Goal: Task Accomplishment & Management: Manage account settings

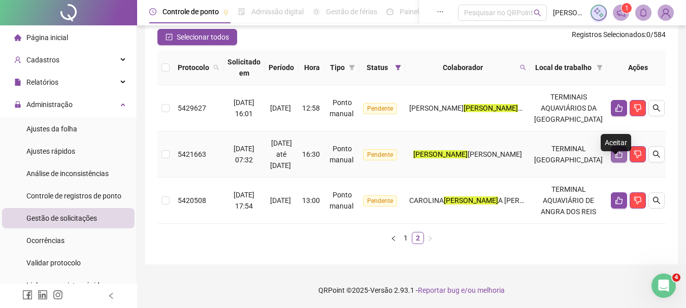
click at [617, 150] on icon "like" at bounding box center [619, 154] width 8 height 8
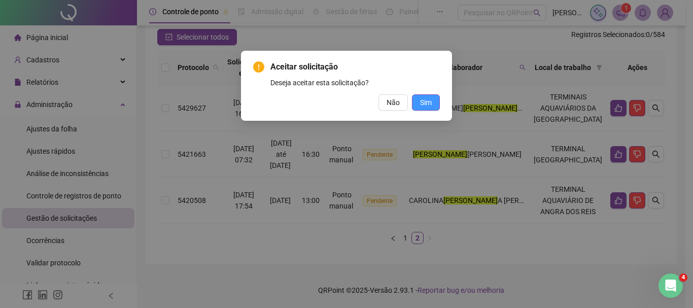
click at [429, 103] on span "Sim" at bounding box center [426, 102] width 12 height 11
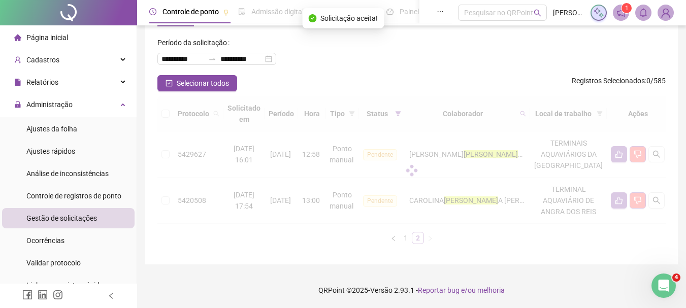
scroll to position [65, 0]
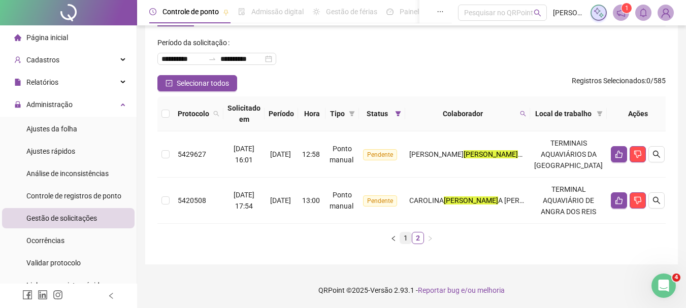
click at [404, 240] on link "1" at bounding box center [405, 237] width 11 height 11
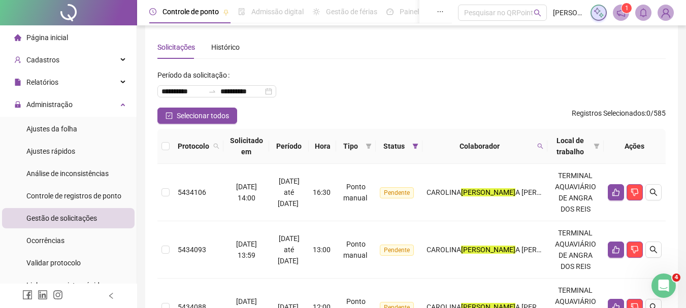
scroll to position [0, 0]
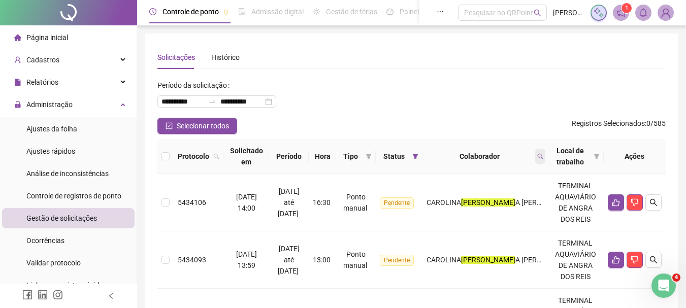
click at [540, 157] on span at bounding box center [540, 156] width 10 height 15
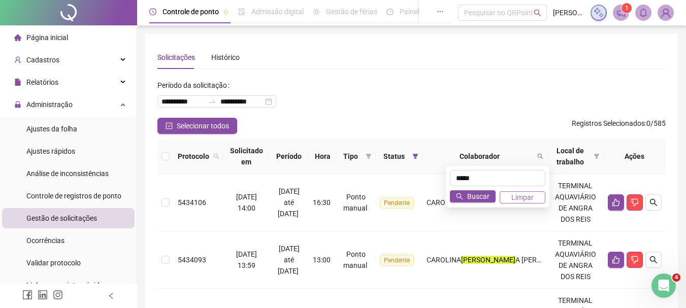
click at [529, 197] on span "Limpar" at bounding box center [522, 197] width 22 height 11
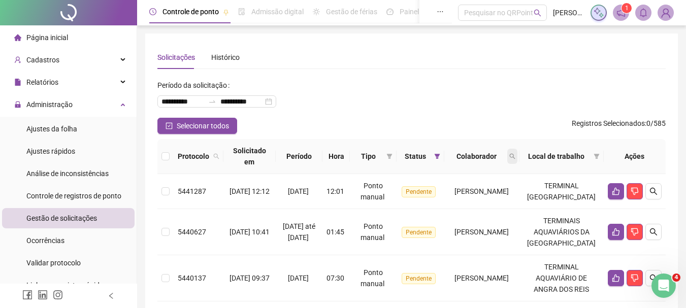
click at [515, 154] on icon "search" at bounding box center [512, 156] width 6 height 6
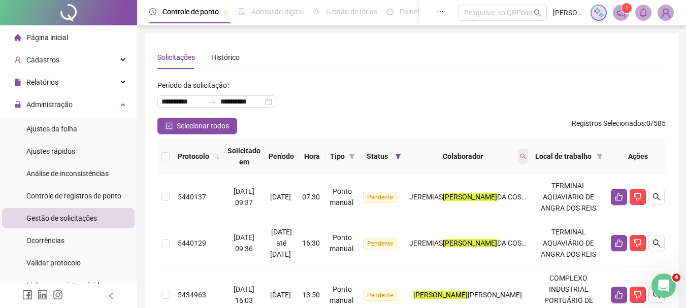
click at [526, 155] on icon "search" at bounding box center [523, 156] width 6 height 6
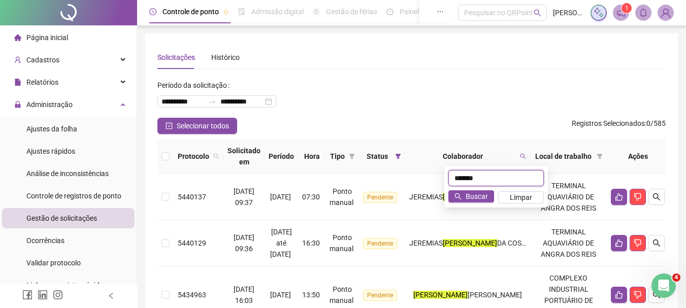
click at [492, 175] on input "*******" at bounding box center [495, 178] width 95 height 16
type input "**********"
click at [479, 195] on span "Buscar" at bounding box center [477, 196] width 22 height 11
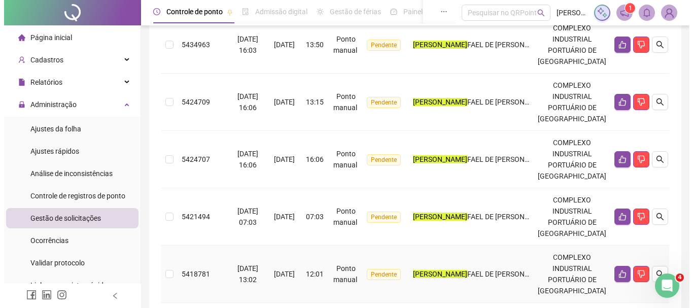
scroll to position [51, 0]
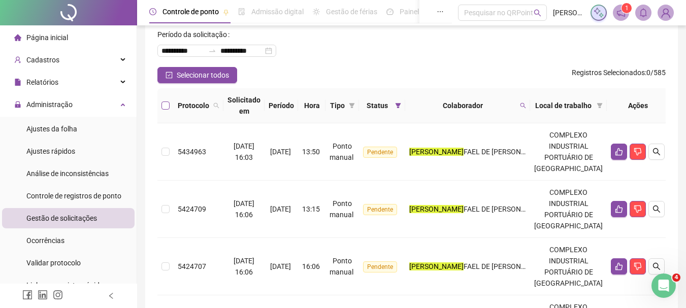
click at [167, 101] on label at bounding box center [165, 105] width 8 height 11
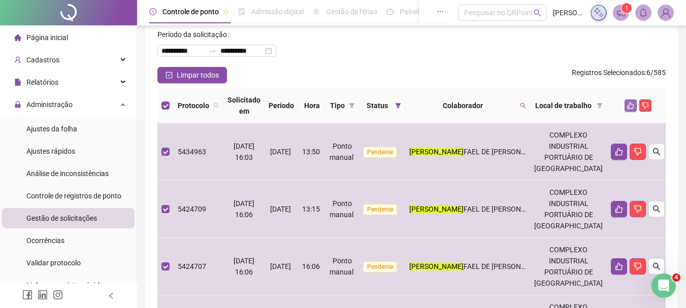
click at [627, 108] on icon "like" at bounding box center [630, 105] width 7 height 7
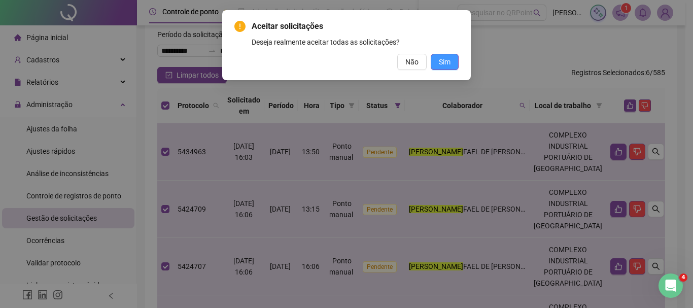
click at [455, 62] on button "Sim" at bounding box center [445, 62] width 28 height 16
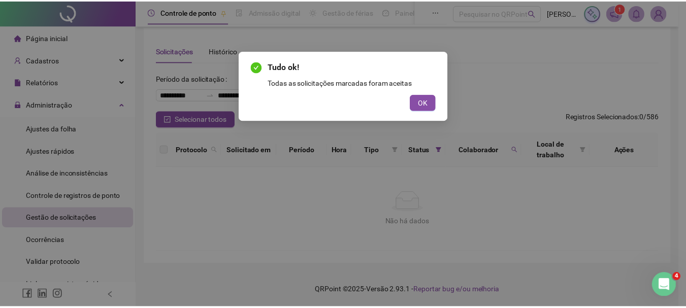
scroll to position [7, 0]
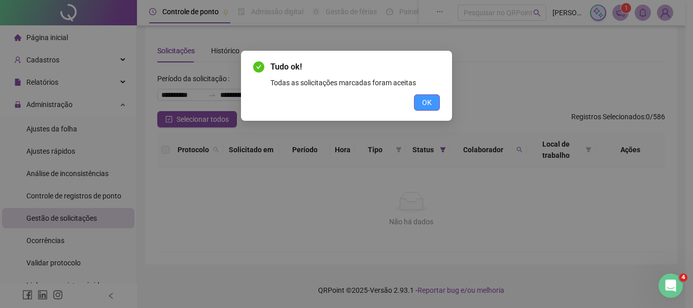
click at [421, 108] on button "OK" at bounding box center [427, 102] width 26 height 16
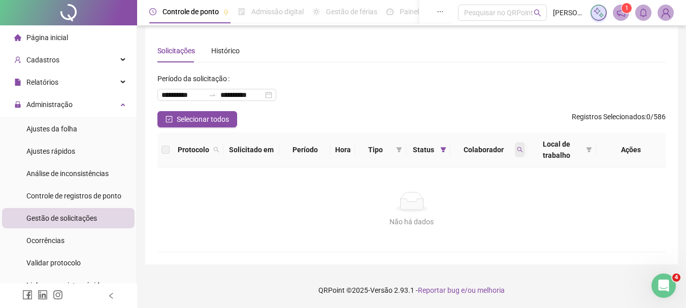
click at [515, 150] on span at bounding box center [520, 149] width 10 height 15
click at [504, 192] on span "Limpar" at bounding box center [497, 190] width 22 height 11
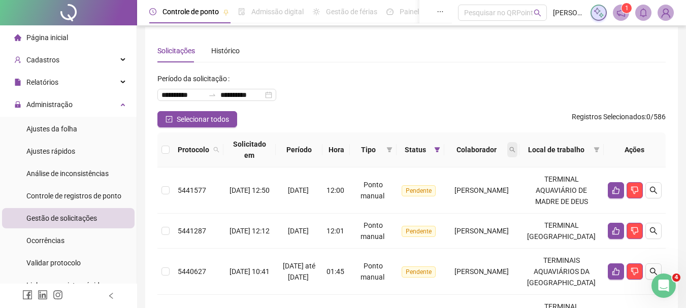
click at [517, 148] on span at bounding box center [512, 149] width 10 height 15
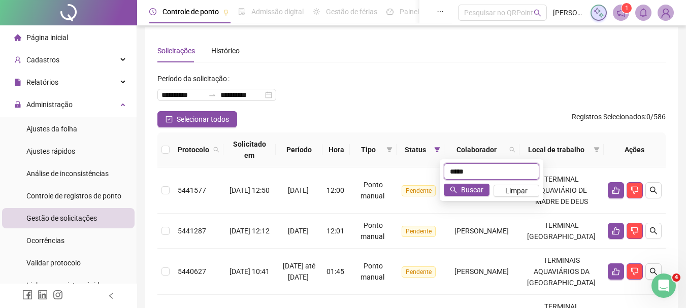
type input "*****"
click at [473, 182] on div "***** Buscar Limpar" at bounding box center [492, 180] width 104 height 42
click at [473, 187] on span "Buscar" at bounding box center [472, 189] width 22 height 11
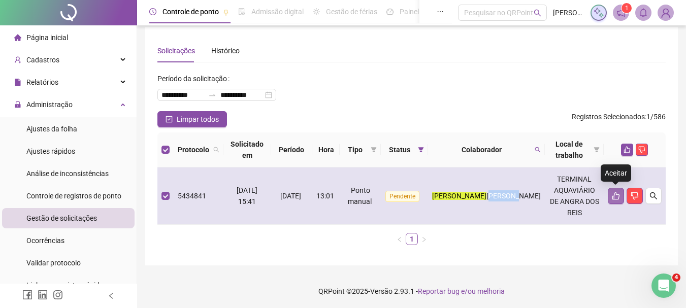
click at [608, 192] on button "button" at bounding box center [616, 196] width 16 height 16
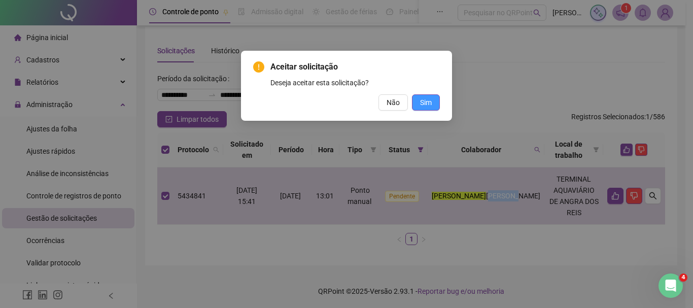
click at [423, 108] on span "Sim" at bounding box center [426, 102] width 12 height 11
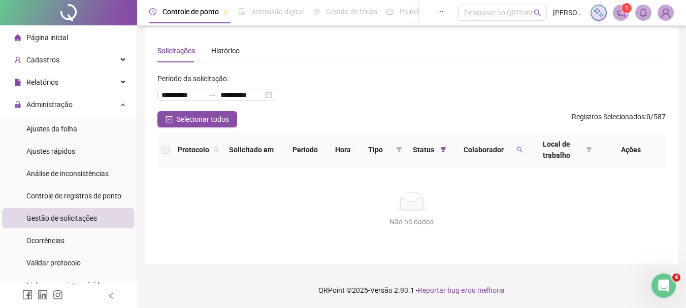
click at [502, 145] on span "Colaborador" at bounding box center [483, 149] width 58 height 11
click at [515, 149] on span at bounding box center [520, 149] width 10 height 15
click at [505, 194] on span "Limpar" at bounding box center [497, 190] width 22 height 11
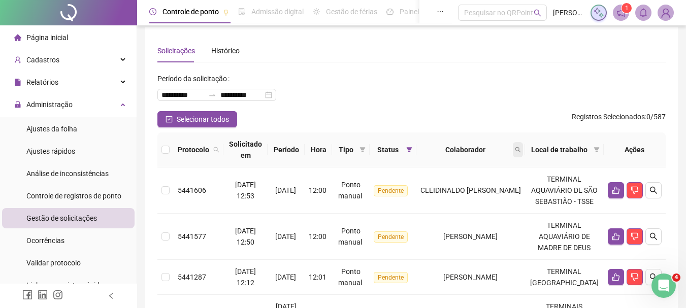
click at [521, 149] on icon "search" at bounding box center [518, 150] width 6 height 6
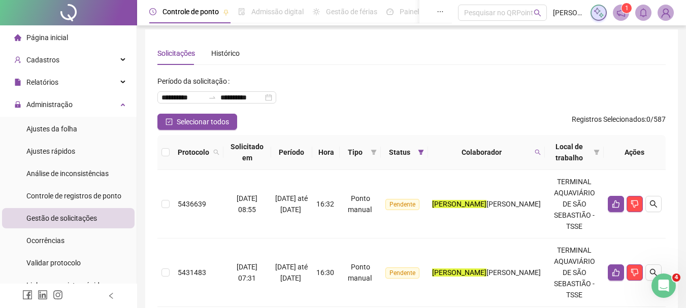
scroll to position [0, 0]
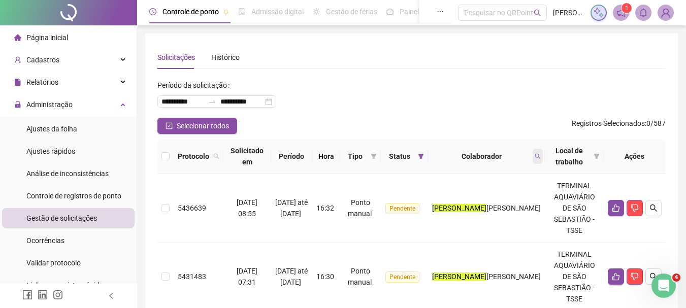
click at [542, 153] on span at bounding box center [538, 156] width 10 height 15
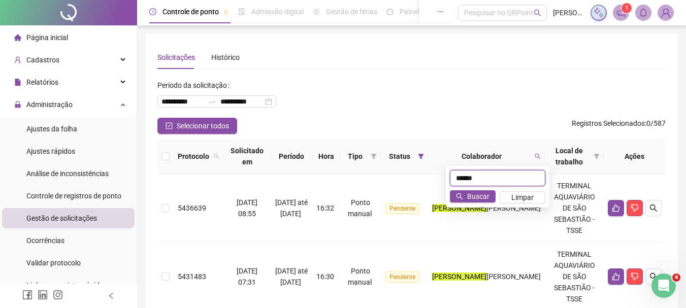
click at [499, 175] on input "******" at bounding box center [497, 178] width 95 height 16
type input "*********"
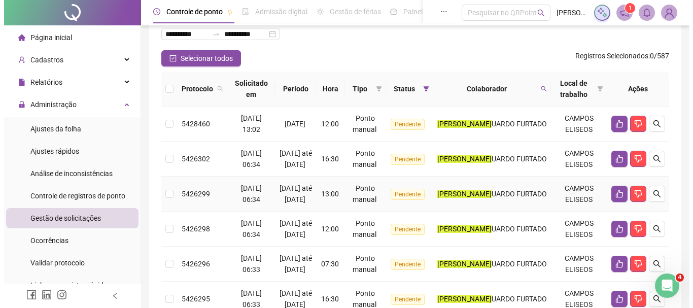
scroll to position [51, 0]
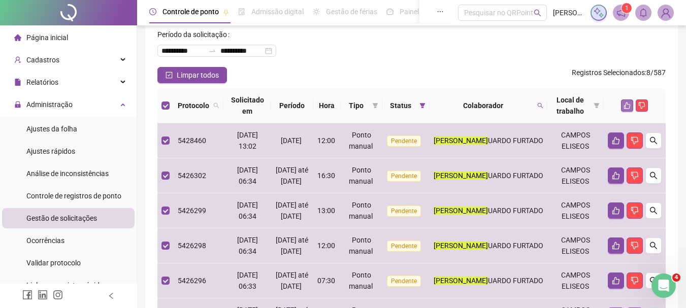
click at [628, 101] on button "button" at bounding box center [627, 105] width 12 height 12
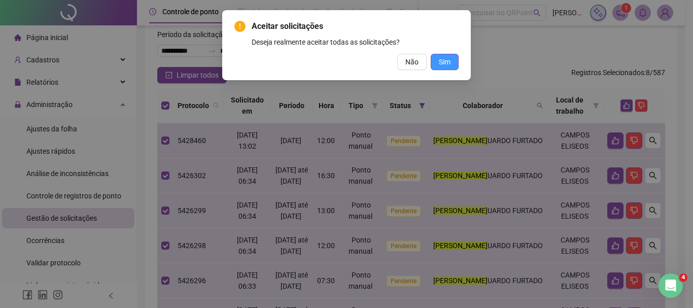
click at [444, 69] on button "Sim" at bounding box center [445, 62] width 28 height 16
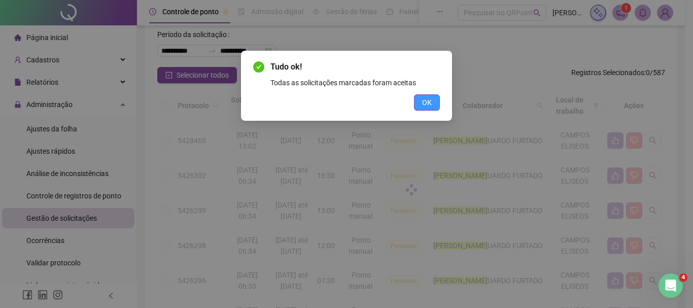
click at [427, 106] on span "OK" at bounding box center [427, 102] width 10 height 11
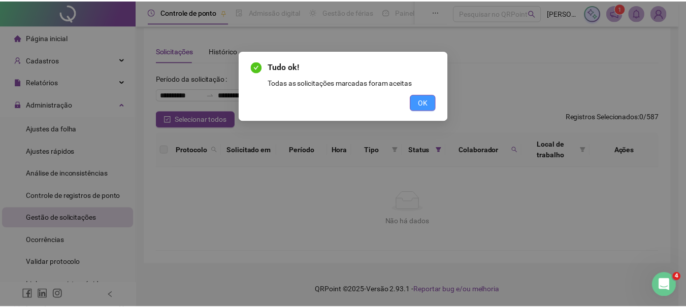
scroll to position [7, 0]
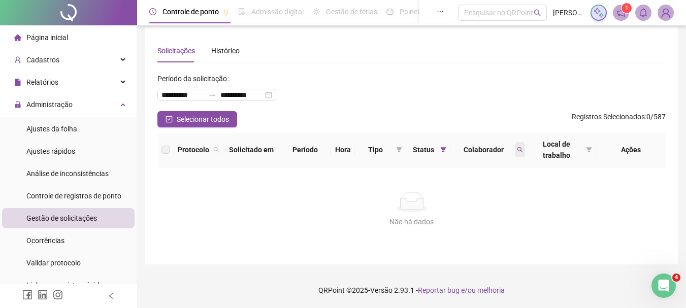
click at [521, 149] on icon "search" at bounding box center [520, 150] width 6 height 6
click at [510, 190] on button "Limpar" at bounding box center [498, 191] width 46 height 12
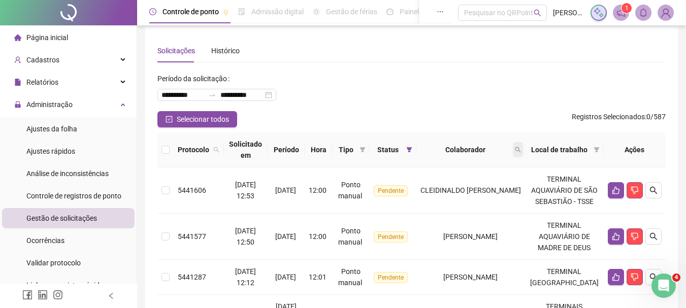
click at [520, 149] on icon "search" at bounding box center [518, 150] width 6 height 6
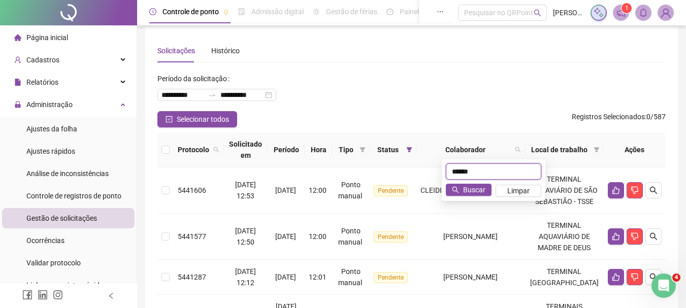
type input "******"
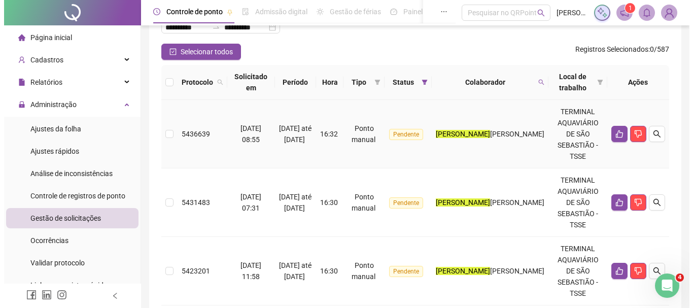
scroll to position [57, 0]
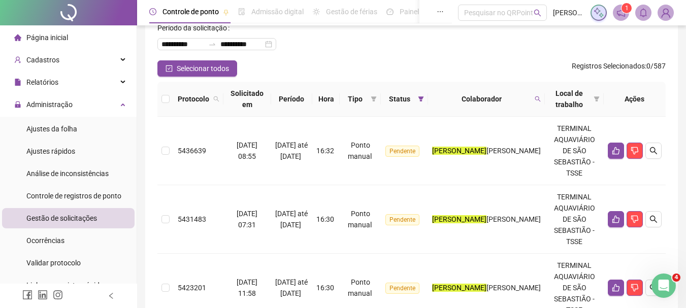
click at [162, 93] on th at bounding box center [165, 99] width 16 height 35
click at [163, 94] on label at bounding box center [165, 98] width 8 height 11
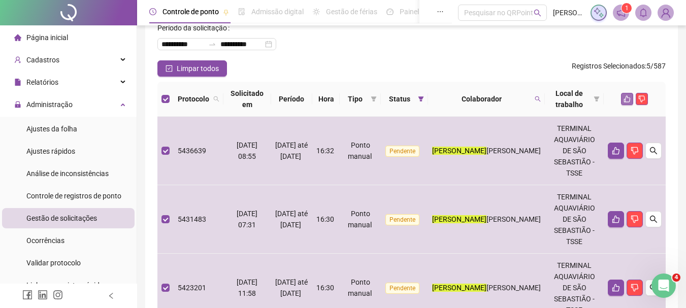
click at [626, 97] on icon "like" at bounding box center [626, 98] width 7 height 7
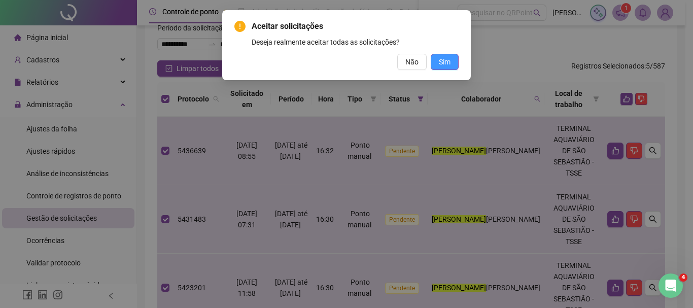
click at [437, 59] on button "Sim" at bounding box center [445, 62] width 28 height 16
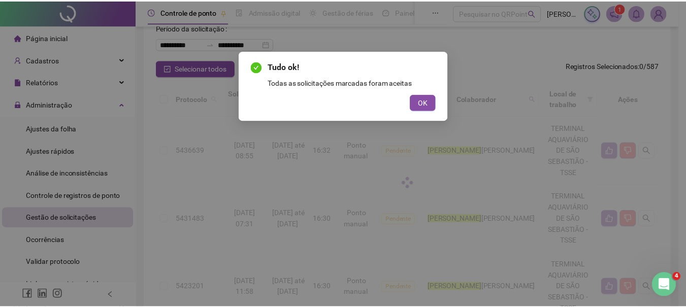
scroll to position [7, 0]
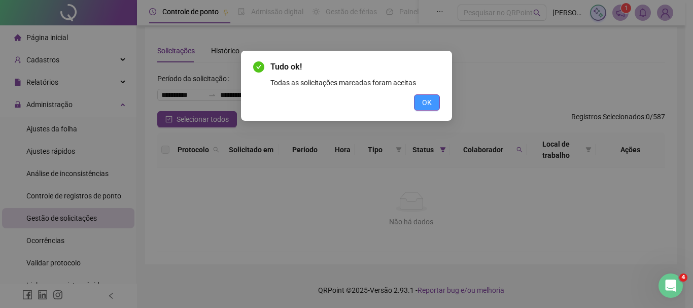
click at [425, 98] on span "OK" at bounding box center [427, 102] width 10 height 11
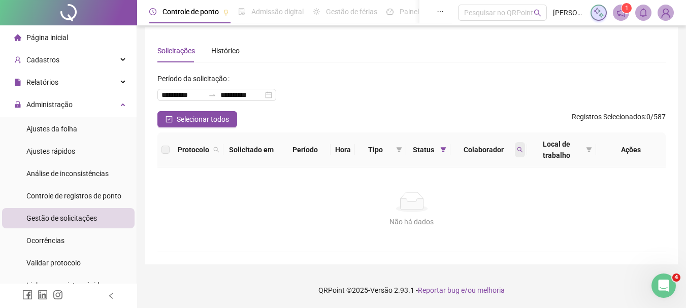
click at [520, 148] on icon "search" at bounding box center [520, 150] width 6 height 6
click at [501, 185] on button "Limpar" at bounding box center [498, 191] width 46 height 12
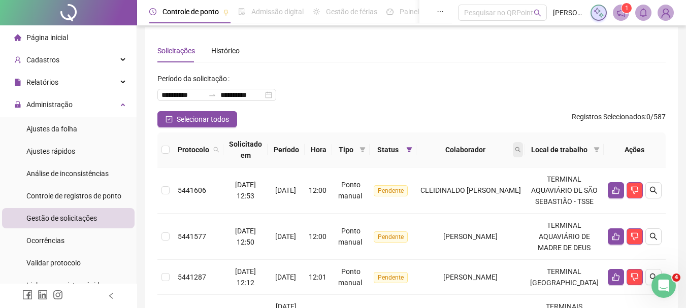
click at [520, 148] on icon "search" at bounding box center [518, 150] width 6 height 6
type input "****"
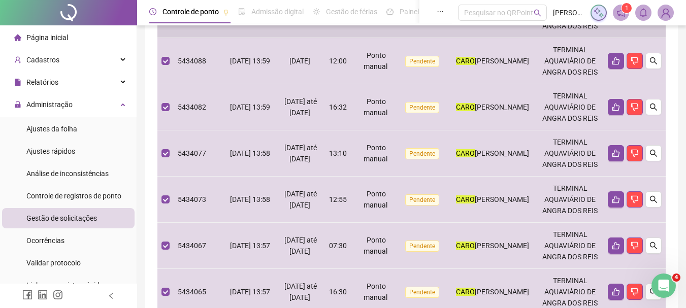
scroll to position [80, 0]
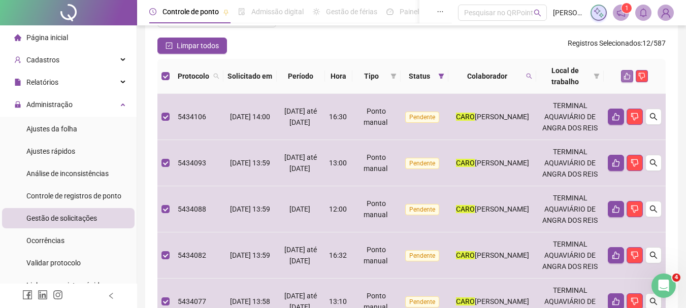
click at [624, 74] on icon "like" at bounding box center [626, 76] width 7 height 7
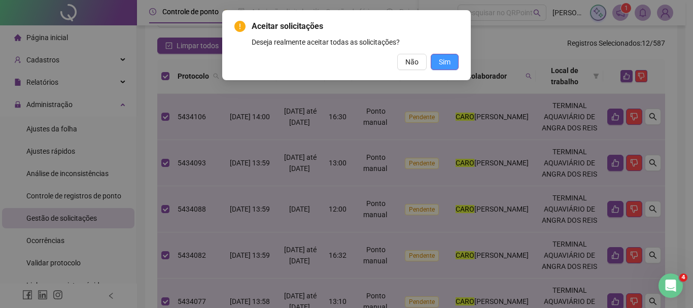
click at [457, 63] on button "Sim" at bounding box center [445, 62] width 28 height 16
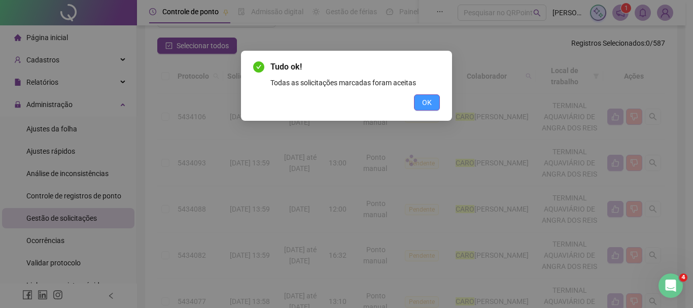
click at [423, 98] on span "OK" at bounding box center [427, 102] width 10 height 11
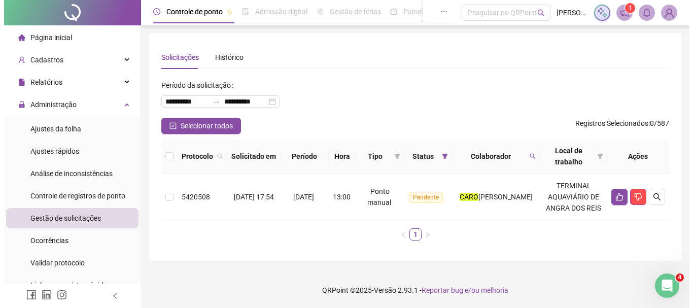
scroll to position [8, 0]
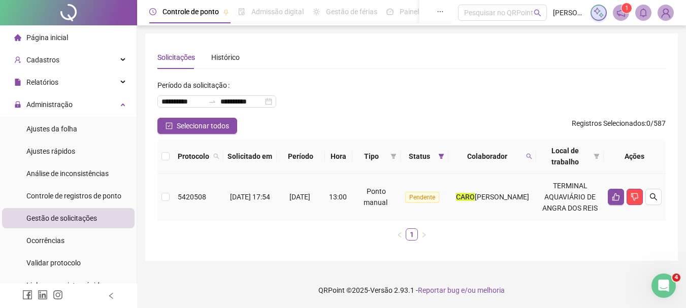
click at [170, 195] on td at bounding box center [165, 197] width 16 height 46
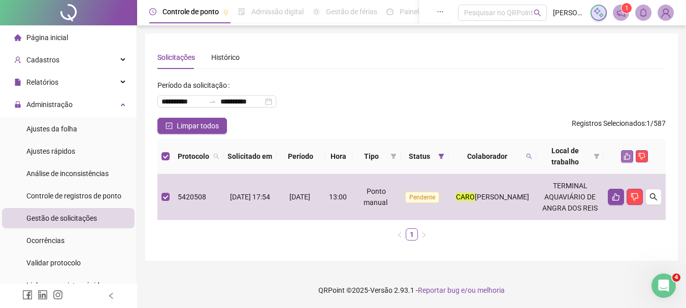
click at [624, 153] on icon "like" at bounding box center [626, 156] width 7 height 7
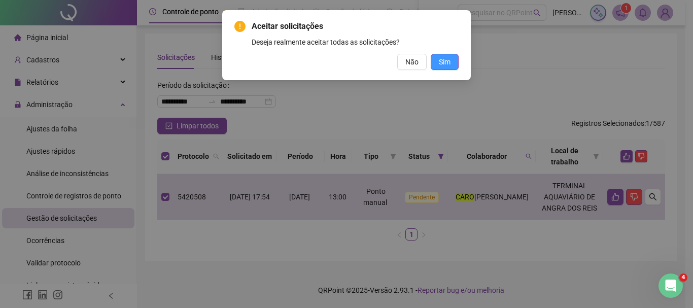
click at [446, 54] on button "Sim" at bounding box center [445, 62] width 28 height 16
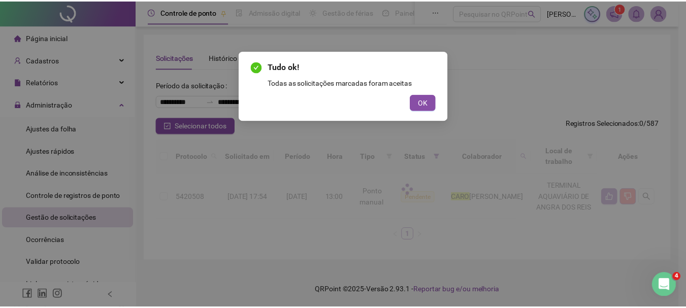
scroll to position [7, 0]
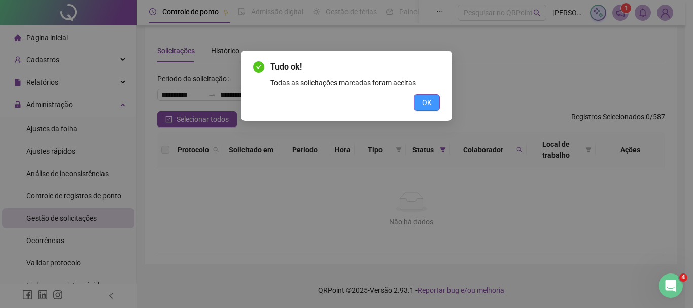
click at [430, 102] on span "OK" at bounding box center [427, 102] width 10 height 11
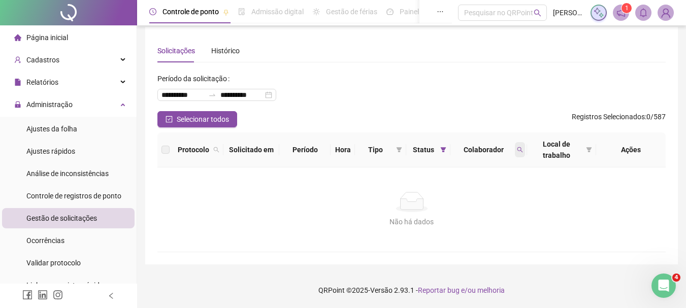
click at [517, 151] on icon "search" at bounding box center [520, 150] width 6 height 6
click at [499, 190] on span "Limpar" at bounding box center [497, 190] width 22 height 11
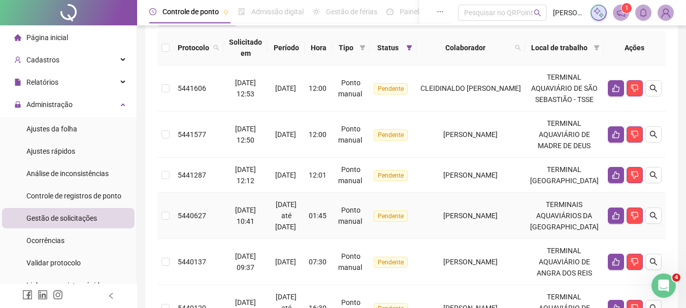
scroll to position [108, 0]
click at [521, 49] on icon "search" at bounding box center [518, 48] width 6 height 6
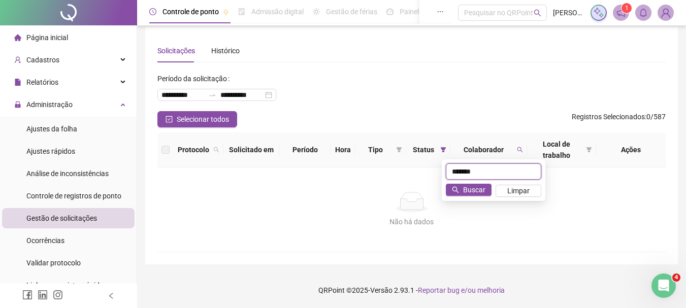
scroll to position [7, 0]
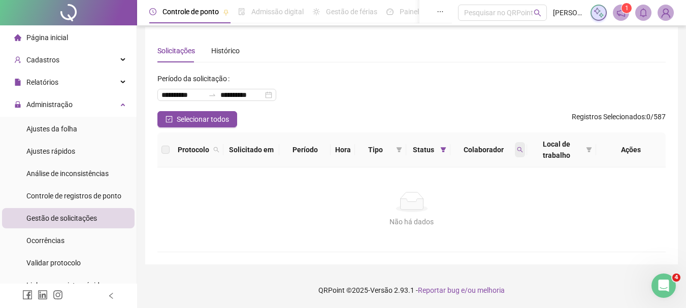
click at [519, 147] on icon "search" at bounding box center [520, 150] width 6 height 6
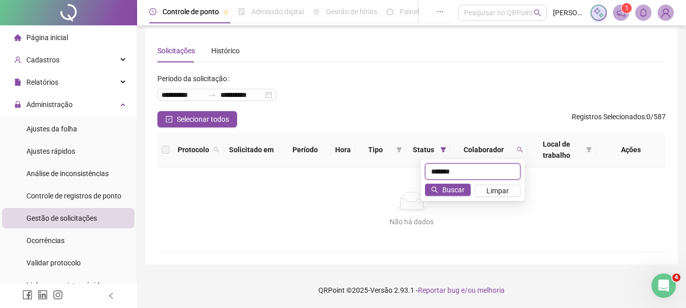
click at [468, 168] on input "*******" at bounding box center [472, 171] width 95 height 16
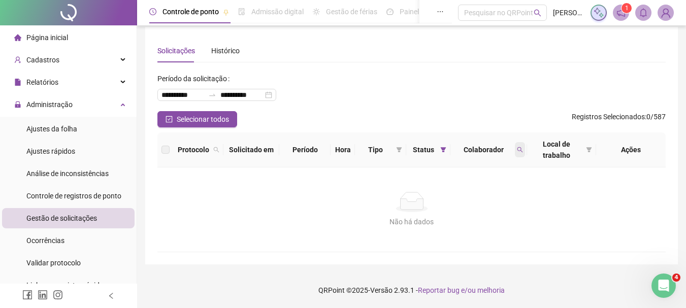
click at [517, 146] on span at bounding box center [520, 149] width 10 height 15
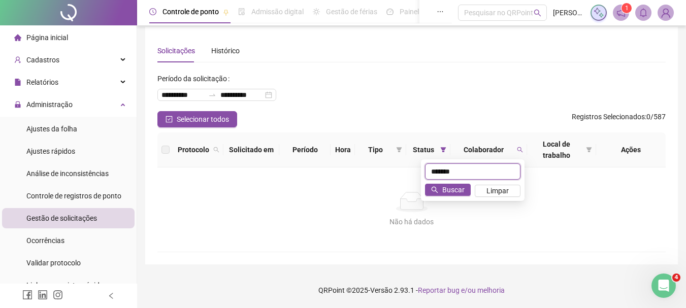
click at [467, 175] on input "*******" at bounding box center [472, 171] width 95 height 16
type input "******"
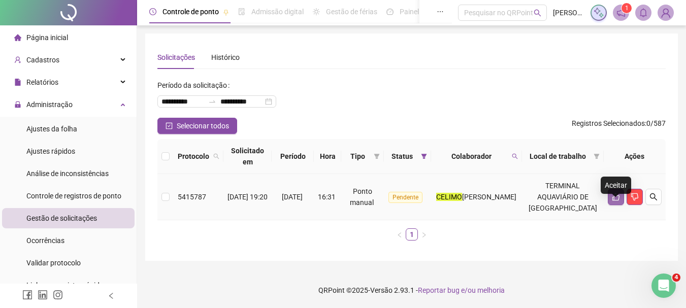
click at [615, 201] on icon "like" at bounding box center [616, 197] width 8 height 8
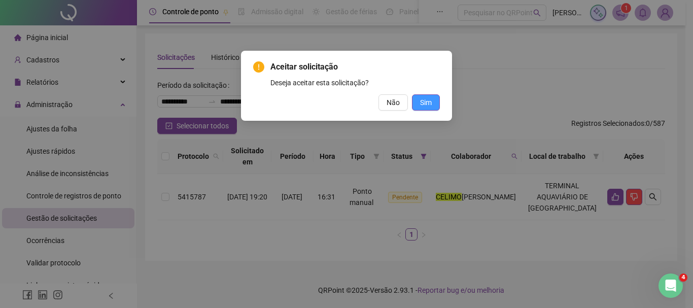
click at [412, 100] on button "Sim" at bounding box center [426, 102] width 28 height 16
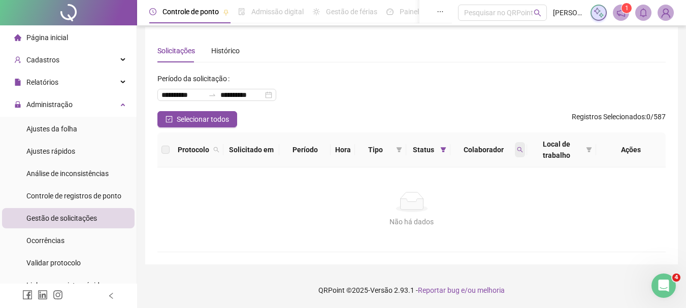
click at [517, 148] on icon "search" at bounding box center [520, 150] width 6 height 6
click at [495, 193] on span "Limpar" at bounding box center [497, 190] width 22 height 11
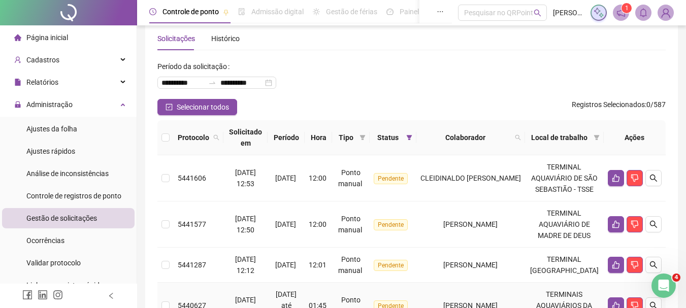
scroll to position [0, 0]
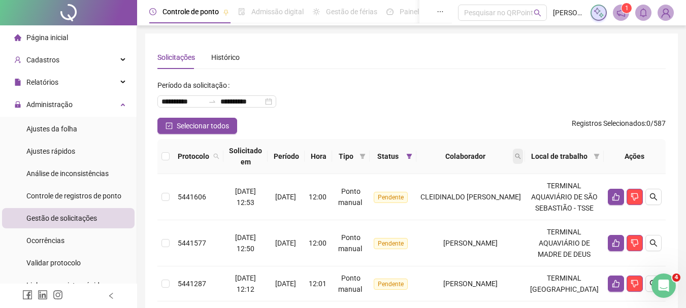
click at [521, 159] on icon "search" at bounding box center [518, 156] width 6 height 6
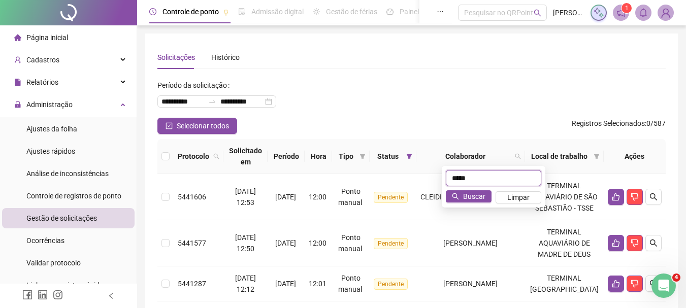
type input "*****"
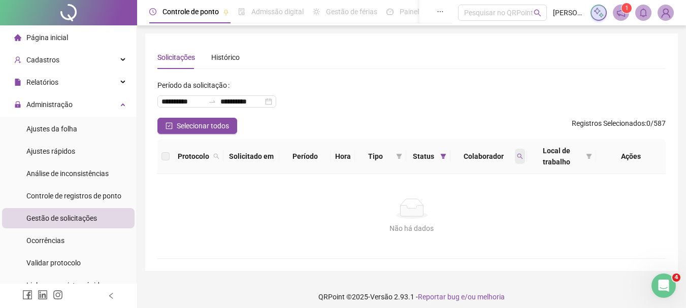
click at [518, 155] on icon "search" at bounding box center [520, 156] width 6 height 6
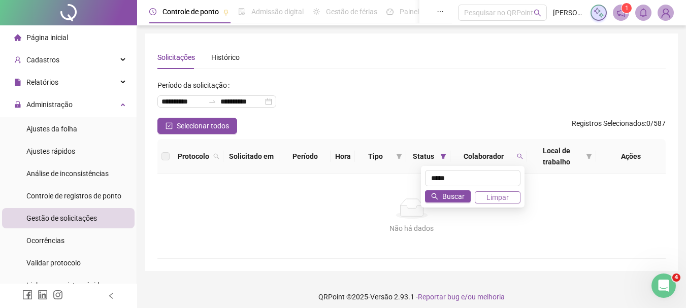
click at [501, 203] on span "Limpar" at bounding box center [497, 197] width 22 height 11
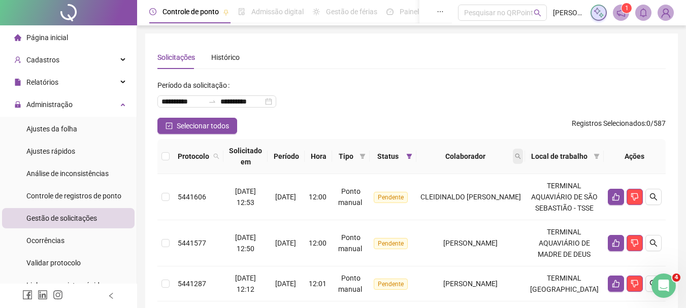
click at [523, 152] on span at bounding box center [518, 156] width 10 height 15
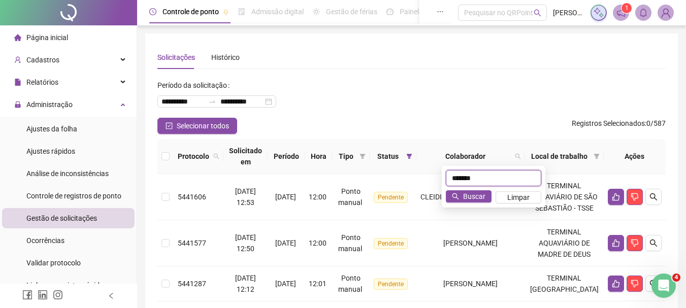
type input "*******"
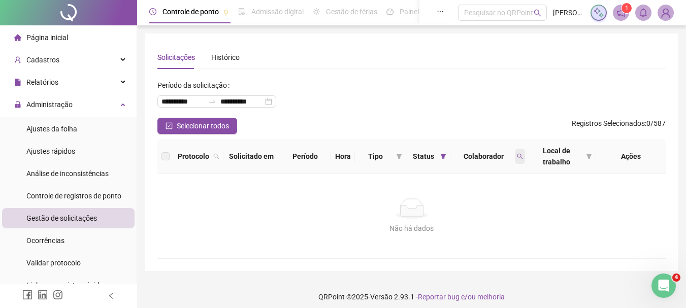
drag, startPoint x: 520, startPoint y: 151, endPoint x: 516, endPoint y: 162, distance: 12.2
click at [520, 153] on span at bounding box center [520, 156] width 10 height 15
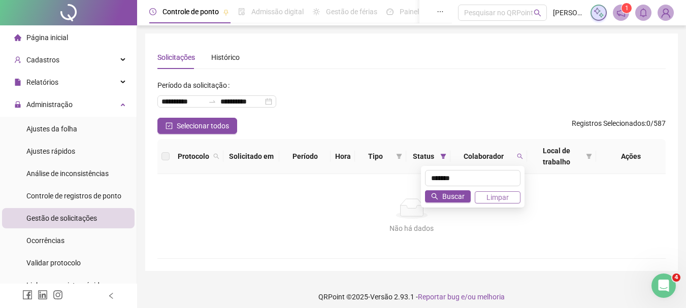
click at [497, 199] on span "Limpar" at bounding box center [497, 197] width 22 height 11
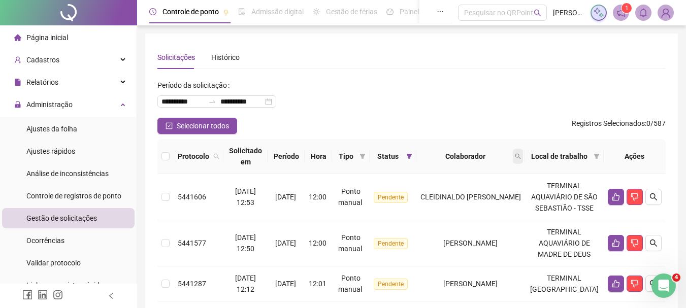
click at [521, 157] on icon "search" at bounding box center [518, 156] width 6 height 6
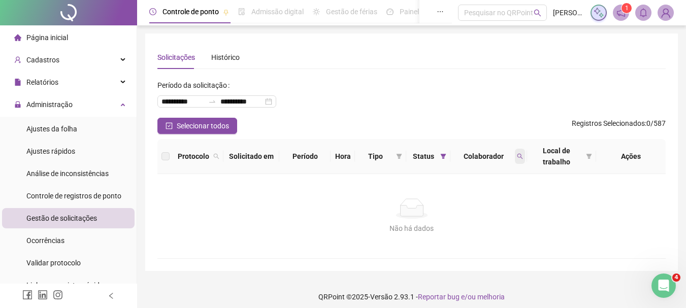
click at [517, 154] on icon "search" at bounding box center [520, 156] width 6 height 6
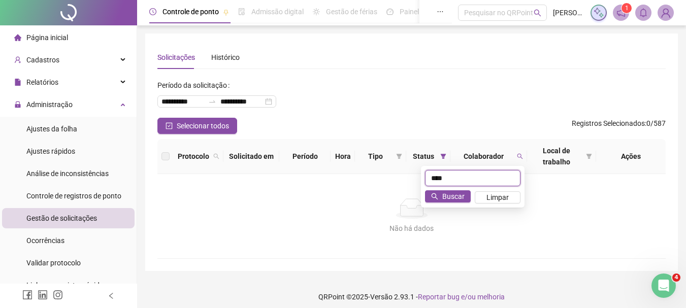
click at [455, 180] on input "****" at bounding box center [472, 178] width 95 height 16
type input "****"
click at [433, 195] on icon "search" at bounding box center [434, 196] width 7 height 7
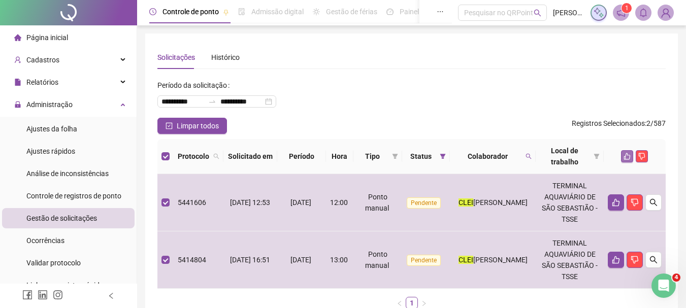
click at [627, 159] on icon "like" at bounding box center [626, 156] width 7 height 7
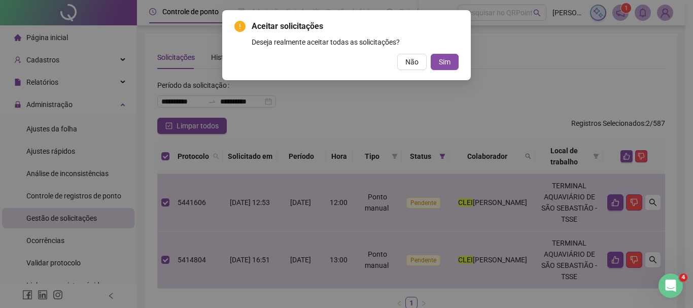
click at [451, 53] on div "Aceitar solicitações Deseja realmente aceitar todas as solicitações? Não Sim" at bounding box center [347, 45] width 224 height 50
click at [451, 65] on button "Sim" at bounding box center [445, 62] width 28 height 16
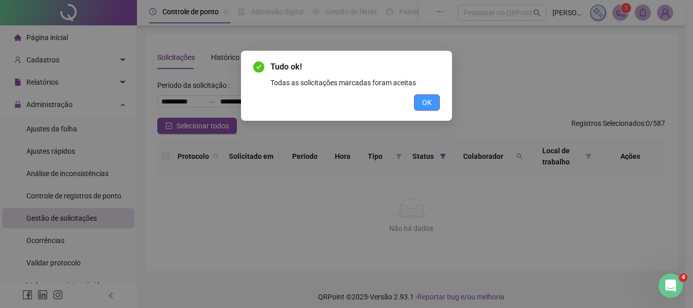
click at [433, 103] on button "OK" at bounding box center [427, 102] width 26 height 16
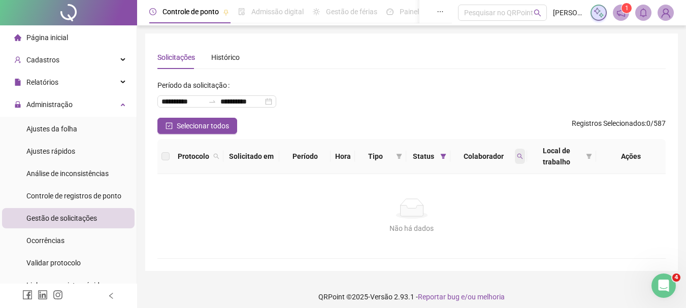
click at [517, 156] on icon "search" at bounding box center [520, 156] width 6 height 6
click at [501, 195] on span "Limpar" at bounding box center [497, 197] width 22 height 11
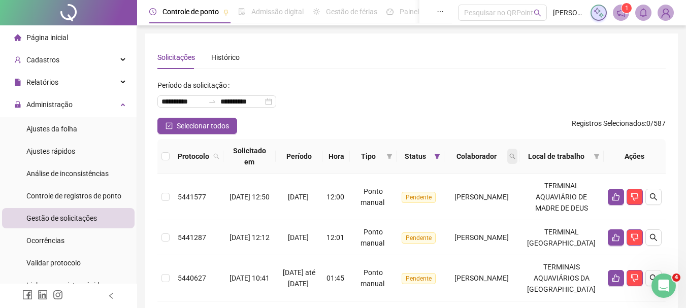
click at [515, 156] on icon "search" at bounding box center [512, 156] width 6 height 6
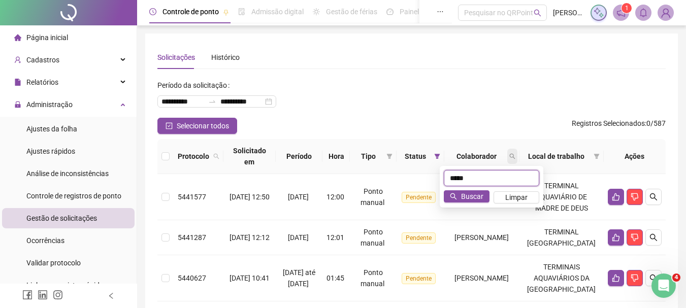
type input "*****"
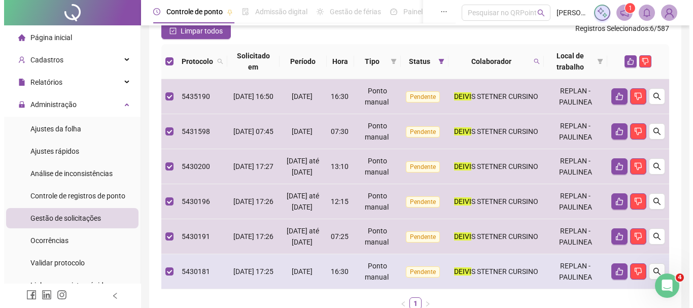
scroll to position [92, 0]
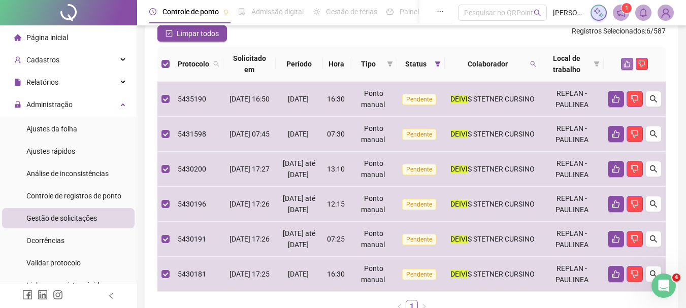
click at [627, 60] on icon "like" at bounding box center [626, 63] width 7 height 7
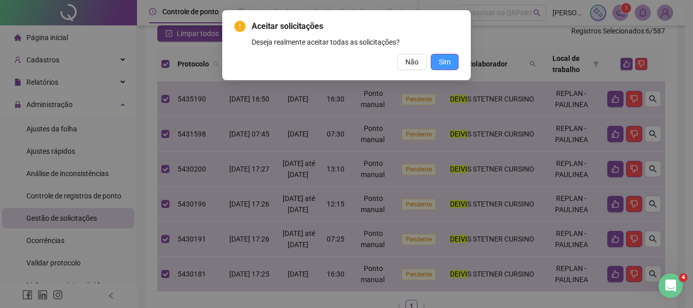
click at [446, 57] on span "Sim" at bounding box center [445, 61] width 12 height 11
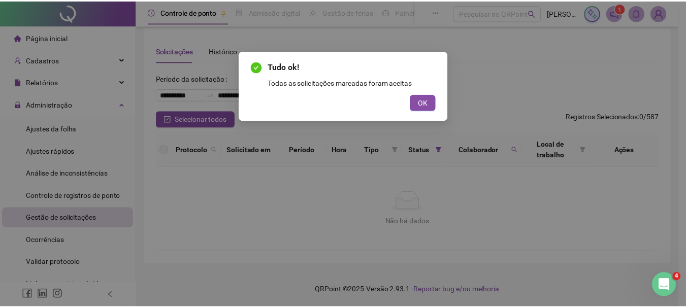
scroll to position [7, 0]
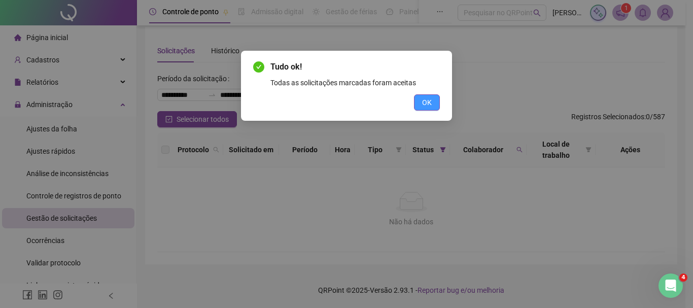
click at [428, 99] on span "OK" at bounding box center [427, 102] width 10 height 11
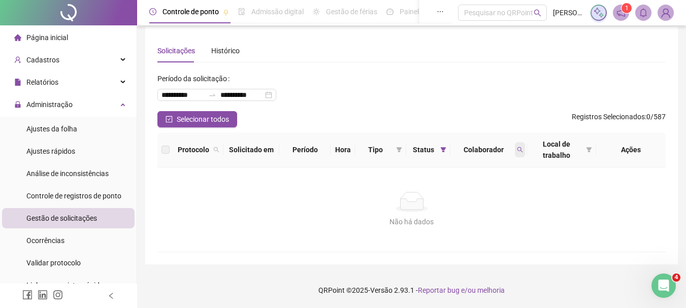
click at [517, 147] on icon "search" at bounding box center [520, 150] width 6 height 6
click at [502, 185] on button "Limpar" at bounding box center [498, 191] width 46 height 12
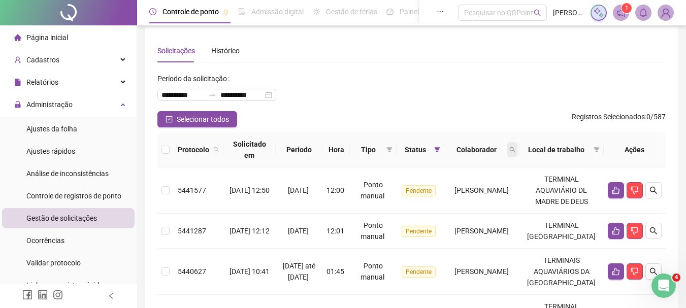
click at [515, 149] on icon "search" at bounding box center [512, 150] width 6 height 6
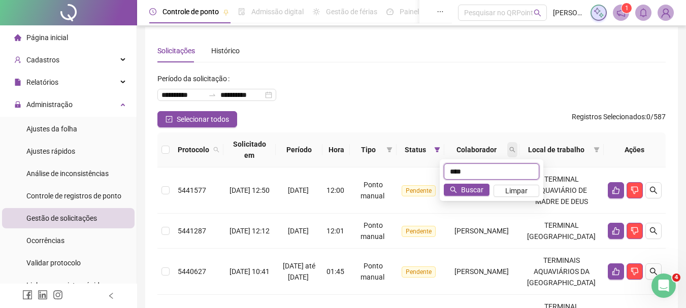
type input "****"
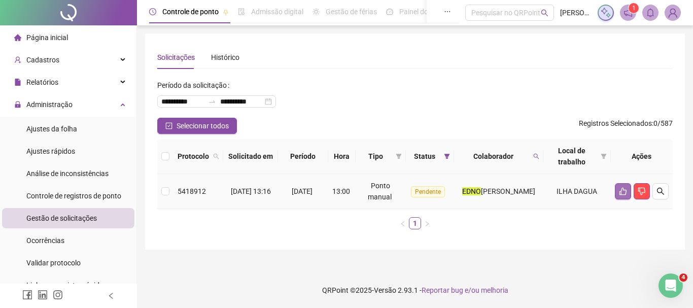
click at [624, 189] on icon "like" at bounding box center [623, 192] width 7 height 8
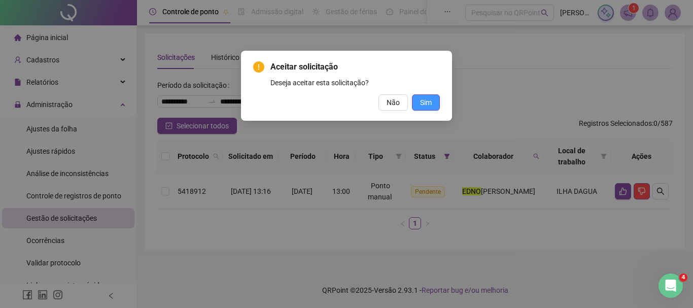
click at [428, 97] on span "Sim" at bounding box center [426, 102] width 12 height 11
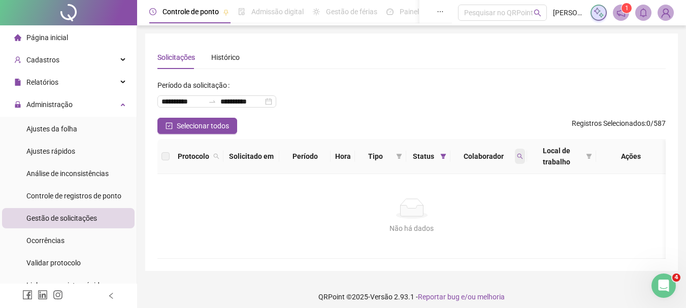
click at [521, 154] on icon "search" at bounding box center [520, 156] width 6 height 6
click at [495, 196] on span "Limpar" at bounding box center [497, 197] width 22 height 11
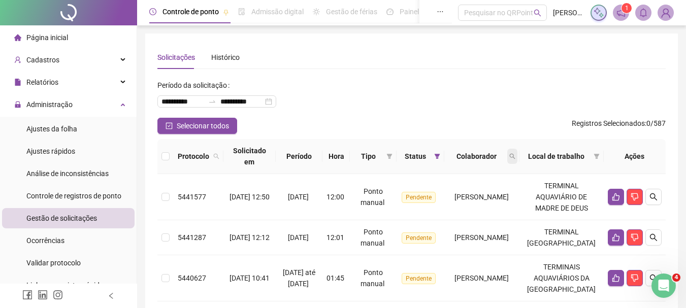
click at [515, 156] on icon "search" at bounding box center [512, 156] width 6 height 6
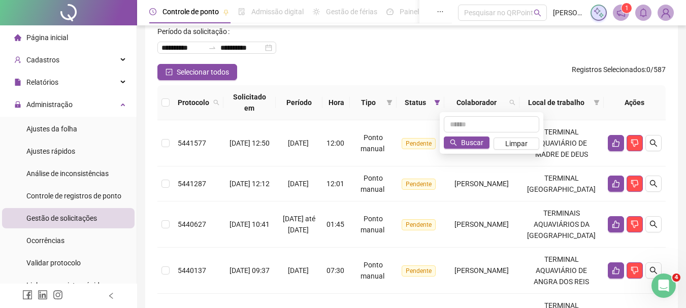
scroll to position [102, 0]
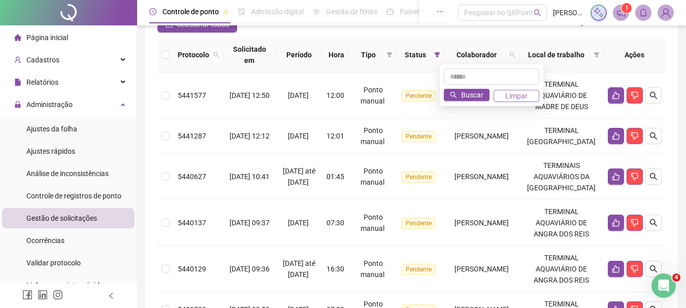
click at [528, 93] on button "Limpar" at bounding box center [516, 96] width 46 height 12
click at [517, 49] on span at bounding box center [512, 54] width 10 height 15
type input "*****"
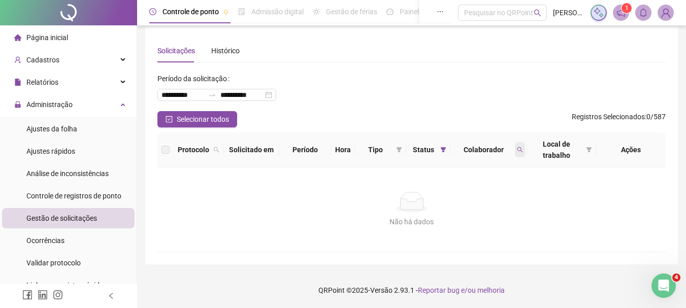
click at [516, 144] on span at bounding box center [520, 149] width 10 height 15
click at [501, 194] on span "Limpar" at bounding box center [497, 190] width 22 height 11
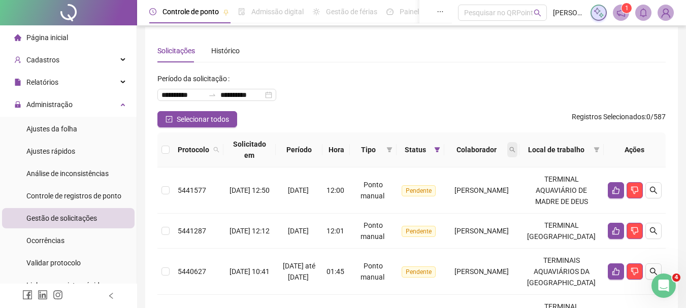
click at [515, 149] on icon "search" at bounding box center [512, 150] width 6 height 6
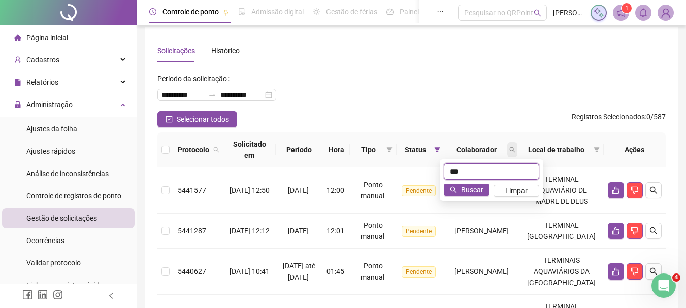
type input "***"
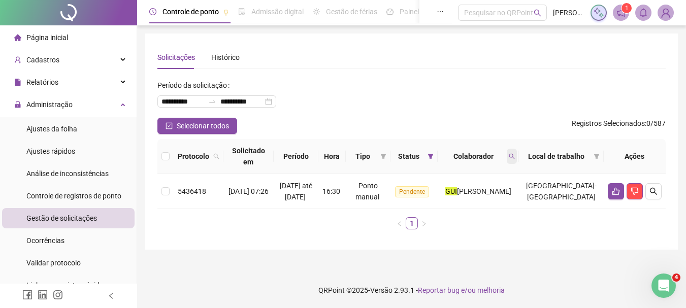
scroll to position [0, 0]
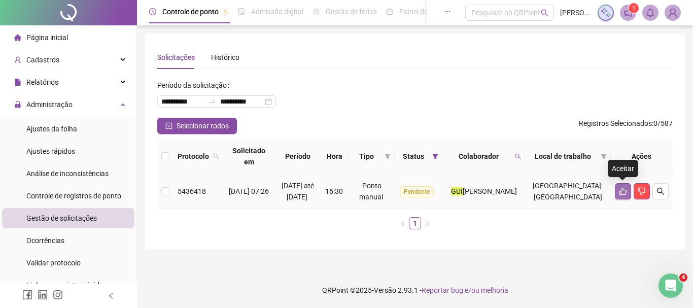
click at [620, 187] on button "button" at bounding box center [623, 191] width 16 height 16
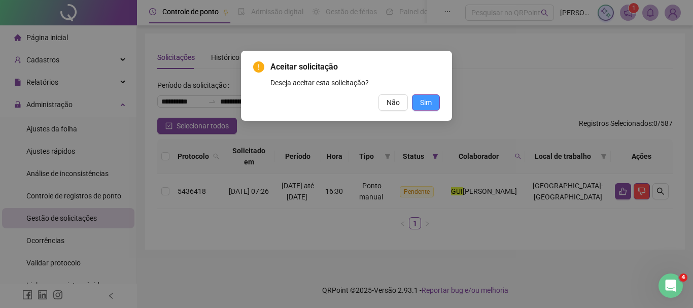
click at [430, 105] on span "Sim" at bounding box center [426, 102] width 12 height 11
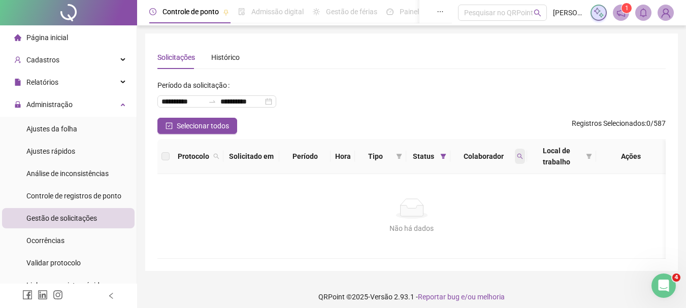
click at [518, 157] on icon "search" at bounding box center [520, 156] width 6 height 6
click at [489, 197] on span "Limpar" at bounding box center [497, 197] width 22 height 11
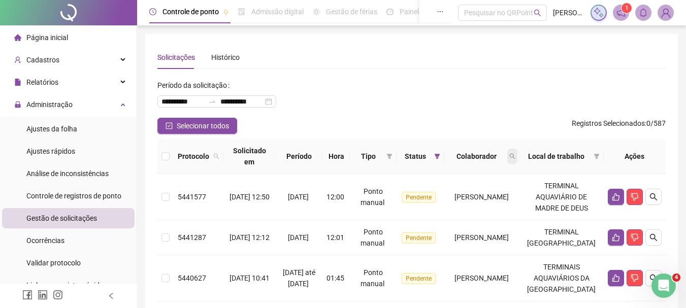
click at [515, 156] on icon "search" at bounding box center [512, 156] width 6 height 6
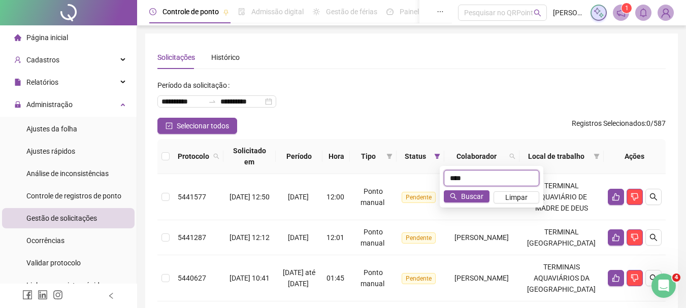
type input "****"
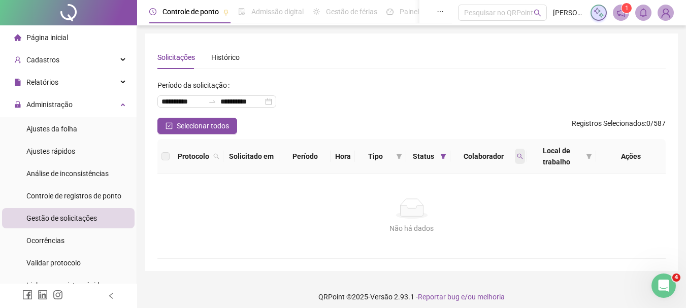
click at [518, 155] on icon "search" at bounding box center [520, 156] width 6 height 6
click at [502, 201] on span "Limpar" at bounding box center [497, 197] width 22 height 11
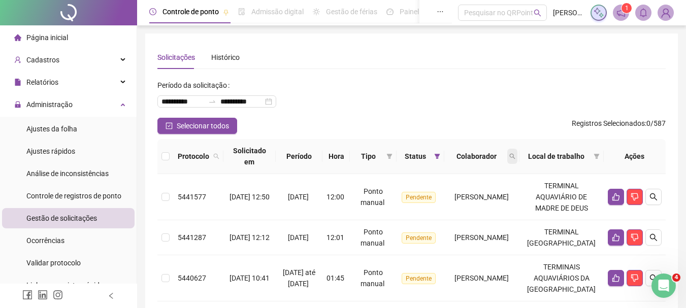
click at [515, 156] on icon "search" at bounding box center [512, 156] width 6 height 6
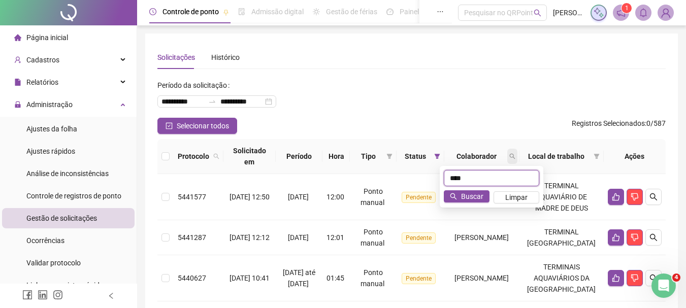
type input "****"
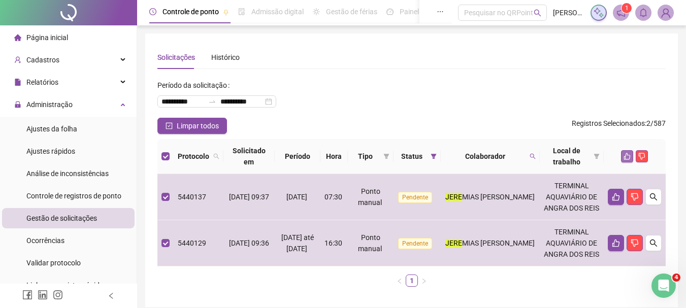
click at [622, 156] on button "button" at bounding box center [627, 156] width 12 height 12
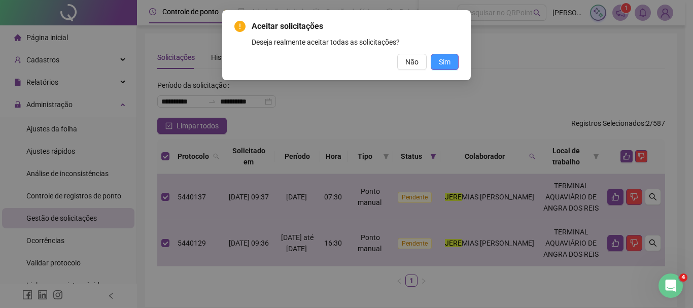
click at [439, 56] on button "Sim" at bounding box center [445, 62] width 28 height 16
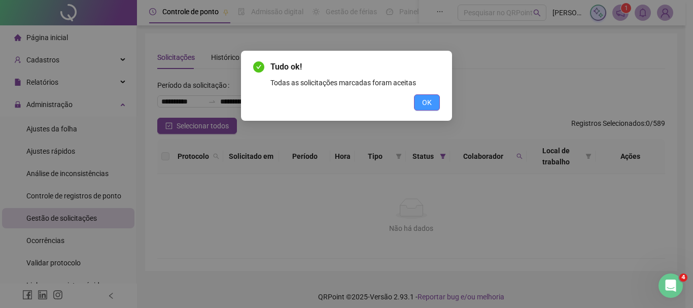
click at [428, 97] on span "OK" at bounding box center [427, 102] width 10 height 11
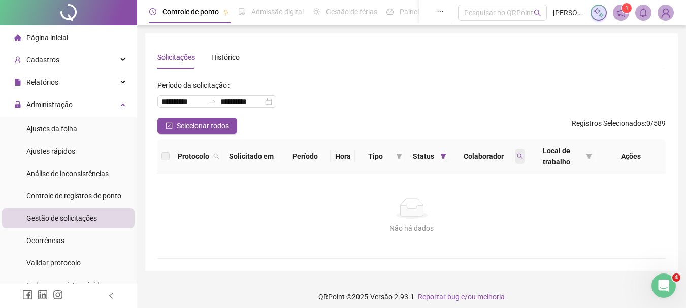
click at [517, 151] on span at bounding box center [520, 156] width 10 height 15
click at [499, 196] on span "Limpar" at bounding box center [497, 197] width 22 height 11
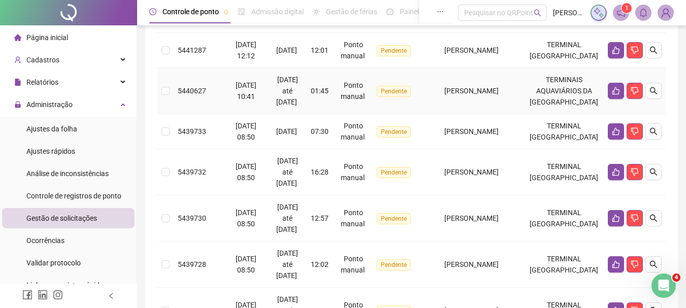
scroll to position [51, 0]
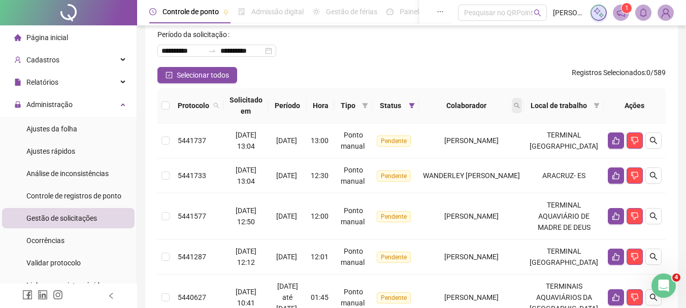
click at [520, 103] on icon "search" at bounding box center [517, 106] width 6 height 6
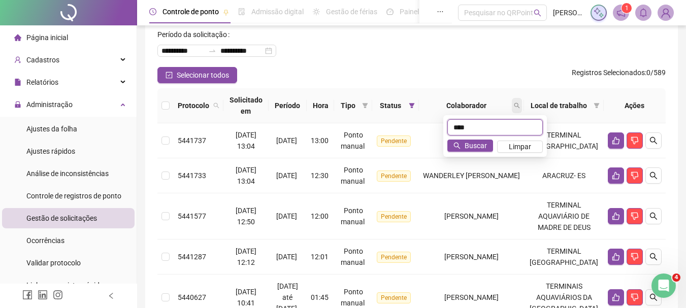
type input "****"
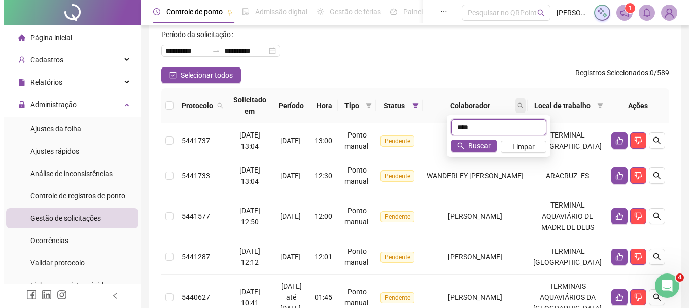
scroll to position [8, 0]
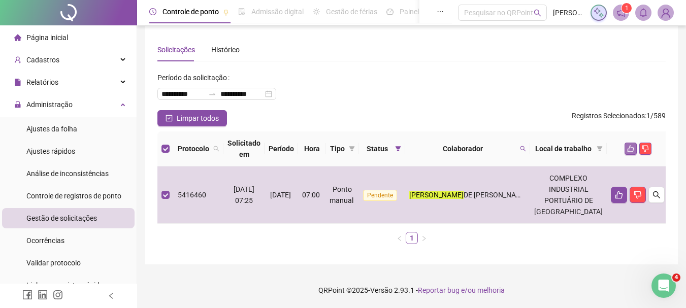
click at [627, 151] on icon "like" at bounding box center [630, 148] width 7 height 7
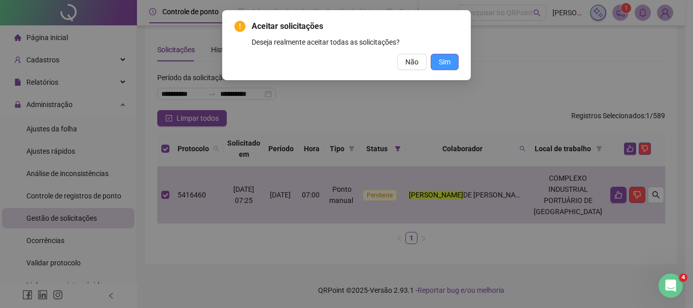
click at [452, 56] on button "Sim" at bounding box center [445, 62] width 28 height 16
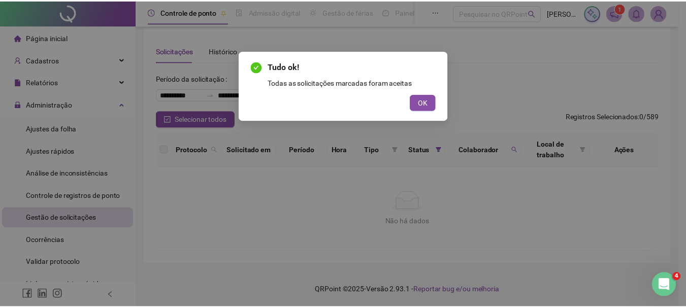
scroll to position [7, 0]
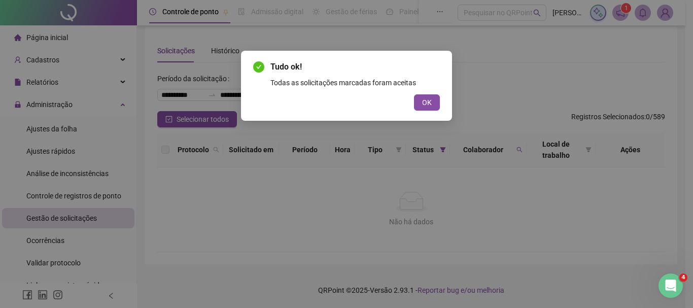
drag, startPoint x: 422, startPoint y: 98, endPoint x: 430, endPoint y: 103, distance: 9.3
click at [422, 98] on button "OK" at bounding box center [427, 102] width 26 height 16
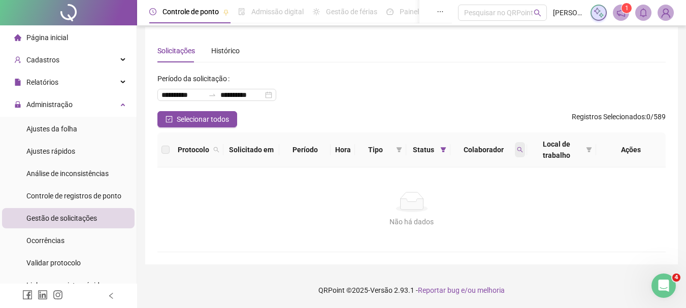
click at [518, 151] on icon "search" at bounding box center [520, 150] width 6 height 6
click at [502, 188] on span "Limpar" at bounding box center [497, 190] width 22 height 11
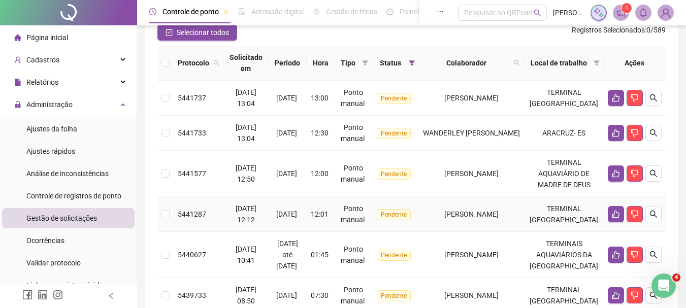
scroll to position [0, 0]
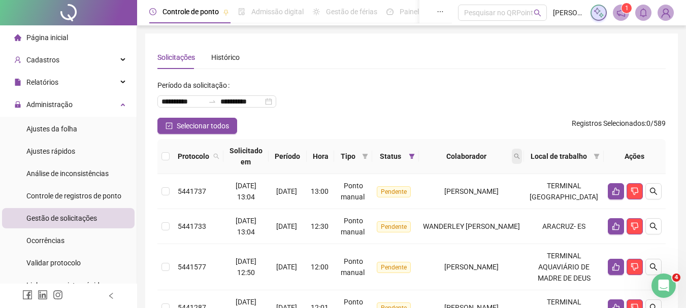
click at [522, 154] on span at bounding box center [517, 156] width 10 height 15
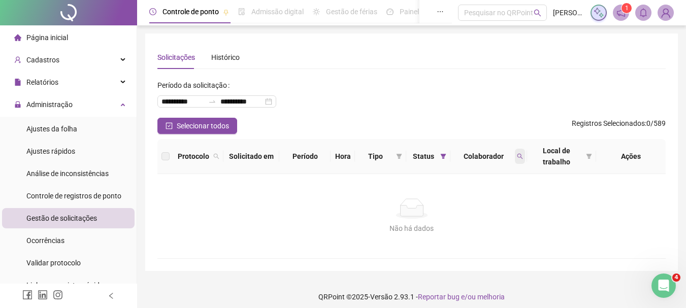
click at [517, 154] on icon "search" at bounding box center [520, 156] width 6 height 6
click at [491, 203] on button "Limpar" at bounding box center [498, 197] width 46 height 12
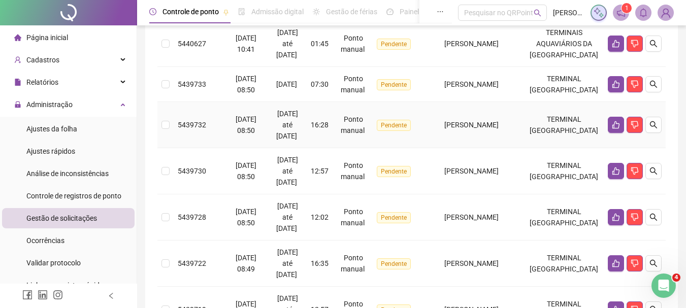
scroll to position [516, 0]
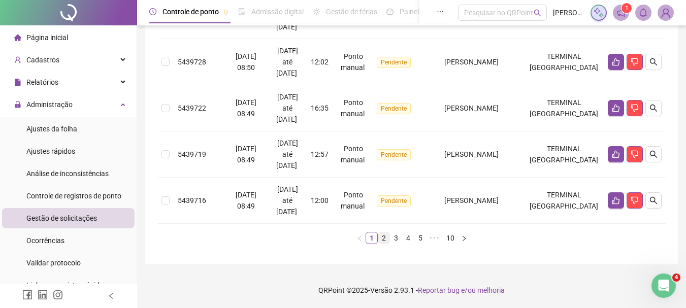
click at [383, 237] on link "2" at bounding box center [383, 237] width 11 height 11
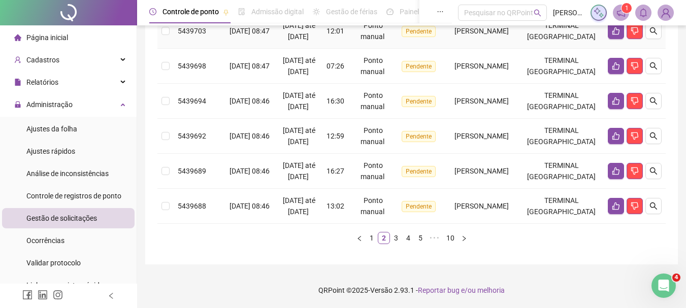
scroll to position [505, 0]
click at [393, 236] on link "3" at bounding box center [395, 237] width 11 height 11
click at [410, 238] on link "4" at bounding box center [408, 237] width 11 height 11
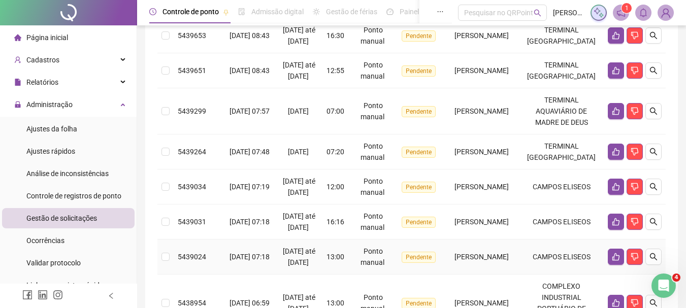
scroll to position [13, 0]
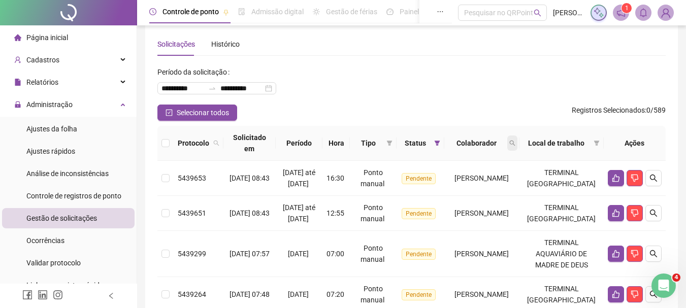
click at [515, 140] on icon "search" at bounding box center [512, 143] width 6 height 6
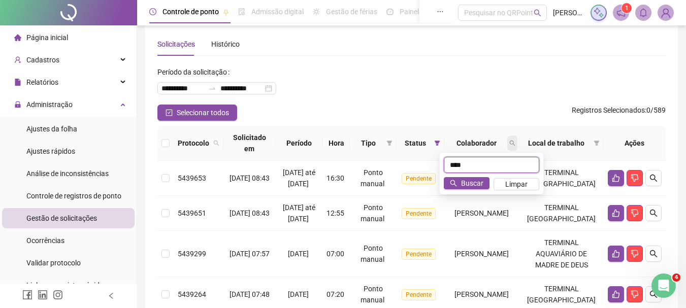
type input "****"
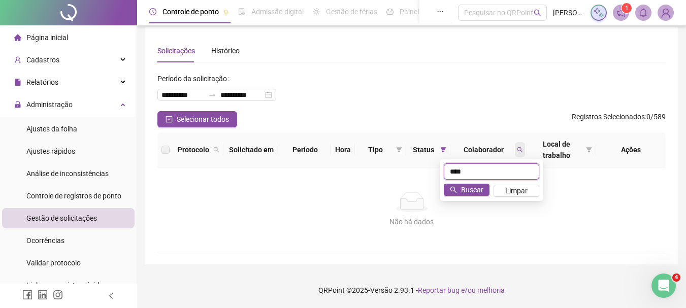
scroll to position [7, 0]
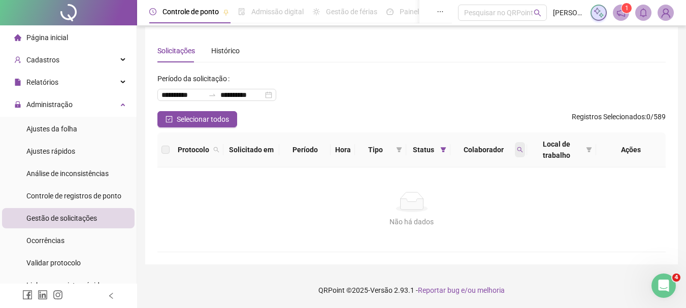
click at [516, 145] on span at bounding box center [520, 149] width 10 height 15
click at [484, 189] on button "Limpar" at bounding box center [498, 191] width 46 height 12
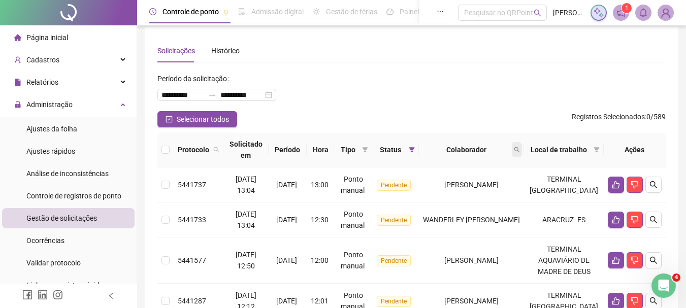
click at [522, 147] on span at bounding box center [517, 149] width 10 height 15
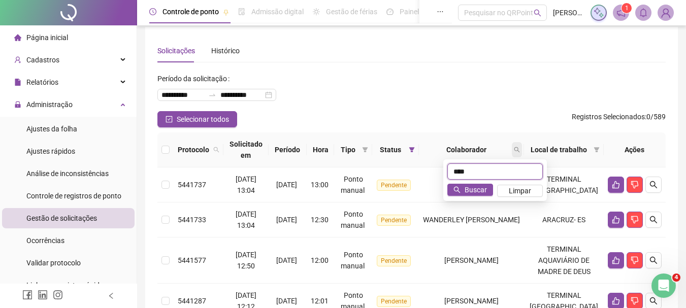
type input "****"
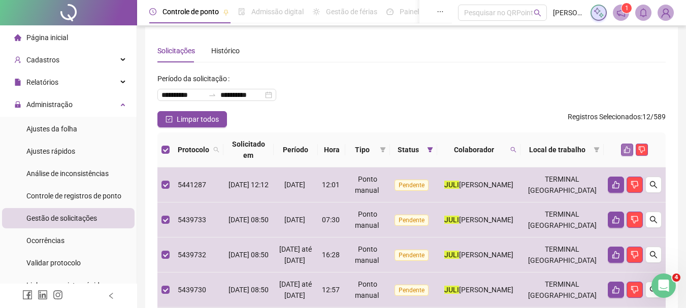
click at [623, 152] on button "button" at bounding box center [627, 150] width 12 height 12
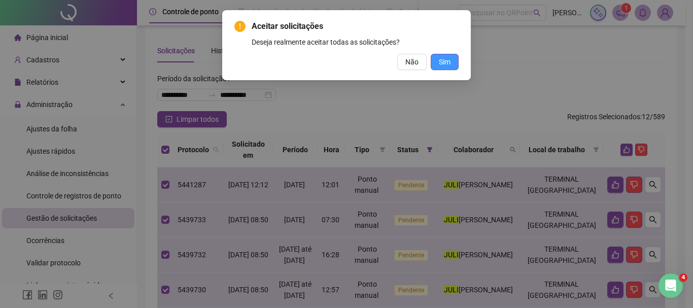
click at [453, 54] on button "Sim" at bounding box center [445, 62] width 28 height 16
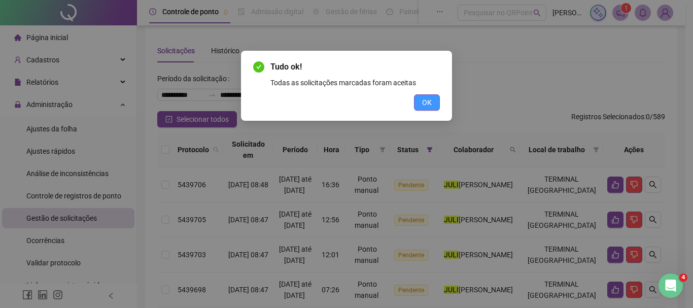
click at [433, 105] on button "OK" at bounding box center [427, 102] width 26 height 16
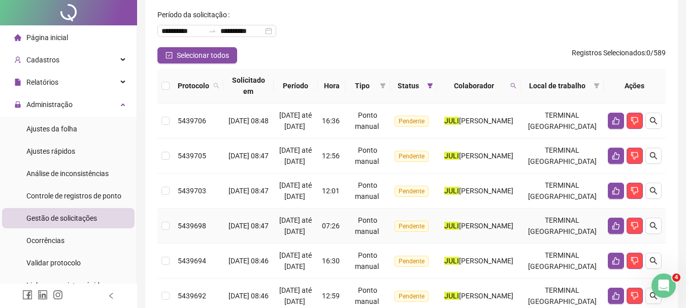
scroll to position [0, 0]
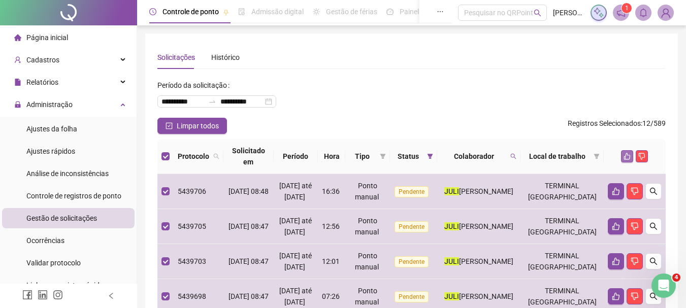
click at [623, 157] on button "button" at bounding box center [627, 156] width 12 height 12
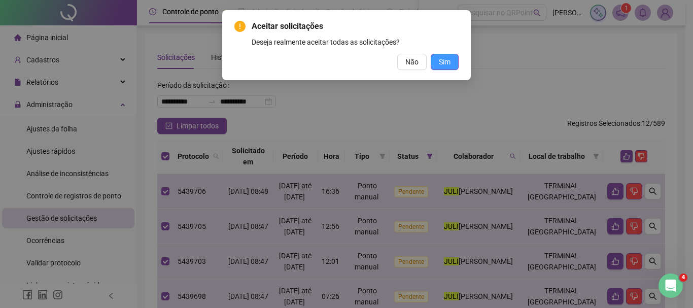
click at [450, 64] on span "Sim" at bounding box center [445, 61] width 12 height 11
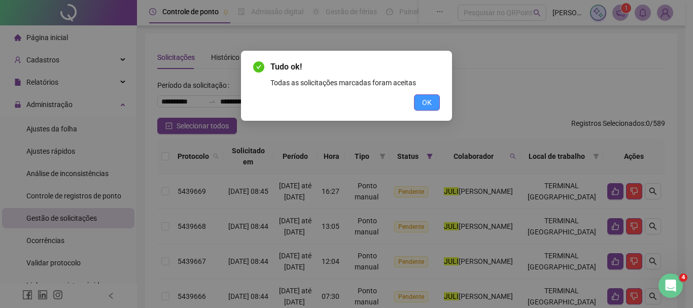
click at [432, 102] on button "OK" at bounding box center [427, 102] width 26 height 16
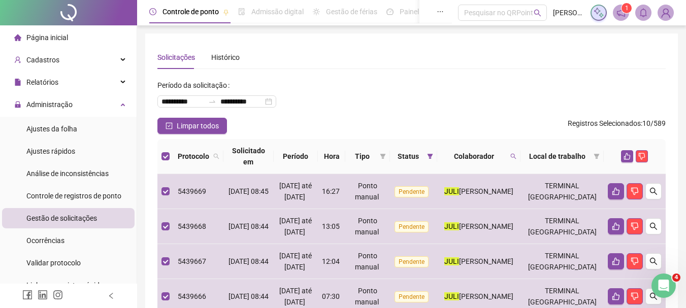
click at [620, 154] on div at bounding box center [635, 156] width 54 height 12
click at [626, 155] on icon "like" at bounding box center [626, 156] width 7 height 7
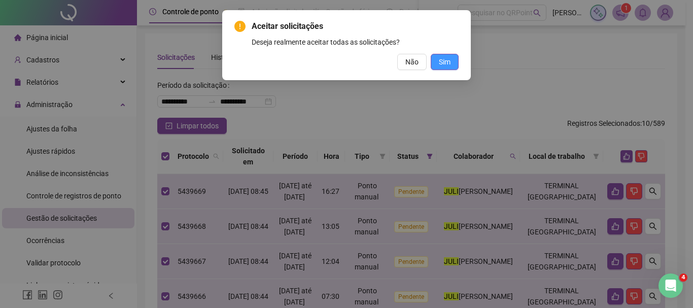
click at [448, 62] on span "Sim" at bounding box center [445, 61] width 12 height 11
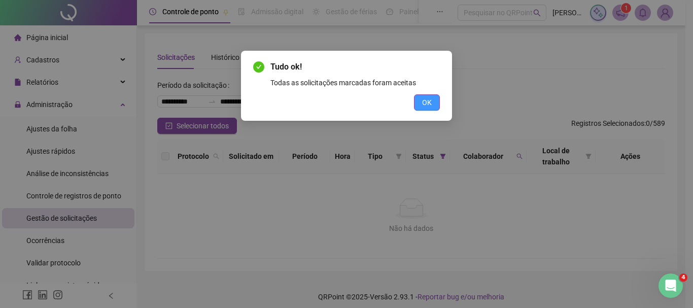
click at [436, 106] on button "OK" at bounding box center [427, 102] width 26 height 16
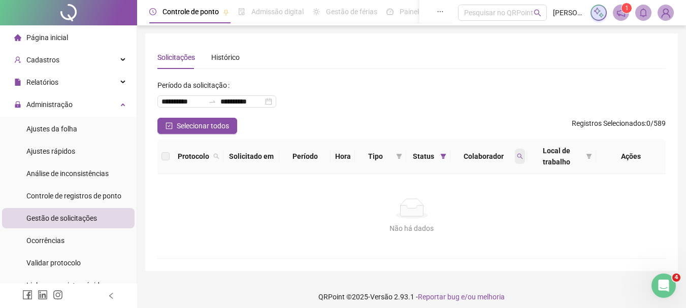
click at [519, 156] on icon "search" at bounding box center [520, 156] width 6 height 6
click at [502, 198] on span "Limpar" at bounding box center [497, 197] width 22 height 11
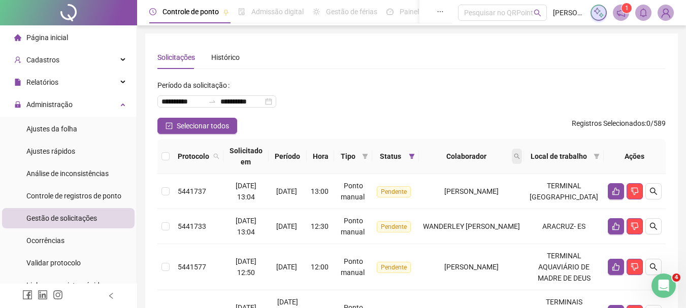
click at [520, 156] on icon "search" at bounding box center [517, 156] width 6 height 6
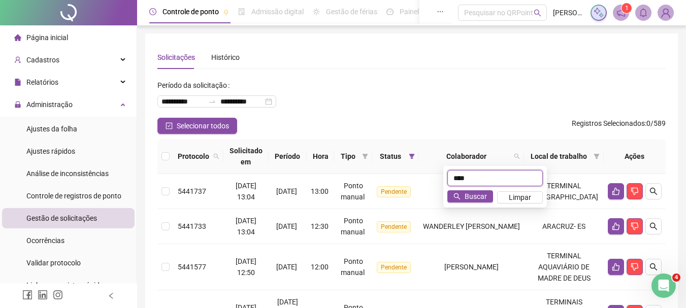
type input "****"
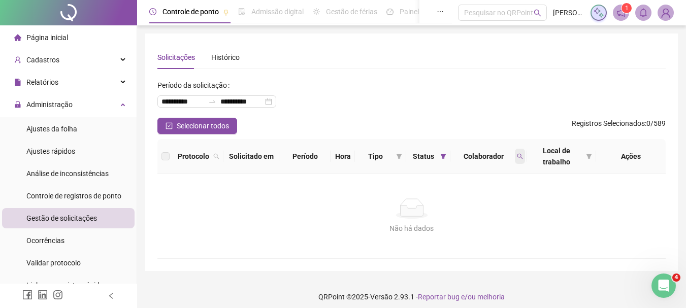
click at [515, 154] on span at bounding box center [520, 156] width 10 height 15
click at [505, 195] on span "Limpar" at bounding box center [497, 197] width 22 height 11
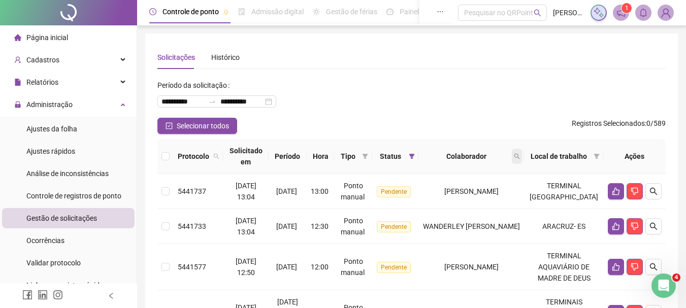
click at [520, 155] on icon "search" at bounding box center [517, 156] width 6 height 6
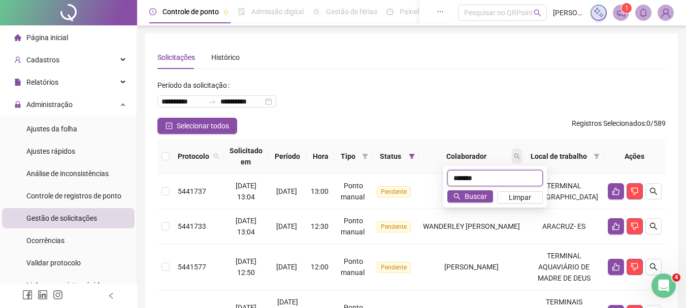
type input "*******"
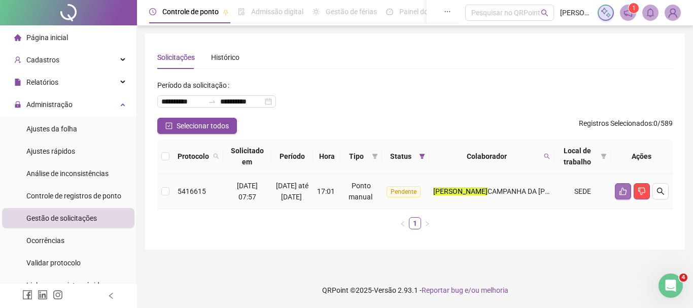
click at [620, 195] on icon "like" at bounding box center [623, 191] width 8 height 8
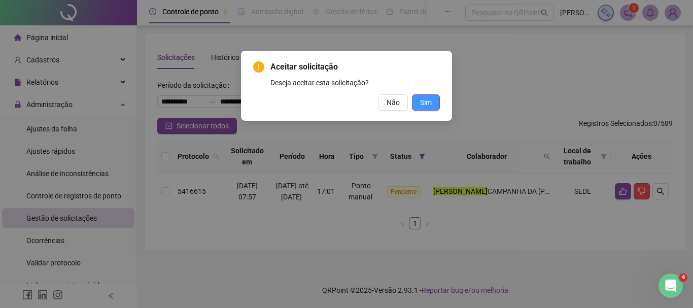
click at [429, 98] on span "Sim" at bounding box center [426, 102] width 12 height 11
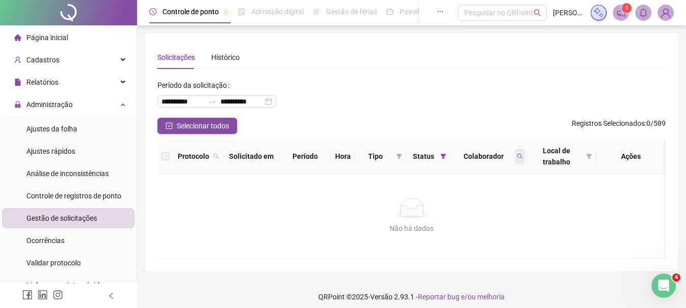
click at [518, 156] on icon "search" at bounding box center [520, 156] width 6 height 6
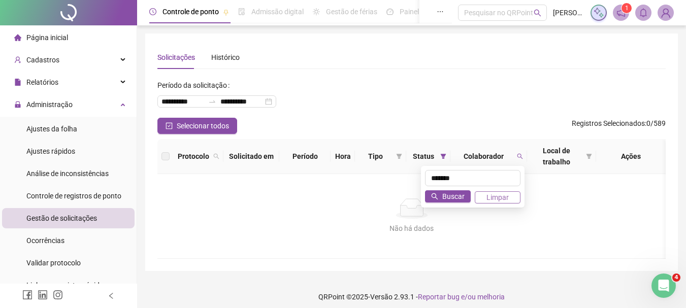
click at [502, 200] on span "Limpar" at bounding box center [497, 197] width 22 height 11
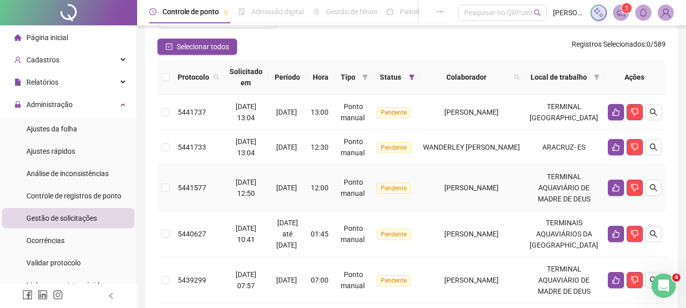
scroll to position [53, 0]
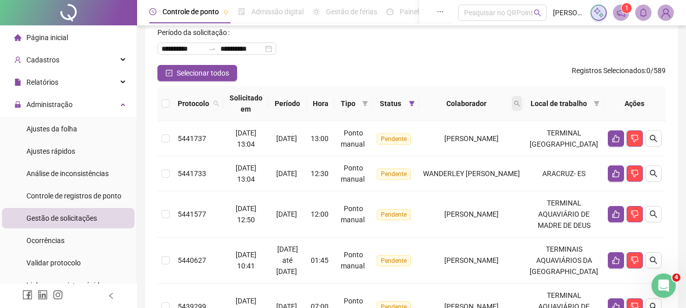
click at [520, 106] on icon "search" at bounding box center [517, 104] width 6 height 6
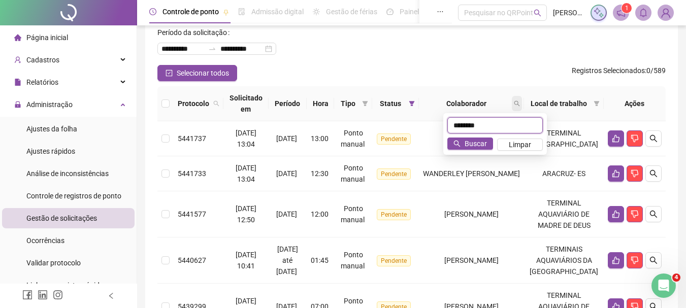
type input "********"
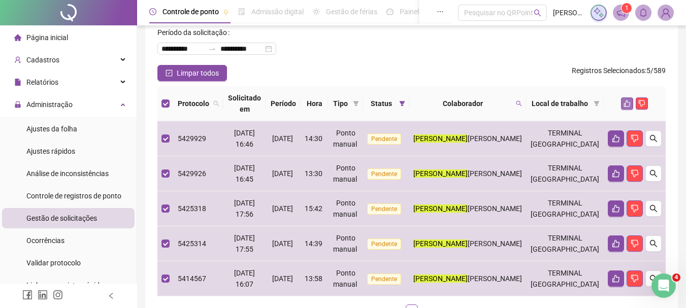
click at [625, 105] on icon "like" at bounding box center [627, 104] width 7 height 7
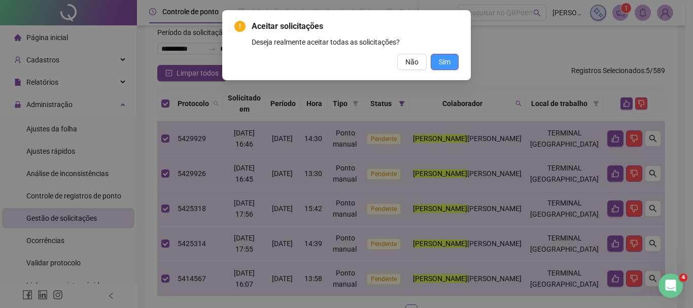
click at [445, 62] on span "Sim" at bounding box center [445, 61] width 12 height 11
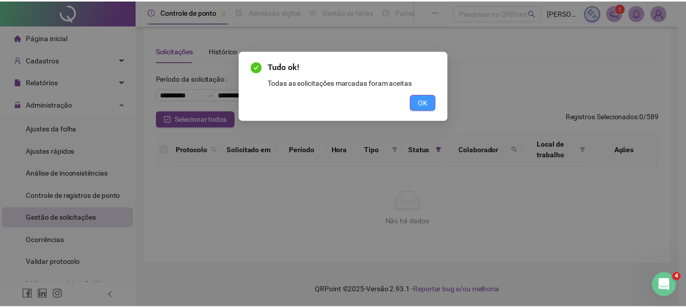
scroll to position [7, 0]
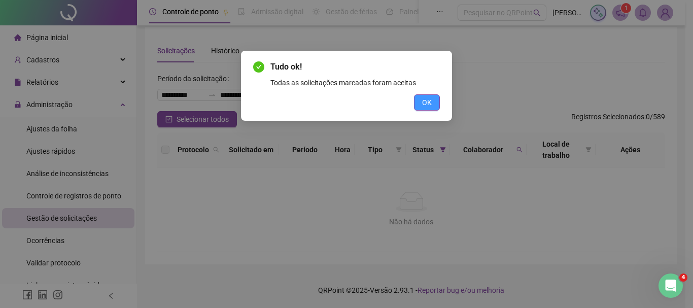
click at [428, 105] on span "OK" at bounding box center [427, 102] width 10 height 11
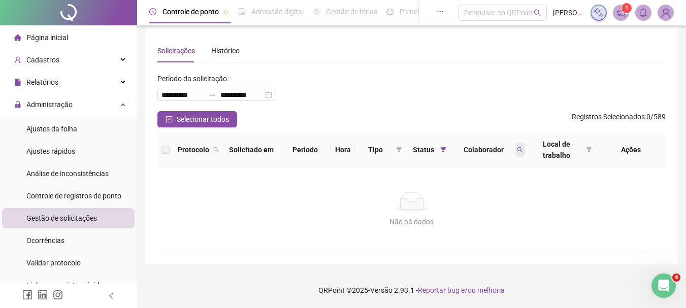
click at [519, 149] on icon "search" at bounding box center [520, 150] width 6 height 6
click at [502, 186] on span "Limpar" at bounding box center [497, 190] width 22 height 11
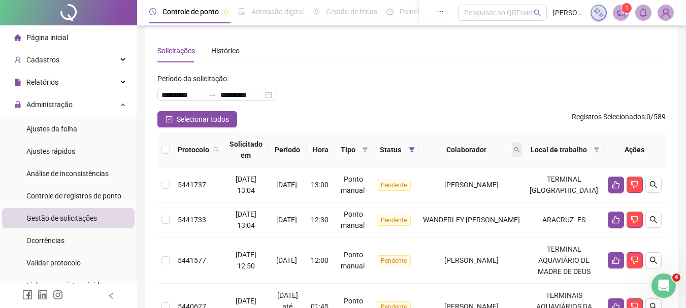
click at [522, 154] on span at bounding box center [517, 149] width 10 height 15
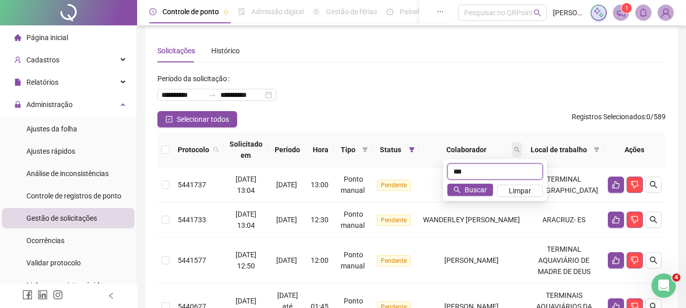
type input "***"
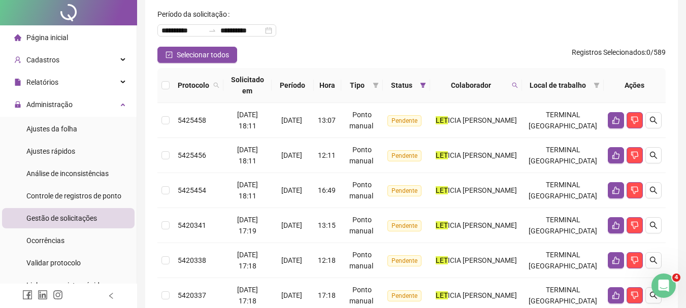
scroll to position [0, 0]
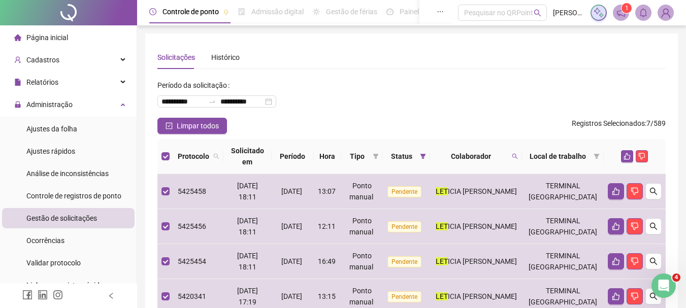
click at [619, 155] on div at bounding box center [635, 156] width 54 height 12
click at [625, 155] on icon "like" at bounding box center [626, 156] width 7 height 7
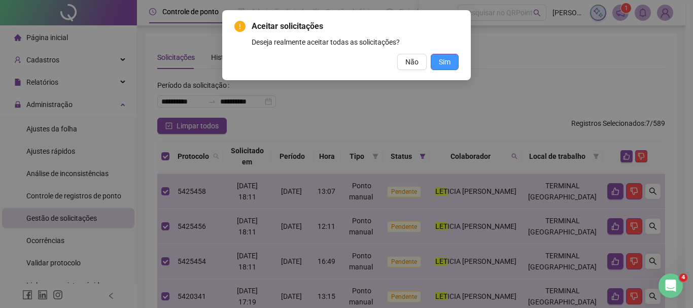
click at [454, 59] on button "Sim" at bounding box center [445, 62] width 28 height 16
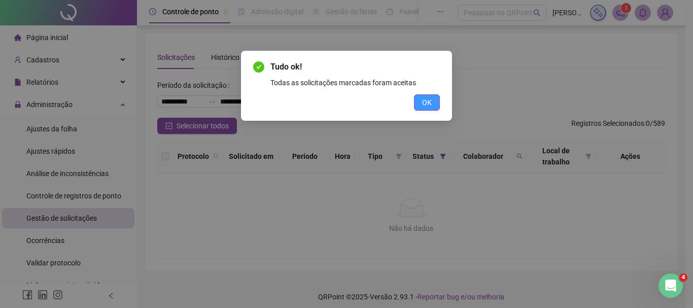
click at [430, 103] on span "OK" at bounding box center [427, 102] width 10 height 11
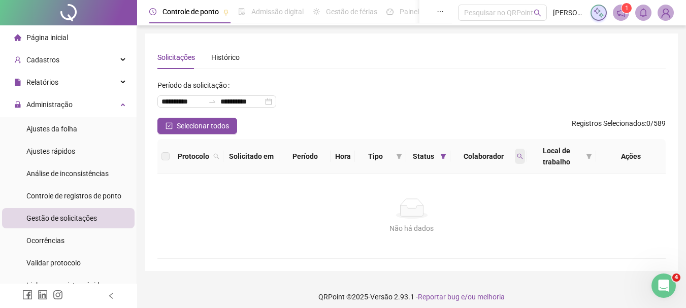
click at [516, 150] on span at bounding box center [520, 156] width 10 height 15
click at [492, 196] on span "Limpar" at bounding box center [497, 197] width 22 height 11
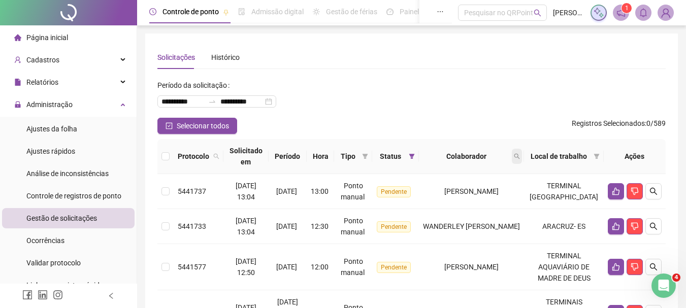
click at [522, 153] on span at bounding box center [517, 156] width 10 height 15
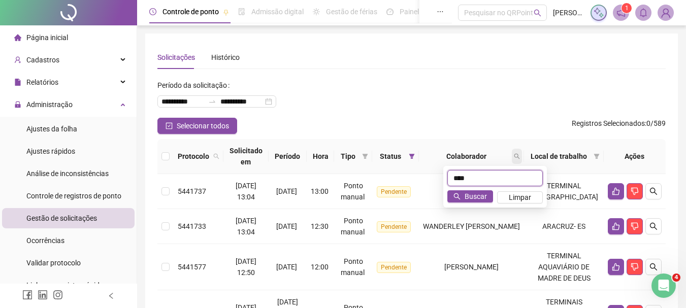
type input "****"
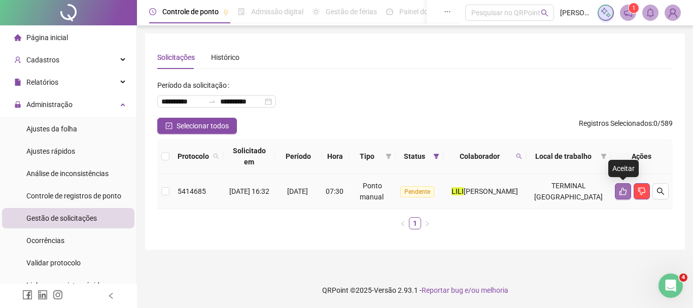
click at [626, 197] on button "button" at bounding box center [623, 191] width 16 height 16
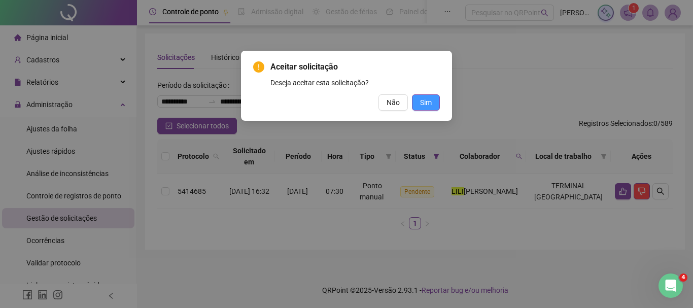
click at [434, 102] on button "Sim" at bounding box center [426, 102] width 28 height 16
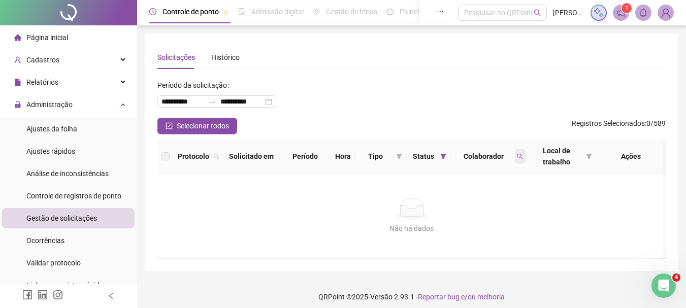
click at [517, 156] on icon "search" at bounding box center [520, 156] width 6 height 6
click at [502, 196] on span "Limpar" at bounding box center [497, 197] width 22 height 11
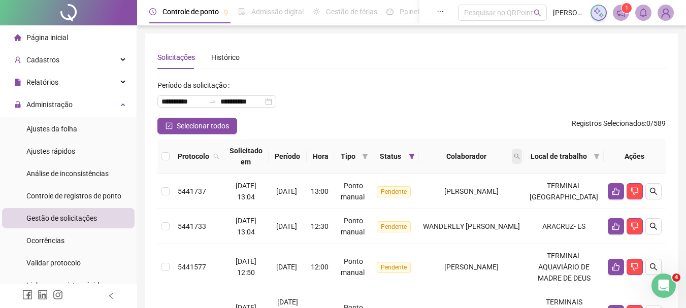
click at [522, 159] on span at bounding box center [517, 156] width 10 height 15
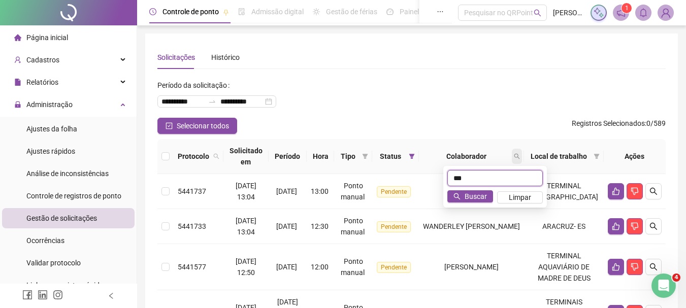
type input "***"
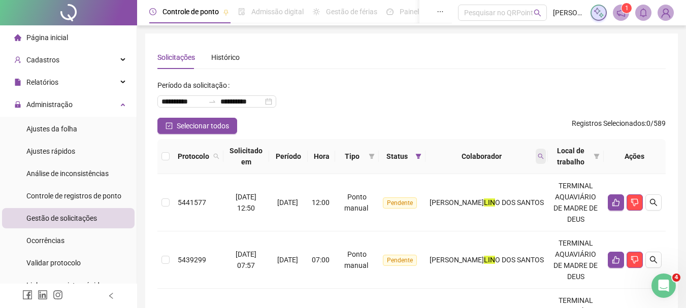
click at [537, 159] on span at bounding box center [541, 156] width 10 height 15
click at [539, 156] on icon "search" at bounding box center [541, 156] width 6 height 6
click at [545, 150] on span at bounding box center [541, 156] width 10 height 15
click at [524, 197] on span "Limpar" at bounding box center [520, 197] width 22 height 11
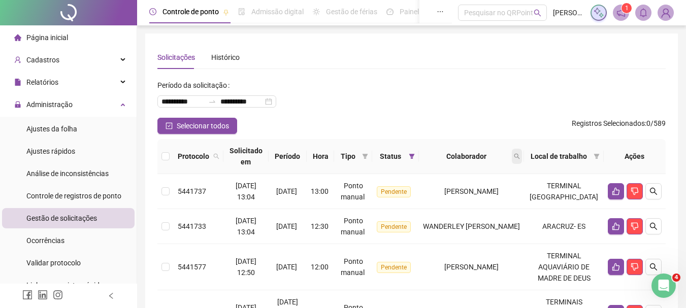
click at [520, 153] on icon "search" at bounding box center [517, 156] width 6 height 6
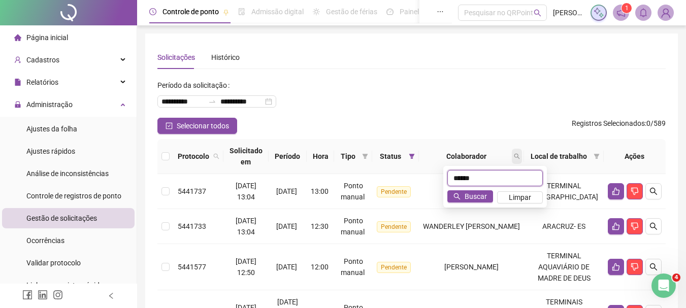
type input "******"
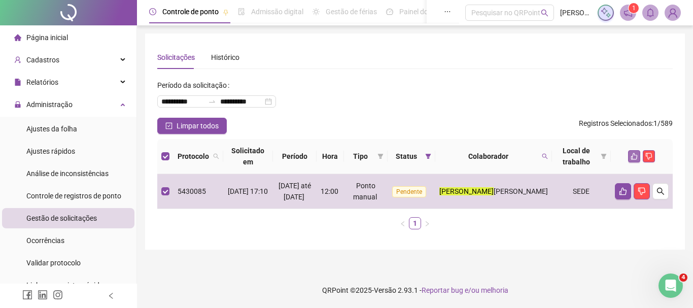
click at [635, 155] on icon "like" at bounding box center [634, 156] width 7 height 7
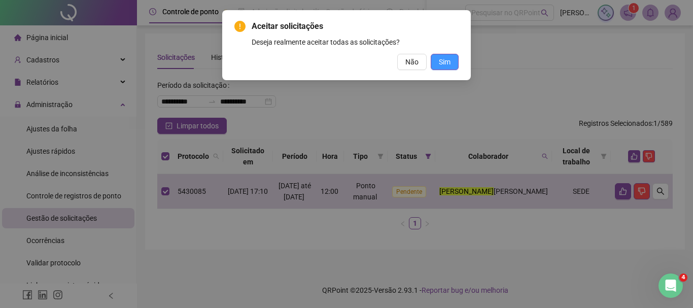
click at [448, 64] on span "Sim" at bounding box center [445, 61] width 12 height 11
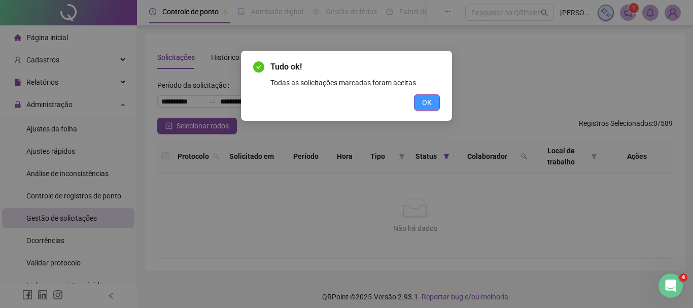
click at [435, 106] on button "OK" at bounding box center [427, 102] width 26 height 16
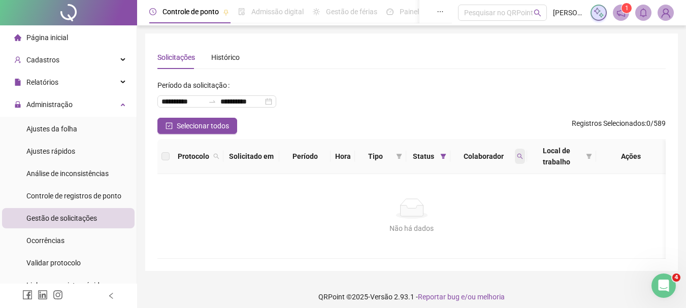
click at [518, 153] on icon "search" at bounding box center [520, 156] width 6 height 6
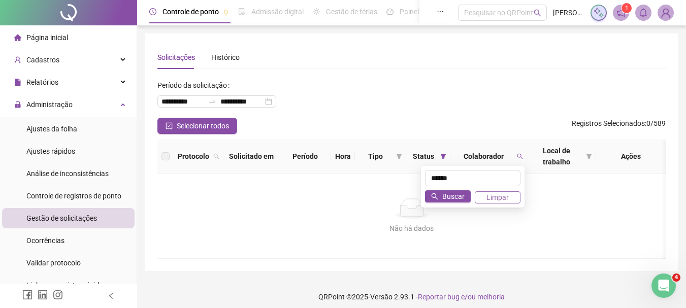
click at [516, 197] on button "Limpar" at bounding box center [498, 197] width 46 height 12
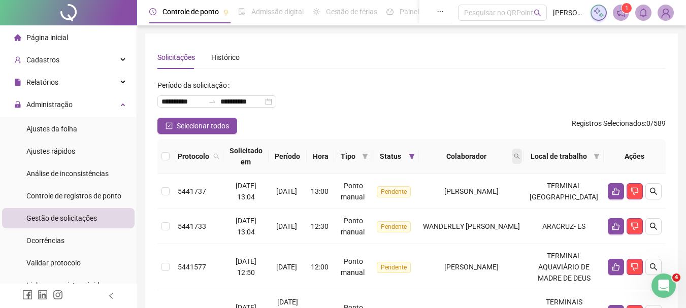
click at [520, 155] on icon "search" at bounding box center [517, 157] width 6 height 6
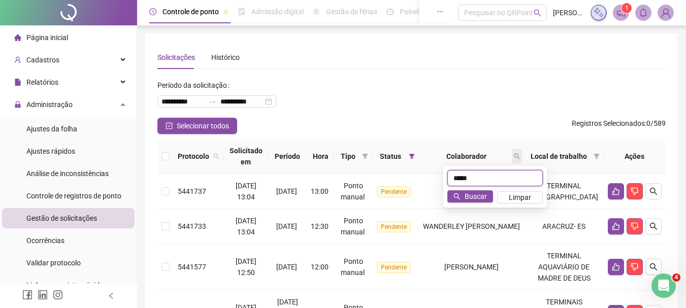
type input "*****"
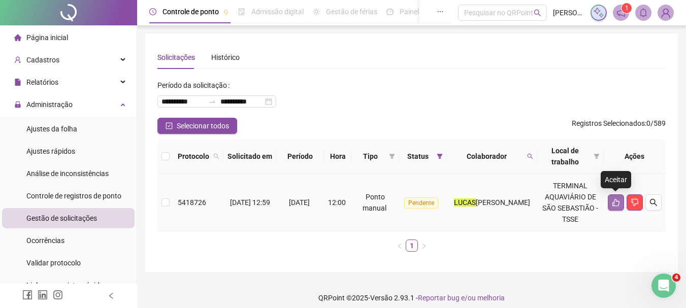
click at [618, 204] on icon "like" at bounding box center [615, 203] width 7 height 8
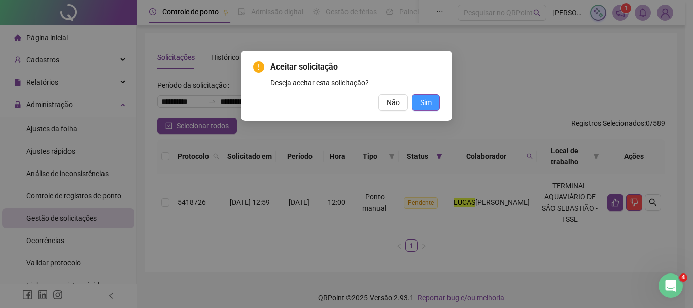
click at [428, 105] on span "Sim" at bounding box center [426, 102] width 12 height 11
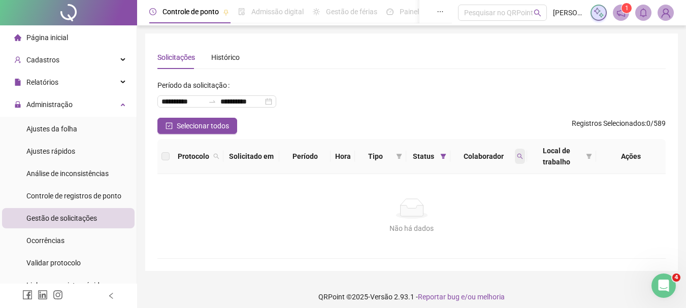
click at [518, 155] on icon "search" at bounding box center [520, 156] width 6 height 6
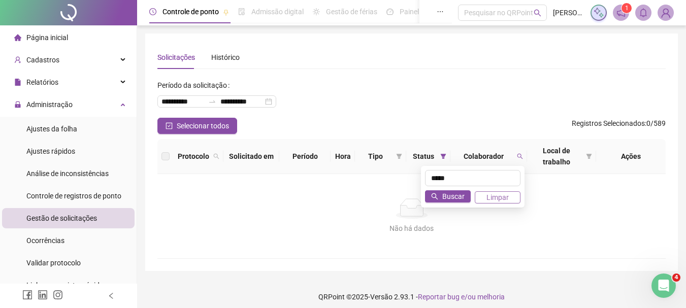
click at [496, 198] on span "Limpar" at bounding box center [497, 197] width 22 height 11
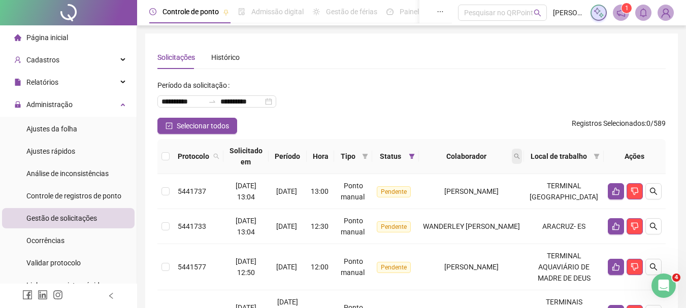
click at [520, 153] on icon "search" at bounding box center [517, 156] width 6 height 6
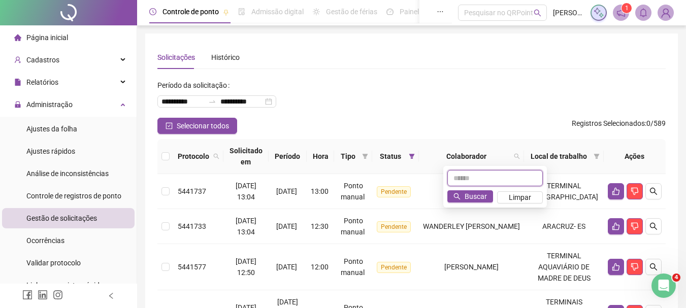
click at [491, 177] on input "text" at bounding box center [494, 178] width 95 height 16
type input "*******"
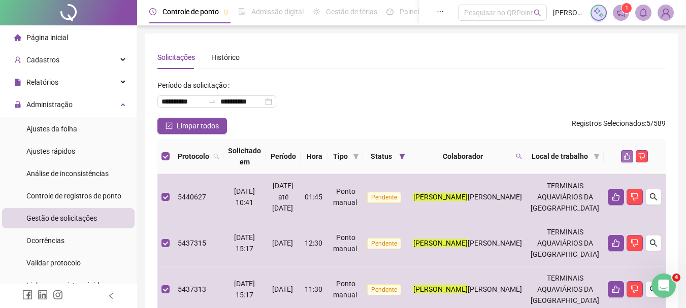
click at [622, 153] on button "button" at bounding box center [627, 156] width 12 height 12
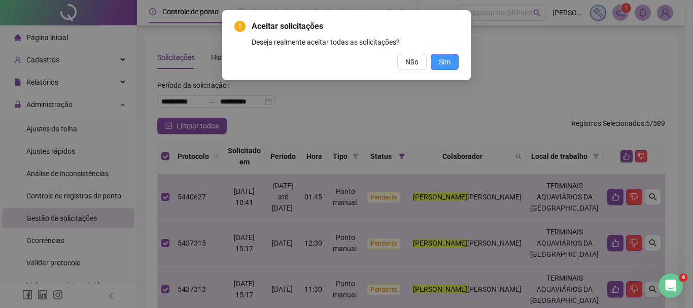
drag, startPoint x: 451, startPoint y: 57, endPoint x: 659, endPoint y: 72, distance: 208.7
click at [456, 57] on button "Sim" at bounding box center [445, 62] width 28 height 16
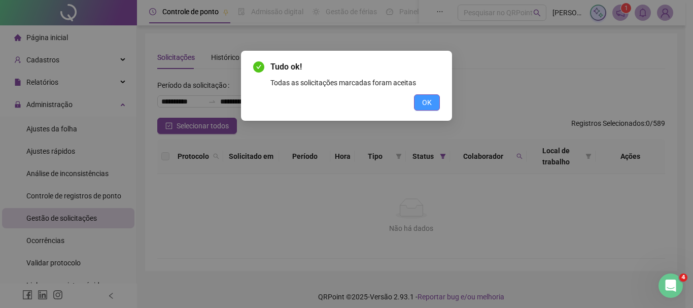
click at [428, 104] on span "OK" at bounding box center [427, 102] width 10 height 11
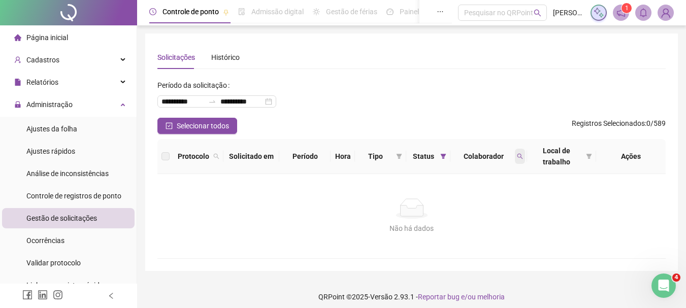
click at [520, 160] on span at bounding box center [520, 156] width 10 height 15
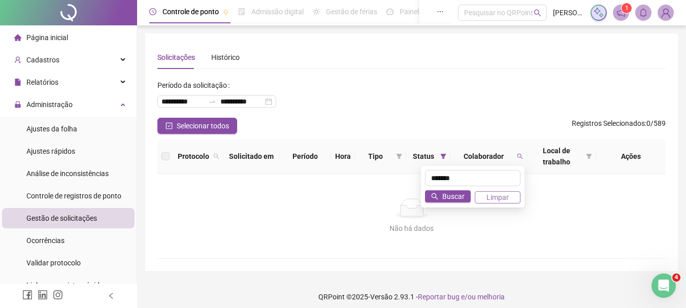
click at [505, 200] on span "Limpar" at bounding box center [497, 197] width 22 height 11
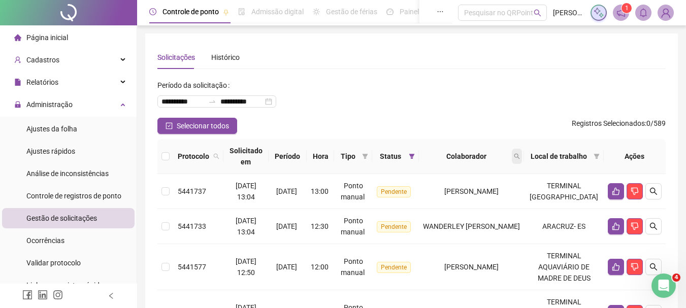
click at [520, 153] on icon "search" at bounding box center [517, 156] width 6 height 6
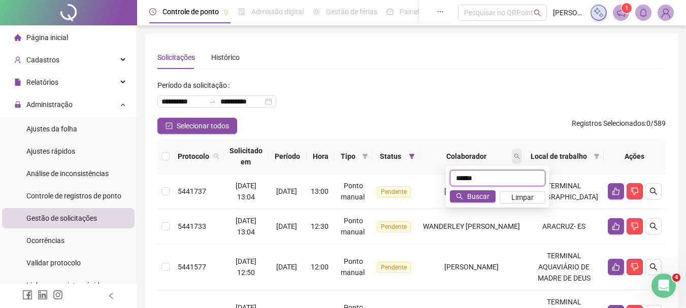
type input "******"
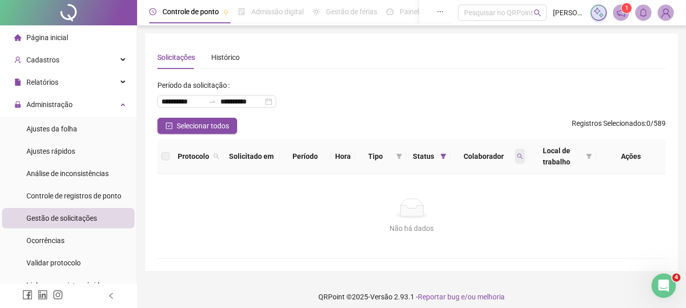
click at [520, 156] on icon "search" at bounding box center [520, 156] width 6 height 6
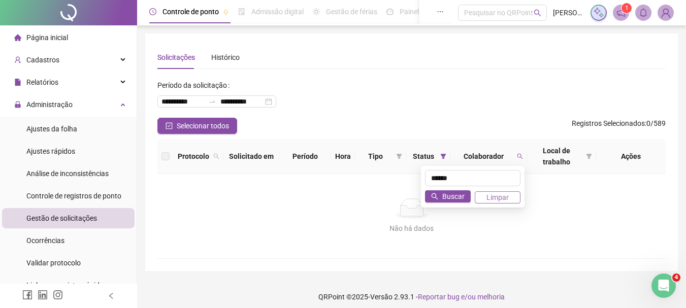
click at [497, 198] on span "Limpar" at bounding box center [497, 197] width 22 height 11
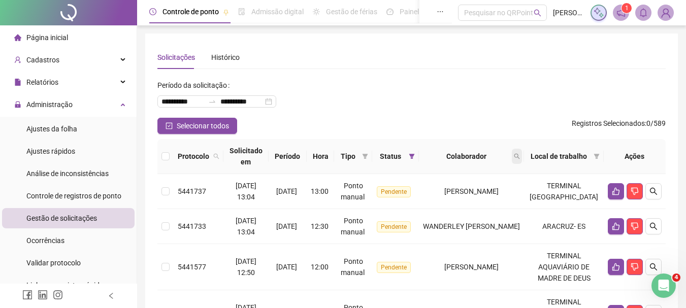
click at [522, 153] on span at bounding box center [517, 156] width 10 height 15
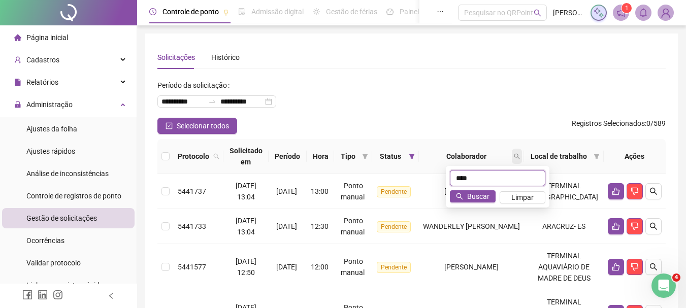
type input "****"
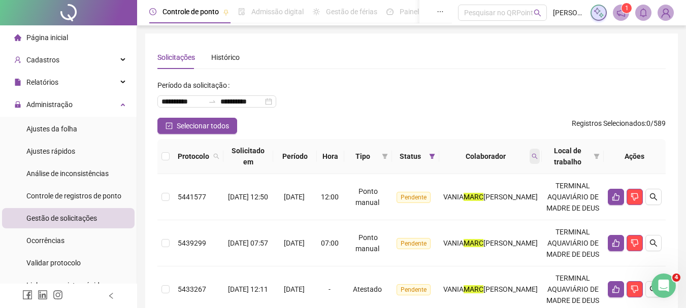
click at [539, 151] on span at bounding box center [534, 156] width 10 height 15
drag, startPoint x: 519, startPoint y: 196, endPoint x: 684, endPoint y: 220, distance: 166.2
click at [522, 197] on span "Limpar" at bounding box center [520, 197] width 22 height 11
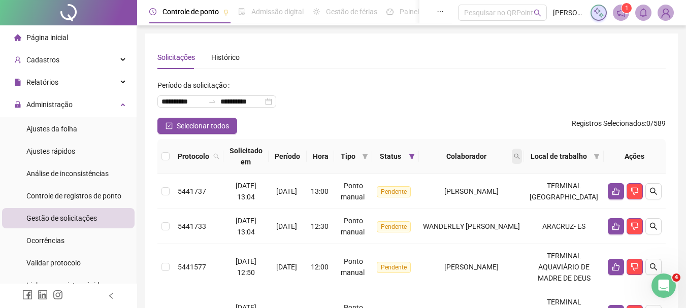
click at [522, 158] on span at bounding box center [517, 156] width 10 height 15
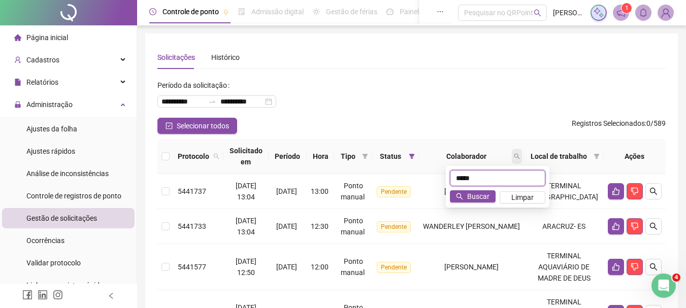
type input "*****"
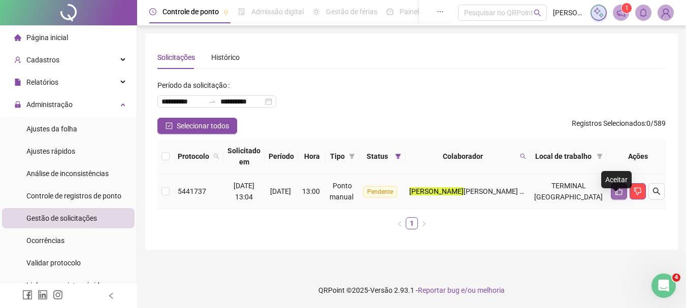
click at [611, 200] on button "button" at bounding box center [619, 191] width 16 height 16
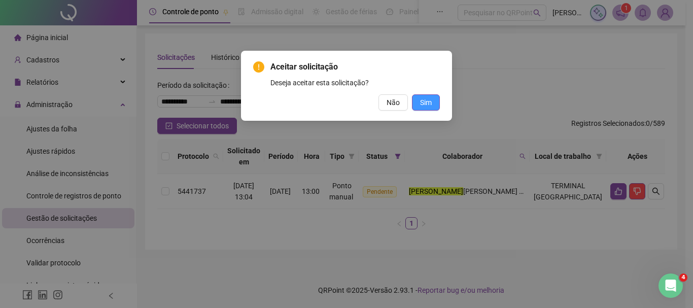
click at [420, 105] on span "Sim" at bounding box center [426, 102] width 12 height 11
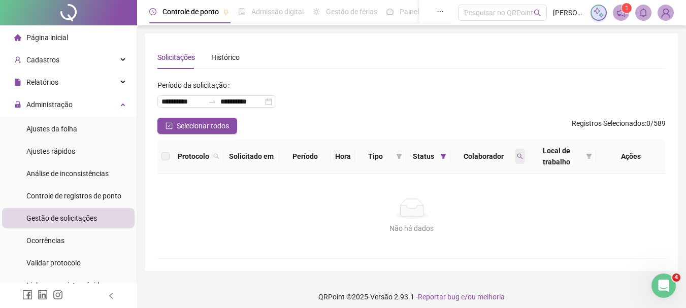
click at [517, 156] on icon "search" at bounding box center [520, 156] width 6 height 6
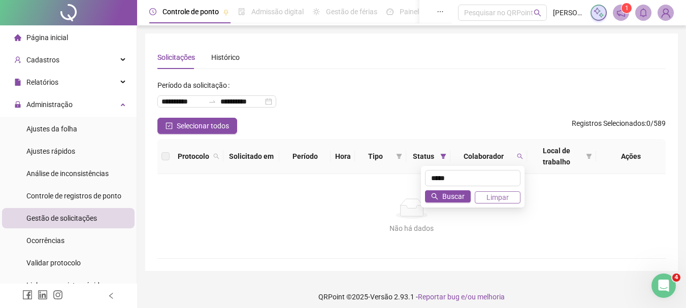
click at [503, 198] on span "Limpar" at bounding box center [497, 197] width 22 height 11
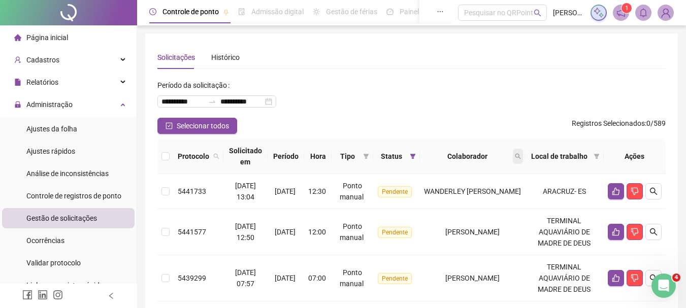
click at [521, 156] on icon "search" at bounding box center [518, 156] width 6 height 6
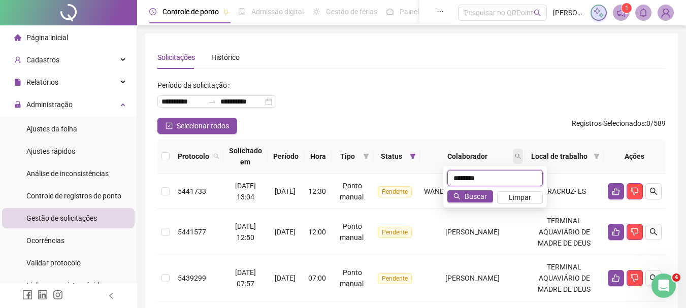
type input "********"
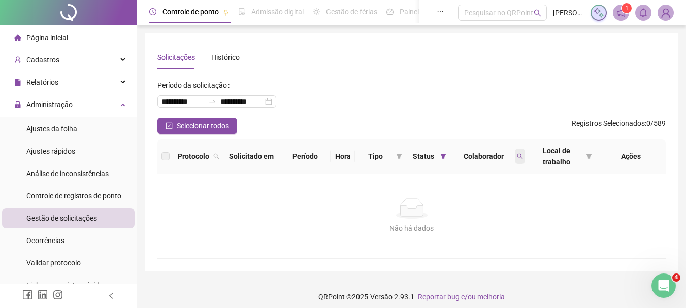
click at [521, 159] on icon "search" at bounding box center [520, 156] width 6 height 6
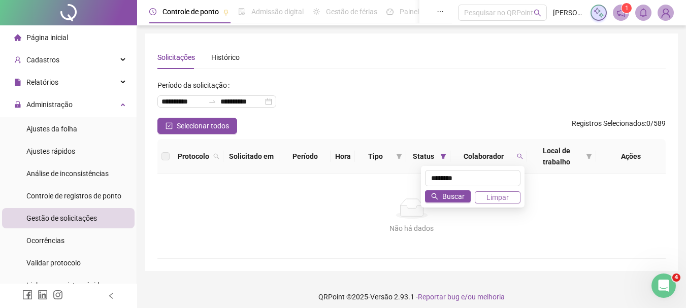
click at [497, 200] on span "Limpar" at bounding box center [497, 197] width 22 height 11
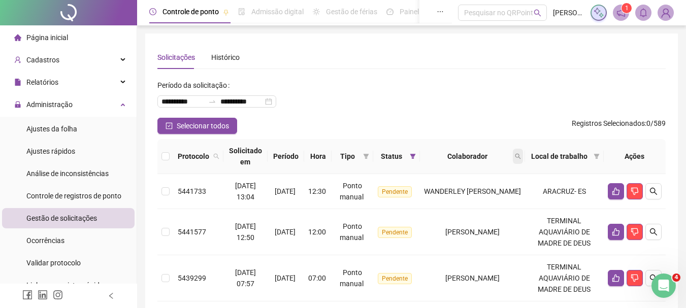
click at [521, 154] on icon "search" at bounding box center [518, 156] width 6 height 6
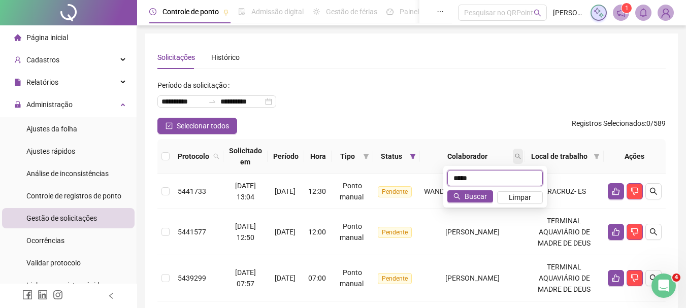
type input "*****"
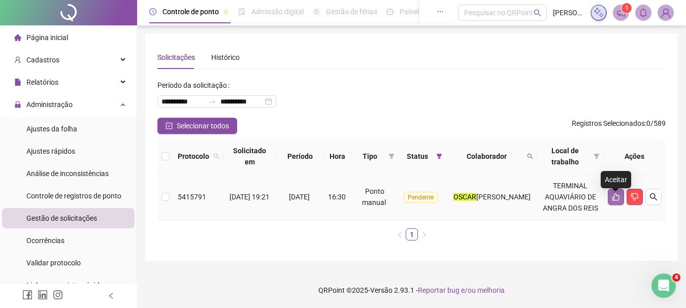
click at [612, 196] on button "button" at bounding box center [616, 197] width 16 height 16
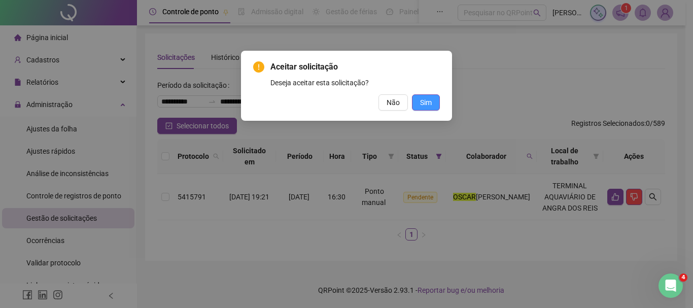
click at [419, 95] on button "Sim" at bounding box center [426, 102] width 28 height 16
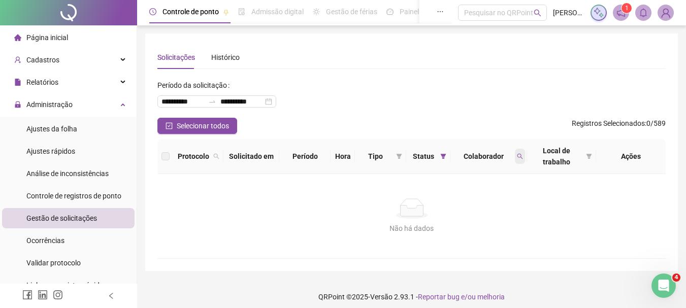
click at [521, 156] on icon "search" at bounding box center [520, 156] width 6 height 6
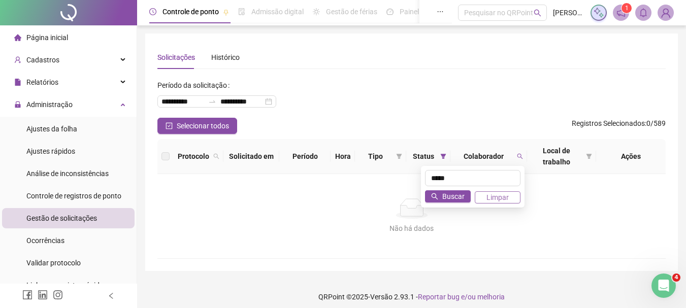
click at [499, 196] on span "Limpar" at bounding box center [497, 197] width 22 height 11
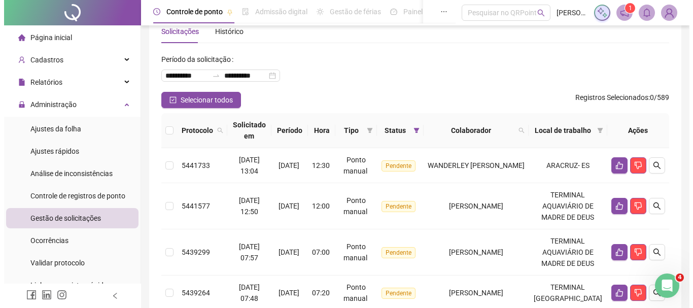
scroll to position [24, 0]
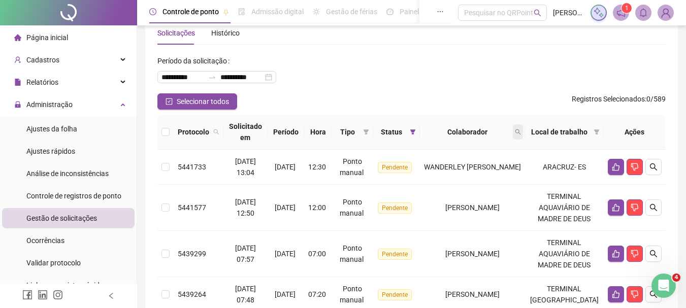
click at [521, 130] on icon "search" at bounding box center [518, 132] width 6 height 6
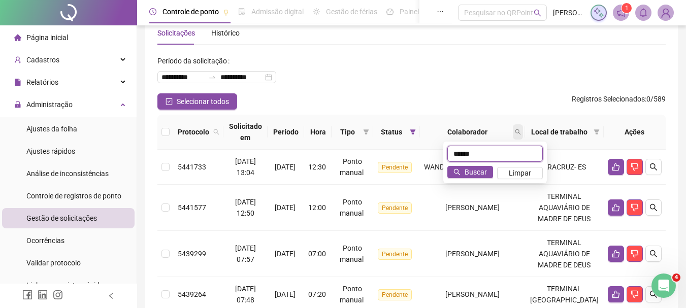
type input "*****"
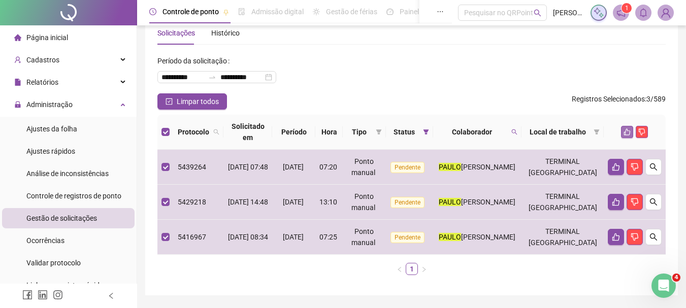
click at [626, 131] on icon "like" at bounding box center [626, 131] width 7 height 7
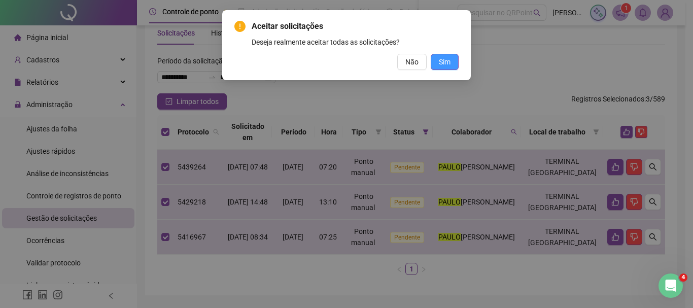
click at [448, 58] on span "Sim" at bounding box center [445, 61] width 12 height 11
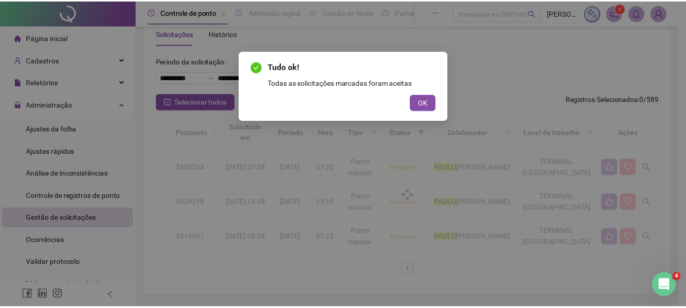
scroll to position [7, 0]
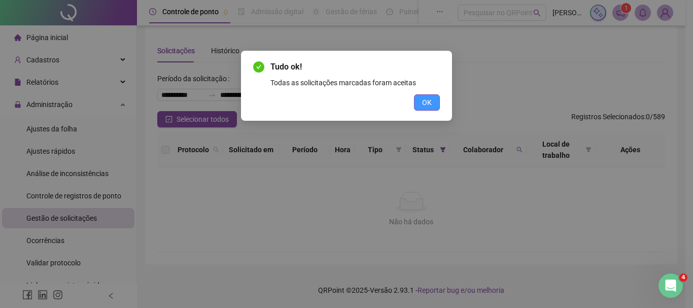
click at [425, 102] on span "OK" at bounding box center [427, 102] width 10 height 11
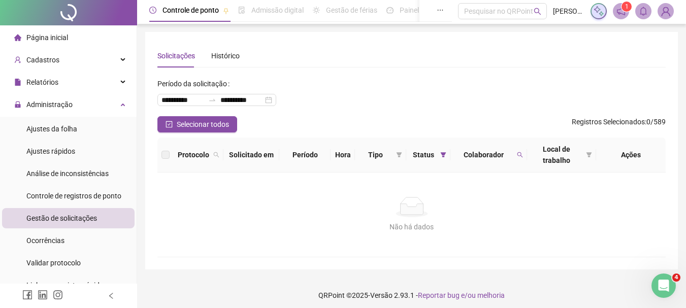
scroll to position [0, 0]
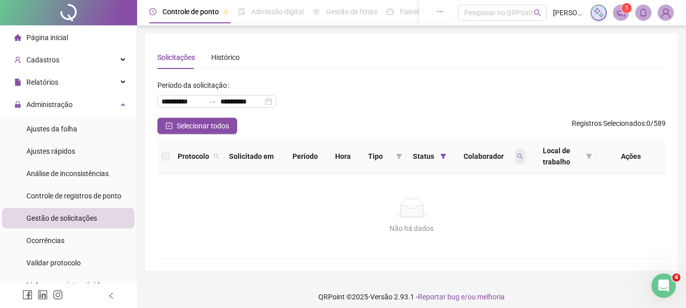
click at [516, 161] on span at bounding box center [520, 156] width 10 height 15
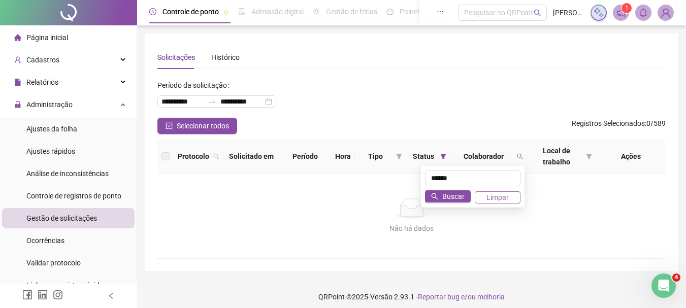
click at [501, 196] on span "Limpar" at bounding box center [497, 197] width 22 height 11
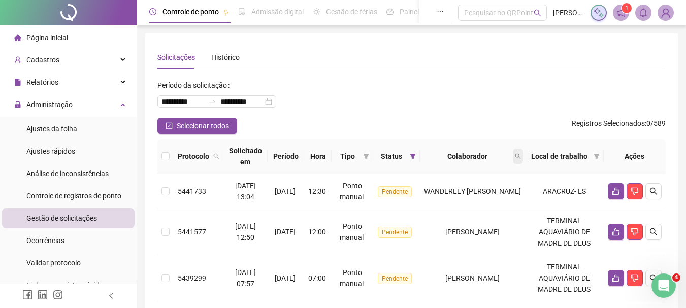
click at [521, 158] on icon "search" at bounding box center [518, 156] width 6 height 6
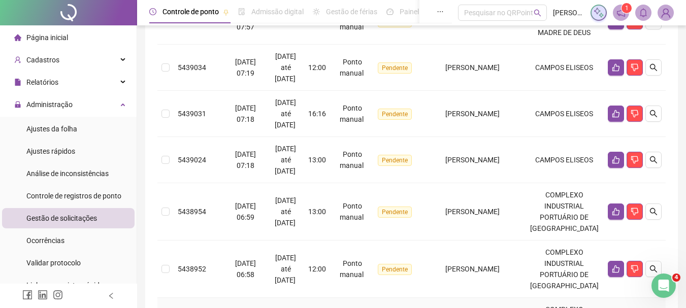
scroll to position [102, 0]
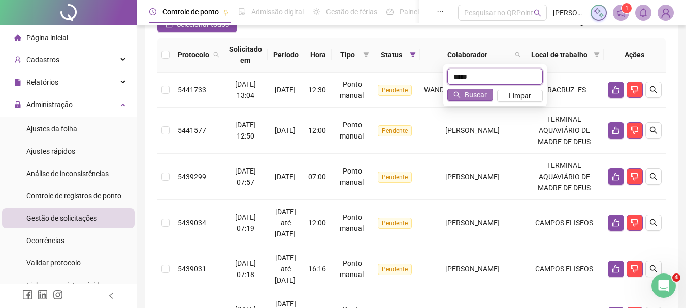
type input "*****"
click at [463, 91] on button "Buscar" at bounding box center [470, 95] width 46 height 12
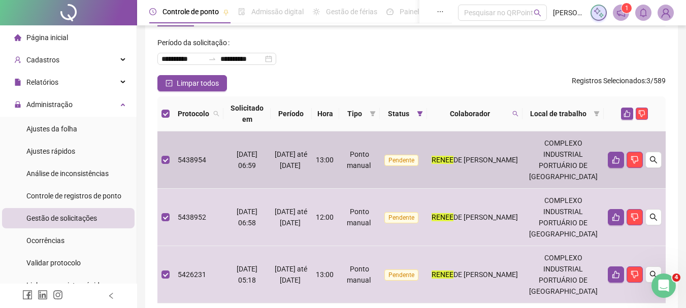
scroll to position [0, 0]
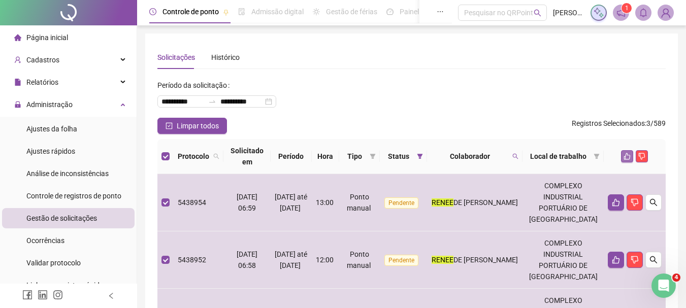
click at [624, 156] on icon "like" at bounding box center [626, 156] width 7 height 7
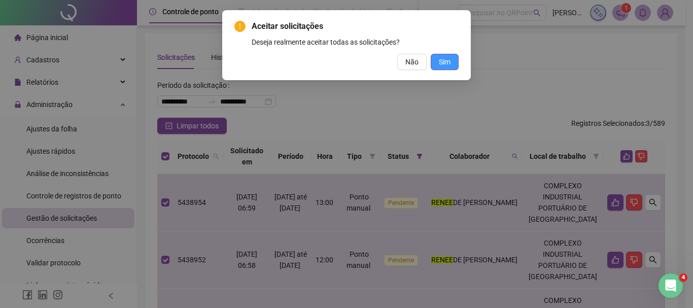
click at [450, 61] on span "Sim" at bounding box center [445, 61] width 12 height 11
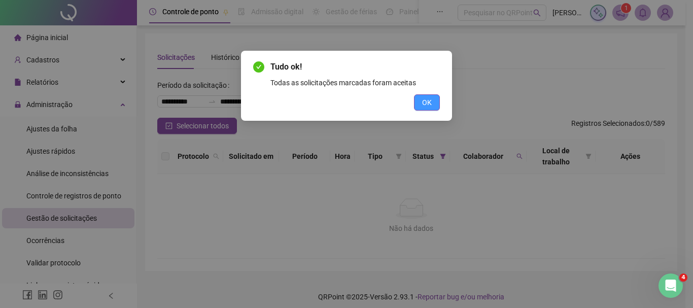
click at [430, 103] on span "OK" at bounding box center [427, 102] width 10 height 11
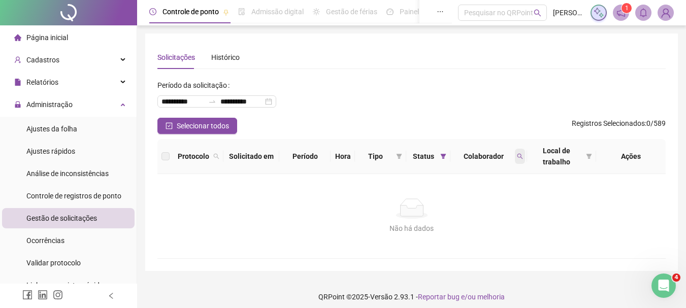
click at [520, 155] on icon "search" at bounding box center [520, 157] width 6 height 6
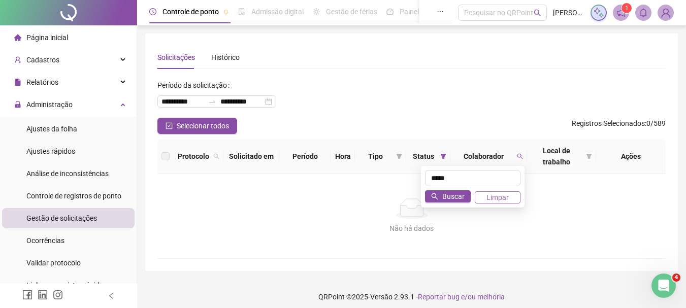
click at [504, 200] on span "Limpar" at bounding box center [497, 197] width 22 height 11
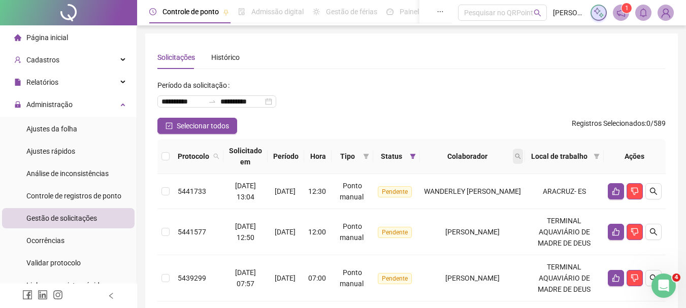
click at [523, 161] on span at bounding box center [518, 156] width 10 height 15
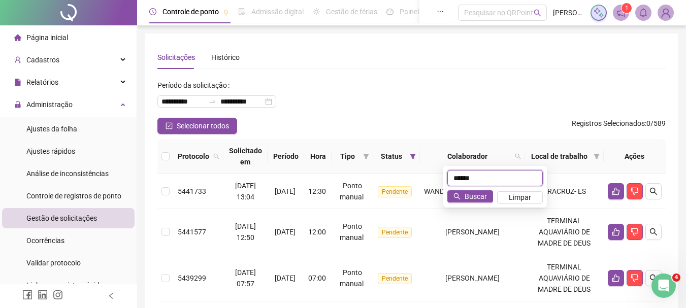
click at [495, 179] on input "******" at bounding box center [494, 178] width 95 height 16
type input "******"
click at [477, 193] on span "Buscar" at bounding box center [475, 196] width 22 height 11
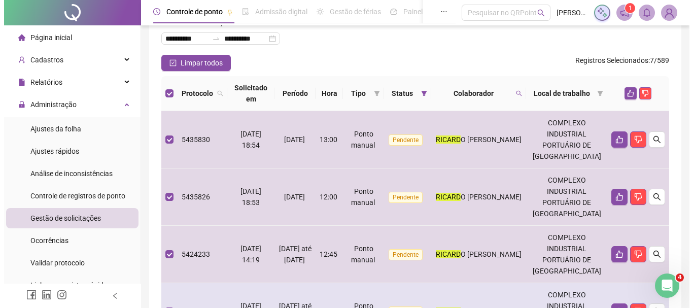
scroll to position [51, 0]
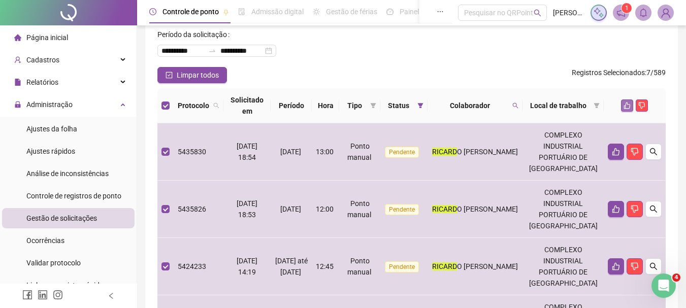
click at [624, 104] on icon "like" at bounding box center [626, 105] width 7 height 7
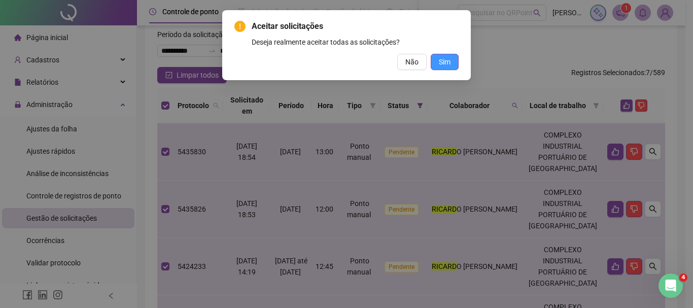
click at [457, 62] on button "Sim" at bounding box center [445, 62] width 28 height 16
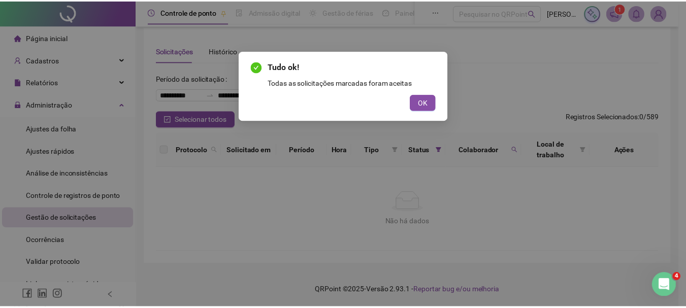
scroll to position [7, 0]
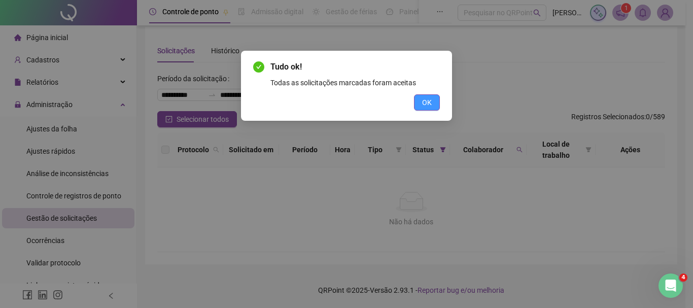
click at [435, 103] on button "OK" at bounding box center [427, 102] width 26 height 16
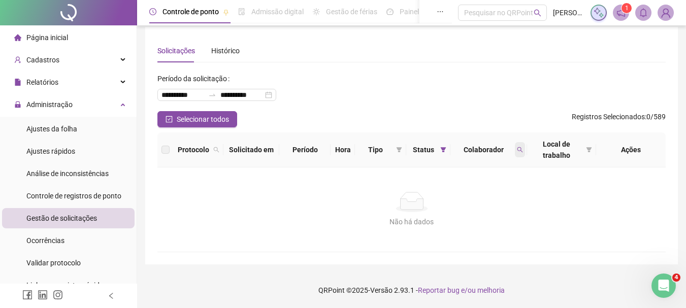
click at [517, 148] on icon "search" at bounding box center [520, 150] width 6 height 6
click at [508, 190] on span "Limpar" at bounding box center [497, 190] width 22 height 11
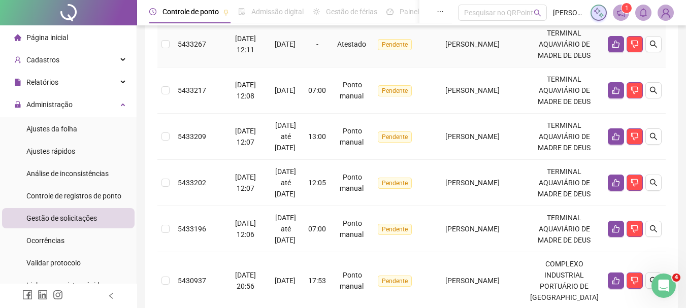
scroll to position [583, 0]
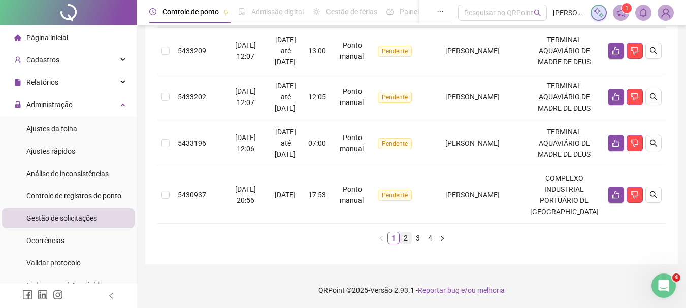
click at [407, 239] on link "2" at bounding box center [405, 237] width 11 height 11
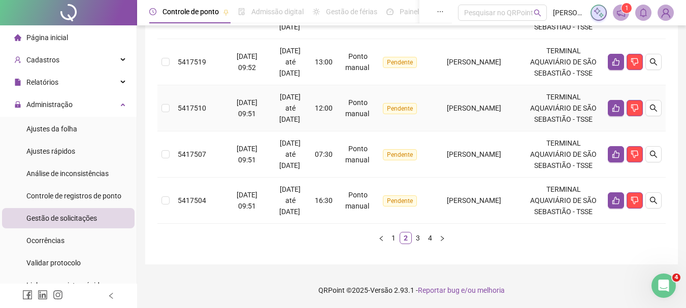
scroll to position [683, 0]
click at [418, 238] on link "3" at bounding box center [417, 237] width 11 height 11
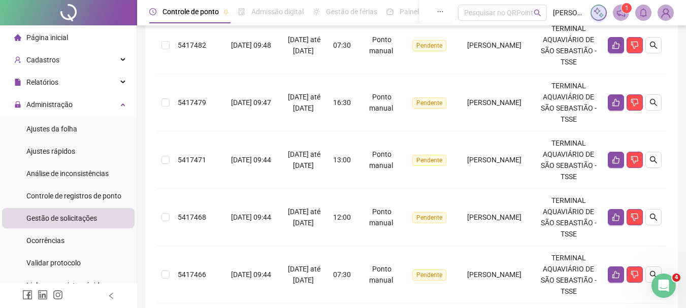
scroll to position [639, 0]
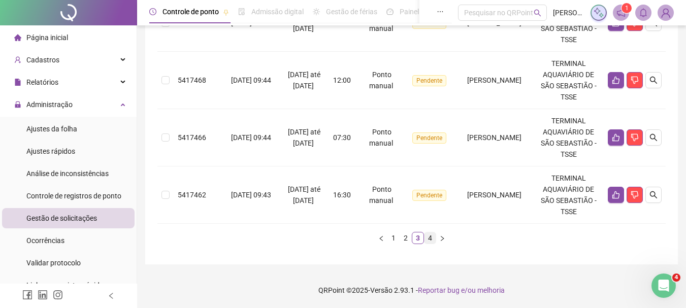
click at [426, 238] on link "4" at bounding box center [429, 237] width 11 height 11
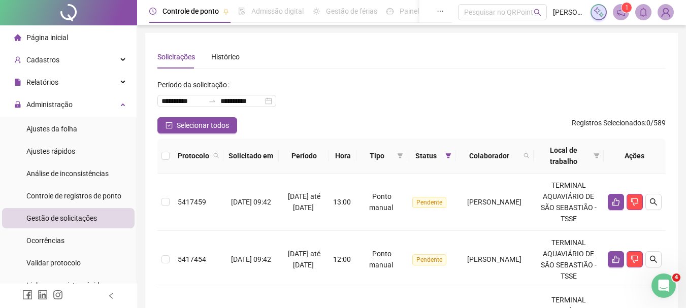
scroll to position [0, 0]
click at [529, 155] on icon "search" at bounding box center [526, 156] width 6 height 6
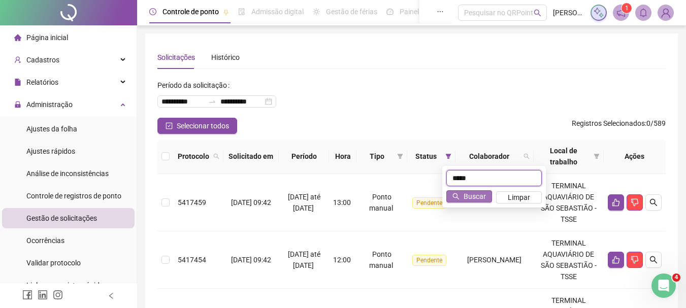
type input "*****"
click at [470, 195] on span "Buscar" at bounding box center [474, 196] width 22 height 11
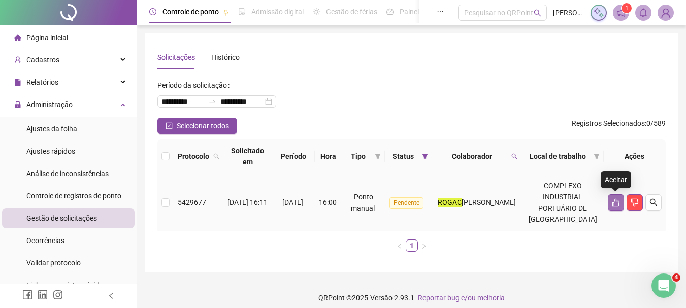
click at [615, 202] on icon "like" at bounding box center [616, 202] width 8 height 8
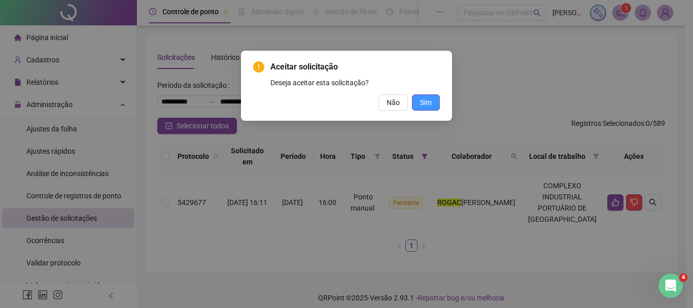
click at [421, 99] on span "Sim" at bounding box center [426, 102] width 12 height 11
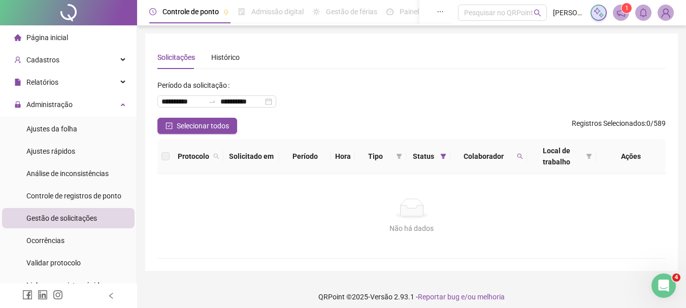
click at [511, 158] on span "Colaborador" at bounding box center [483, 156] width 58 height 11
click at [518, 156] on icon "search" at bounding box center [520, 156] width 6 height 6
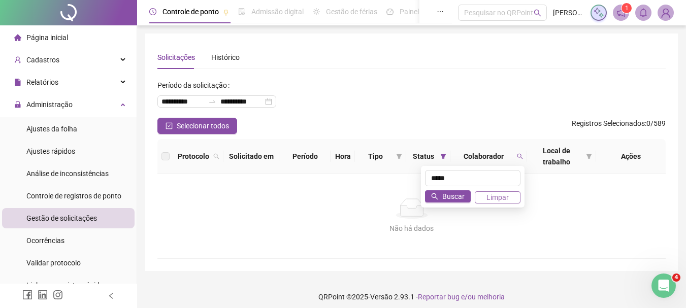
click at [504, 194] on span "Limpar" at bounding box center [497, 197] width 22 height 11
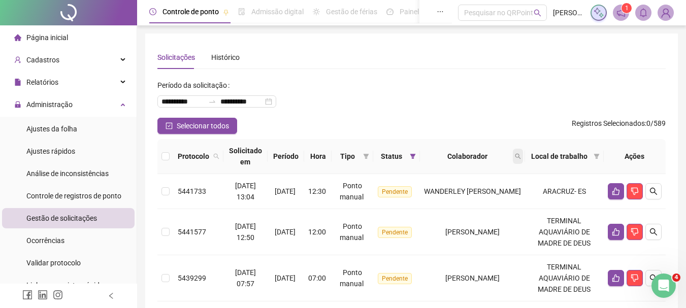
click at [521, 156] on icon "search" at bounding box center [518, 156] width 6 height 6
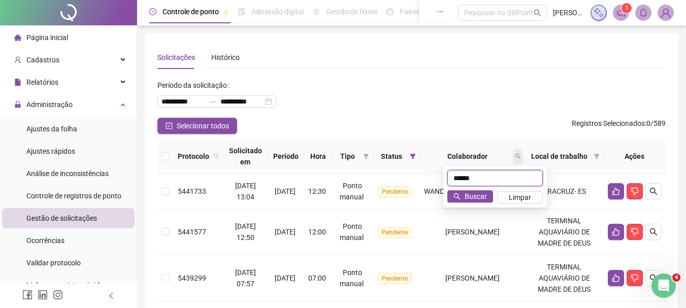
type input "******"
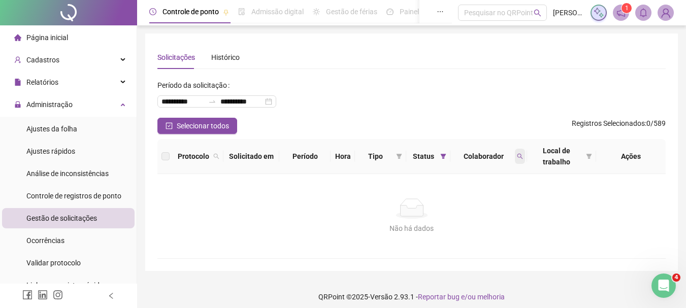
click at [518, 156] on icon "search" at bounding box center [520, 156] width 6 height 6
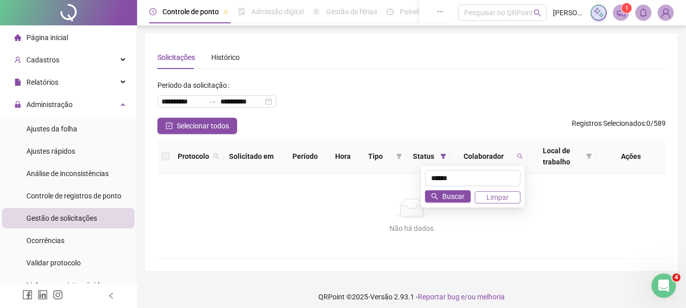
click at [506, 198] on span "Limpar" at bounding box center [497, 197] width 22 height 11
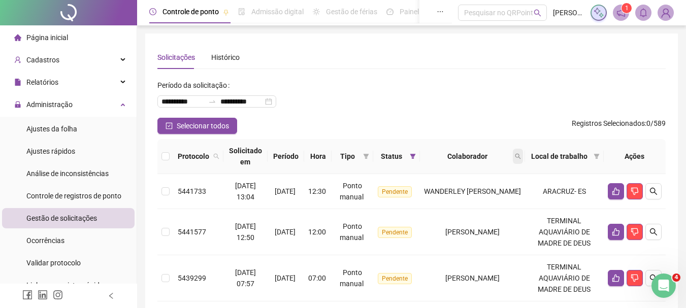
click at [523, 158] on span at bounding box center [518, 156] width 10 height 15
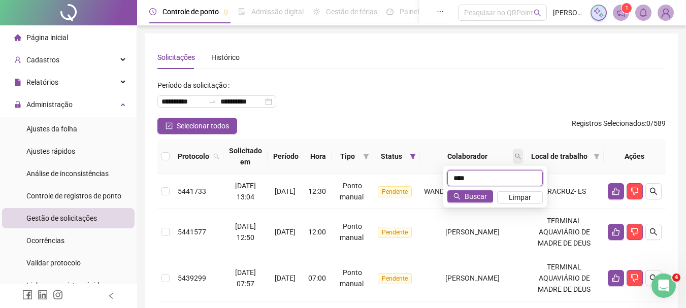
type input "****"
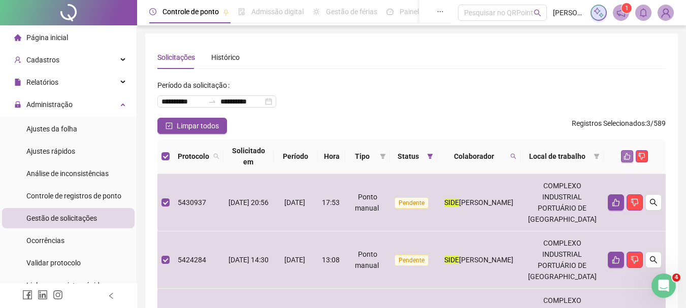
click at [626, 153] on icon "like" at bounding box center [626, 156] width 7 height 7
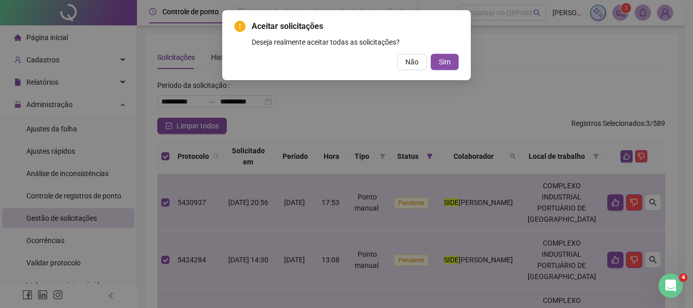
drag, startPoint x: 443, startPoint y: 56, endPoint x: 674, endPoint y: 122, distance: 240.2
click at [449, 58] on button "Sim" at bounding box center [445, 62] width 28 height 16
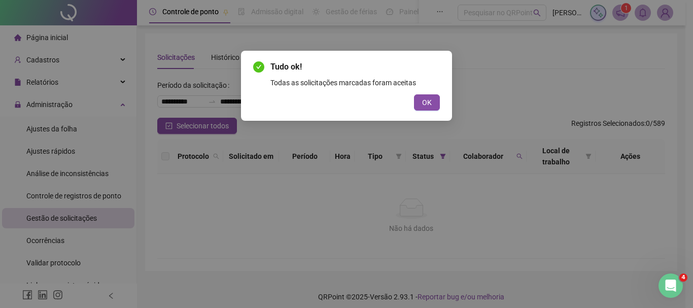
click at [412, 99] on div "OK" at bounding box center [346, 102] width 187 height 16
click at [421, 99] on button "OK" at bounding box center [427, 102] width 26 height 16
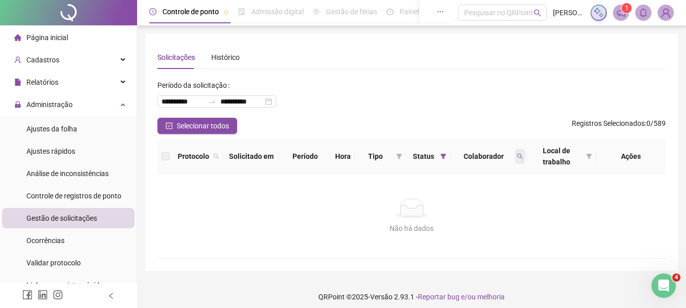
click at [523, 159] on span at bounding box center [520, 156] width 10 height 15
click at [494, 198] on span "Limpar" at bounding box center [497, 197] width 22 height 11
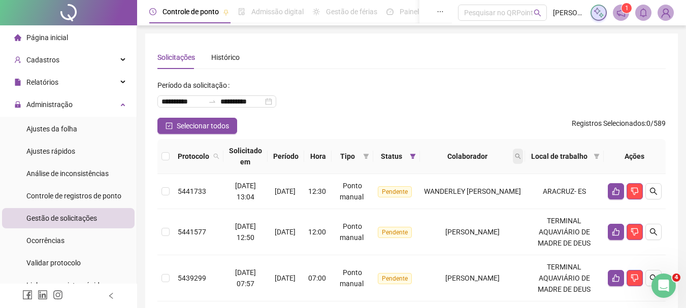
click at [521, 155] on icon "search" at bounding box center [518, 156] width 6 height 6
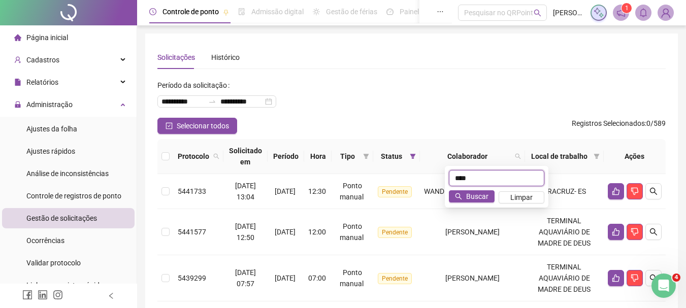
type input "****"
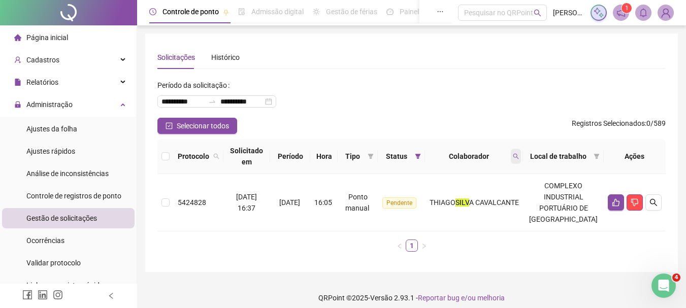
click at [519, 154] on icon "search" at bounding box center [516, 157] width 6 height 6
click at [527, 203] on button "Limpar" at bounding box center [515, 197] width 46 height 12
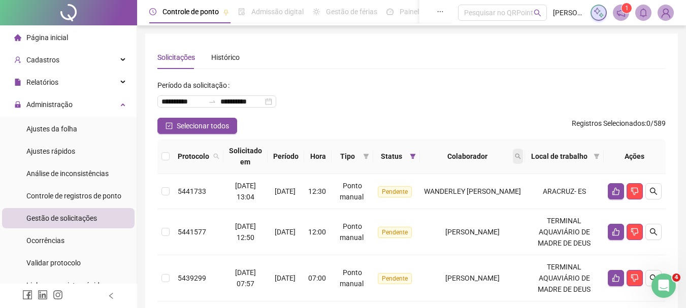
click at [523, 153] on span at bounding box center [518, 156] width 10 height 15
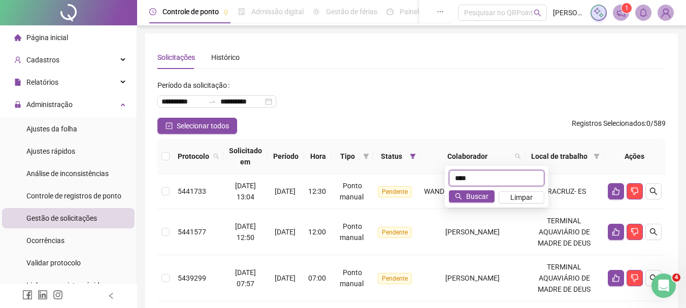
type input "****"
click at [480, 194] on span "Buscar" at bounding box center [477, 196] width 22 height 11
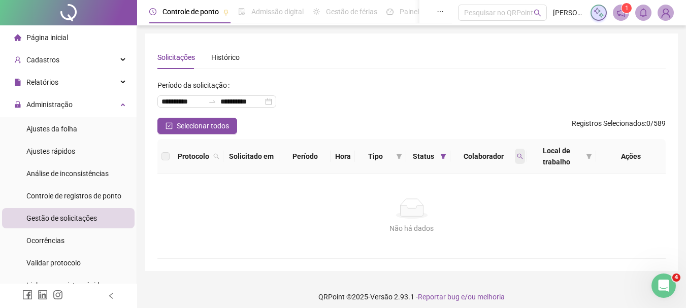
click at [515, 154] on span at bounding box center [520, 156] width 10 height 15
click at [481, 200] on button "Limpar" at bounding box center [498, 197] width 46 height 12
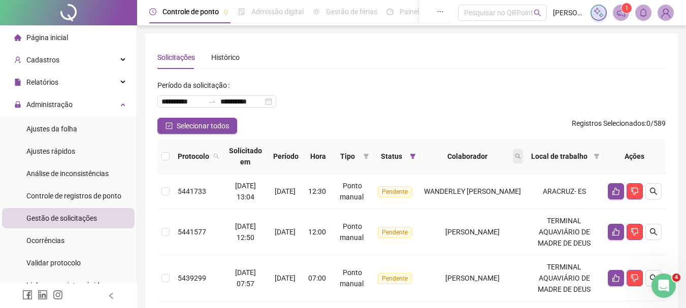
click at [523, 155] on span at bounding box center [518, 156] width 10 height 15
click at [475, 195] on span "Buscar" at bounding box center [477, 196] width 22 height 11
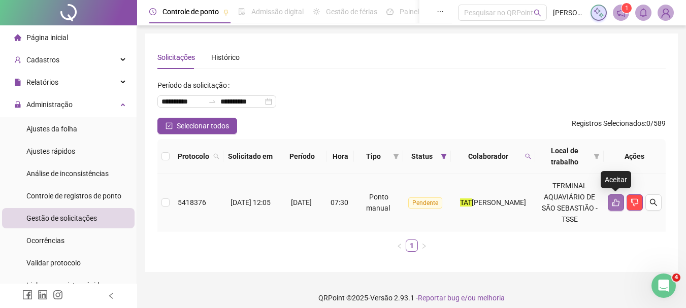
click at [614, 202] on icon "like" at bounding box center [615, 203] width 7 height 8
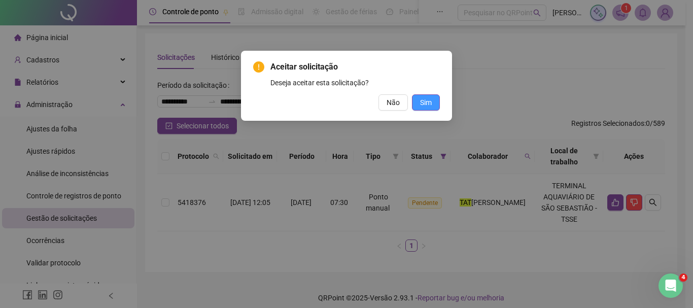
click at [425, 99] on span "Sim" at bounding box center [426, 102] width 12 height 11
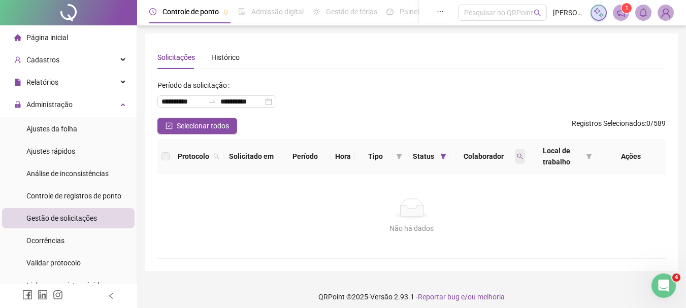
click at [522, 157] on icon "search" at bounding box center [520, 156] width 6 height 6
click at [505, 199] on span "Limpar" at bounding box center [497, 197] width 22 height 11
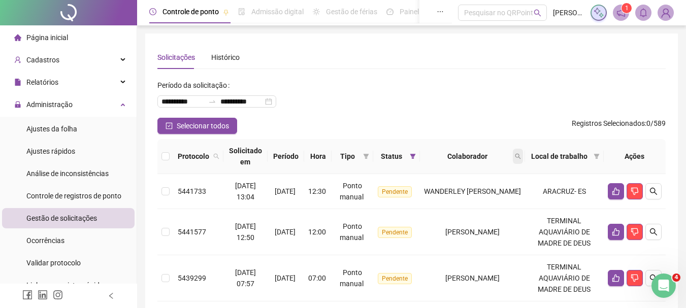
click at [521, 154] on icon "search" at bounding box center [518, 157] width 6 height 6
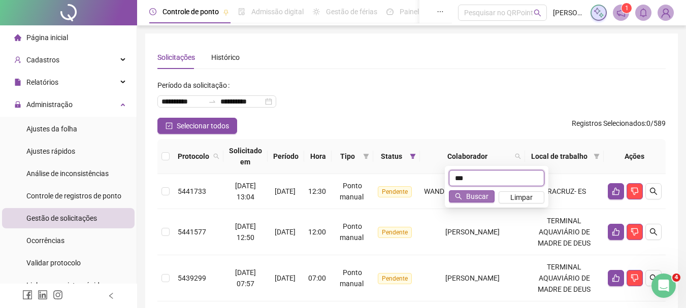
type input "***"
click at [477, 194] on span "Buscar" at bounding box center [477, 196] width 22 height 11
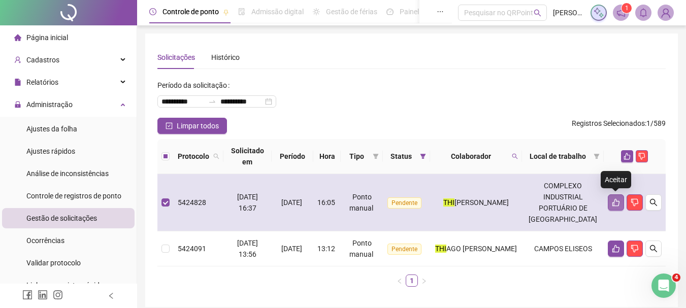
click at [608, 198] on button "button" at bounding box center [616, 202] width 16 height 16
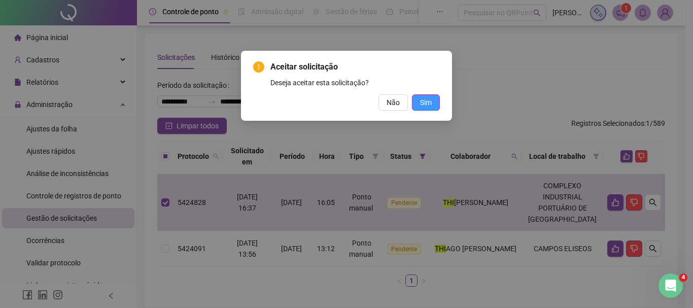
click at [433, 99] on button "Sim" at bounding box center [426, 102] width 28 height 16
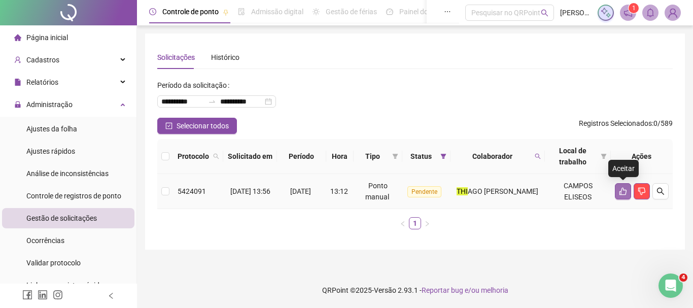
click at [622, 195] on button "button" at bounding box center [623, 191] width 16 height 16
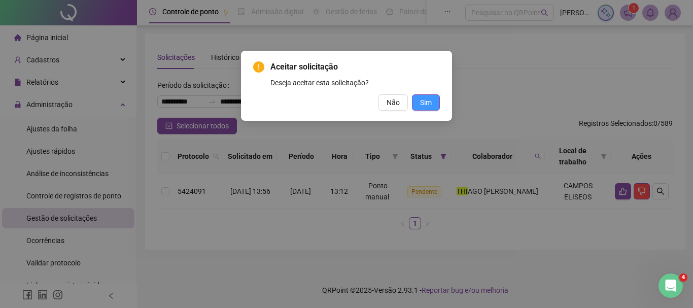
click at [422, 106] on span "Sim" at bounding box center [426, 102] width 12 height 11
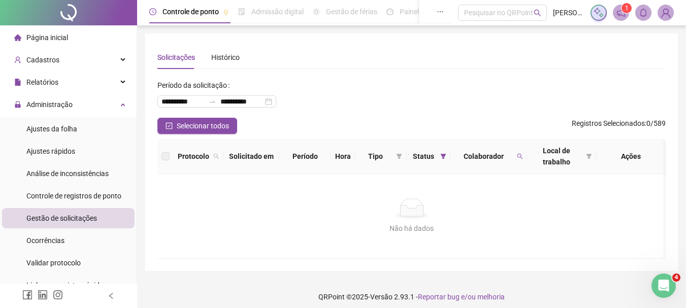
click at [512, 160] on div "Colaborador" at bounding box center [488, 156] width 69 height 11
click at [515, 158] on span at bounding box center [520, 156] width 10 height 15
click at [493, 198] on span "Limpar" at bounding box center [497, 197] width 22 height 11
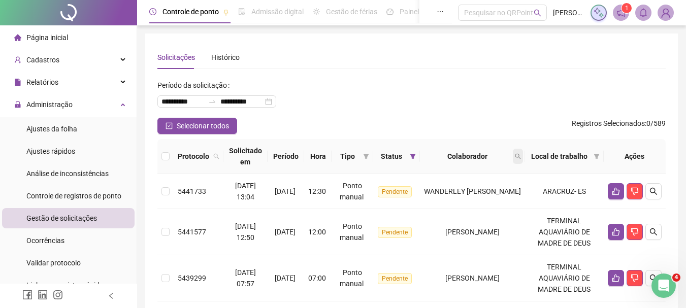
click at [521, 156] on icon "search" at bounding box center [518, 156] width 6 height 6
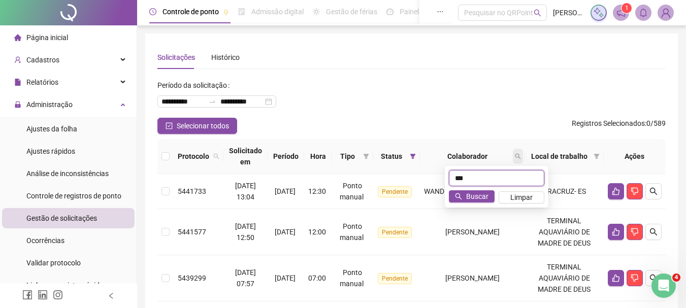
type input "***"
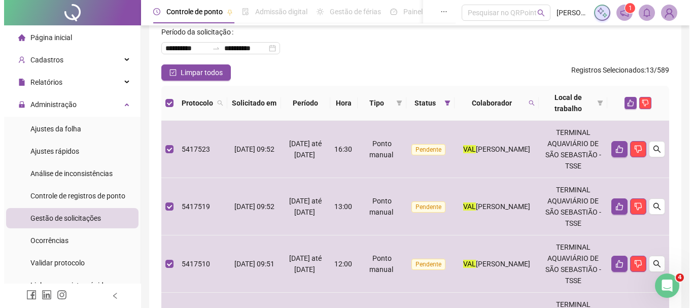
scroll to position [29, 0]
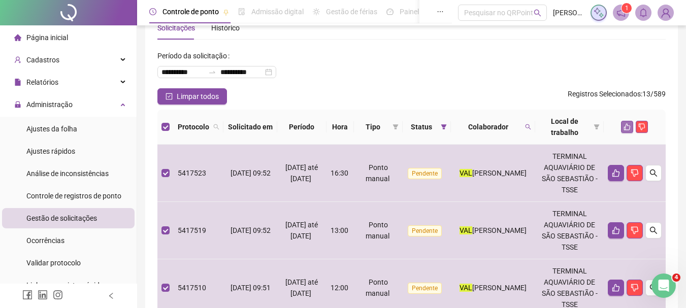
click at [626, 124] on icon "like" at bounding box center [627, 127] width 7 height 7
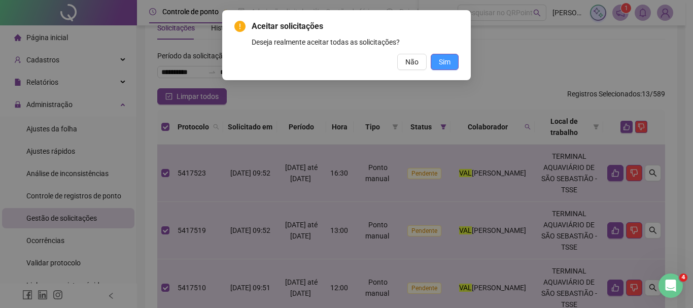
click at [440, 58] on span "Sim" at bounding box center [445, 61] width 12 height 11
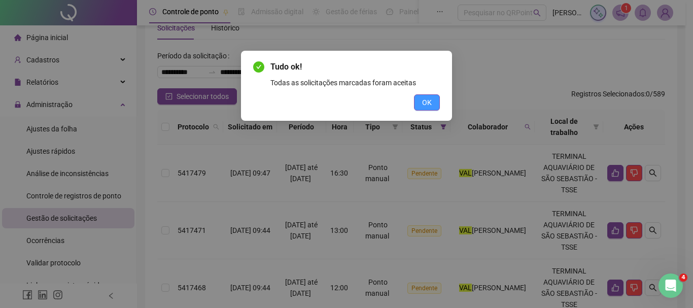
click at [424, 106] on span "OK" at bounding box center [427, 102] width 10 height 11
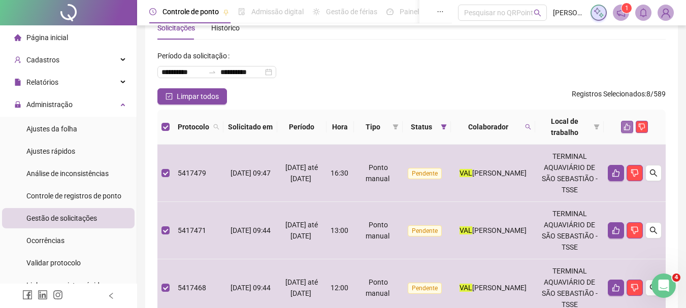
click at [629, 125] on icon "like" at bounding box center [626, 126] width 7 height 7
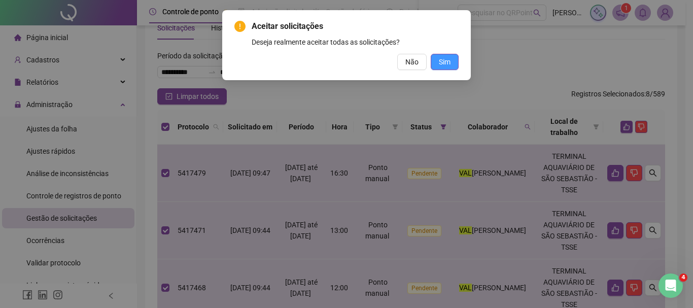
click at [439, 64] on button "Sim" at bounding box center [445, 62] width 28 height 16
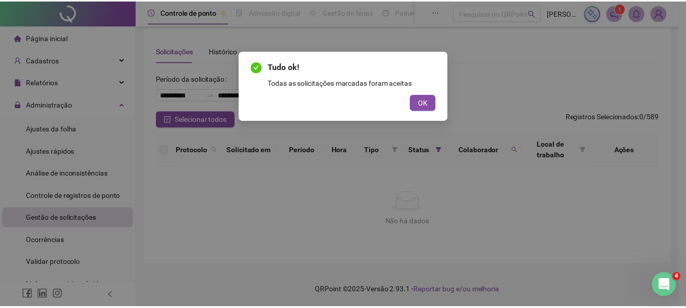
scroll to position [7, 0]
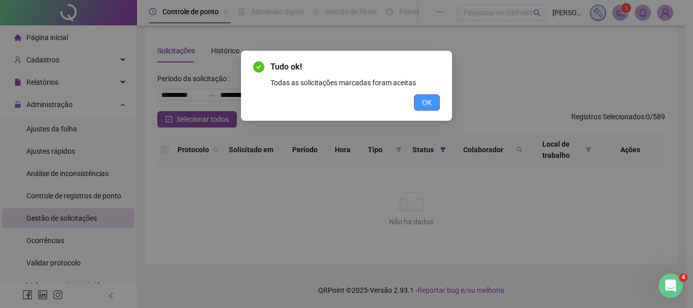
click at [431, 100] on span "OK" at bounding box center [427, 102] width 10 height 11
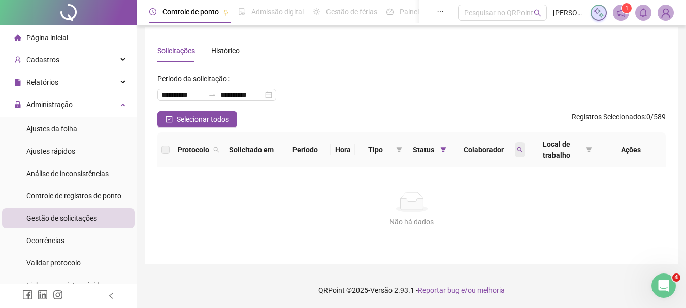
click at [522, 147] on icon "search" at bounding box center [520, 150] width 6 height 6
click at [513, 195] on button "Limpar" at bounding box center [498, 191] width 46 height 12
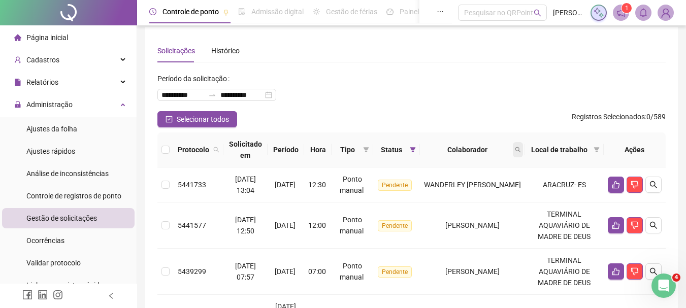
click at [523, 144] on span at bounding box center [518, 149] width 10 height 15
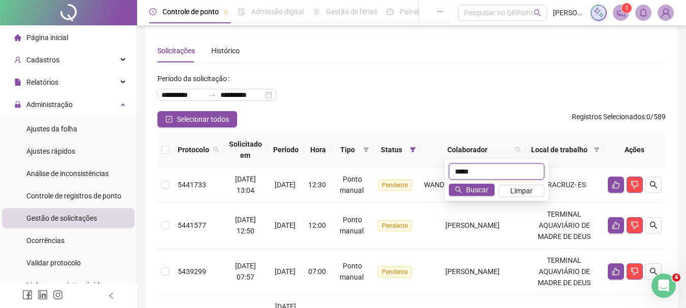
type input "*****"
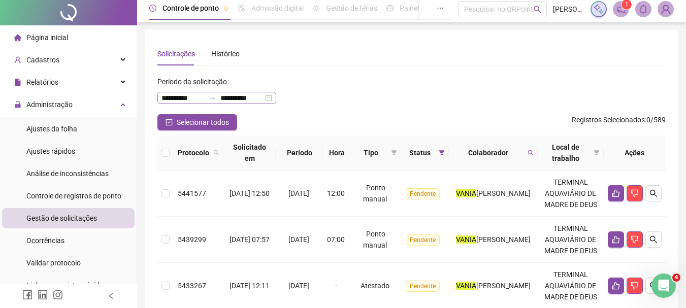
scroll to position [0, 0]
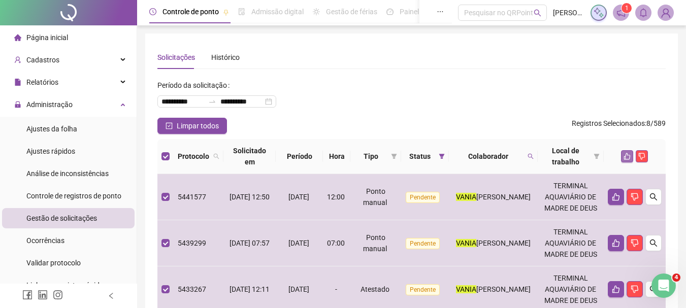
click at [627, 153] on icon "like" at bounding box center [626, 156] width 7 height 7
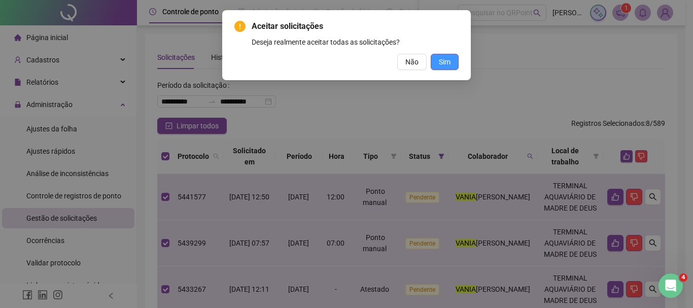
click at [449, 60] on span "Sim" at bounding box center [445, 61] width 12 height 11
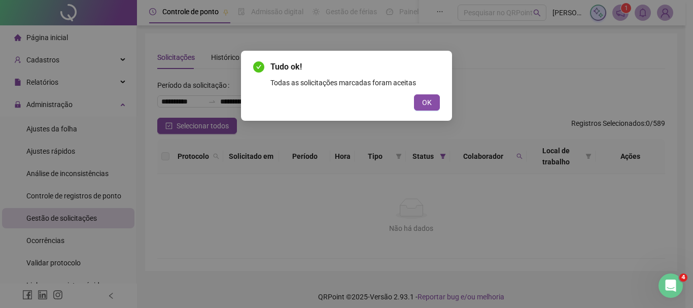
drag, startPoint x: 428, startPoint y: 99, endPoint x: 455, endPoint y: 100, distance: 26.9
click at [428, 99] on span "OK" at bounding box center [427, 102] width 10 height 11
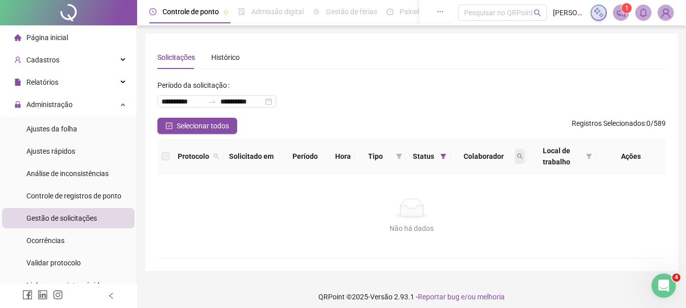
click at [523, 154] on span at bounding box center [520, 156] width 10 height 15
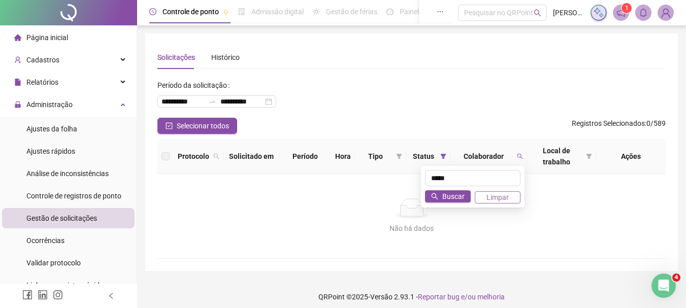
click at [508, 196] on span "Limpar" at bounding box center [497, 197] width 22 height 11
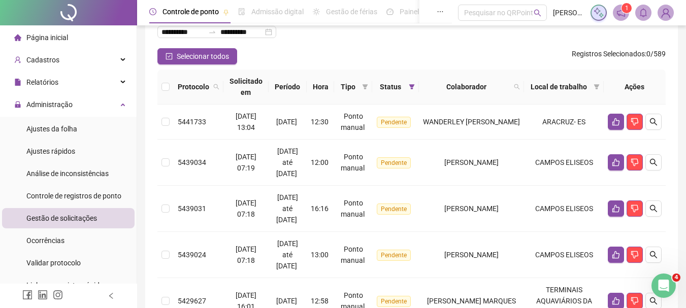
scroll to position [181, 0]
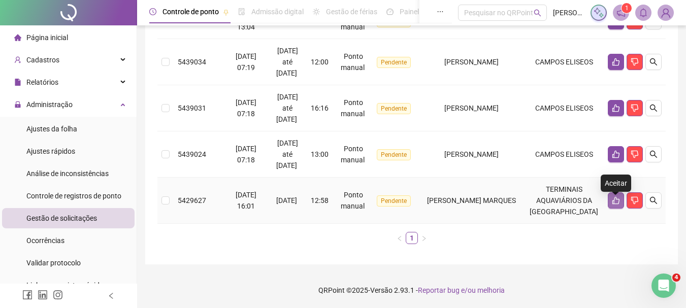
click at [608, 196] on button "button" at bounding box center [616, 200] width 16 height 16
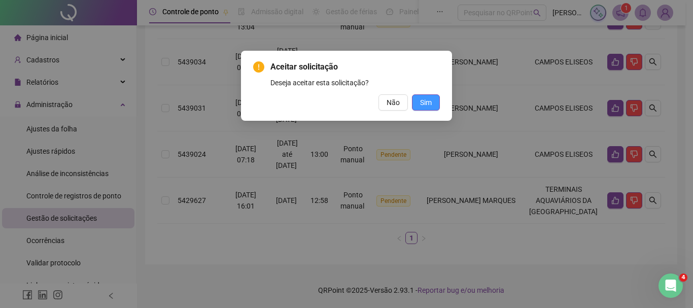
click at [425, 106] on span "Sim" at bounding box center [426, 102] width 12 height 11
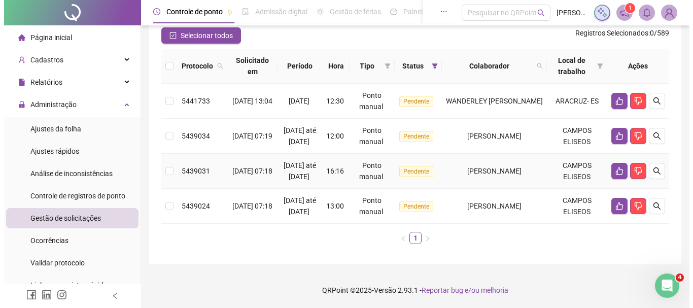
scroll to position [73, 0]
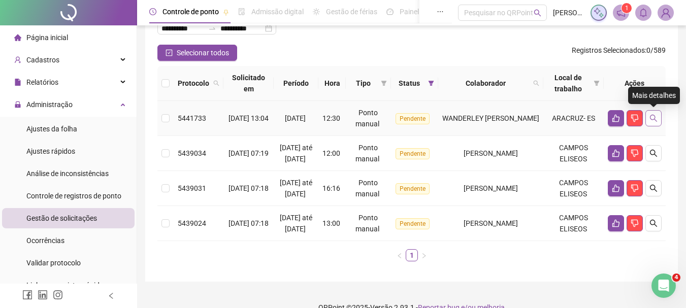
click at [655, 122] on button "button" at bounding box center [653, 118] width 16 height 16
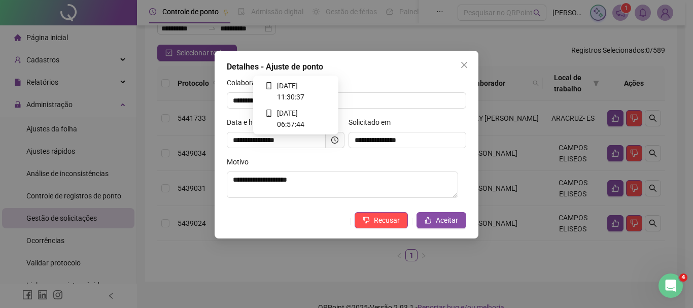
click at [334, 144] on div at bounding box center [334, 140] width 7 height 7
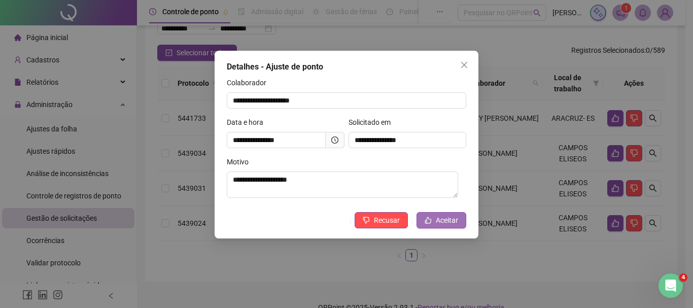
click at [433, 226] on button "Aceitar" at bounding box center [442, 220] width 50 height 16
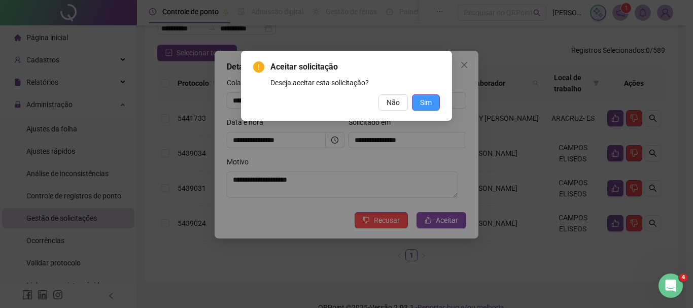
click at [433, 102] on button "Sim" at bounding box center [426, 102] width 28 height 16
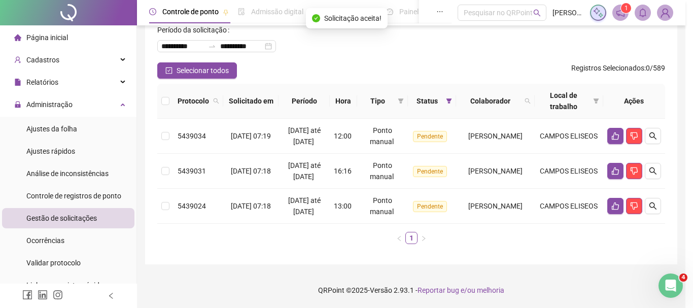
scroll to position [55, 0]
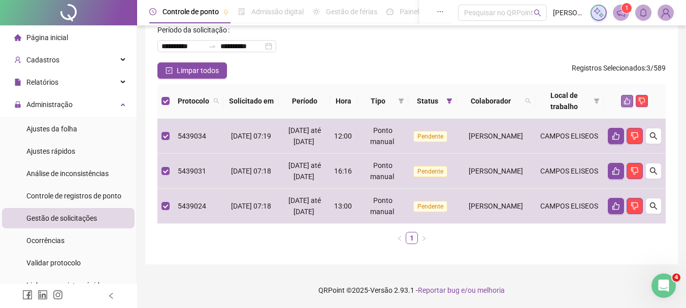
click at [624, 95] on button "button" at bounding box center [627, 101] width 12 height 12
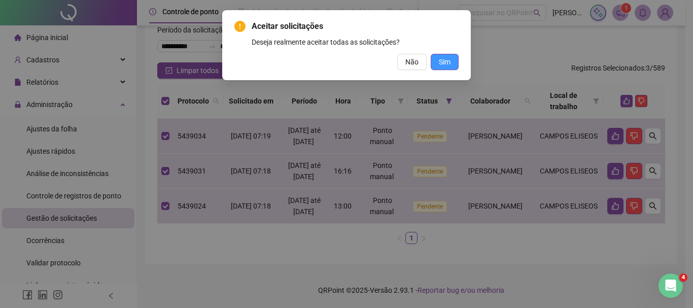
click at [455, 60] on button "Sim" at bounding box center [445, 62] width 28 height 16
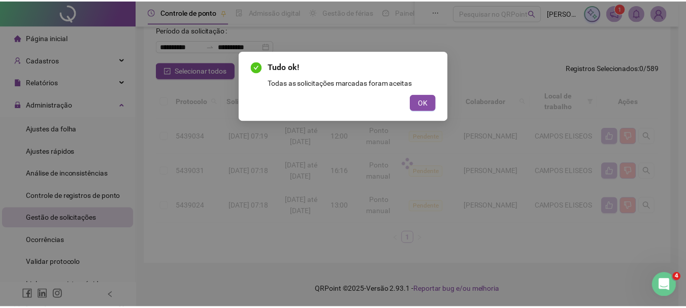
scroll to position [7, 0]
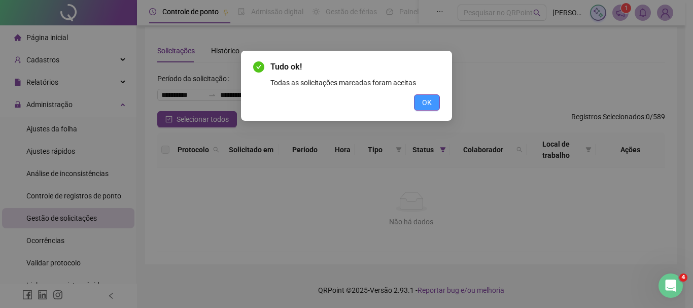
click at [434, 99] on button "OK" at bounding box center [427, 102] width 26 height 16
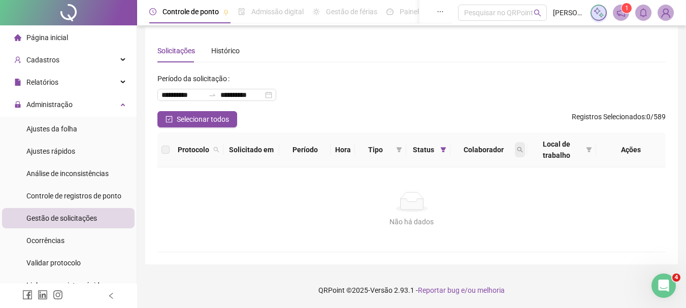
click at [515, 147] on span at bounding box center [520, 149] width 10 height 15
click at [508, 188] on span "Limpar" at bounding box center [497, 190] width 22 height 11
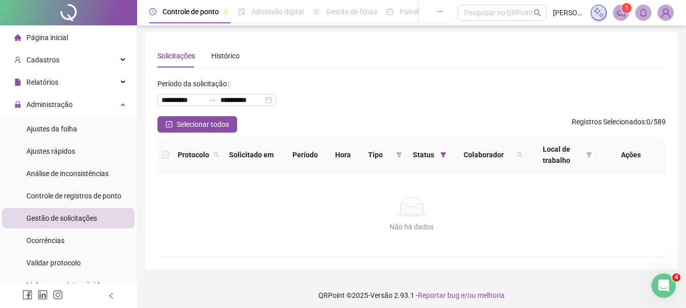
scroll to position [0, 0]
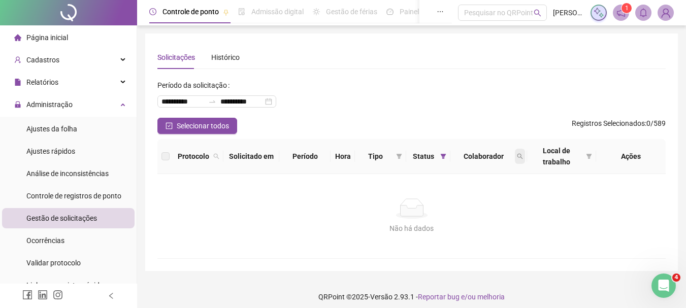
click at [517, 157] on icon "search" at bounding box center [520, 156] width 6 height 6
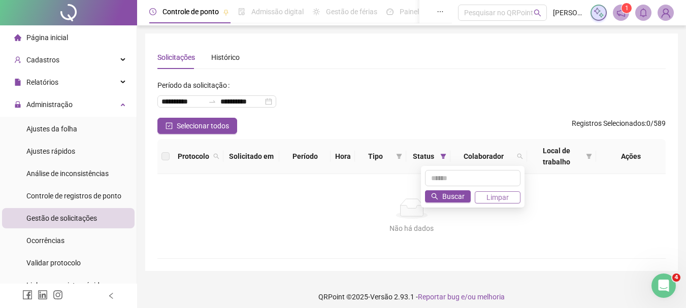
click at [502, 200] on span "Limpar" at bounding box center [497, 197] width 22 height 11
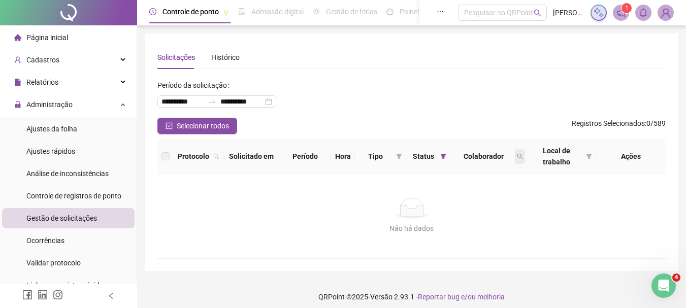
click at [517, 156] on icon "search" at bounding box center [520, 156] width 6 height 6
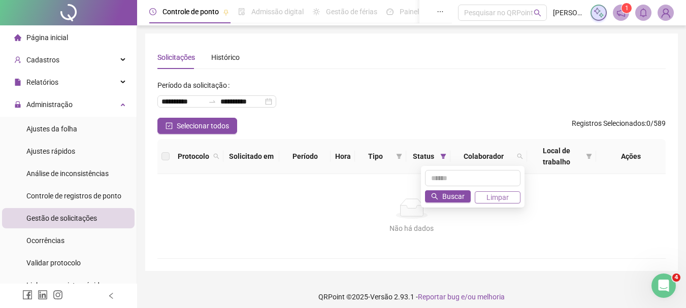
click at [505, 196] on span "Limpar" at bounding box center [497, 197] width 22 height 11
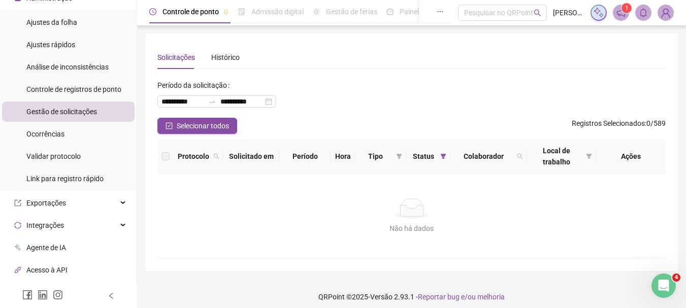
scroll to position [215, 0]
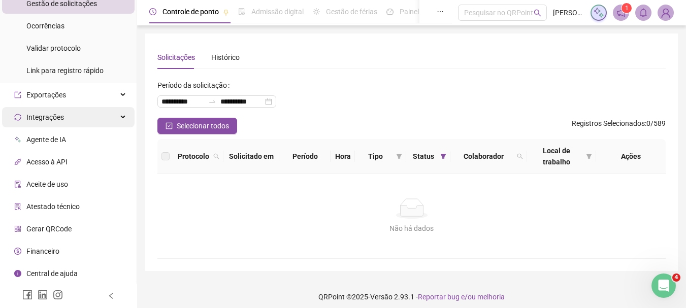
click at [105, 116] on div "Integrações" at bounding box center [68, 117] width 132 height 20
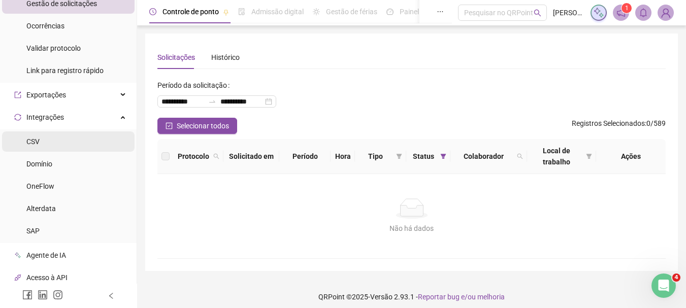
click at [53, 143] on li "CSV" at bounding box center [68, 141] width 132 height 20
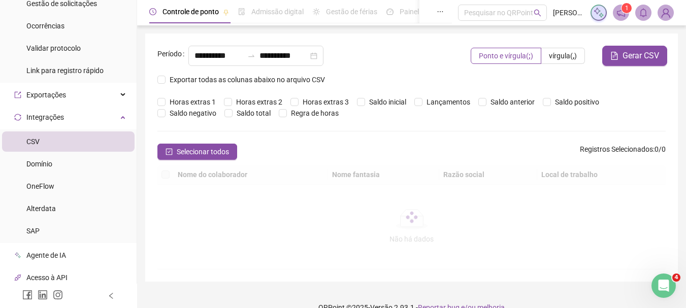
type input "**********"
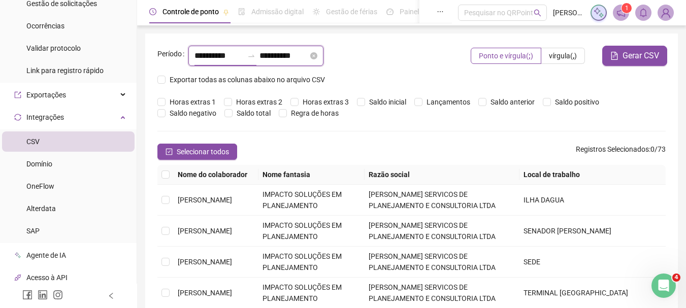
click at [228, 52] on input "**********" at bounding box center [218, 56] width 49 height 12
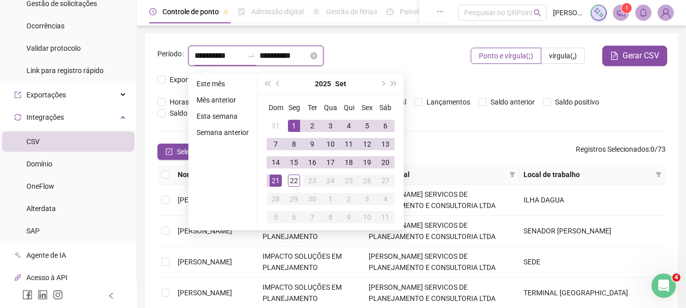
click at [201, 55] on input "**********" at bounding box center [218, 56] width 49 height 12
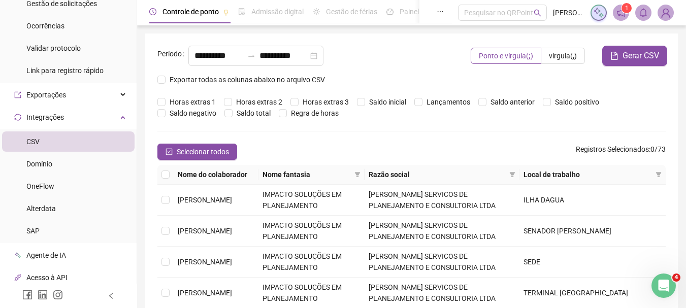
type input "**********"
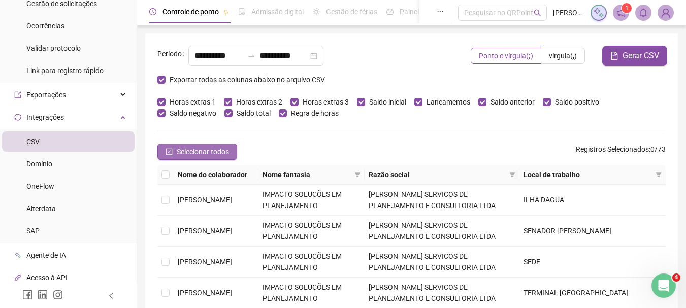
click at [198, 146] on span "Selecionar todos" at bounding box center [203, 151] width 52 height 11
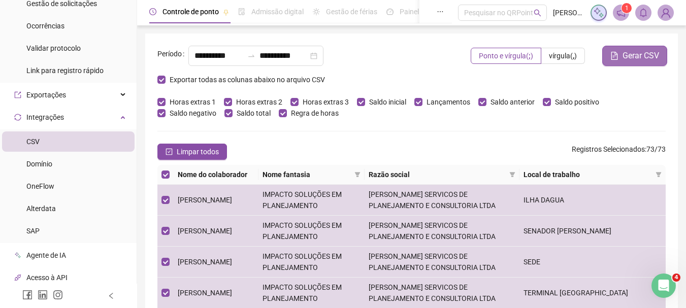
click at [619, 53] on button "Gerar CSV" at bounding box center [634, 56] width 65 height 20
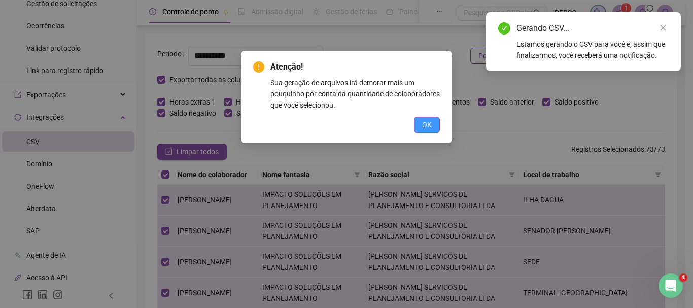
click at [429, 127] on span "OK" at bounding box center [427, 124] width 10 height 11
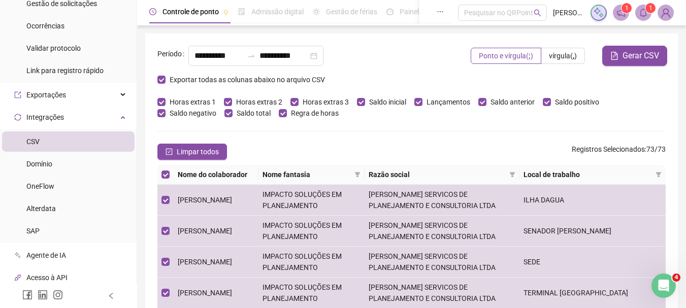
click at [645, 12] on icon "bell" at bounding box center [643, 12] width 9 height 9
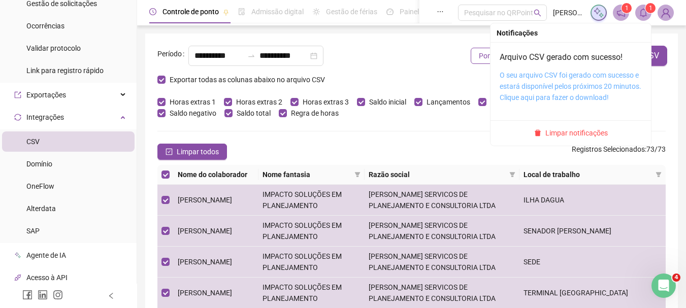
click at [533, 86] on link "O seu arquivo CSV foi gerado com sucesso e estará disponível pelos próximos 20 …" at bounding box center [571, 86] width 142 height 30
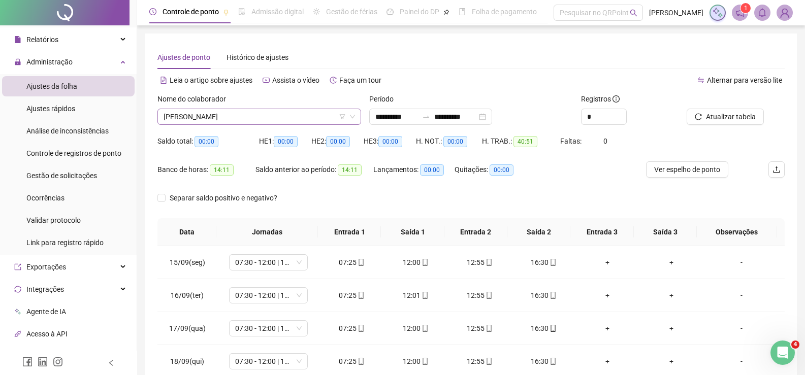
click at [255, 118] on span "[PERSON_NAME]" at bounding box center [258, 116] width 191 height 15
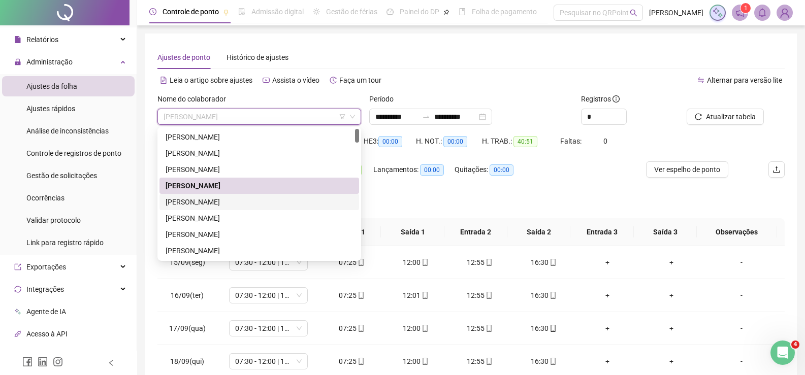
drag, startPoint x: 257, startPoint y: 202, endPoint x: 264, endPoint y: 203, distance: 7.2
click at [263, 203] on div "[PERSON_NAME]" at bounding box center [258, 201] width 187 height 11
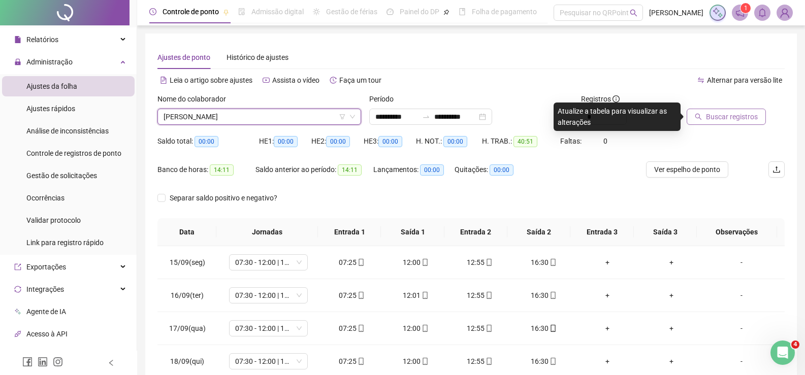
click at [716, 116] on span "Buscar registros" at bounding box center [732, 116] width 52 height 11
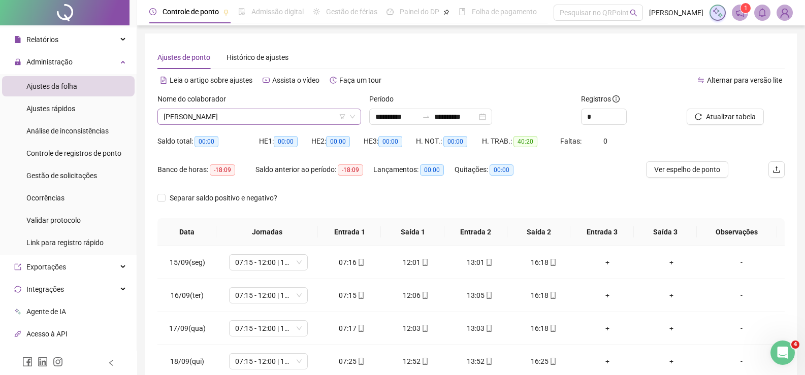
click at [283, 117] on span "[PERSON_NAME]" at bounding box center [258, 116] width 191 height 15
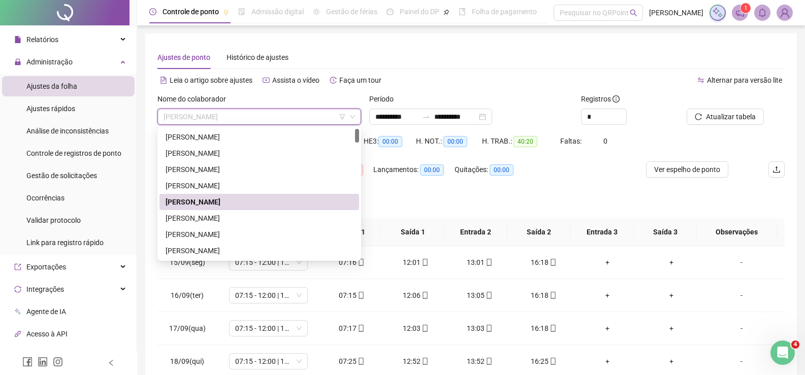
click at [241, 198] on div "[PERSON_NAME]" at bounding box center [258, 201] width 187 height 11
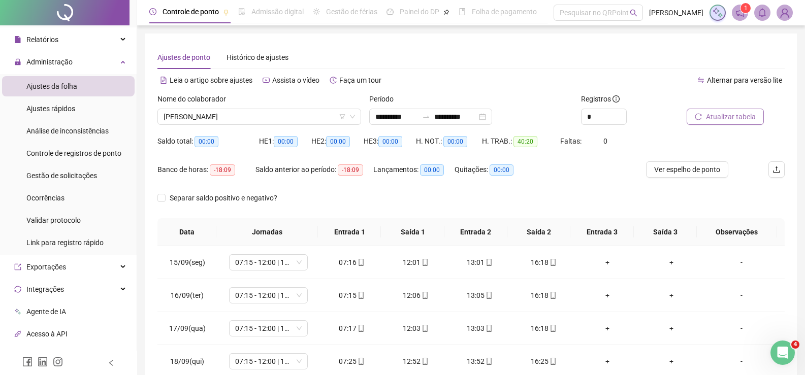
click at [735, 116] on span "Atualizar tabela" at bounding box center [731, 116] width 50 height 11
click at [284, 112] on span "[PERSON_NAME]" at bounding box center [258, 116] width 191 height 15
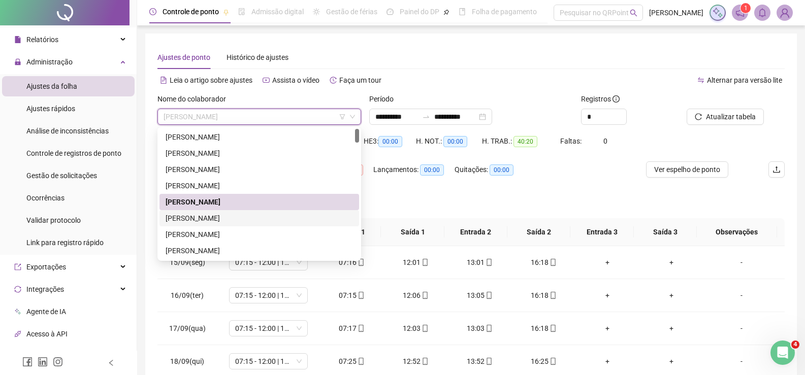
click at [241, 214] on div "[PERSON_NAME]" at bounding box center [258, 218] width 187 height 11
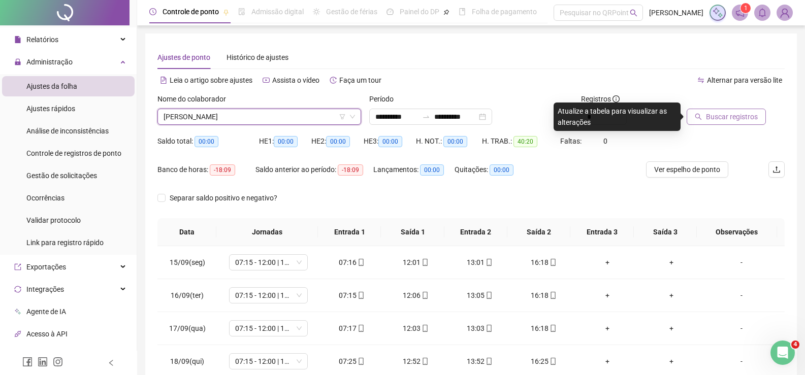
click at [724, 115] on span "Buscar registros" at bounding box center [732, 116] width 52 height 11
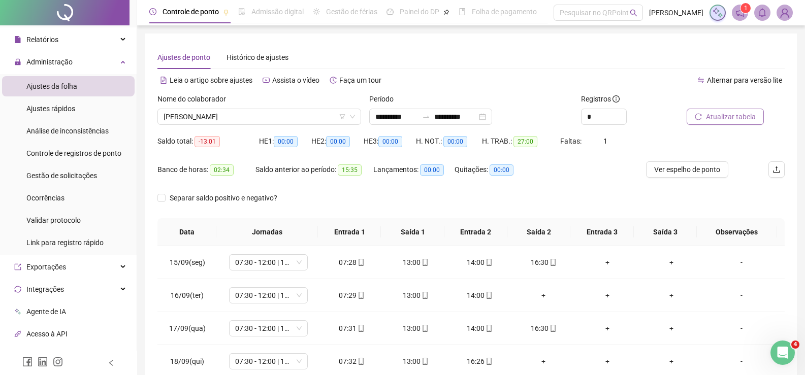
click at [723, 111] on button "Atualizar tabela" at bounding box center [724, 117] width 77 height 16
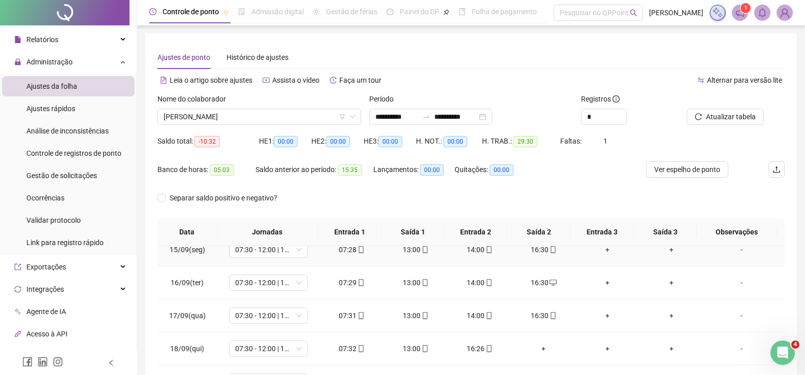
scroll to position [14, 0]
click at [538, 350] on div "+" at bounding box center [543, 347] width 48 height 11
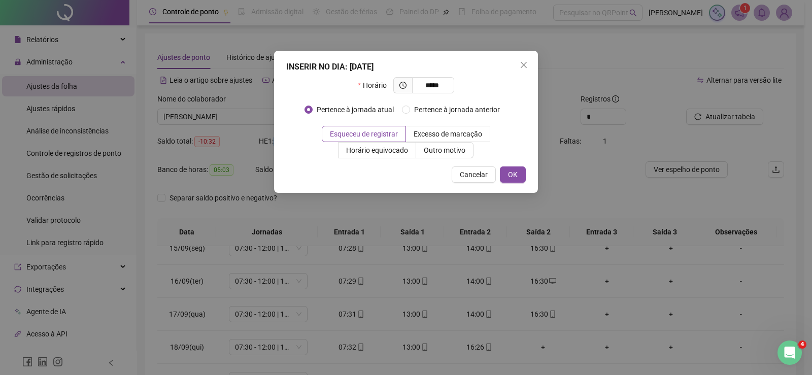
type input "*****"
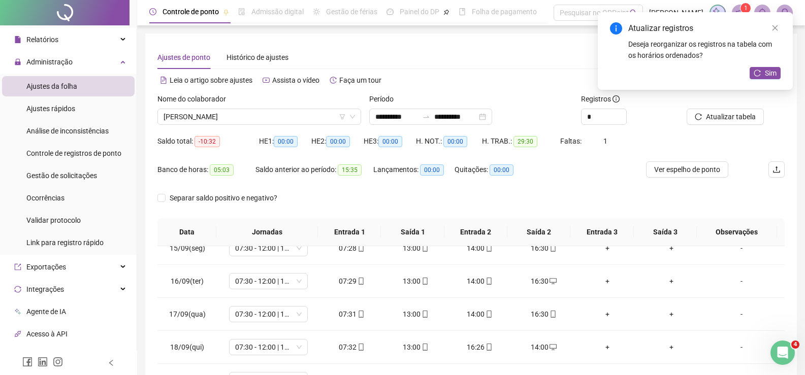
drag, startPoint x: 756, startPoint y: 71, endPoint x: 739, endPoint y: 75, distance: 17.7
click at [756, 71] on icon "reload" at bounding box center [756, 73] width 7 height 7
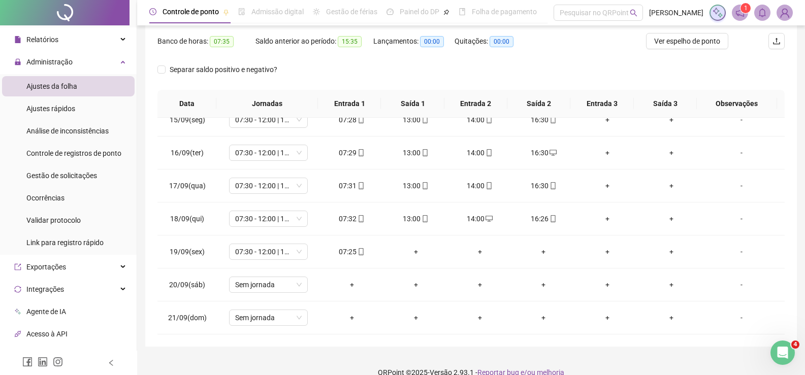
scroll to position [144, 0]
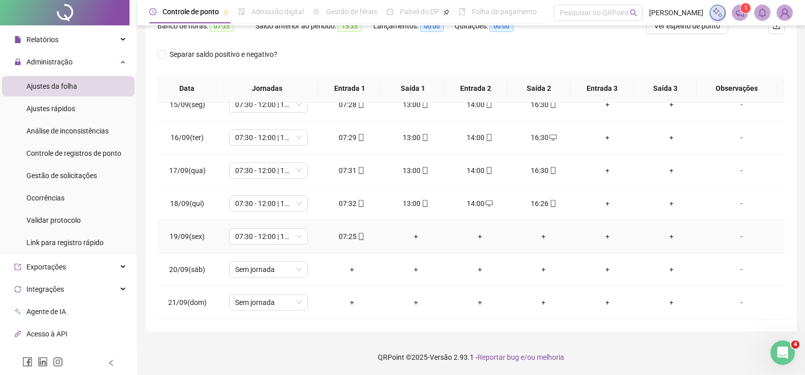
click at [416, 237] on div "+" at bounding box center [416, 236] width 48 height 11
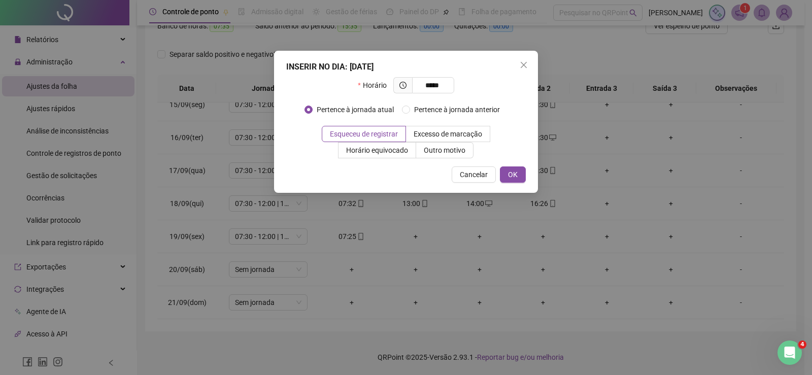
type input "*****"
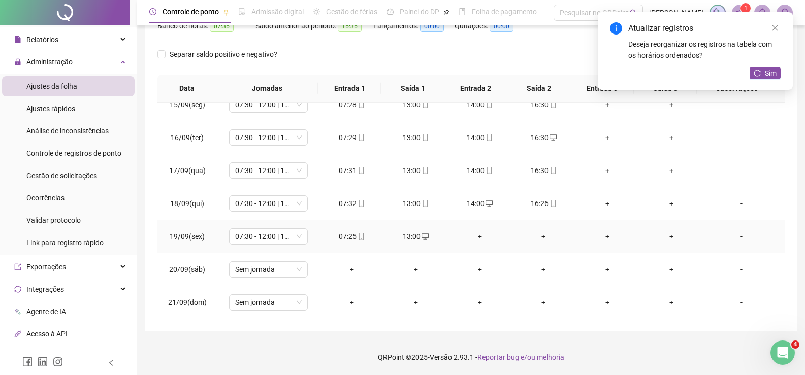
click at [474, 232] on div "+" at bounding box center [480, 236] width 48 height 11
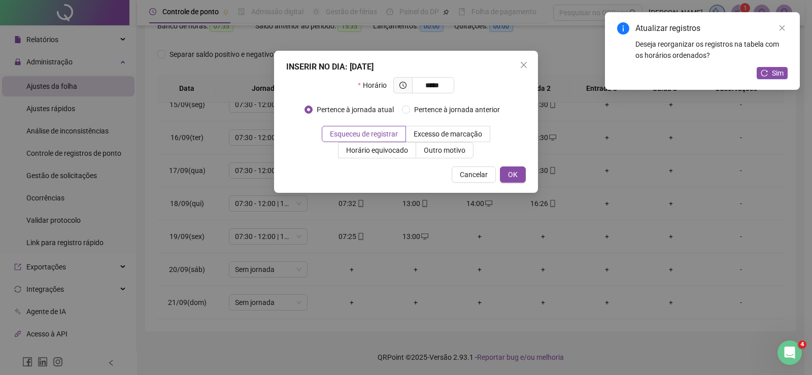
type input "*****"
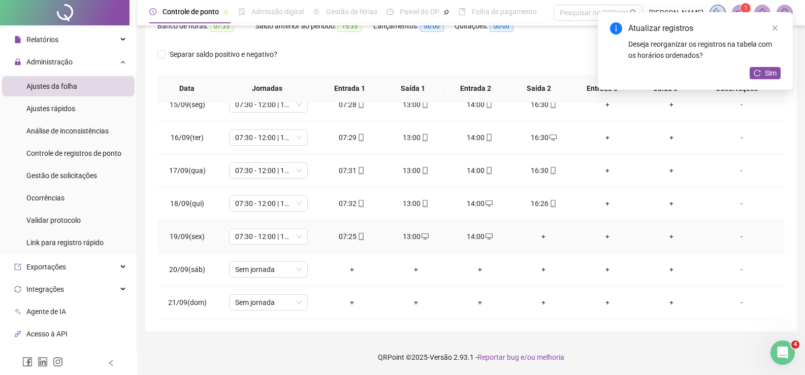
click at [543, 239] on div "+" at bounding box center [543, 236] width 48 height 11
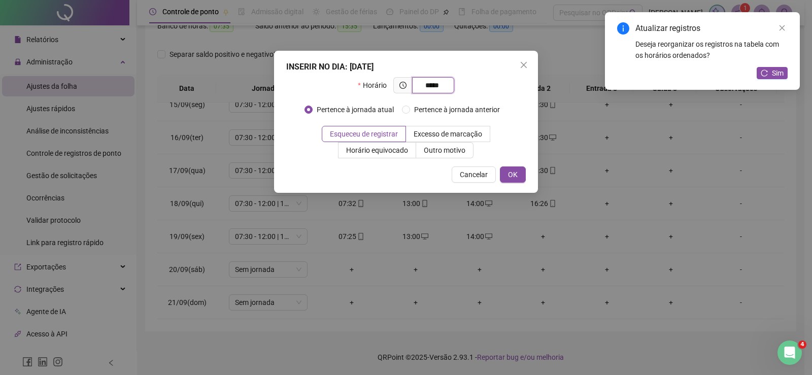
type input "*****"
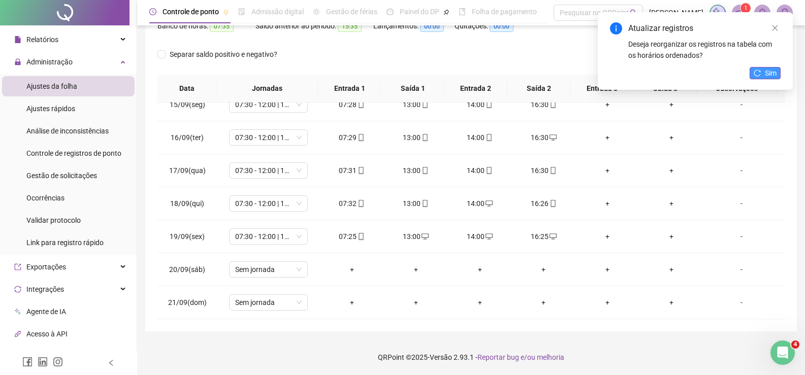
click at [771, 68] on span "Sim" at bounding box center [771, 73] width 12 height 11
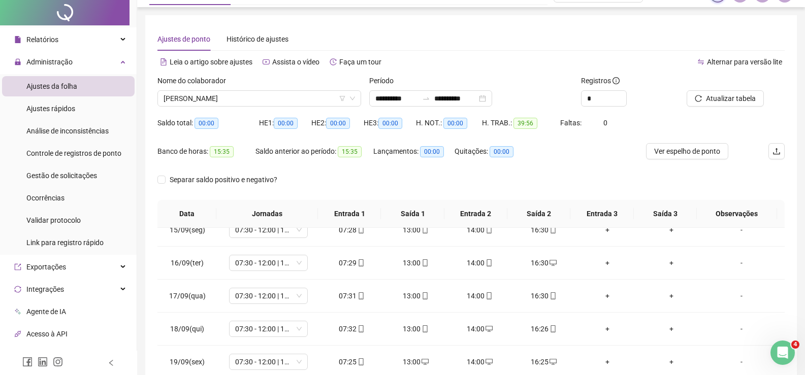
scroll to position [0, 0]
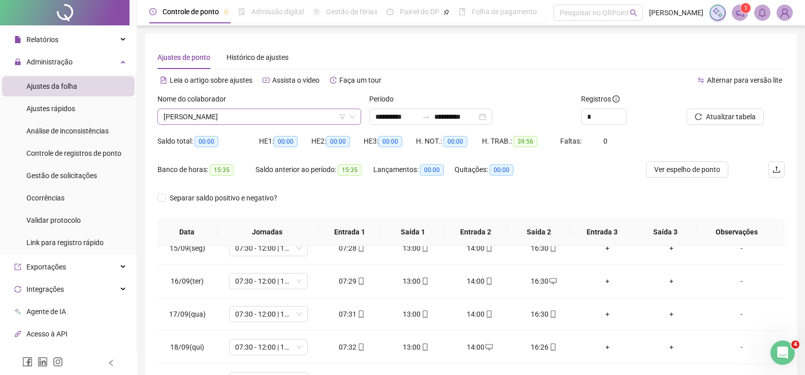
click at [289, 119] on span "[PERSON_NAME]" at bounding box center [258, 116] width 191 height 15
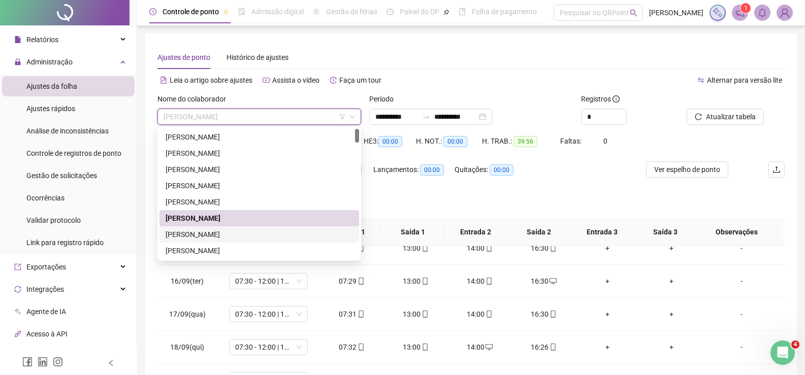
click at [274, 238] on div "[PERSON_NAME]" at bounding box center [258, 234] width 187 height 11
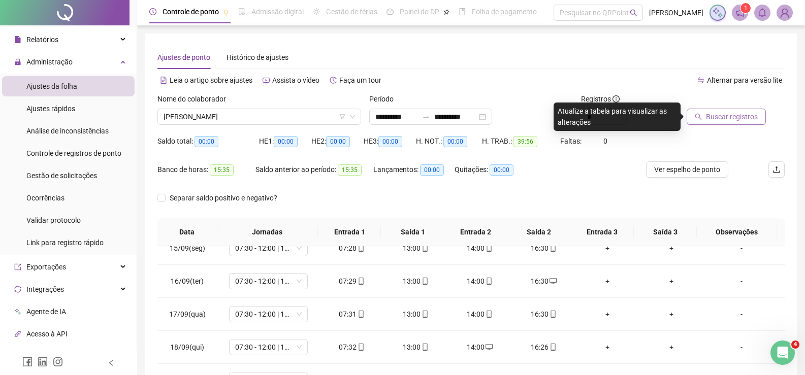
click at [731, 115] on span "Buscar registros" at bounding box center [732, 116] width 52 height 11
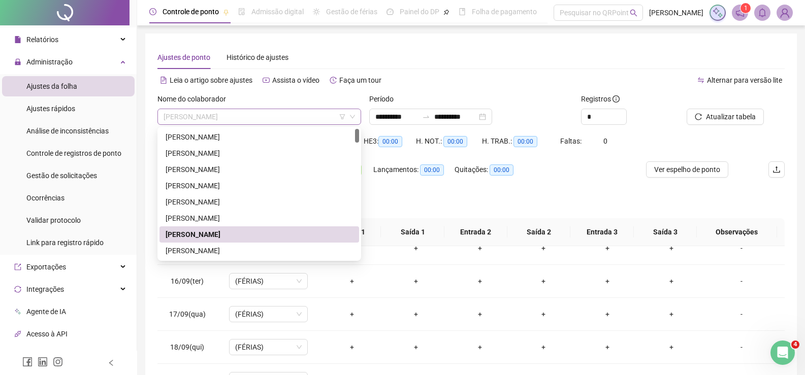
click at [238, 115] on span "[PERSON_NAME]" at bounding box center [258, 116] width 191 height 15
click at [216, 253] on div "[PERSON_NAME]" at bounding box center [258, 250] width 187 height 11
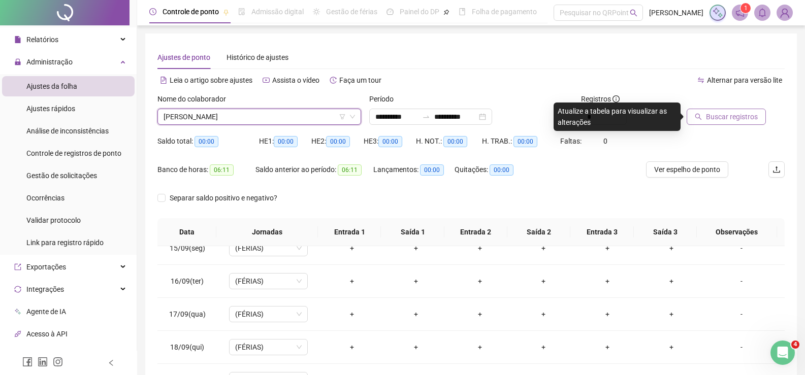
click at [717, 119] on span "Buscar registros" at bounding box center [732, 116] width 52 height 11
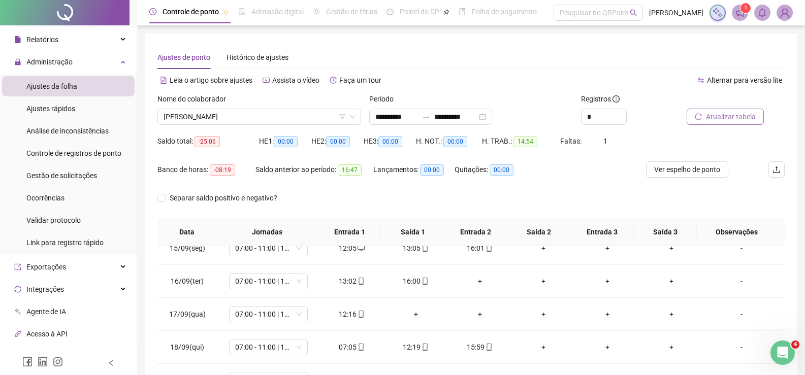
click at [727, 115] on span "Atualizar tabela" at bounding box center [731, 116] width 50 height 11
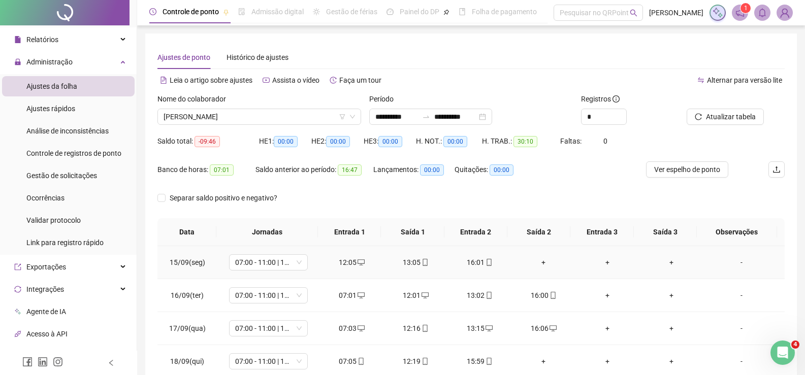
click at [539, 262] on div "+" at bounding box center [543, 262] width 48 height 11
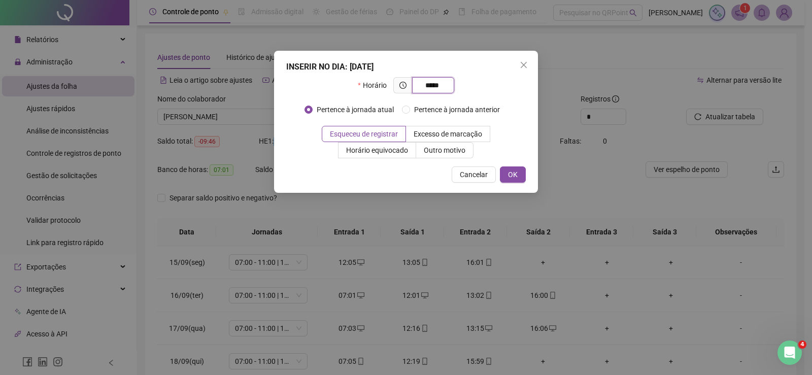
type input "*****"
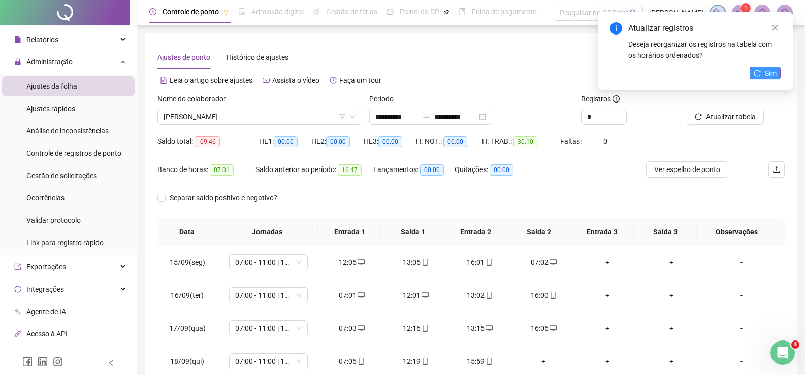
click at [762, 79] on button "Sim" at bounding box center [764, 73] width 31 height 12
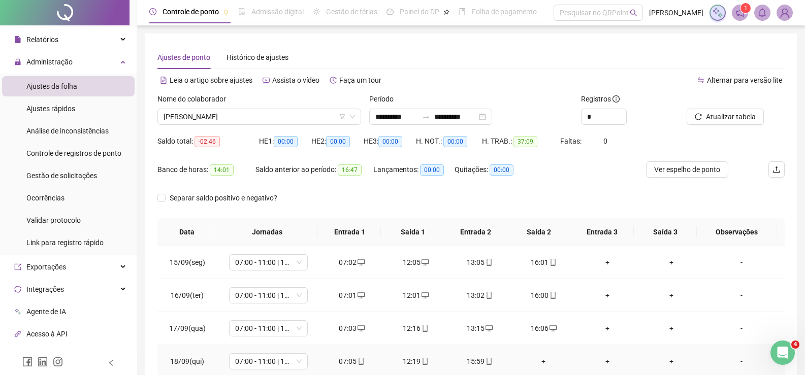
click at [534, 367] on div "+" at bounding box center [543, 361] width 48 height 11
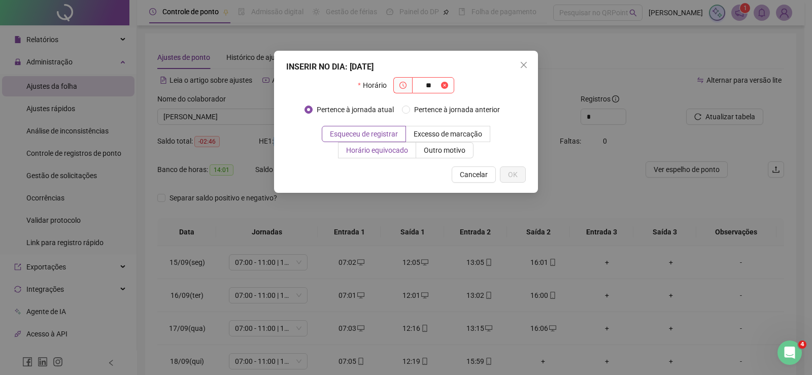
type input "*"
type input "*****"
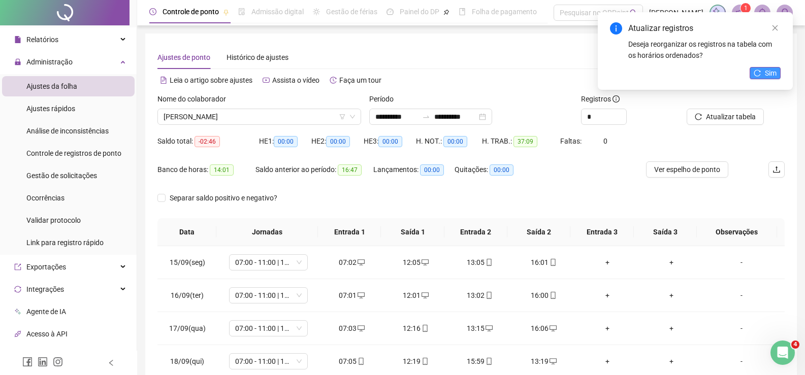
click at [768, 69] on span "Sim" at bounding box center [771, 73] width 12 height 11
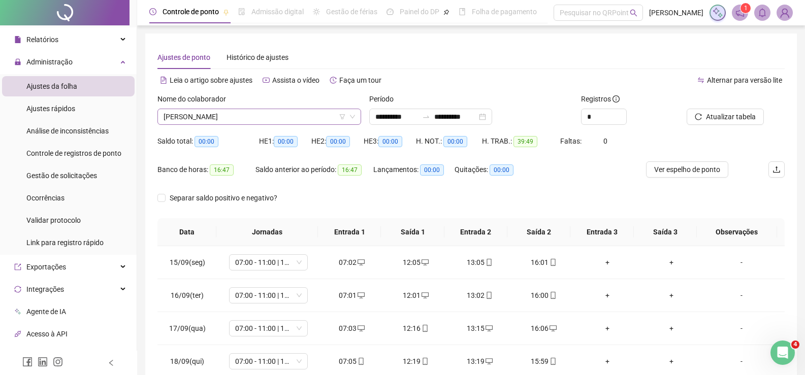
click at [300, 115] on span "[PERSON_NAME]" at bounding box center [258, 116] width 191 height 15
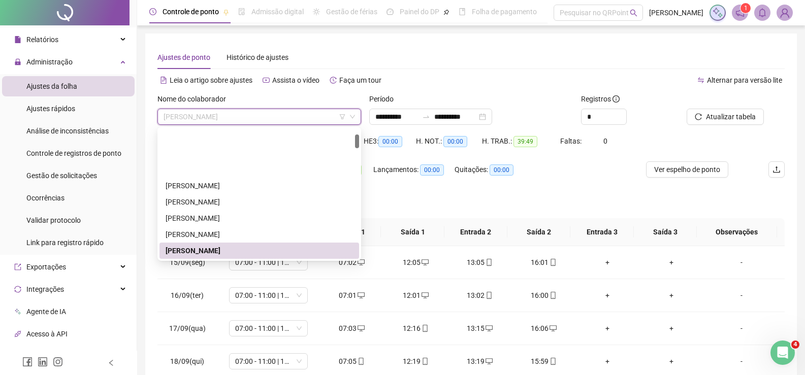
scroll to position [51, 0]
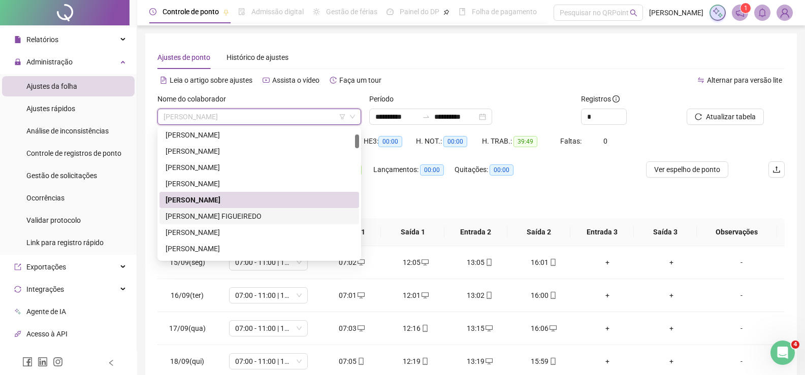
click at [243, 213] on div "[PERSON_NAME] FIGUEIREDO" at bounding box center [258, 216] width 187 height 11
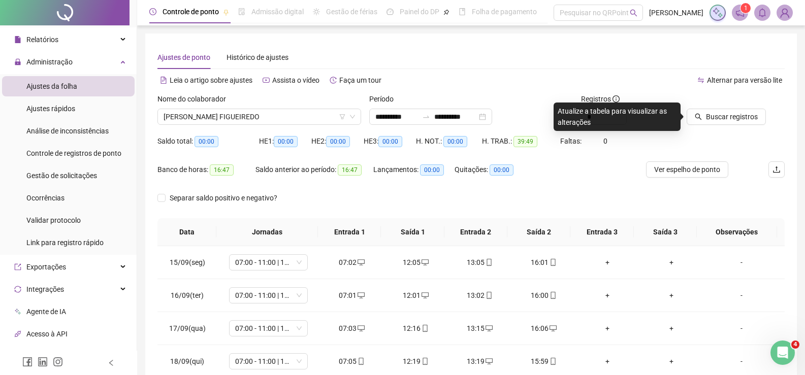
click at [728, 108] on div at bounding box center [722, 100] width 73 height 15
click at [726, 117] on span "Buscar registros" at bounding box center [732, 116] width 52 height 11
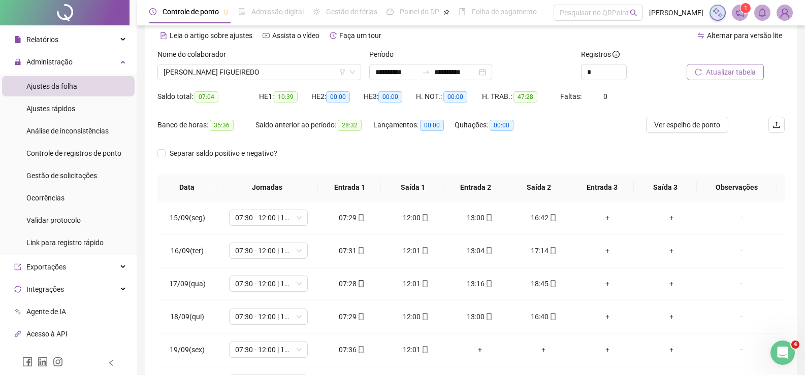
scroll to position [42, 0]
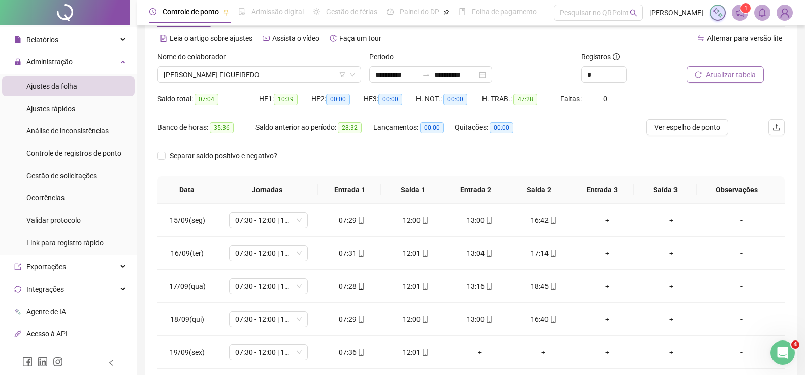
click at [722, 71] on span "Atualizar tabela" at bounding box center [731, 74] width 50 height 11
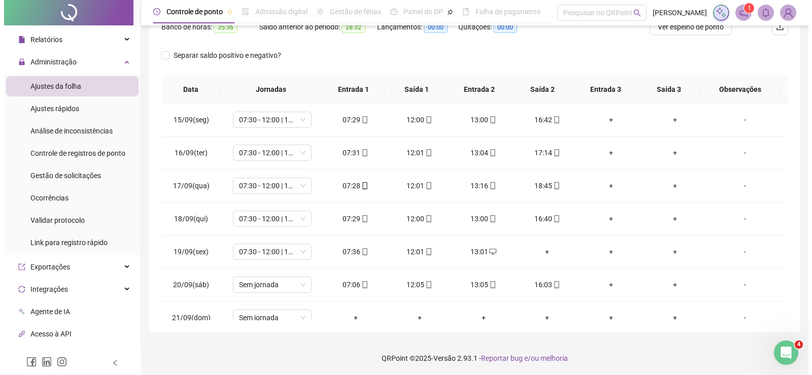
scroll to position [144, 0]
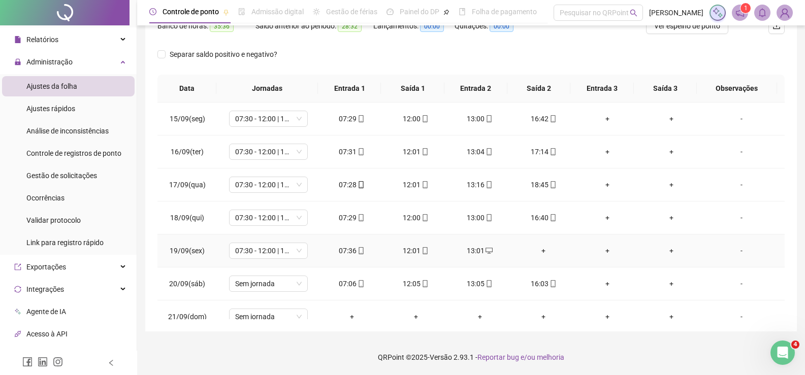
click at [535, 250] on div "+" at bounding box center [543, 250] width 48 height 11
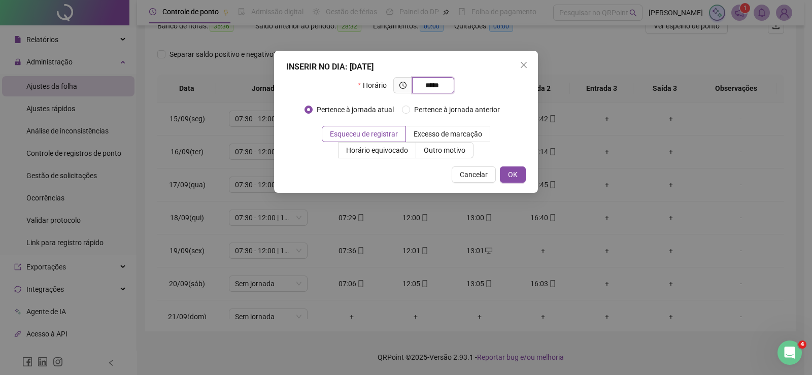
type input "*****"
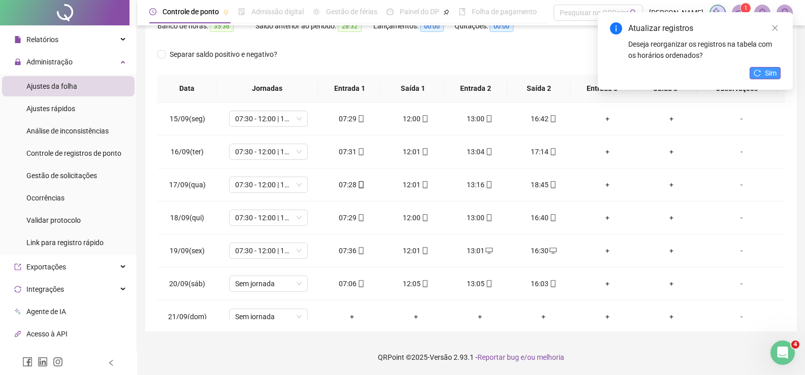
click at [764, 70] on button "Sim" at bounding box center [764, 73] width 31 height 12
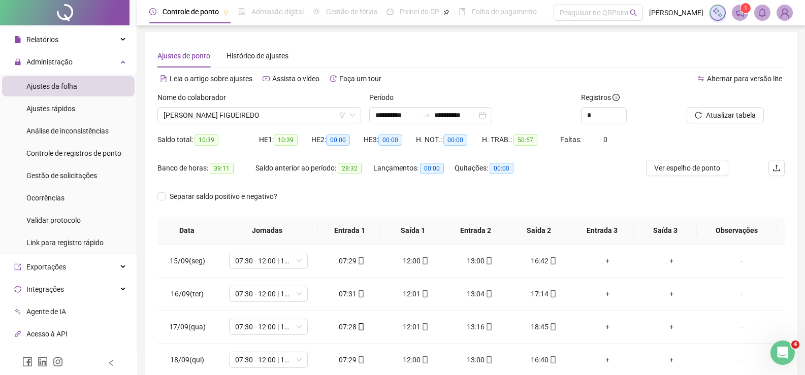
scroll to position [0, 0]
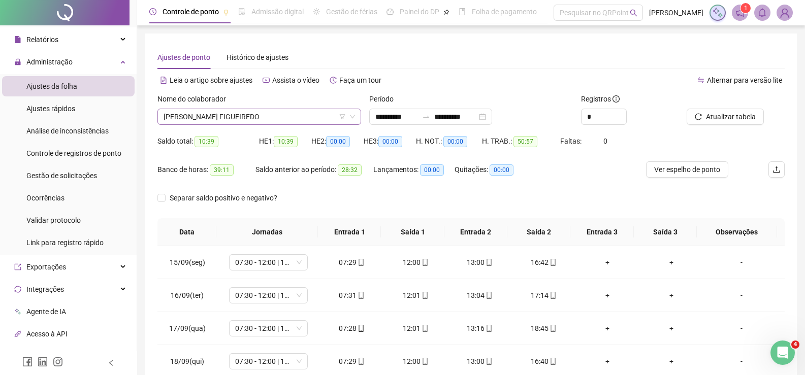
click at [203, 116] on span "[PERSON_NAME] FIGUEIREDO" at bounding box center [258, 116] width 191 height 15
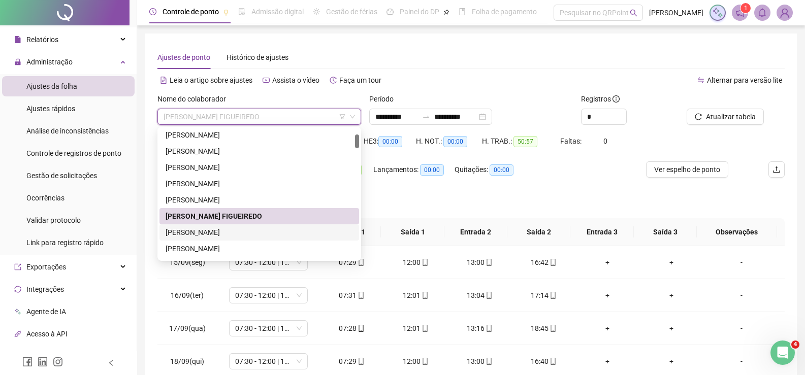
click at [232, 228] on div "[PERSON_NAME]" at bounding box center [258, 232] width 187 height 11
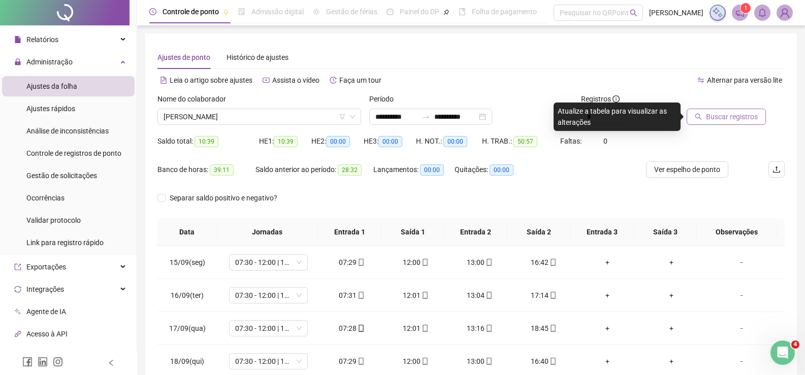
click at [737, 111] on button "Buscar registros" at bounding box center [725, 117] width 79 height 16
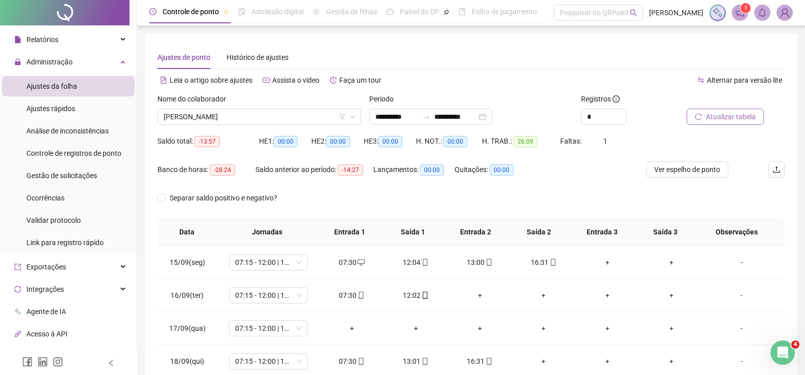
click at [716, 110] on button "Atualizar tabela" at bounding box center [724, 117] width 77 height 16
click at [272, 119] on span "[PERSON_NAME]" at bounding box center [258, 116] width 191 height 15
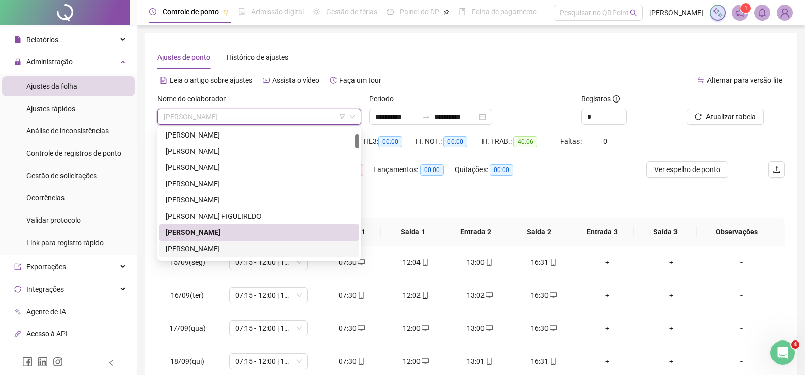
click at [231, 245] on div "[PERSON_NAME]" at bounding box center [258, 248] width 187 height 11
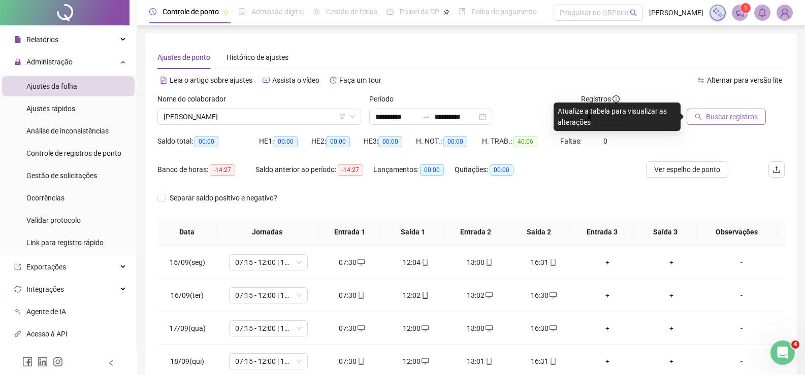
click at [747, 114] on span "Buscar registros" at bounding box center [732, 116] width 52 height 11
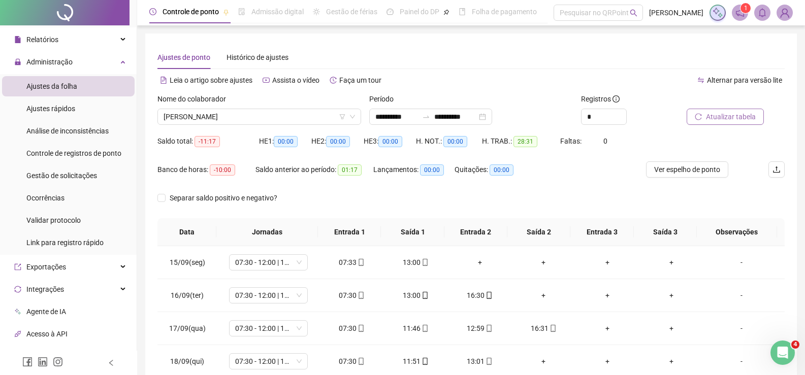
click at [722, 118] on span "Atualizar tabela" at bounding box center [731, 116] width 50 height 11
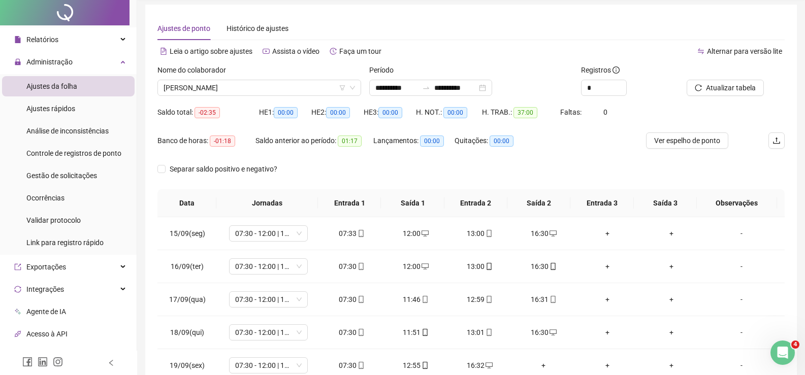
scroll to position [144, 0]
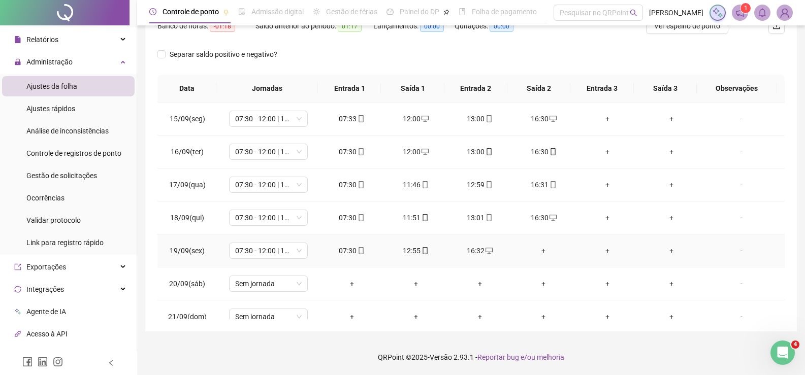
click at [536, 250] on div "+" at bounding box center [543, 250] width 48 height 11
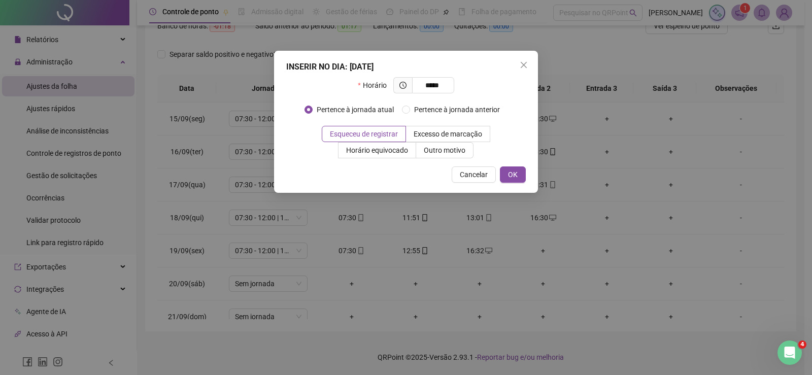
type input "*****"
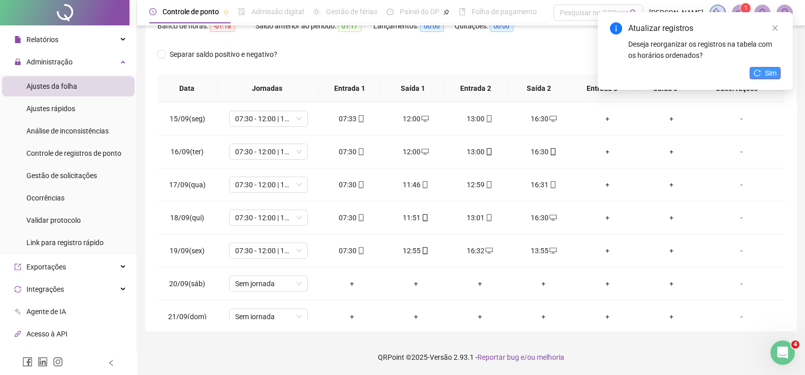
click at [771, 71] on span "Sim" at bounding box center [771, 73] width 12 height 11
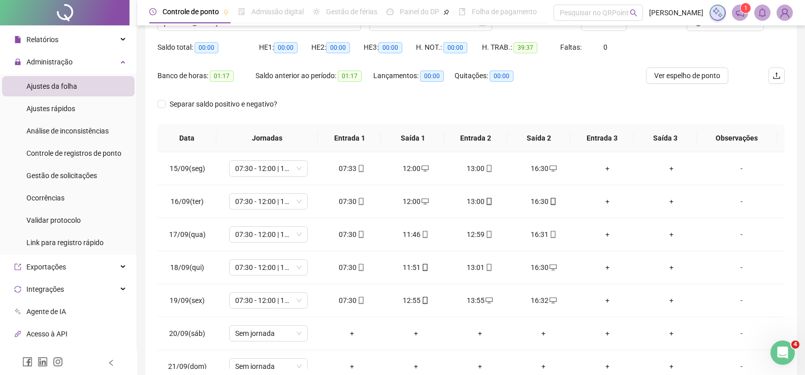
scroll to position [0, 0]
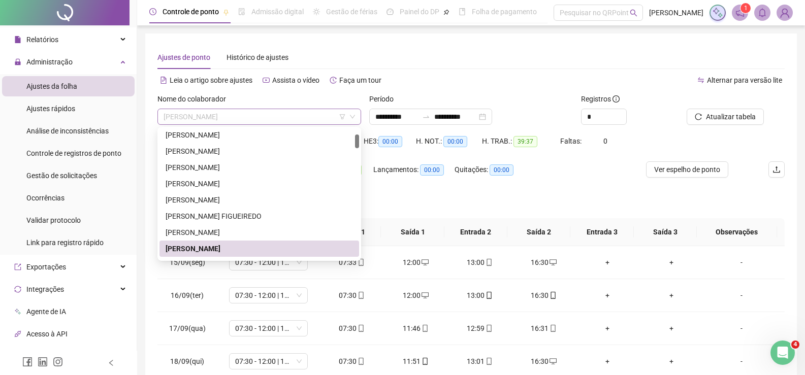
click at [286, 118] on span "[PERSON_NAME]" at bounding box center [258, 116] width 191 height 15
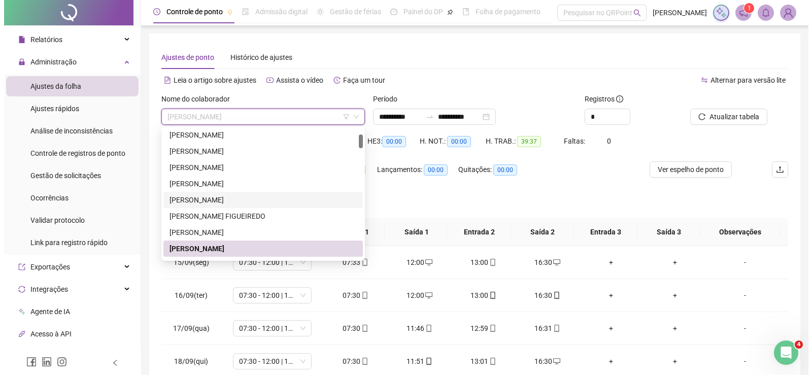
scroll to position [102, 0]
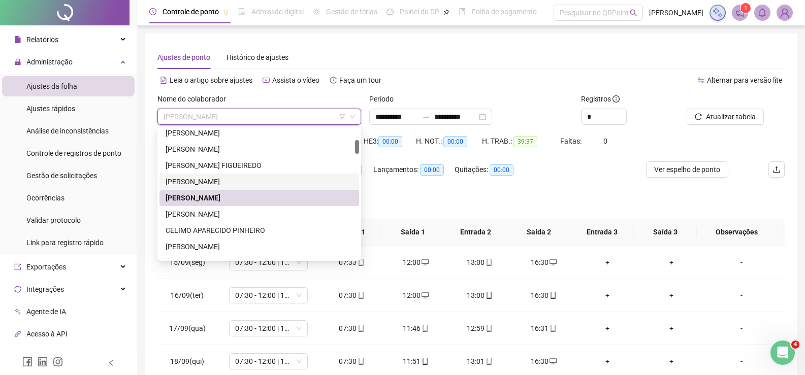
click at [467, 179] on div "Quitações: 00:00" at bounding box center [493, 175] width 78 height 28
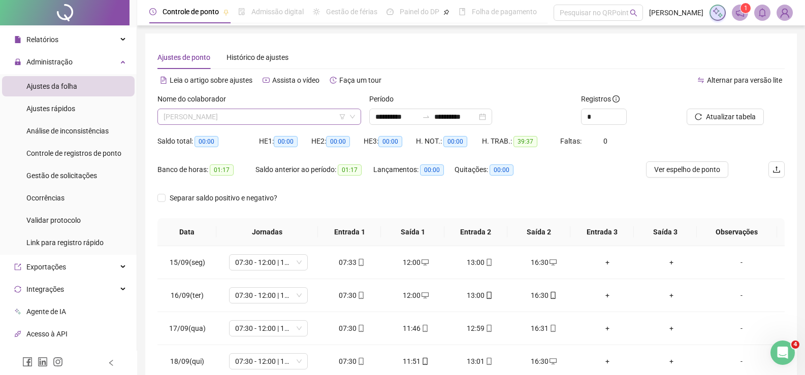
click at [311, 122] on span "[PERSON_NAME]" at bounding box center [258, 116] width 191 height 15
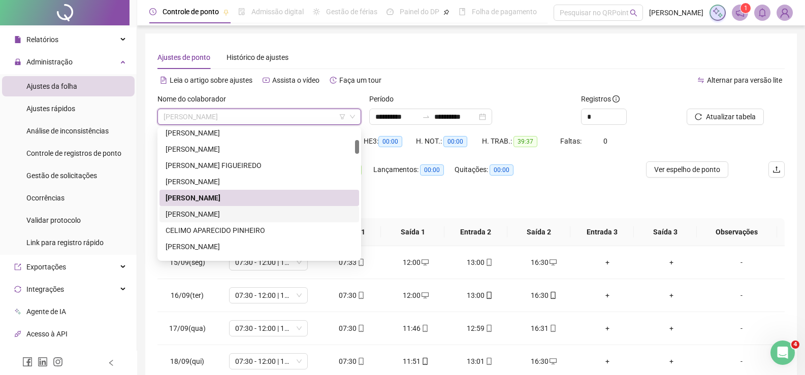
drag, startPoint x: 247, startPoint y: 216, endPoint x: 287, endPoint y: 218, distance: 40.7
click at [246, 216] on div "[PERSON_NAME]" at bounding box center [258, 214] width 187 height 11
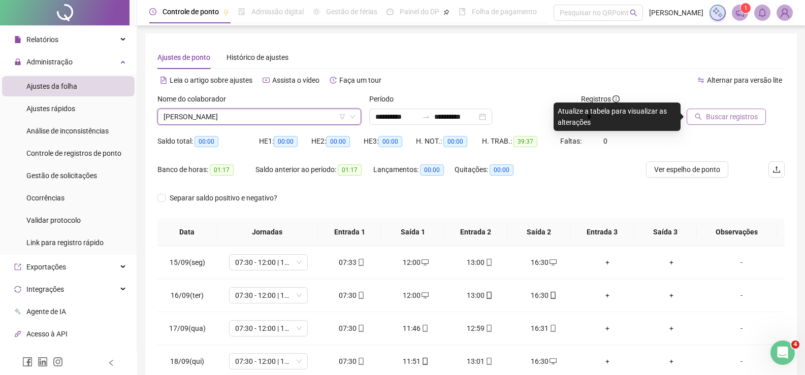
click at [702, 118] on button "Buscar registros" at bounding box center [725, 117] width 79 height 16
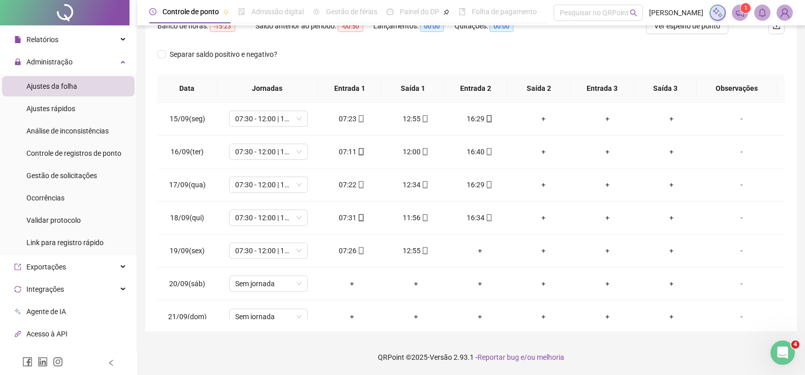
scroll to position [42, 0]
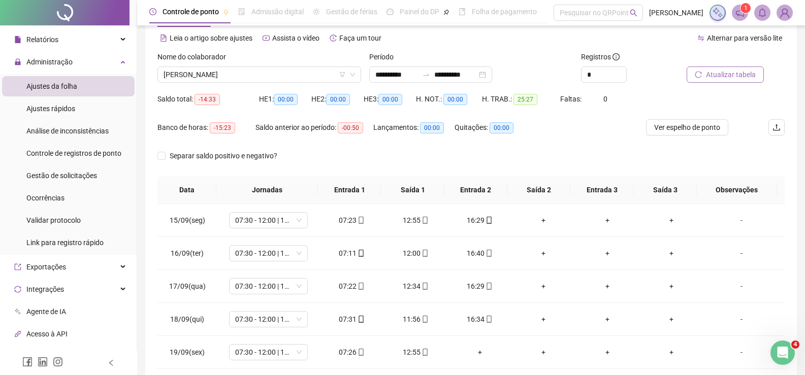
click at [719, 67] on button "Atualizar tabela" at bounding box center [724, 75] width 77 height 16
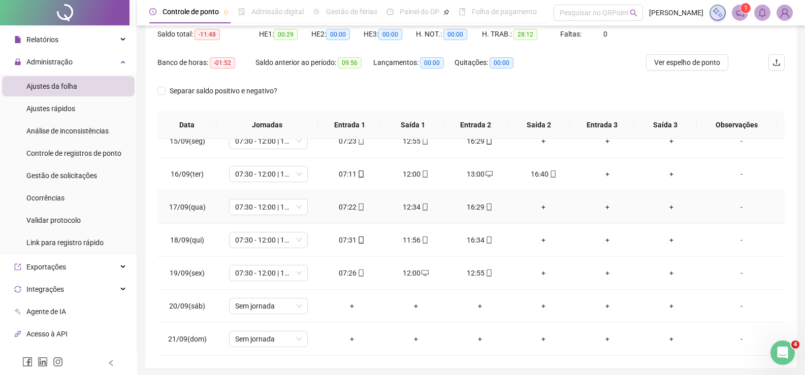
scroll to position [144, 0]
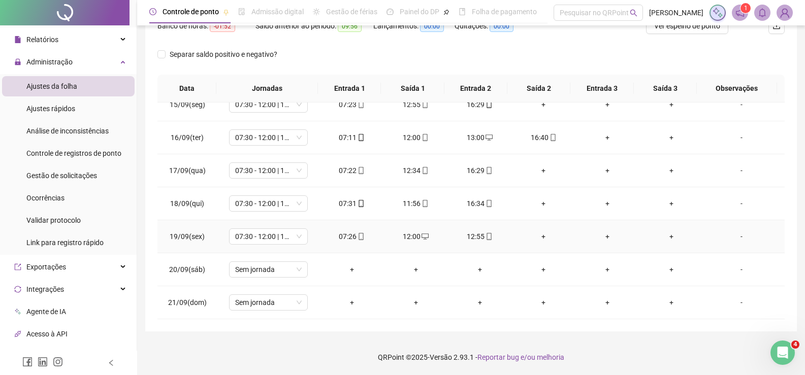
click at [545, 231] on div "+" at bounding box center [543, 236] width 48 height 11
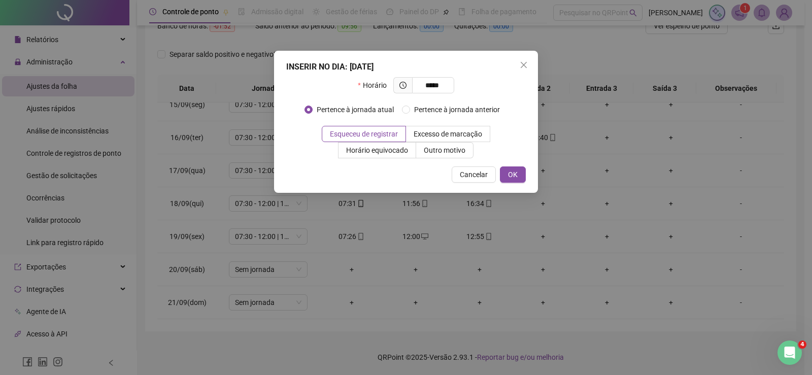
type input "*****"
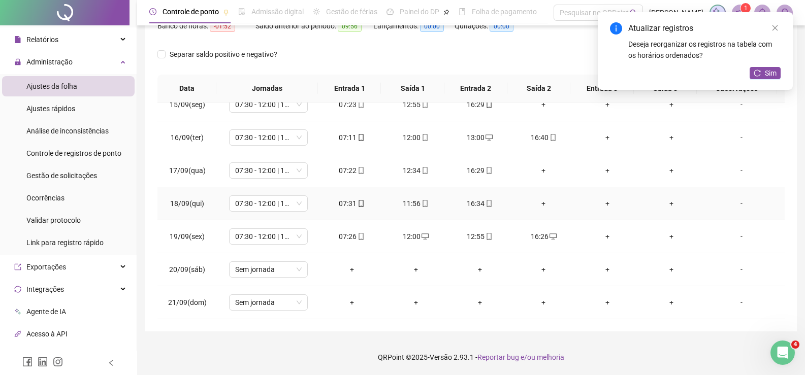
click at [541, 203] on div "+" at bounding box center [543, 203] width 48 height 11
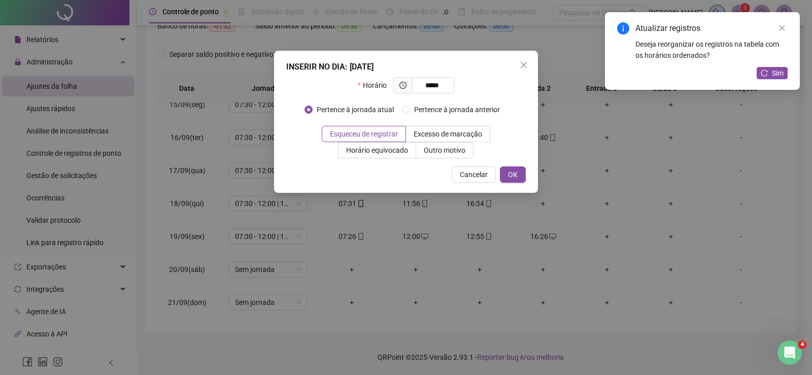
type input "*****"
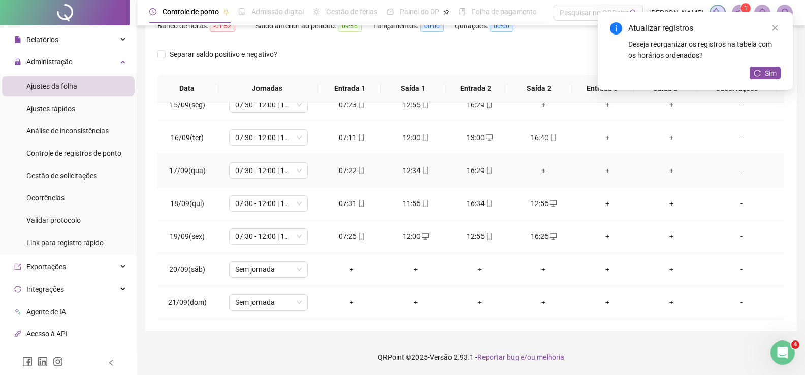
click at [533, 163] on td "+" at bounding box center [543, 170] width 64 height 33
click at [540, 176] on div "+" at bounding box center [543, 170] width 48 height 11
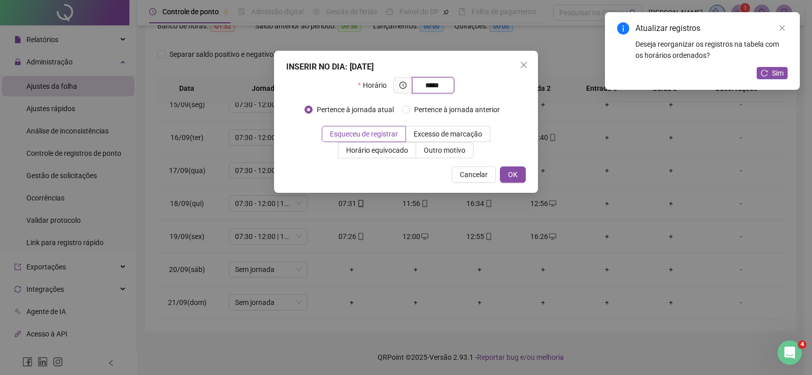
type input "*****"
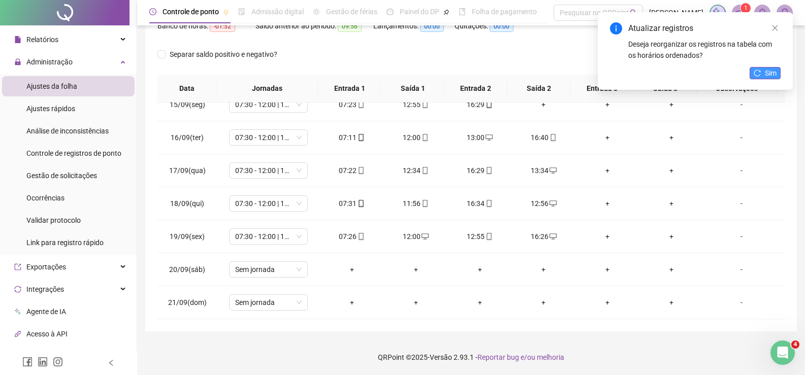
click at [760, 76] on icon "reload" at bounding box center [756, 73] width 7 height 7
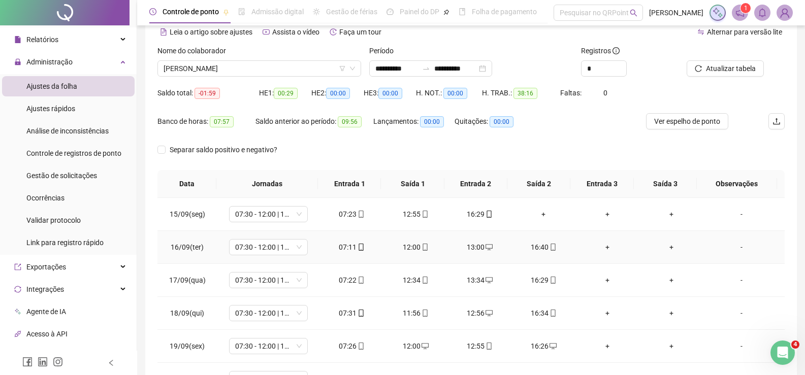
scroll to position [42, 0]
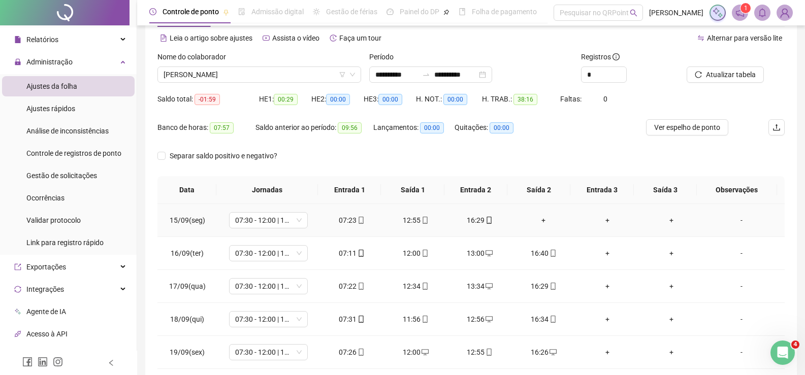
click at [539, 220] on div "+" at bounding box center [543, 220] width 48 height 11
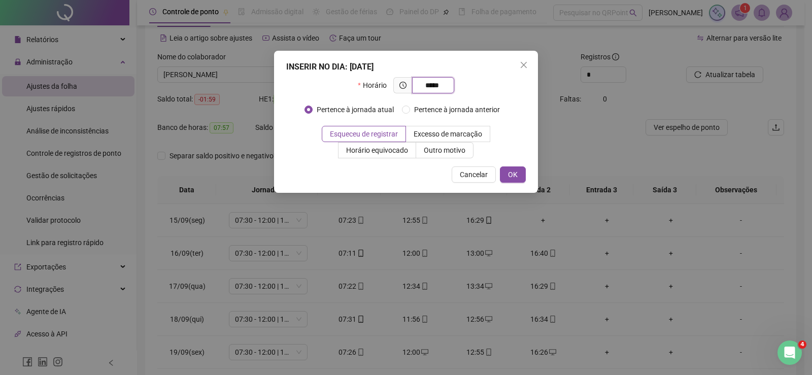
type input "*****"
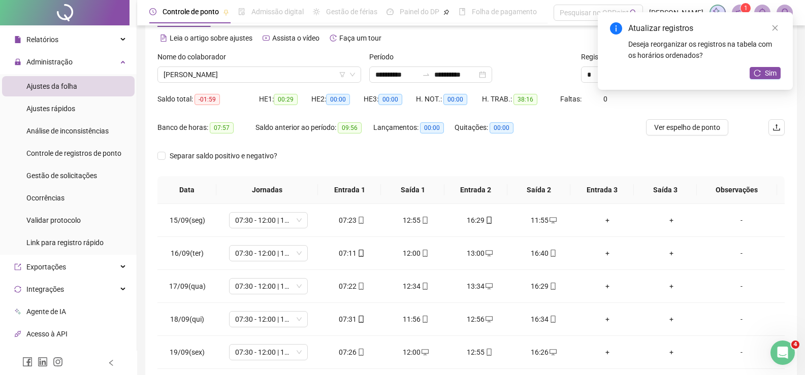
click at [788, 74] on div "Atualizar registros Deseja reorganizar os registros na tabela com os horários o…" at bounding box center [694, 51] width 195 height 78
click at [763, 74] on button "Sim" at bounding box center [764, 73] width 31 height 12
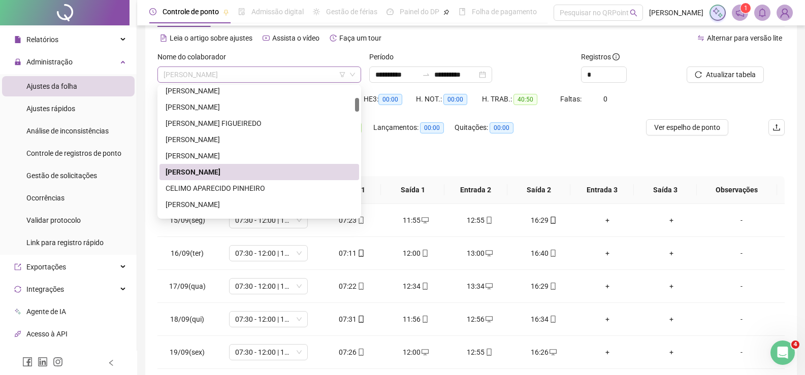
click at [292, 76] on span "[PERSON_NAME]" at bounding box center [258, 74] width 191 height 15
click at [234, 189] on div "CELIMO APARECIDO PINHEIRO" at bounding box center [258, 188] width 187 height 11
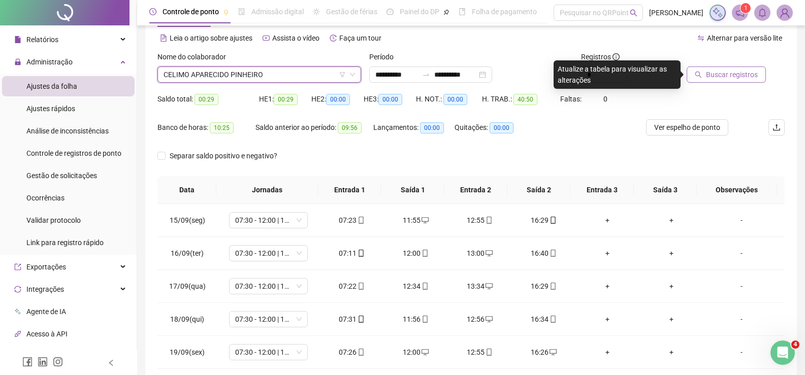
drag, startPoint x: 719, startPoint y: 77, endPoint x: 690, endPoint y: 82, distance: 29.9
click at [710, 79] on span "Buscar registros" at bounding box center [732, 74] width 52 height 11
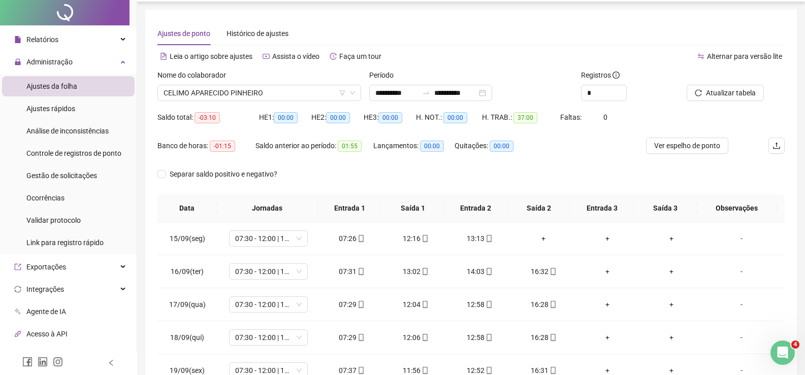
scroll to position [0, 0]
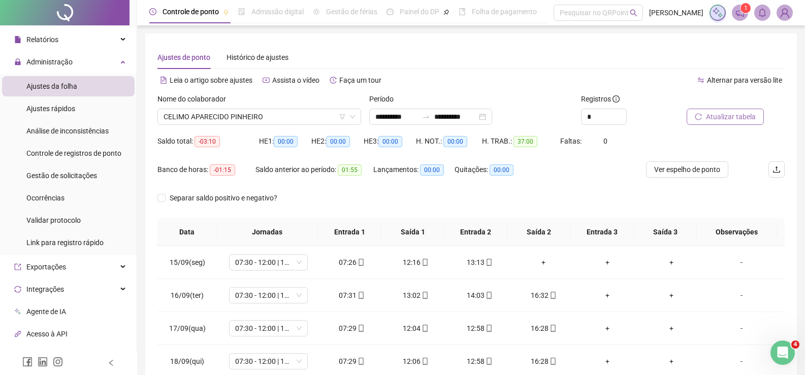
click at [722, 122] on button "Atualizar tabela" at bounding box center [724, 117] width 77 height 16
click at [266, 119] on span "CELIMO APARECIDO PINHEIRO" at bounding box center [258, 116] width 191 height 15
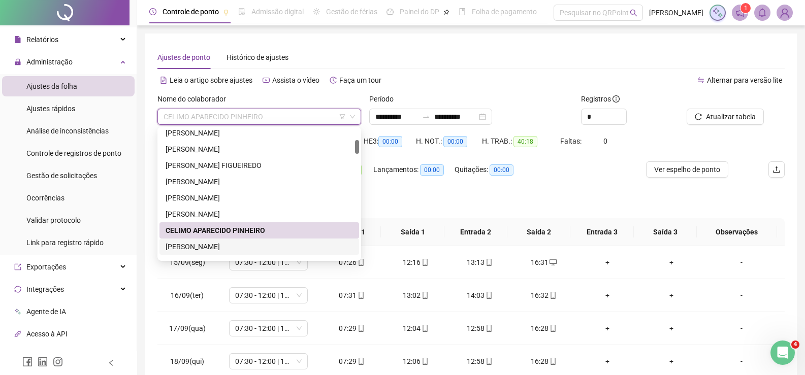
click at [226, 247] on div "[PERSON_NAME]" at bounding box center [258, 246] width 187 height 11
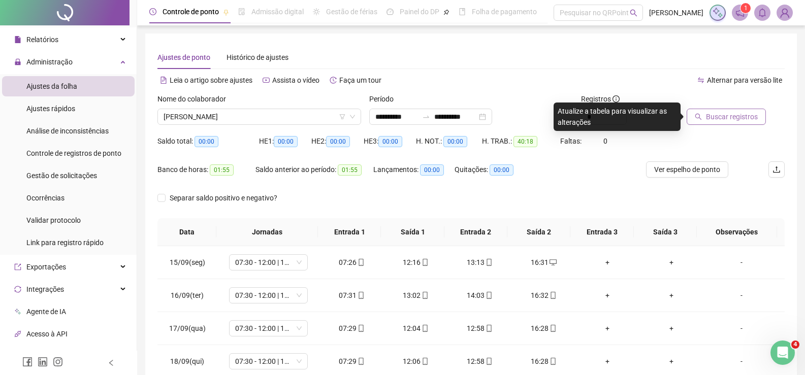
click at [737, 120] on span "Buscar registros" at bounding box center [732, 116] width 52 height 11
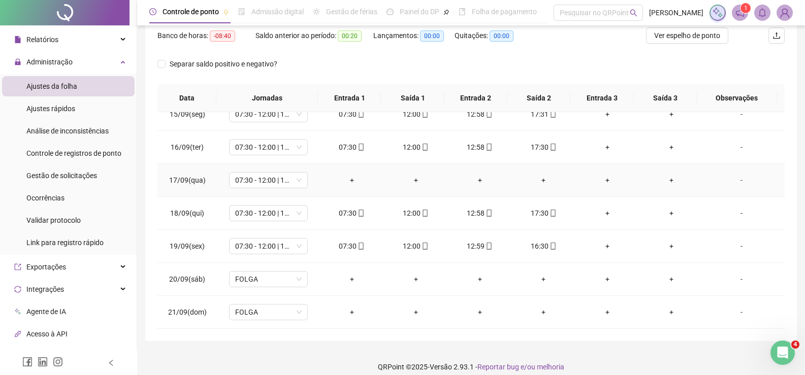
scroll to position [144, 0]
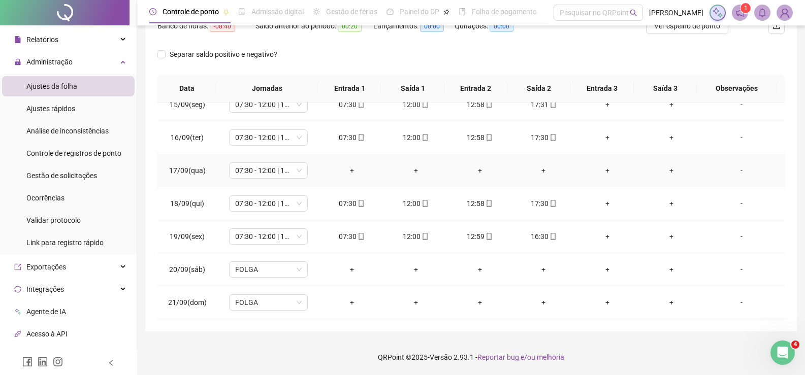
click at [346, 176] on div "+" at bounding box center [352, 170] width 48 height 11
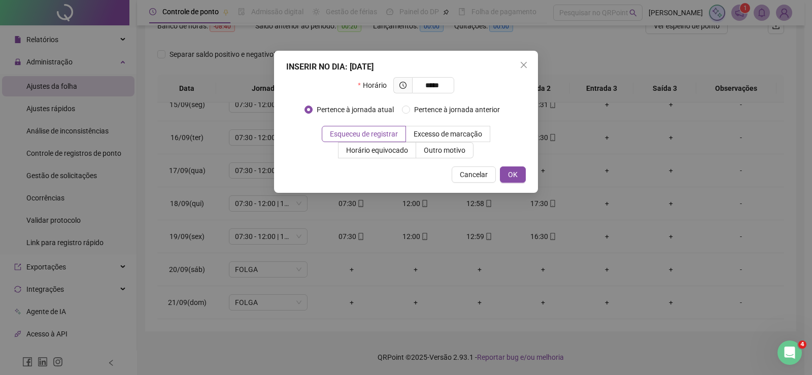
type input "*****"
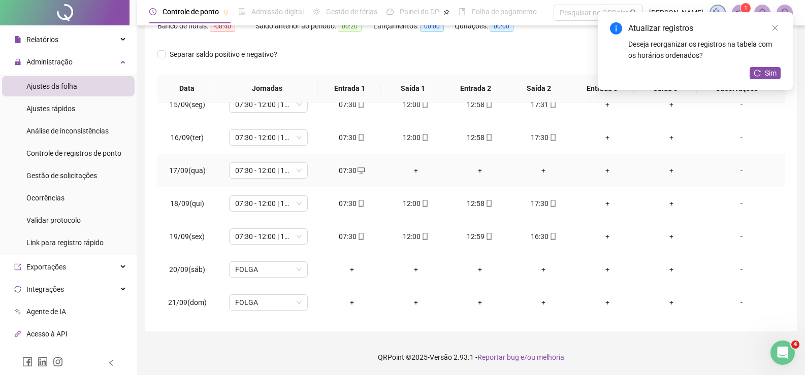
click at [419, 173] on div "+" at bounding box center [416, 170] width 48 height 11
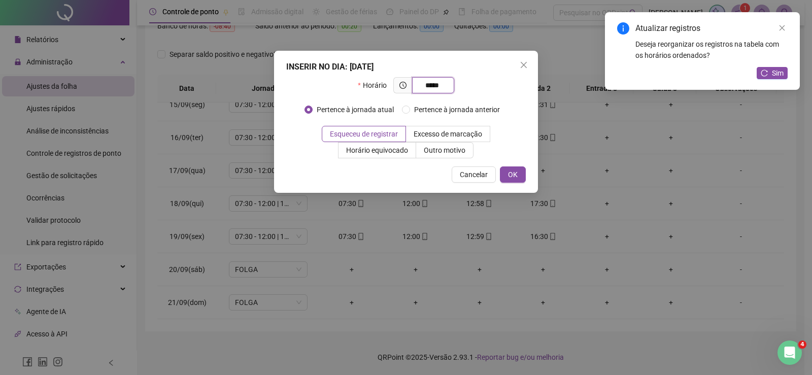
type input "*****"
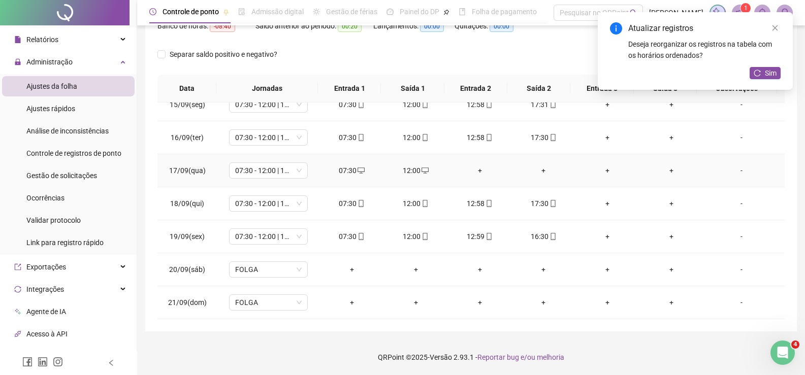
click at [479, 174] on div "+" at bounding box center [480, 170] width 48 height 11
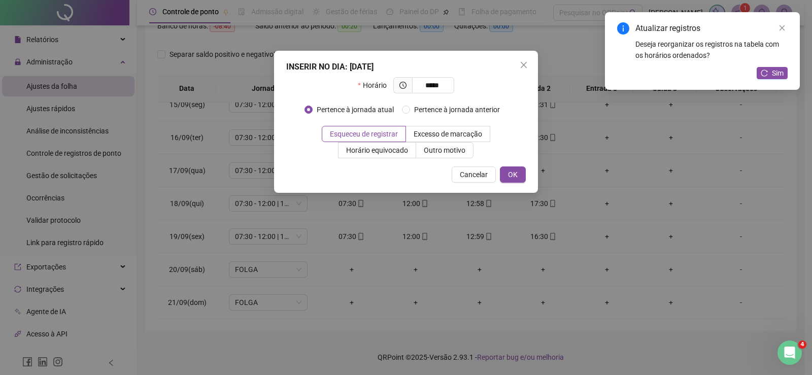
type input "*****"
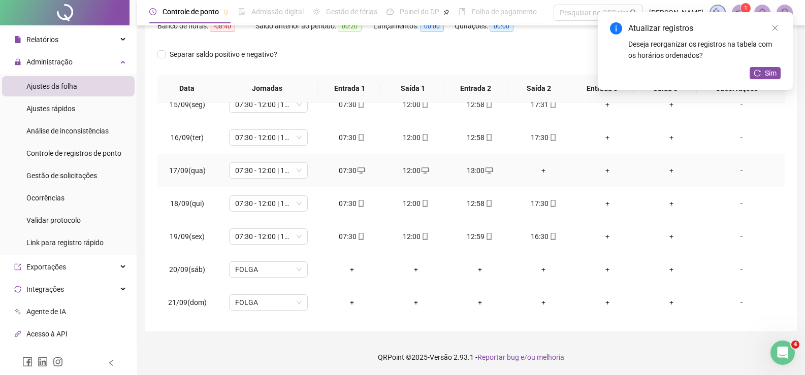
click at [538, 172] on div "+" at bounding box center [543, 170] width 48 height 11
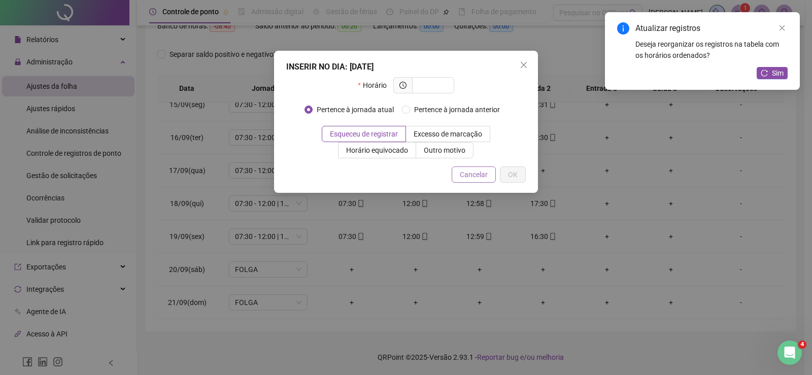
click at [474, 175] on span "Cancelar" at bounding box center [474, 174] width 28 height 11
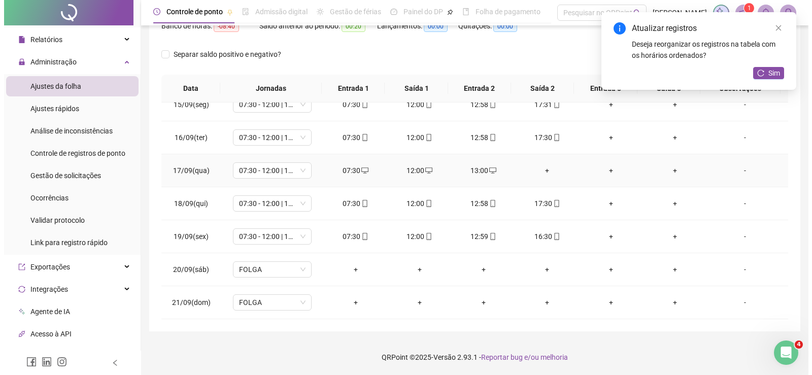
scroll to position [0, 0]
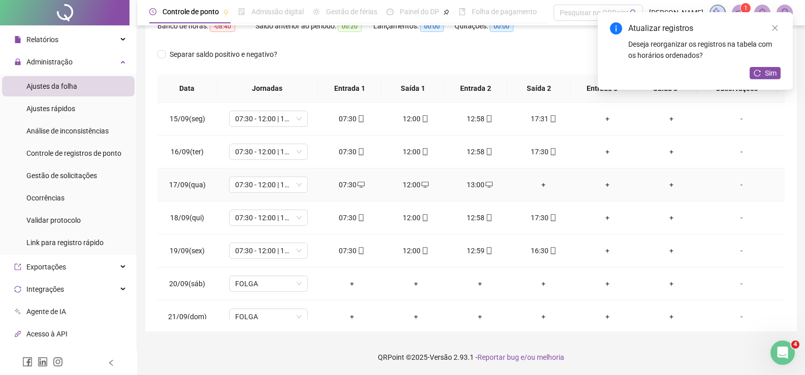
click at [541, 185] on div "+" at bounding box center [543, 184] width 48 height 11
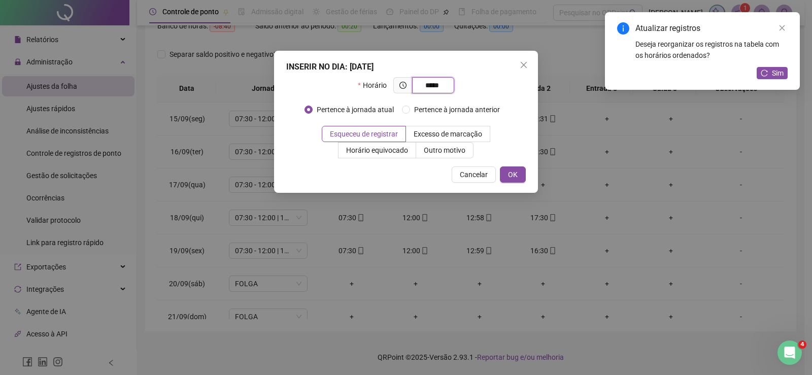
type input "*****"
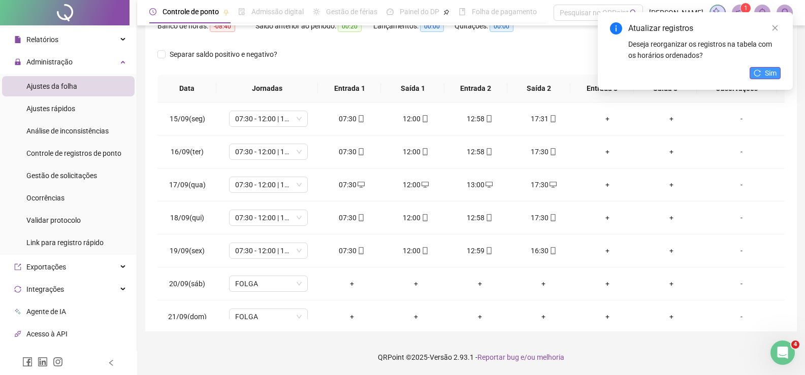
click at [759, 73] on icon "reload" at bounding box center [756, 73] width 7 height 7
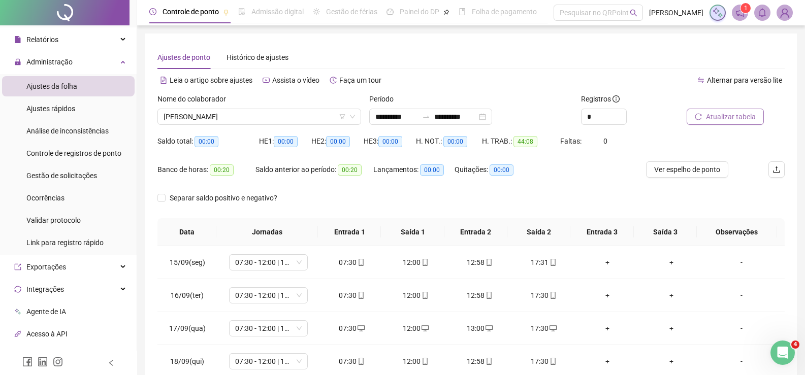
click at [234, 126] on div "Nome do colaborador [PERSON_NAME]" at bounding box center [259, 113] width 212 height 40
click at [240, 116] on span "[PERSON_NAME]" at bounding box center [258, 116] width 191 height 15
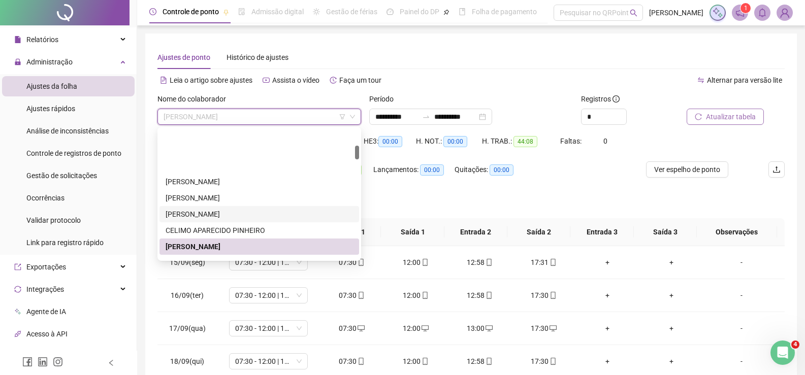
scroll to position [152, 0]
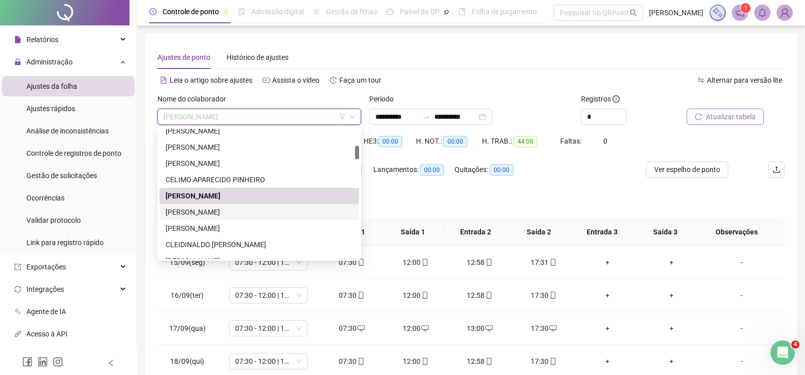
click at [223, 211] on div "[PERSON_NAME]" at bounding box center [258, 212] width 187 height 11
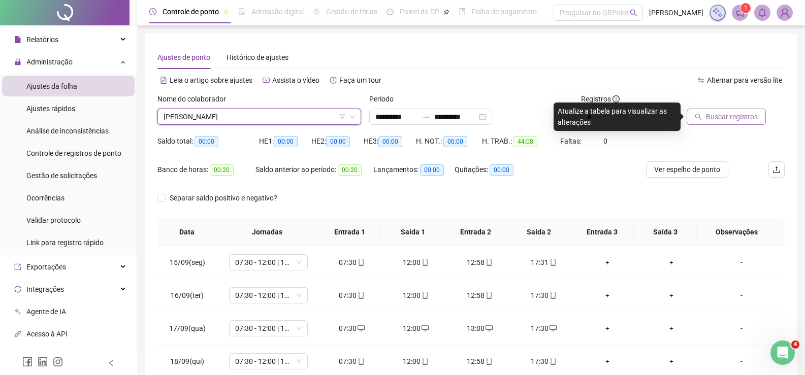
click at [730, 116] on span "Buscar registros" at bounding box center [732, 116] width 52 height 11
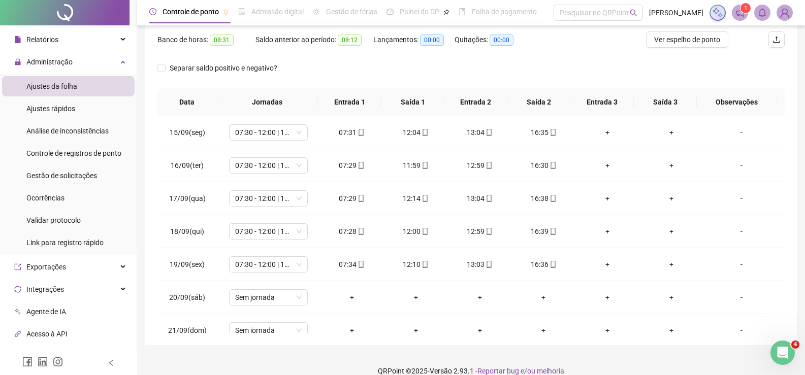
scroll to position [42, 0]
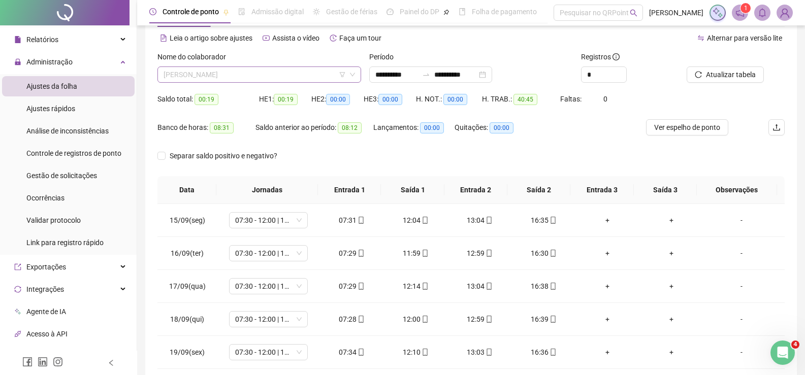
click at [273, 81] on span "[PERSON_NAME]" at bounding box center [258, 74] width 191 height 15
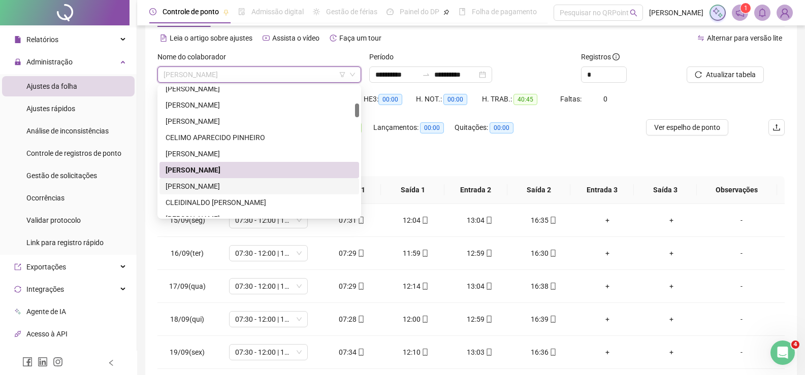
drag, startPoint x: 220, startPoint y: 183, endPoint x: 234, endPoint y: 170, distance: 18.7
click at [220, 183] on div "[PERSON_NAME]" at bounding box center [258, 186] width 187 height 11
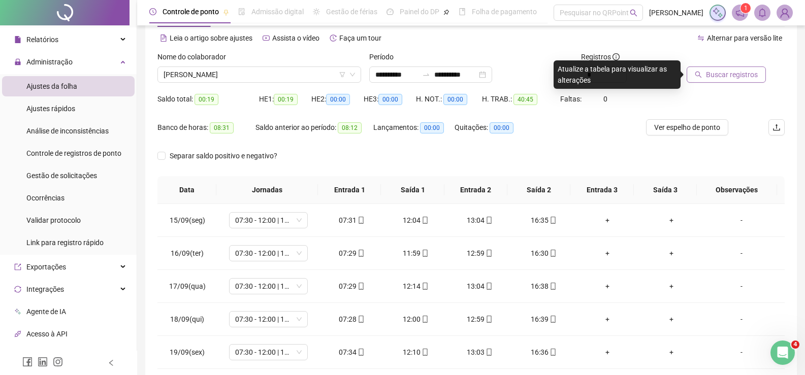
click at [703, 72] on button "Buscar registros" at bounding box center [725, 75] width 79 height 16
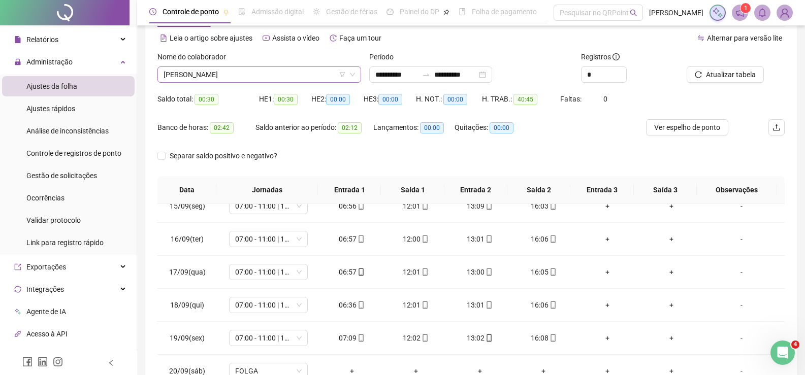
click at [237, 74] on span "[PERSON_NAME]" at bounding box center [258, 74] width 191 height 15
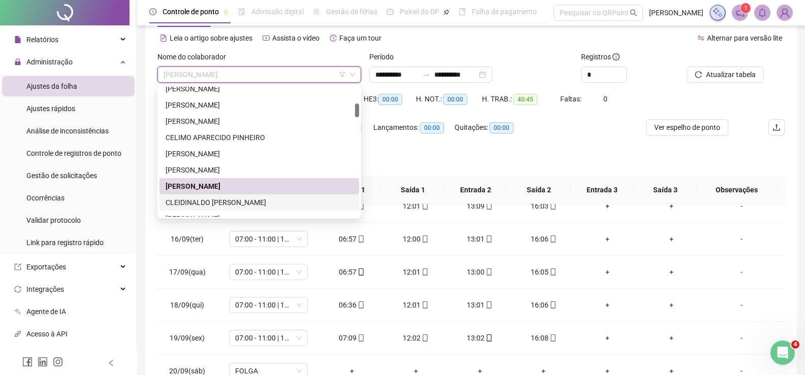
click at [206, 201] on div "CLEIDINALDO [PERSON_NAME]" at bounding box center [258, 202] width 187 height 11
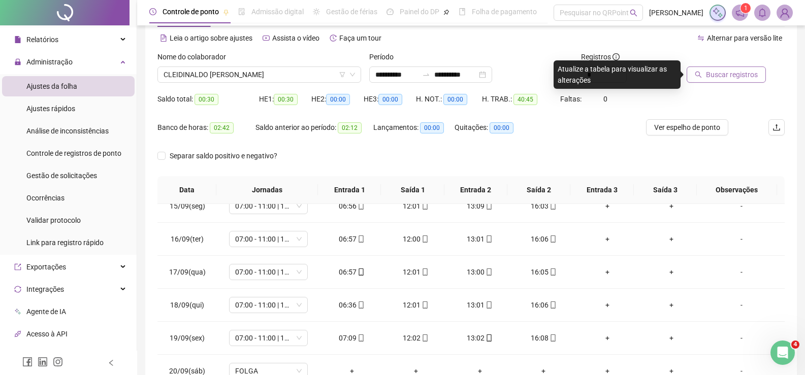
click at [738, 74] on span "Buscar registros" at bounding box center [732, 74] width 52 height 11
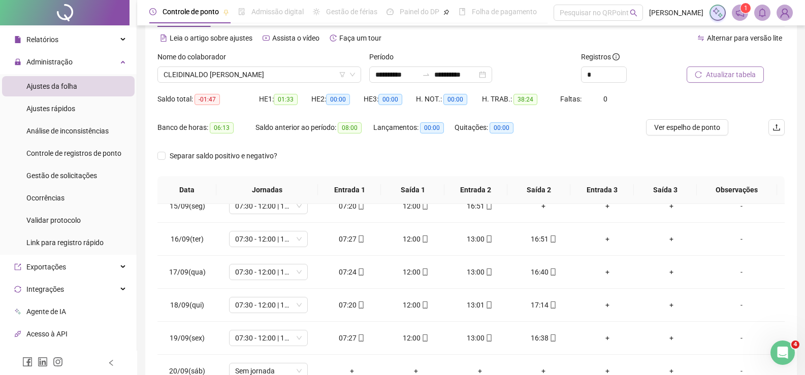
click at [745, 70] on span "Atualizar tabela" at bounding box center [731, 74] width 50 height 11
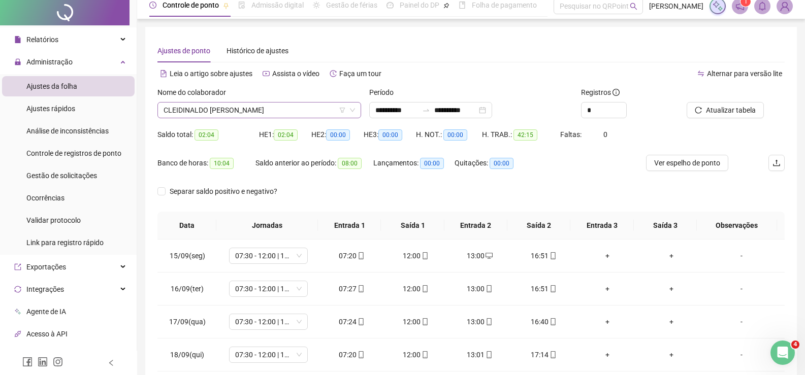
scroll to position [0, 0]
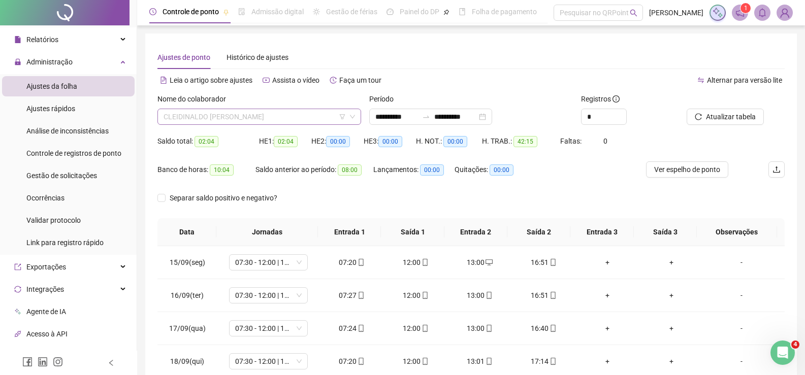
click at [269, 110] on span "CLEIDINALDO [PERSON_NAME]" at bounding box center [258, 116] width 191 height 15
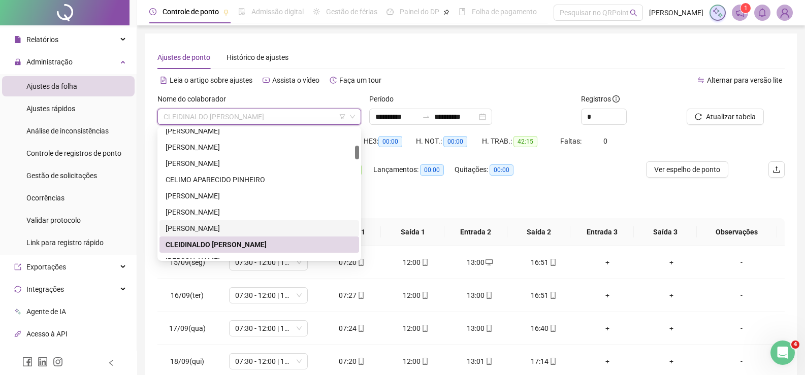
scroll to position [203, 0]
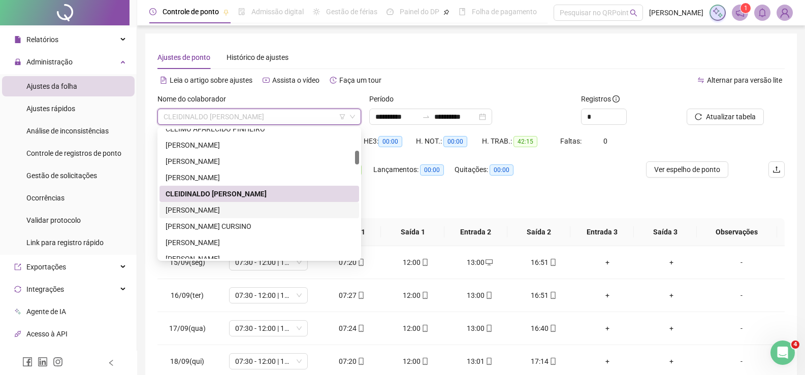
click at [231, 210] on div "[PERSON_NAME]" at bounding box center [258, 210] width 187 height 11
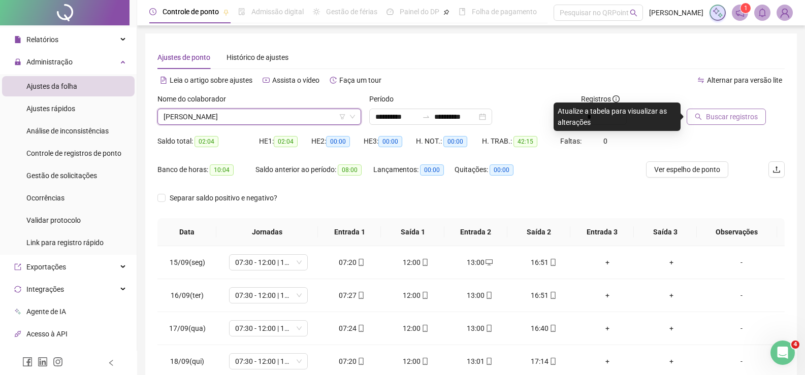
click at [709, 116] on span "Buscar registros" at bounding box center [732, 116] width 52 height 11
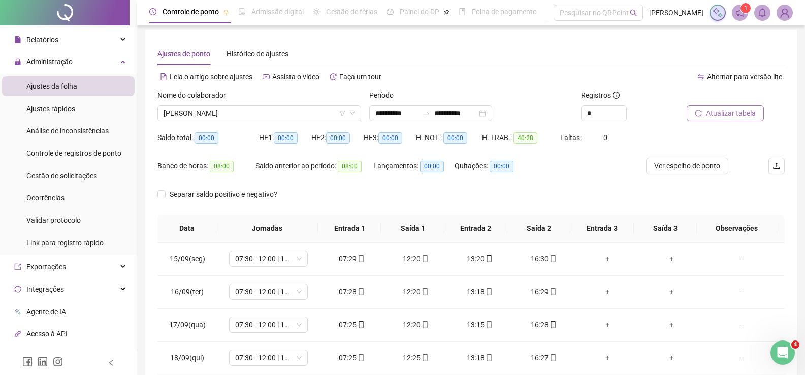
scroll to position [0, 0]
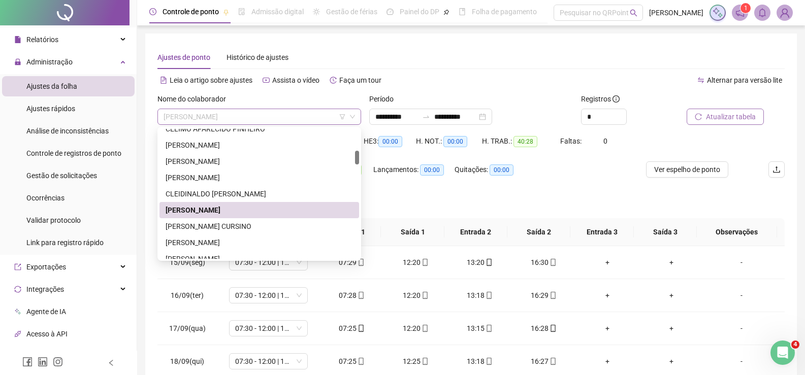
click at [249, 117] on span "[PERSON_NAME]" at bounding box center [258, 116] width 191 height 15
click at [227, 227] on div "[PERSON_NAME] CURSINO" at bounding box center [258, 226] width 187 height 11
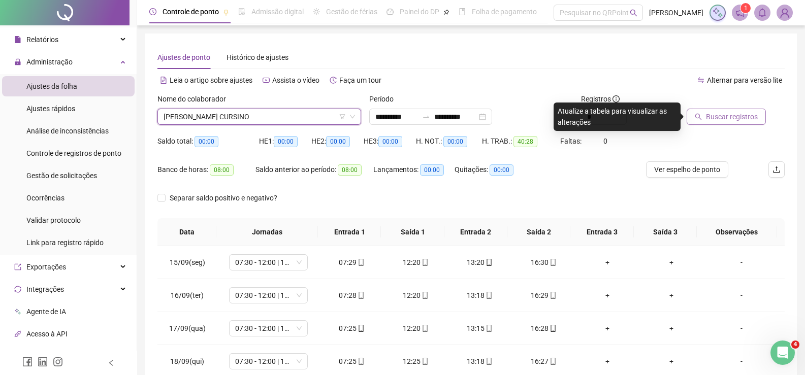
click at [719, 117] on span "Buscar registros" at bounding box center [732, 116] width 52 height 11
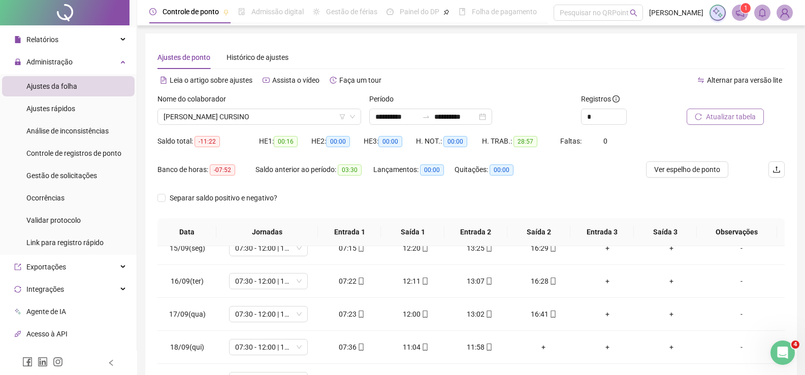
click at [726, 120] on span "Atualizar tabela" at bounding box center [731, 116] width 50 height 11
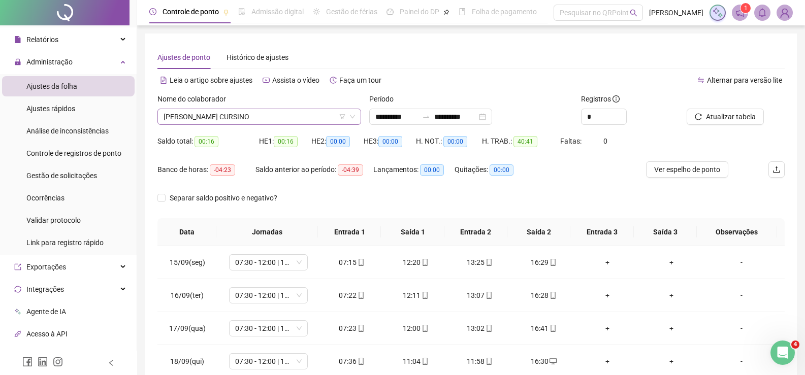
click at [242, 115] on span "[PERSON_NAME] CURSINO" at bounding box center [258, 116] width 191 height 15
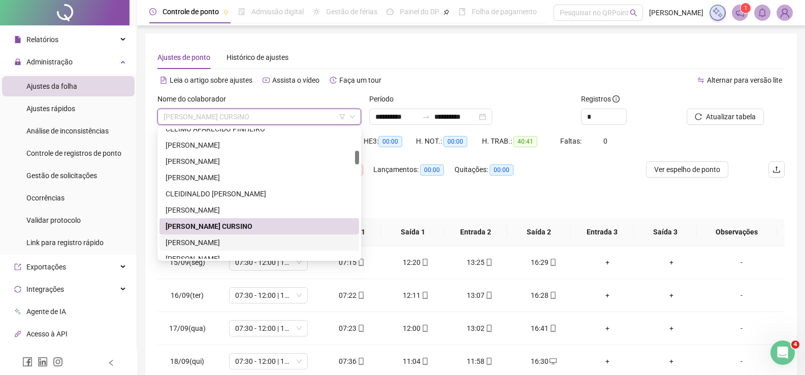
click at [217, 239] on div "[PERSON_NAME]" at bounding box center [258, 242] width 187 height 11
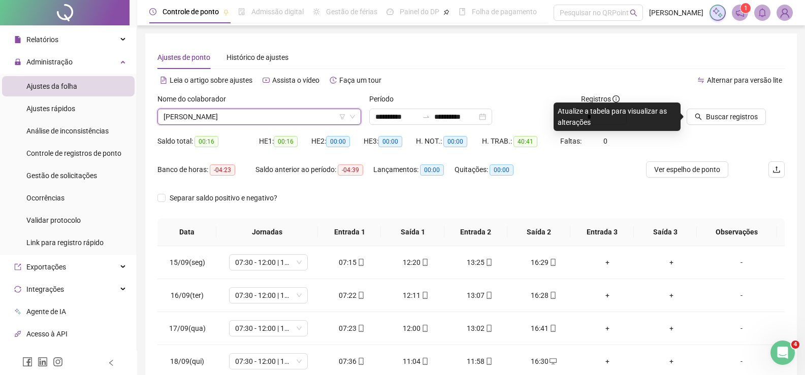
click at [710, 108] on div at bounding box center [722, 100] width 73 height 15
click at [710, 116] on span "Buscar registros" at bounding box center [732, 116] width 52 height 11
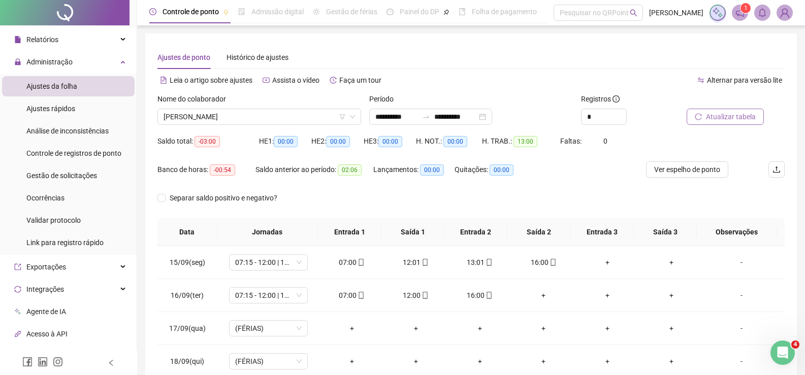
click at [723, 113] on span "Atualizar tabela" at bounding box center [731, 116] width 50 height 11
click at [231, 120] on span "[PERSON_NAME]" at bounding box center [258, 116] width 191 height 15
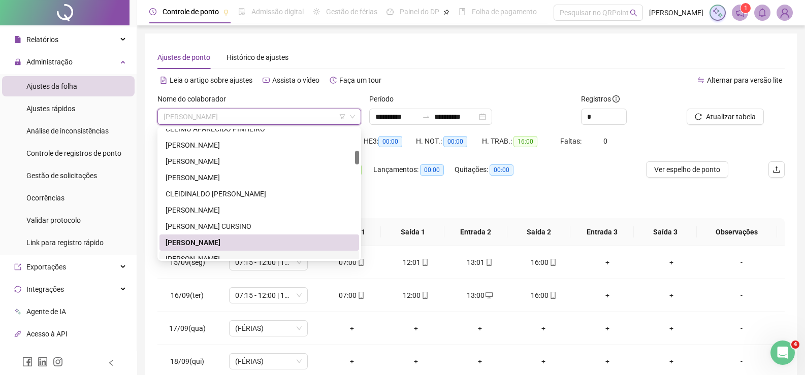
scroll to position [254, 0]
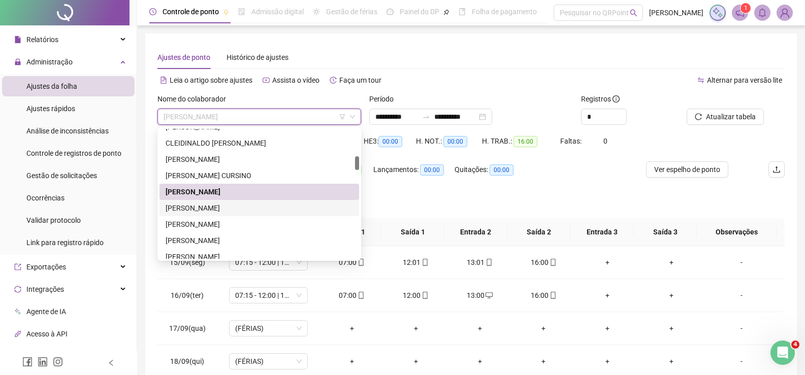
click at [217, 208] on div "[PERSON_NAME]" at bounding box center [258, 208] width 187 height 11
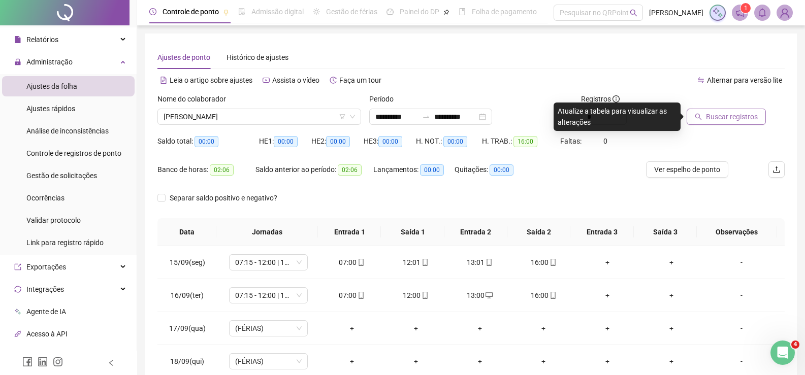
click at [723, 117] on span "Buscar registros" at bounding box center [732, 116] width 52 height 11
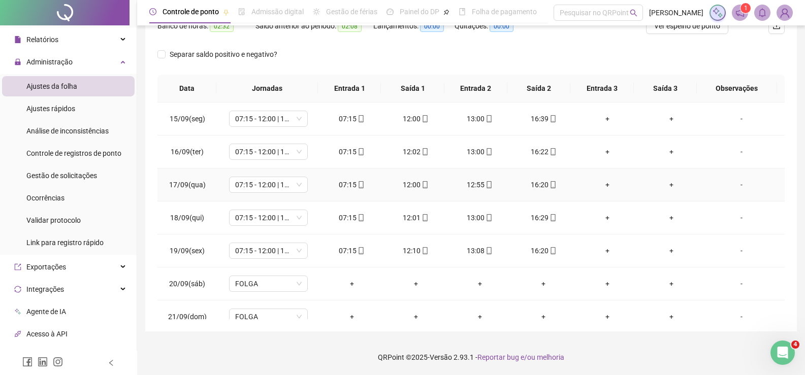
scroll to position [0, 0]
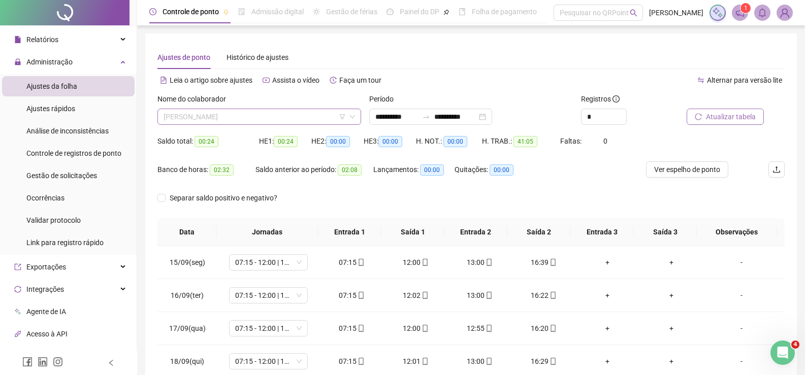
click at [261, 123] on span "[PERSON_NAME]" at bounding box center [258, 116] width 191 height 15
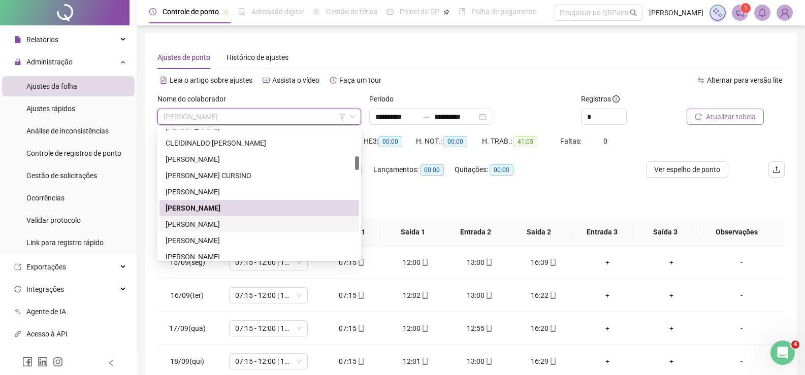
click at [203, 224] on div "[PERSON_NAME]" at bounding box center [258, 224] width 187 height 11
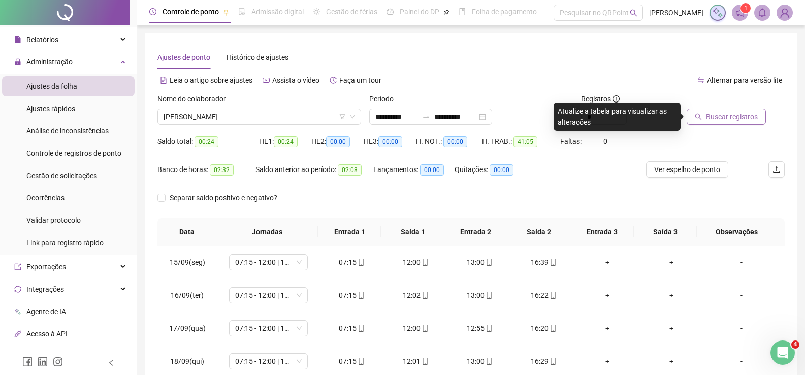
click at [755, 116] on span "Buscar registros" at bounding box center [732, 116] width 52 height 11
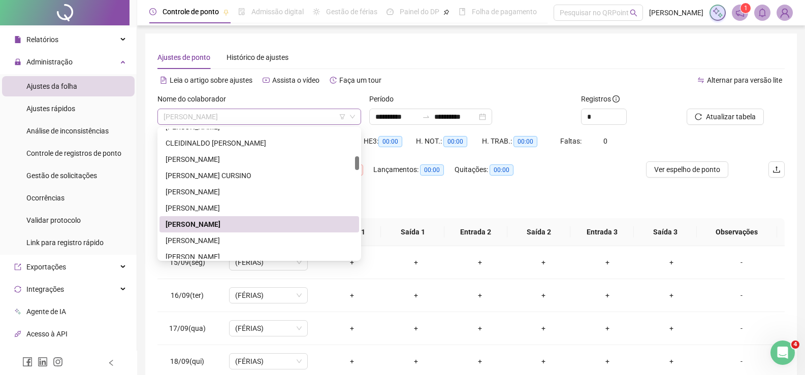
click at [224, 123] on span "[PERSON_NAME]" at bounding box center [258, 116] width 191 height 15
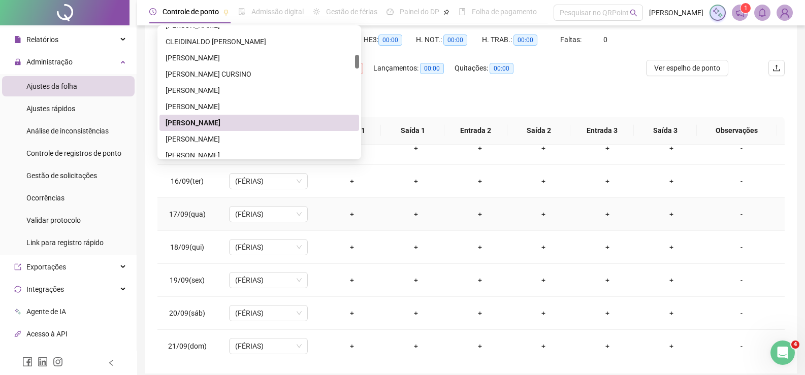
scroll to position [14, 0]
click at [208, 140] on div "[PERSON_NAME]" at bounding box center [258, 139] width 187 height 11
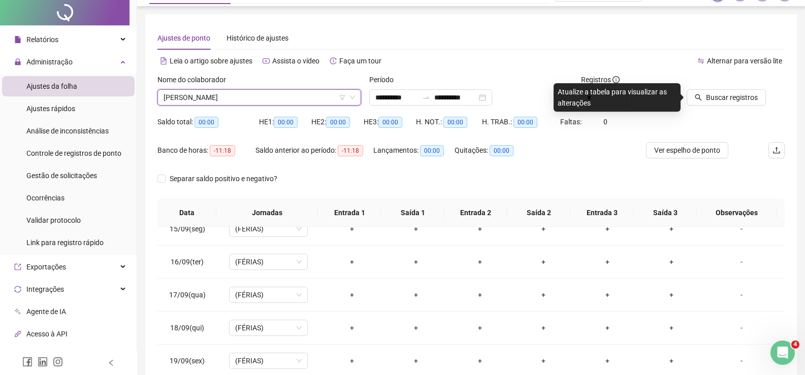
scroll to position [0, 0]
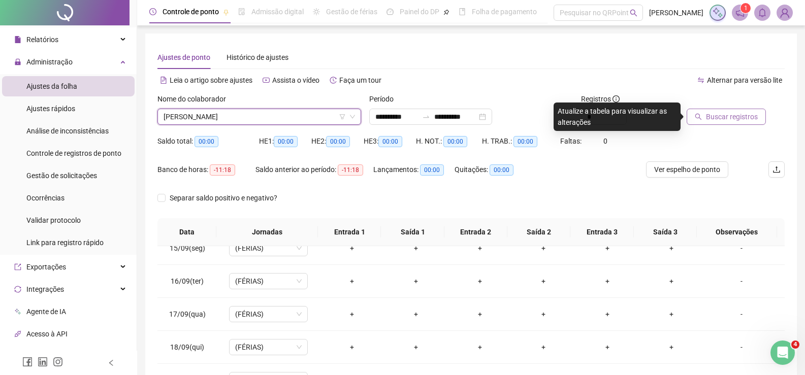
click at [730, 117] on span "Buscar registros" at bounding box center [732, 116] width 52 height 11
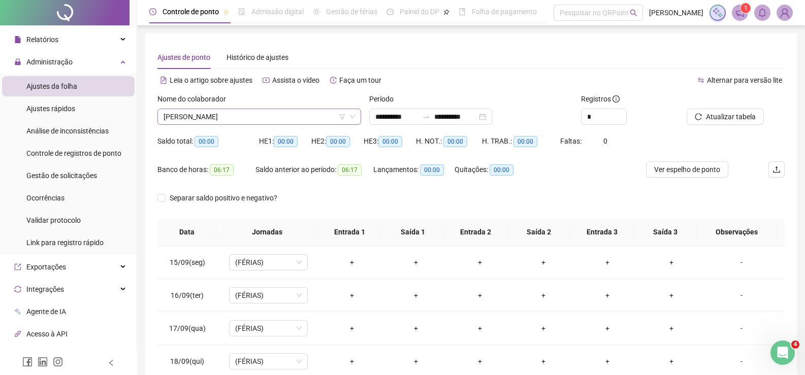
click at [227, 109] on span "[PERSON_NAME]" at bounding box center [258, 116] width 191 height 15
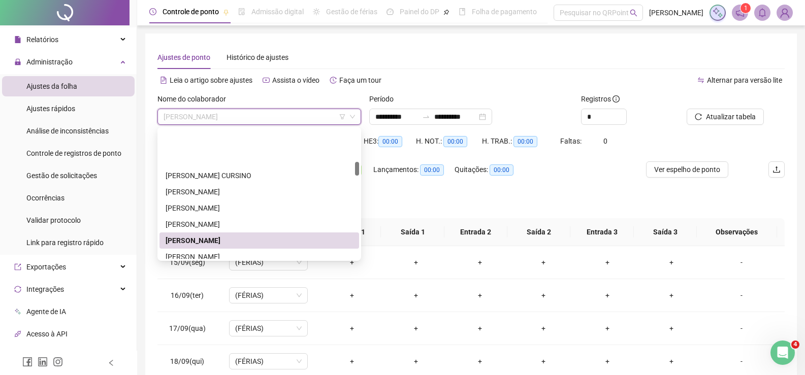
scroll to position [305, 0]
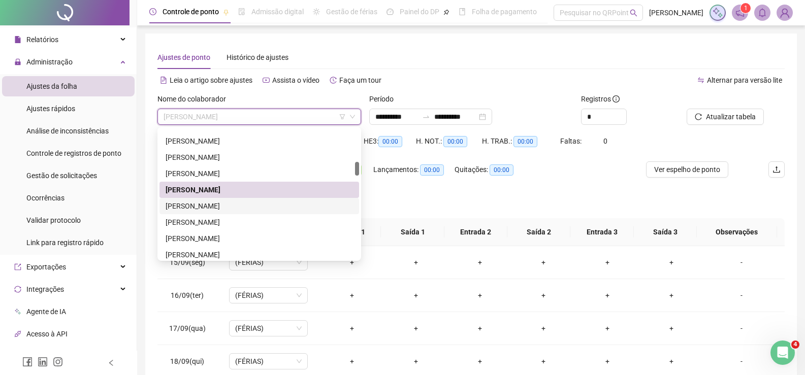
click at [224, 205] on div "[PERSON_NAME]" at bounding box center [258, 206] width 187 height 11
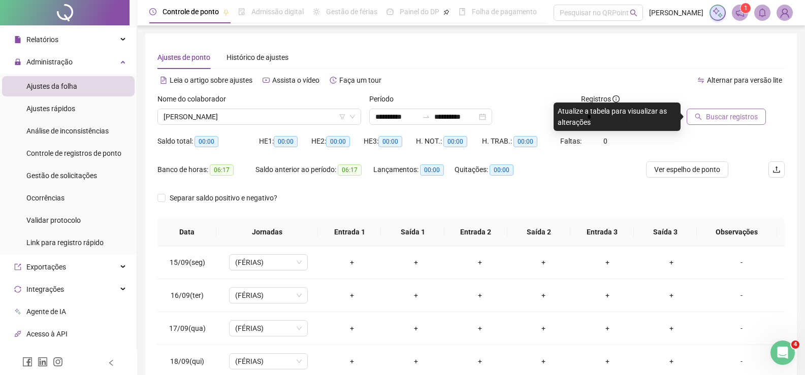
click at [732, 116] on span "Buscar registros" at bounding box center [732, 116] width 52 height 11
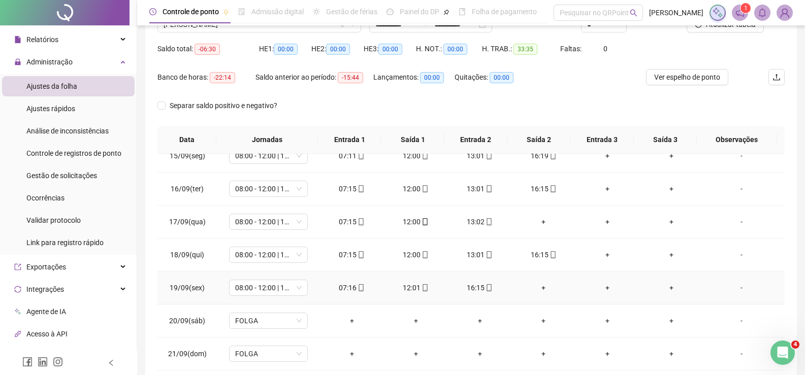
scroll to position [102, 0]
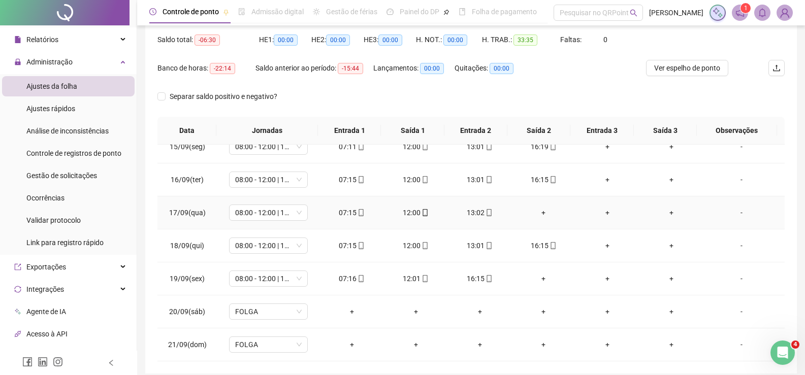
click at [537, 209] on div "+" at bounding box center [543, 212] width 48 height 11
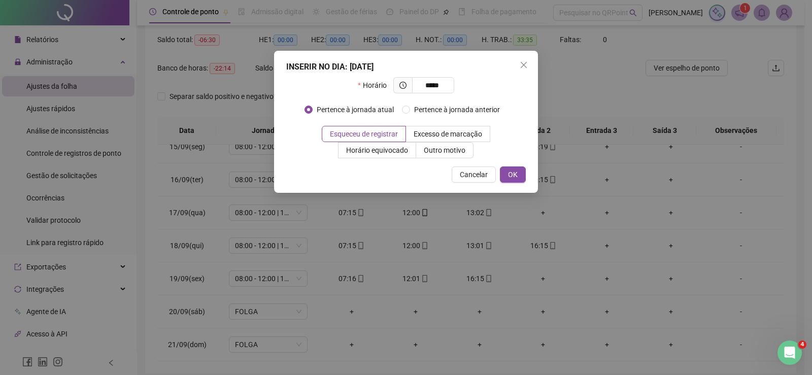
type input "*****"
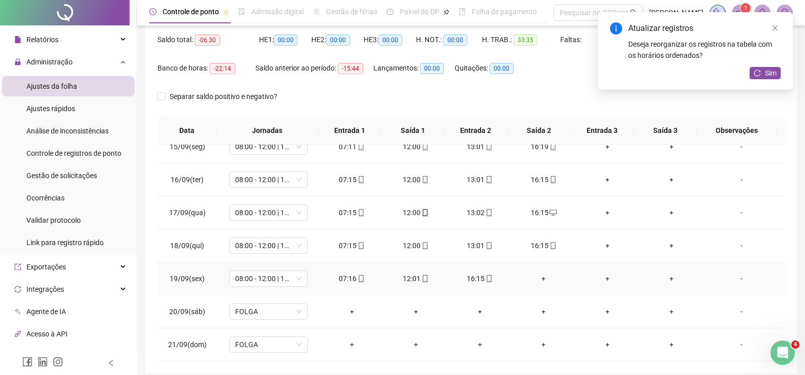
click at [533, 279] on div "+" at bounding box center [543, 278] width 48 height 11
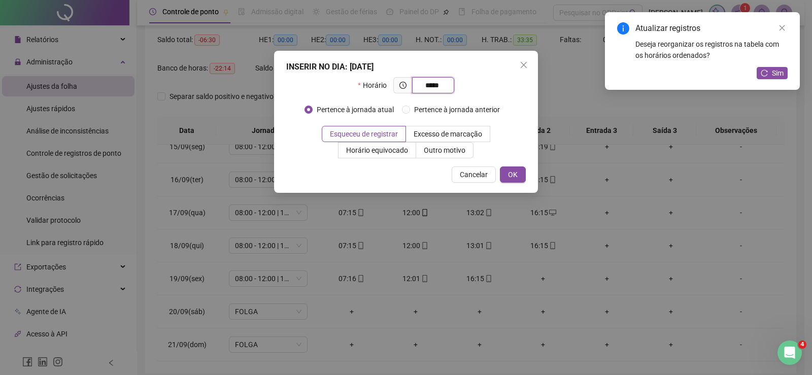
type input "*****"
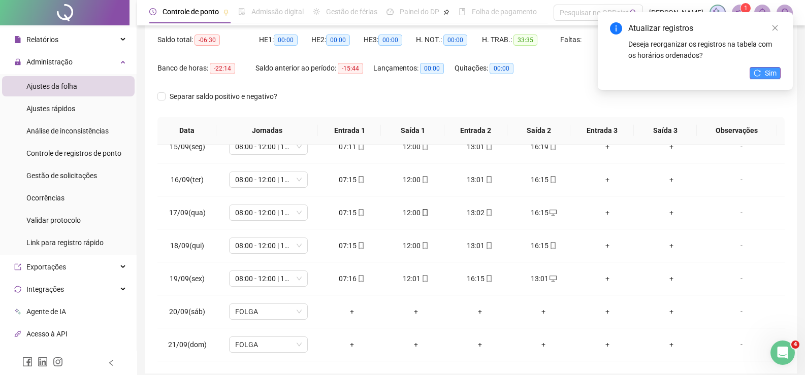
click at [763, 74] on button "Sim" at bounding box center [764, 73] width 31 height 12
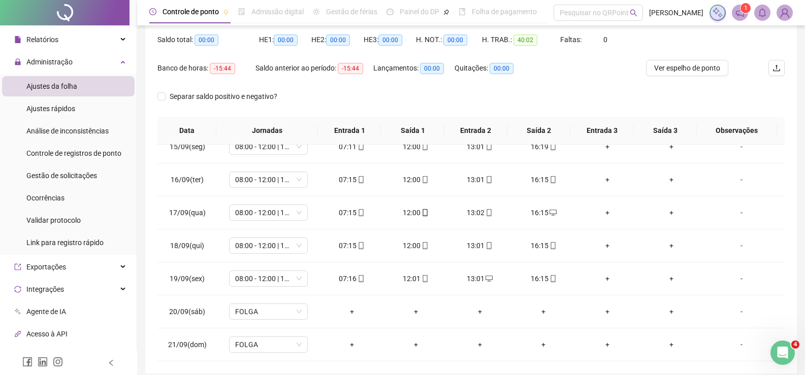
scroll to position [0, 0]
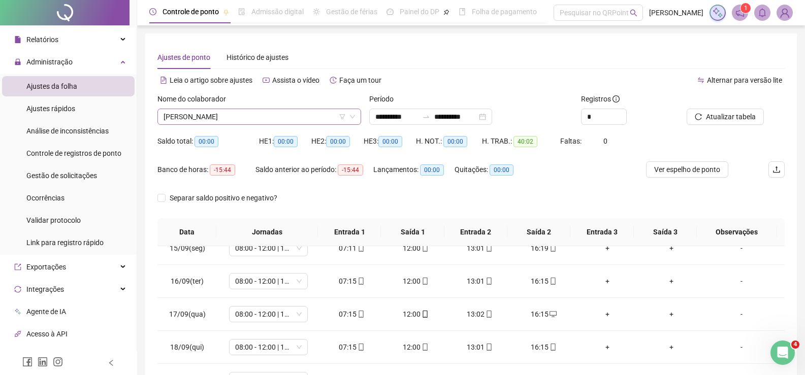
click at [253, 115] on span "[PERSON_NAME]" at bounding box center [258, 116] width 191 height 15
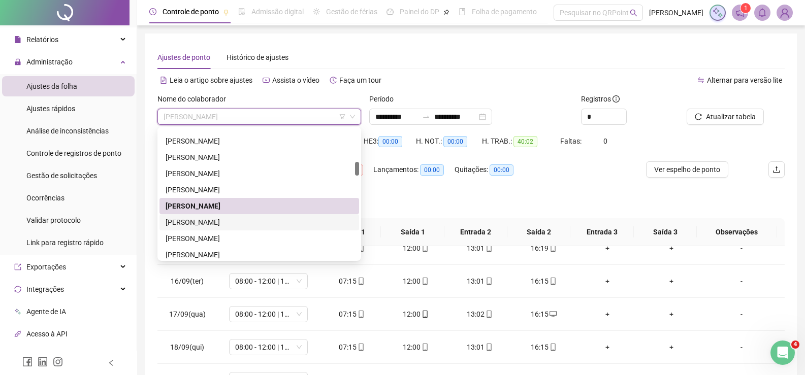
click at [183, 222] on div "[PERSON_NAME]" at bounding box center [258, 222] width 187 height 11
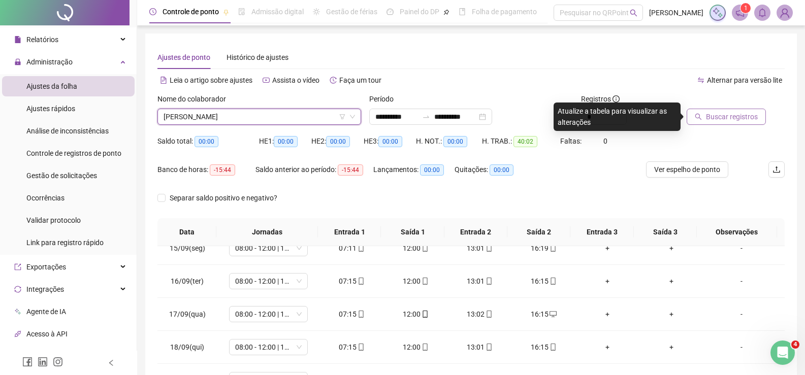
click at [728, 121] on span "Buscar registros" at bounding box center [732, 116] width 52 height 11
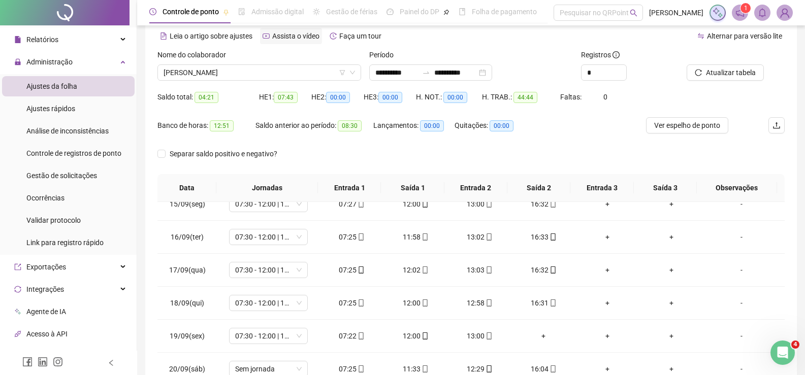
scroll to position [42, 0]
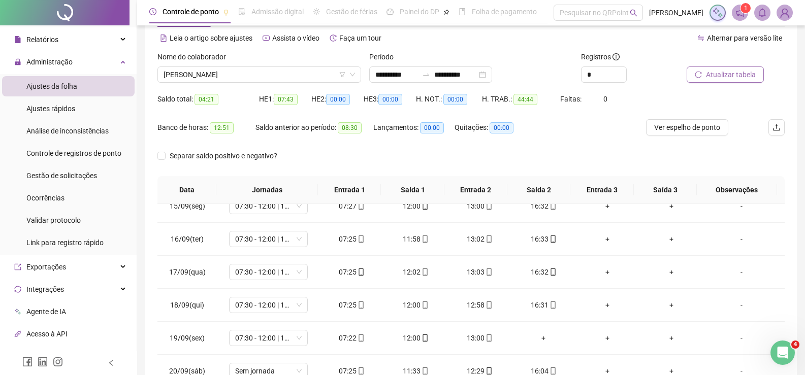
click at [723, 71] on span "Atualizar tabela" at bounding box center [731, 74] width 50 height 11
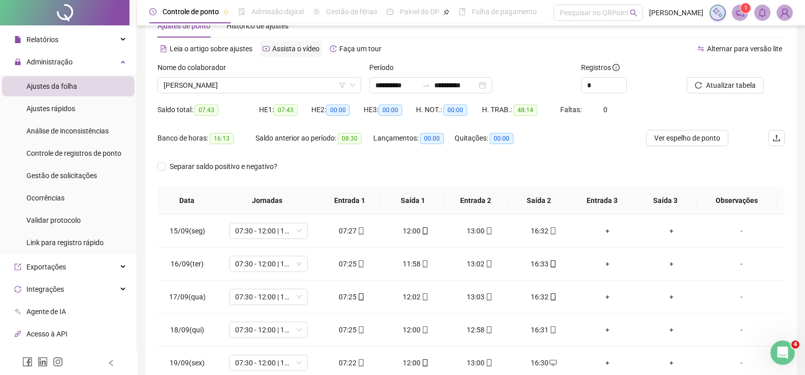
scroll to position [0, 0]
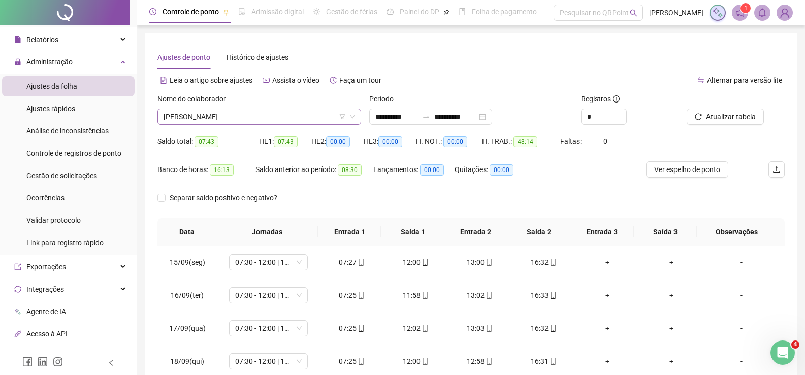
click at [248, 116] on span "[PERSON_NAME]" at bounding box center [258, 116] width 191 height 15
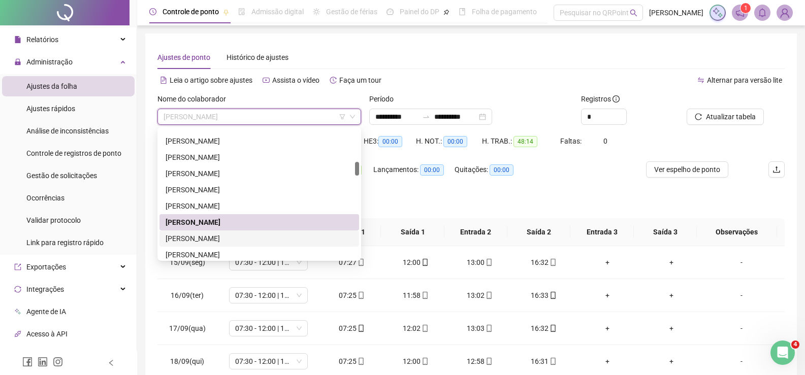
click at [222, 239] on div "[PERSON_NAME]" at bounding box center [258, 238] width 187 height 11
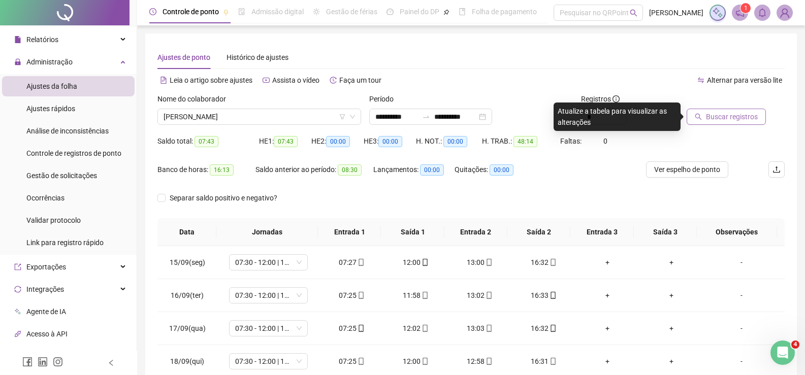
click at [738, 118] on span "Buscar registros" at bounding box center [732, 116] width 52 height 11
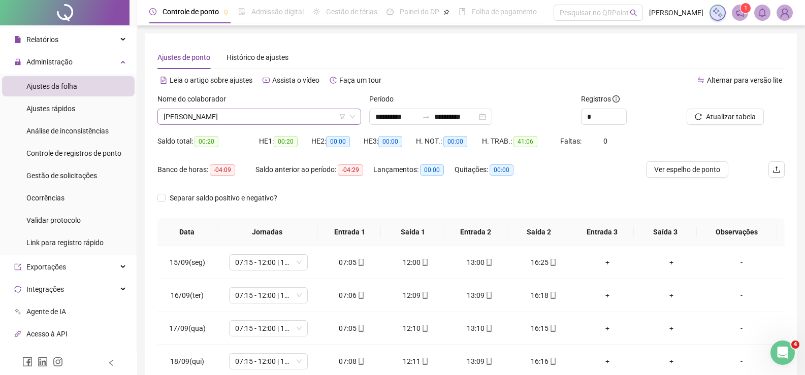
click at [258, 113] on span "[PERSON_NAME]" at bounding box center [258, 116] width 191 height 15
click at [557, 172] on div "Banco de horas: -04:09 Saldo anterior ao período: -04:29 Lançamentos: 00:00 Qui…" at bounding box center [392, 175] width 470 height 28
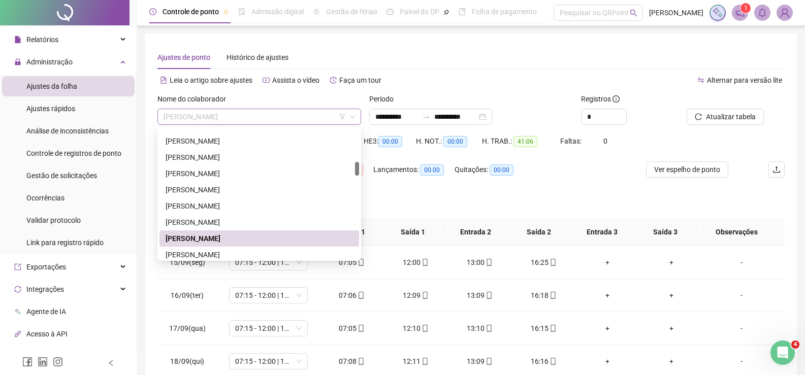
click at [246, 117] on span "[PERSON_NAME]" at bounding box center [258, 116] width 191 height 15
click at [220, 255] on div "[PERSON_NAME]" at bounding box center [258, 254] width 187 height 11
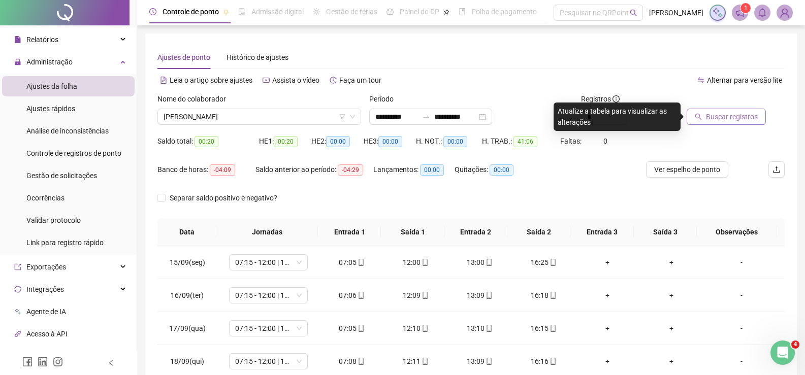
click at [721, 116] on span "Buscar registros" at bounding box center [732, 116] width 52 height 11
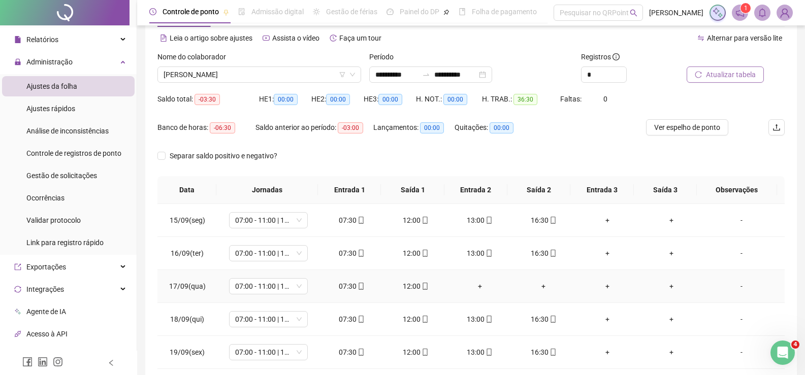
scroll to position [14, 0]
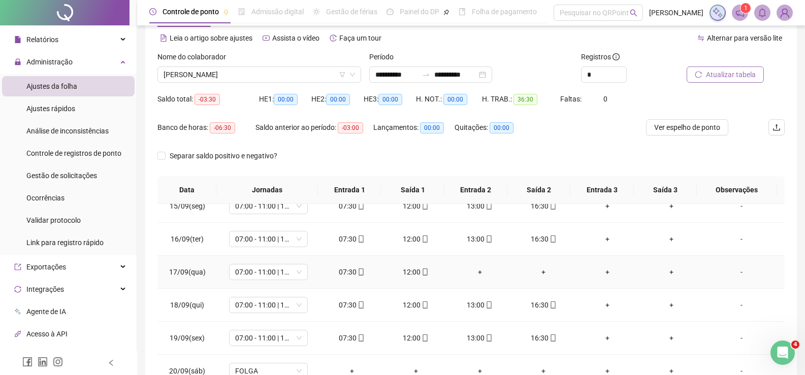
click at [476, 275] on div "+" at bounding box center [480, 272] width 48 height 11
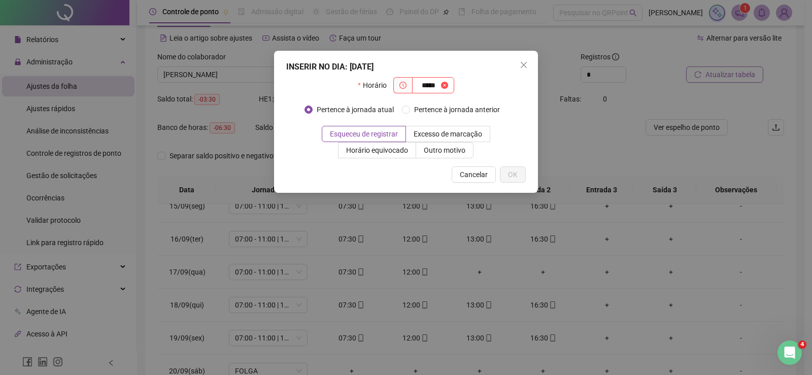
type input "*****"
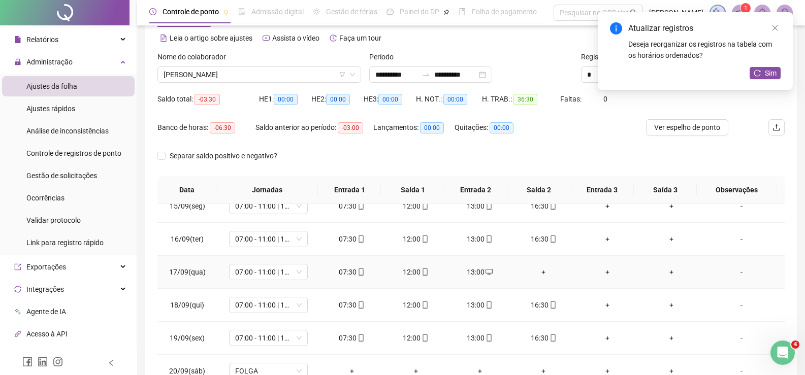
click at [542, 274] on div "+" at bounding box center [543, 272] width 48 height 11
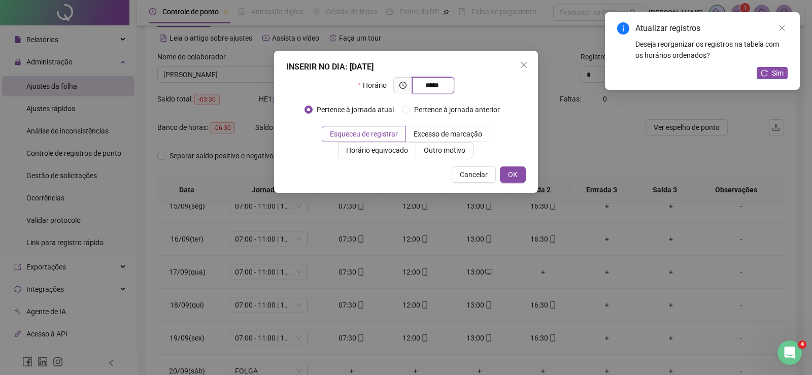
type input "*****"
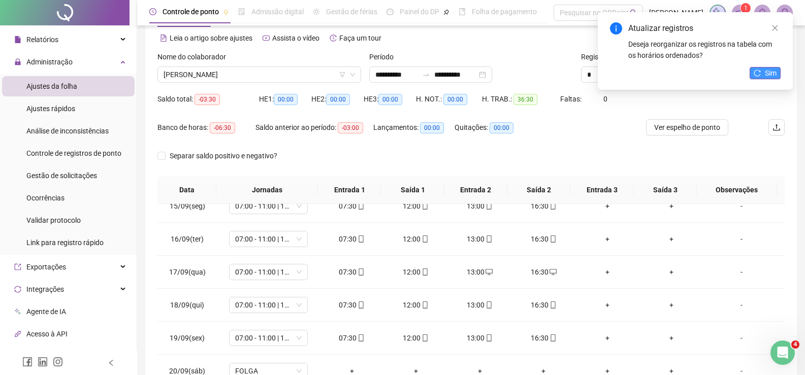
click at [766, 76] on span "Sim" at bounding box center [771, 73] width 12 height 11
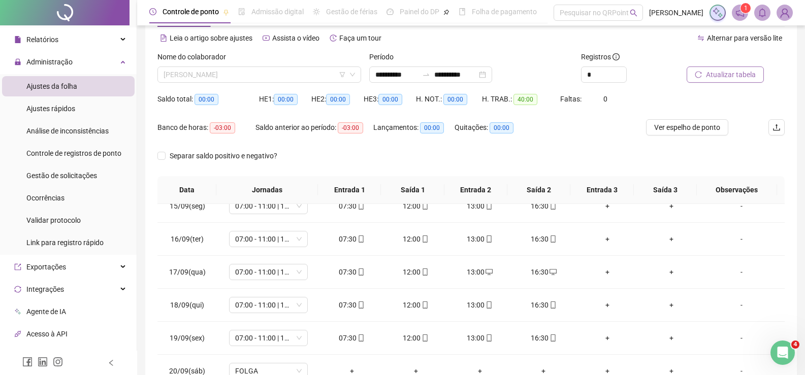
click at [239, 73] on span "[PERSON_NAME]" at bounding box center [258, 74] width 191 height 15
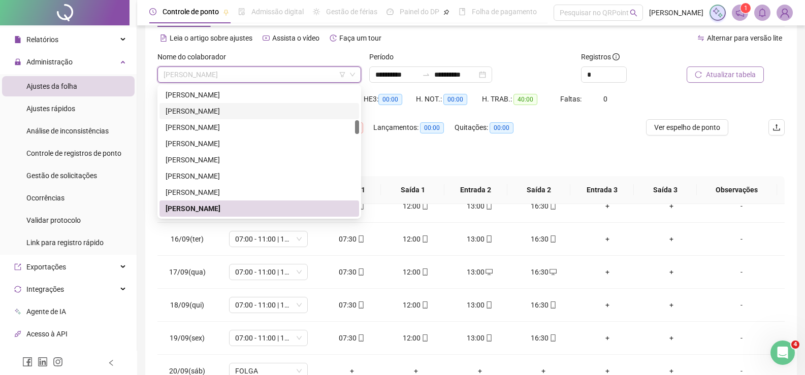
click at [480, 135] on div "Quitações: 00:00" at bounding box center [493, 127] width 78 height 16
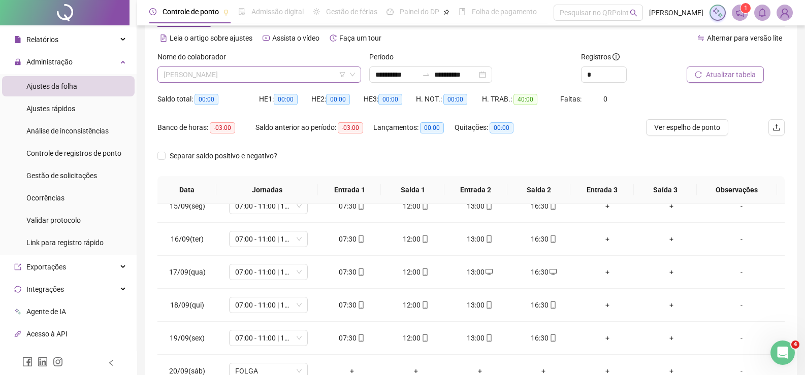
click at [229, 77] on span "[PERSON_NAME]" at bounding box center [258, 74] width 191 height 15
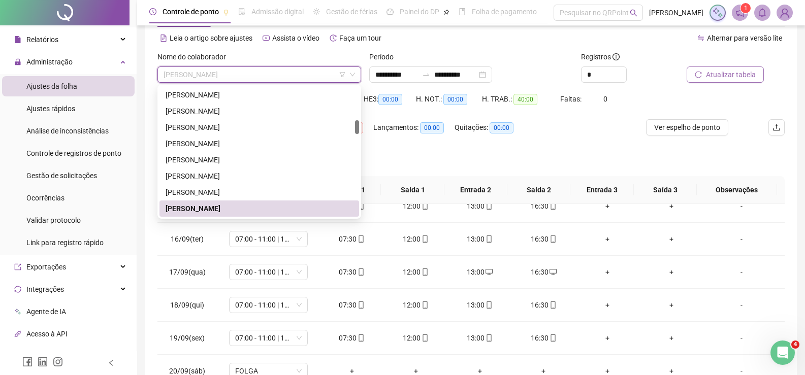
scroll to position [410, 0]
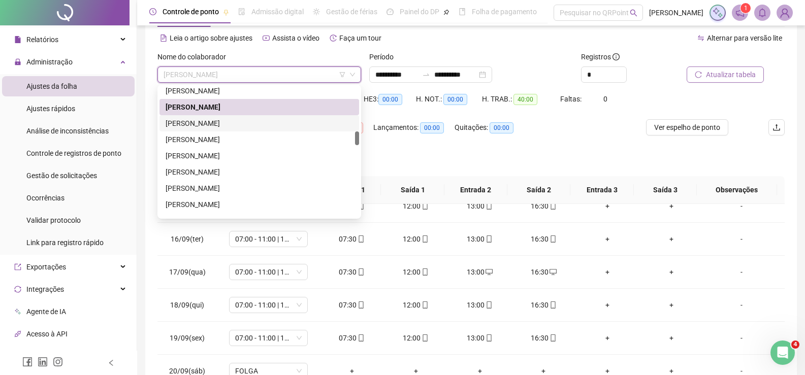
click at [229, 126] on div "[PERSON_NAME]" at bounding box center [258, 123] width 187 height 11
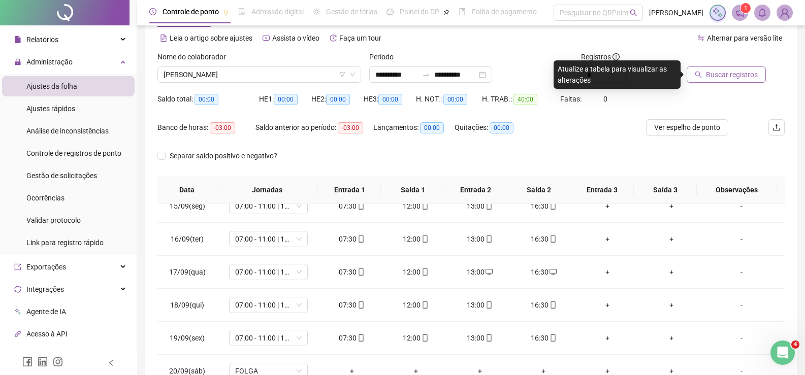
click at [742, 78] on span "Buscar registros" at bounding box center [732, 74] width 52 height 11
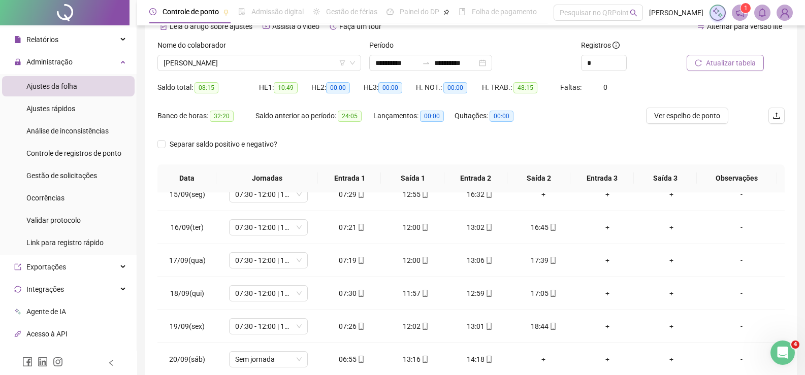
scroll to position [42, 0]
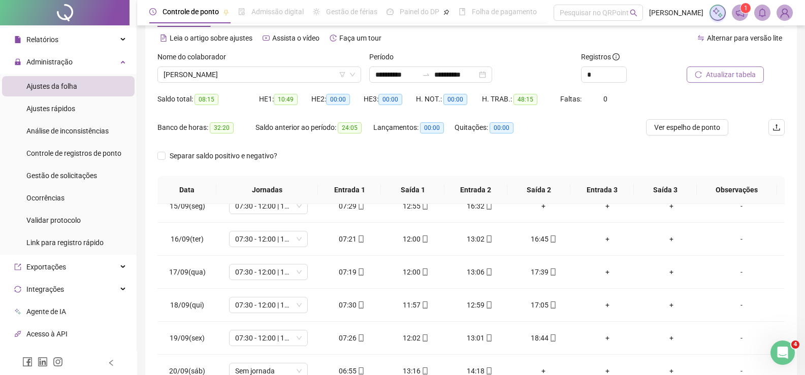
click at [711, 75] on span "Atualizar tabela" at bounding box center [731, 74] width 50 height 11
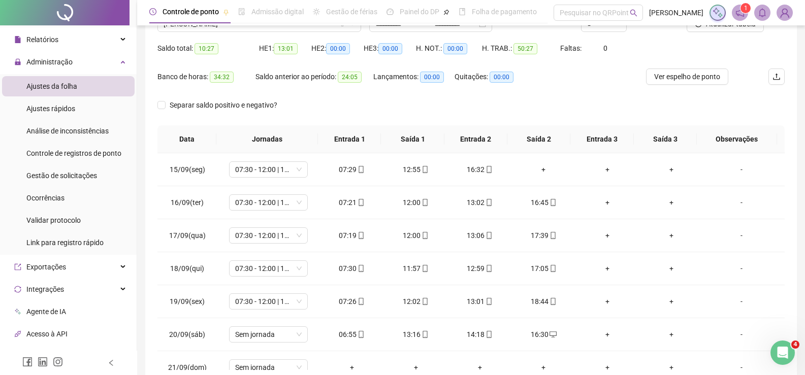
scroll to position [0, 0]
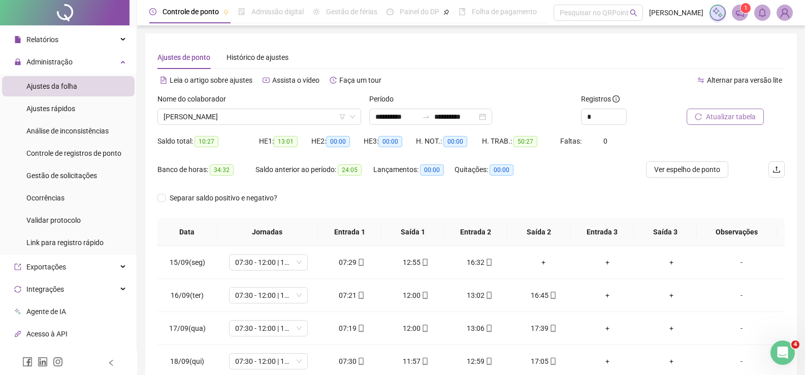
click at [710, 117] on span "Atualizar tabela" at bounding box center [731, 116] width 50 height 11
click at [539, 267] on div "+" at bounding box center [543, 262] width 48 height 11
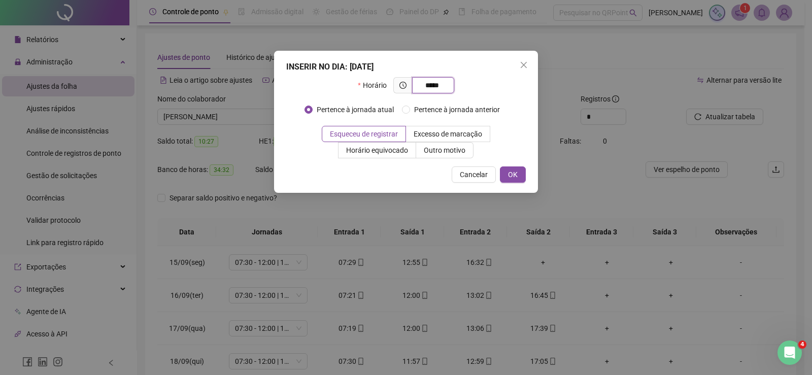
type input "*****"
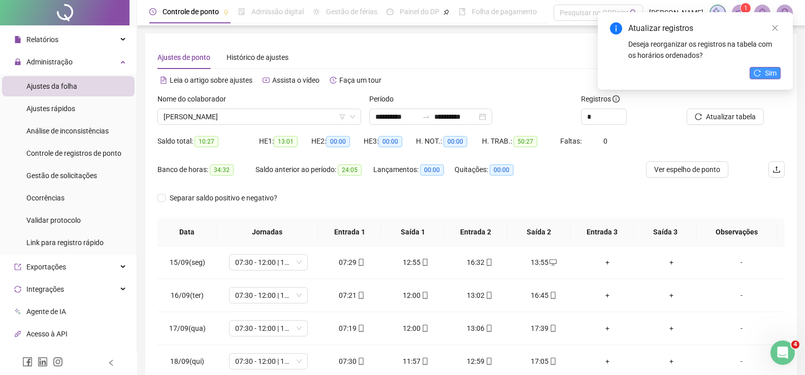
click at [775, 70] on span "Sim" at bounding box center [771, 73] width 12 height 11
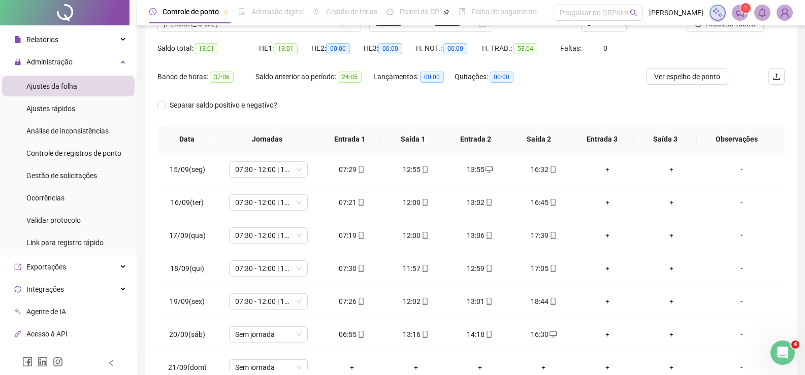
scroll to position [42, 0]
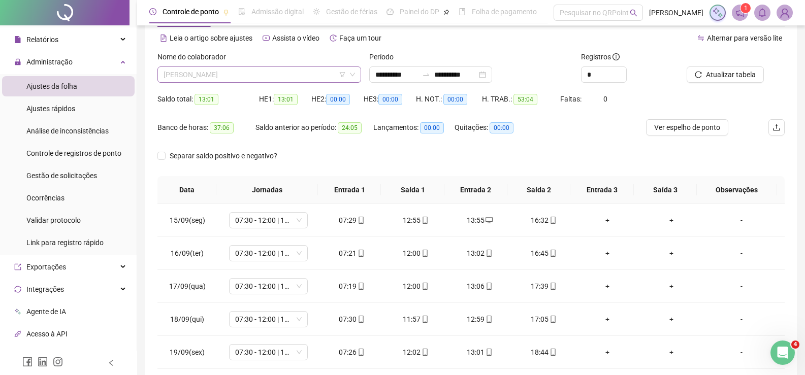
click at [265, 74] on span "[PERSON_NAME]" at bounding box center [258, 74] width 191 height 15
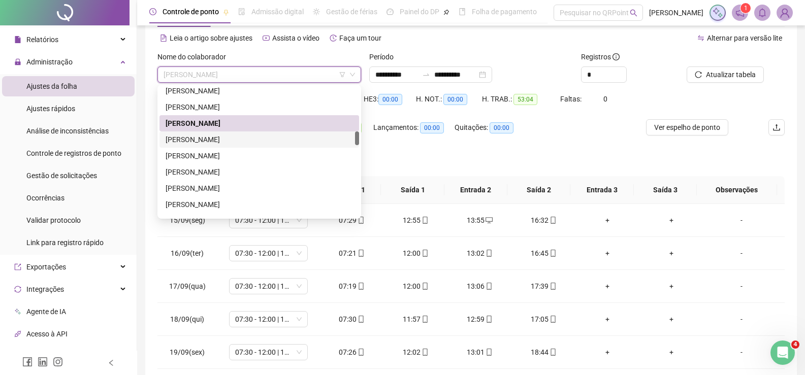
click at [259, 143] on div "[PERSON_NAME]" at bounding box center [258, 139] width 187 height 11
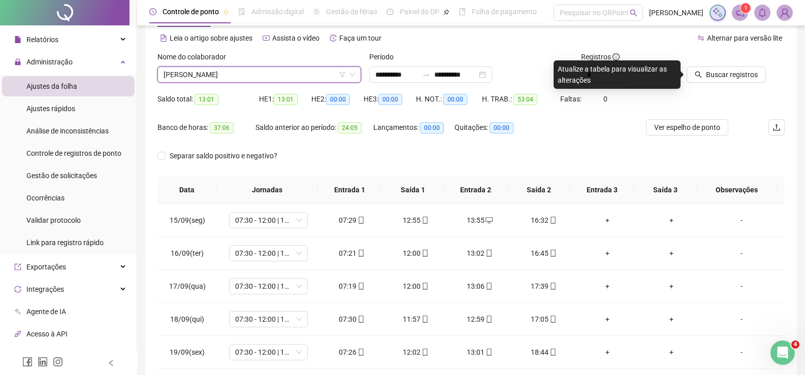
click at [735, 64] on div at bounding box center [722, 58] width 73 height 15
click at [735, 73] on span "Buscar registros" at bounding box center [732, 74] width 52 height 11
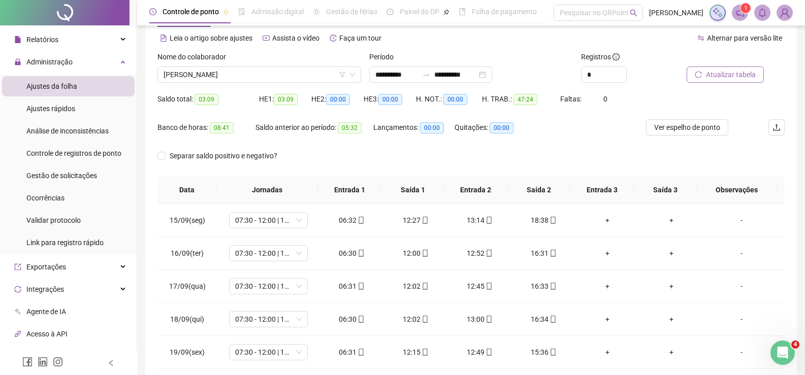
click at [279, 65] on div "Nome do colaborador" at bounding box center [259, 58] width 204 height 15
click at [274, 68] on span "[PERSON_NAME]" at bounding box center [258, 74] width 191 height 15
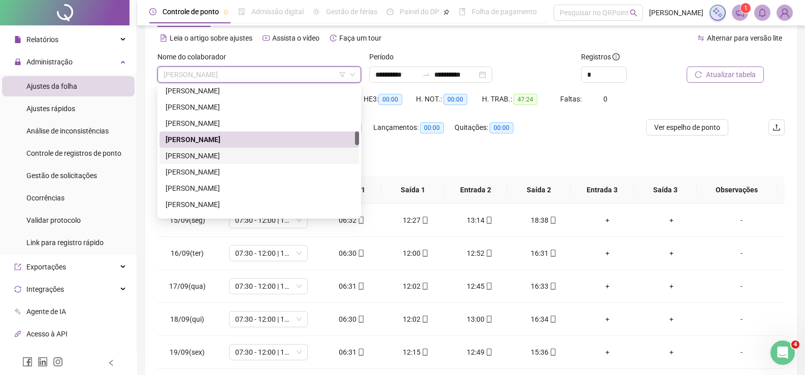
click at [224, 157] on div "[PERSON_NAME]" at bounding box center [258, 155] width 187 height 11
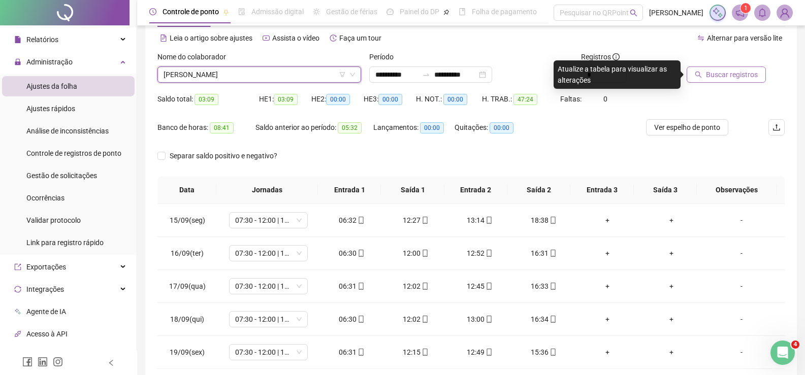
click at [715, 77] on span "Buscar registros" at bounding box center [732, 74] width 52 height 11
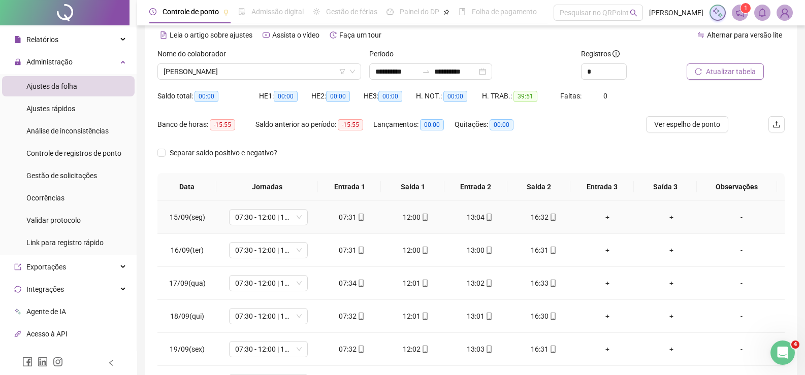
scroll to position [0, 0]
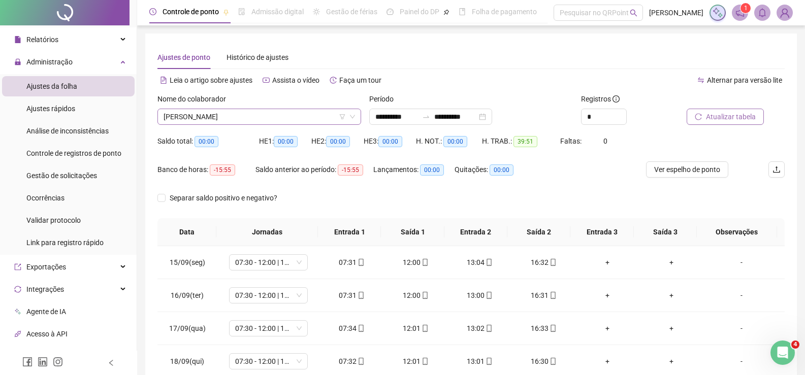
click at [254, 119] on span "[PERSON_NAME]" at bounding box center [258, 116] width 191 height 15
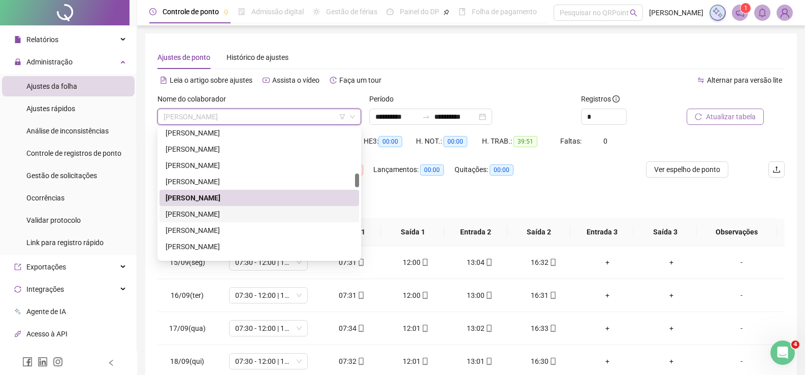
click at [219, 214] on div "[PERSON_NAME]" at bounding box center [258, 214] width 187 height 11
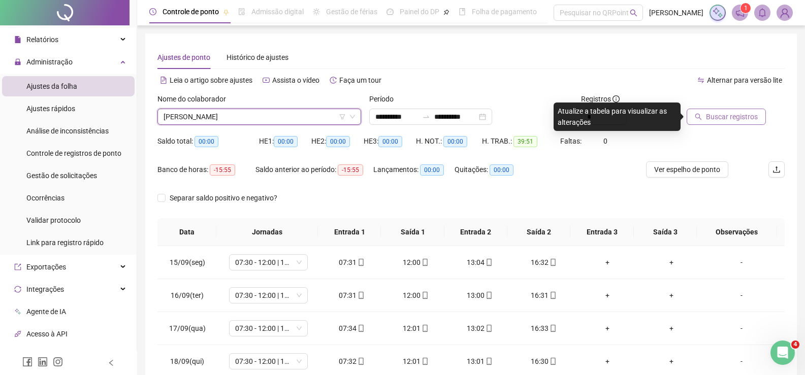
click at [718, 115] on span "Buscar registros" at bounding box center [732, 116] width 52 height 11
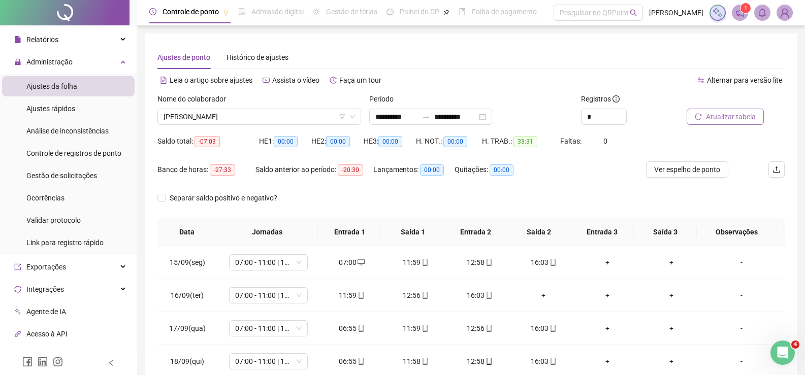
click at [726, 120] on span "Atualizar tabela" at bounding box center [731, 116] width 50 height 11
click at [169, 118] on span "[PERSON_NAME]" at bounding box center [258, 116] width 191 height 15
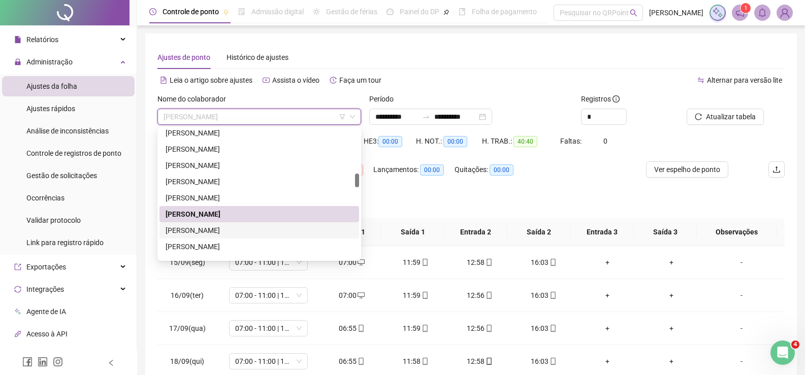
click at [213, 231] on div "[PERSON_NAME]" at bounding box center [258, 230] width 187 height 11
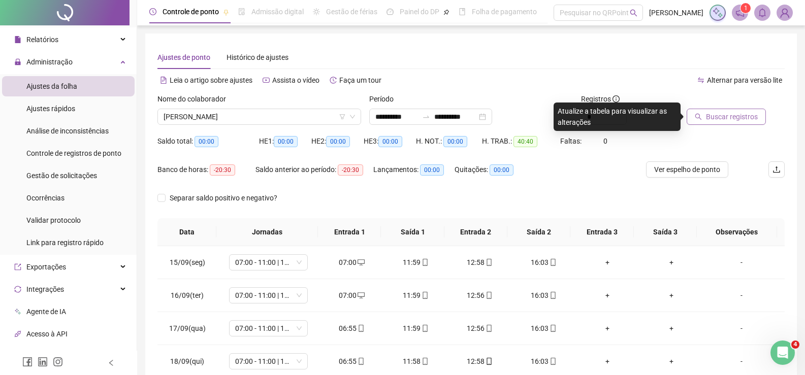
click at [736, 112] on span "Buscar registros" at bounding box center [732, 116] width 52 height 11
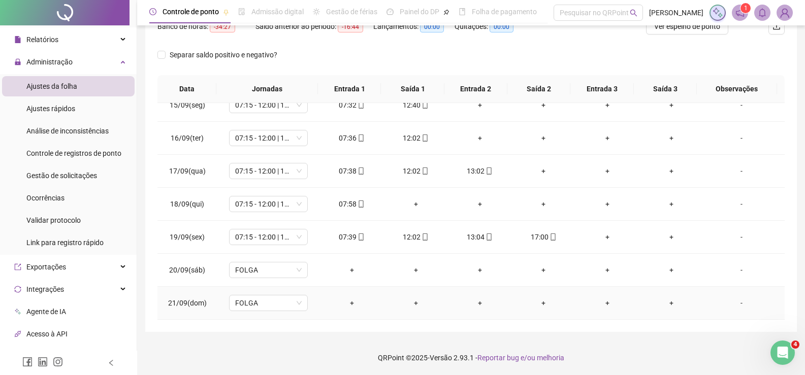
scroll to position [144, 0]
click at [414, 202] on div "+" at bounding box center [416, 203] width 48 height 11
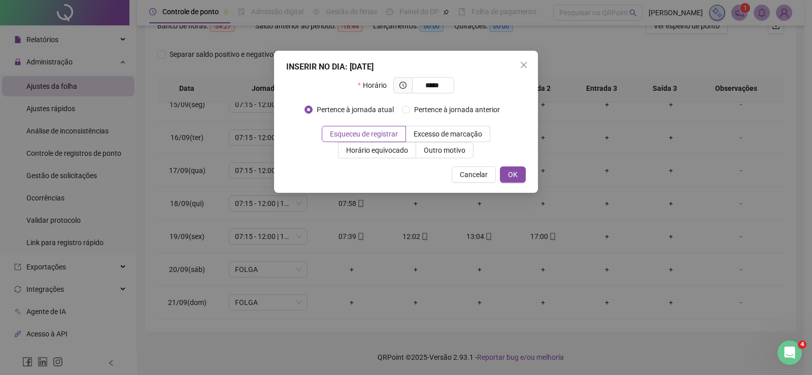
type input "*****"
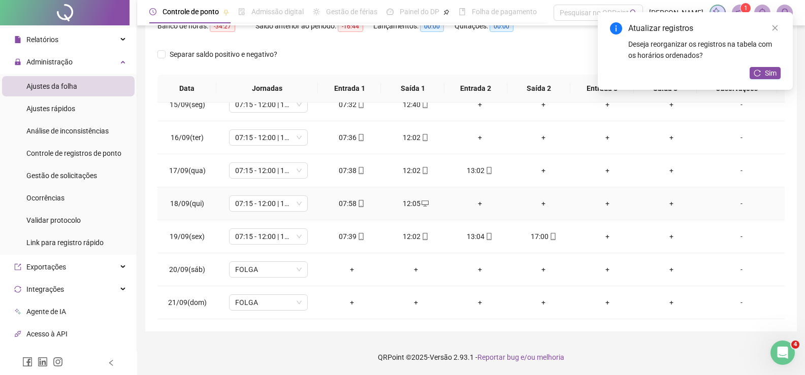
click at [473, 203] on div "+" at bounding box center [480, 203] width 48 height 11
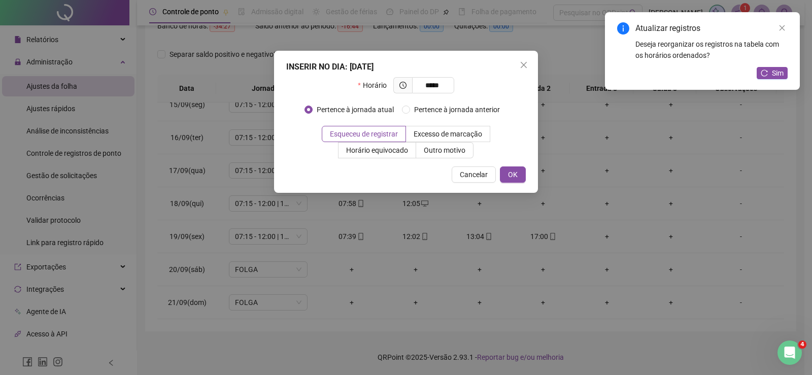
type input "*****"
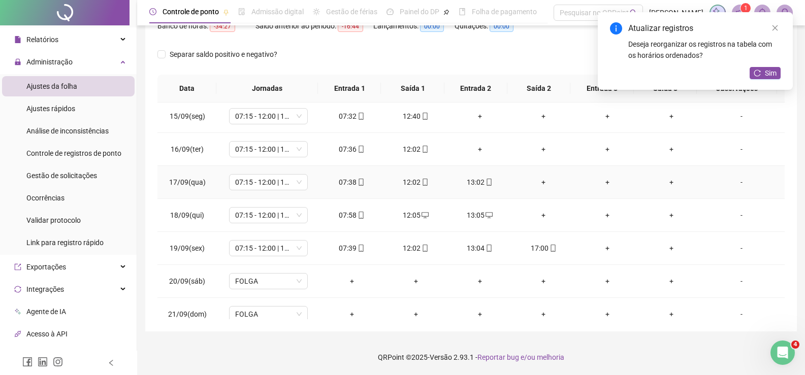
scroll to position [0, 0]
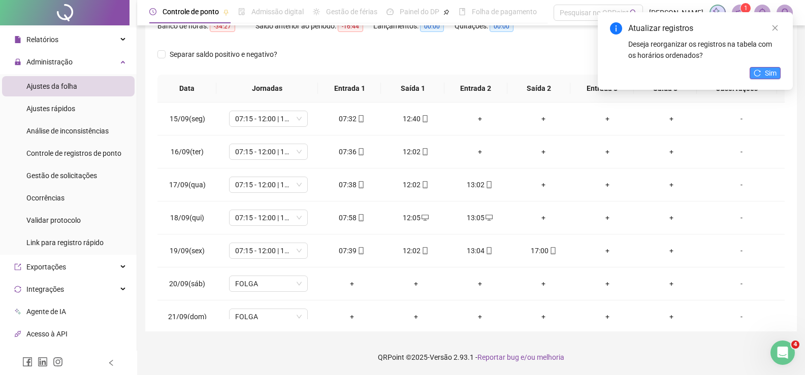
click at [768, 71] on span "Sim" at bounding box center [771, 73] width 12 height 11
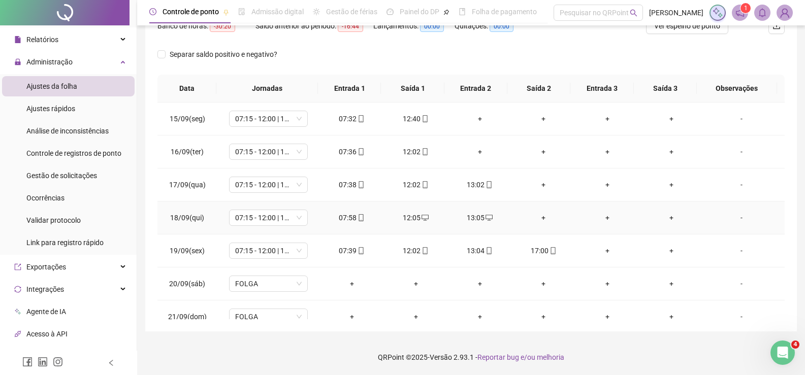
click at [538, 219] on div "+" at bounding box center [543, 217] width 48 height 11
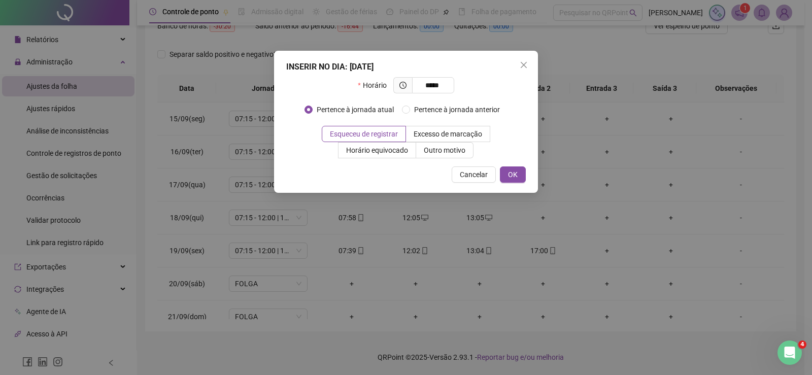
type input "*****"
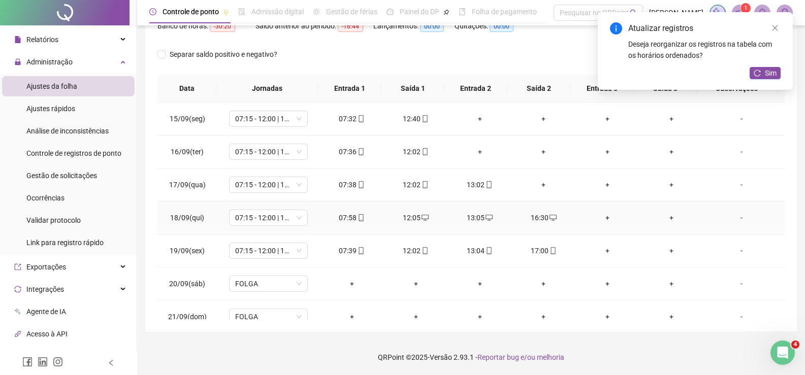
click at [538, 218] on div "16:30" at bounding box center [543, 217] width 48 height 11
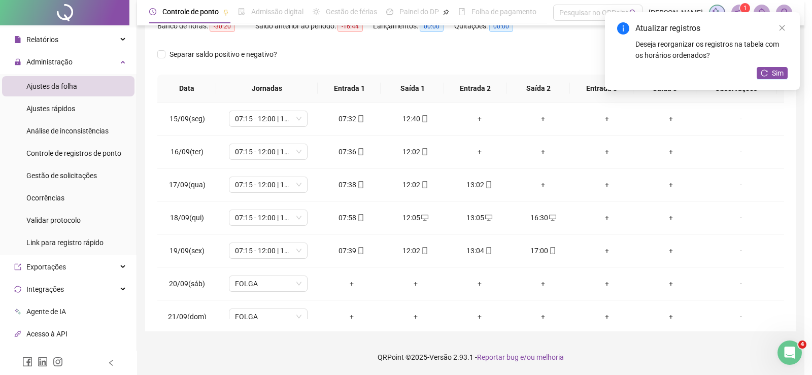
type input "**********"
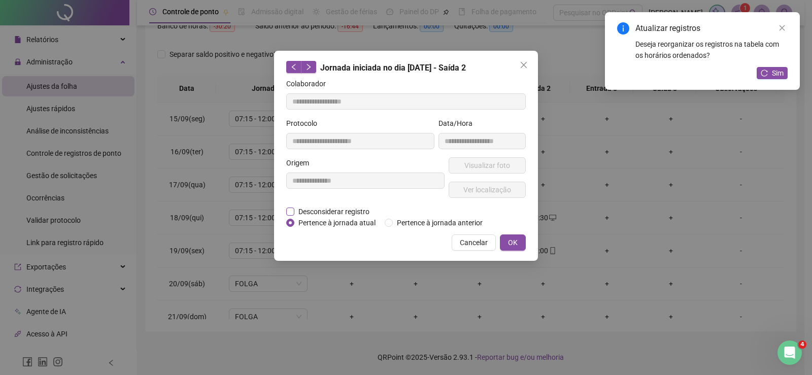
click at [308, 214] on span "Desconsiderar registro" at bounding box center [333, 211] width 79 height 11
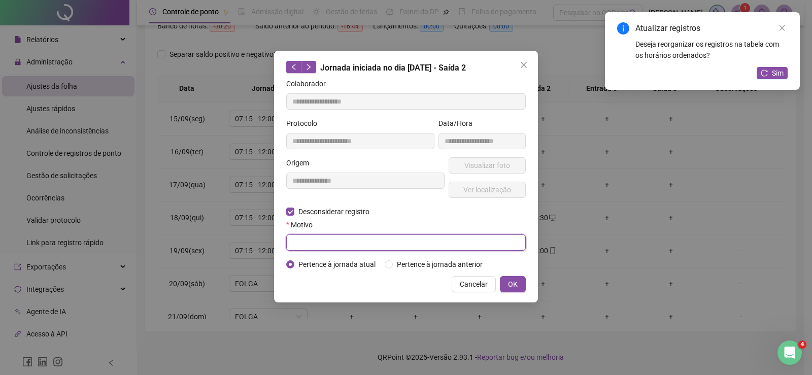
click at [313, 237] on input "text" at bounding box center [406, 243] width 240 height 16
type input "****"
click at [506, 280] on button "OK" at bounding box center [513, 284] width 26 height 16
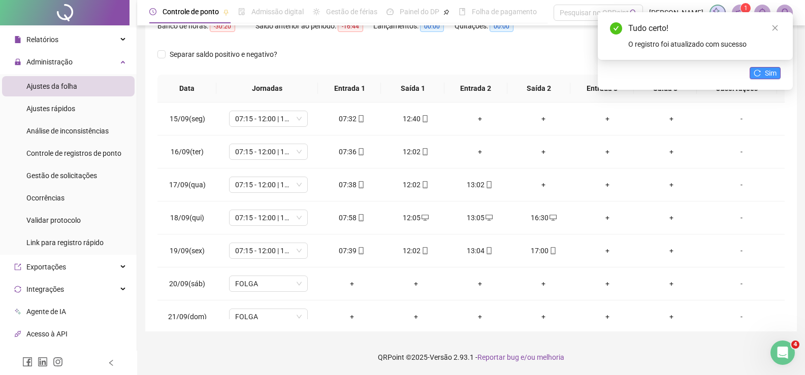
click at [771, 73] on span "Sim" at bounding box center [771, 73] width 12 height 11
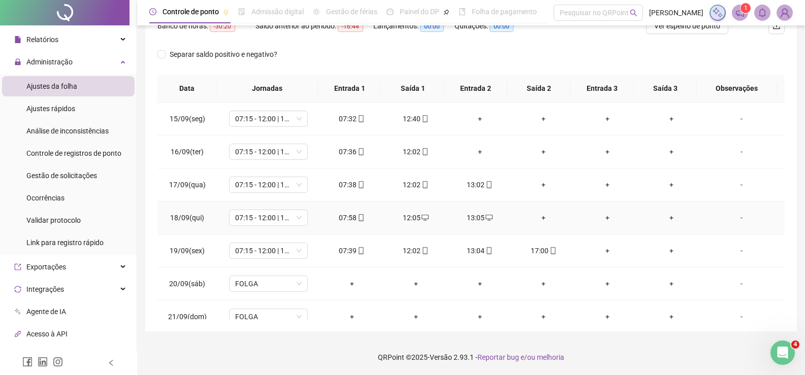
click at [537, 219] on div "+" at bounding box center [543, 217] width 48 height 11
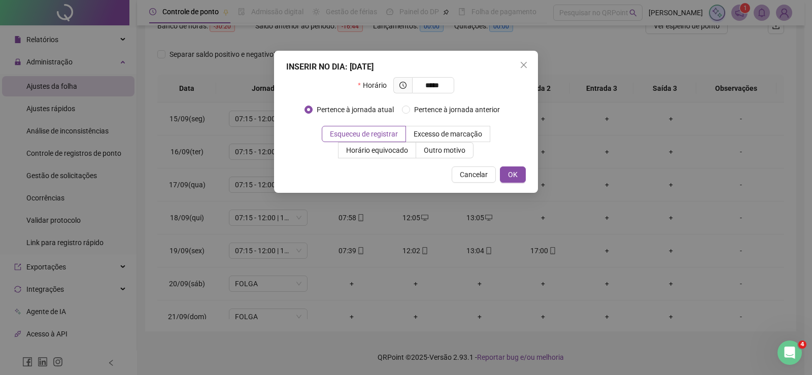
type input "*****"
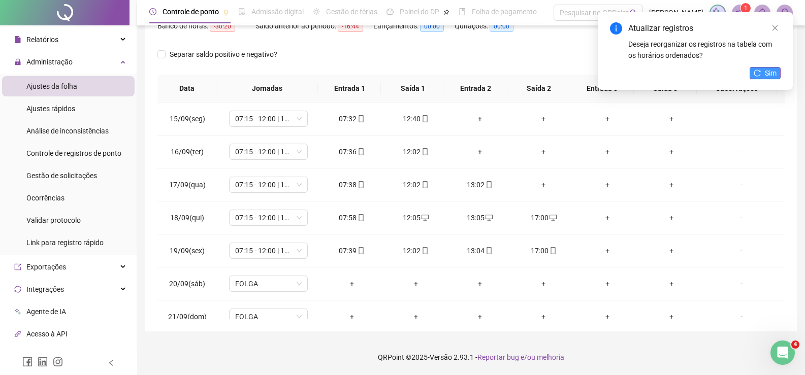
click at [762, 71] on button "Sim" at bounding box center [764, 73] width 31 height 12
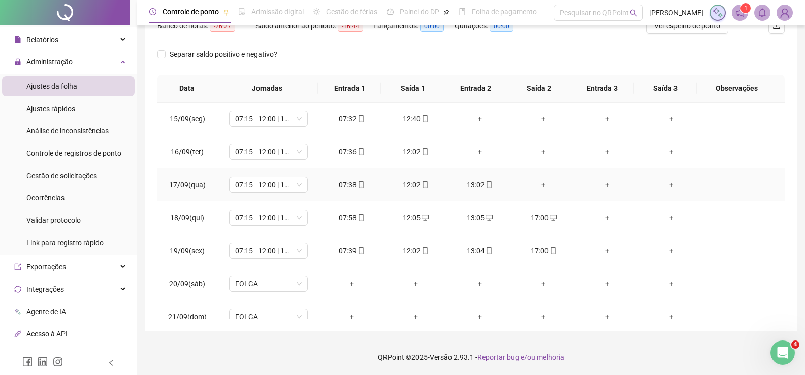
click at [533, 183] on div "+" at bounding box center [543, 184] width 48 height 11
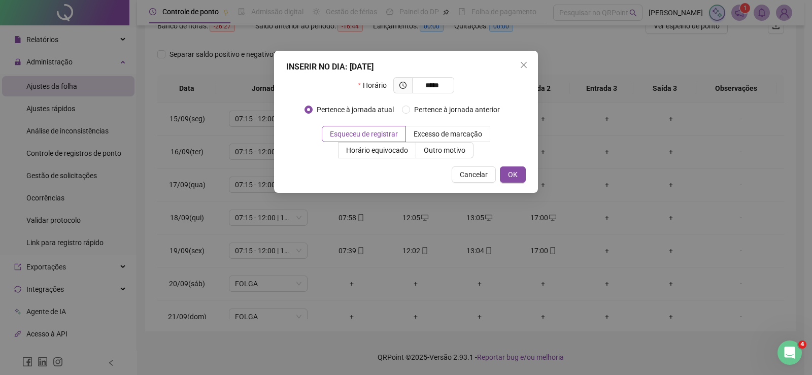
type input "*****"
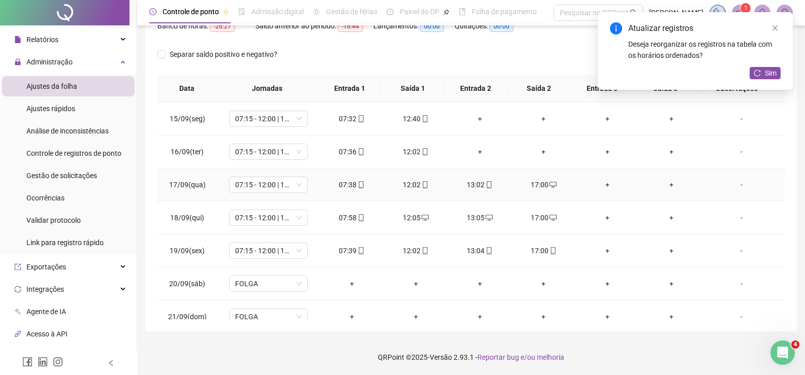
click at [535, 181] on div "17:00" at bounding box center [543, 184] width 48 height 11
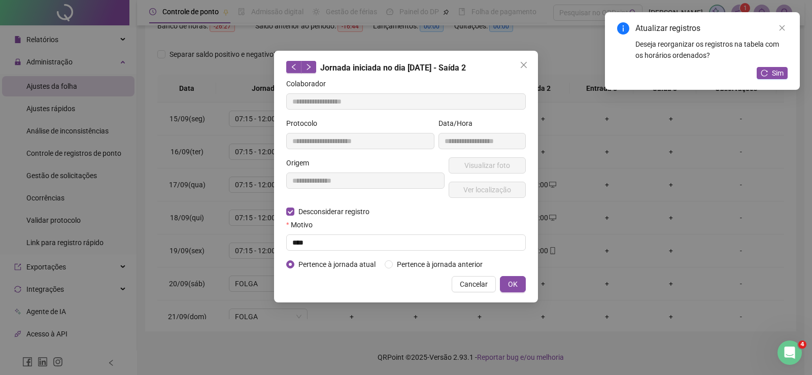
type input "**********"
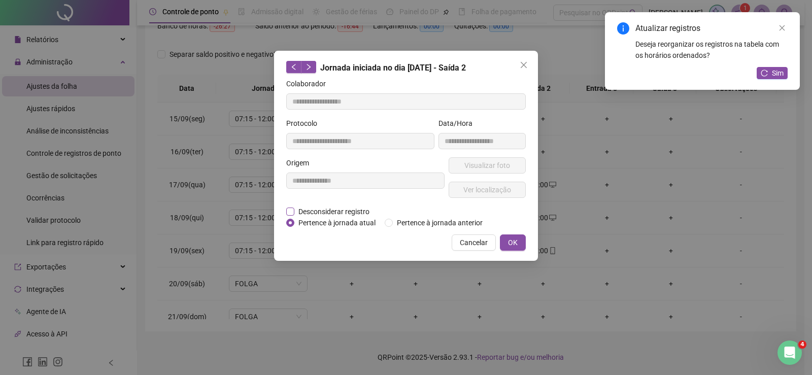
click at [316, 212] on span "Desconsiderar registro" at bounding box center [333, 211] width 79 height 11
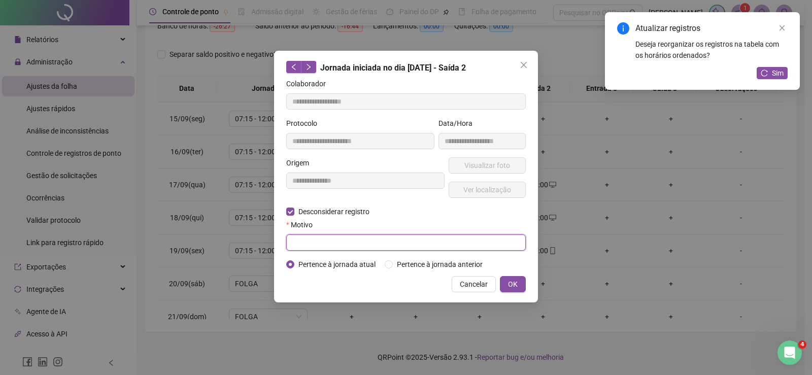
click at [338, 243] on input "text" at bounding box center [406, 243] width 240 height 16
type input "****"
click at [520, 286] on button "OK" at bounding box center [513, 284] width 26 height 16
click at [510, 281] on span "OK" at bounding box center [513, 284] width 10 height 11
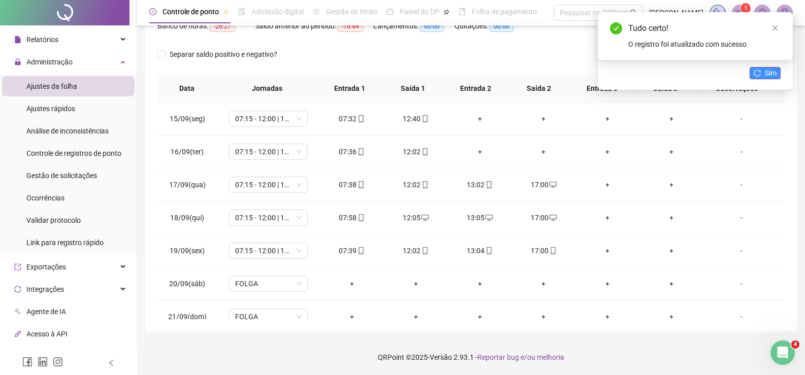
click at [762, 74] on button "Sim" at bounding box center [764, 73] width 31 height 12
click at [540, 186] on div "+" at bounding box center [543, 184] width 48 height 11
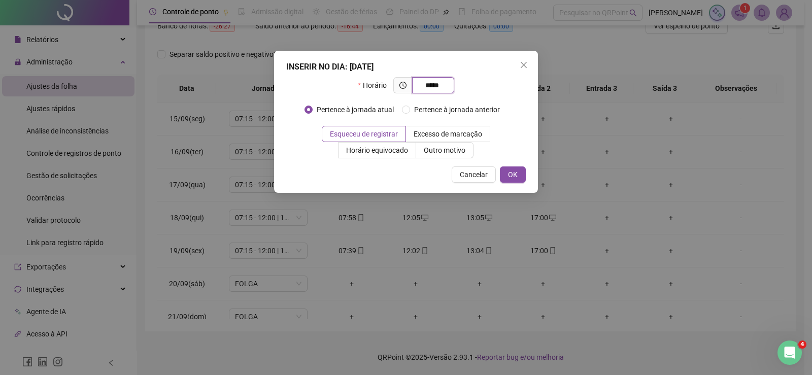
type input "*****"
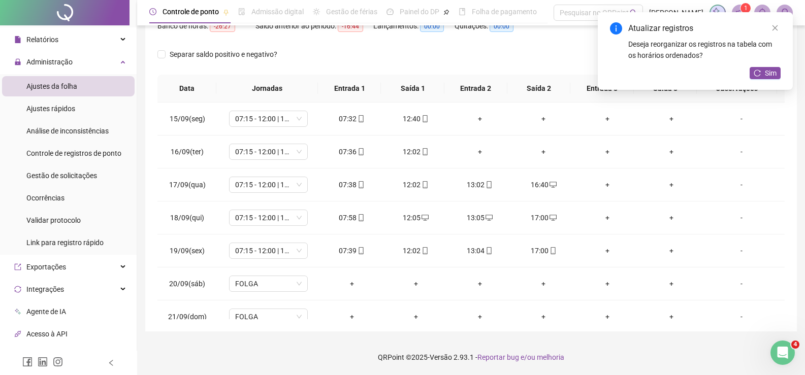
click at [769, 65] on div "Atualizar registros Deseja reorganizar os registros na tabela com os horários o…" at bounding box center [694, 51] width 195 height 78
click at [768, 71] on span "Sim" at bounding box center [771, 73] width 12 height 11
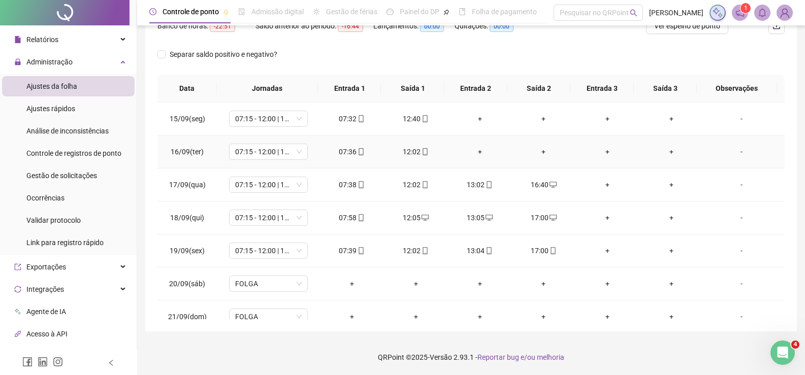
click at [475, 153] on div "+" at bounding box center [480, 151] width 48 height 11
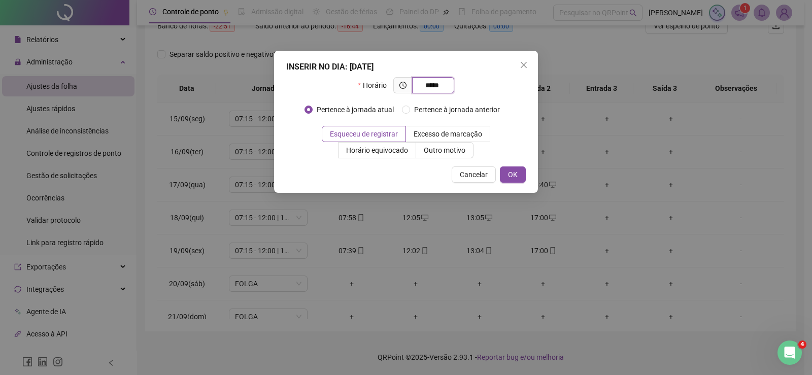
type input "*****"
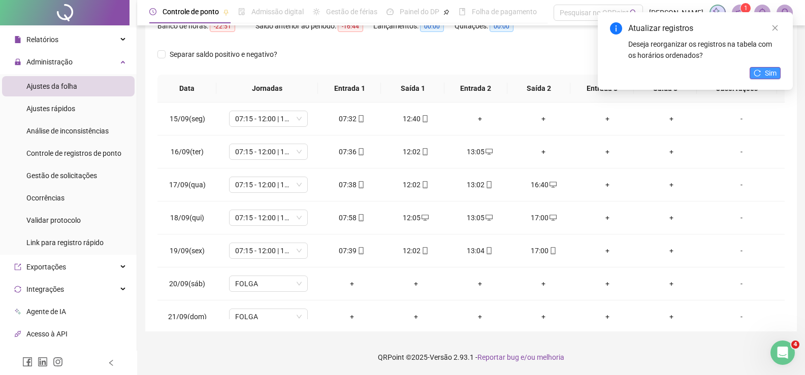
click at [772, 73] on span "Sim" at bounding box center [771, 73] width 12 height 11
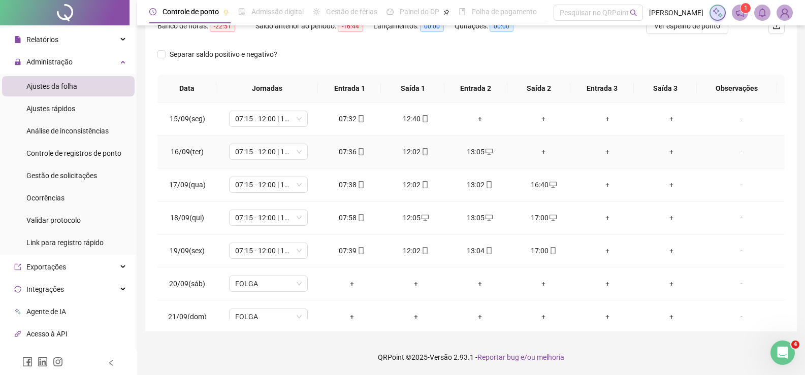
click at [539, 150] on div "+" at bounding box center [543, 151] width 48 height 11
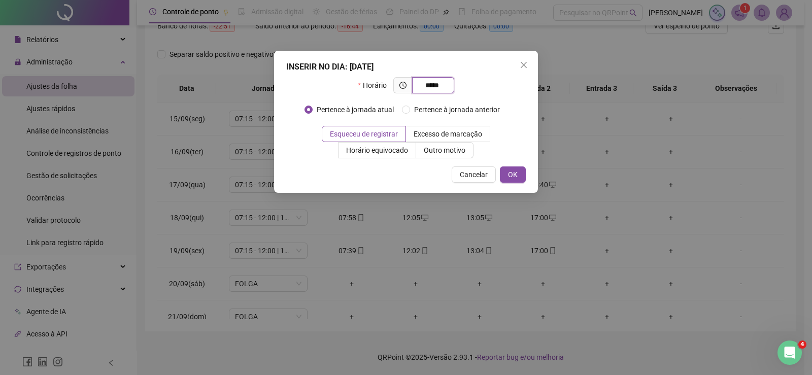
type input "*****"
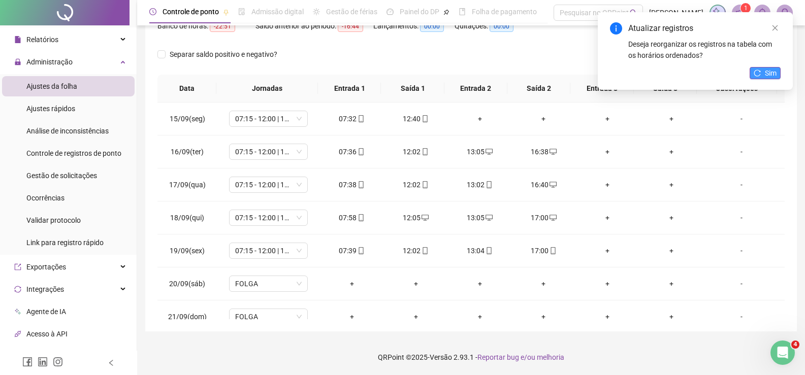
click at [767, 70] on span "Sim" at bounding box center [771, 73] width 12 height 11
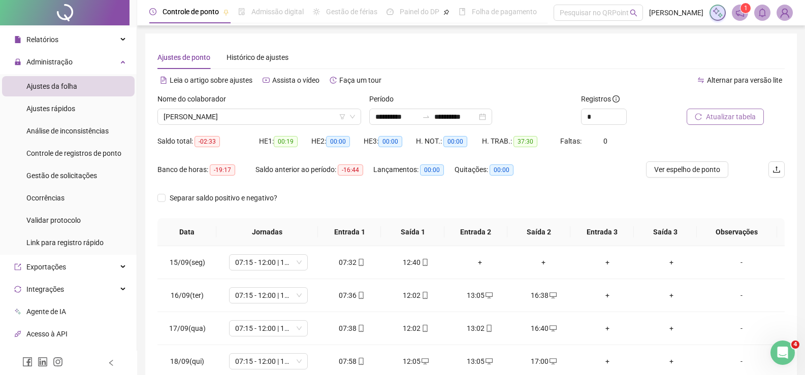
click at [736, 121] on span "Atualizar tabela" at bounding box center [731, 116] width 50 height 11
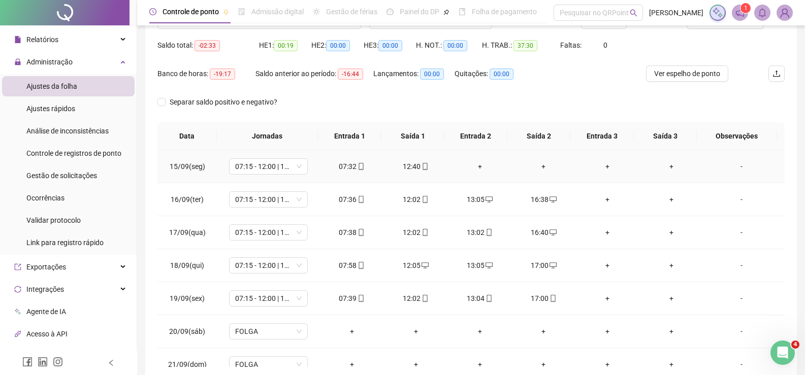
scroll to position [102, 0]
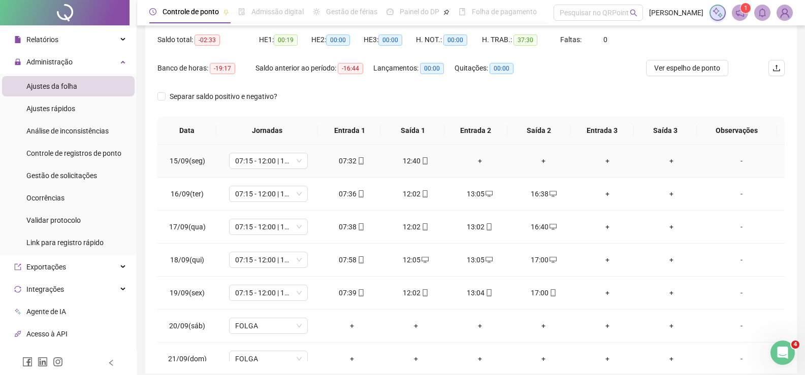
click at [484, 161] on div "+" at bounding box center [480, 160] width 48 height 11
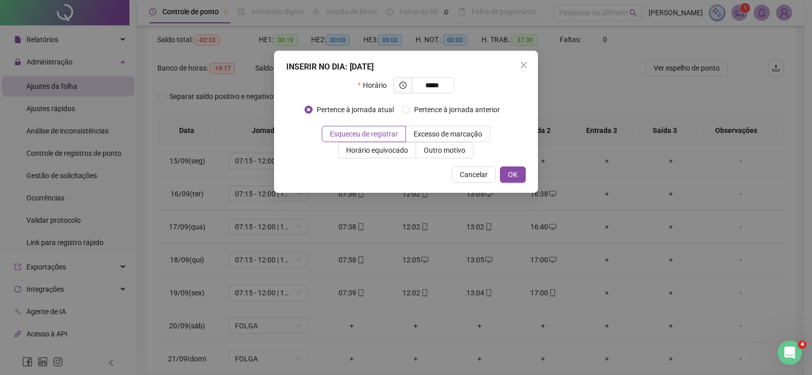
type input "*****"
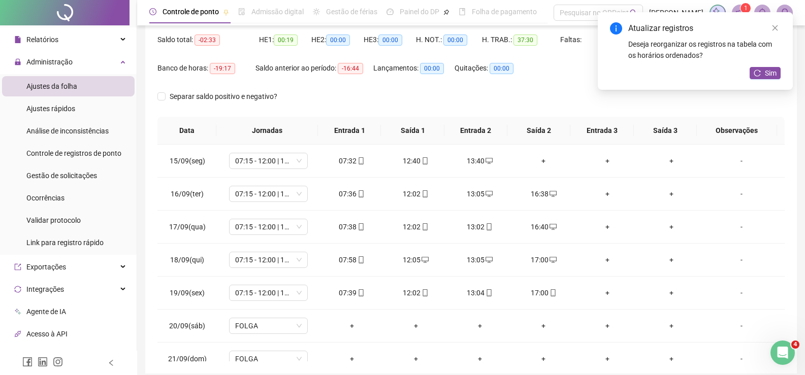
click at [776, 66] on div "Atualizar registros Deseja reorganizar os registros na tabela com os horários o…" at bounding box center [694, 51] width 195 height 78
click at [774, 71] on span "Sim" at bounding box center [771, 73] width 12 height 11
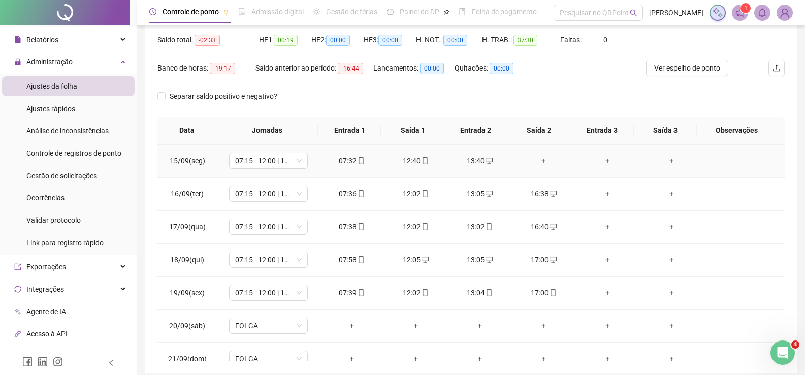
click at [539, 161] on div "+" at bounding box center [543, 160] width 48 height 11
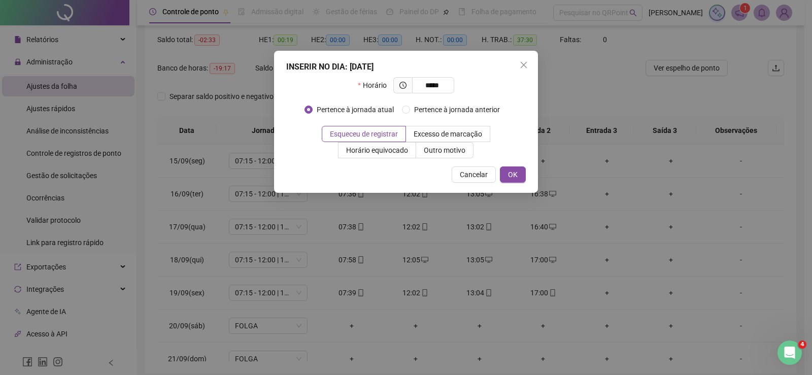
type input "*****"
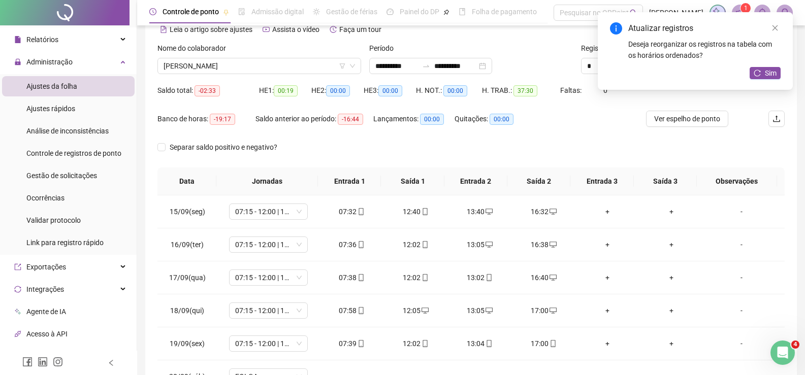
scroll to position [0, 0]
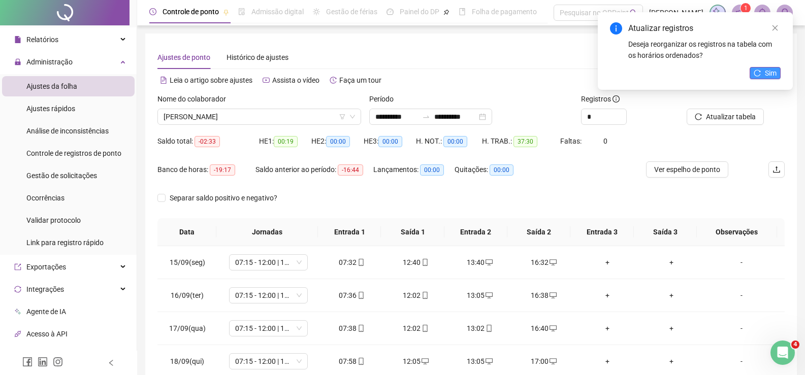
click at [766, 74] on span "Sim" at bounding box center [771, 73] width 12 height 11
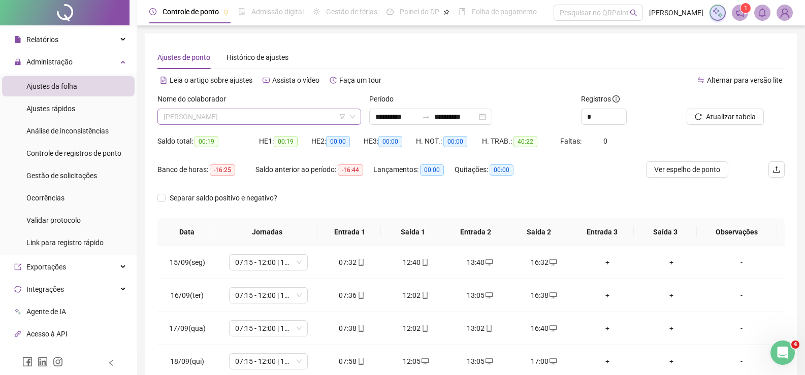
click at [264, 120] on span "[PERSON_NAME]" at bounding box center [258, 116] width 191 height 15
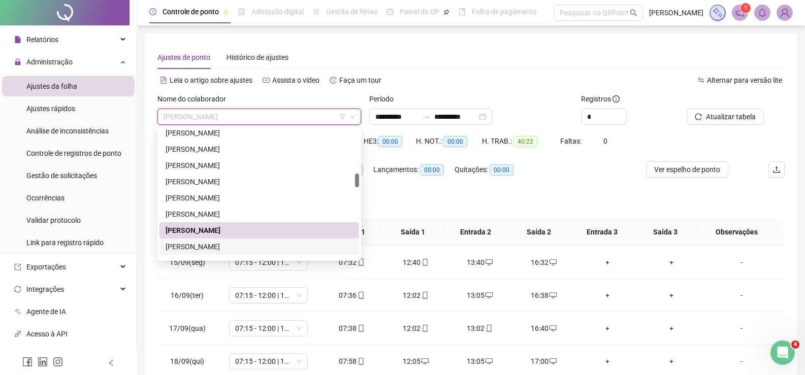
click at [214, 246] on div "[PERSON_NAME]" at bounding box center [258, 246] width 187 height 11
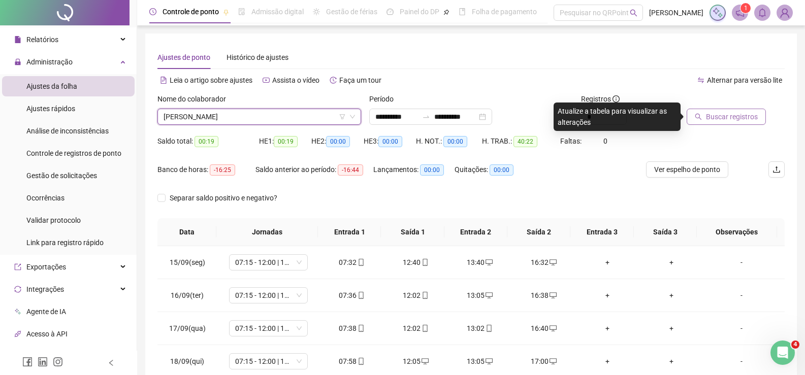
click at [714, 117] on span "Buscar registros" at bounding box center [732, 116] width 52 height 11
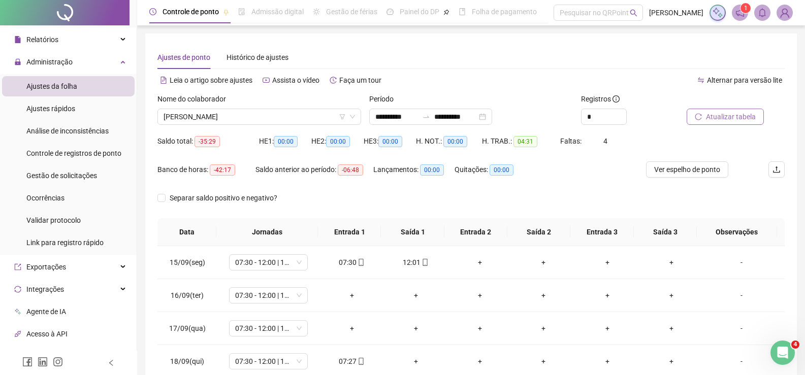
click at [724, 116] on span "Atualizar tabela" at bounding box center [731, 116] width 50 height 11
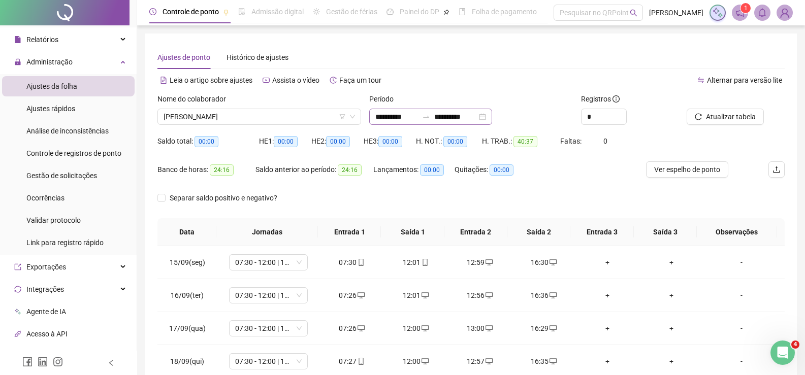
click at [381, 122] on div "**********" at bounding box center [430, 117] width 123 height 16
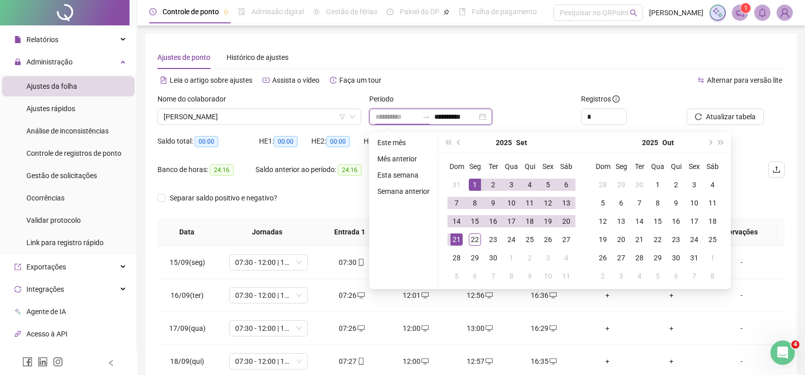
type input "**********"
click at [470, 183] on div "1" at bounding box center [475, 185] width 12 height 12
type input "**********"
click at [738, 107] on div at bounding box center [722, 100] width 73 height 15
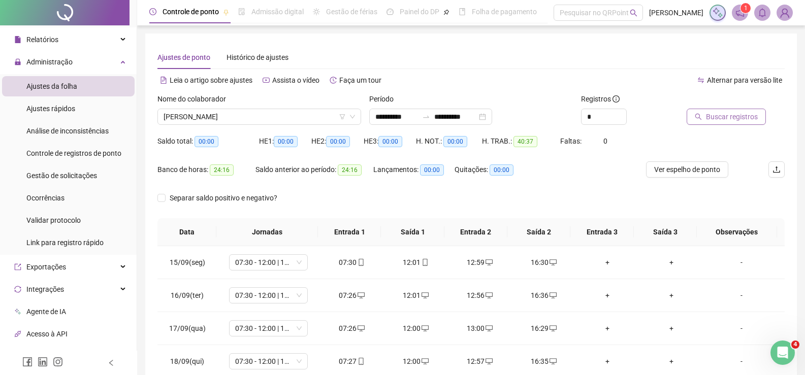
click at [737, 113] on span "Buscar registros" at bounding box center [732, 116] width 52 height 11
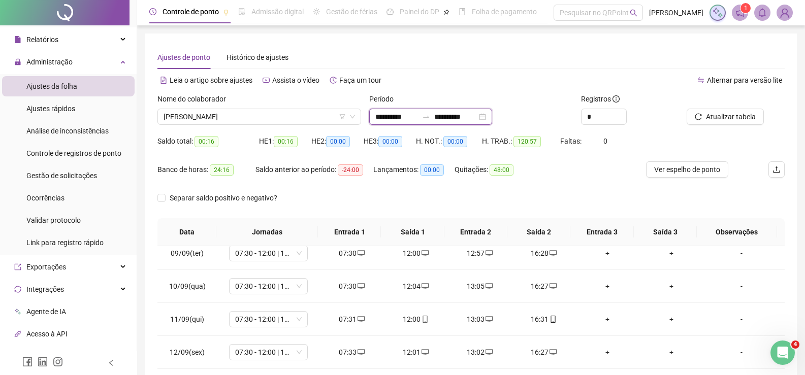
click at [384, 113] on input "**********" at bounding box center [396, 116] width 43 height 11
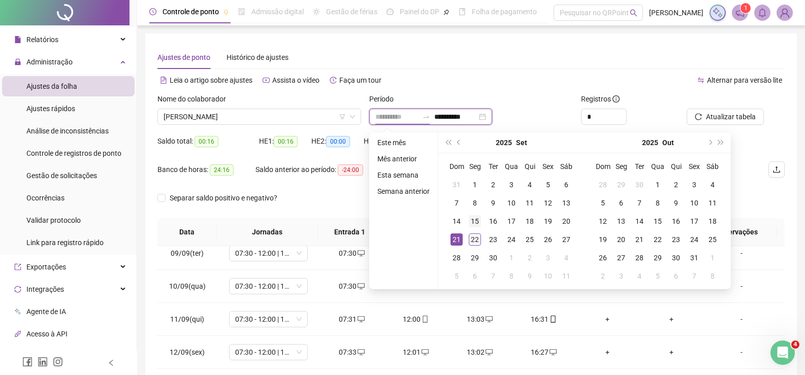
type input "**********"
click at [474, 223] on div "15" at bounding box center [475, 221] width 12 height 12
type input "**********"
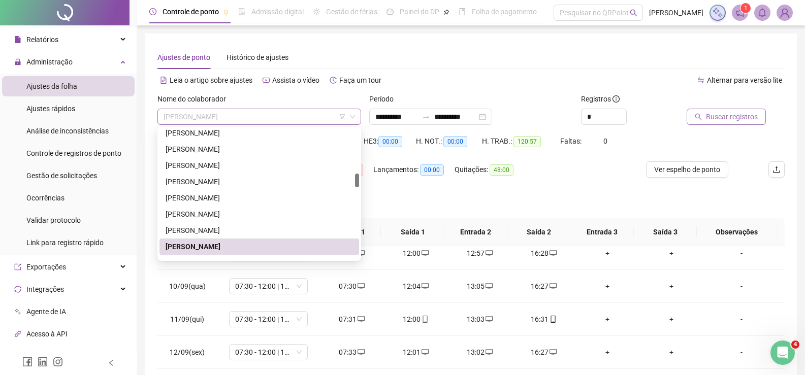
click at [240, 117] on span "[PERSON_NAME]" at bounding box center [258, 116] width 191 height 15
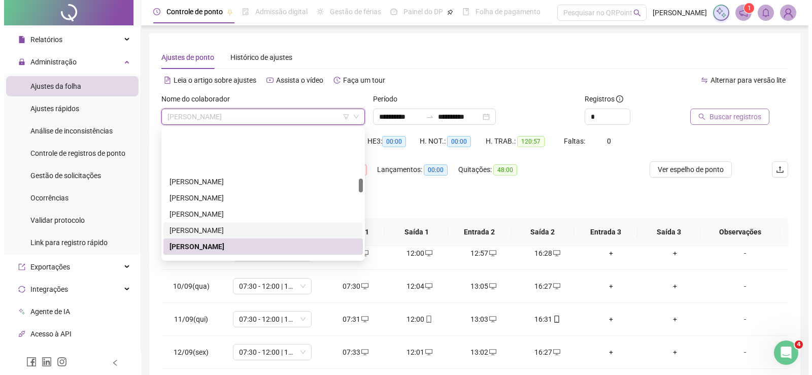
scroll to position [461, 0]
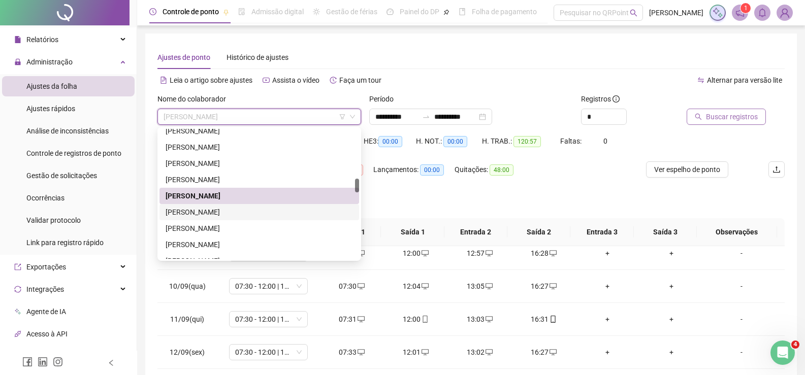
click at [221, 210] on div "[PERSON_NAME]" at bounding box center [258, 212] width 187 height 11
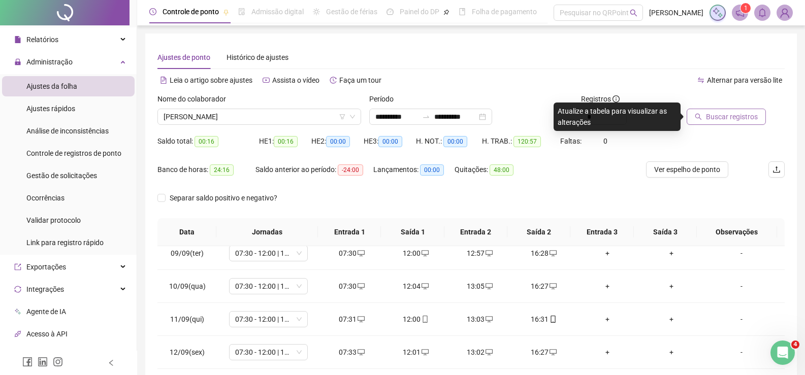
click at [731, 122] on button "Buscar registros" at bounding box center [725, 117] width 79 height 16
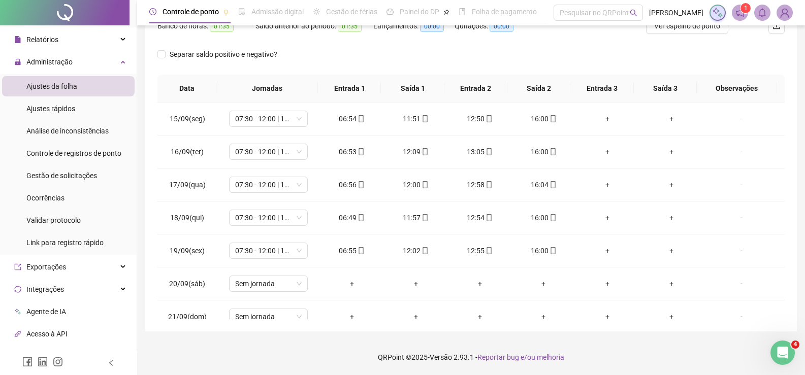
scroll to position [0, 0]
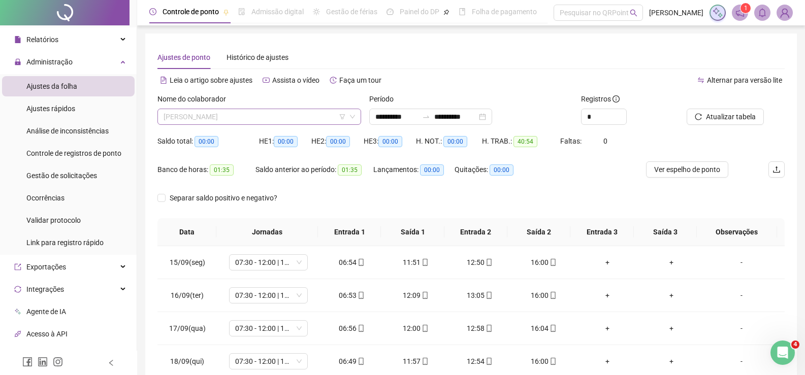
click at [243, 116] on span "[PERSON_NAME]" at bounding box center [258, 116] width 191 height 15
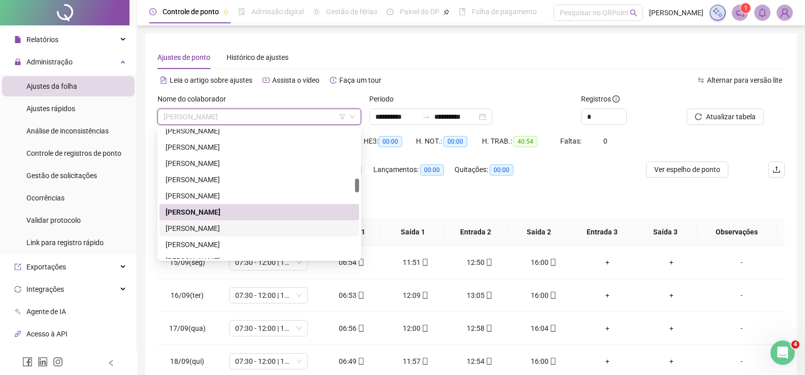
click at [240, 227] on div "[PERSON_NAME]" at bounding box center [258, 228] width 187 height 11
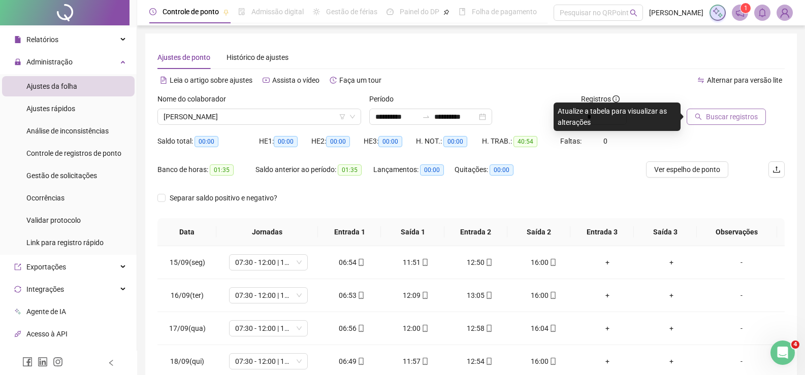
click at [750, 124] on button "Buscar registros" at bounding box center [725, 117] width 79 height 16
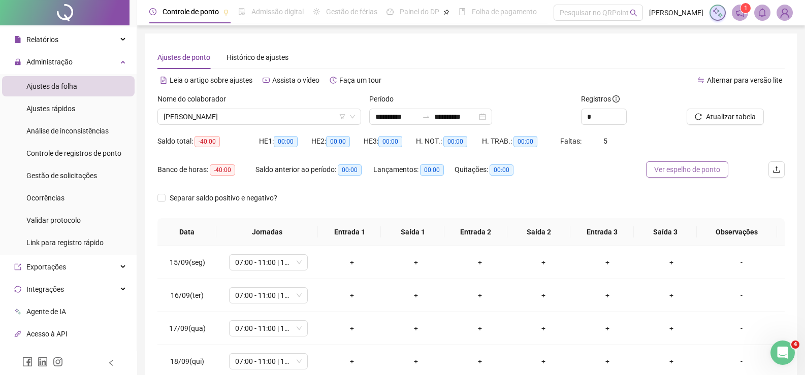
click at [683, 164] on span "Ver espelho de ponto" at bounding box center [687, 169] width 66 height 11
click at [269, 116] on span "[PERSON_NAME]" at bounding box center [258, 116] width 191 height 15
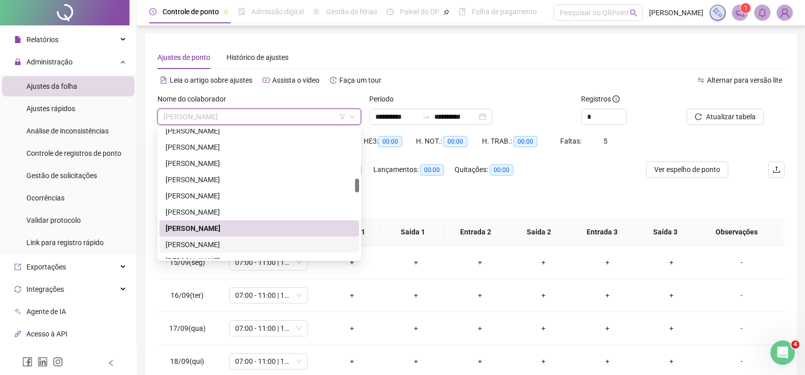
click at [227, 248] on div "[PERSON_NAME]" at bounding box center [258, 244] width 187 height 11
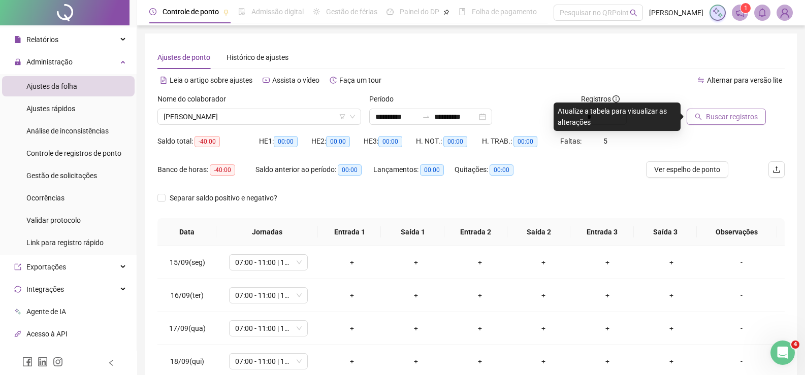
drag, startPoint x: 755, startPoint y: 108, endPoint x: 752, endPoint y: 117, distance: 9.3
click at [752, 115] on div "Buscar registros" at bounding box center [722, 108] width 73 height 31
click at [752, 117] on span "Buscar registros" at bounding box center [732, 116] width 52 height 11
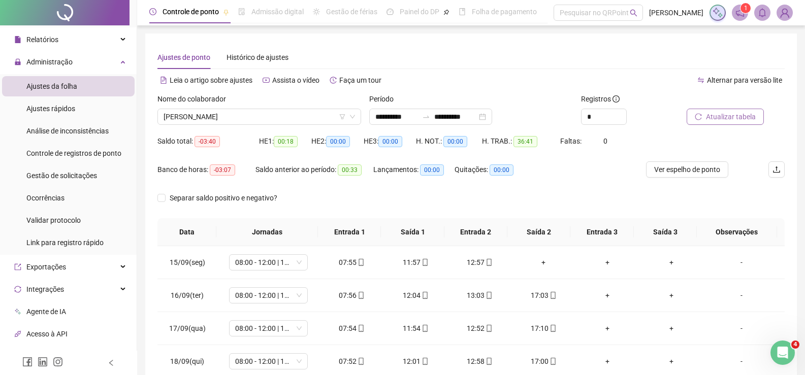
click at [729, 123] on button "Atualizar tabela" at bounding box center [724, 117] width 77 height 16
click at [727, 109] on button "Atualizar tabela" at bounding box center [724, 117] width 77 height 16
click at [269, 122] on span "[PERSON_NAME]" at bounding box center [258, 116] width 191 height 15
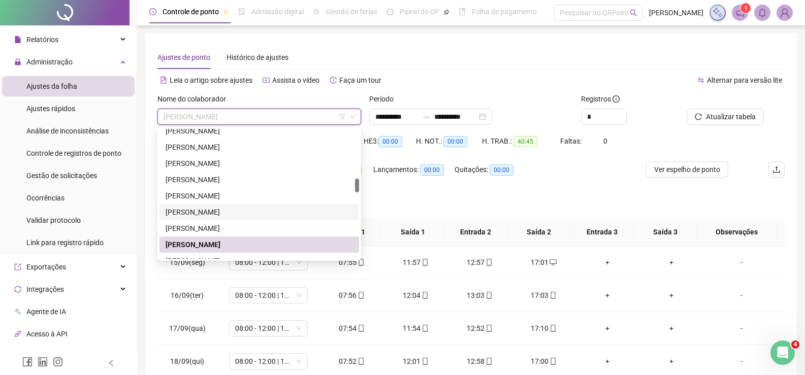
scroll to position [512, 0]
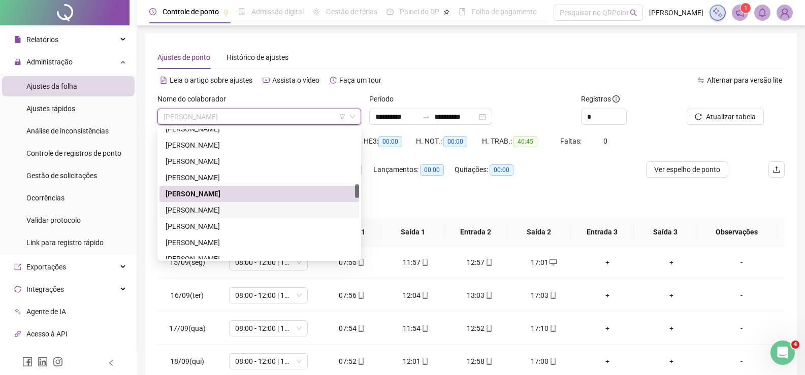
click at [234, 207] on div "[PERSON_NAME]" at bounding box center [258, 210] width 187 height 11
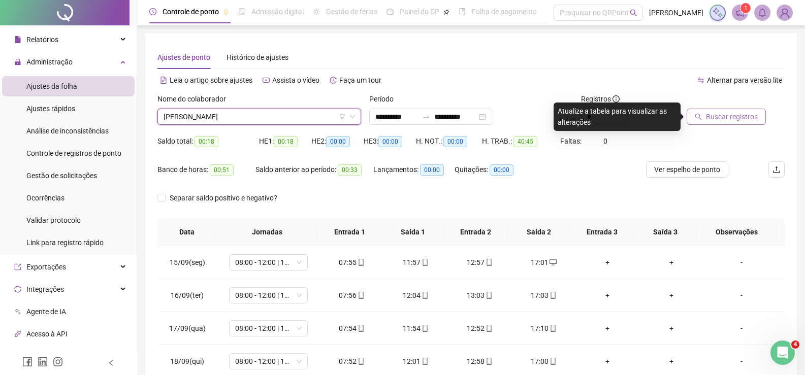
click at [717, 116] on span "Buscar registros" at bounding box center [732, 116] width 52 height 11
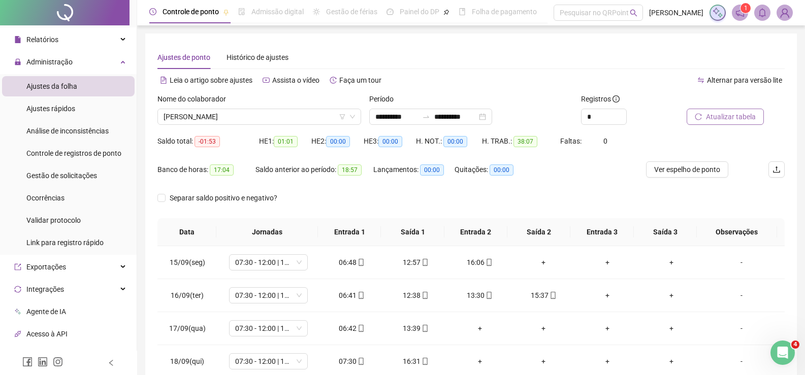
click at [731, 120] on span "Atualizar tabela" at bounding box center [731, 116] width 50 height 11
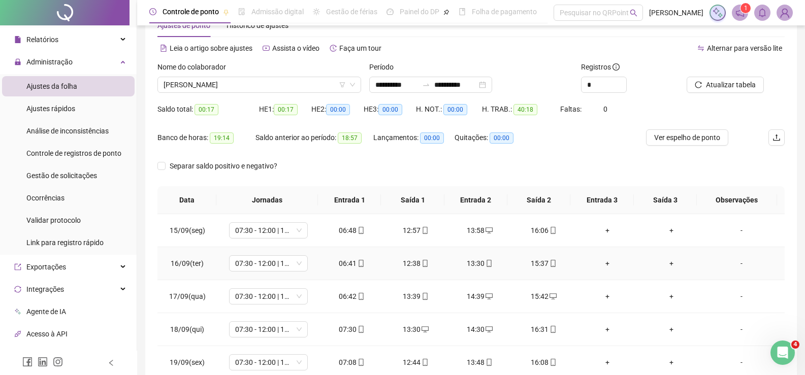
scroll to position [0, 0]
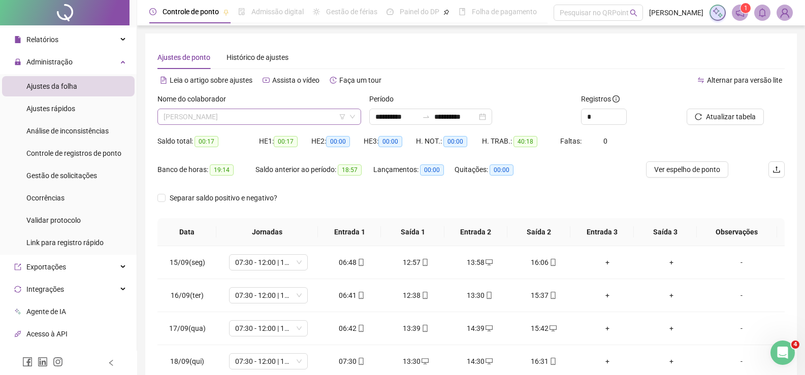
click at [275, 122] on span "[PERSON_NAME]" at bounding box center [258, 116] width 191 height 15
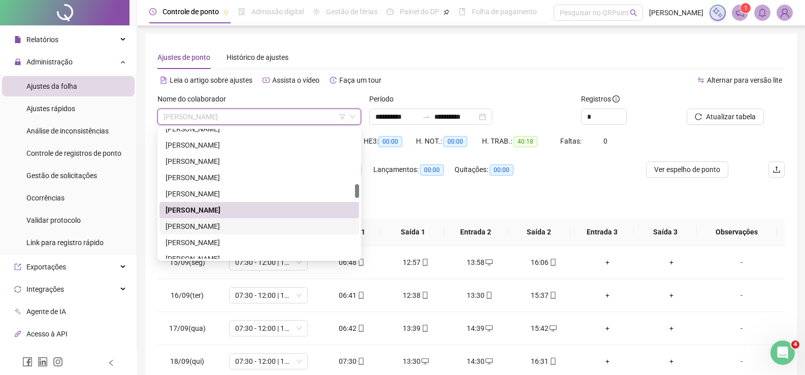
click at [209, 226] on div "[PERSON_NAME]" at bounding box center [258, 226] width 187 height 11
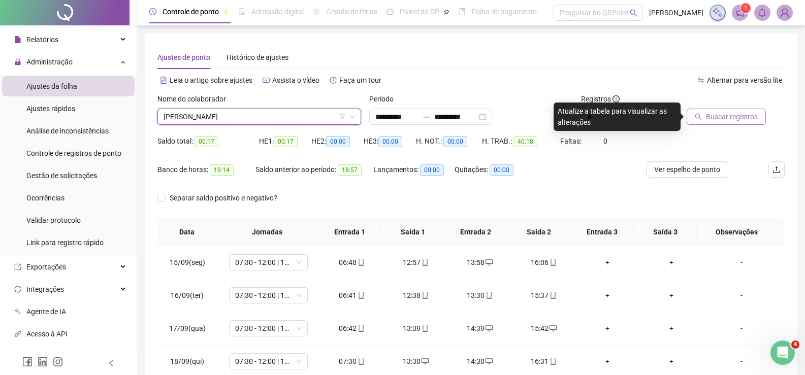
click at [722, 123] on button "Buscar registros" at bounding box center [725, 117] width 79 height 16
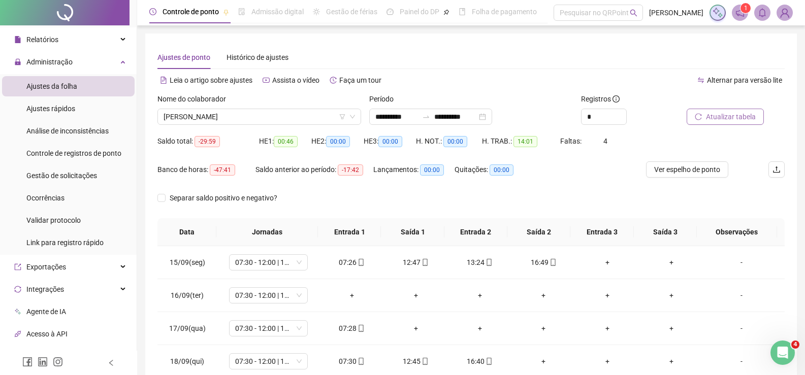
click at [731, 113] on span "Atualizar tabela" at bounding box center [731, 116] width 50 height 11
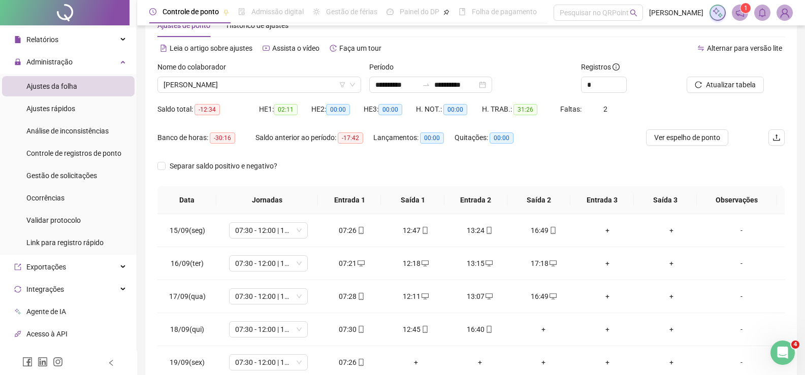
scroll to position [144, 0]
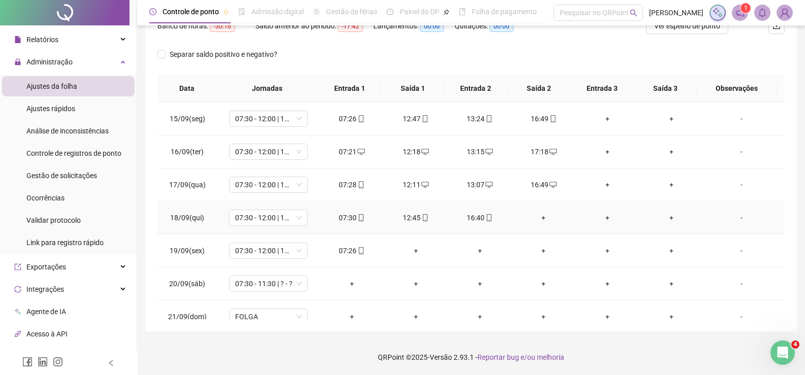
click at [540, 216] on div "+" at bounding box center [543, 217] width 48 height 11
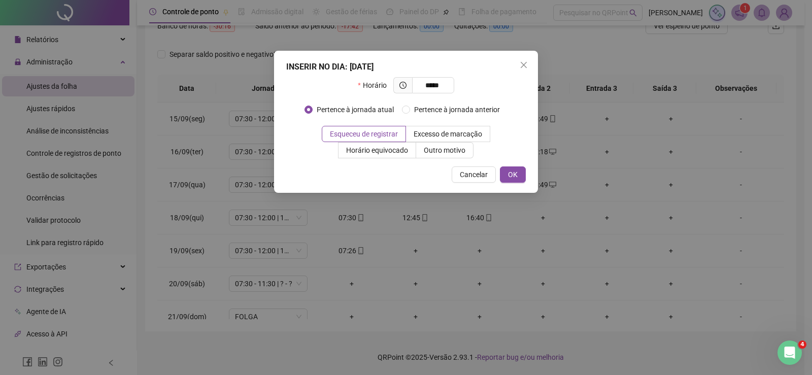
type input "*****"
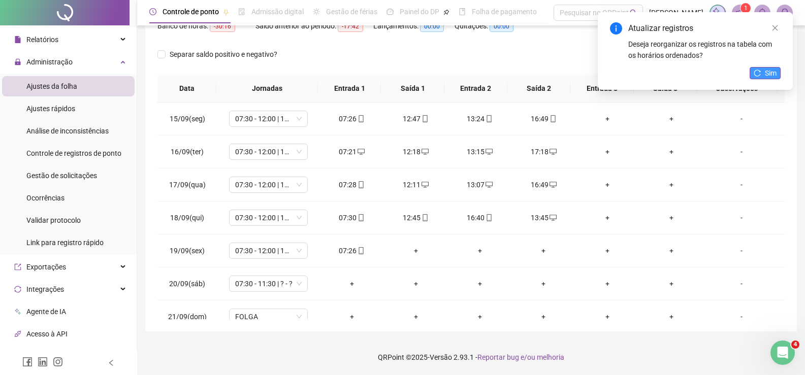
click at [757, 73] on icon "reload" at bounding box center [756, 73] width 7 height 7
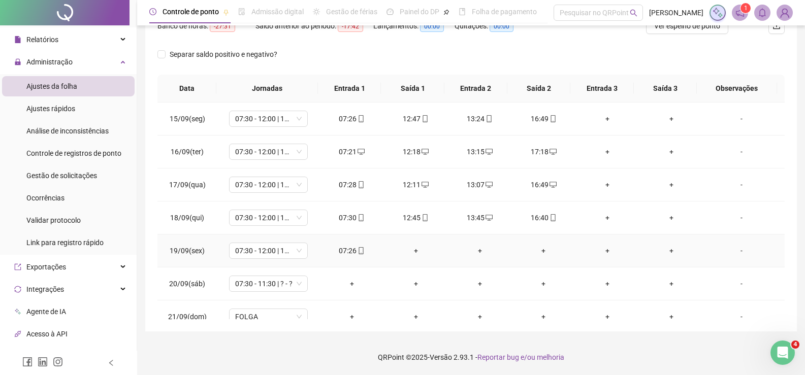
click at [406, 254] on div "+" at bounding box center [416, 250] width 48 height 11
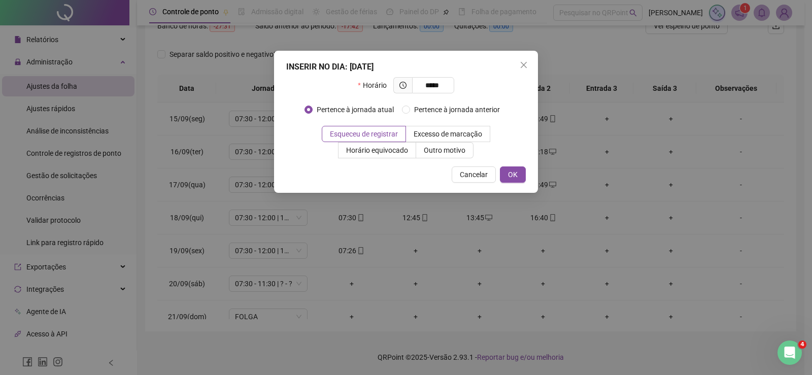
type input "*****"
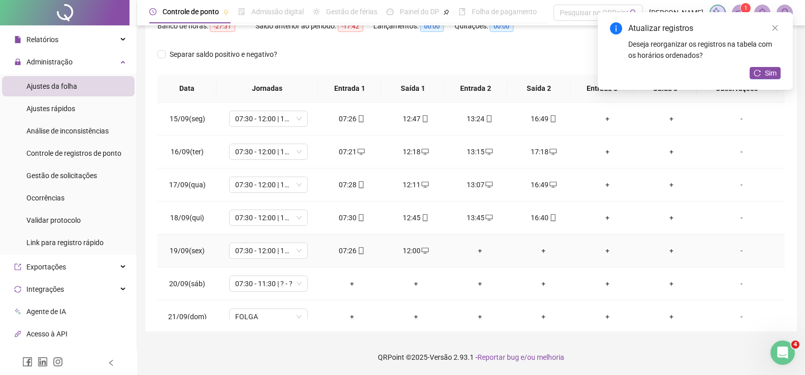
click at [476, 255] on div "+" at bounding box center [480, 250] width 48 height 11
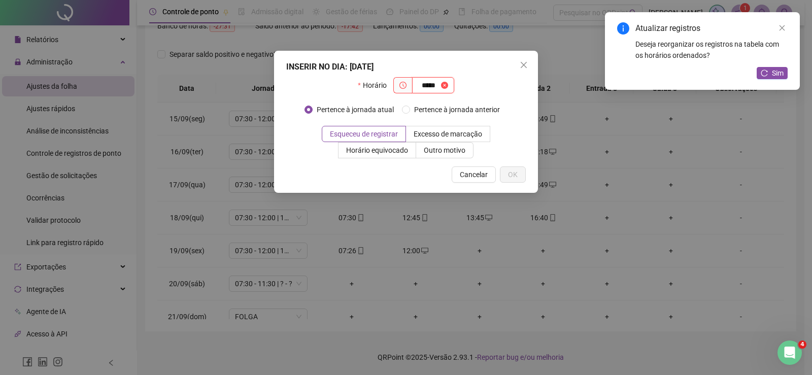
type input "*****"
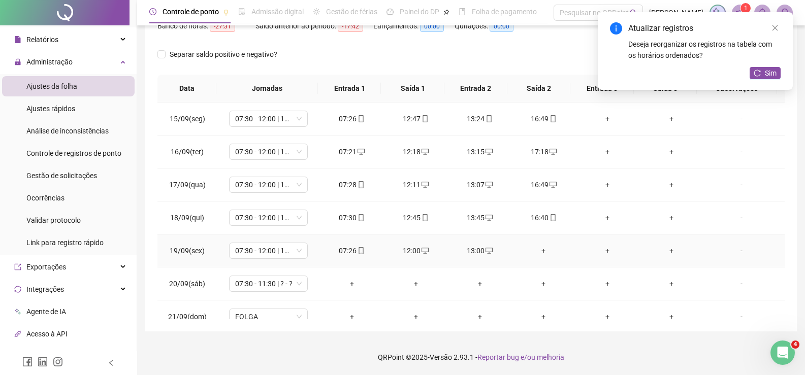
click at [535, 252] on div "+" at bounding box center [543, 250] width 48 height 11
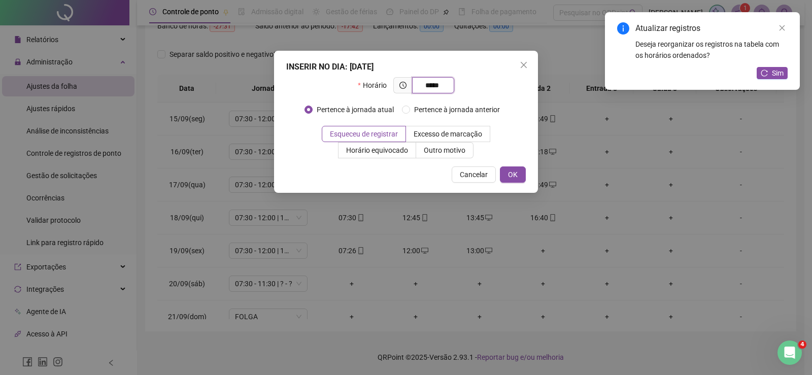
type input "*****"
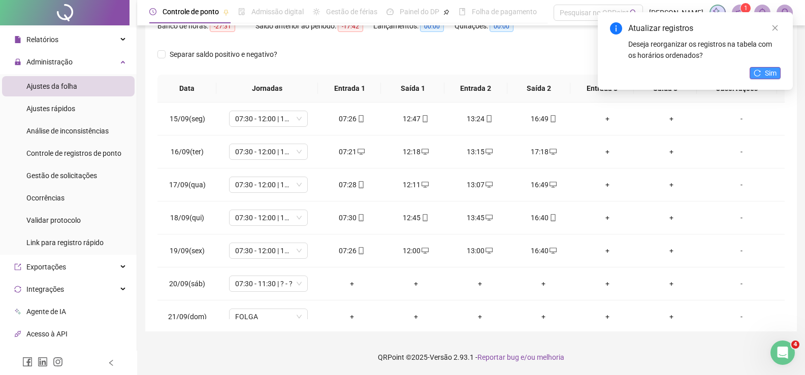
click at [776, 77] on button "Sim" at bounding box center [764, 73] width 31 height 12
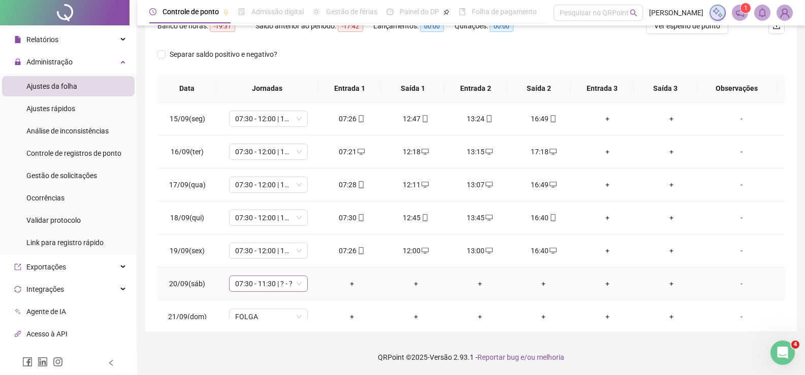
click at [247, 279] on span "07:30 - 11:30 | ? - ?" at bounding box center [268, 283] width 67 height 15
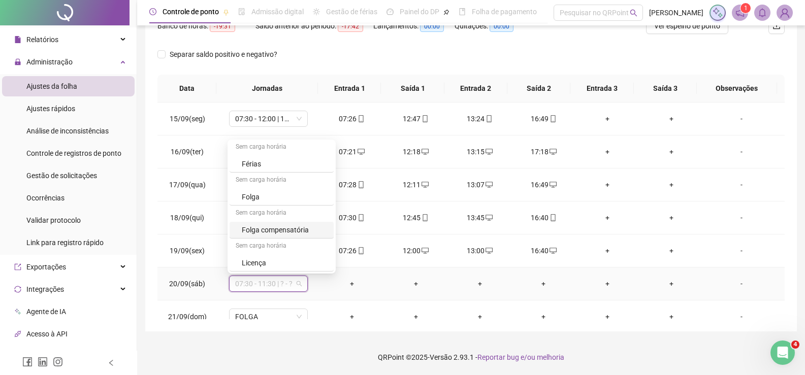
click at [291, 229] on div "Folga compensatória" at bounding box center [285, 229] width 86 height 11
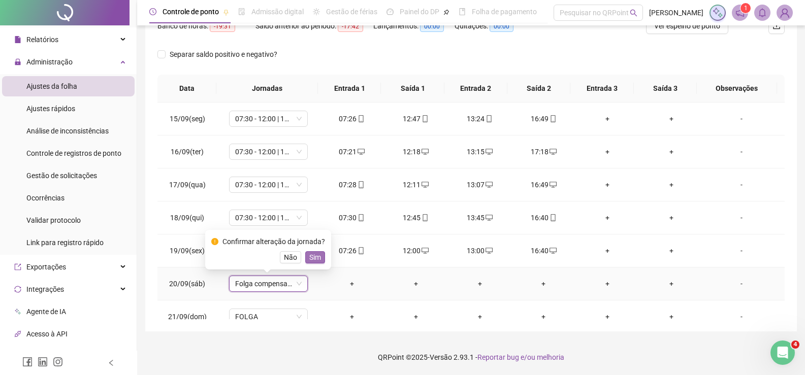
click at [314, 255] on span "Sim" at bounding box center [315, 257] width 12 height 11
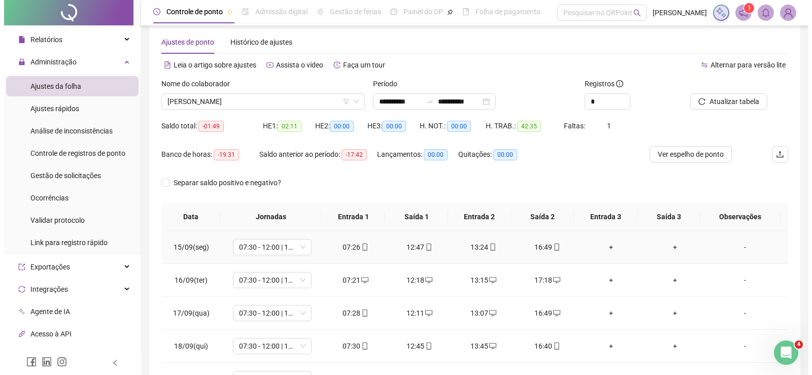
scroll to position [0, 0]
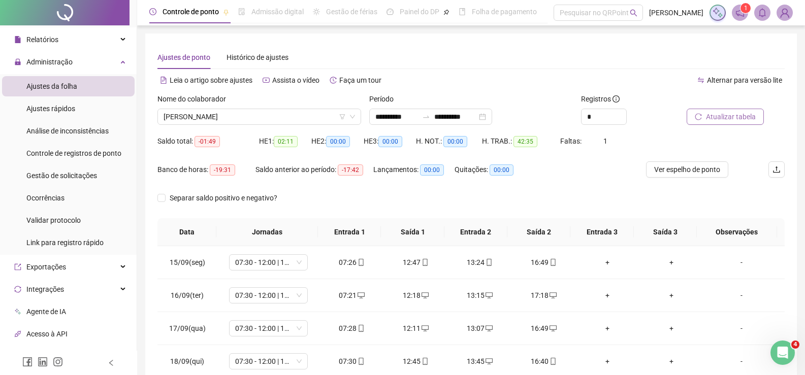
click at [733, 109] on button "Atualizar tabela" at bounding box center [724, 117] width 77 height 16
click at [238, 118] on span "[PERSON_NAME]" at bounding box center [258, 116] width 191 height 15
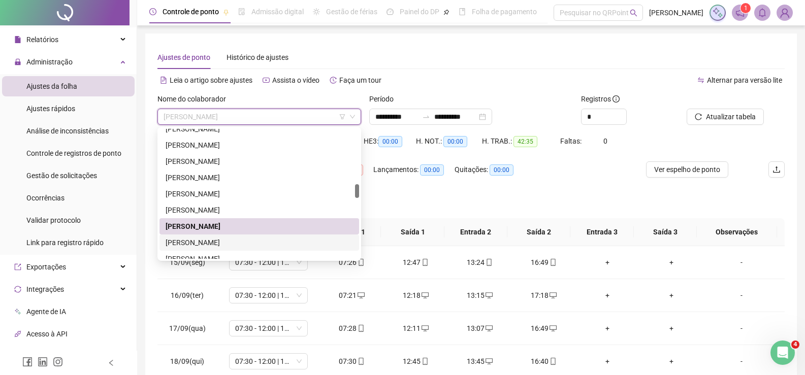
click at [199, 248] on div "[PERSON_NAME]" at bounding box center [259, 243] width 200 height 16
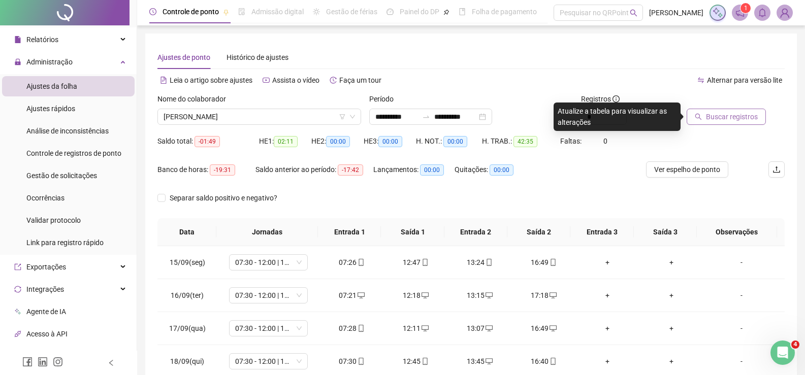
click at [726, 120] on span "Buscar registros" at bounding box center [732, 116] width 52 height 11
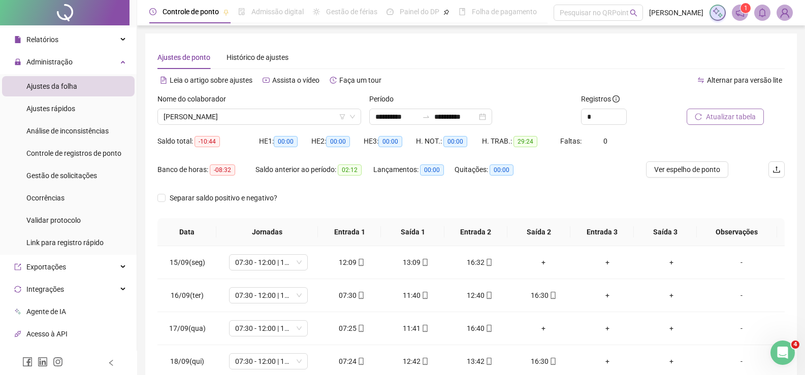
click at [739, 120] on span "Atualizar tabela" at bounding box center [731, 116] width 50 height 11
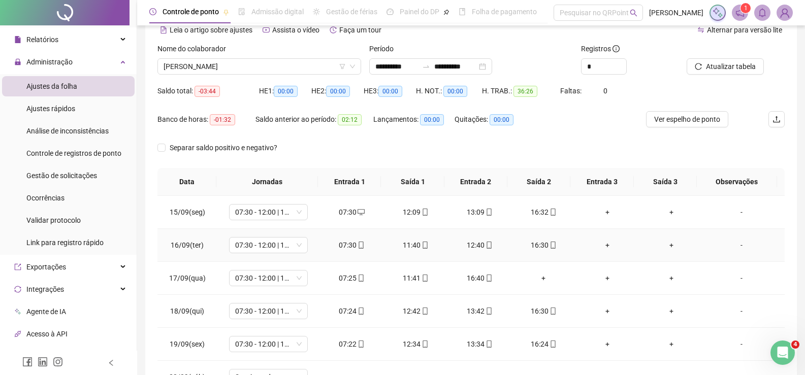
scroll to position [51, 0]
click at [541, 278] on div "+" at bounding box center [543, 277] width 48 height 11
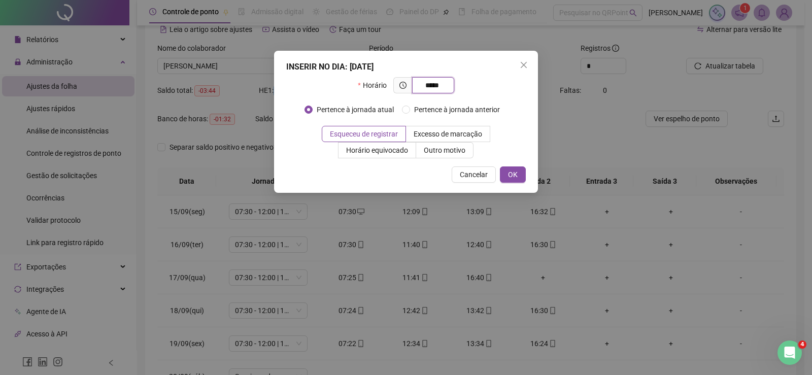
type input "*****"
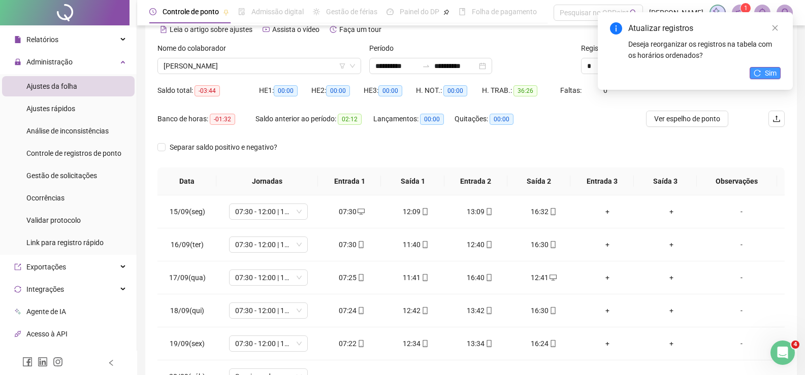
click at [762, 75] on button "Sim" at bounding box center [764, 73] width 31 height 12
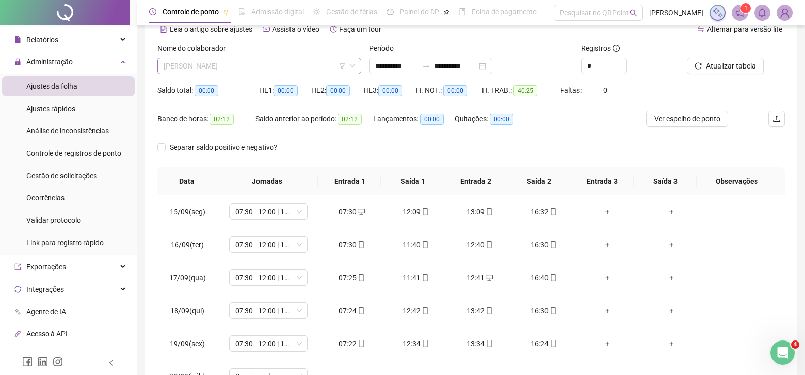
click at [254, 65] on span "[PERSON_NAME]" at bounding box center [258, 65] width 191 height 15
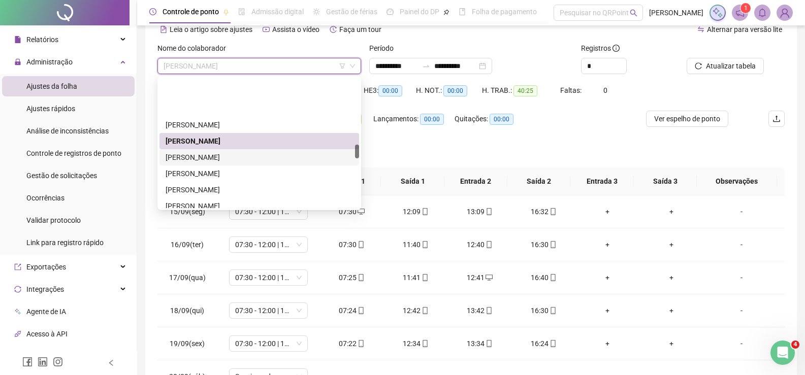
scroll to position [613, 0]
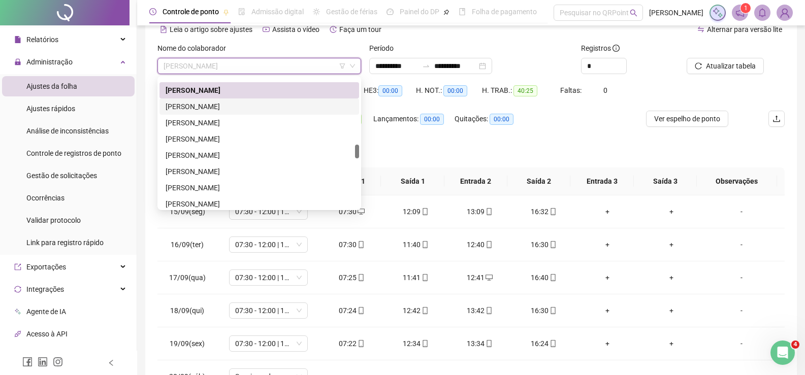
click at [222, 105] on div "[PERSON_NAME]" at bounding box center [258, 106] width 187 height 11
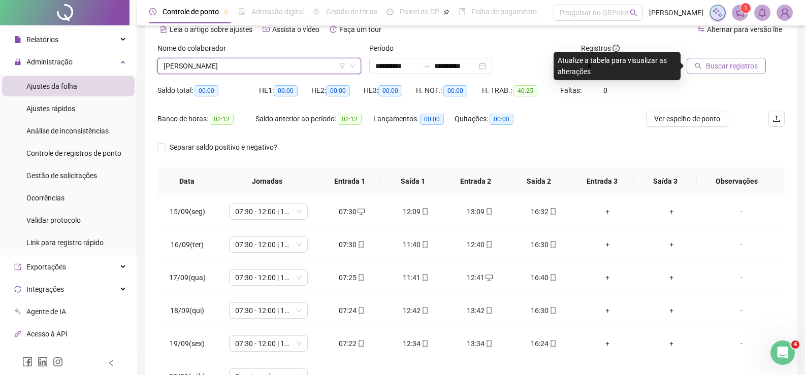
click at [728, 67] on span "Buscar registros" at bounding box center [732, 65] width 52 height 11
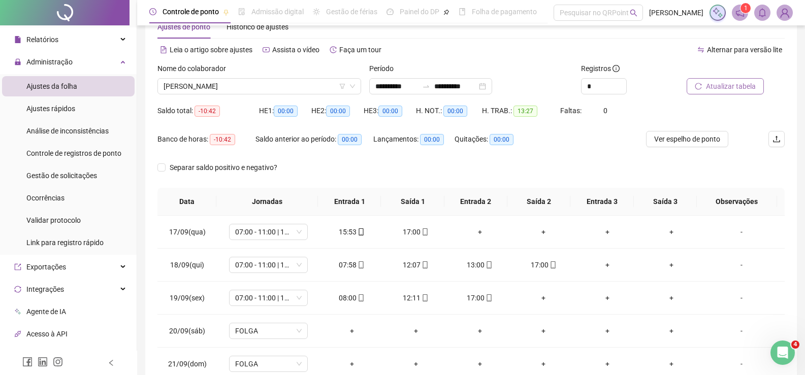
scroll to position [51, 0]
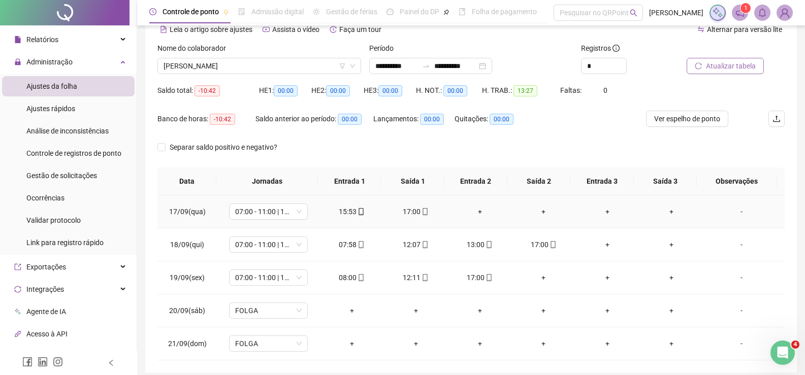
click at [481, 210] on div "+" at bounding box center [480, 211] width 48 height 11
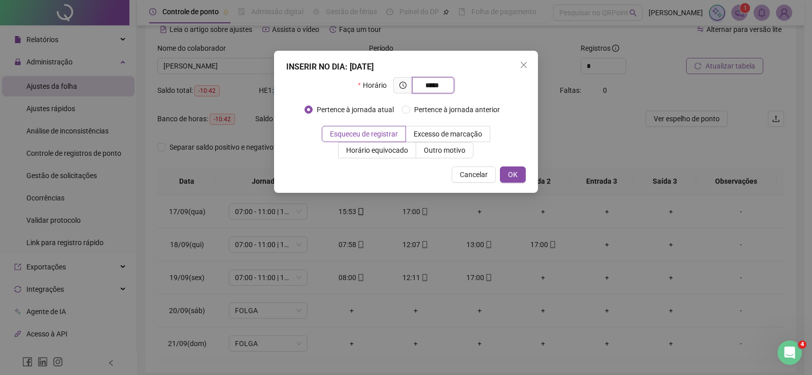
type input "*****"
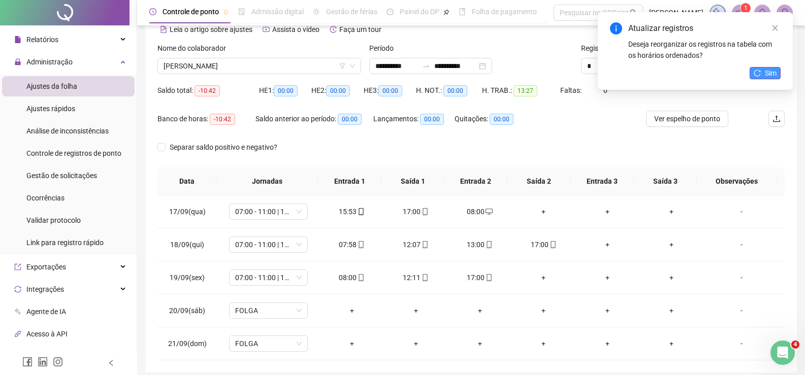
click at [772, 71] on span "Sim" at bounding box center [771, 73] width 12 height 11
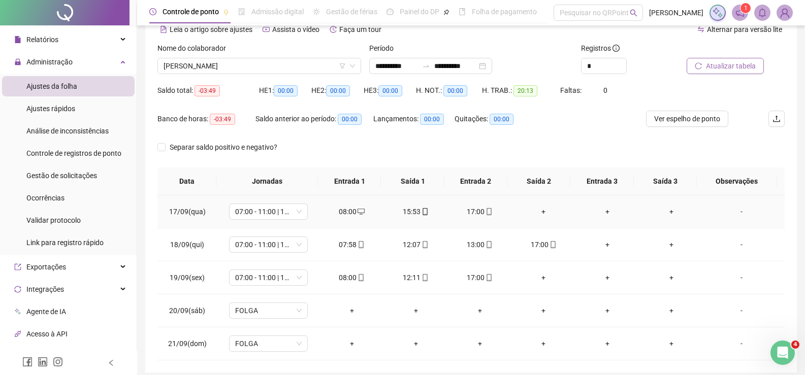
click at [538, 211] on div "+" at bounding box center [543, 211] width 48 height 11
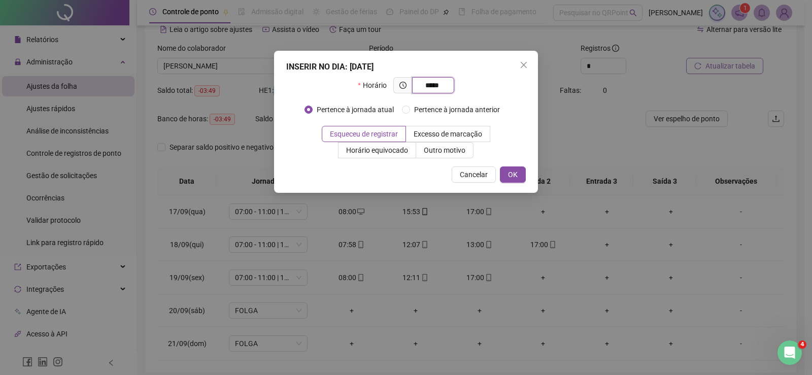
type input "*****"
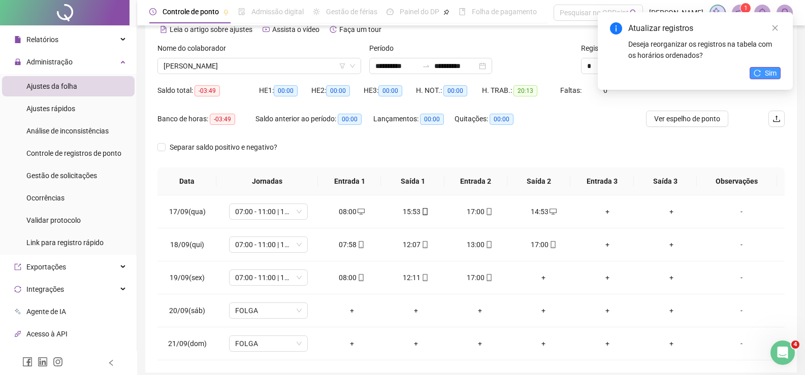
click at [758, 70] on icon "reload" at bounding box center [756, 73] width 7 height 7
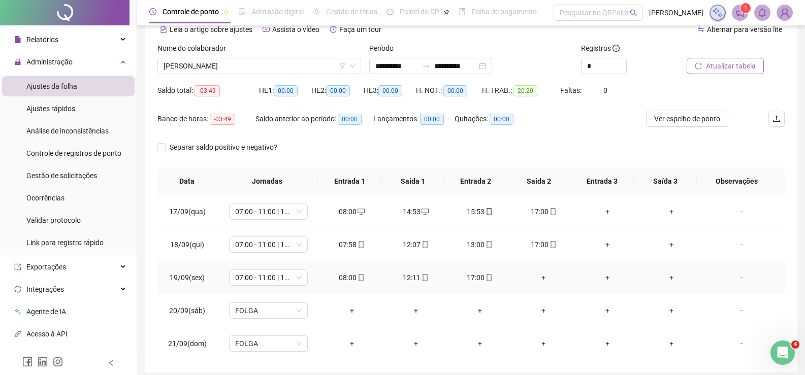
click at [529, 281] on div "+" at bounding box center [543, 277] width 48 height 11
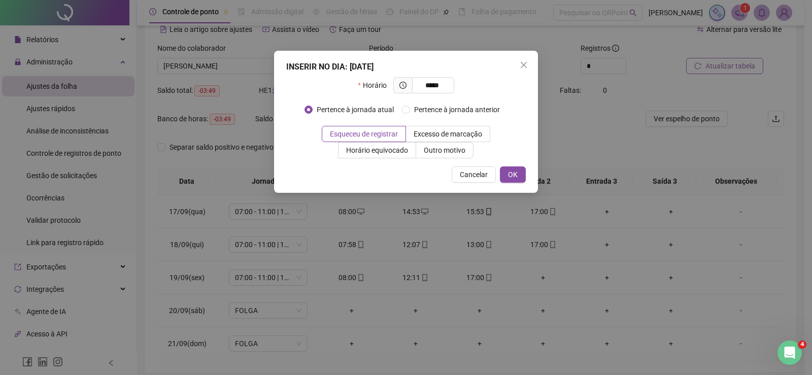
type input "*****"
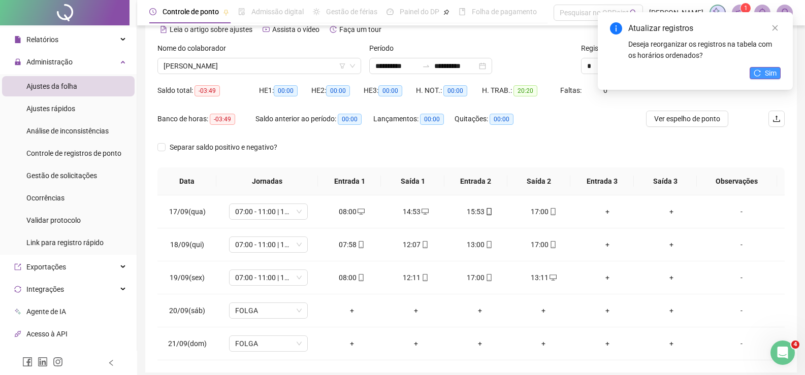
click at [765, 75] on span "Sim" at bounding box center [771, 73] width 12 height 11
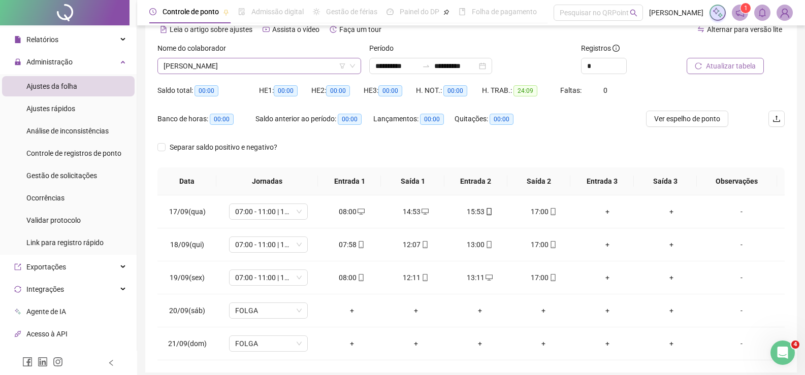
click at [249, 65] on span "[PERSON_NAME]" at bounding box center [258, 65] width 191 height 15
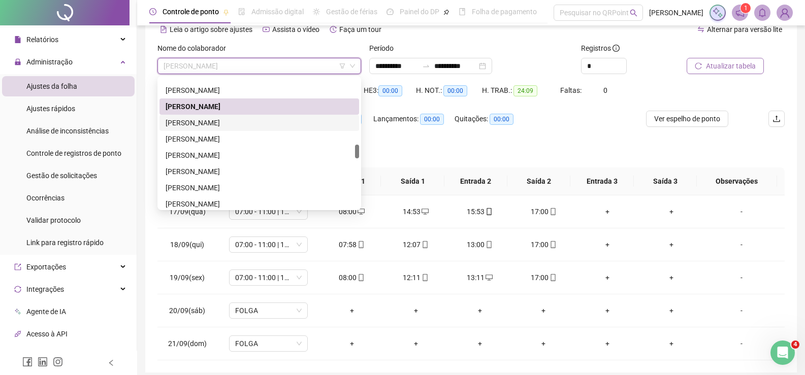
click at [259, 126] on div "[PERSON_NAME]" at bounding box center [258, 122] width 187 height 11
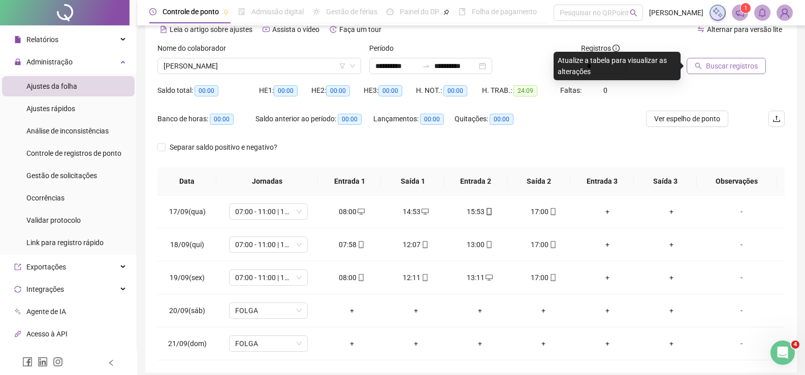
click at [735, 66] on span "Buscar registros" at bounding box center [732, 65] width 52 height 11
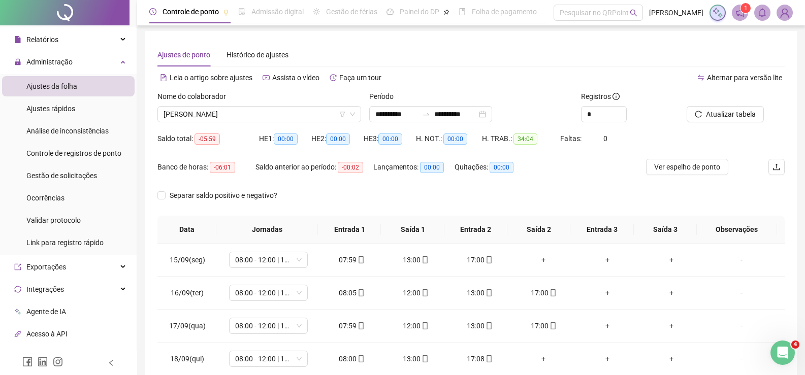
scroll to position [0, 0]
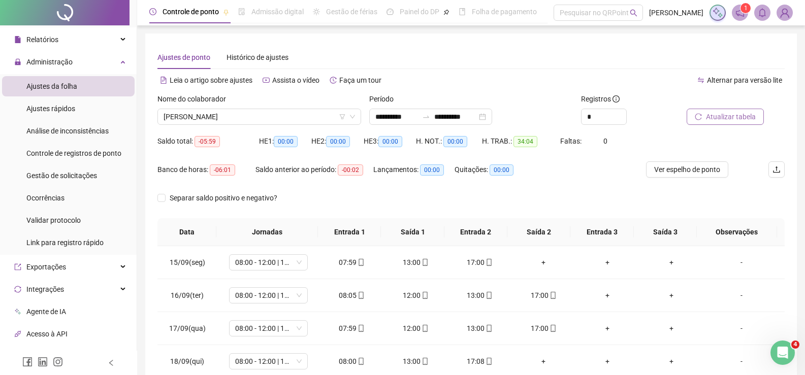
click at [716, 116] on span "Atualizar tabela" at bounding box center [731, 116] width 50 height 11
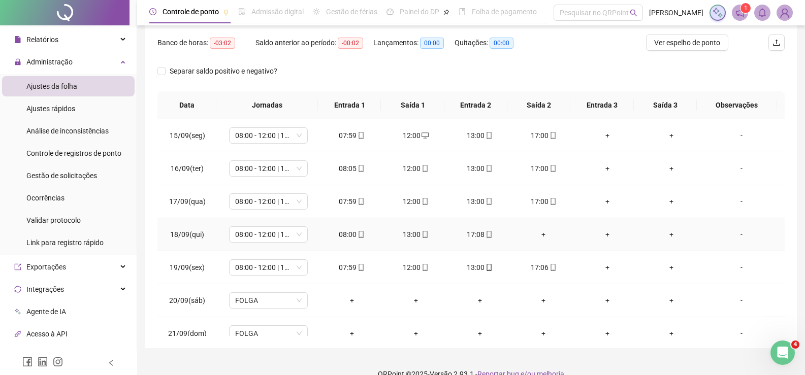
scroll to position [144, 0]
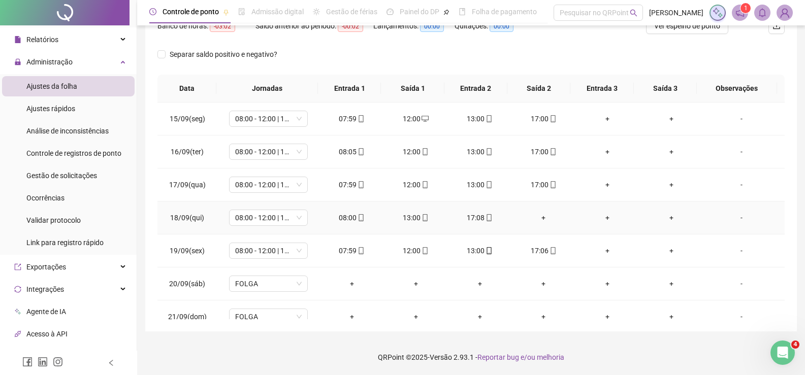
click at [537, 221] on div "+" at bounding box center [543, 217] width 48 height 11
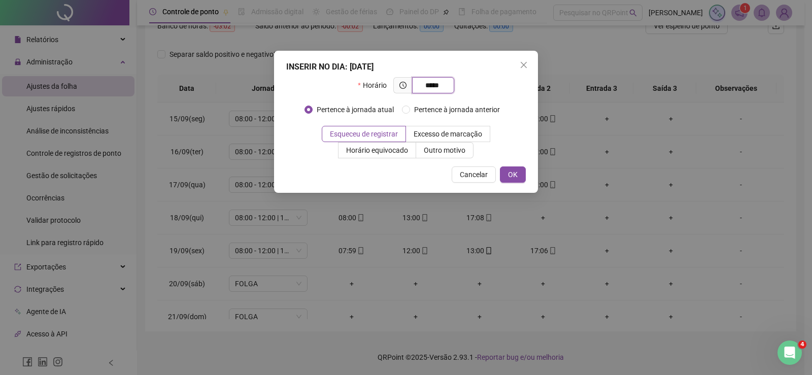
type input "*****"
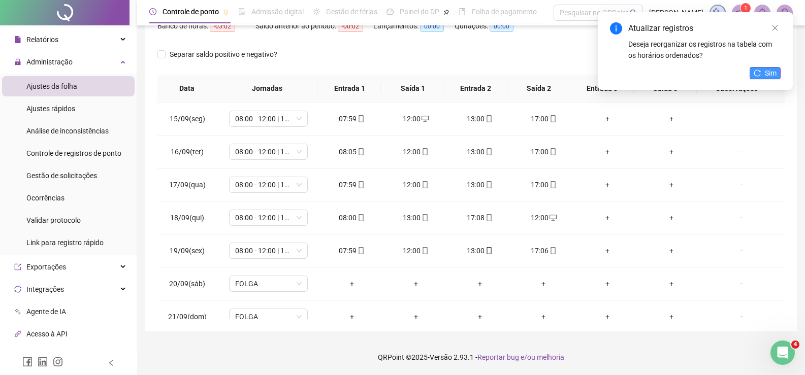
click at [771, 72] on span "Sim" at bounding box center [771, 73] width 12 height 11
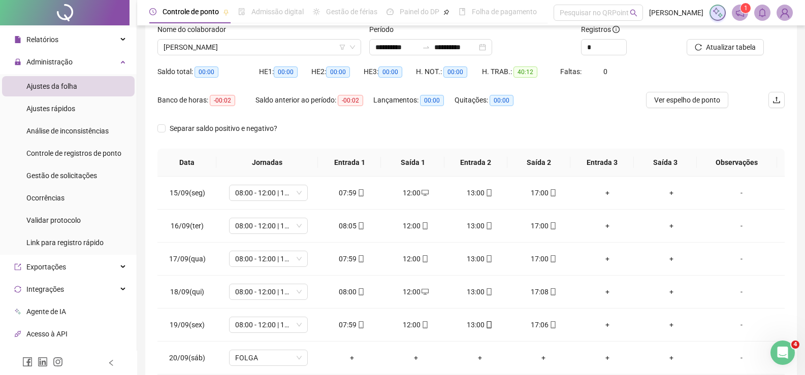
scroll to position [0, 0]
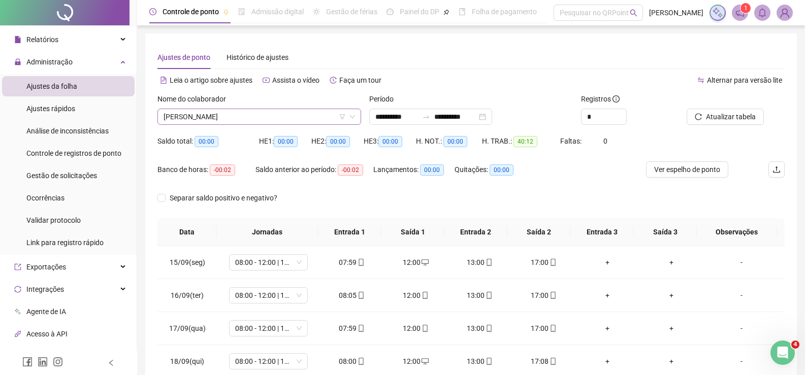
click at [219, 114] on span "[PERSON_NAME]" at bounding box center [258, 116] width 191 height 15
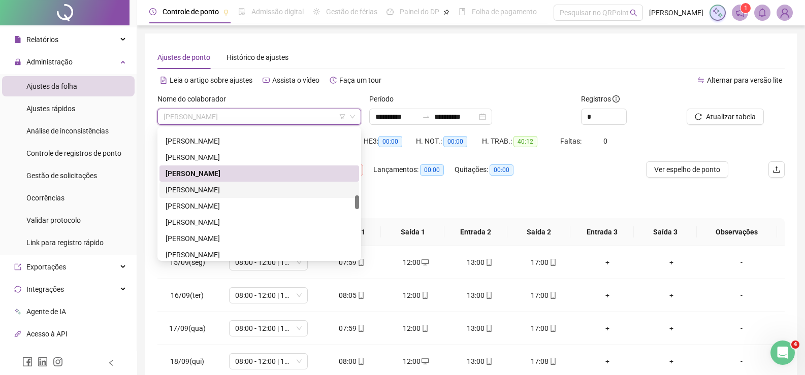
click at [215, 191] on div "[PERSON_NAME]" at bounding box center [258, 189] width 187 height 11
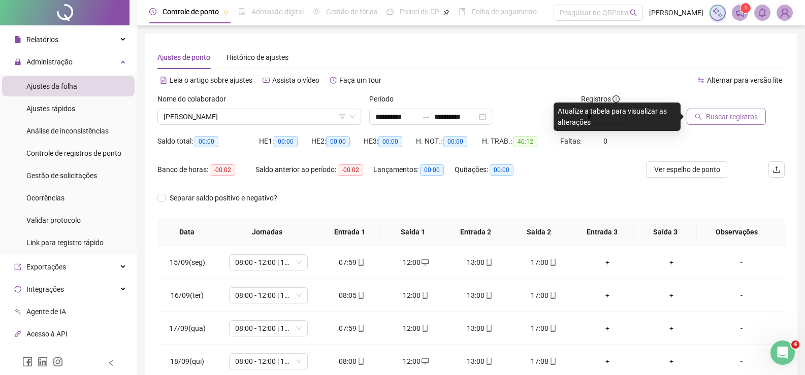
click at [736, 120] on span "Buscar registros" at bounding box center [732, 116] width 52 height 11
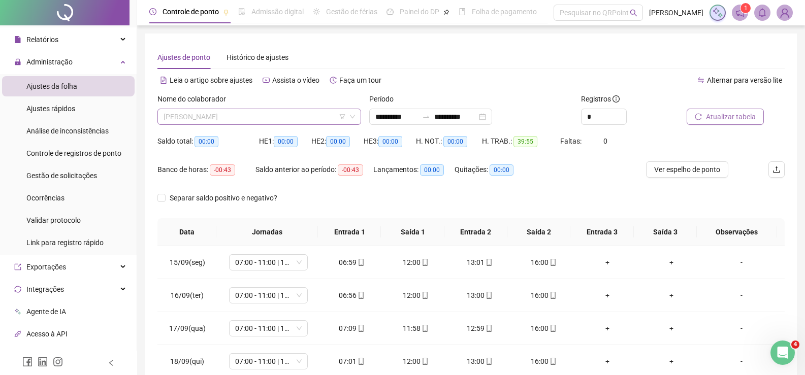
click at [275, 115] on span "[PERSON_NAME]" at bounding box center [258, 116] width 191 height 15
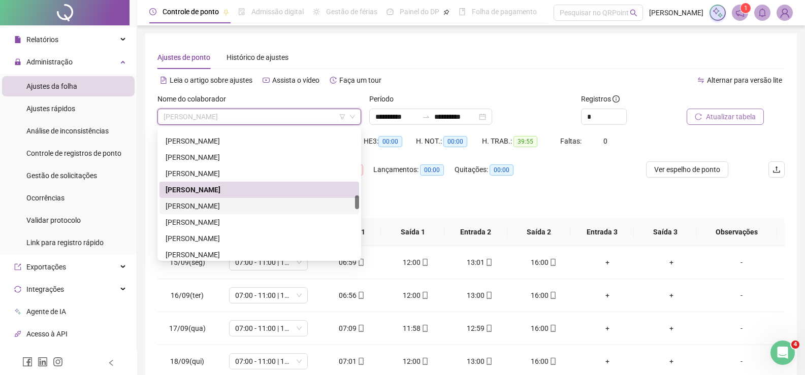
click at [227, 204] on div "[PERSON_NAME]" at bounding box center [258, 206] width 187 height 11
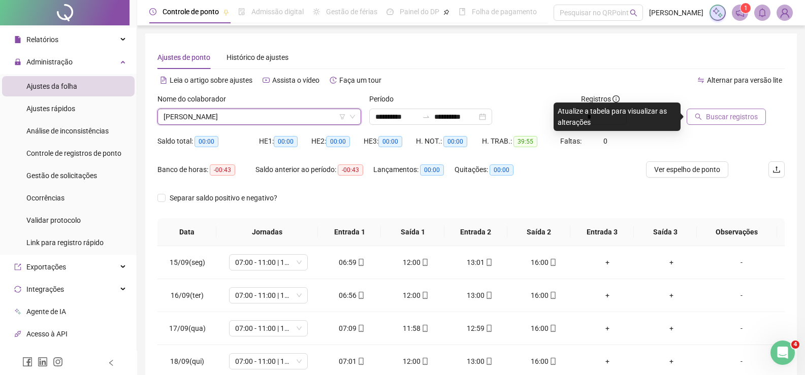
click at [721, 115] on span "Buscar registros" at bounding box center [732, 116] width 52 height 11
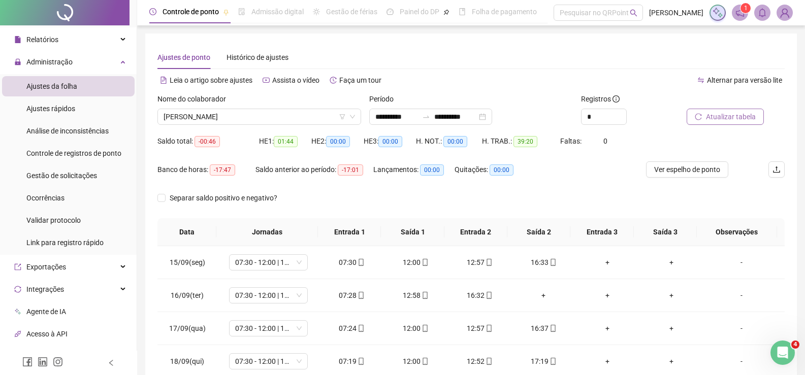
click at [728, 115] on span "Atualizar tabela" at bounding box center [731, 116] width 50 height 11
click at [748, 117] on span "Atualizar tabela" at bounding box center [731, 116] width 50 height 11
click at [257, 123] on span "[PERSON_NAME]" at bounding box center [258, 116] width 191 height 15
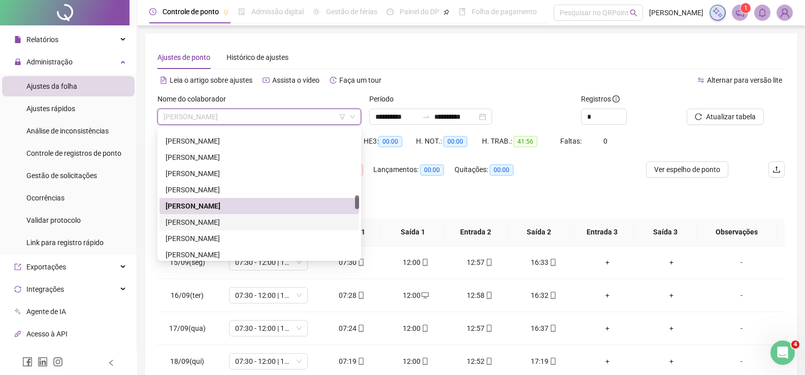
click at [230, 221] on div "[PERSON_NAME]" at bounding box center [258, 222] width 187 height 11
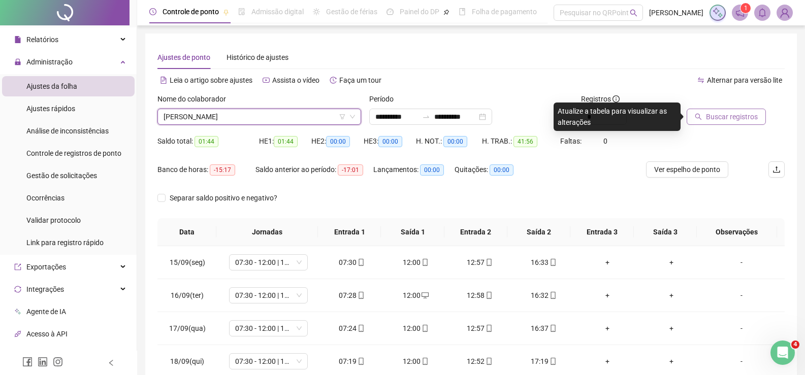
click at [739, 122] on button "Buscar registros" at bounding box center [725, 117] width 79 height 16
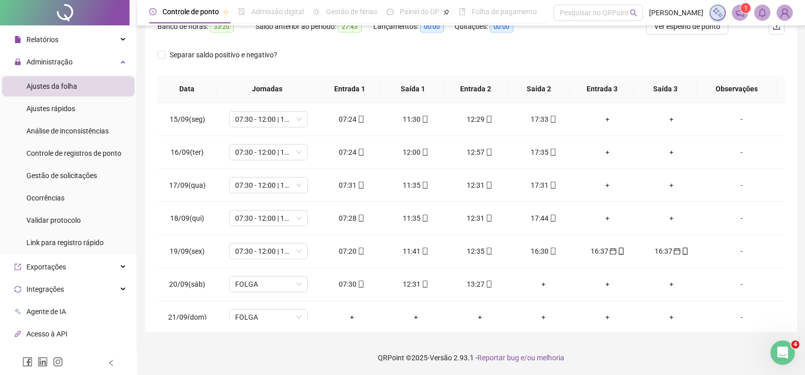
scroll to position [144, 0]
click at [594, 249] on div "16:37" at bounding box center [607, 250] width 48 height 11
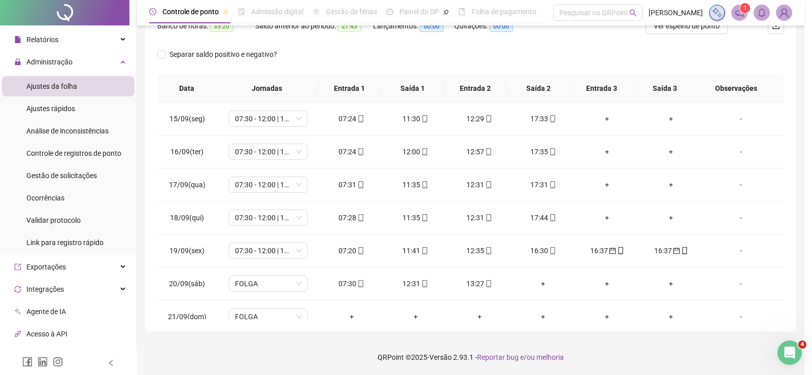
type input "**********"
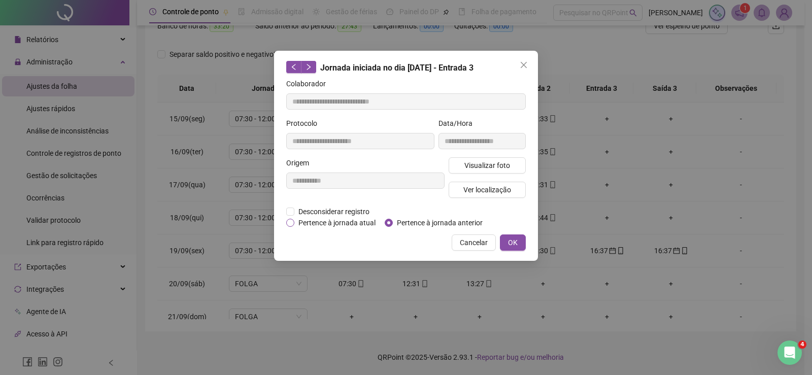
click at [339, 221] on span "Pertence à jornada atual" at bounding box center [336, 222] width 85 height 11
click at [516, 241] on span "OK" at bounding box center [513, 242] width 10 height 11
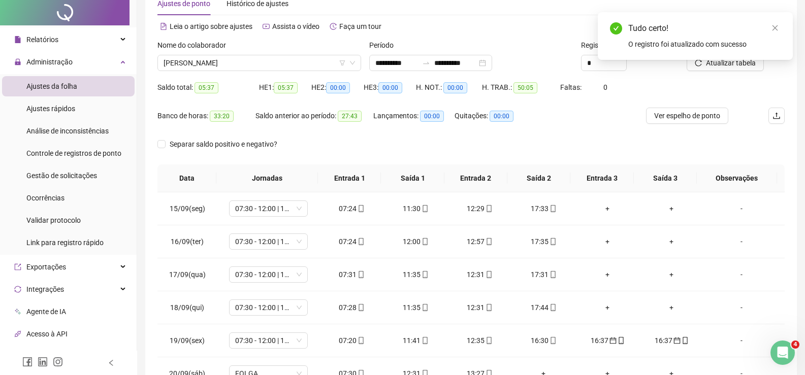
scroll to position [0, 0]
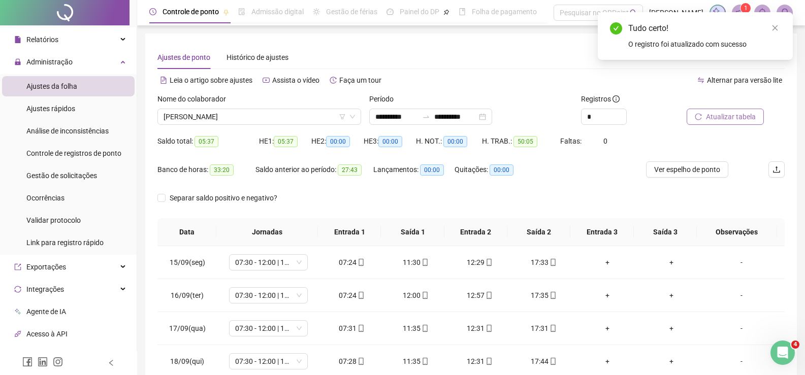
click at [717, 114] on span "Atualizar tabela" at bounding box center [731, 116] width 50 height 11
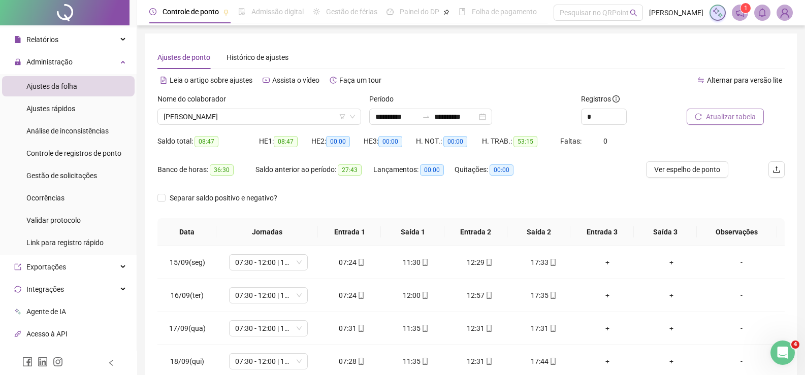
click at [726, 118] on span "Atualizar tabela" at bounding box center [731, 116] width 50 height 11
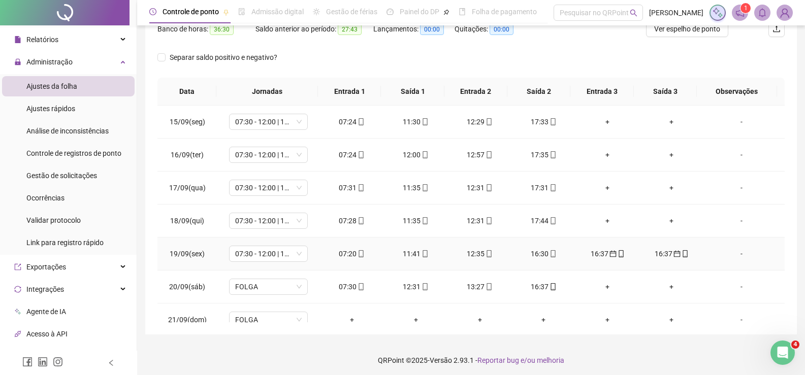
scroll to position [144, 0]
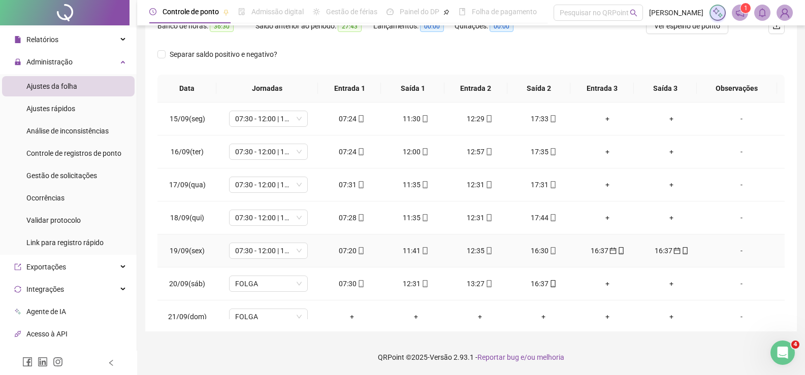
click at [659, 252] on div "16:37" at bounding box center [671, 250] width 48 height 11
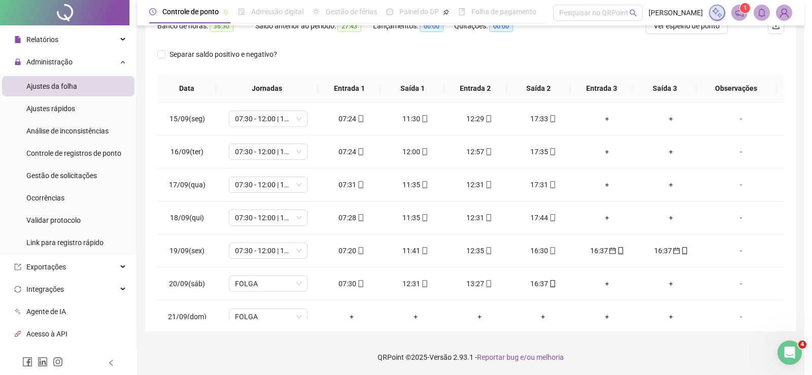
type input "**********"
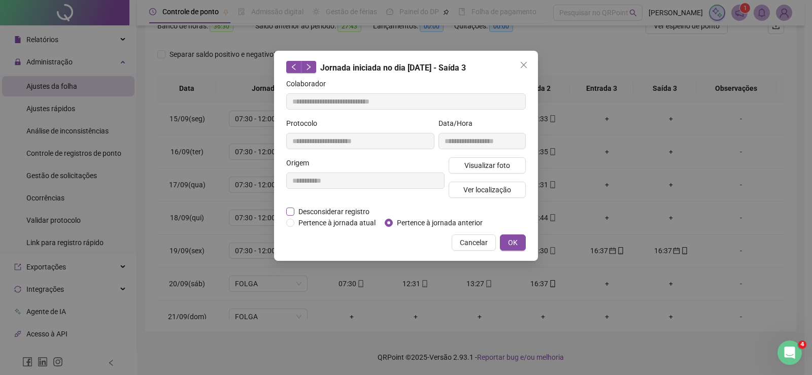
click at [353, 211] on span "Desconsiderar registro" at bounding box center [333, 211] width 79 height 11
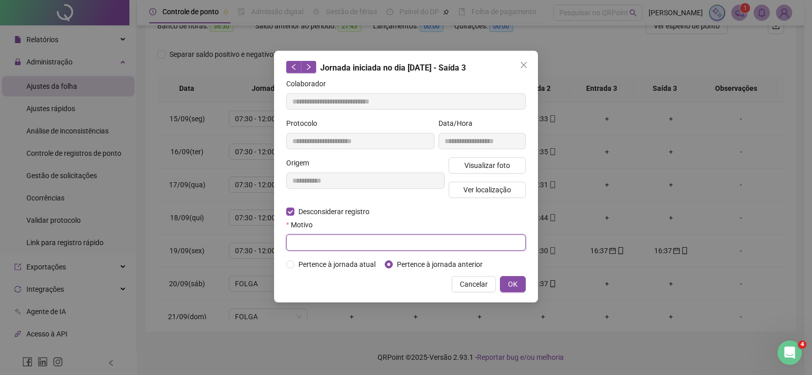
click at [349, 246] on input "text" at bounding box center [406, 243] width 240 height 16
drag, startPoint x: 452, startPoint y: 244, endPoint x: 270, endPoint y: 244, distance: 182.2
click at [270, 244] on div "**********" at bounding box center [406, 187] width 812 height 375
type input "**********"
click at [513, 287] on span "OK" at bounding box center [513, 284] width 10 height 11
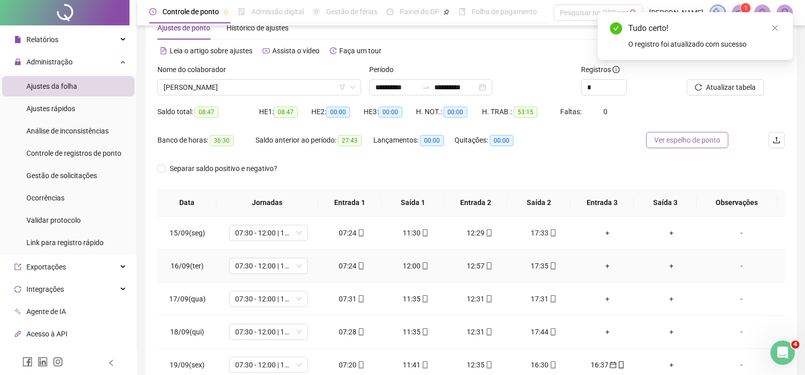
scroll to position [0, 0]
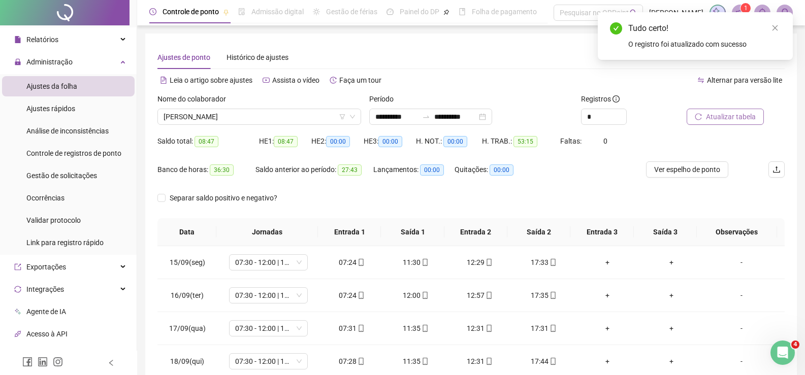
drag, startPoint x: 725, startPoint y: 105, endPoint x: 725, endPoint y: 113, distance: 7.6
click at [725, 106] on div at bounding box center [722, 100] width 73 height 15
click at [725, 114] on span "Atualizar tabela" at bounding box center [731, 116] width 50 height 11
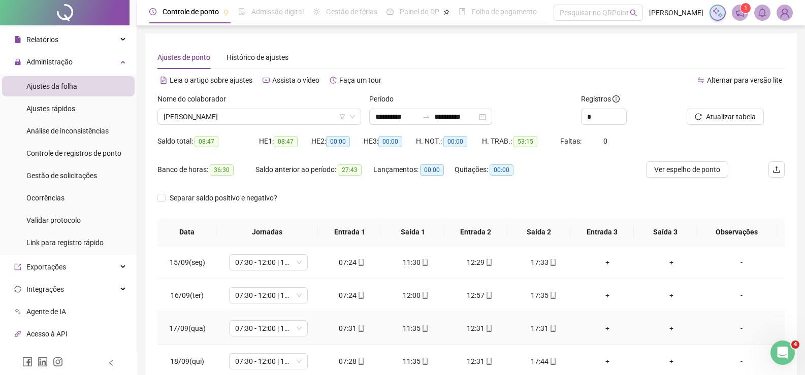
scroll to position [144, 0]
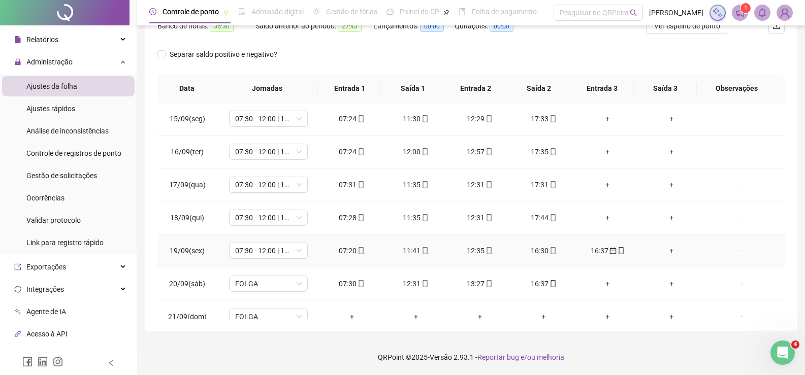
click at [593, 251] on div "16:37" at bounding box center [607, 250] width 48 height 11
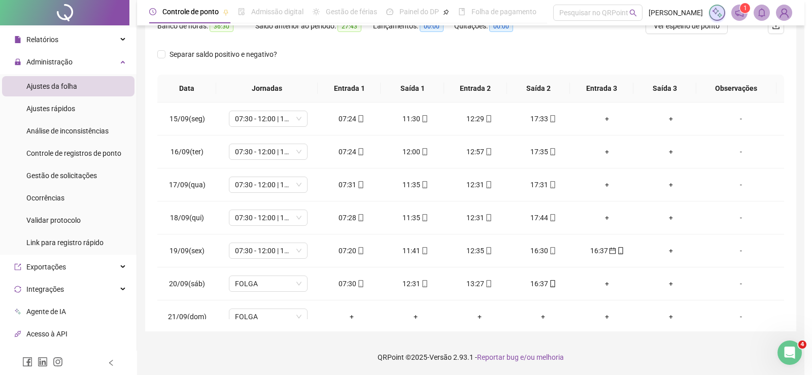
type input "**********"
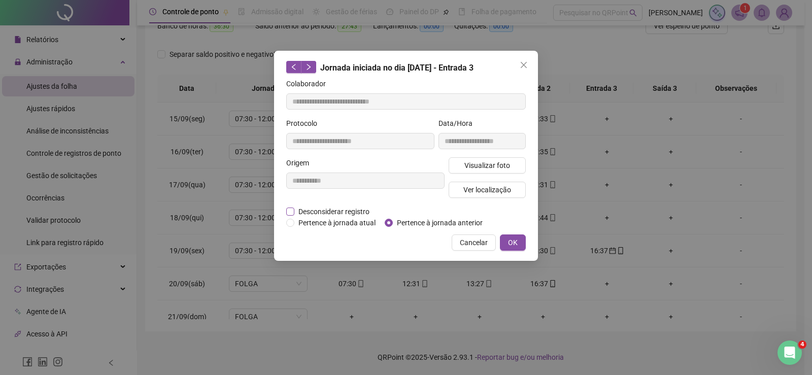
click at [325, 213] on span "Desconsiderar registro" at bounding box center [333, 211] width 79 height 11
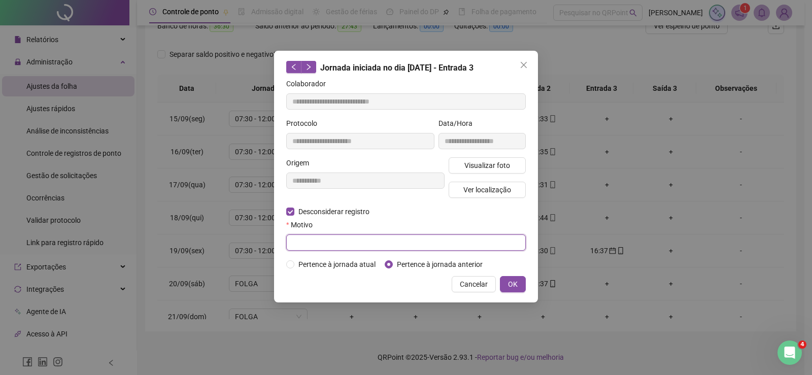
paste input "**********"
type input "**********"
click at [516, 283] on span "OK" at bounding box center [513, 284] width 10 height 11
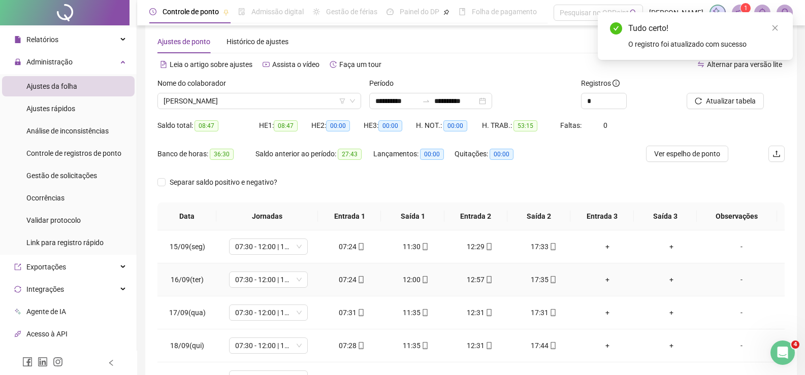
scroll to position [0, 0]
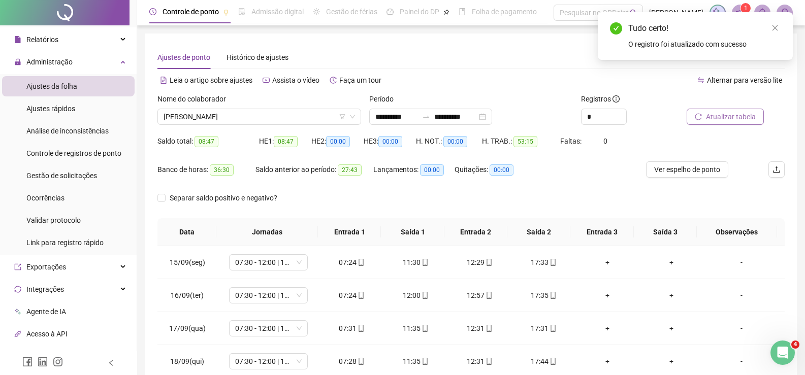
click at [739, 113] on span "Atualizar tabela" at bounding box center [731, 116] width 50 height 11
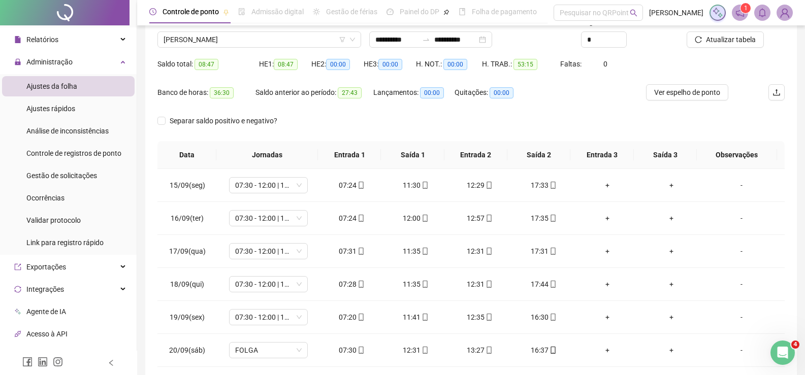
scroll to position [42, 0]
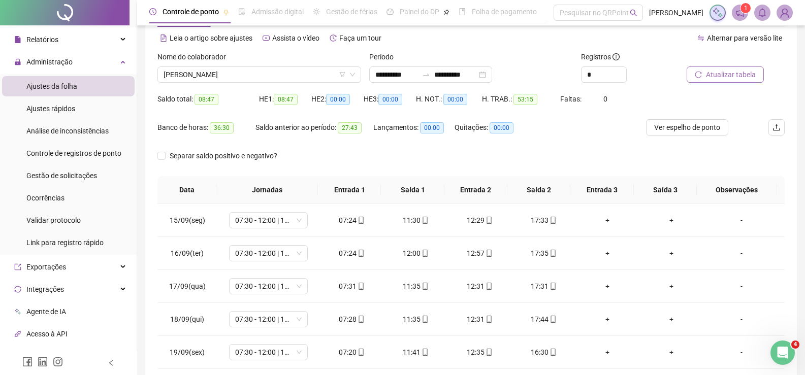
click at [712, 74] on span "Atualizar tabela" at bounding box center [731, 74] width 50 height 11
click at [288, 69] on span "[PERSON_NAME]" at bounding box center [258, 74] width 191 height 15
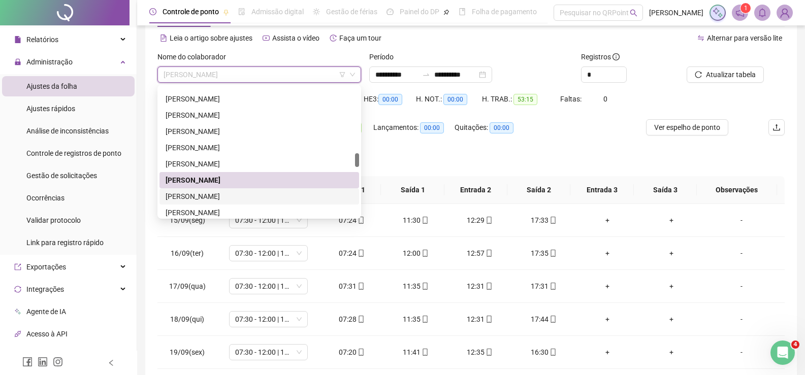
click at [182, 194] on div "[PERSON_NAME]" at bounding box center [258, 196] width 187 height 11
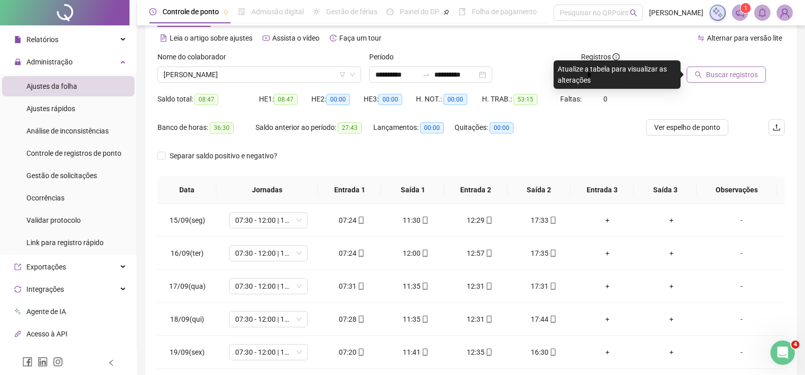
click at [707, 75] on span "Buscar registros" at bounding box center [732, 74] width 52 height 11
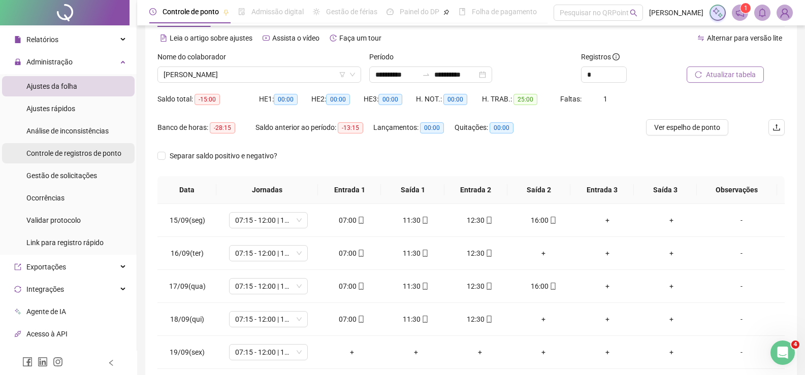
click at [686, 67] on button "Atualizar tabela" at bounding box center [724, 75] width 77 height 16
click at [735, 74] on span "Atualizar tabela" at bounding box center [731, 74] width 50 height 11
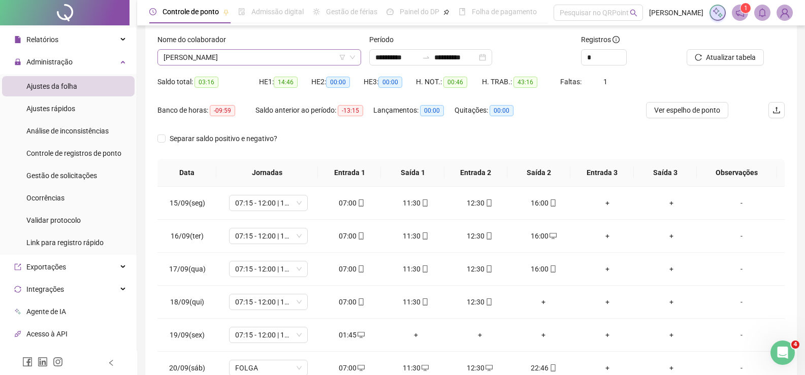
scroll to position [144, 0]
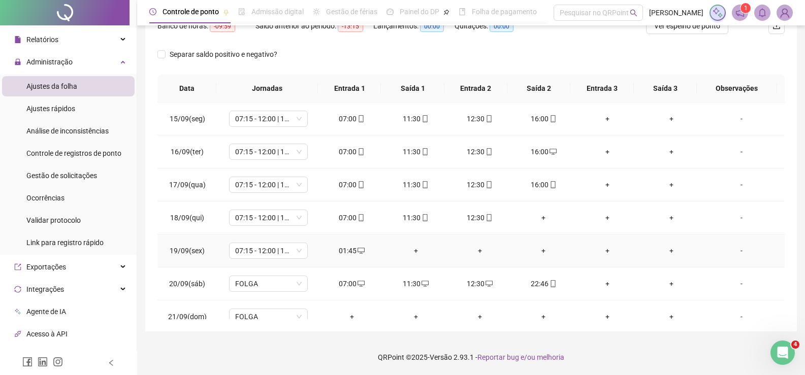
click at [349, 251] on div "01:45" at bounding box center [352, 250] width 48 height 11
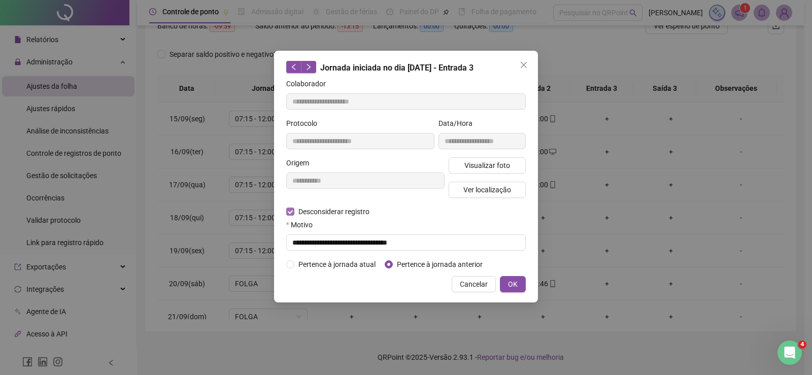
type input "**********"
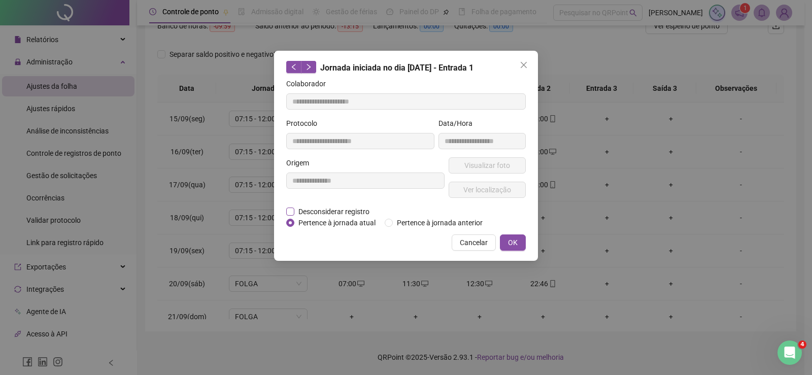
click at [325, 212] on span "Desconsiderar registro" at bounding box center [333, 211] width 79 height 11
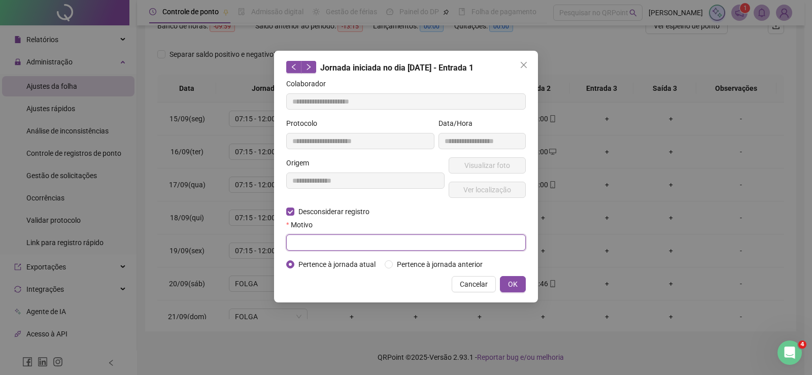
click at [383, 238] on input "text" at bounding box center [406, 243] width 240 height 16
type input "****"
click at [517, 282] on span "OK" at bounding box center [513, 284] width 10 height 11
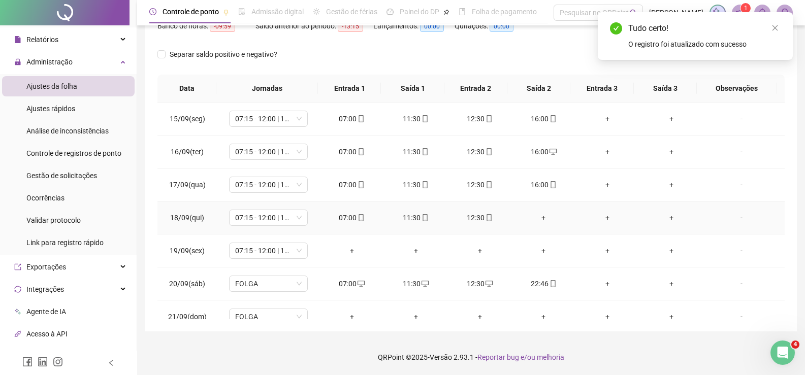
click at [538, 214] on div "+" at bounding box center [543, 217] width 48 height 11
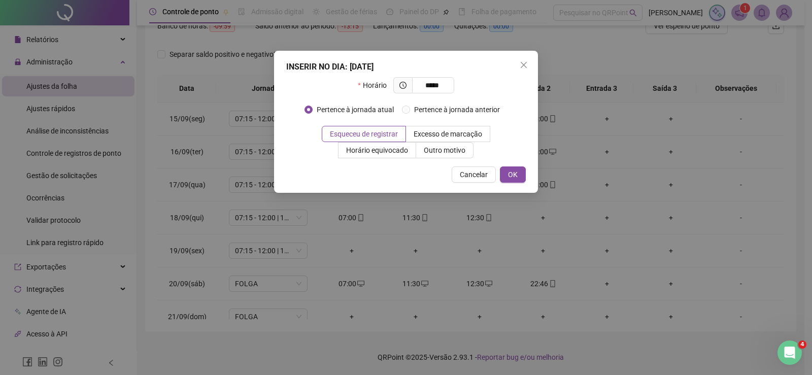
type input "*****"
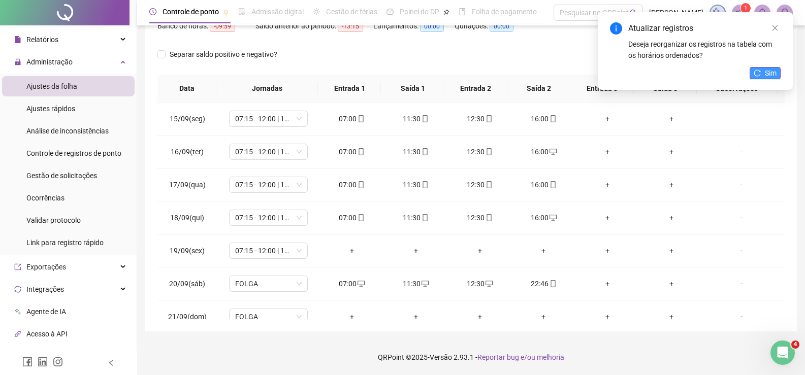
click at [768, 70] on span "Sim" at bounding box center [771, 73] width 12 height 11
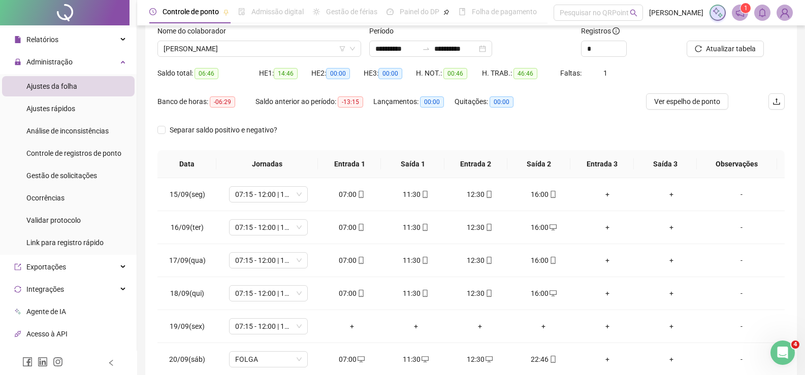
scroll to position [0, 0]
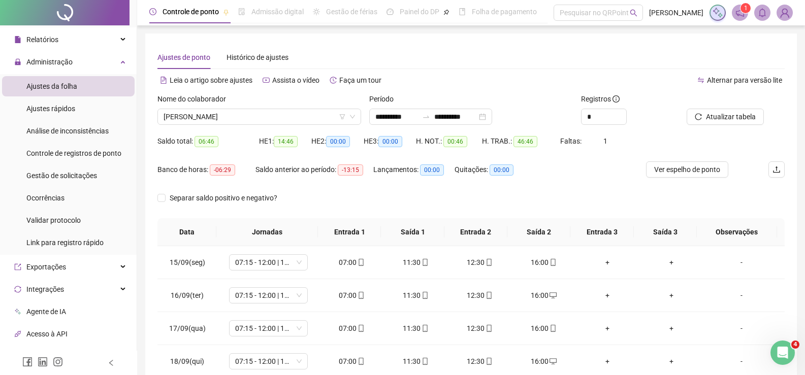
click at [227, 107] on div "Nome do colaborador" at bounding box center [259, 100] width 204 height 15
click at [222, 123] on span "[PERSON_NAME]" at bounding box center [258, 116] width 191 height 15
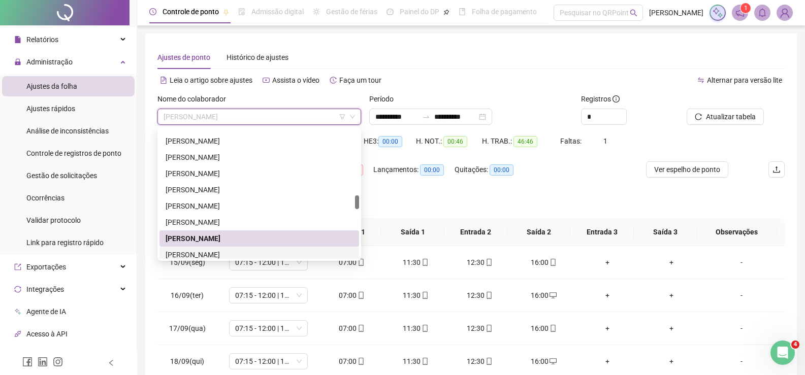
click at [218, 250] on div "[PERSON_NAME]" at bounding box center [258, 254] width 187 height 11
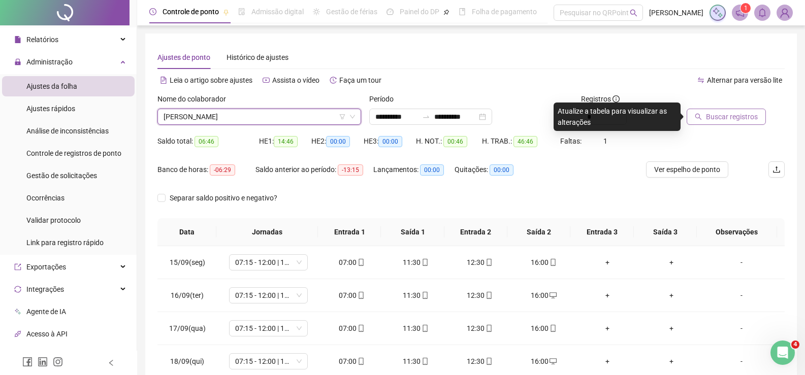
click at [737, 115] on span "Buscar registros" at bounding box center [732, 116] width 52 height 11
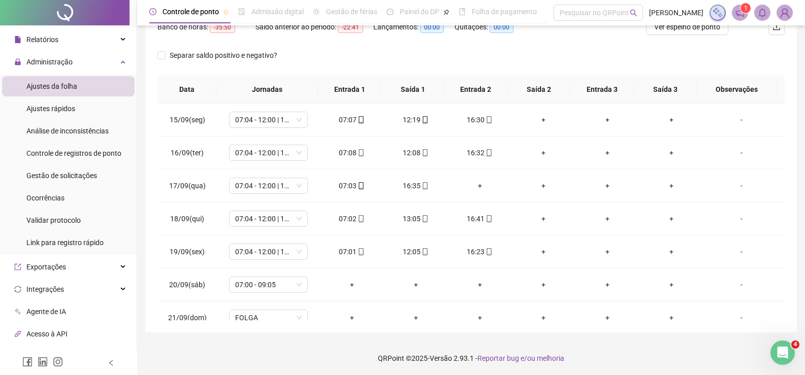
scroll to position [144, 0]
click at [481, 186] on div "+" at bounding box center [480, 184] width 48 height 11
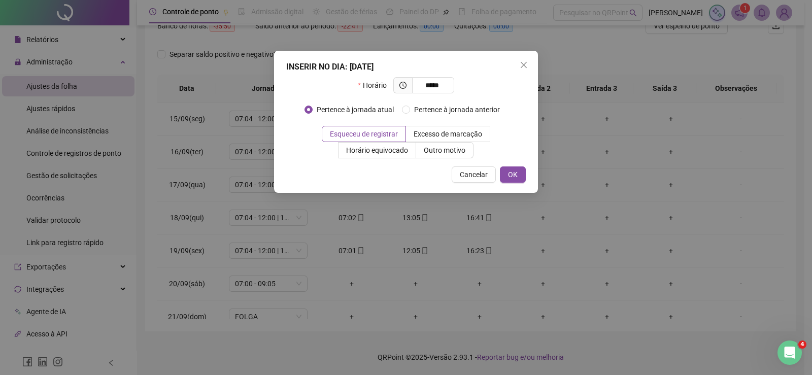
type input "*****"
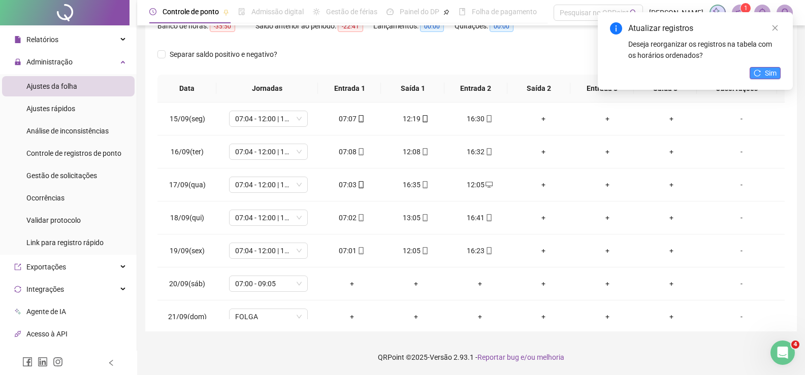
click at [771, 73] on span "Sim" at bounding box center [771, 73] width 12 height 11
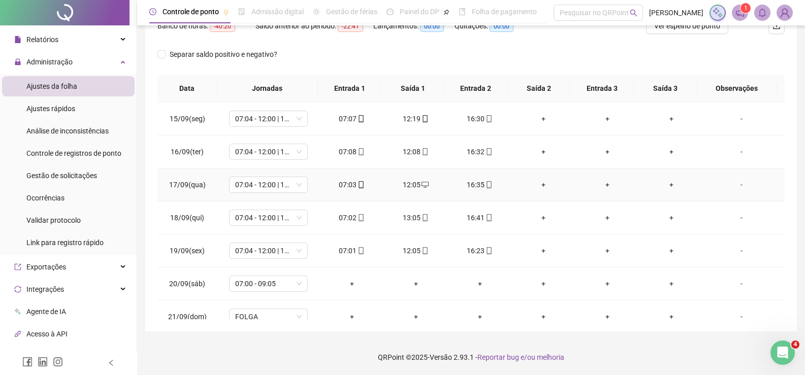
click at [540, 187] on div "+" at bounding box center [543, 184] width 48 height 11
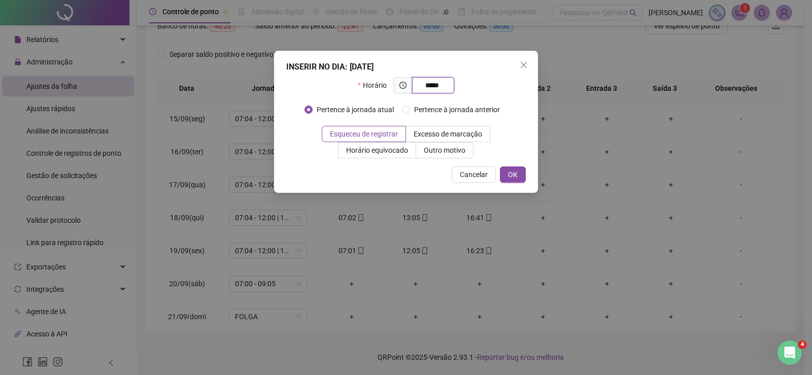
type input "*****"
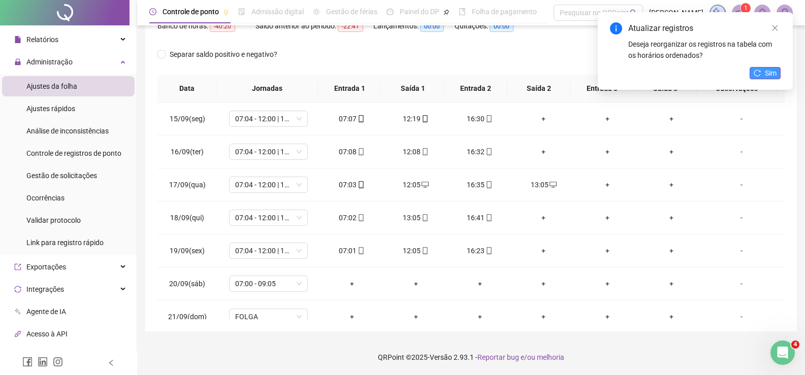
click at [765, 72] on span "Sim" at bounding box center [771, 73] width 12 height 11
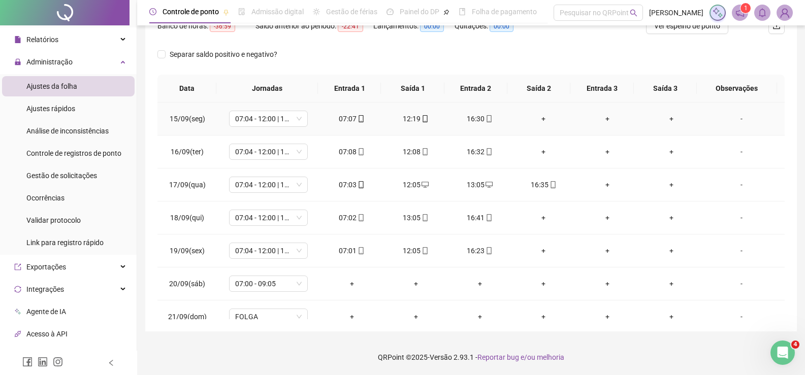
click at [534, 117] on div "+" at bounding box center [543, 118] width 48 height 11
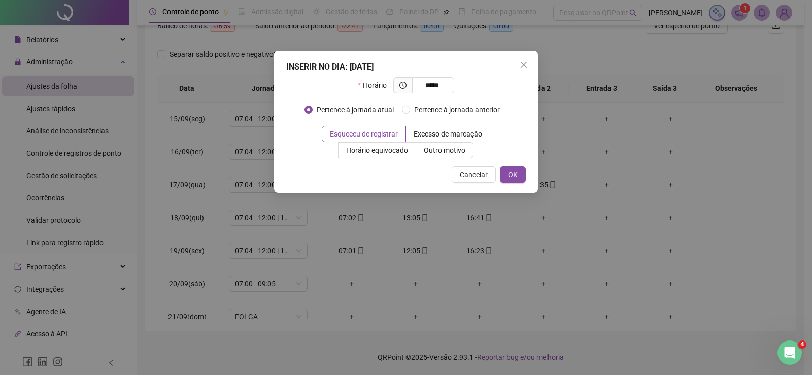
type input "*****"
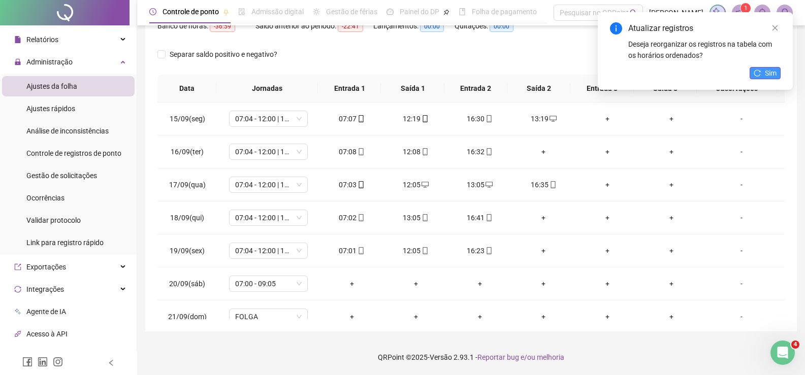
click at [761, 73] on button "Sim" at bounding box center [764, 73] width 31 height 12
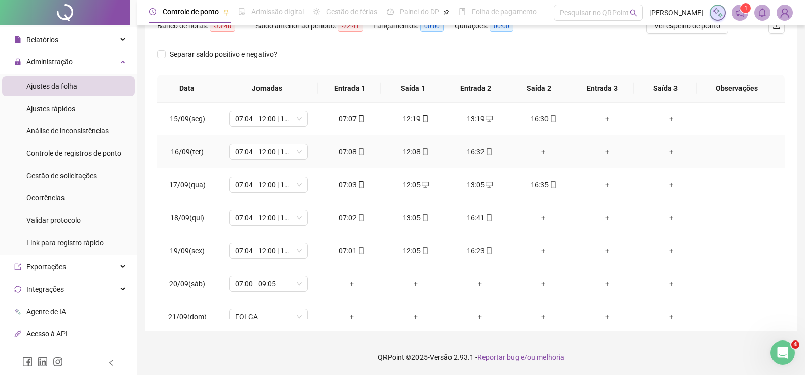
click at [536, 156] on div "+" at bounding box center [543, 151] width 48 height 11
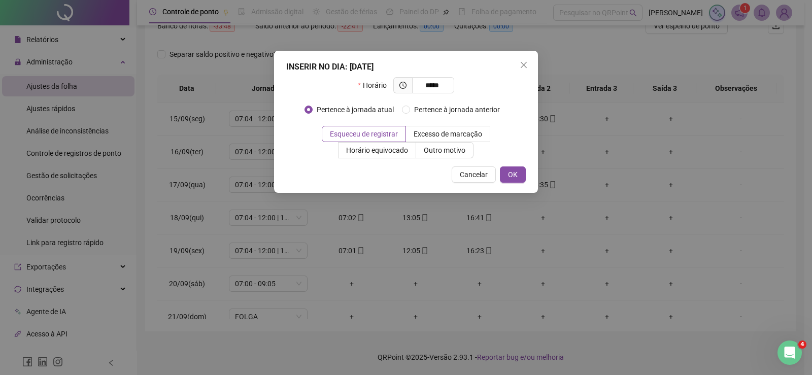
type input "*****"
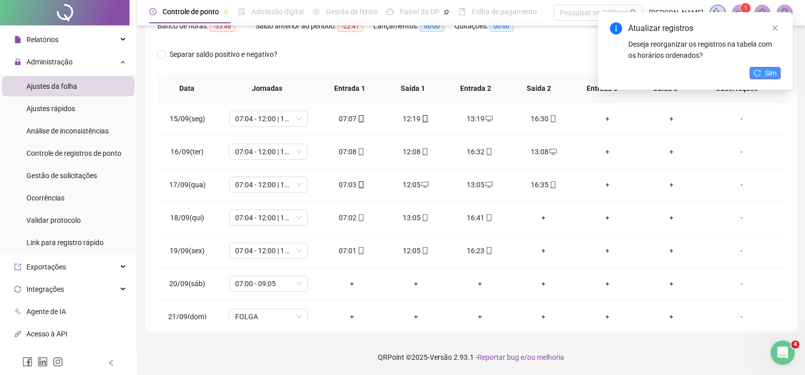
click at [771, 69] on span "Sim" at bounding box center [771, 73] width 12 height 11
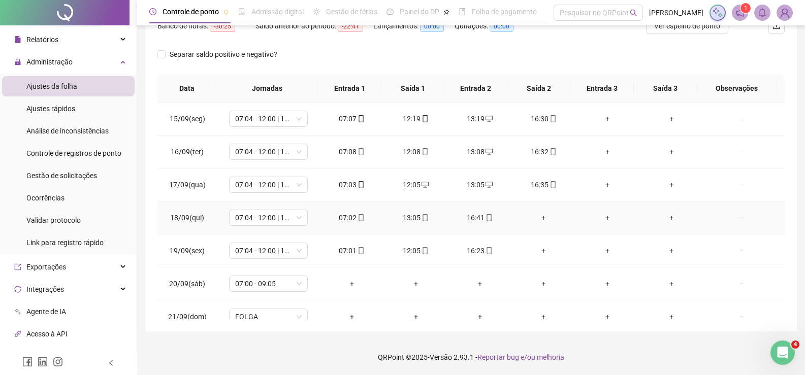
click at [545, 212] on td "+" at bounding box center [543, 218] width 64 height 33
click at [533, 219] on div "+" at bounding box center [543, 217] width 48 height 11
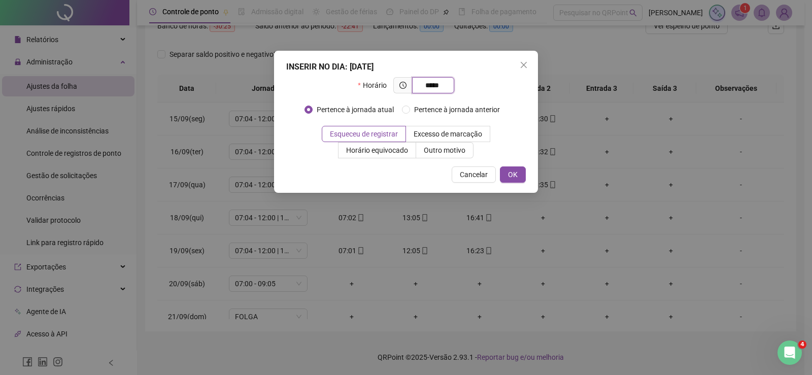
type input "*****"
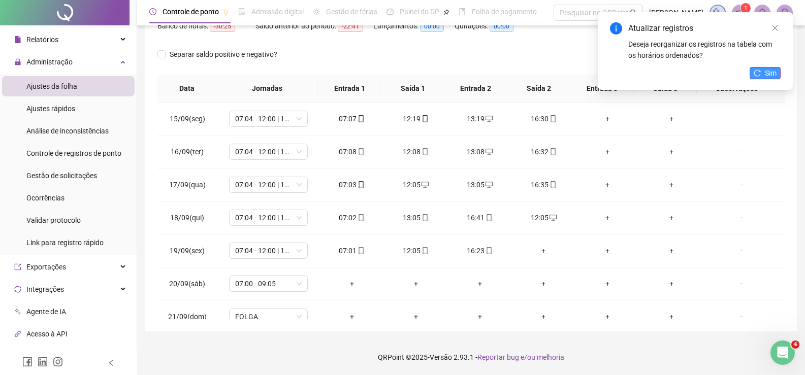
click at [769, 73] on span "Sim" at bounding box center [771, 73] width 12 height 11
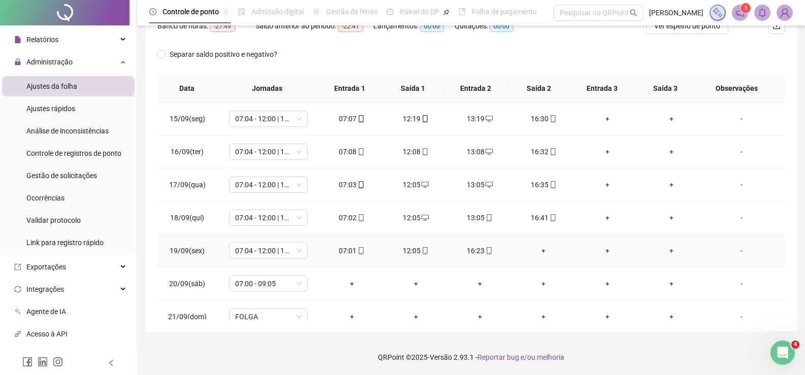
click at [528, 251] on div "+" at bounding box center [543, 250] width 48 height 11
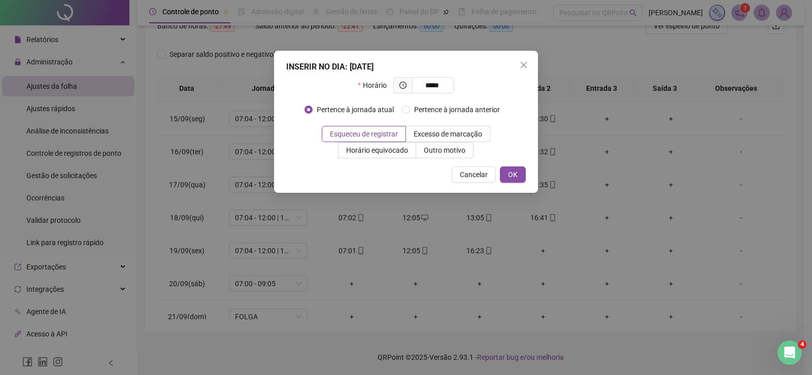
type input "*****"
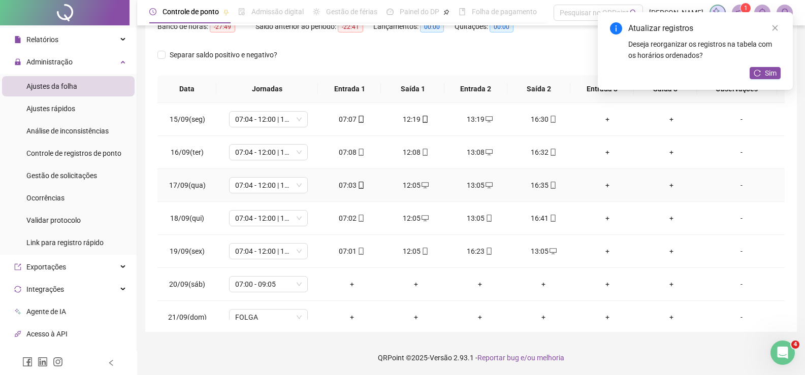
scroll to position [93, 0]
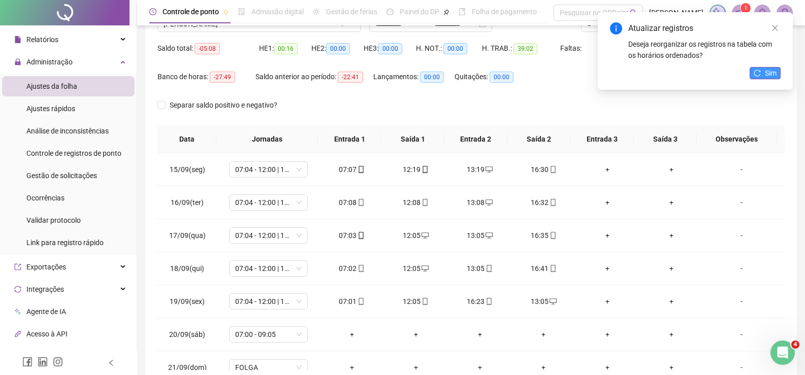
drag, startPoint x: 770, startPoint y: 70, endPoint x: 756, endPoint y: 87, distance: 22.0
click at [770, 71] on span "Sim" at bounding box center [771, 73] width 12 height 11
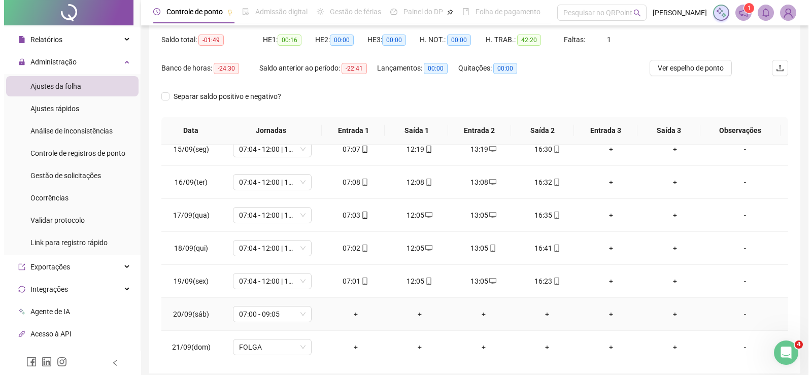
scroll to position [14, 0]
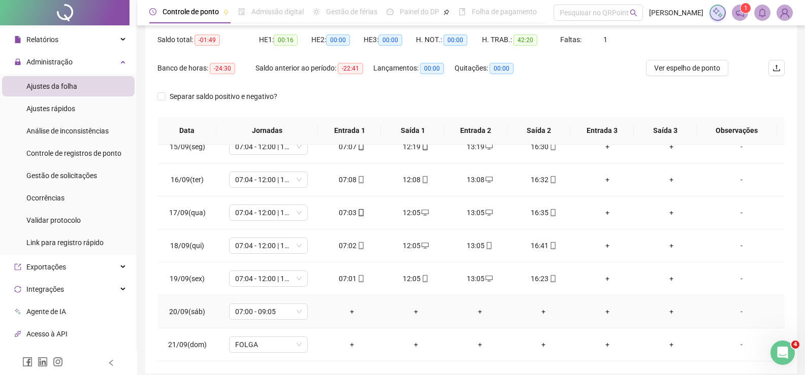
click at [730, 311] on div "-" at bounding box center [741, 311] width 60 height 11
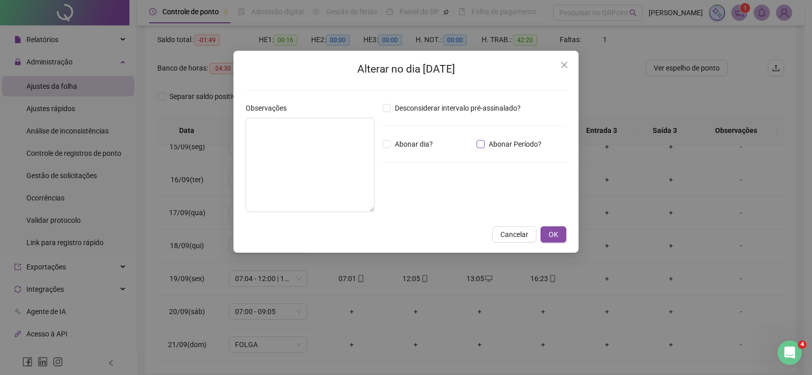
click at [489, 142] on span "Abonar Período?" at bounding box center [515, 144] width 61 height 11
click at [390, 193] on div "*****" at bounding box center [414, 200] width 62 height 20
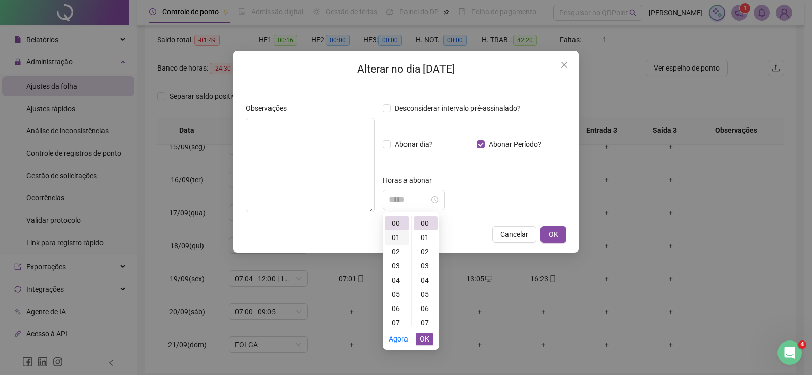
click at [396, 235] on div "01" at bounding box center [397, 237] width 24 height 14
click at [426, 299] on div "59" at bounding box center [426, 300] width 24 height 14
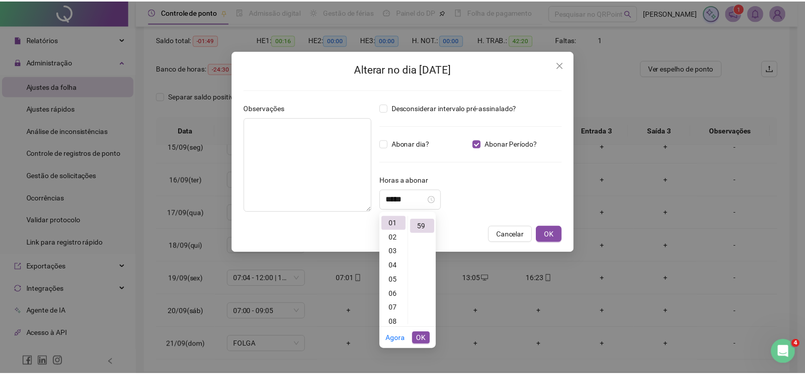
scroll to position [839, 0]
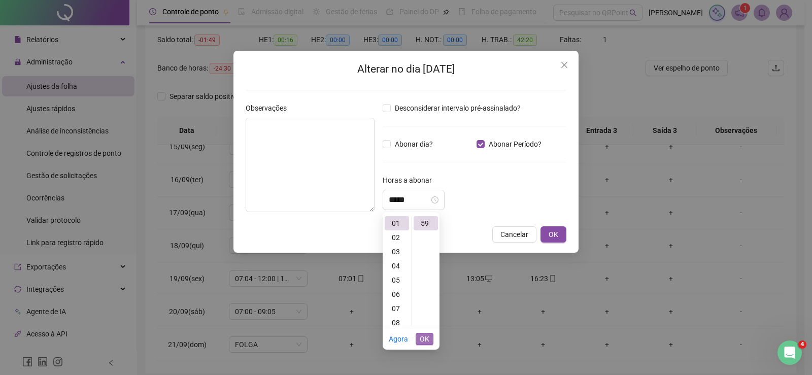
click at [425, 340] on span "OK" at bounding box center [425, 339] width 10 height 11
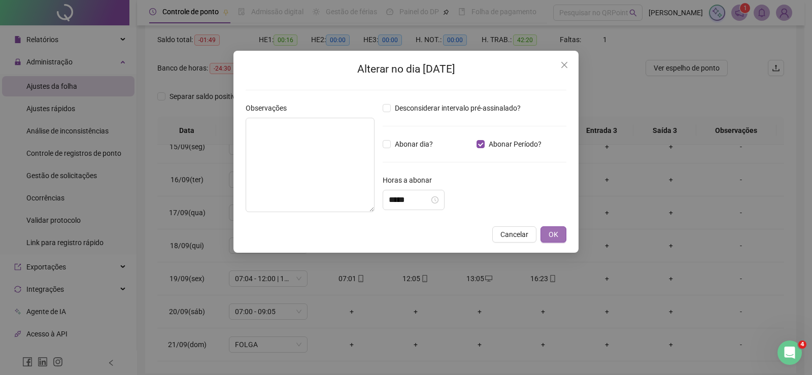
click at [549, 238] on span "OK" at bounding box center [554, 234] width 10 height 11
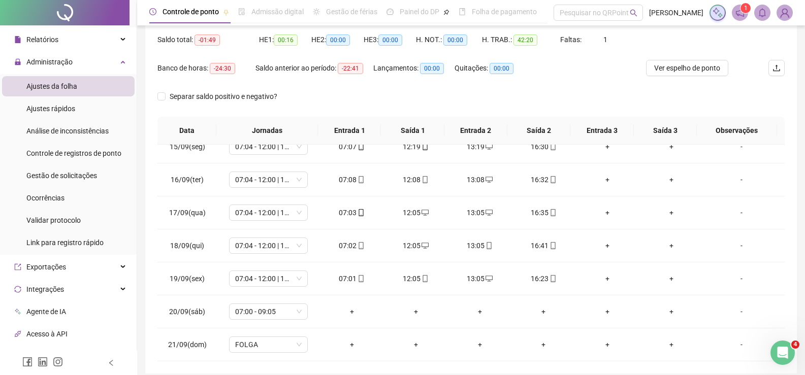
scroll to position [0, 0]
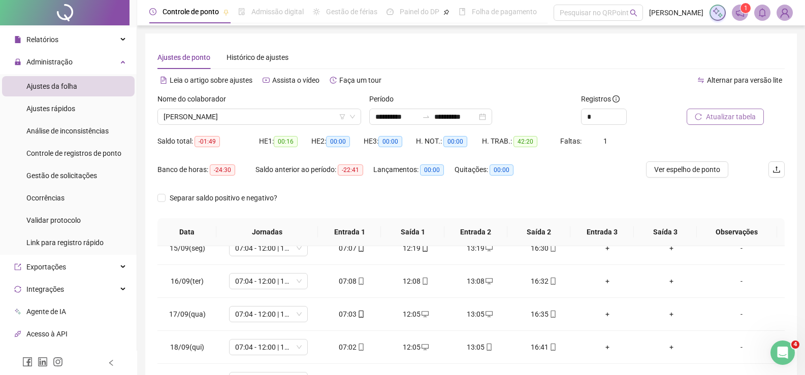
click at [725, 113] on span "Atualizar tabela" at bounding box center [731, 116] width 50 height 11
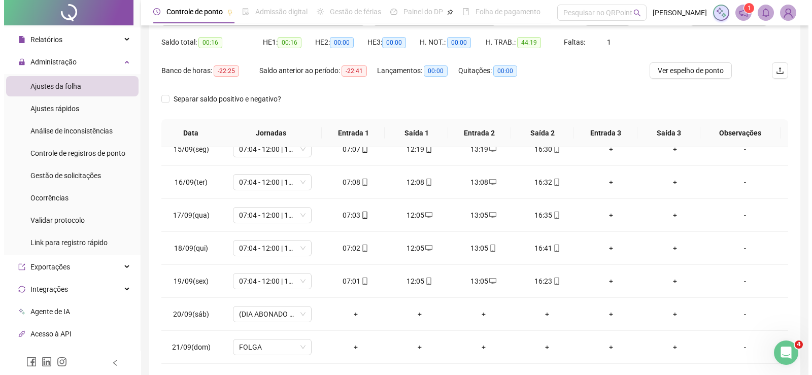
scroll to position [144, 0]
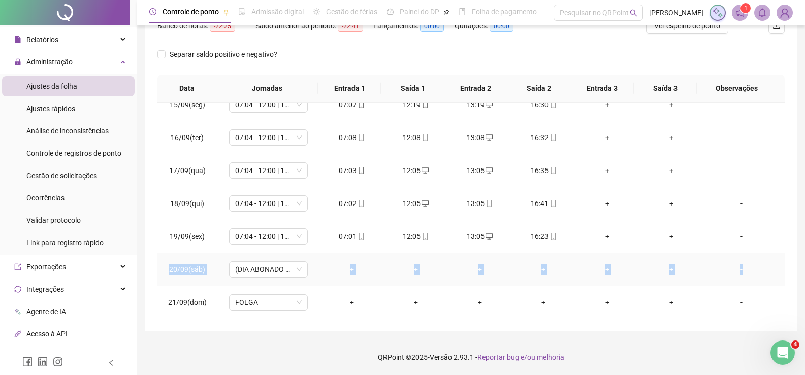
drag, startPoint x: 737, startPoint y: 237, endPoint x: 740, endPoint y: 261, distance: 25.0
click at [740, 261] on tbody "15/09(seg) 07:04 - 12:00 | 13:00 - 16:27 07:07 12:19 13:19 16:30 + + - 16/09(te…" at bounding box center [470, 203] width 627 height 231
click at [734, 268] on div "-" at bounding box center [741, 269] width 60 height 11
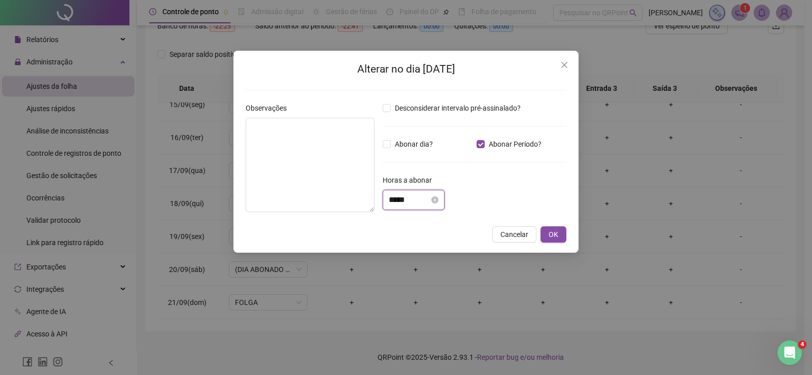
click at [415, 199] on input "*****" at bounding box center [409, 200] width 41 height 12
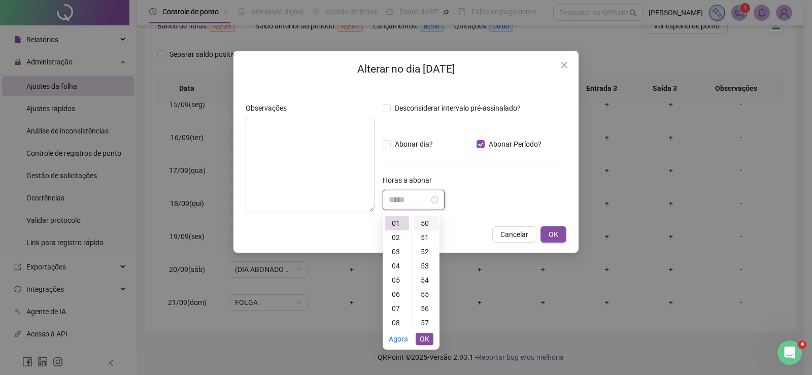
scroll to position [686, 0]
click at [428, 238] on div "49" at bounding box center [426, 233] width 24 height 14
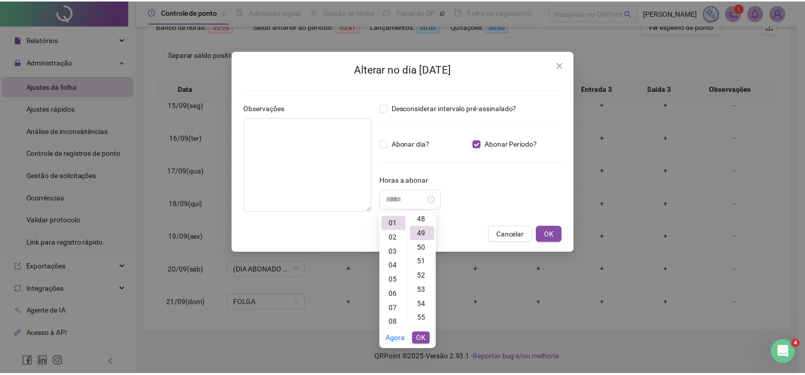
scroll to position [696, 0]
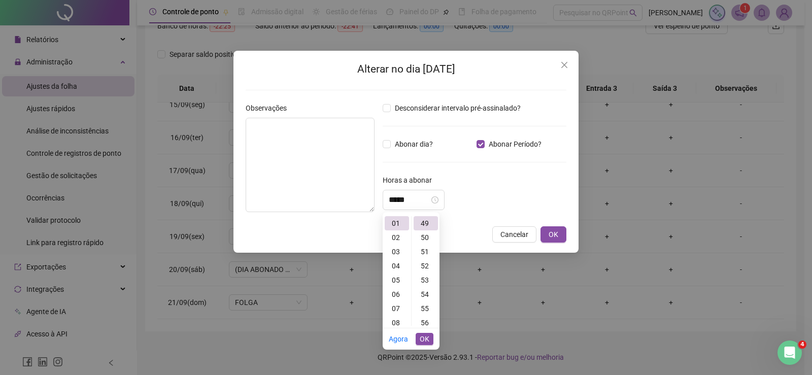
type input "*****"
click at [429, 339] on span "OK" at bounding box center [425, 339] width 10 height 11
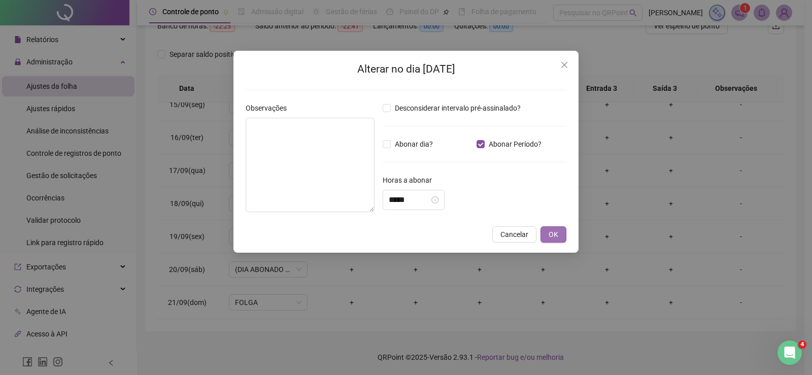
click at [556, 236] on span "OK" at bounding box center [554, 234] width 10 height 11
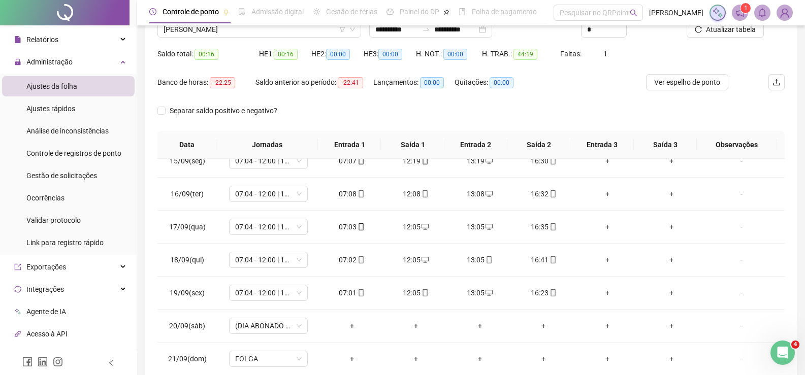
scroll to position [0, 0]
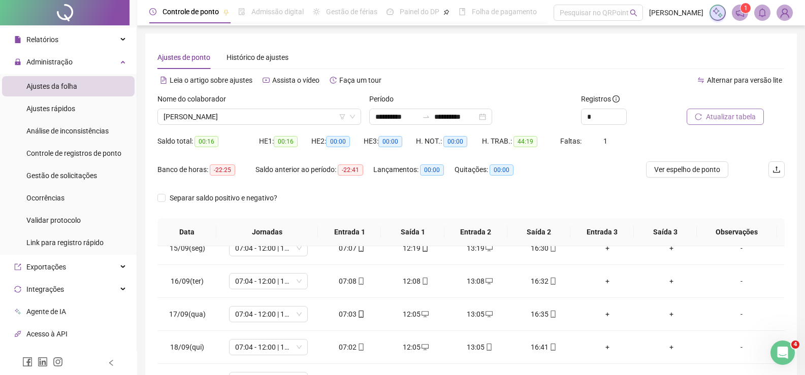
click at [733, 114] on span "Atualizar tabela" at bounding box center [731, 116] width 50 height 11
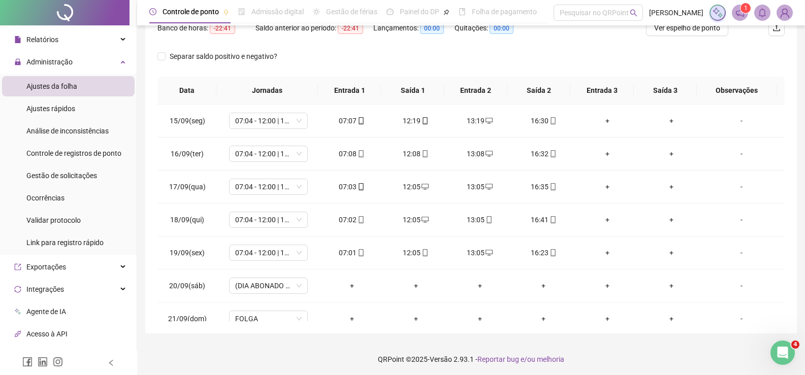
scroll to position [144, 0]
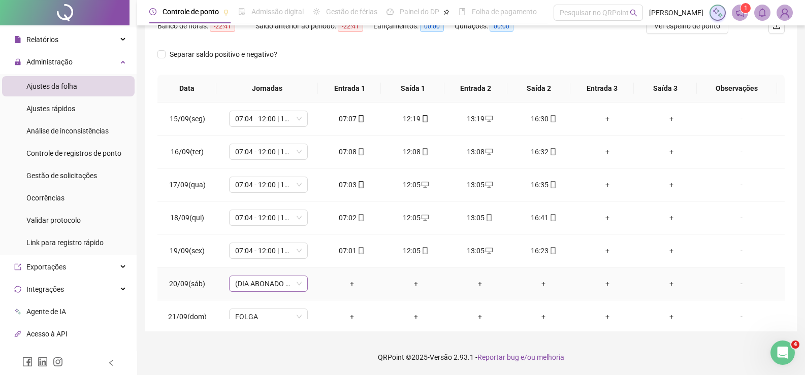
click at [257, 283] on span "(DIA ABONADO PARCIALMENTE)" at bounding box center [268, 283] width 67 height 15
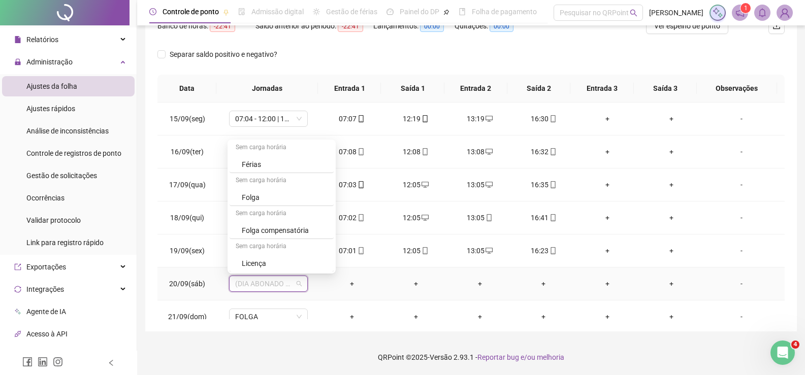
scroll to position [431, 0]
click at [287, 228] on div "Folga compensatória" at bounding box center [285, 229] width 86 height 11
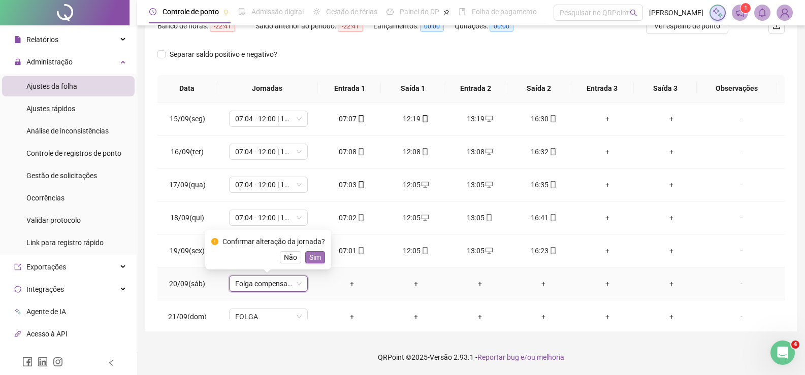
click at [318, 255] on span "Sim" at bounding box center [315, 257] width 12 height 11
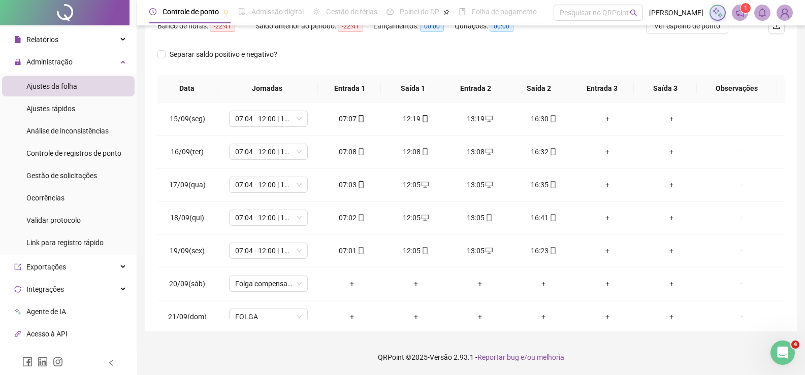
scroll to position [0, 0]
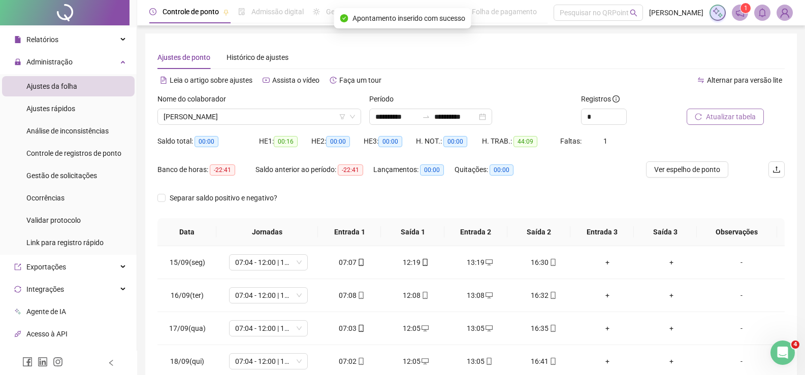
click at [730, 121] on span "Atualizar tabela" at bounding box center [731, 116] width 50 height 11
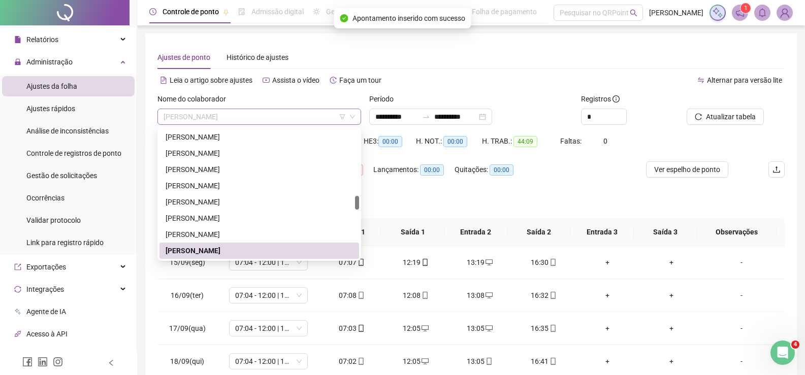
click at [267, 119] on span "[PERSON_NAME]" at bounding box center [258, 116] width 191 height 15
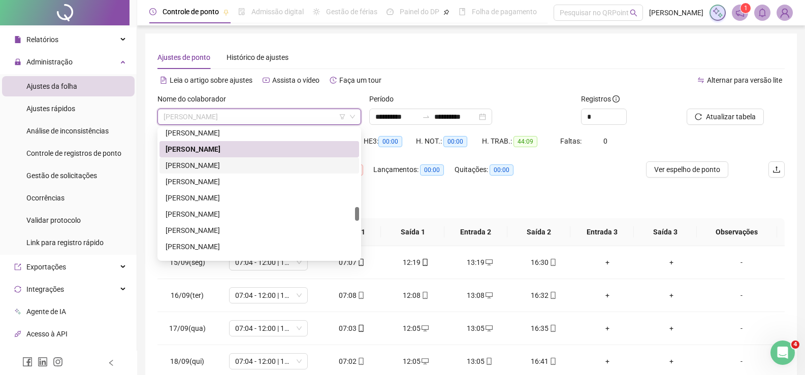
click at [234, 167] on div "[PERSON_NAME]" at bounding box center [258, 165] width 187 height 11
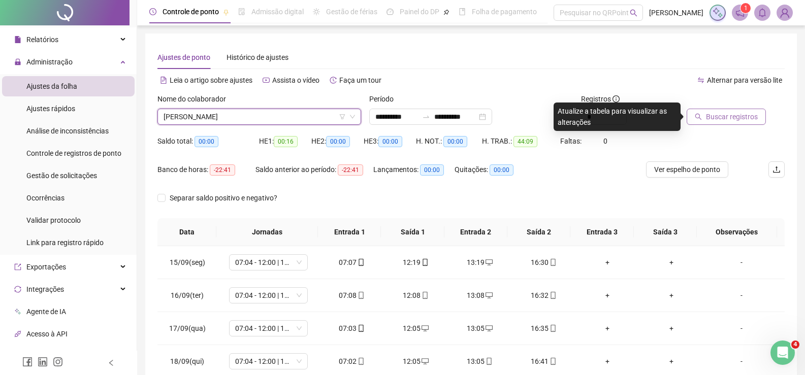
click at [730, 115] on span "Buscar registros" at bounding box center [732, 116] width 52 height 11
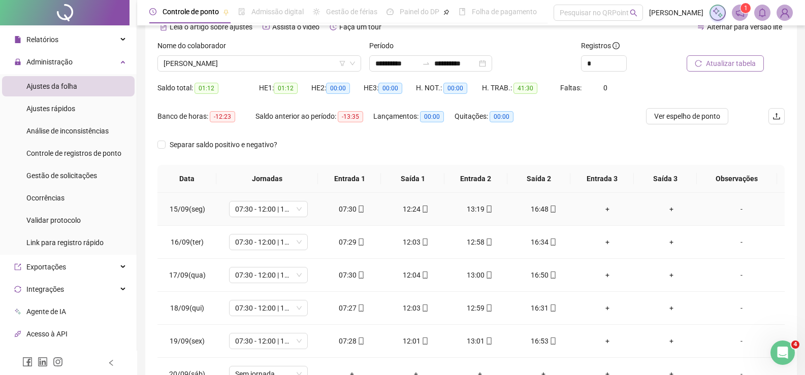
scroll to position [0, 0]
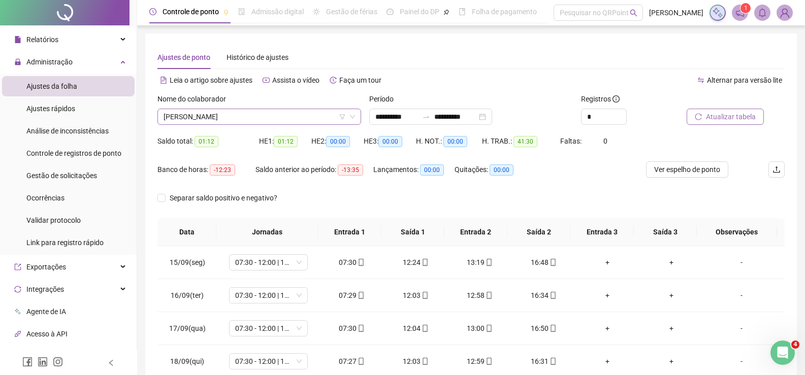
drag, startPoint x: 241, startPoint y: 105, endPoint x: 239, endPoint y: 114, distance: 9.4
click at [240, 108] on div "Nome do colaborador" at bounding box center [259, 100] width 204 height 15
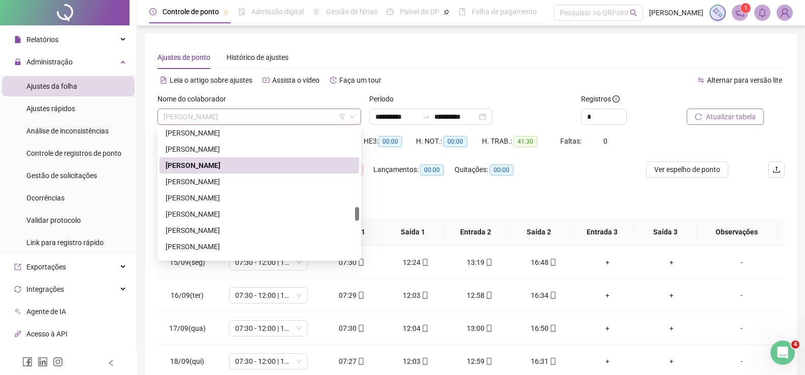
click at [239, 114] on span "[PERSON_NAME]" at bounding box center [258, 116] width 191 height 15
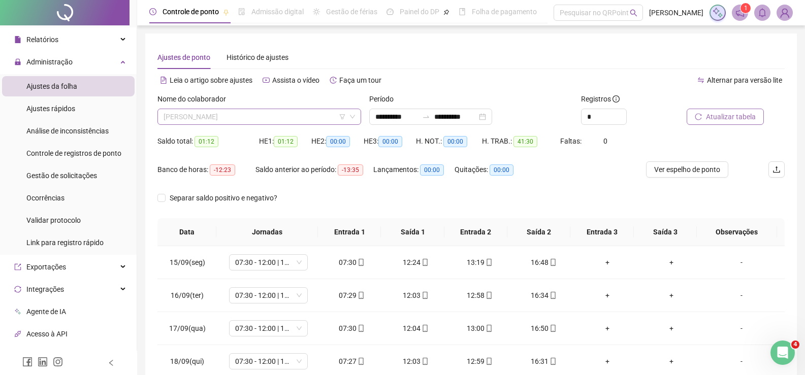
click at [230, 117] on span "[PERSON_NAME]" at bounding box center [258, 116] width 191 height 15
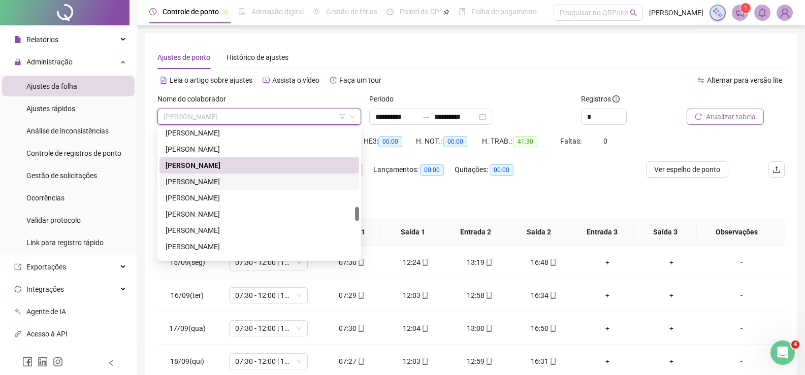
click at [237, 178] on div "[PERSON_NAME]" at bounding box center [258, 181] width 187 height 11
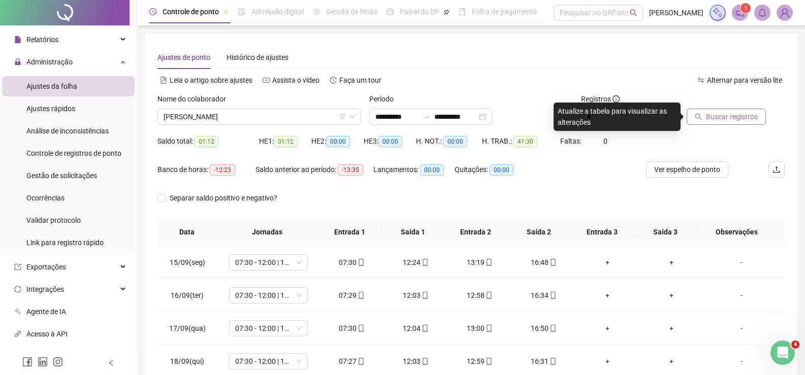
click at [736, 111] on button "Buscar registros" at bounding box center [725, 117] width 79 height 16
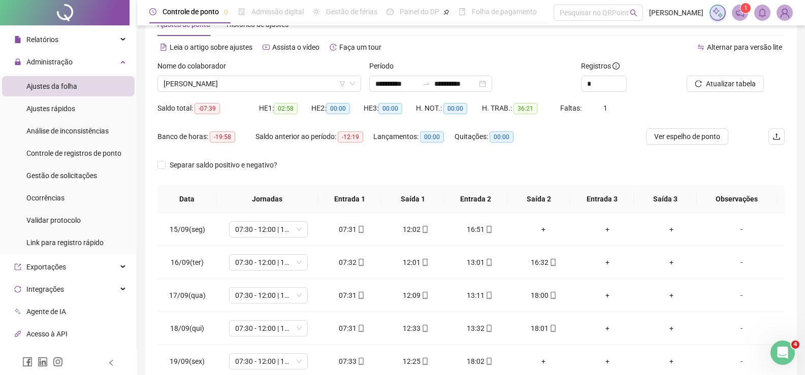
scroll to position [51, 0]
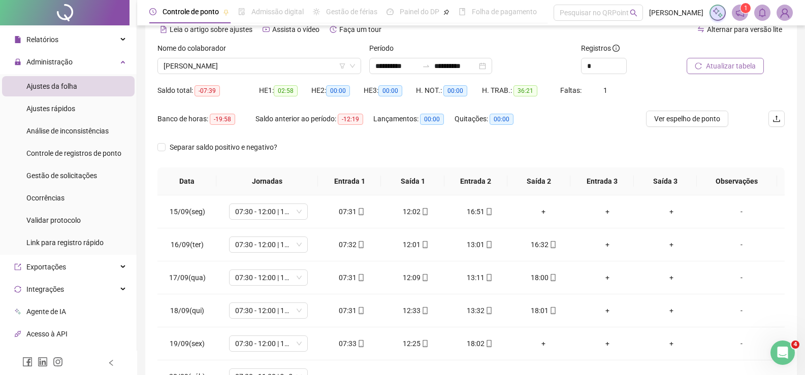
click at [732, 59] on button "Atualizar tabela" at bounding box center [724, 66] width 77 height 16
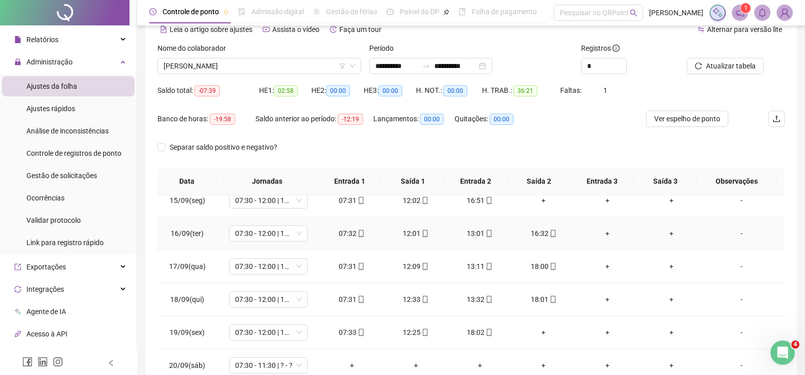
scroll to position [14, 0]
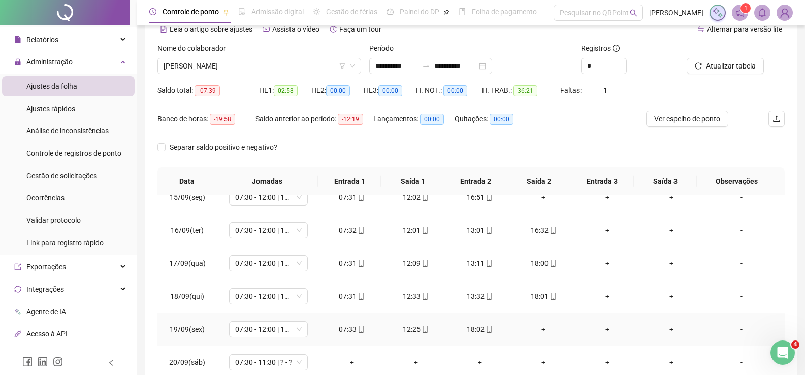
click at [536, 327] on div "+" at bounding box center [543, 329] width 48 height 11
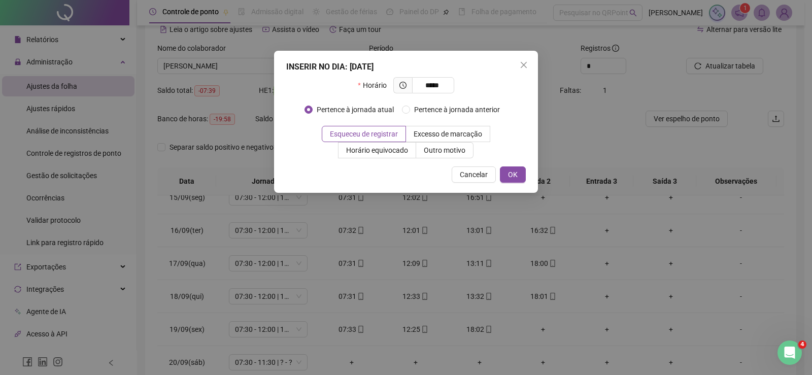
type input "*****"
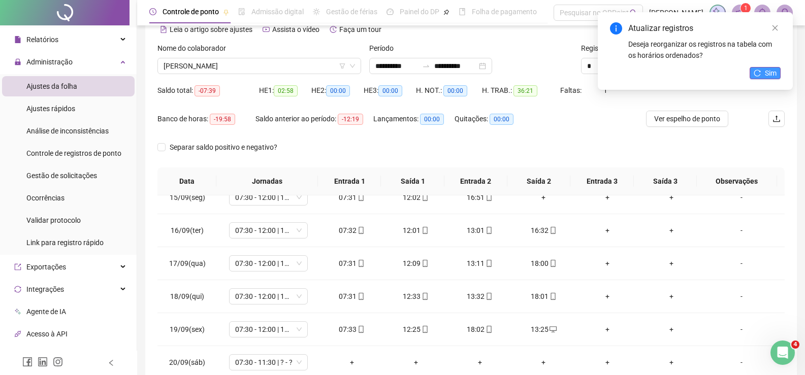
click at [766, 74] on span "Sim" at bounding box center [771, 73] width 12 height 11
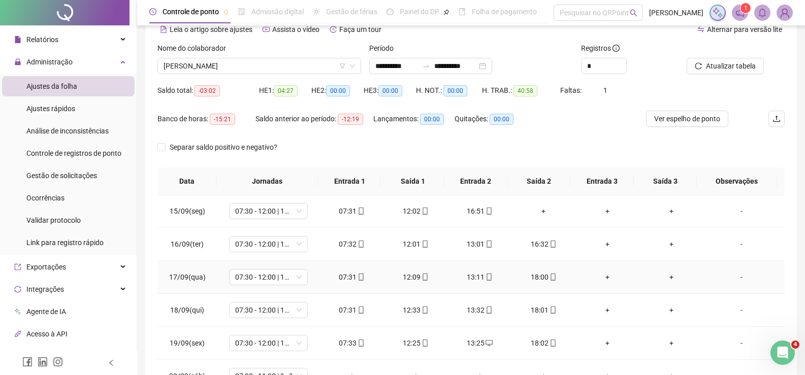
scroll to position [0, 0]
click at [543, 208] on div "+" at bounding box center [543, 211] width 48 height 11
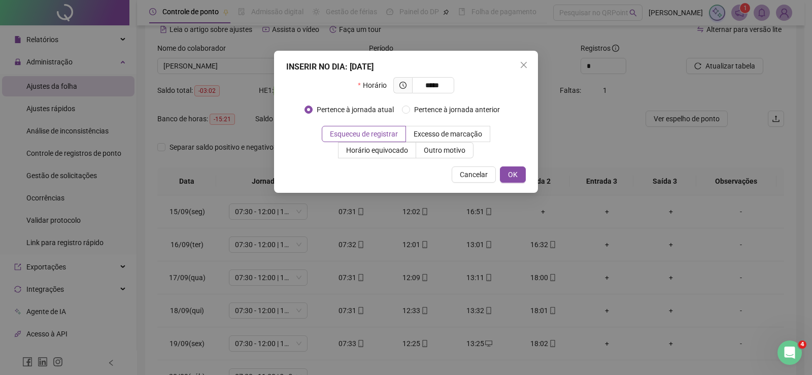
type input "*****"
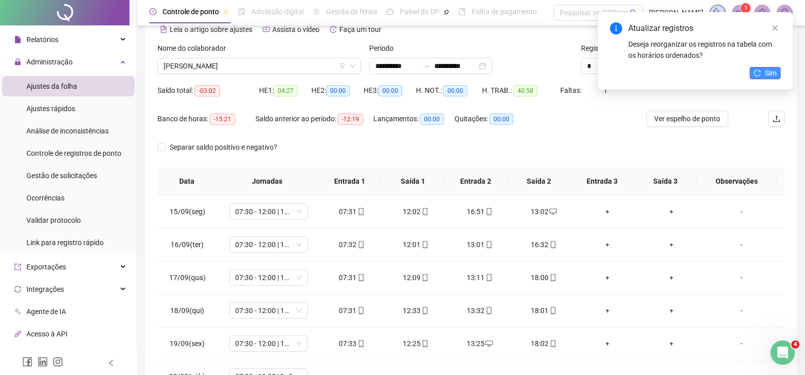
click at [760, 72] on icon "reload" at bounding box center [756, 73] width 7 height 7
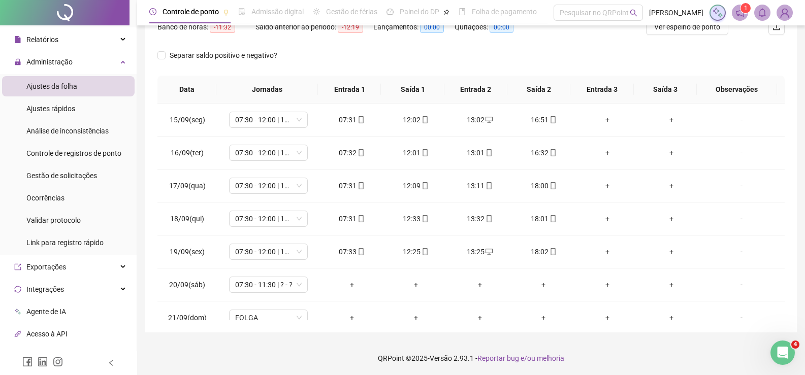
scroll to position [144, 0]
click at [273, 283] on span "07:30 - 11:30 | ? - ?" at bounding box center [268, 283] width 67 height 15
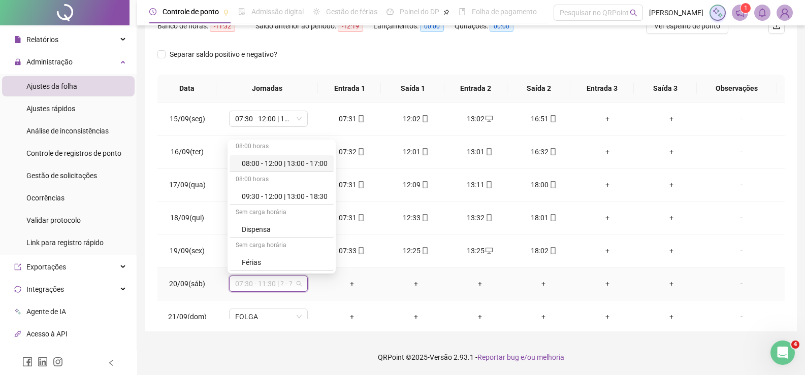
scroll to position [431, 0]
click at [303, 226] on div "Folga compensatória" at bounding box center [285, 229] width 86 height 11
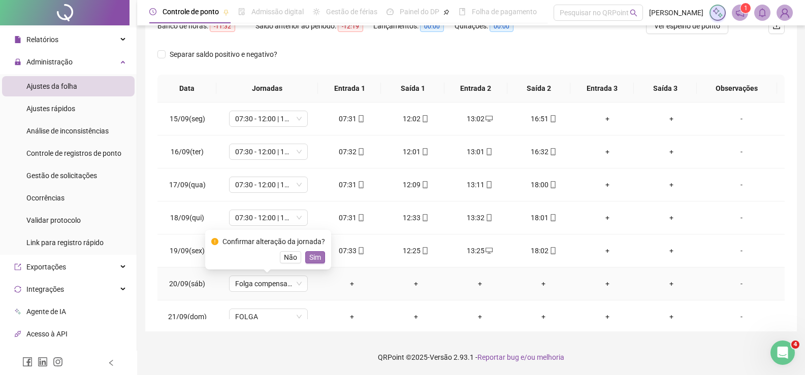
click at [316, 258] on span "Sim" at bounding box center [315, 257] width 12 height 11
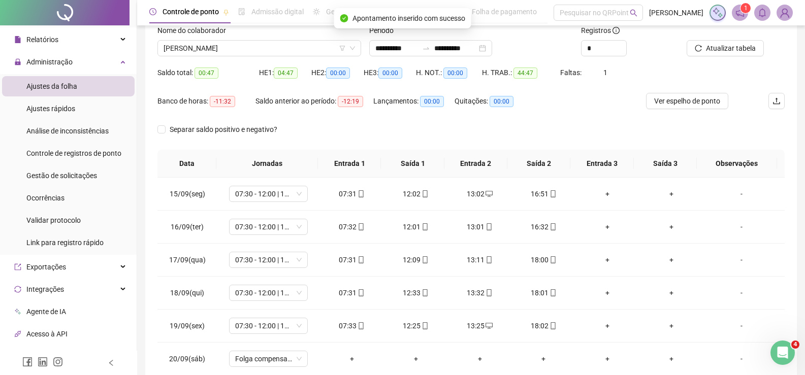
scroll to position [0, 0]
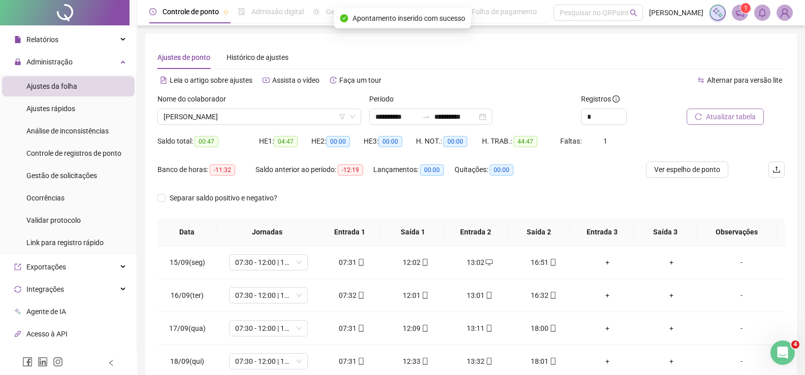
click at [723, 115] on span "Atualizar tabela" at bounding box center [731, 116] width 50 height 11
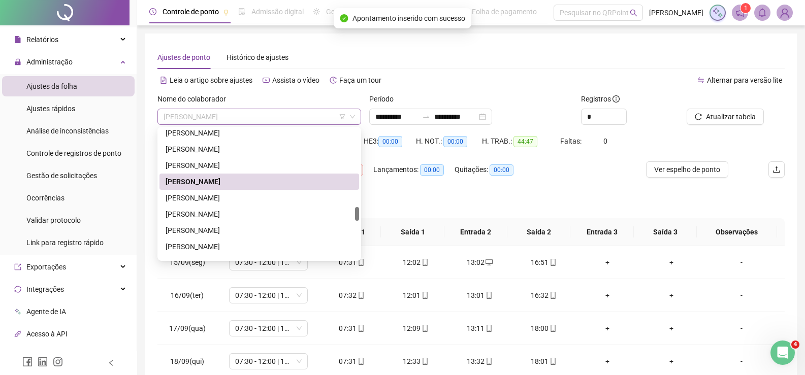
click at [220, 111] on span "[PERSON_NAME]" at bounding box center [258, 116] width 191 height 15
click at [265, 200] on div "[PERSON_NAME]" at bounding box center [258, 197] width 187 height 11
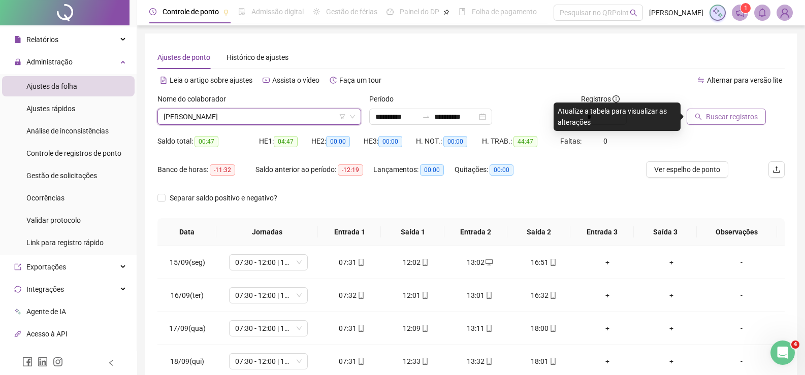
click at [731, 116] on span "Buscar registros" at bounding box center [732, 116] width 52 height 11
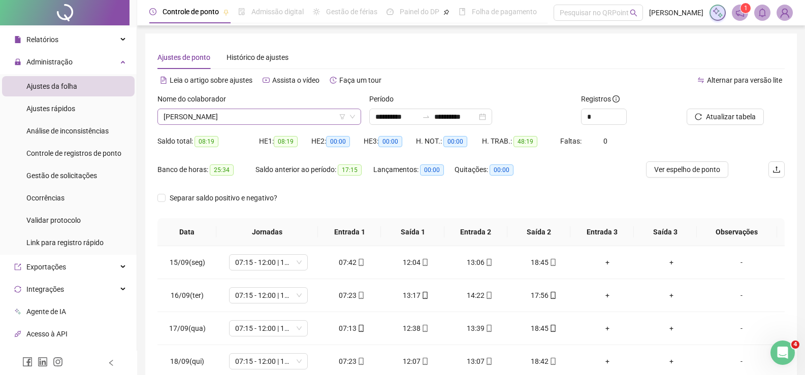
click at [254, 114] on span "[PERSON_NAME]" at bounding box center [258, 116] width 191 height 15
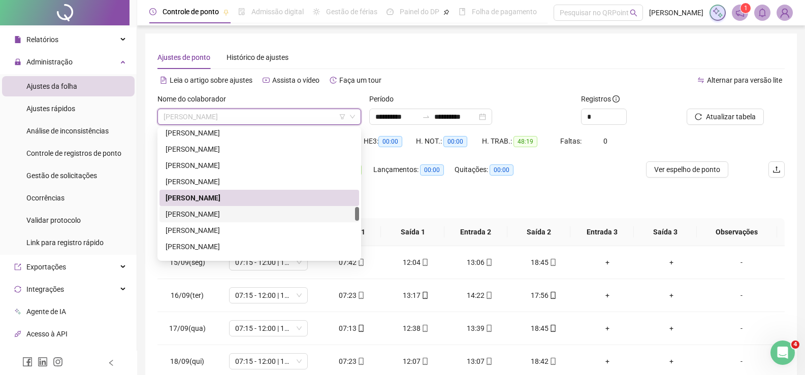
click at [219, 211] on div "[PERSON_NAME]" at bounding box center [258, 214] width 187 height 11
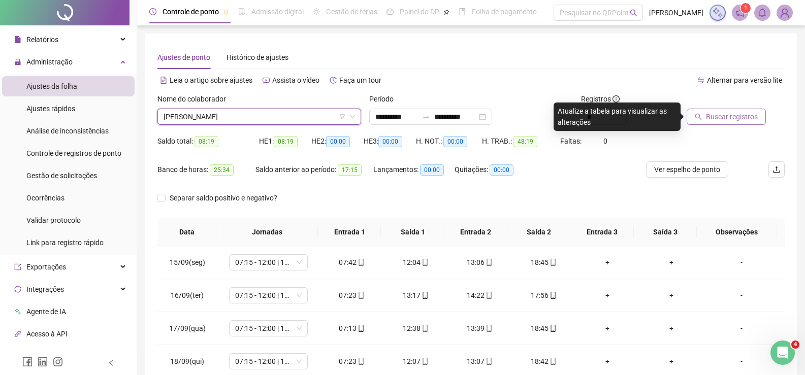
click at [726, 111] on span "Buscar registros" at bounding box center [732, 116] width 52 height 11
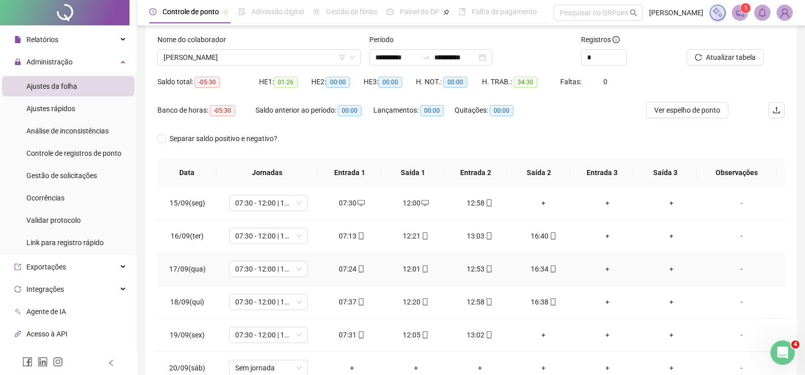
scroll to position [42, 0]
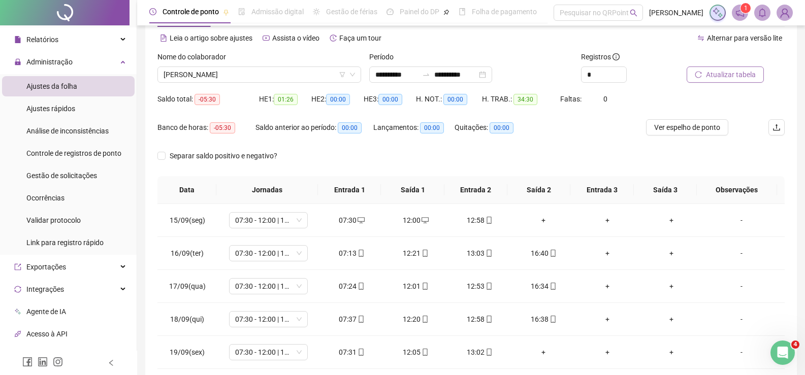
click at [734, 75] on span "Atualizar tabela" at bounding box center [731, 74] width 50 height 11
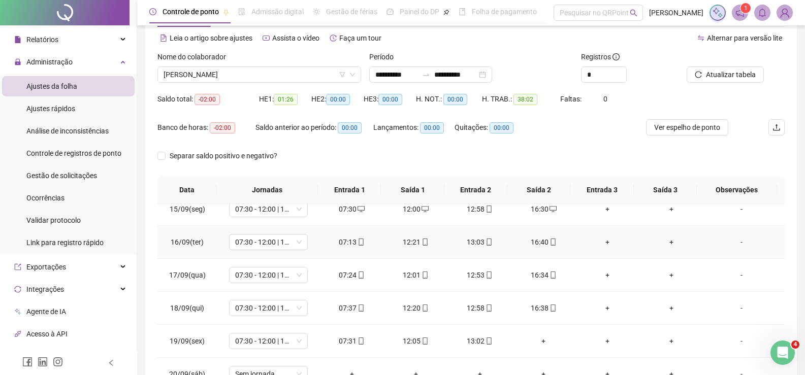
scroll to position [14, 0]
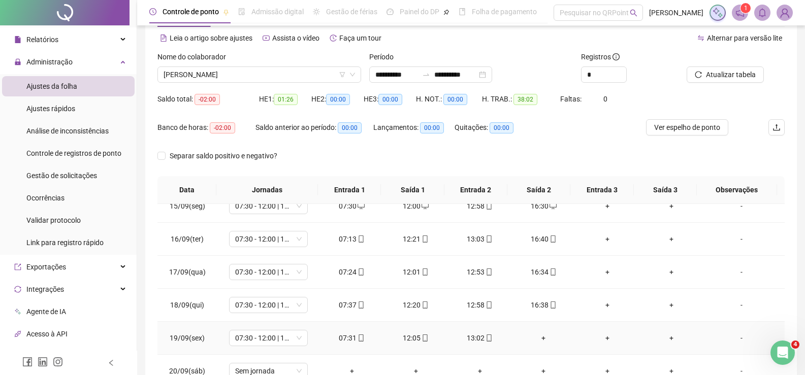
click at [534, 339] on div "+" at bounding box center [543, 338] width 48 height 11
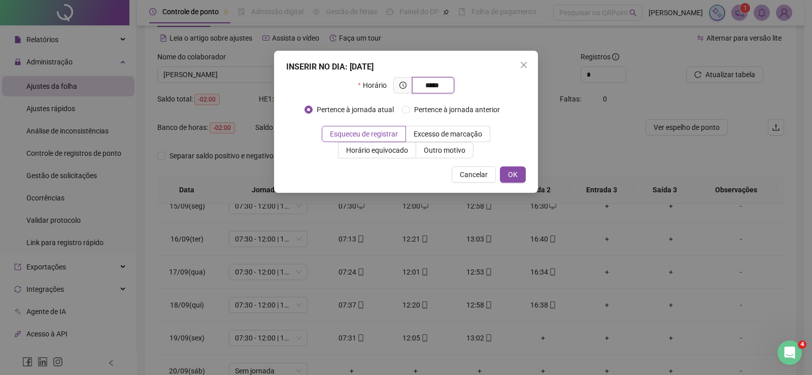
type input "*****"
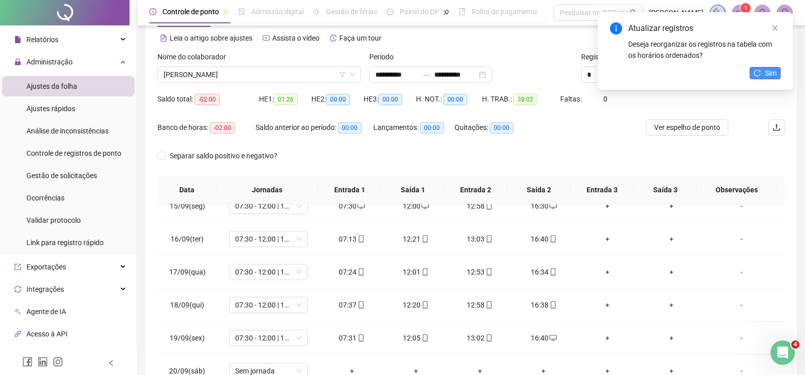
click at [761, 72] on button "Sim" at bounding box center [764, 73] width 31 height 12
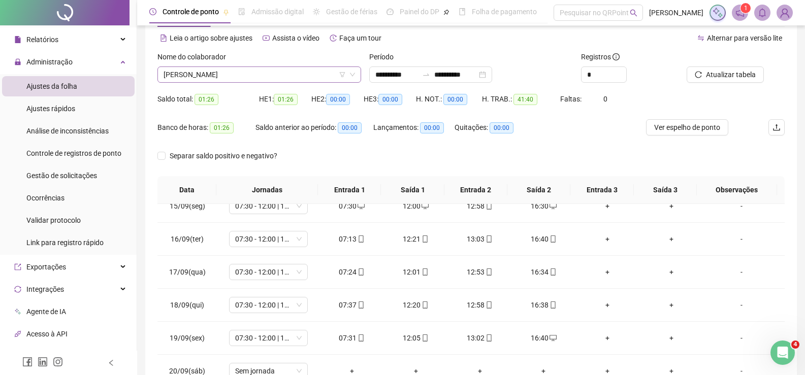
click at [255, 77] on span "[PERSON_NAME]" at bounding box center [258, 74] width 191 height 15
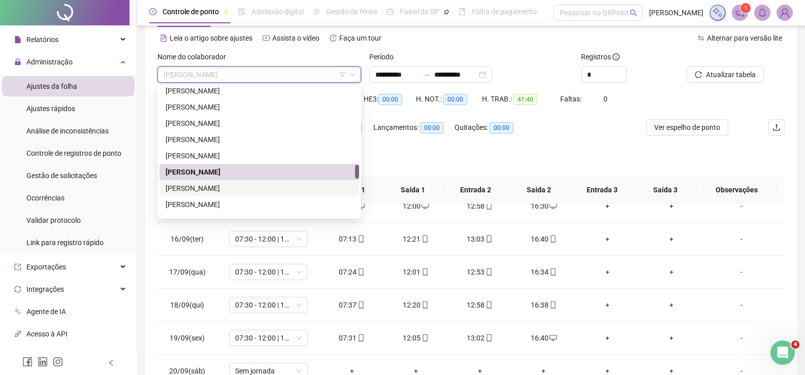
click at [228, 191] on div "[PERSON_NAME]" at bounding box center [258, 188] width 187 height 11
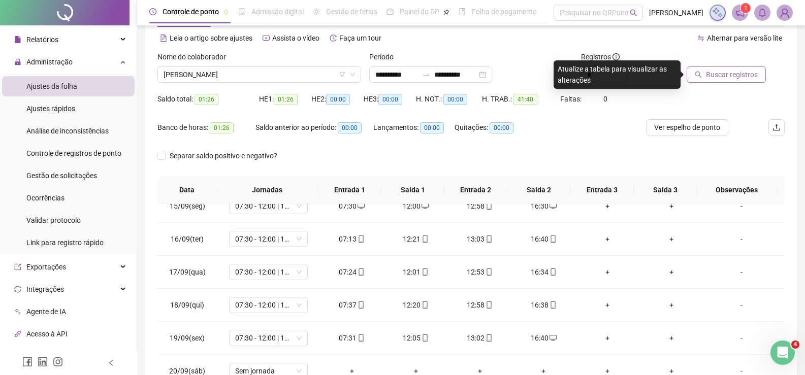
click at [723, 77] on span "Buscar registros" at bounding box center [732, 74] width 52 height 11
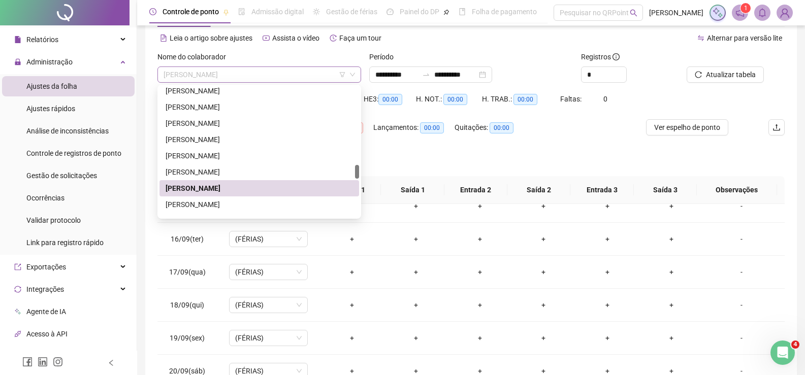
click at [211, 75] on span "[PERSON_NAME]" at bounding box center [258, 74] width 191 height 15
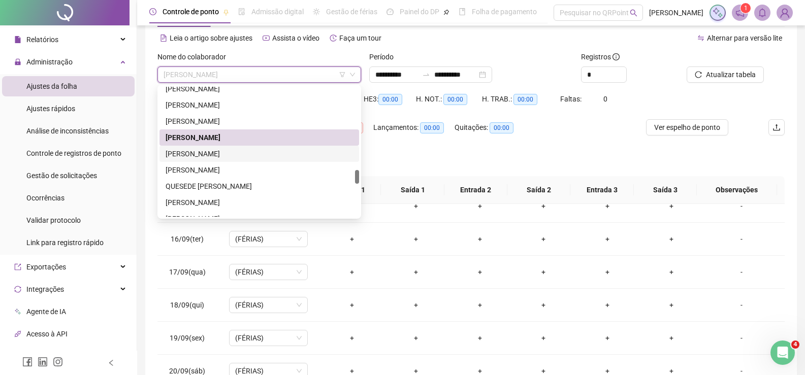
click at [218, 153] on div "[PERSON_NAME]" at bounding box center [258, 153] width 187 height 11
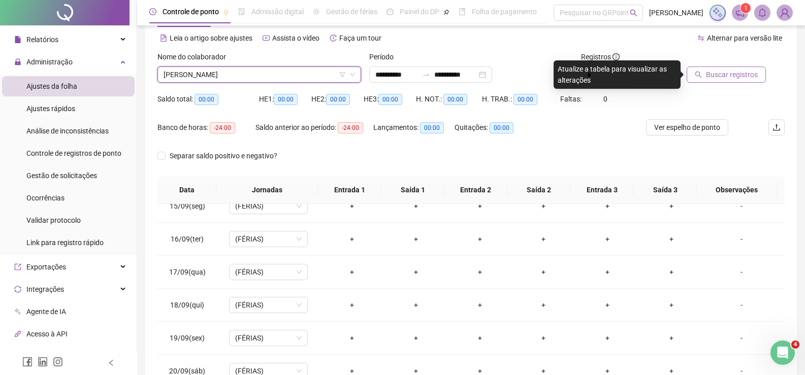
click at [738, 70] on span "Buscar registros" at bounding box center [732, 74] width 52 height 11
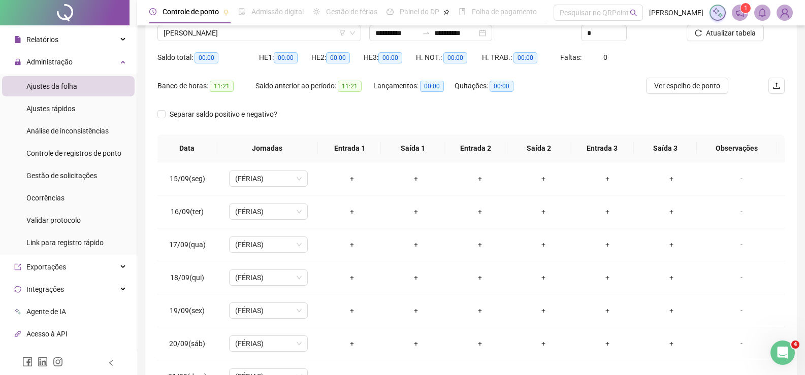
scroll to position [0, 0]
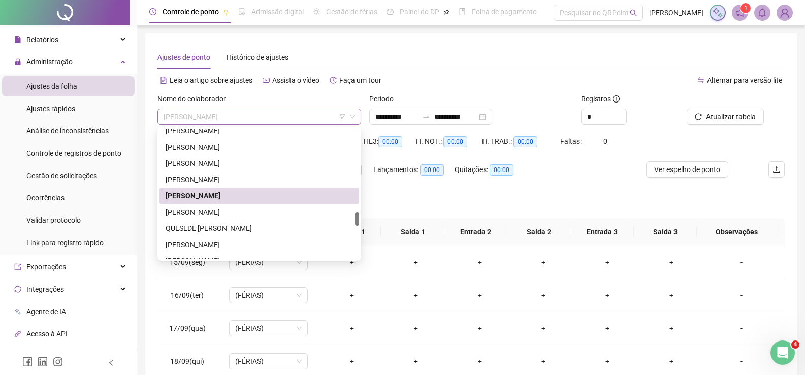
click at [233, 111] on span "[PERSON_NAME]" at bounding box center [258, 116] width 191 height 15
click at [209, 215] on div "[PERSON_NAME]" at bounding box center [258, 212] width 187 height 11
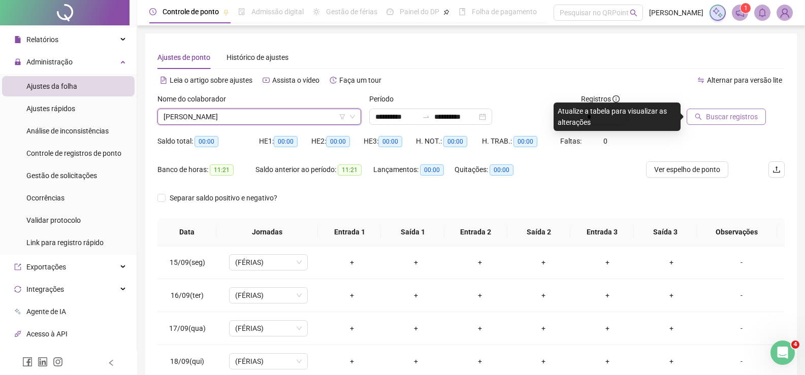
click at [742, 118] on span "Buscar registros" at bounding box center [732, 116] width 52 height 11
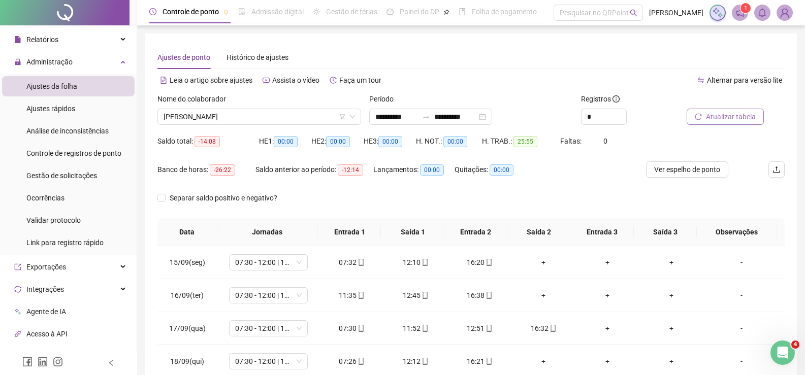
click at [713, 119] on span "Atualizar tabela" at bounding box center [731, 116] width 50 height 11
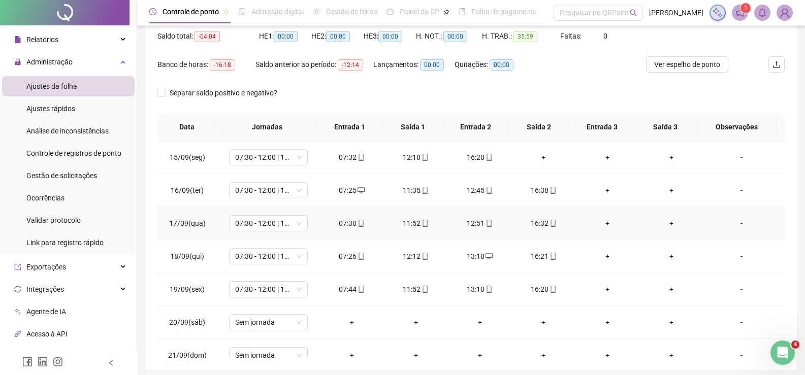
scroll to position [42, 0]
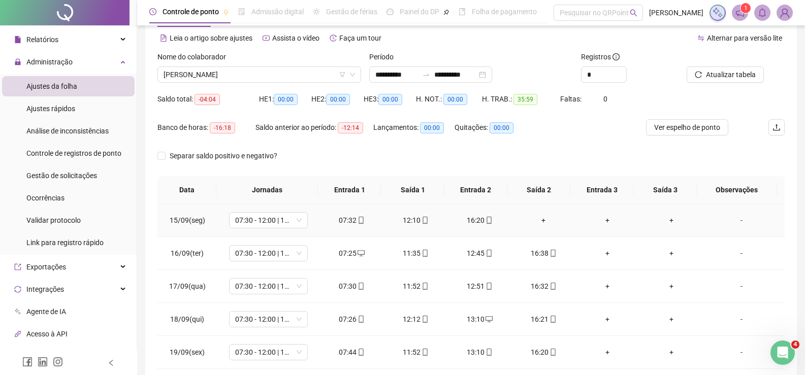
click at [535, 218] on div "+" at bounding box center [543, 220] width 48 height 11
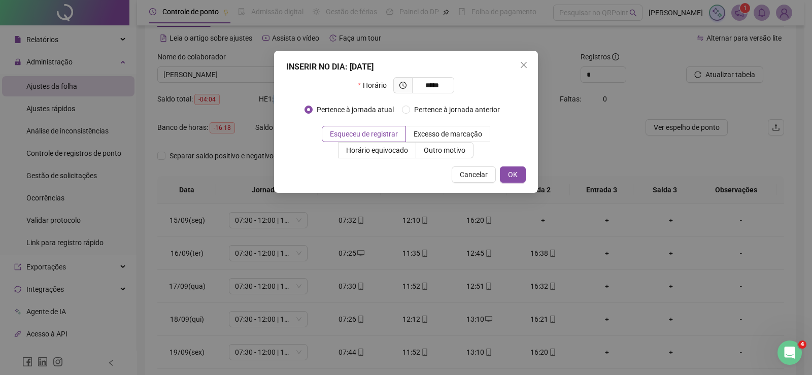
type input "*****"
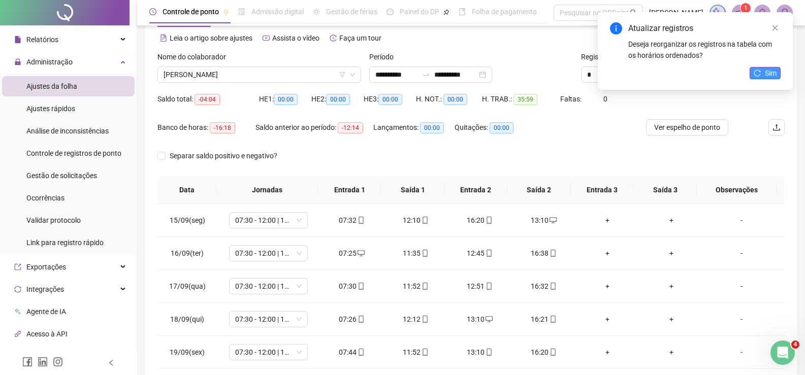
click at [758, 79] on button "Sim" at bounding box center [764, 73] width 31 height 12
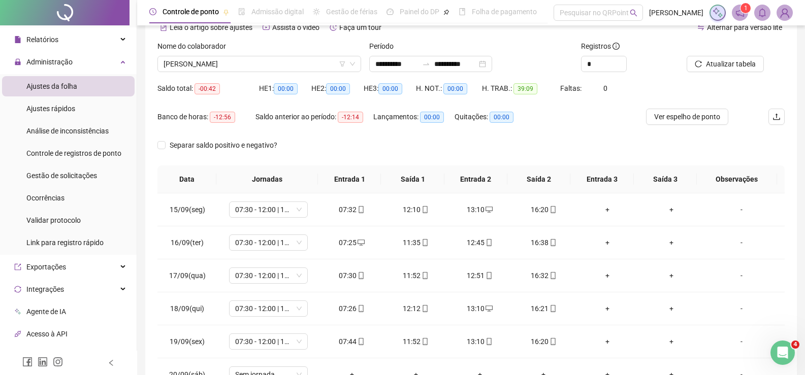
scroll to position [0, 0]
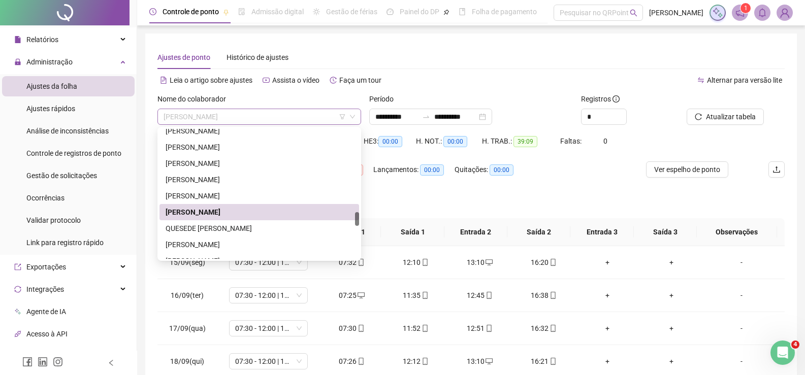
click at [200, 122] on span "[PERSON_NAME]" at bounding box center [258, 116] width 191 height 15
click at [227, 223] on div "QUESEDE [PERSON_NAME]" at bounding box center [258, 228] width 187 height 11
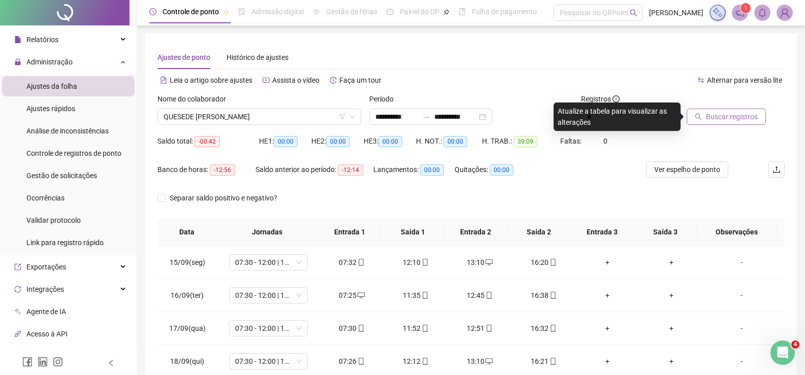
click at [712, 114] on span "Buscar registros" at bounding box center [732, 116] width 52 height 11
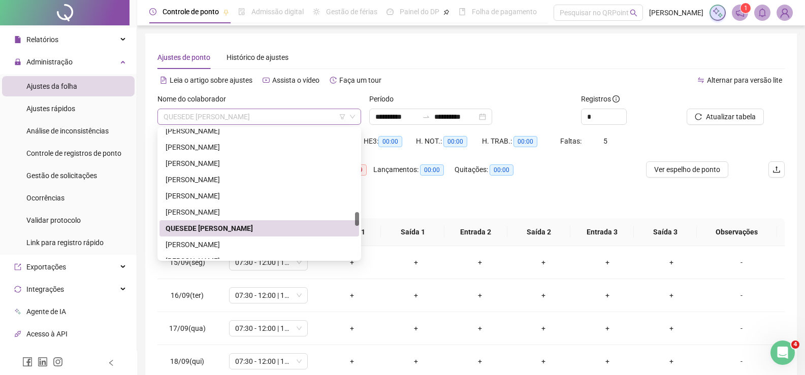
click at [287, 114] on span "QUESEDE [PERSON_NAME]" at bounding box center [258, 116] width 191 height 15
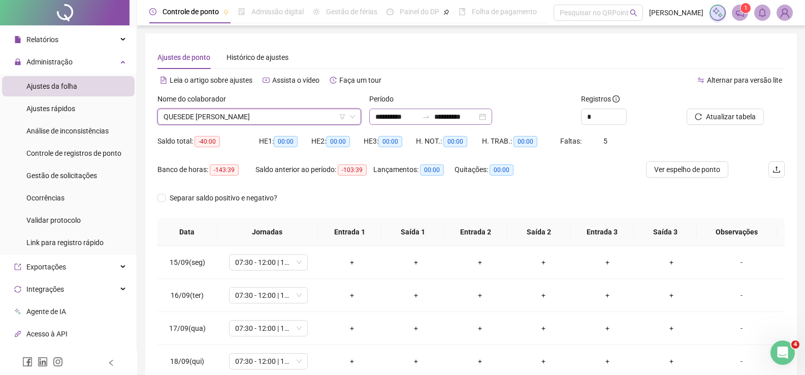
click at [384, 111] on div "**********" at bounding box center [430, 117] width 123 height 16
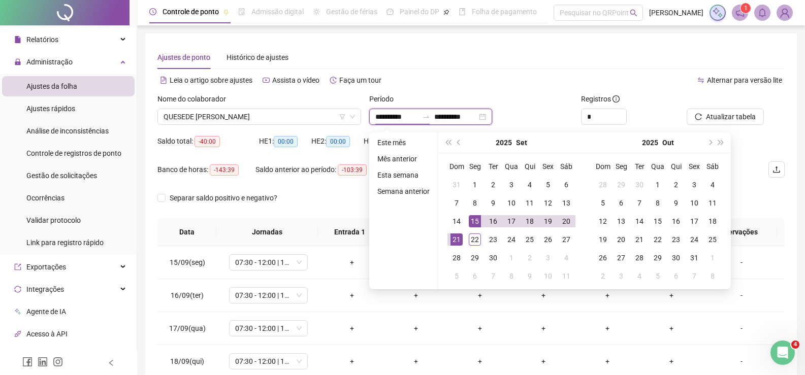
type input "**********"
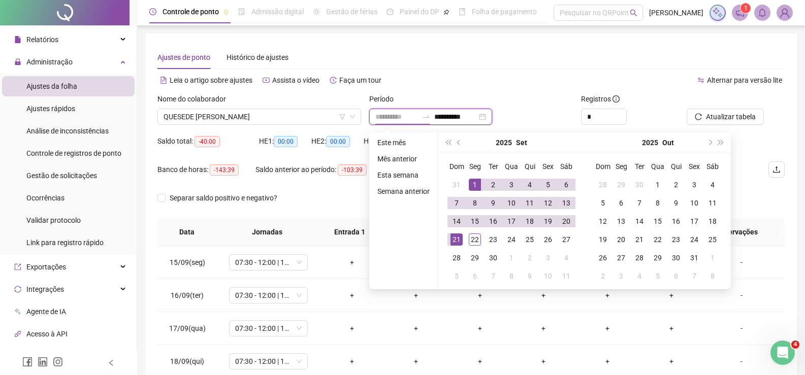
type input "**********"
click at [470, 182] on div "1" at bounding box center [475, 185] width 12 height 12
type input "**********"
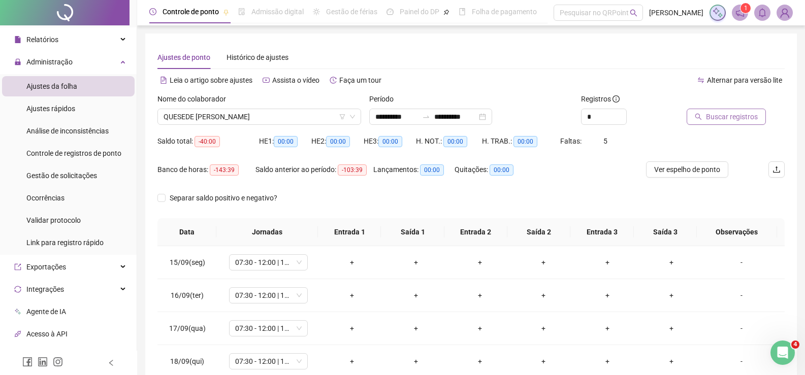
click at [719, 116] on span "Buscar registros" at bounding box center [732, 116] width 52 height 11
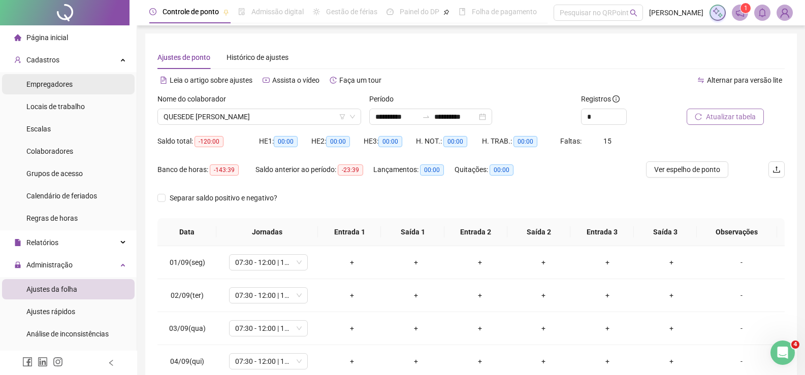
click at [82, 83] on li "Empregadores" at bounding box center [68, 84] width 132 height 20
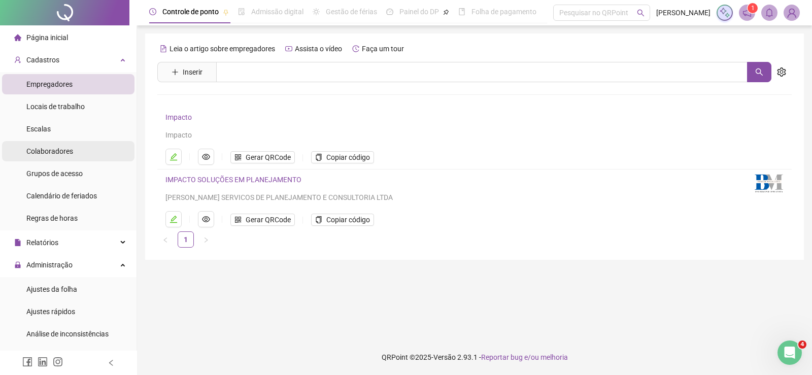
click at [67, 148] on span "Colaboradores" at bounding box center [49, 151] width 47 height 8
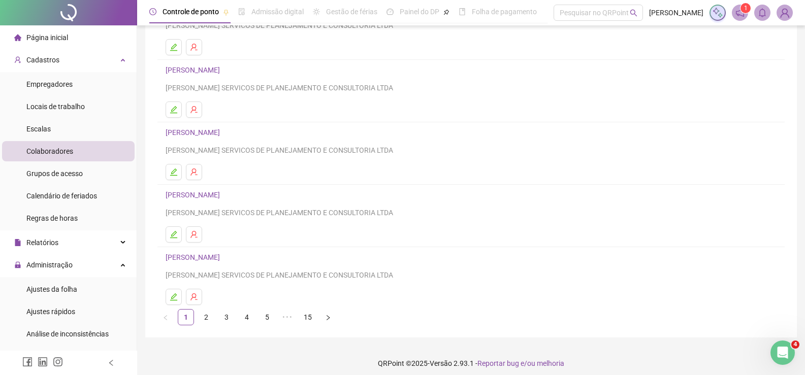
scroll to position [116, 0]
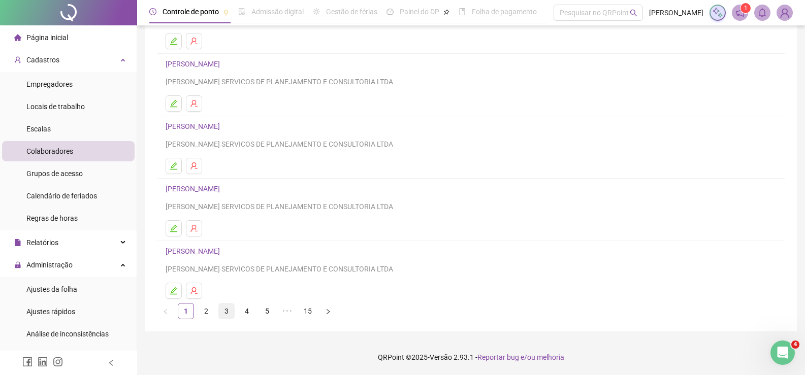
click at [223, 309] on link "3" at bounding box center [226, 311] width 15 height 15
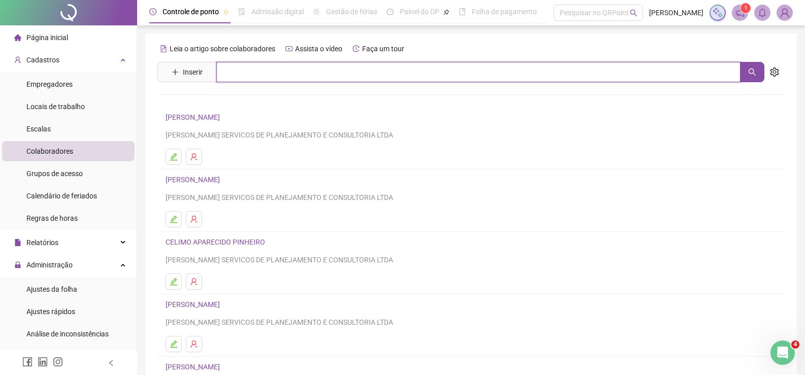
click at [259, 77] on input "text" at bounding box center [478, 72] width 524 height 20
type input "*******"
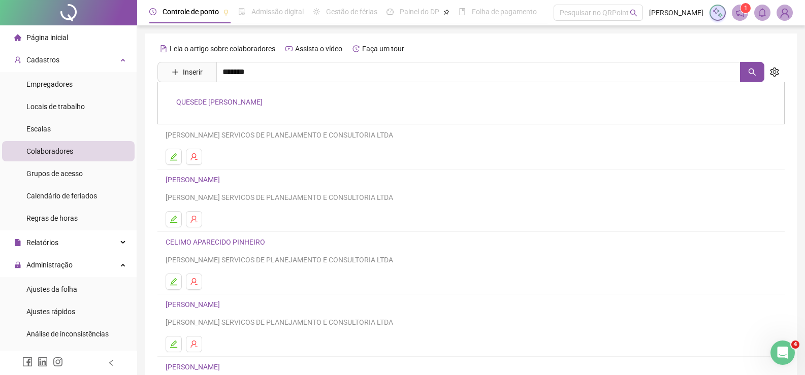
click at [226, 94] on div "QUESEDE [PERSON_NAME]" at bounding box center [470, 103] width 627 height 42
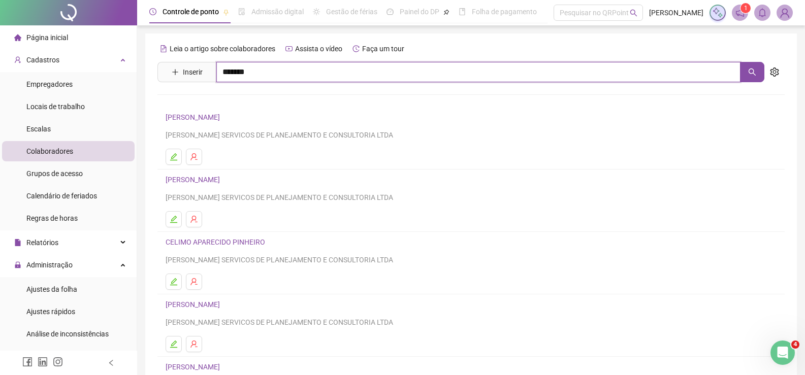
click at [255, 71] on input "*******" at bounding box center [478, 72] width 524 height 20
click at [260, 101] on link "QUESEDE [PERSON_NAME]" at bounding box center [219, 102] width 86 height 8
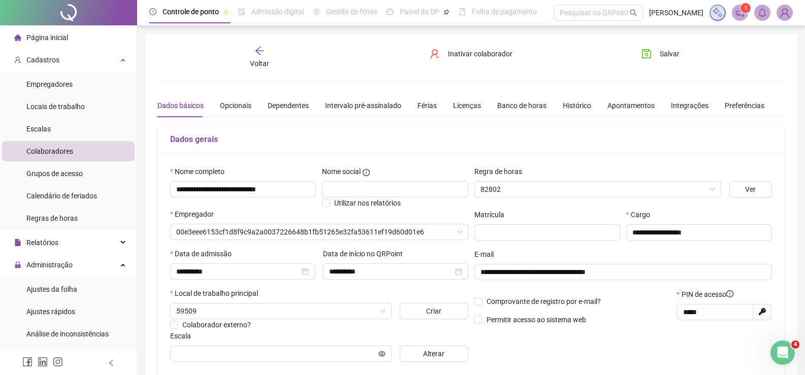
type input "**********"
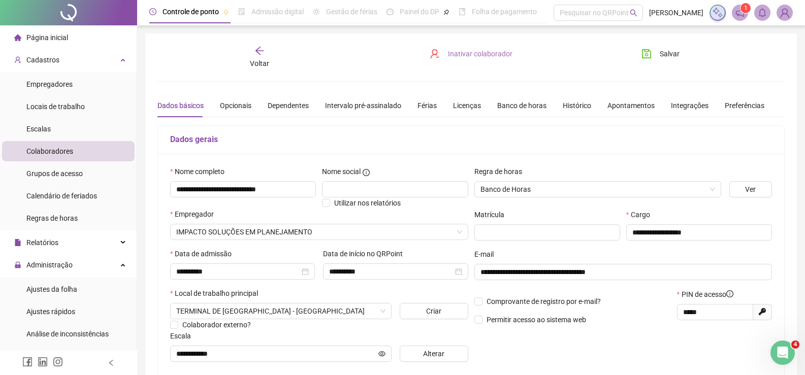
click at [453, 51] on span "Inativar colaborador" at bounding box center [480, 53] width 64 height 11
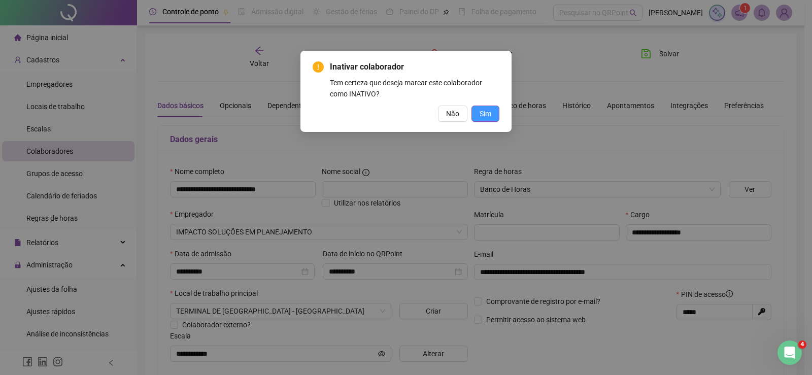
click at [492, 109] on button "Sim" at bounding box center [486, 114] width 28 height 16
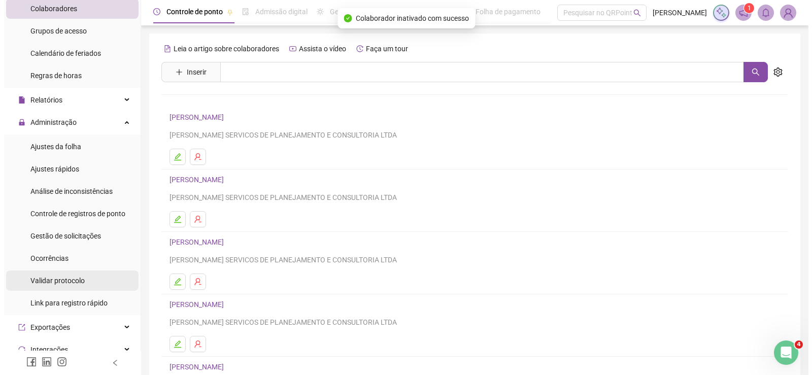
scroll to position [152, 0]
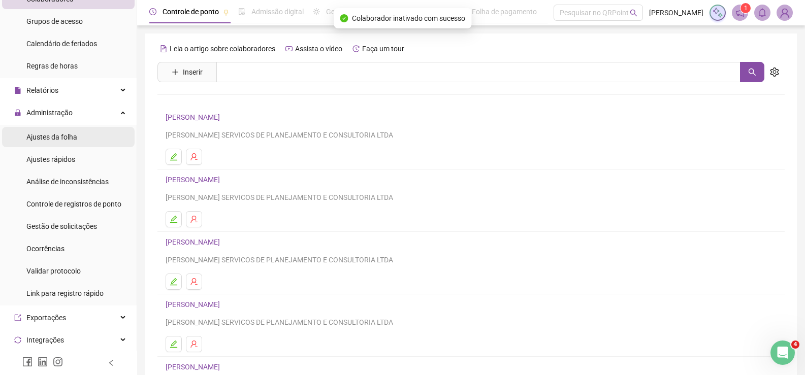
click at [62, 142] on div "Ajustes da folha" at bounding box center [51, 137] width 51 height 20
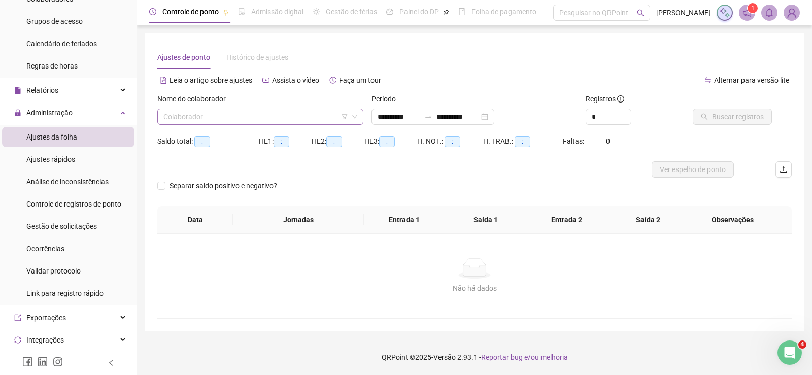
type input "**********"
click at [249, 117] on input "search" at bounding box center [255, 116] width 185 height 15
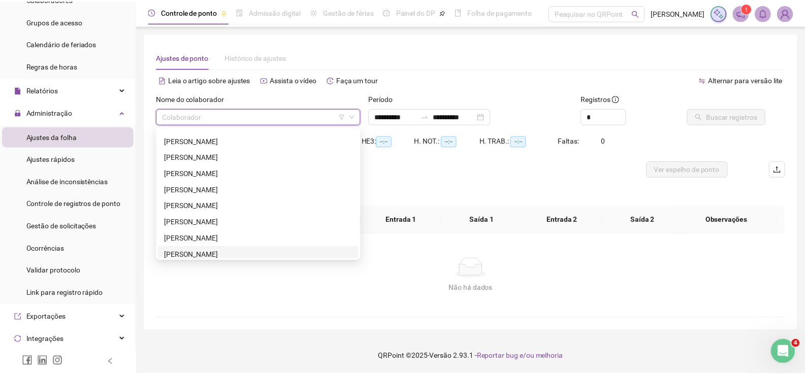
scroll to position [812, 0]
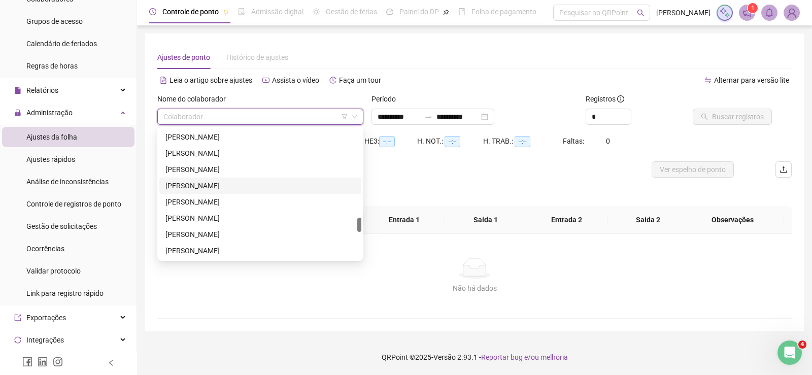
click at [245, 181] on div "[PERSON_NAME]" at bounding box center [260, 185] width 190 height 11
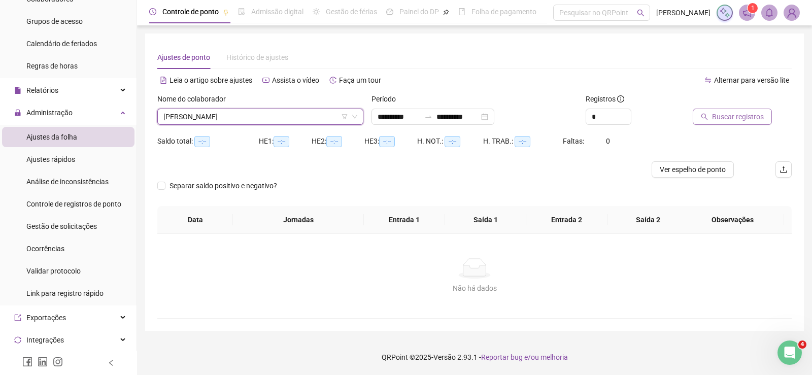
click at [724, 114] on span "Buscar registros" at bounding box center [738, 116] width 52 height 11
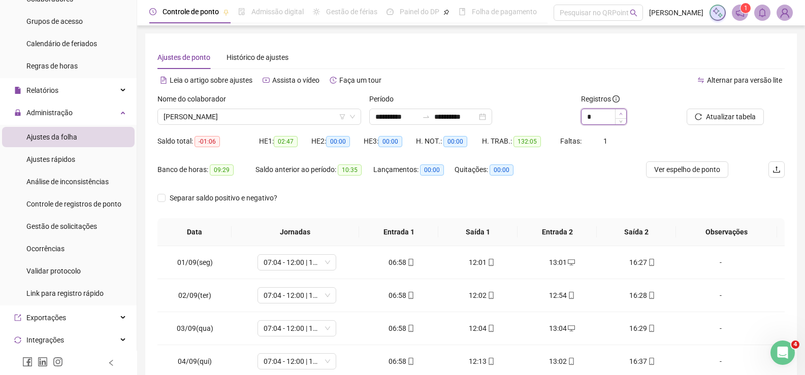
click at [624, 113] on span "Increase Value" at bounding box center [620, 113] width 11 height 9
type input "*"
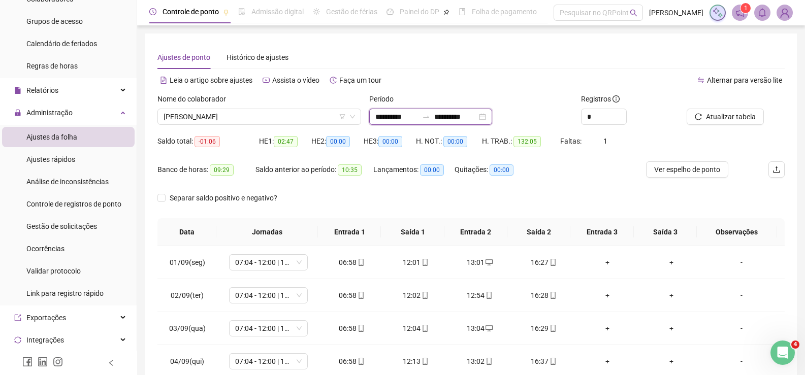
click at [386, 115] on input "**********" at bounding box center [396, 116] width 43 height 11
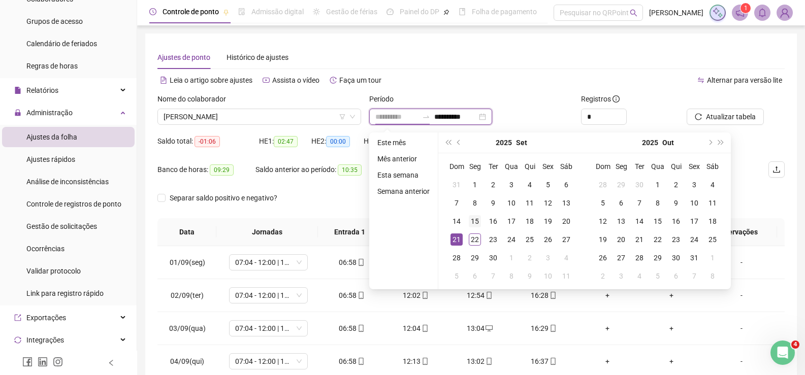
type input "**********"
click at [473, 219] on div "15" at bounding box center [475, 221] width 12 height 12
type input "**********"
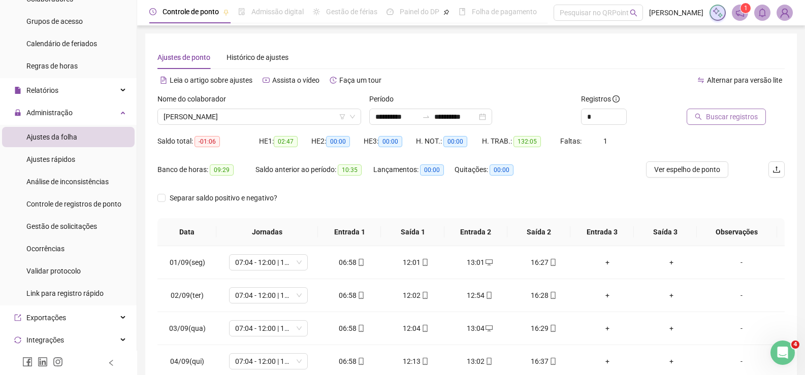
click at [710, 120] on span "Buscar registros" at bounding box center [732, 116] width 52 height 11
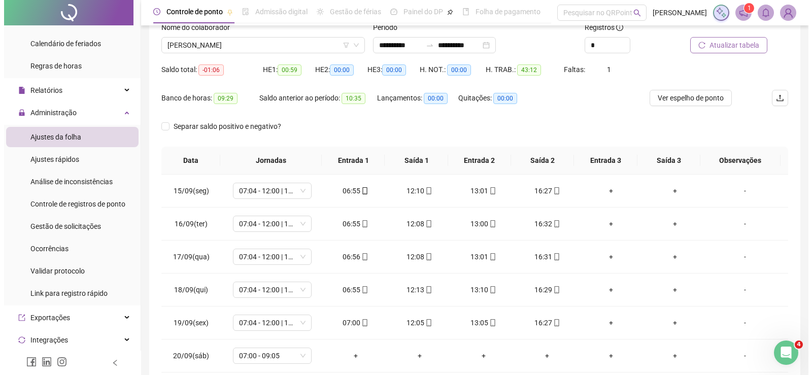
scroll to position [144, 0]
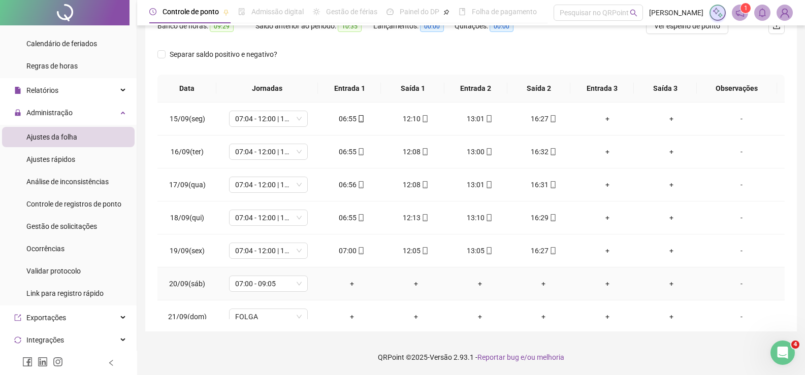
click at [734, 285] on div "-" at bounding box center [741, 283] width 60 height 11
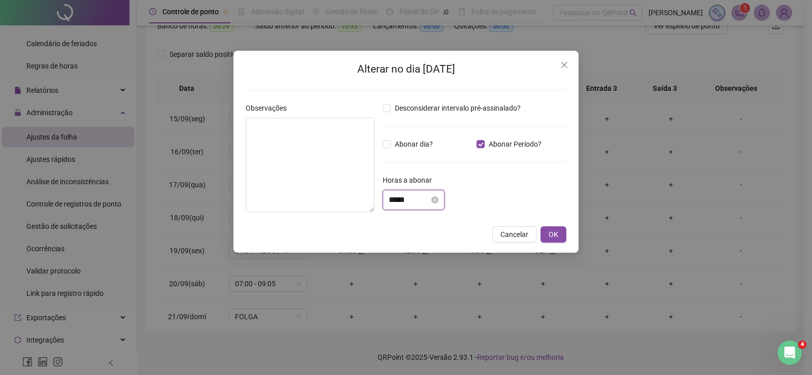
click at [400, 198] on input "*****" at bounding box center [409, 200] width 41 height 12
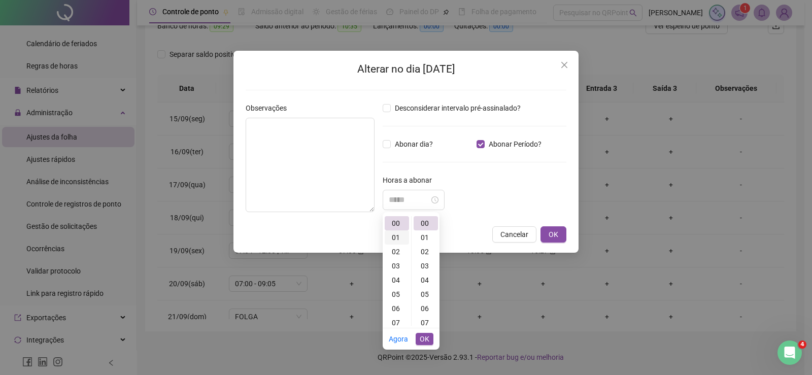
click at [392, 237] on div "01" at bounding box center [397, 237] width 24 height 14
click at [426, 256] on div "06" at bounding box center [426, 258] width 24 height 14
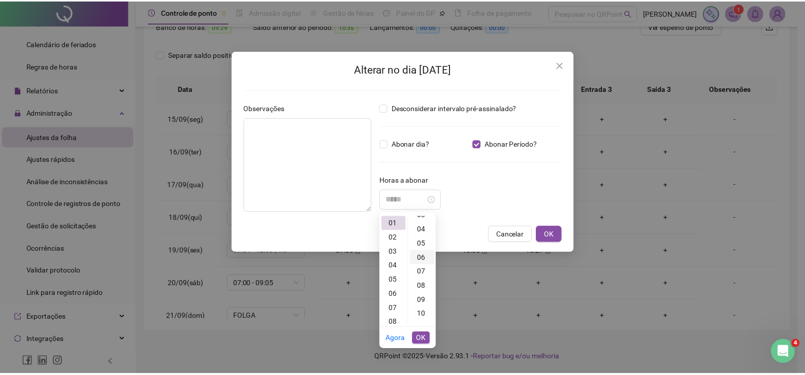
scroll to position [85, 0]
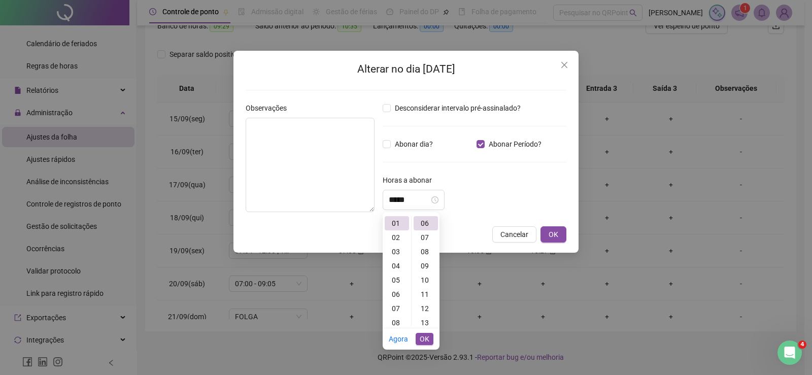
type input "*****"
click at [428, 338] on span "OK" at bounding box center [425, 339] width 10 height 11
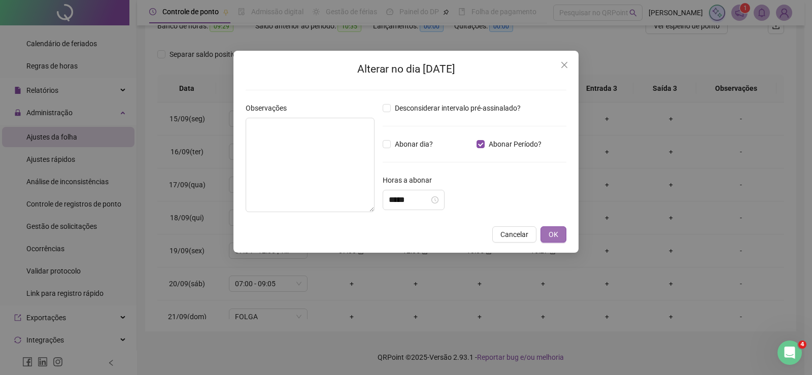
click at [555, 234] on span "OK" at bounding box center [554, 234] width 10 height 11
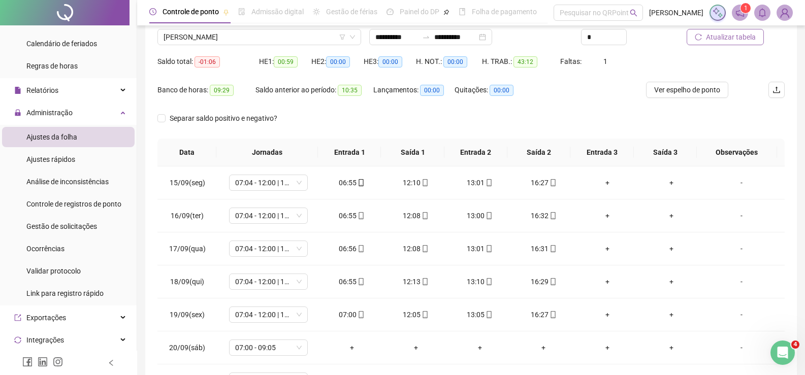
scroll to position [0, 0]
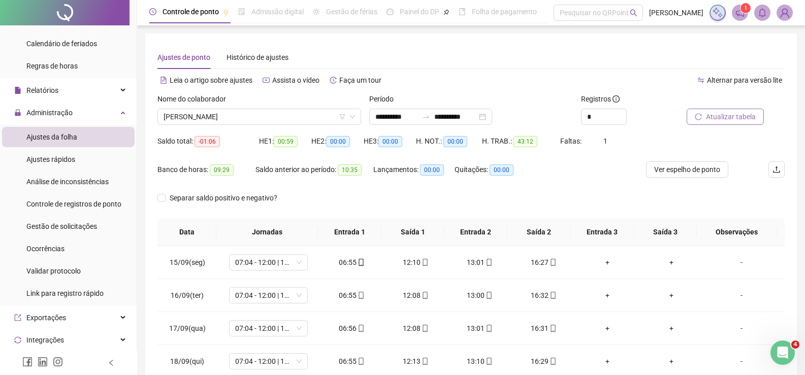
click at [717, 116] on span "Atualizar tabela" at bounding box center [731, 116] width 50 height 11
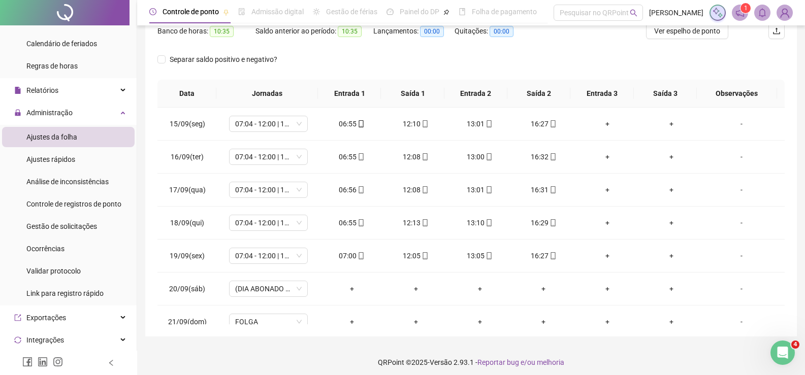
scroll to position [144, 0]
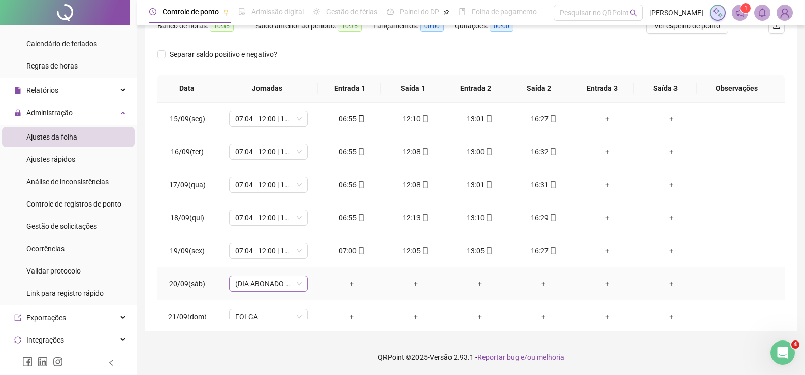
click at [292, 287] on span "(DIA ABONADO PARCIALMENTE)" at bounding box center [268, 283] width 67 height 15
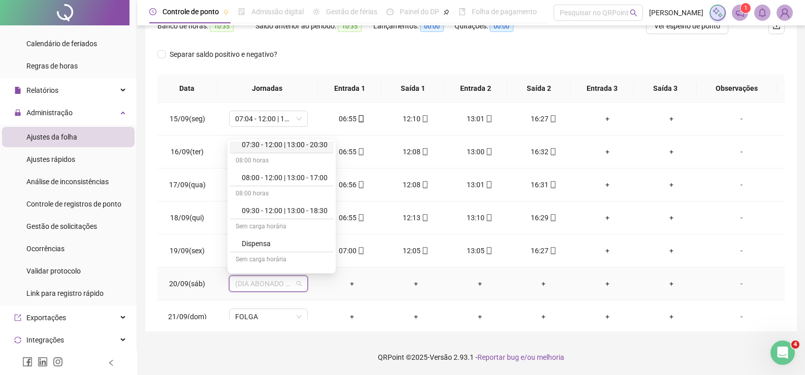
scroll to position [431, 0]
click at [291, 235] on div "Folga compensatória" at bounding box center [285, 229] width 86 height 11
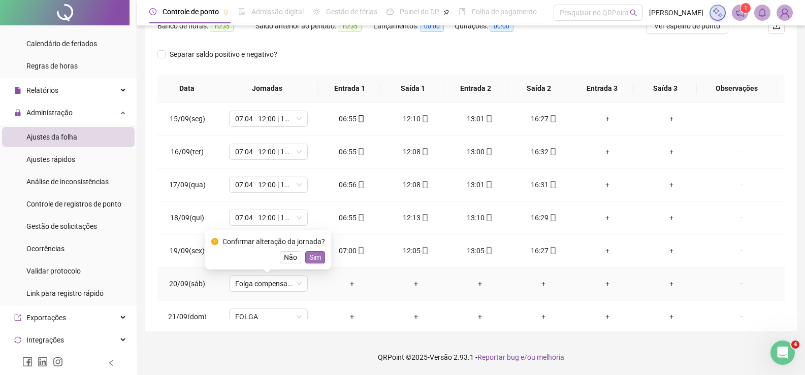
click at [316, 255] on span "Sim" at bounding box center [315, 257] width 12 height 11
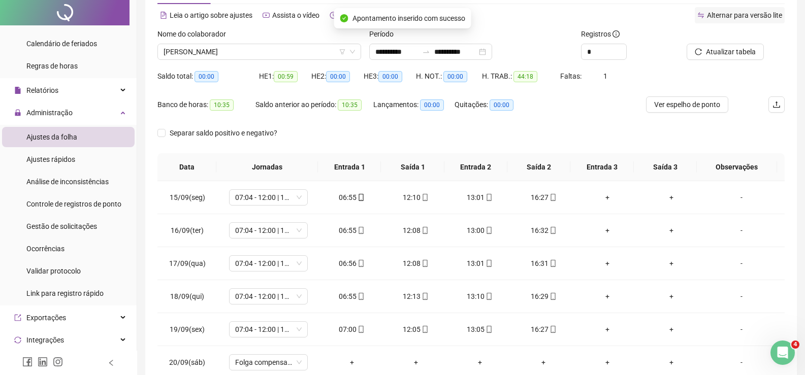
scroll to position [0, 0]
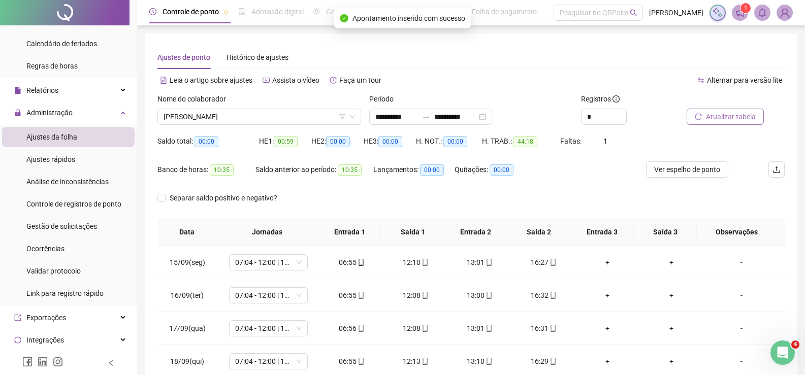
click at [739, 115] on span "Atualizar tabela" at bounding box center [731, 116] width 50 height 11
click at [258, 111] on span "[PERSON_NAME]" at bounding box center [258, 116] width 191 height 15
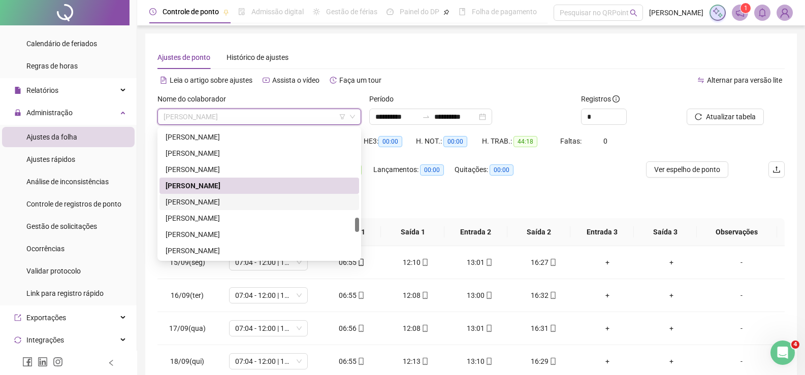
click at [226, 207] on div "[PERSON_NAME]" at bounding box center [258, 201] width 187 height 11
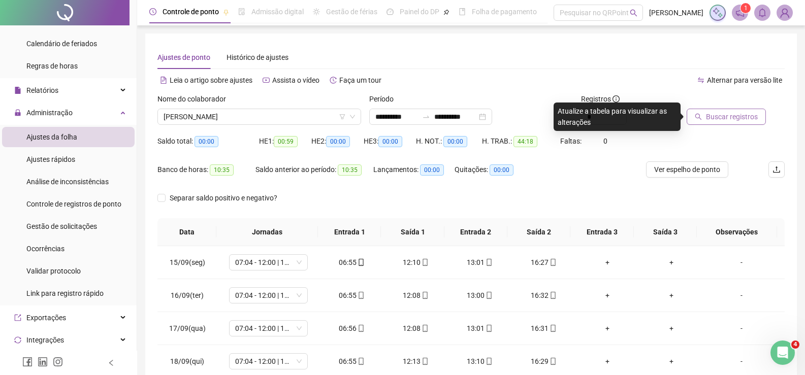
click at [724, 117] on span "Buscar registros" at bounding box center [732, 116] width 52 height 11
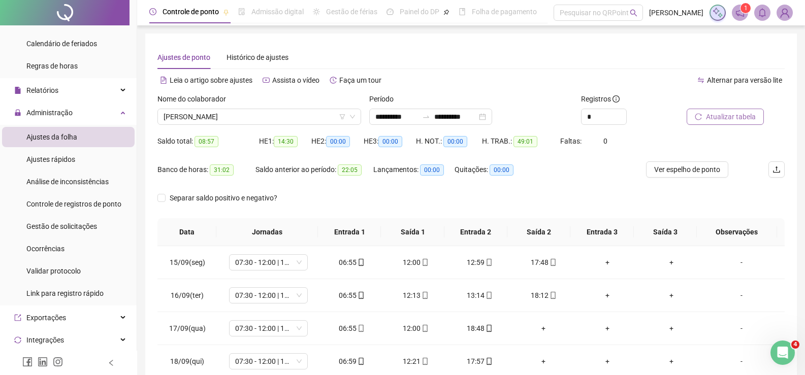
click at [745, 115] on span "Atualizar tabela" at bounding box center [731, 116] width 50 height 11
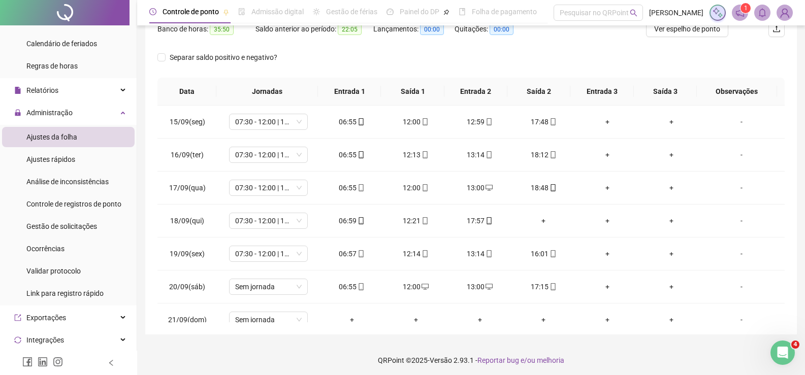
scroll to position [144, 0]
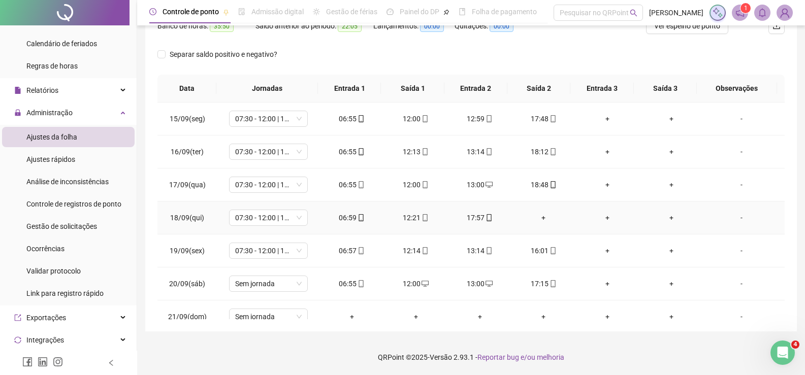
click at [537, 221] on div "+" at bounding box center [543, 217] width 48 height 11
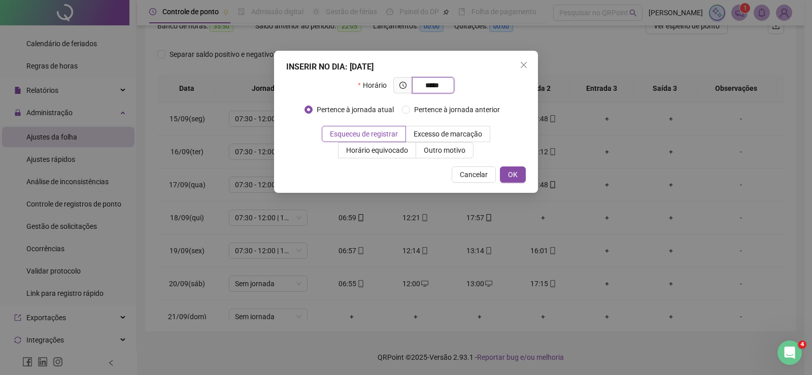
type input "*****"
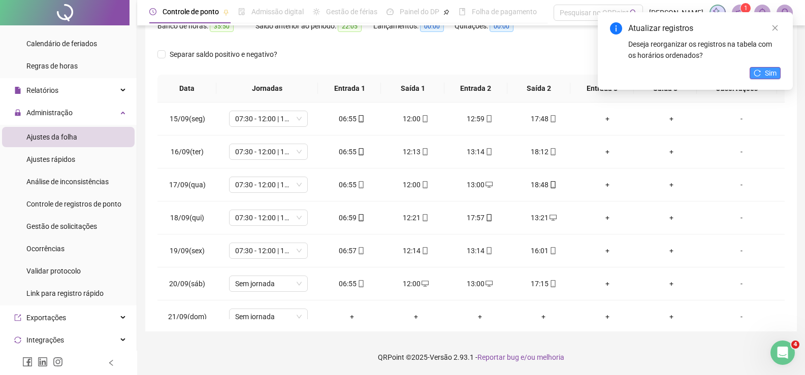
click at [765, 72] on span "Sim" at bounding box center [771, 73] width 12 height 11
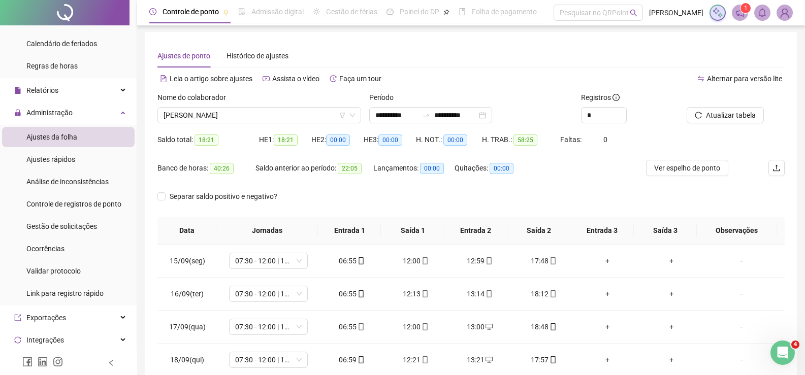
scroll to position [0, 0]
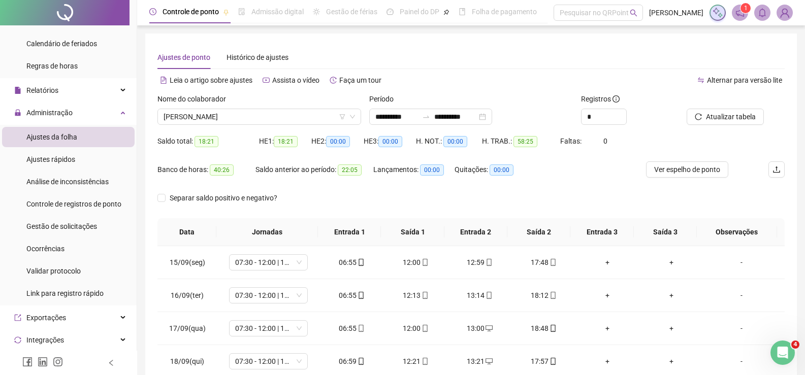
click at [241, 125] on div "Nome do colaborador [PERSON_NAME]" at bounding box center [259, 113] width 212 height 40
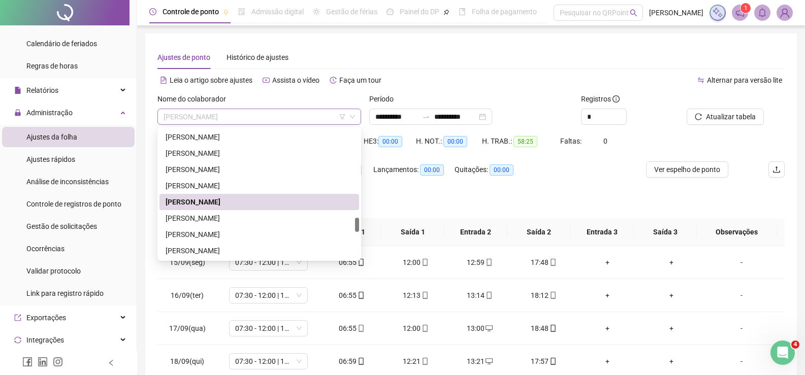
click at [258, 120] on span "[PERSON_NAME]" at bounding box center [258, 116] width 191 height 15
click at [211, 223] on div "[PERSON_NAME]" at bounding box center [258, 218] width 187 height 11
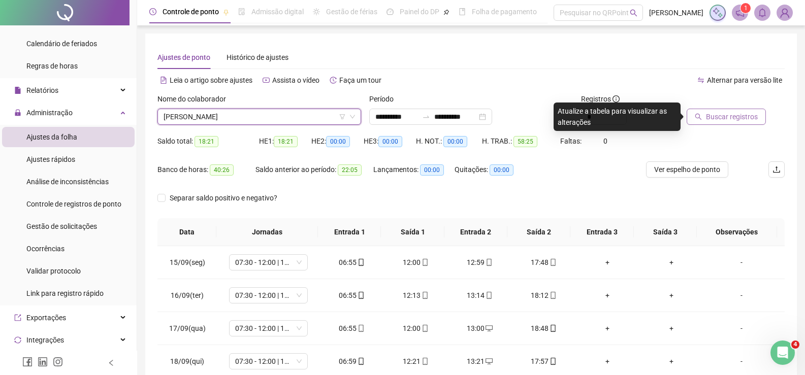
click at [706, 112] on span "Buscar registros" at bounding box center [732, 116] width 52 height 11
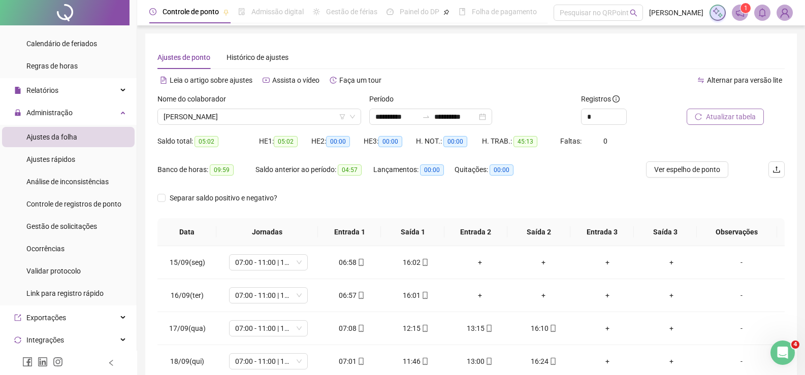
click at [728, 116] on span "Atualizar tabela" at bounding box center [731, 116] width 50 height 11
click at [734, 114] on span "Atualizar tabela" at bounding box center [731, 116] width 50 height 11
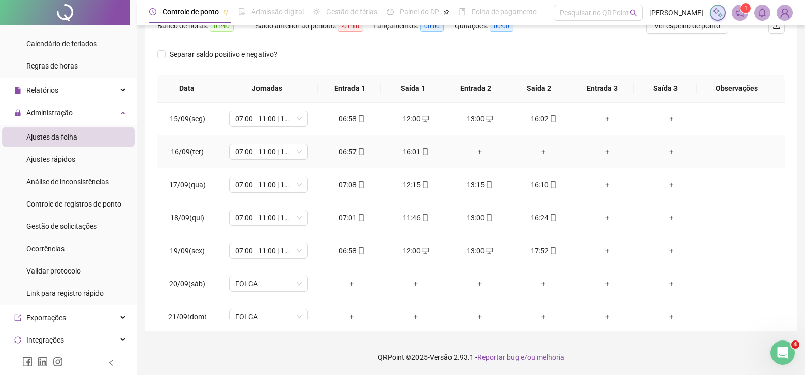
click at [476, 155] on div "+" at bounding box center [480, 151] width 48 height 11
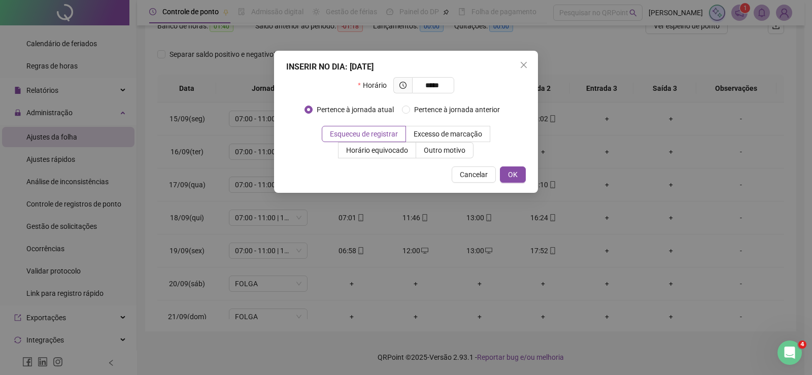
type input "*****"
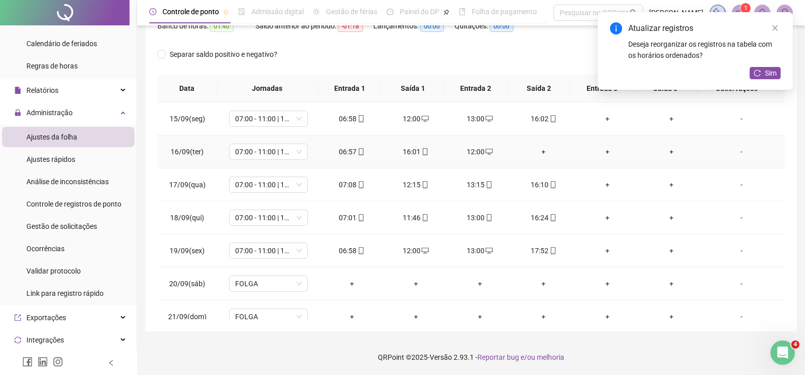
click at [536, 149] on div "+" at bounding box center [543, 151] width 48 height 11
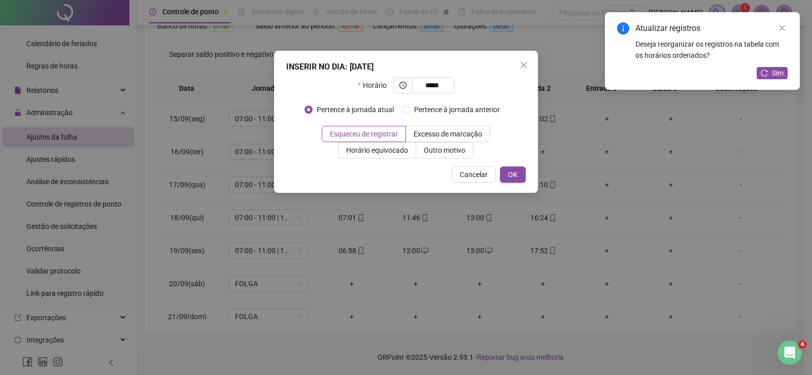
type input "*****"
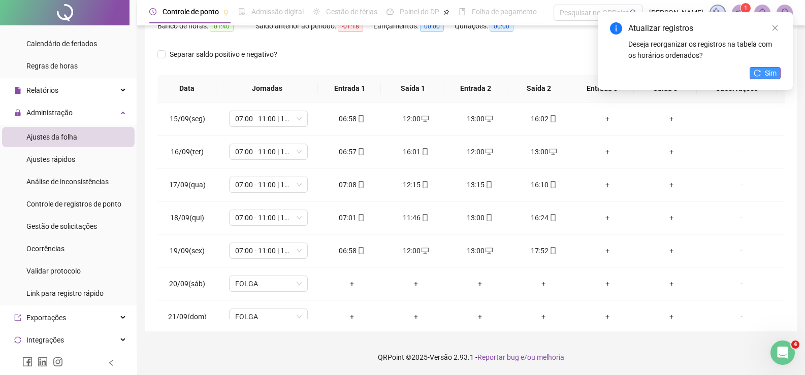
click at [774, 73] on span "Sim" at bounding box center [771, 73] width 12 height 11
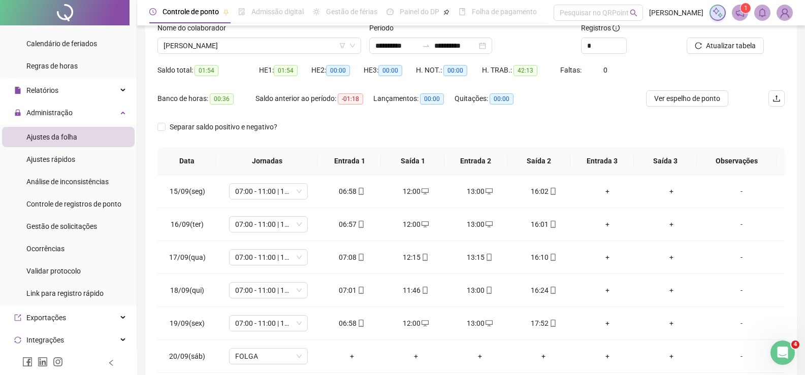
scroll to position [0, 0]
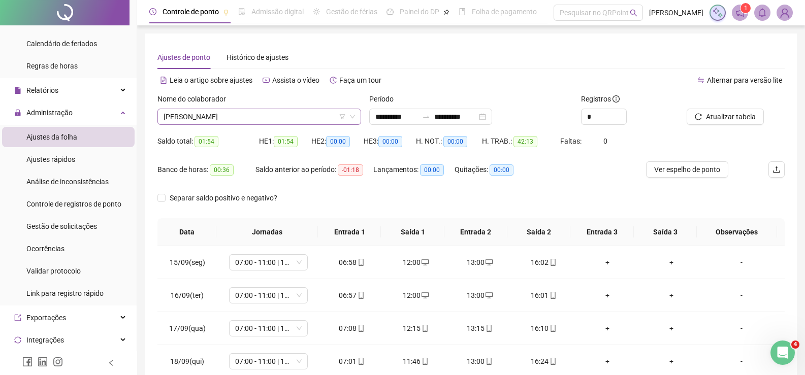
click at [193, 110] on span "[PERSON_NAME]" at bounding box center [258, 116] width 191 height 15
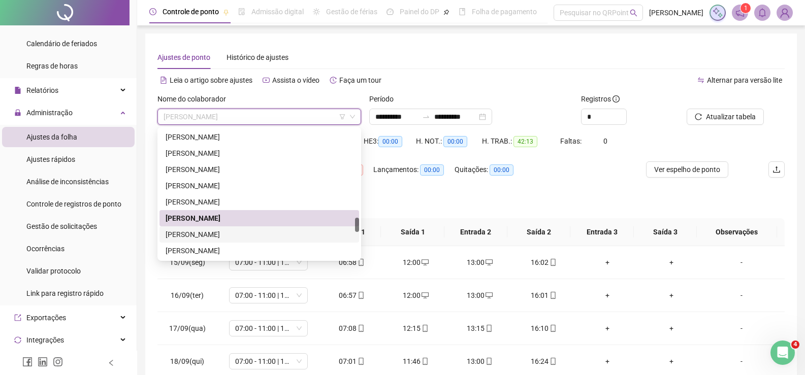
click at [210, 236] on div "[PERSON_NAME]" at bounding box center [258, 234] width 187 height 11
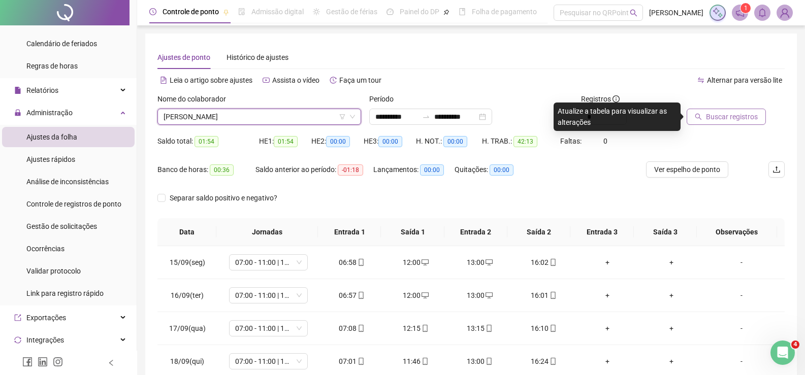
click at [732, 115] on span "Buscar registros" at bounding box center [732, 116] width 52 height 11
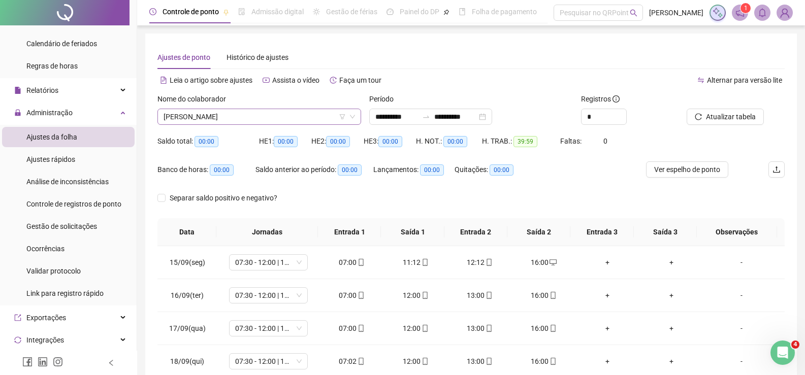
click at [261, 116] on span "[PERSON_NAME]" at bounding box center [258, 116] width 191 height 15
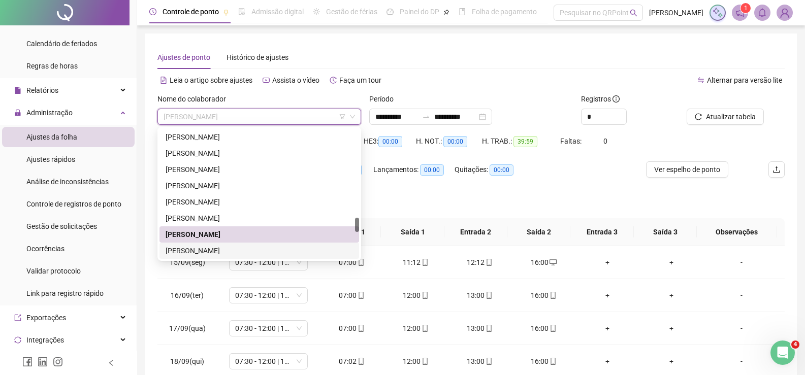
click at [208, 250] on div "[PERSON_NAME]" at bounding box center [258, 250] width 187 height 11
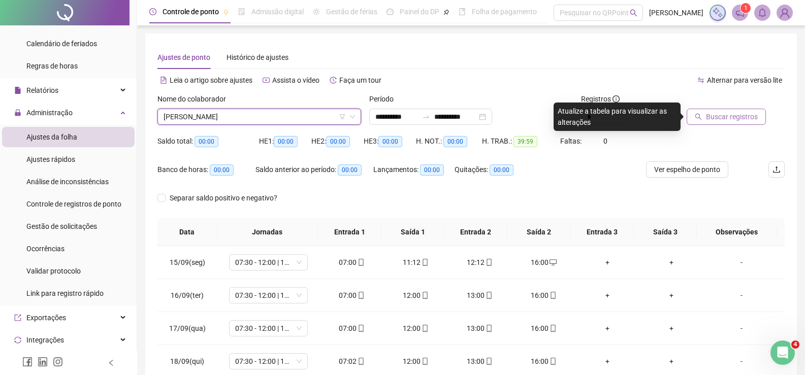
click at [732, 118] on span "Buscar registros" at bounding box center [732, 116] width 52 height 11
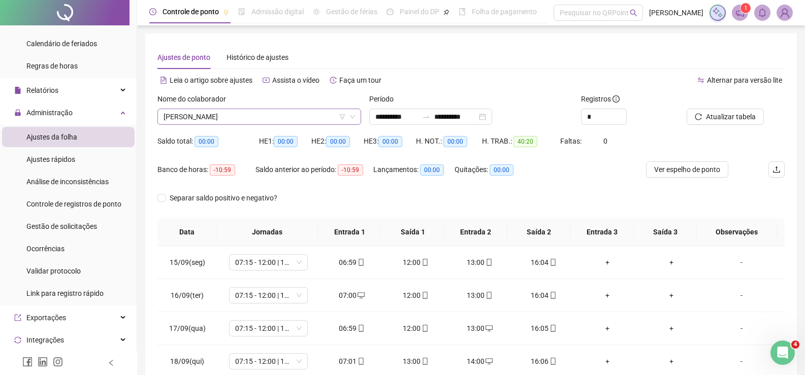
click at [225, 118] on span "[PERSON_NAME]" at bounding box center [258, 116] width 191 height 15
click at [247, 118] on span "[PERSON_NAME]" at bounding box center [258, 116] width 191 height 15
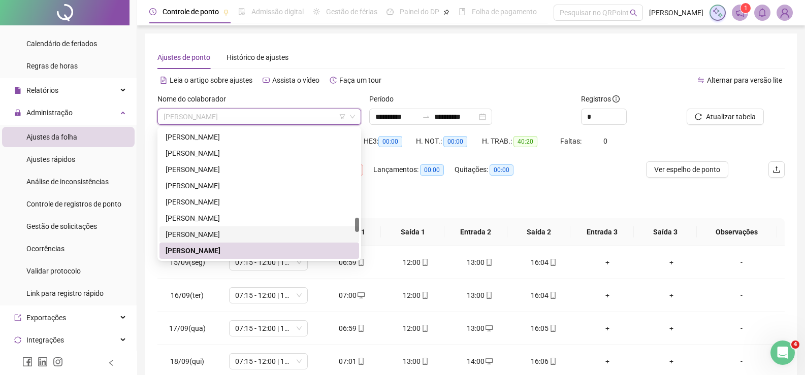
scroll to position [914, 0]
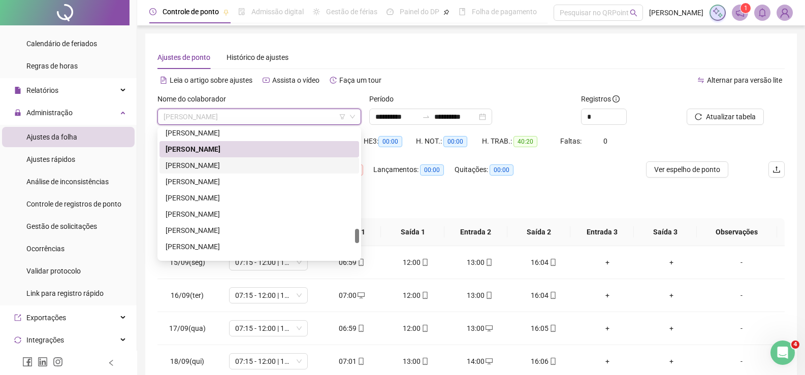
click at [230, 168] on div "[PERSON_NAME]" at bounding box center [258, 165] width 187 height 11
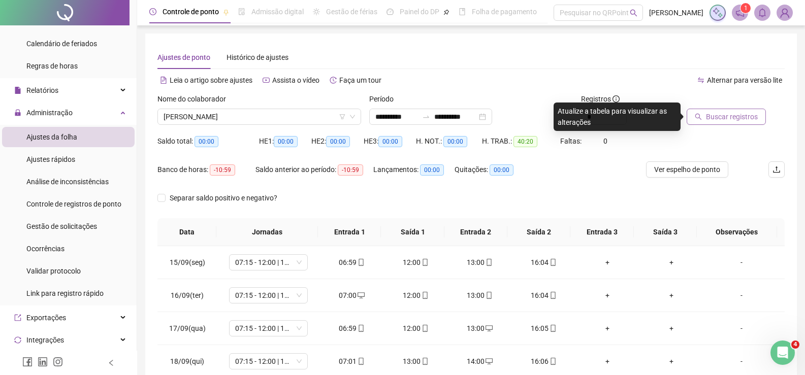
click at [705, 118] on button "Buscar registros" at bounding box center [725, 117] width 79 height 16
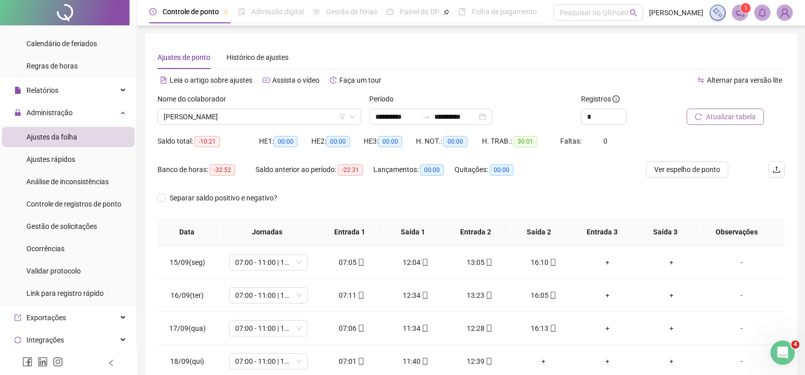
click at [751, 123] on button "Atualizar tabela" at bounding box center [724, 117] width 77 height 16
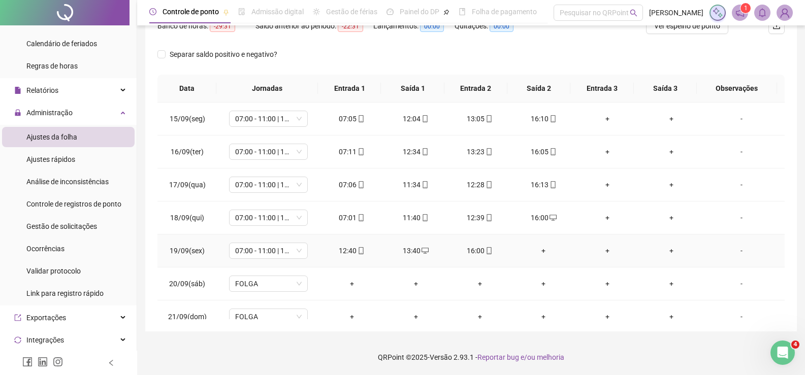
click at [535, 248] on div "+" at bounding box center [543, 250] width 48 height 11
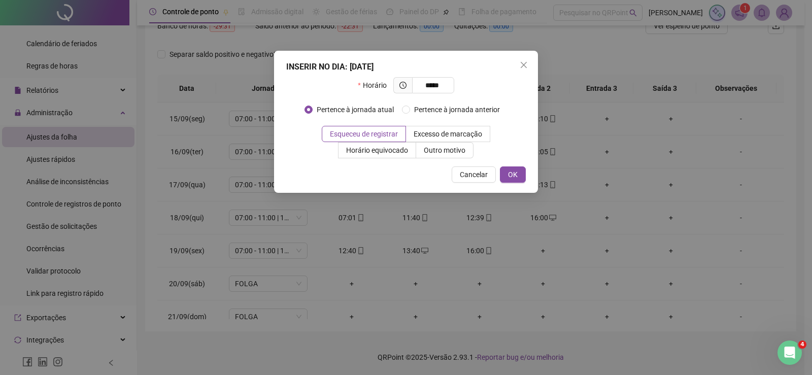
type input "*****"
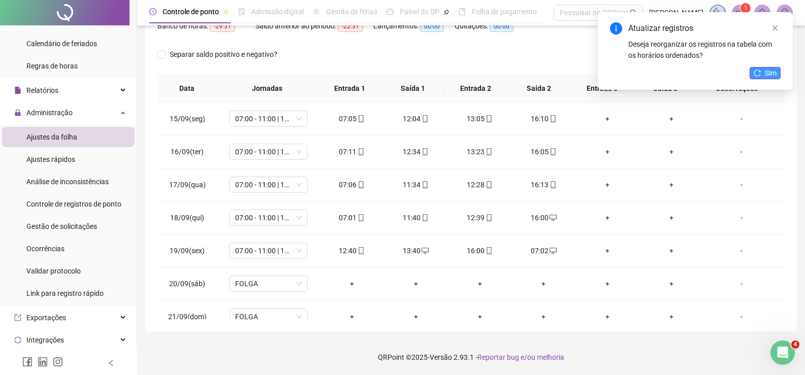
click at [768, 75] on span "Sim" at bounding box center [771, 73] width 12 height 11
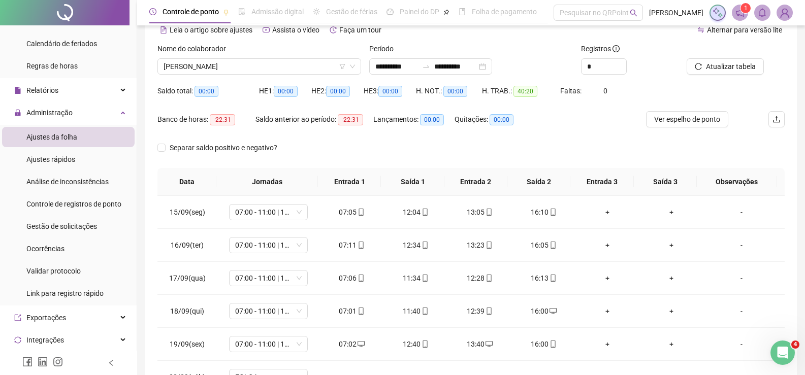
scroll to position [0, 0]
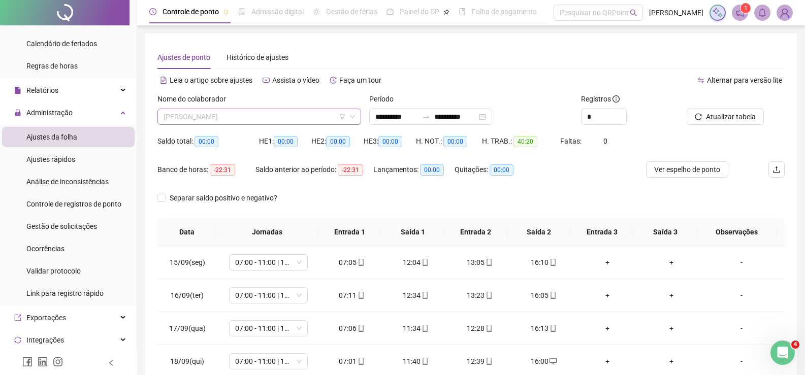
click at [252, 118] on span "[PERSON_NAME]" at bounding box center [258, 116] width 191 height 15
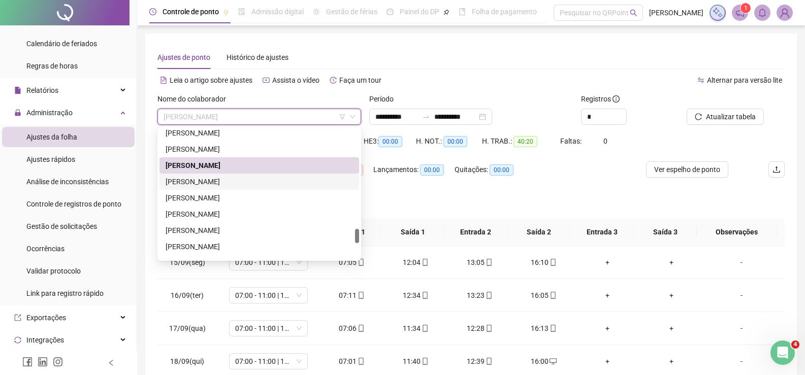
click at [243, 182] on div "[PERSON_NAME]" at bounding box center [258, 181] width 187 height 11
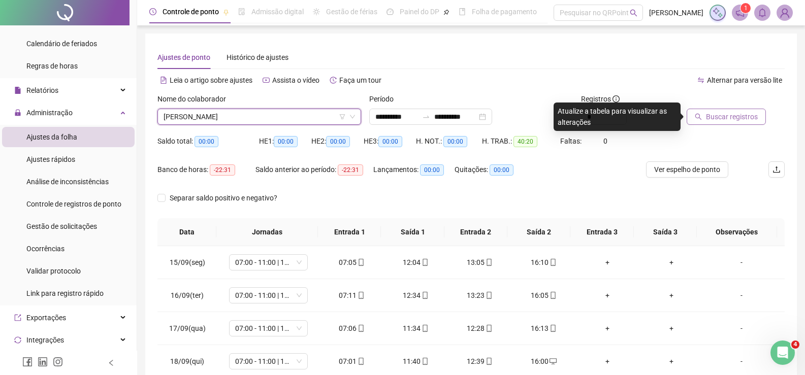
click at [732, 118] on span "Buscar registros" at bounding box center [732, 116] width 52 height 11
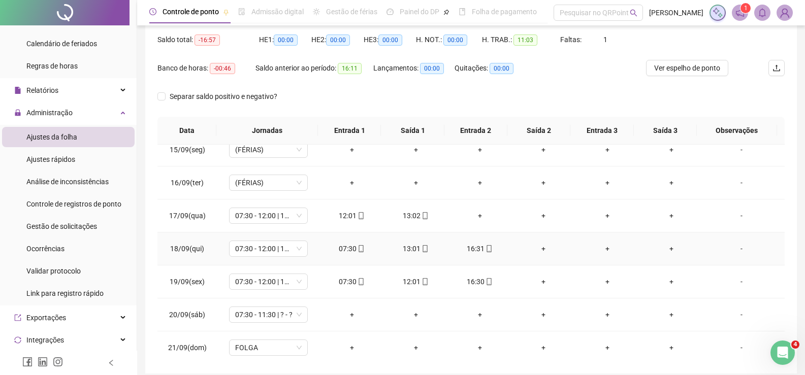
scroll to position [14, 0]
click at [541, 250] on div "+" at bounding box center [543, 245] width 48 height 11
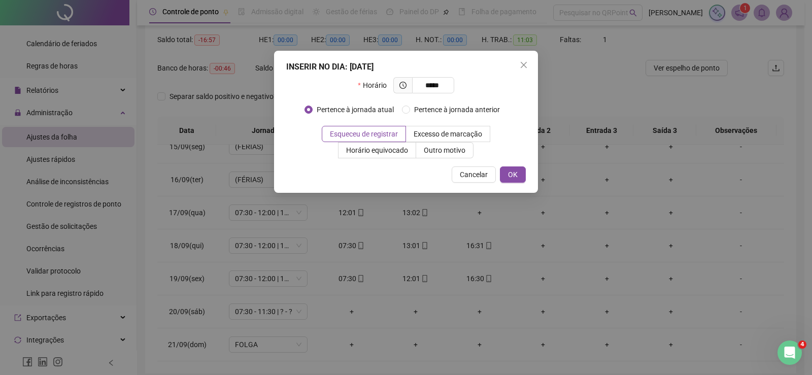
type input "*****"
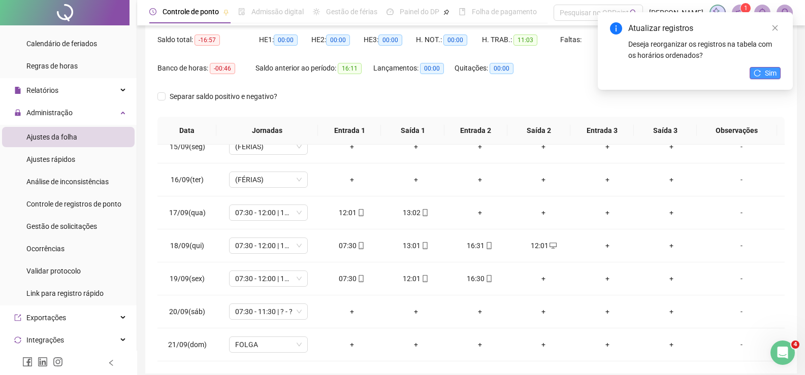
drag, startPoint x: 763, startPoint y: 67, endPoint x: 764, endPoint y: 78, distance: 11.2
click at [764, 74] on div "Atualizar registros Deseja reorganizar os registros na tabela com os horários o…" at bounding box center [694, 51] width 195 height 78
click at [764, 78] on button "Sim" at bounding box center [764, 73] width 31 height 12
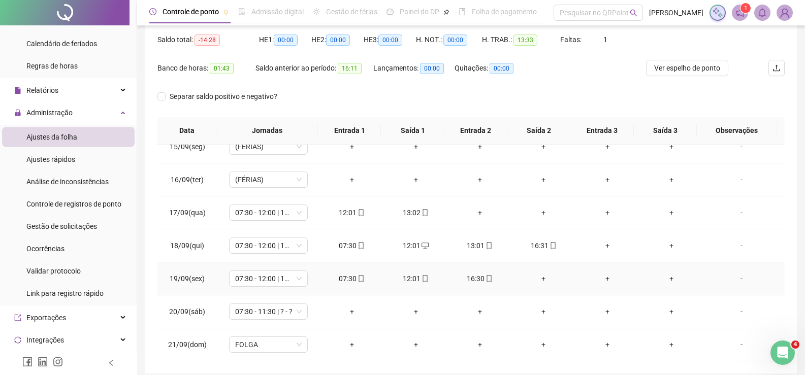
click at [537, 279] on div "+" at bounding box center [543, 278] width 48 height 11
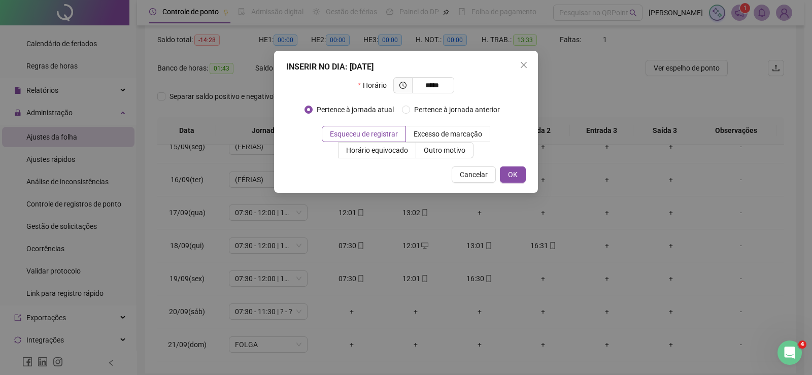
type input "*****"
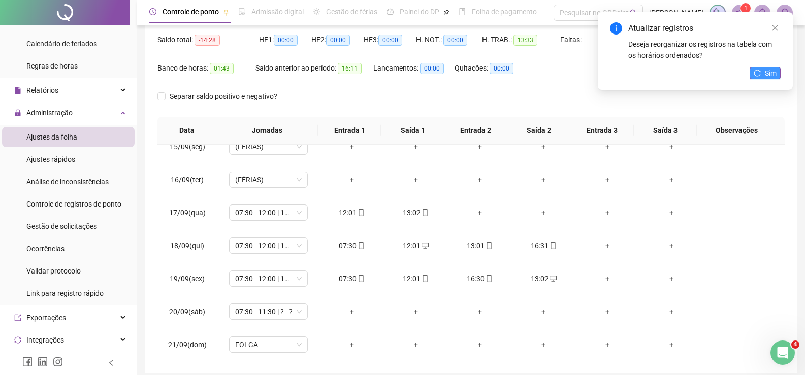
click at [768, 71] on span "Sim" at bounding box center [771, 73] width 12 height 11
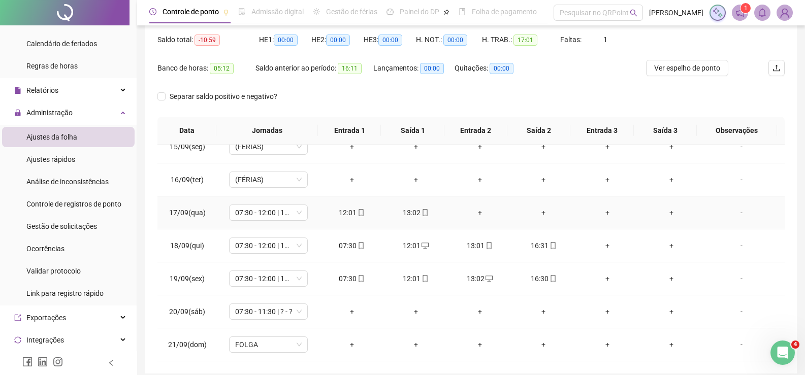
click at [474, 214] on div "+" at bounding box center [480, 212] width 48 height 11
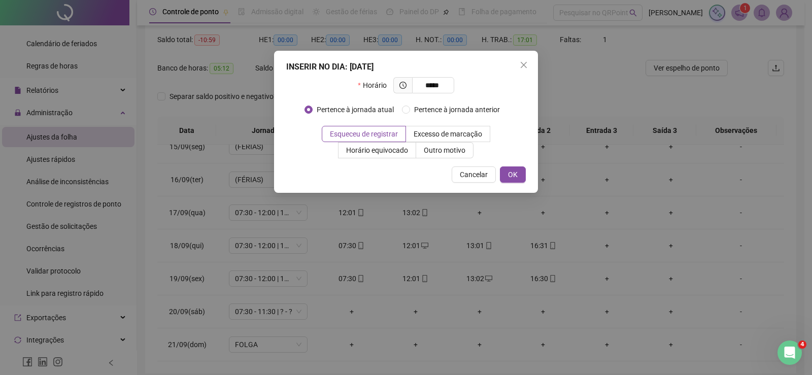
type input "*****"
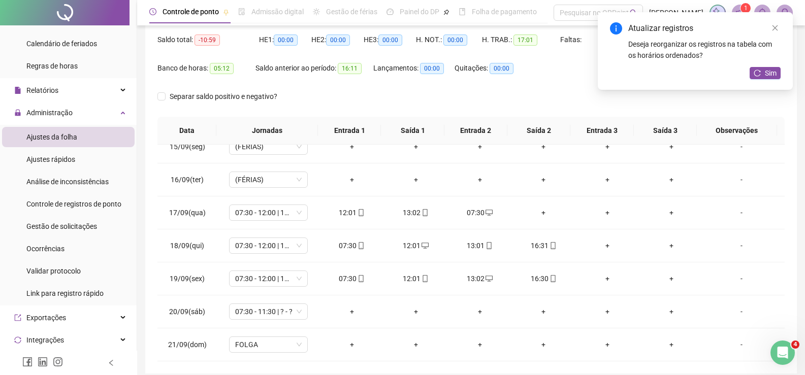
drag, startPoint x: 761, startPoint y: 74, endPoint x: 751, endPoint y: 85, distance: 15.4
click at [761, 74] on button "Sim" at bounding box center [764, 73] width 31 height 12
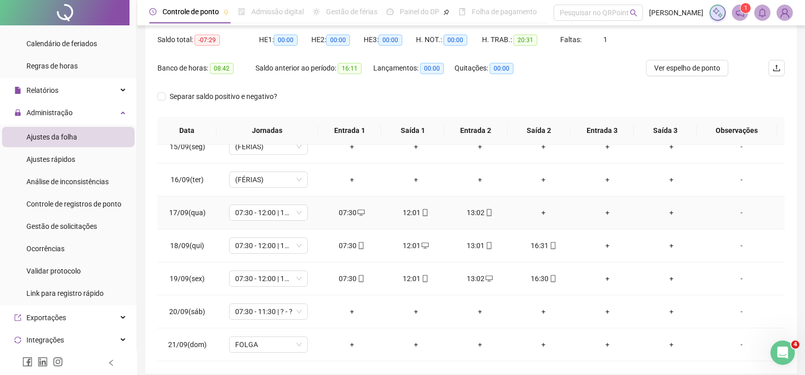
click at [543, 216] on div "+" at bounding box center [543, 212] width 48 height 11
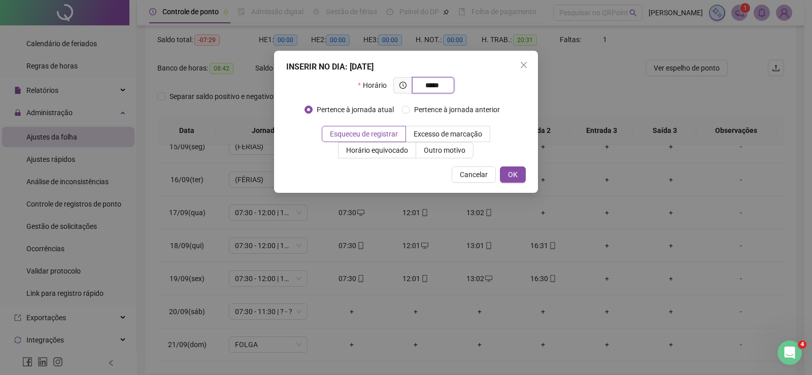
type input "*****"
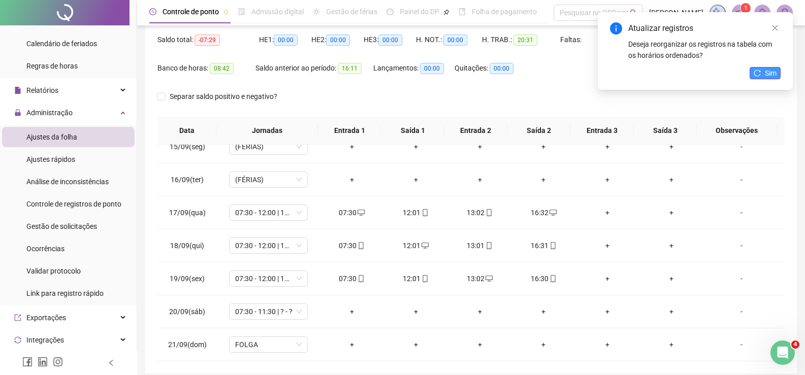
click at [761, 74] on button "Sim" at bounding box center [764, 73] width 31 height 12
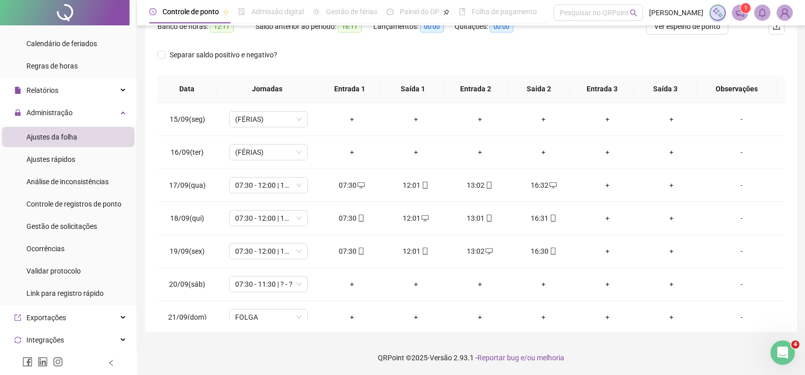
scroll to position [144, 0]
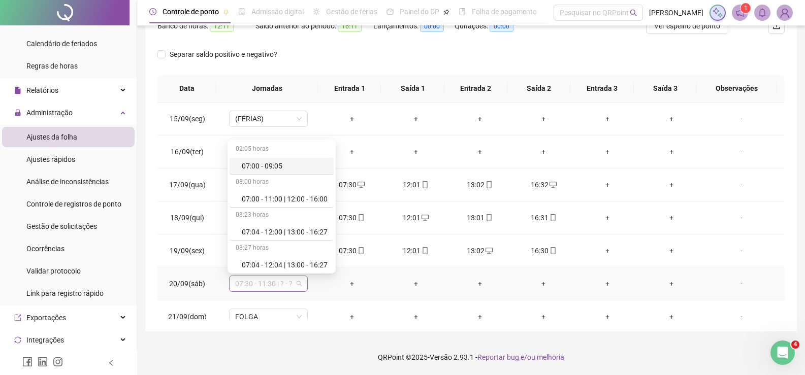
click at [278, 286] on span "07:30 - 11:30 | ? - ?" at bounding box center [268, 283] width 67 height 15
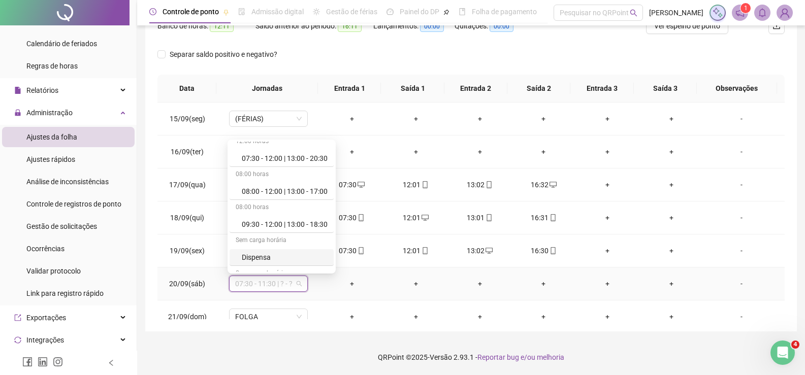
scroll to position [431, 0]
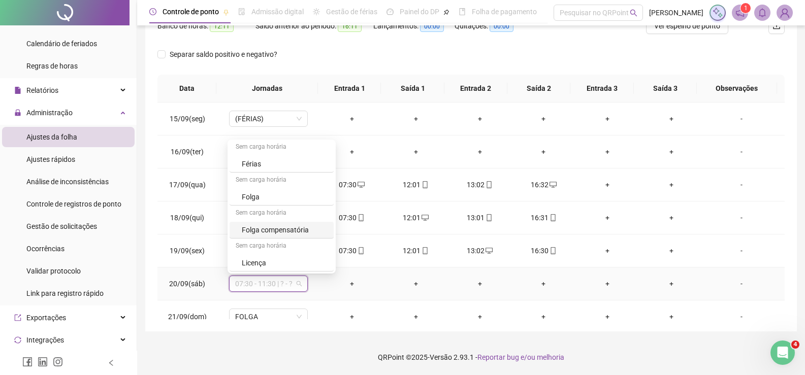
click at [309, 231] on div "Folga compensatória" at bounding box center [285, 229] width 86 height 11
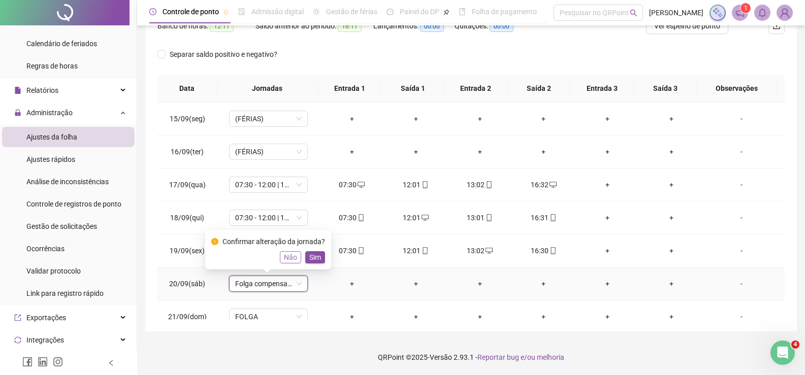
click at [290, 255] on span "Não" at bounding box center [290, 257] width 13 height 11
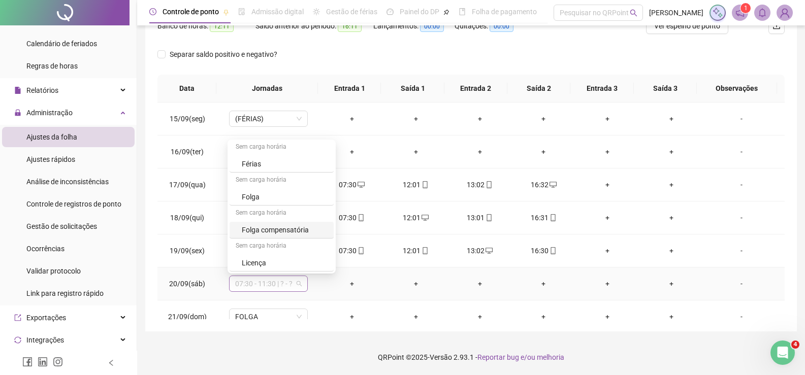
click at [278, 282] on span "07:30 - 11:30 | ? - ?" at bounding box center [268, 283] width 67 height 15
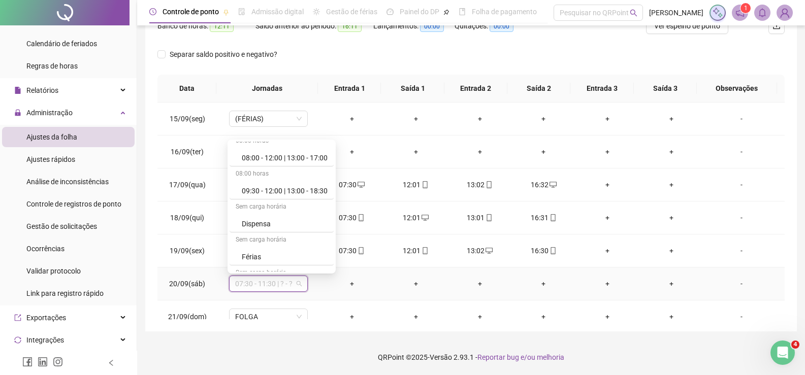
scroll to position [329, 0]
click at [272, 232] on div "Dispensa" at bounding box center [285, 232] width 86 height 11
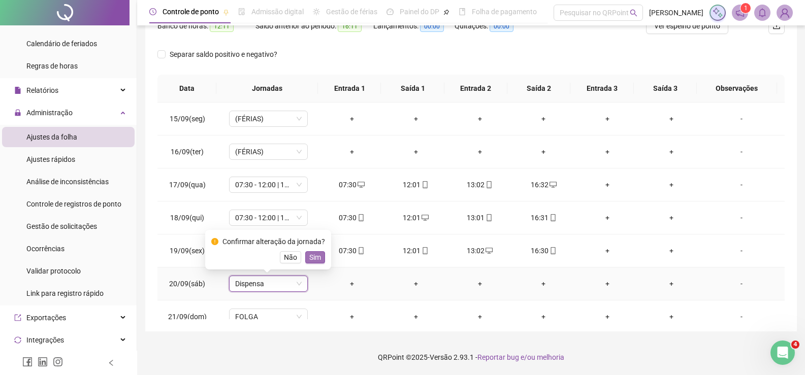
click at [316, 256] on span "Sim" at bounding box center [315, 257] width 12 height 11
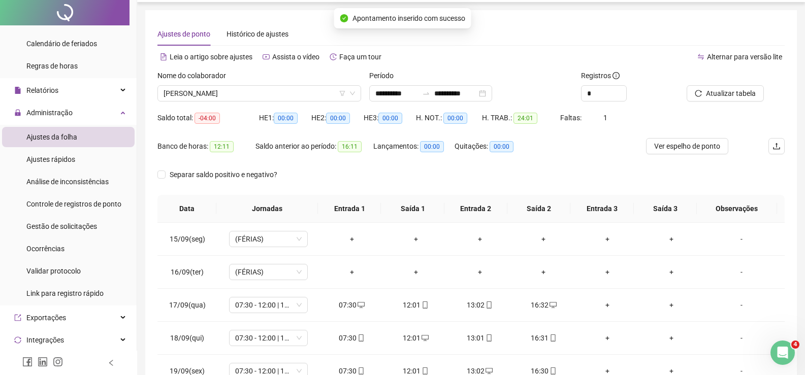
scroll to position [0, 0]
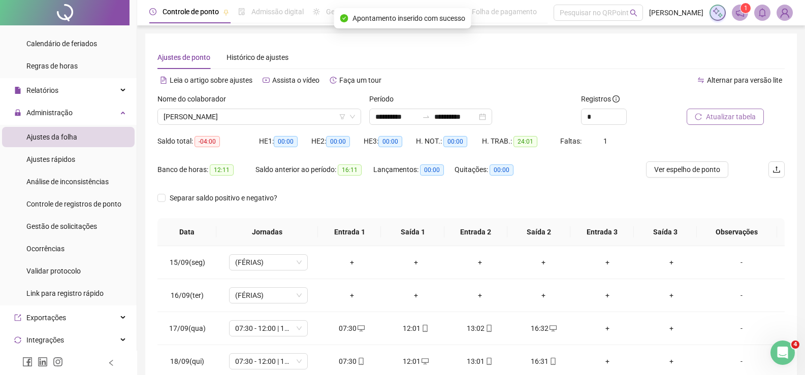
click at [743, 121] on span "Atualizar tabela" at bounding box center [731, 116] width 50 height 11
click at [224, 117] on span "[PERSON_NAME]" at bounding box center [258, 116] width 191 height 15
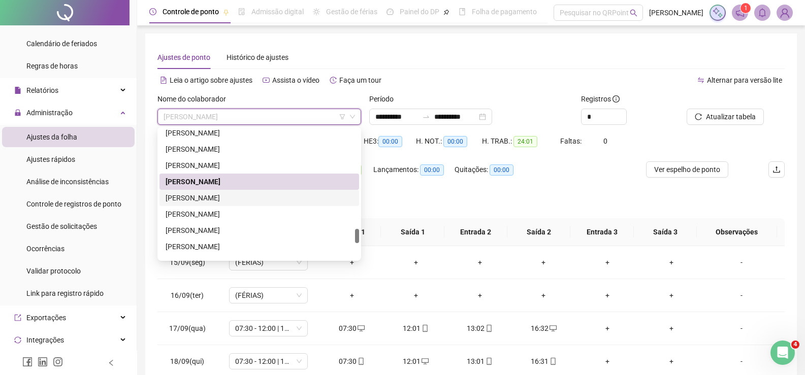
click at [203, 195] on div "[PERSON_NAME]" at bounding box center [258, 197] width 187 height 11
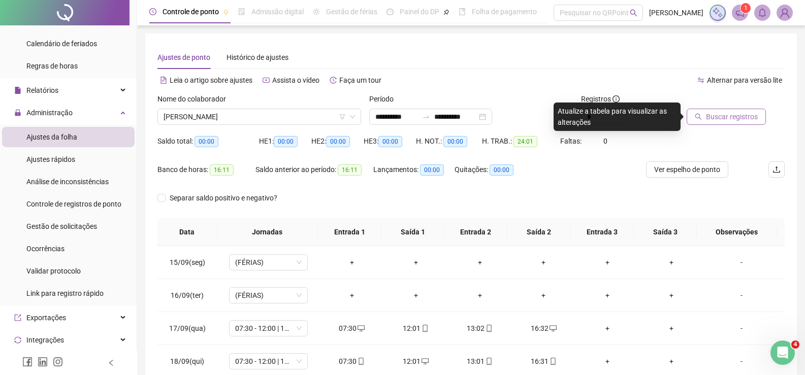
click at [711, 114] on span "Buscar registros" at bounding box center [732, 116] width 52 height 11
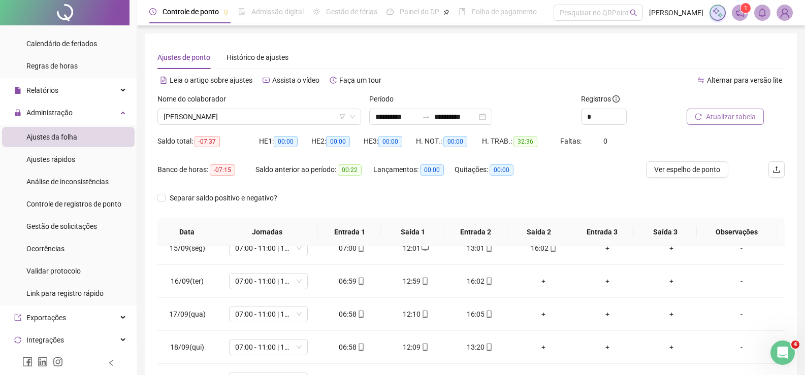
click at [727, 116] on span "Atualizar tabela" at bounding box center [731, 116] width 50 height 11
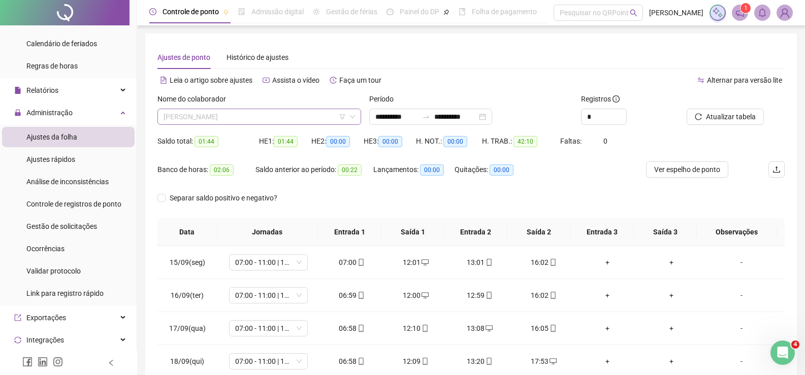
click at [242, 121] on span "[PERSON_NAME]" at bounding box center [258, 116] width 191 height 15
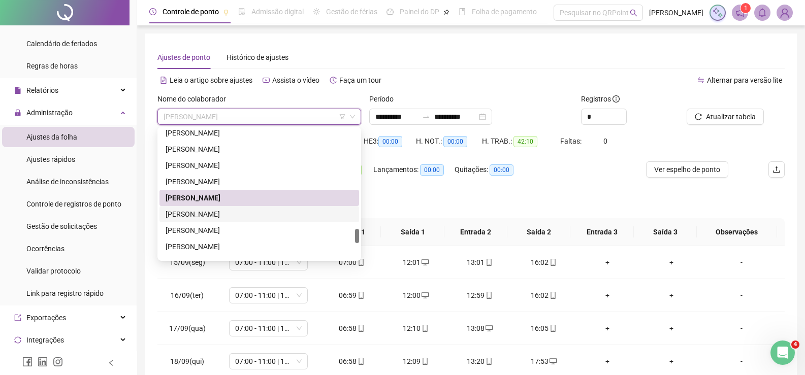
click at [241, 214] on div "[PERSON_NAME]" at bounding box center [258, 214] width 187 height 11
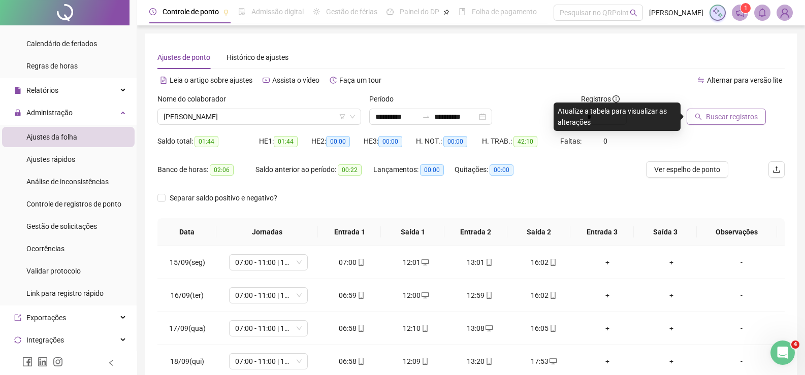
drag, startPoint x: 730, startPoint y: 117, endPoint x: 723, endPoint y: 118, distance: 7.2
click at [728, 117] on span "Buscar registros" at bounding box center [732, 116] width 52 height 11
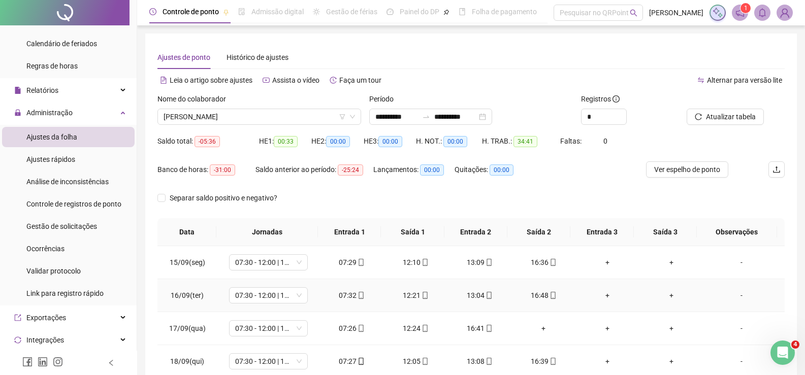
scroll to position [14, 0]
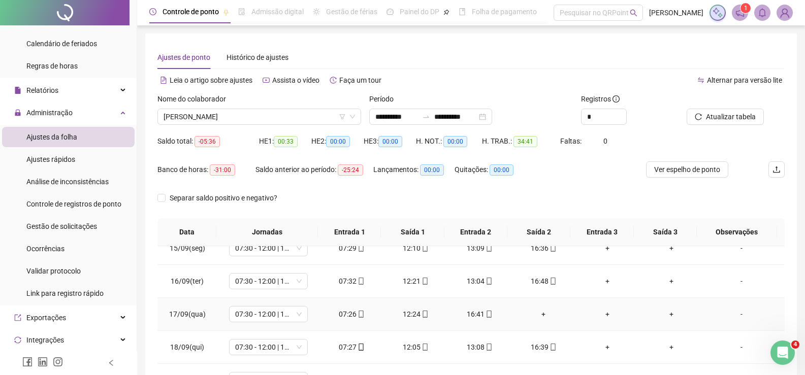
click at [531, 317] on div "+" at bounding box center [543, 314] width 48 height 11
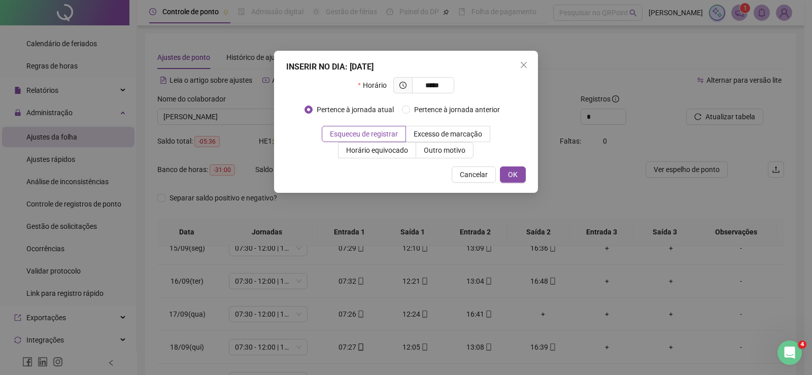
type input "*****"
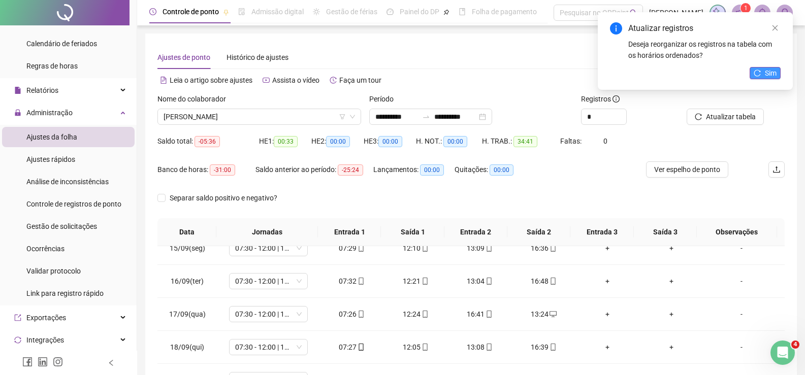
click at [764, 72] on button "Sim" at bounding box center [764, 73] width 31 height 12
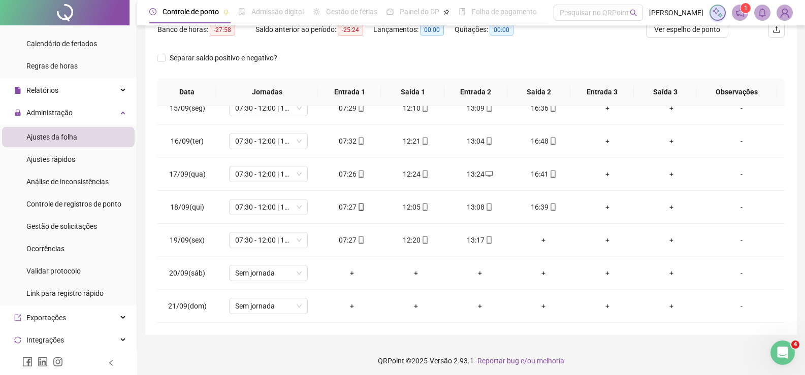
scroll to position [144, 0]
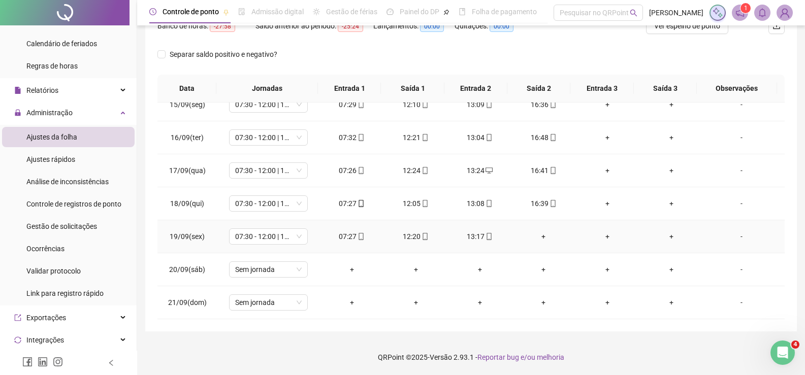
click at [535, 238] on div "+" at bounding box center [543, 236] width 48 height 11
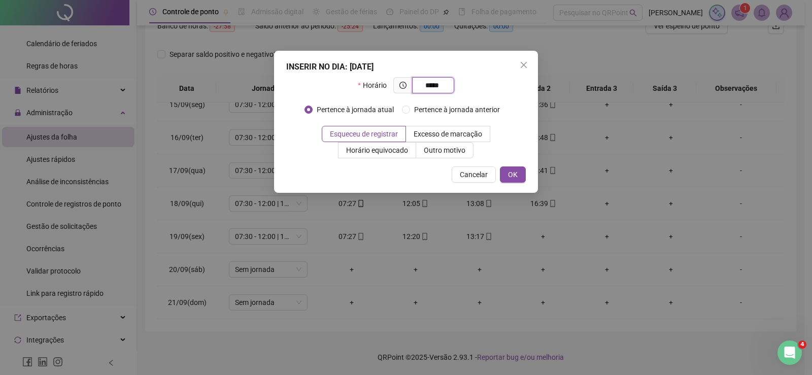
type input "*****"
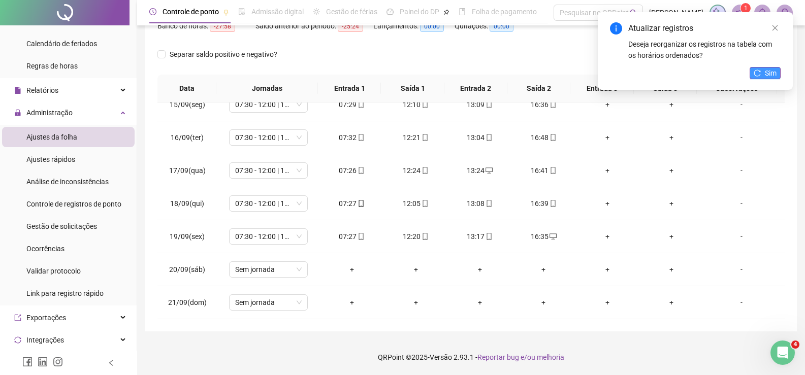
click at [768, 74] on span "Sim" at bounding box center [771, 73] width 12 height 11
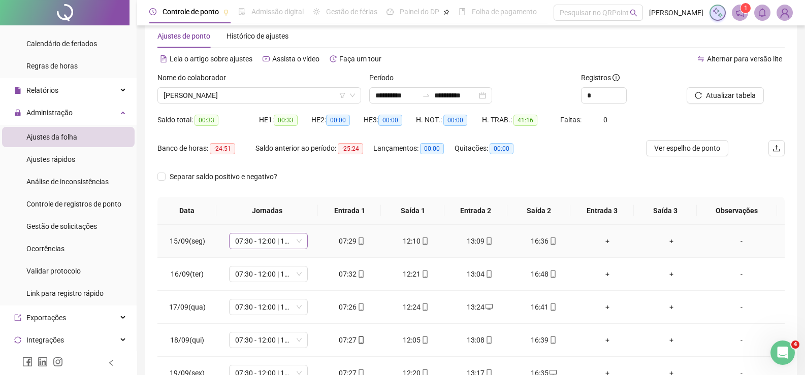
scroll to position [0, 0]
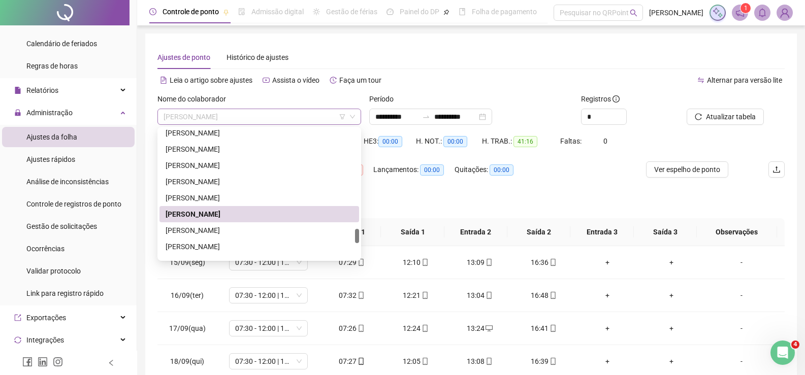
click at [268, 119] on span "[PERSON_NAME]" at bounding box center [258, 116] width 191 height 15
click at [220, 229] on div "[PERSON_NAME]" at bounding box center [258, 230] width 187 height 11
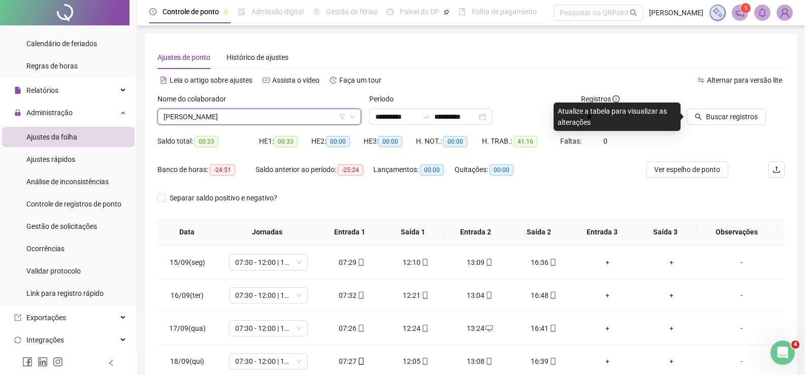
click at [717, 106] on div at bounding box center [722, 100] width 73 height 15
click at [715, 114] on span "Buscar registros" at bounding box center [732, 116] width 52 height 11
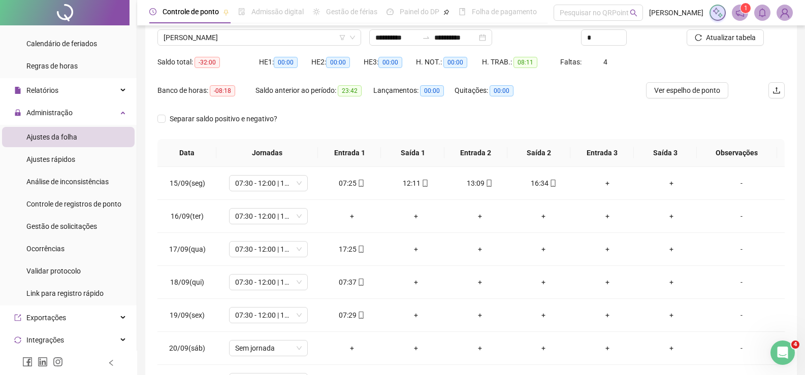
scroll to position [102, 0]
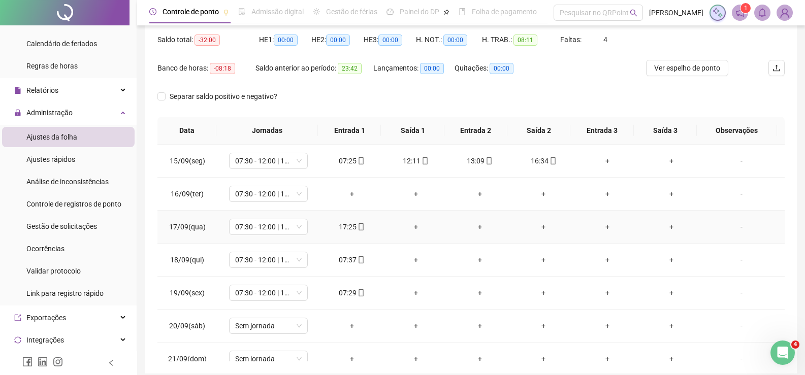
click at [411, 230] on div "+" at bounding box center [416, 226] width 48 height 11
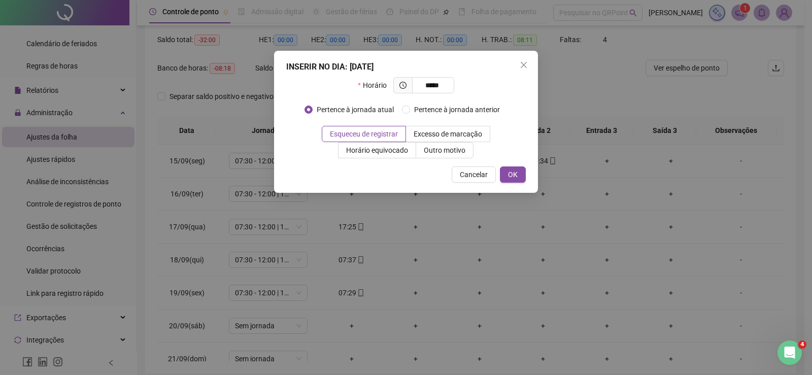
type input "*****"
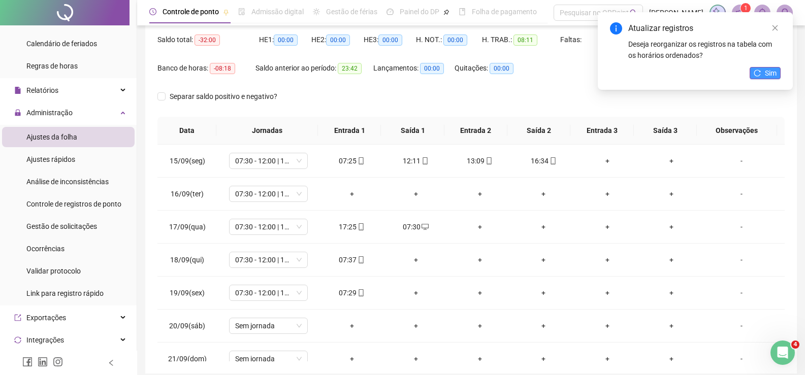
click at [766, 67] on button "Sim" at bounding box center [764, 73] width 31 height 12
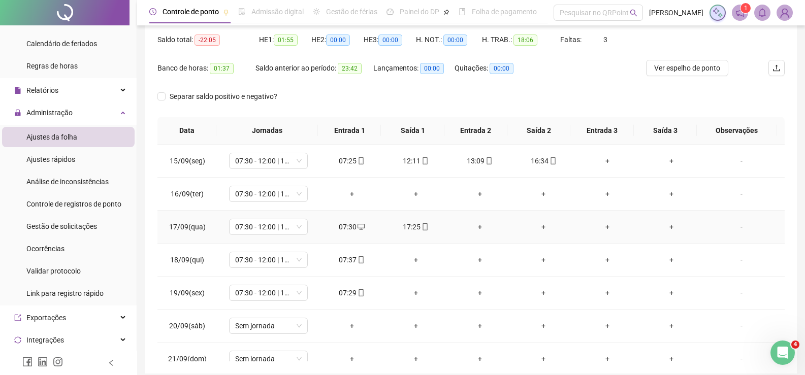
click at [469, 228] on div "+" at bounding box center [480, 226] width 48 height 11
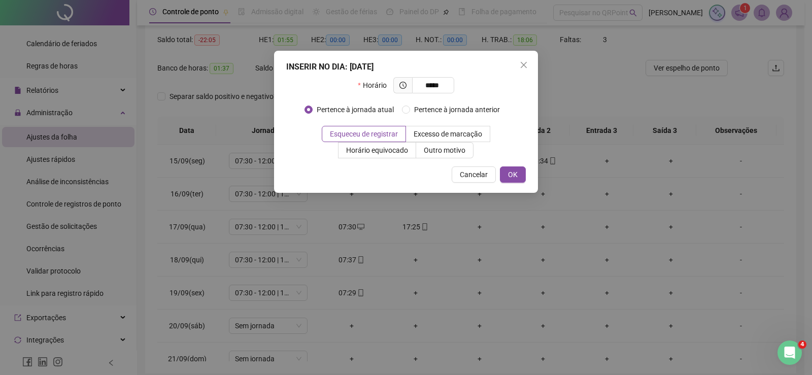
type input "*****"
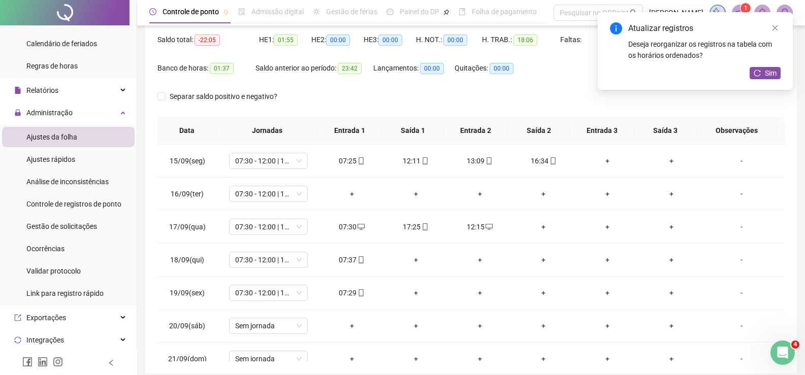
click at [782, 73] on div "Atualizar registros Deseja reorganizar os registros na tabela com os horários o…" at bounding box center [694, 51] width 195 height 78
click at [774, 74] on span "Sim" at bounding box center [771, 73] width 12 height 11
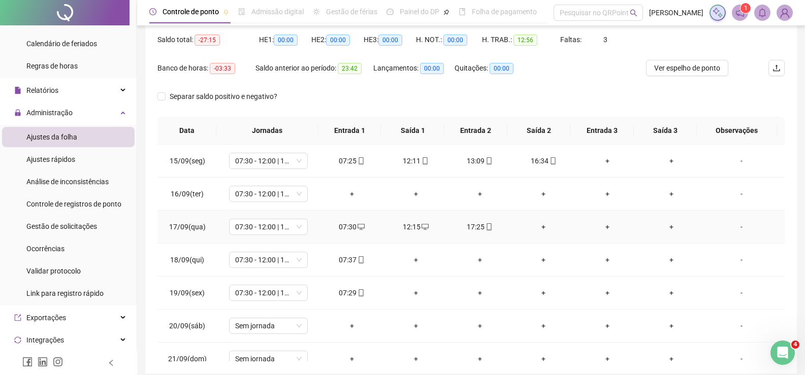
click at [535, 227] on div "+" at bounding box center [543, 226] width 48 height 11
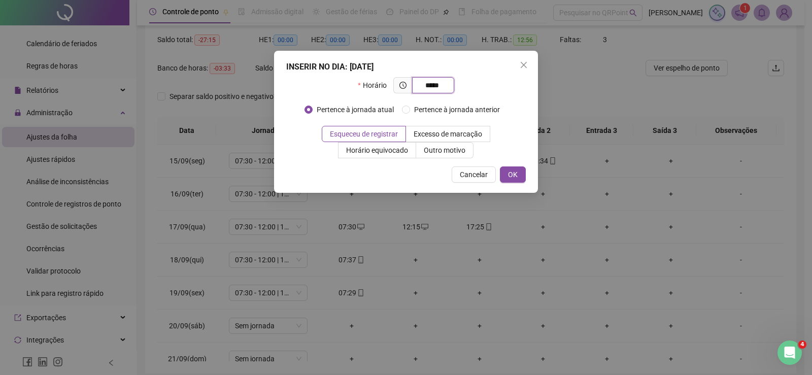
type input "*****"
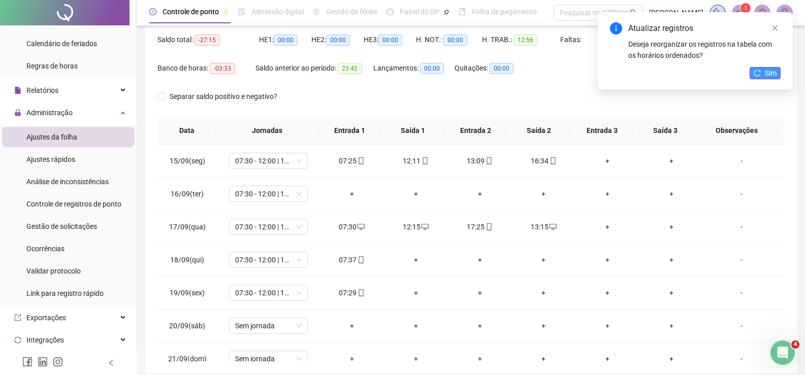
click at [773, 71] on span "Sim" at bounding box center [771, 73] width 12 height 11
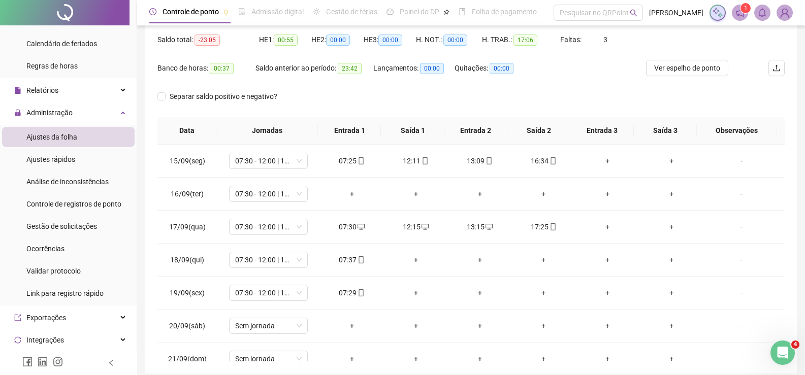
scroll to position [0, 0]
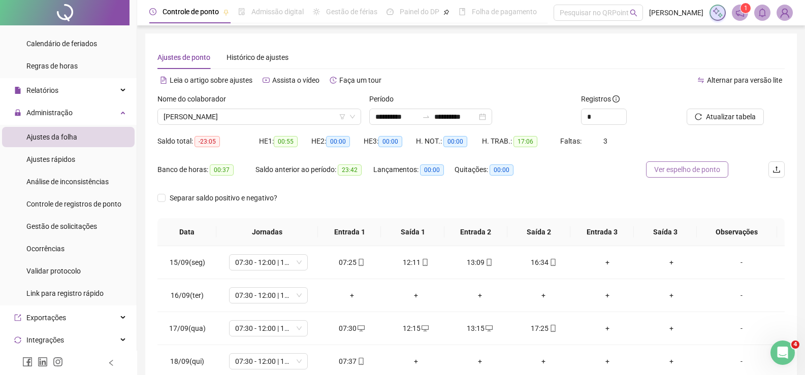
click at [702, 173] on span "Ver espelho de ponto" at bounding box center [687, 169] width 66 height 11
click at [255, 111] on span "[PERSON_NAME]" at bounding box center [258, 116] width 191 height 15
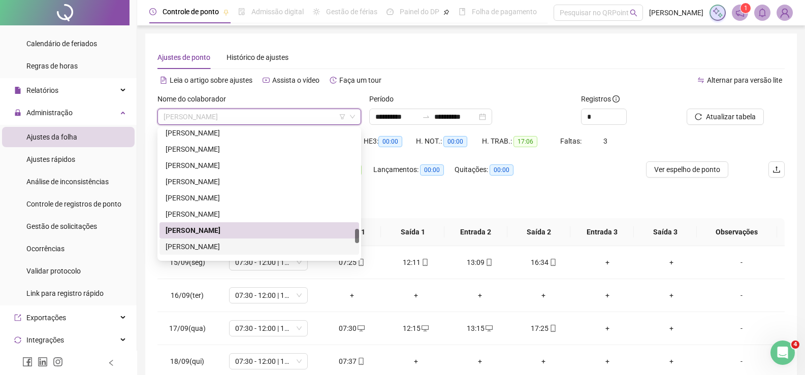
click at [247, 242] on div "[PERSON_NAME]" at bounding box center [258, 246] width 187 height 11
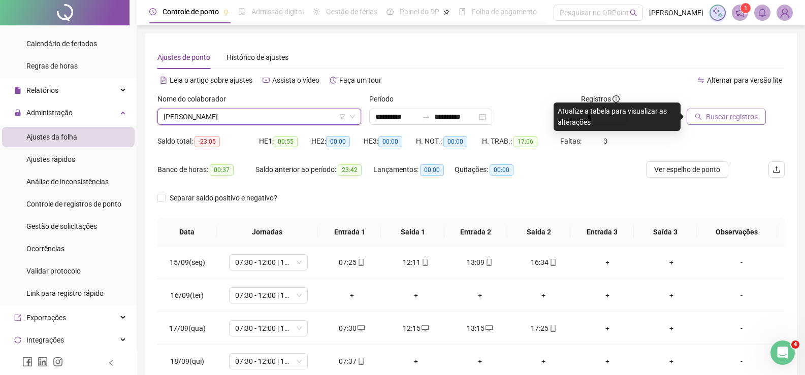
click at [746, 117] on span "Buscar registros" at bounding box center [732, 116] width 52 height 11
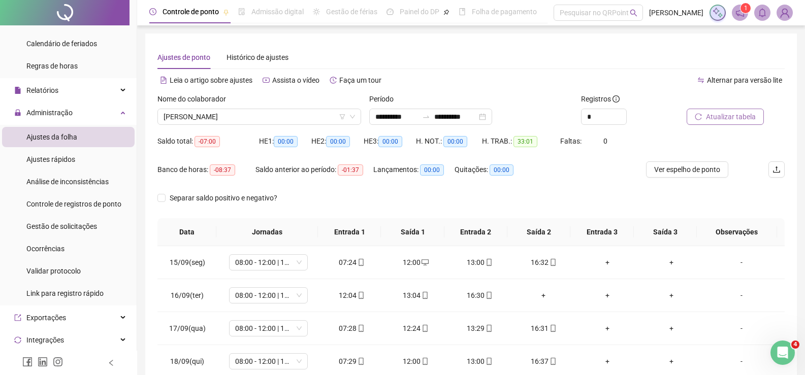
click at [711, 122] on span "Atualizar tabela" at bounding box center [731, 116] width 50 height 11
click at [216, 117] on span "[PERSON_NAME]" at bounding box center [258, 116] width 191 height 15
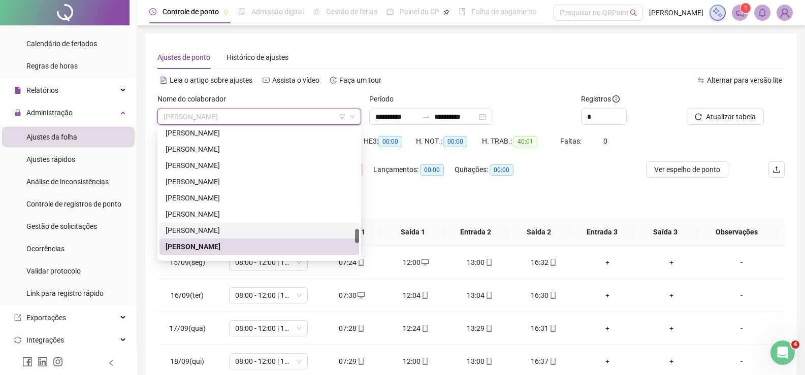
scroll to position [965, 0]
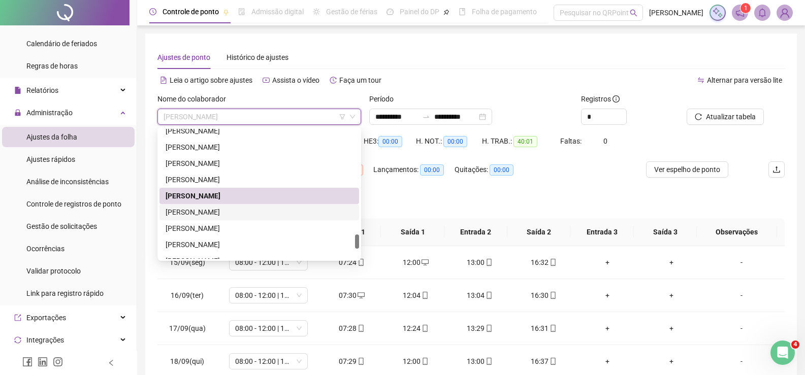
click at [229, 212] on div "[PERSON_NAME]" at bounding box center [258, 212] width 187 height 11
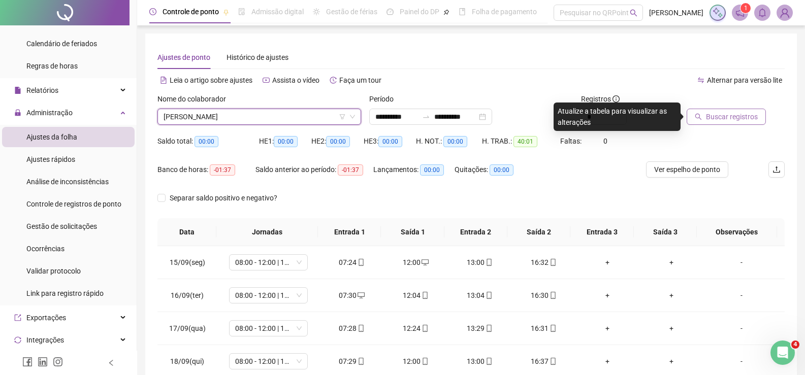
click at [712, 119] on span "Buscar registros" at bounding box center [732, 116] width 52 height 11
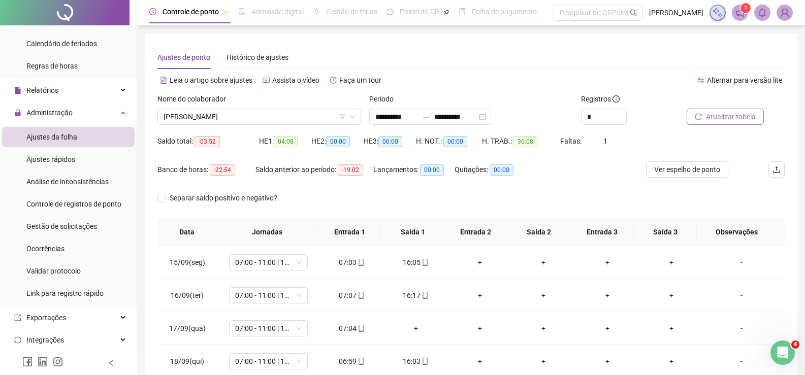
click at [734, 112] on span "Atualizar tabela" at bounding box center [731, 116] width 50 height 11
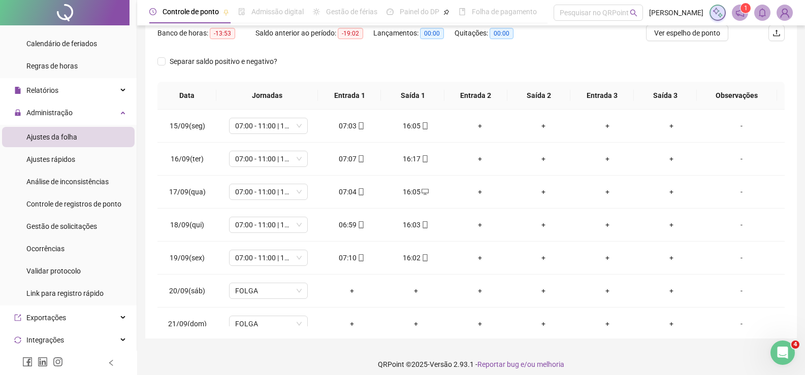
scroll to position [144, 0]
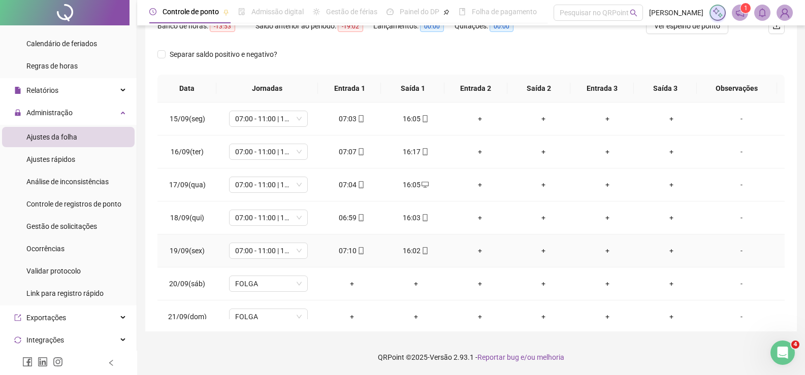
click at [471, 249] on div "+" at bounding box center [480, 250] width 48 height 11
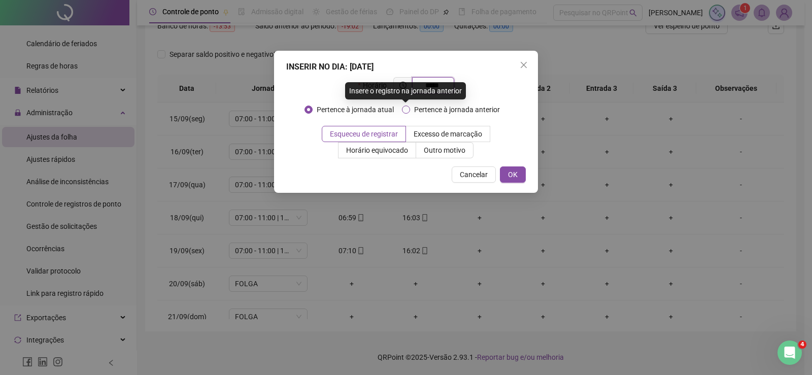
type input "*****"
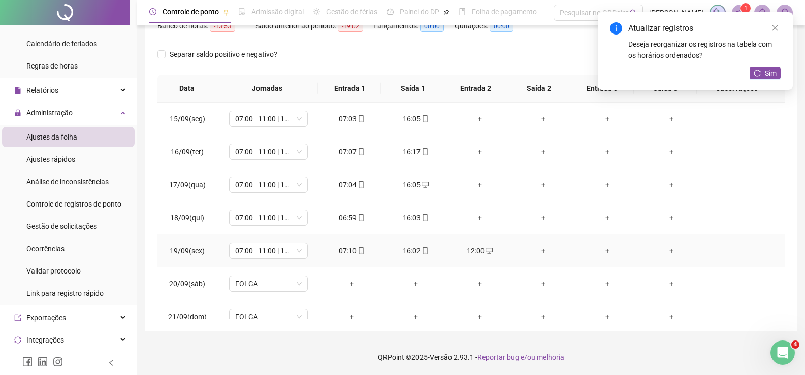
click at [540, 252] on div "+" at bounding box center [543, 250] width 48 height 11
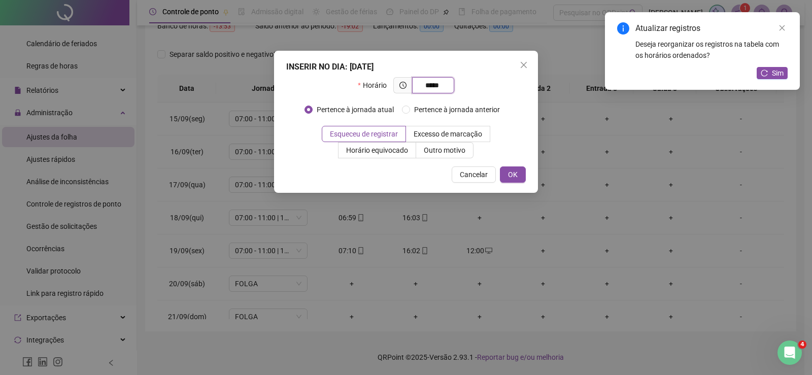
type input "*****"
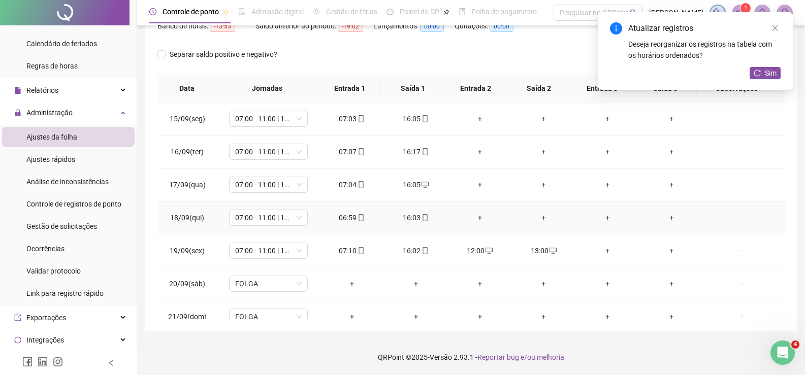
click at [470, 221] on div "+" at bounding box center [480, 217] width 48 height 11
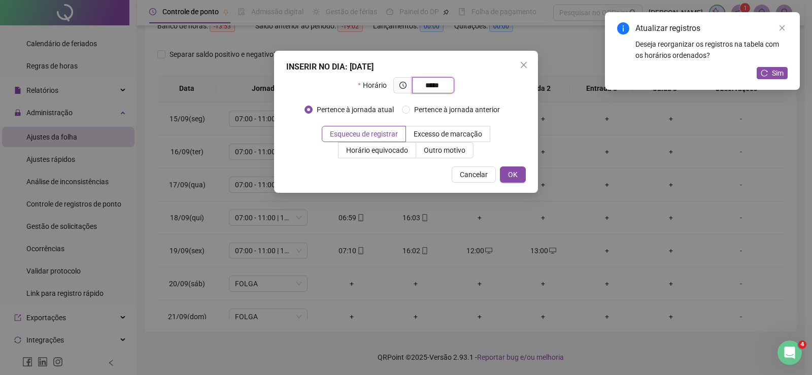
type input "*****"
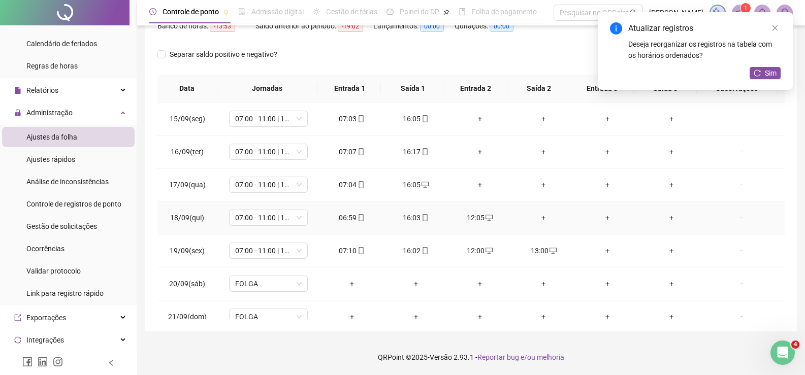
click at [533, 215] on div "+" at bounding box center [543, 217] width 48 height 11
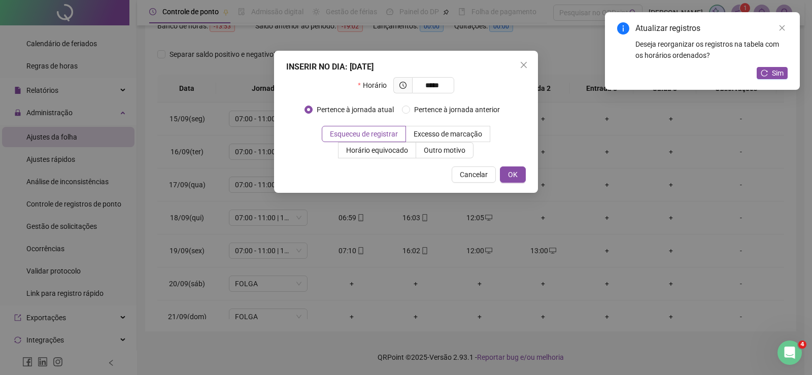
type input "*****"
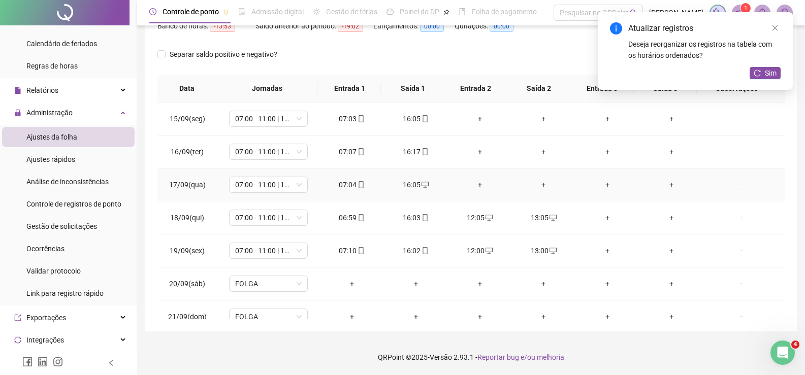
click at [473, 186] on div "+" at bounding box center [480, 184] width 48 height 11
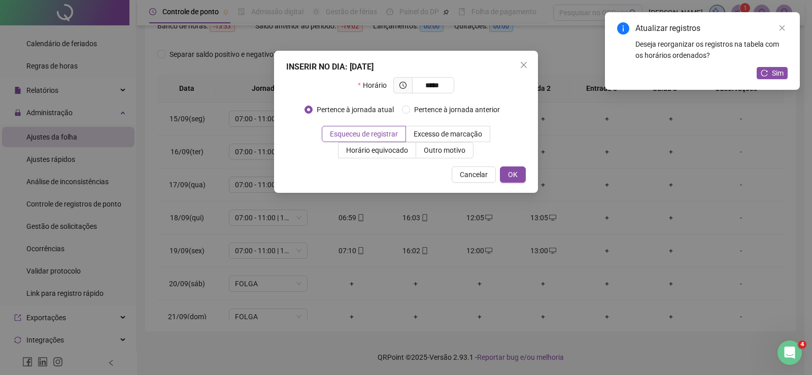
type input "*****"
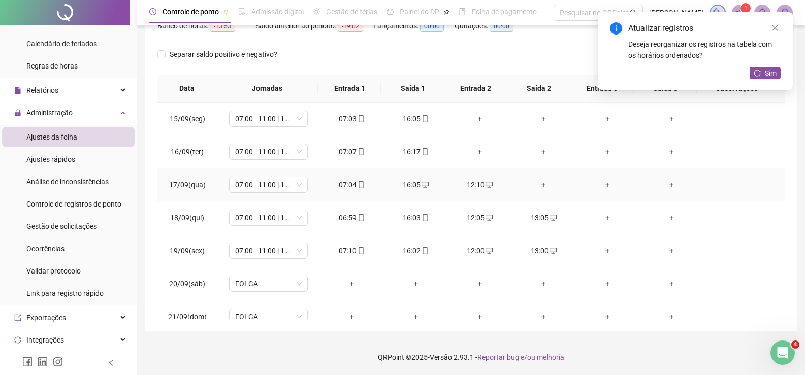
click at [539, 180] on div "+" at bounding box center [543, 184] width 48 height 11
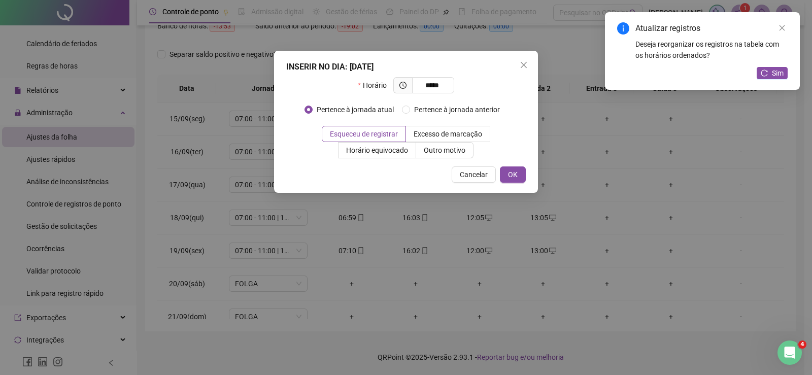
type input "*****"
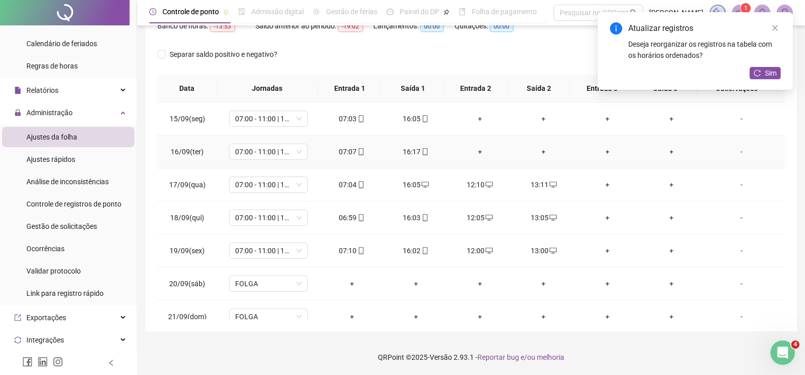
click at [478, 152] on div "+" at bounding box center [480, 151] width 48 height 11
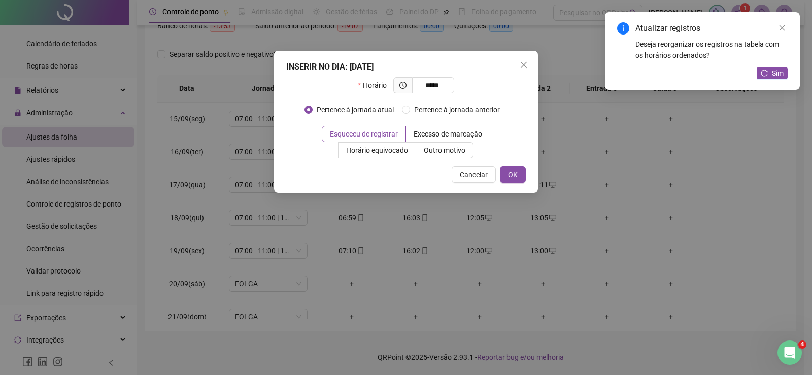
type input "*****"
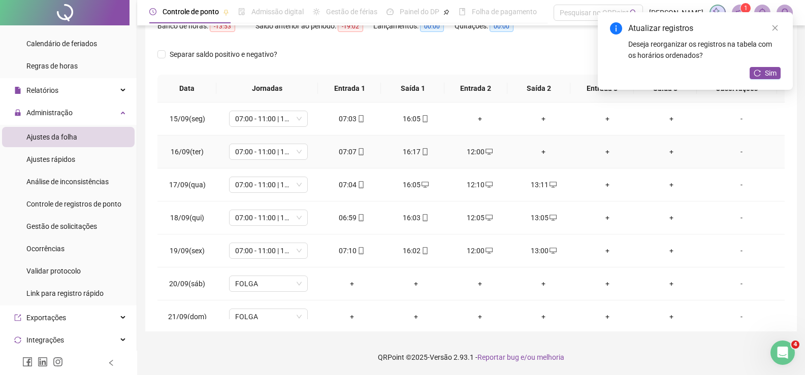
click at [537, 153] on div "+" at bounding box center [543, 151] width 48 height 11
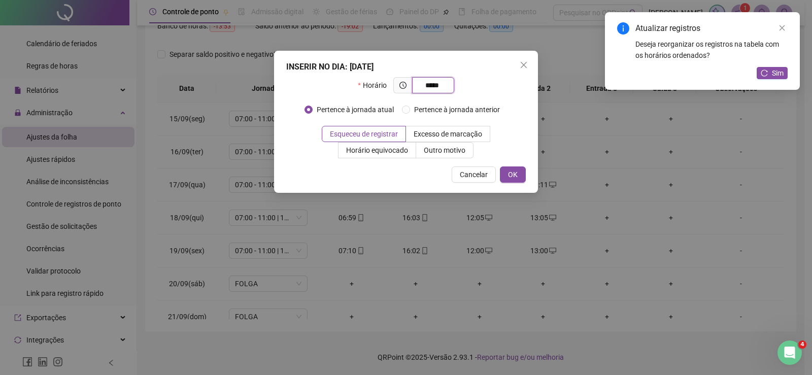
type input "*****"
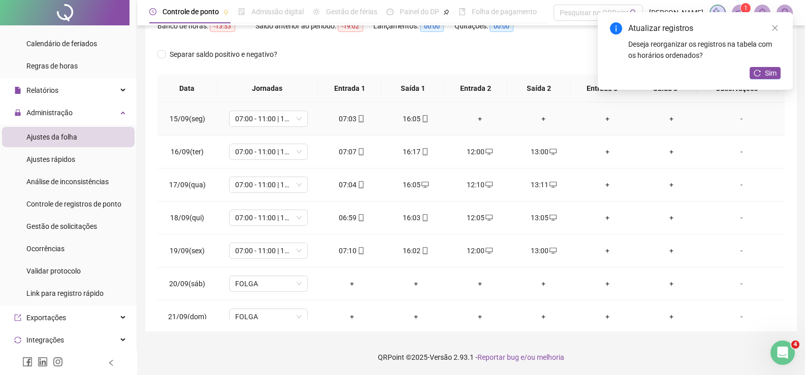
click at [474, 125] on td "+" at bounding box center [480, 119] width 64 height 33
click at [477, 121] on div "+" at bounding box center [480, 118] width 48 height 11
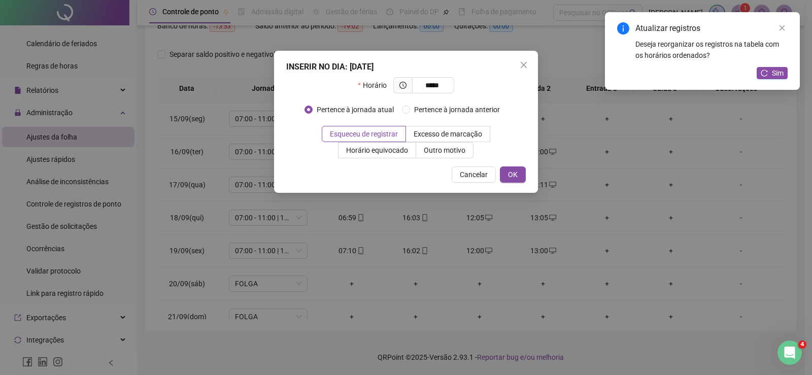
type input "*****"
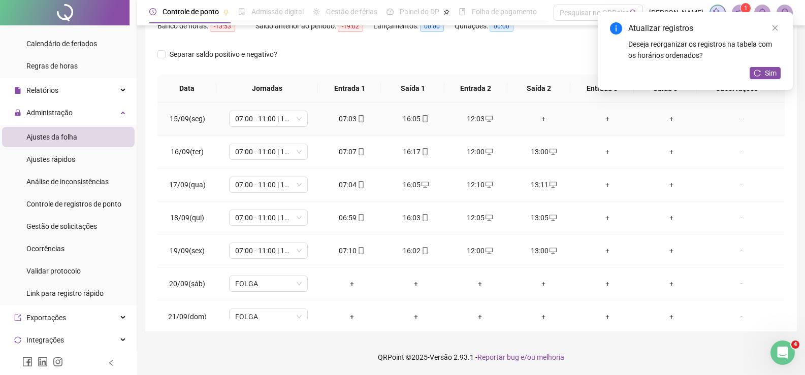
click at [535, 120] on div "+" at bounding box center [543, 118] width 48 height 11
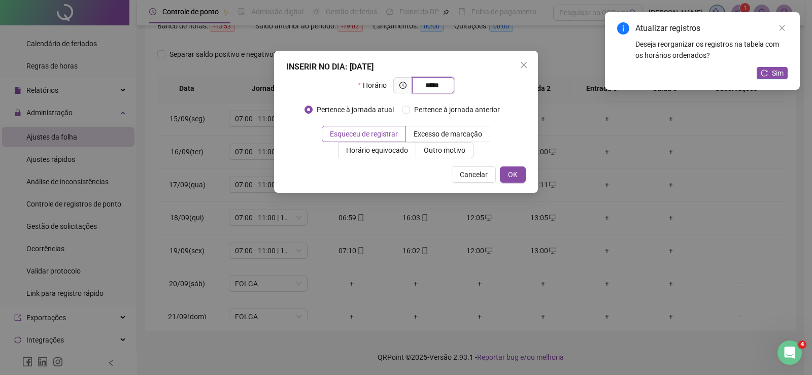
type input "*****"
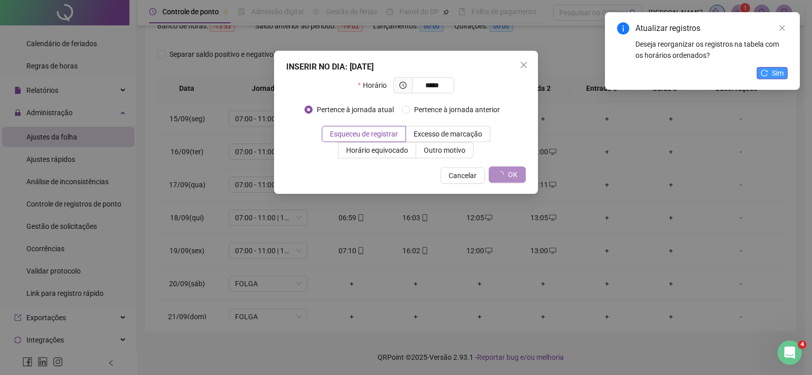
click at [774, 74] on span "Sim" at bounding box center [778, 73] width 12 height 11
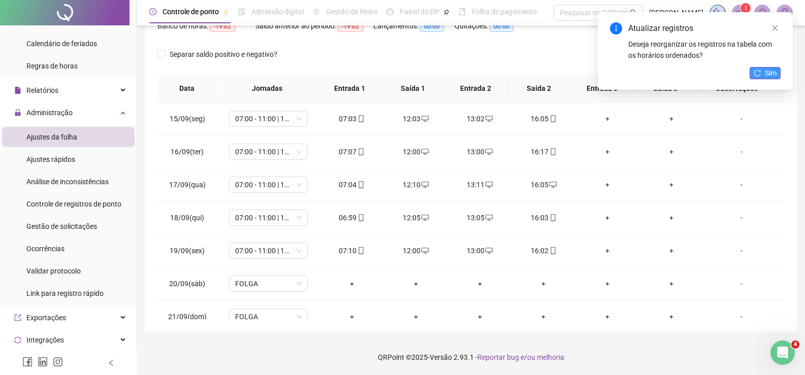
click at [761, 75] on button "Sim" at bounding box center [764, 73] width 31 height 12
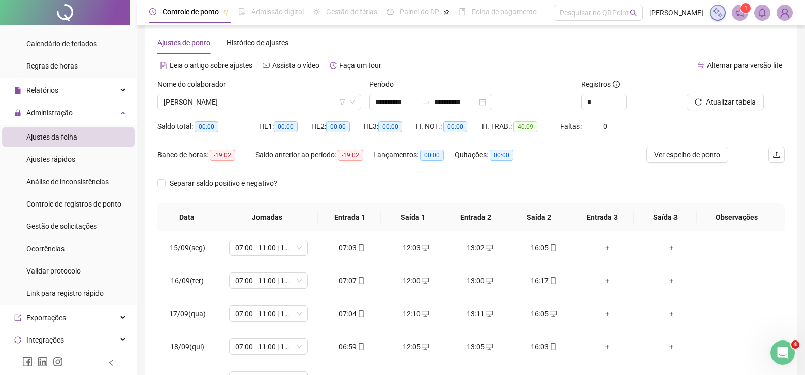
scroll to position [0, 0]
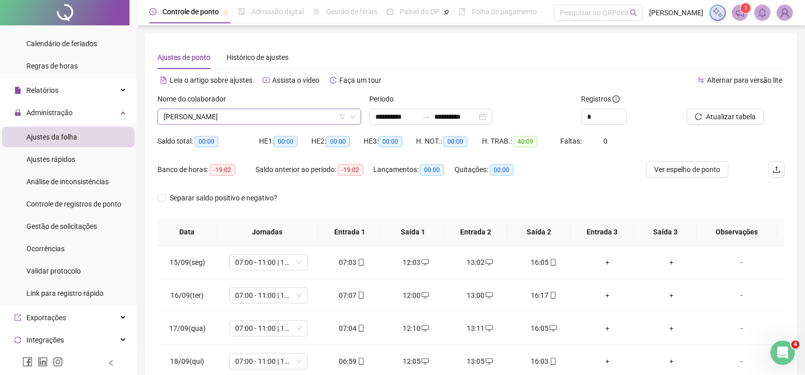
click at [282, 112] on span "[PERSON_NAME]" at bounding box center [258, 116] width 191 height 15
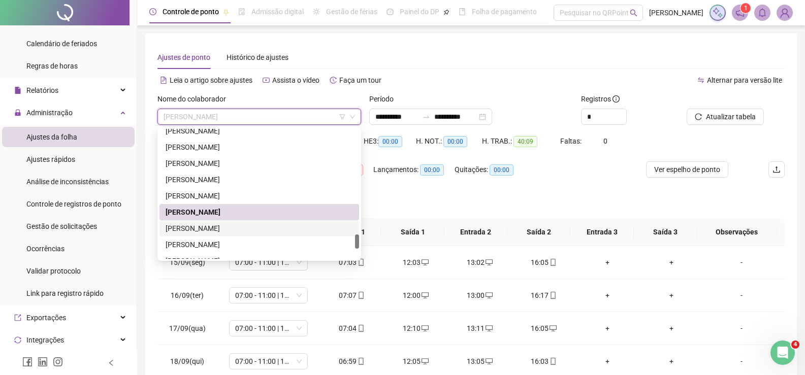
click at [256, 229] on div "[PERSON_NAME]" at bounding box center [258, 228] width 187 height 11
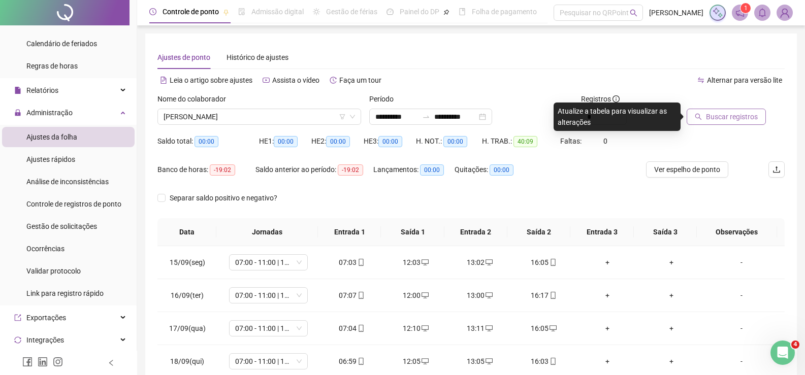
click at [750, 111] on button "Buscar registros" at bounding box center [725, 117] width 79 height 16
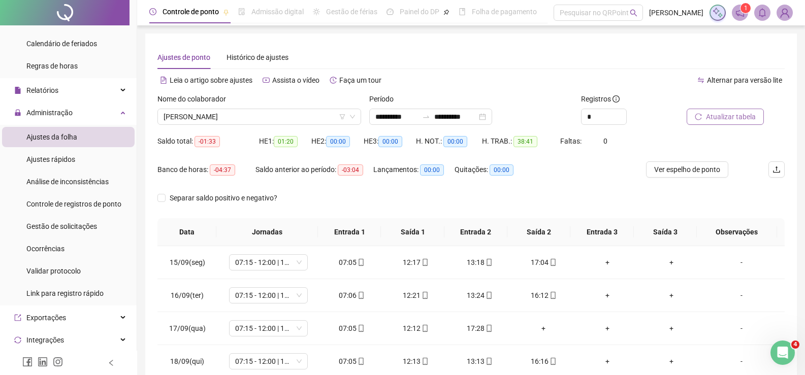
click at [712, 115] on span "Atualizar tabela" at bounding box center [731, 116] width 50 height 11
click at [231, 117] on span "[PERSON_NAME]" at bounding box center [258, 116] width 191 height 15
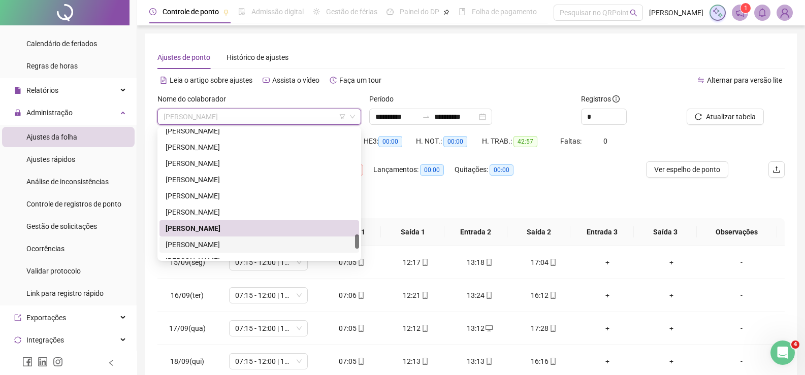
click at [220, 241] on div "[PERSON_NAME]" at bounding box center [258, 244] width 187 height 11
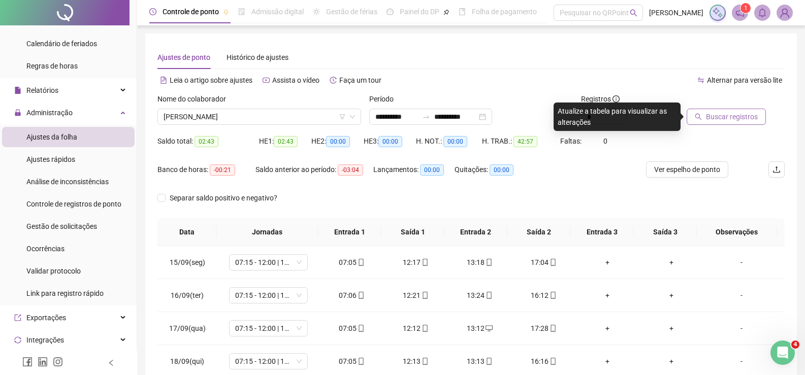
click at [713, 112] on span "Buscar registros" at bounding box center [732, 116] width 52 height 11
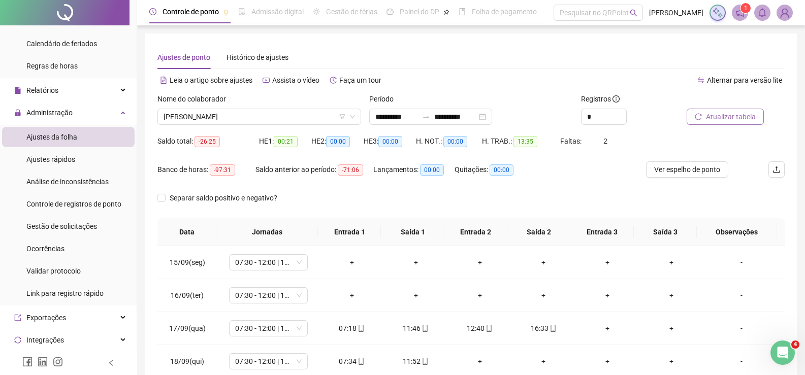
click at [694, 118] on button "Atualizar tabela" at bounding box center [724, 117] width 77 height 16
click at [702, 118] on button "Atualizar tabela" at bounding box center [724, 117] width 77 height 16
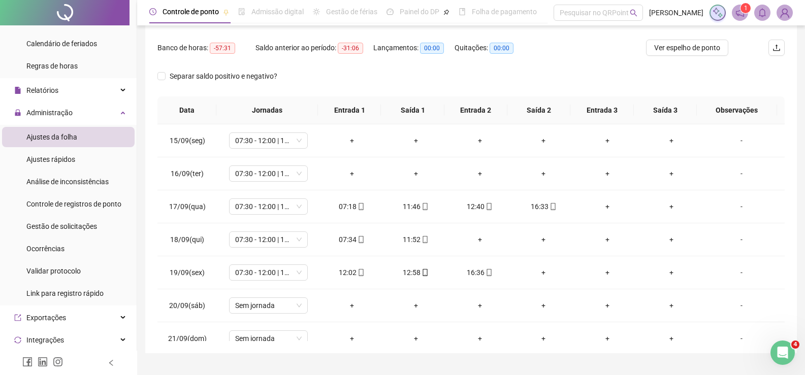
scroll to position [144, 0]
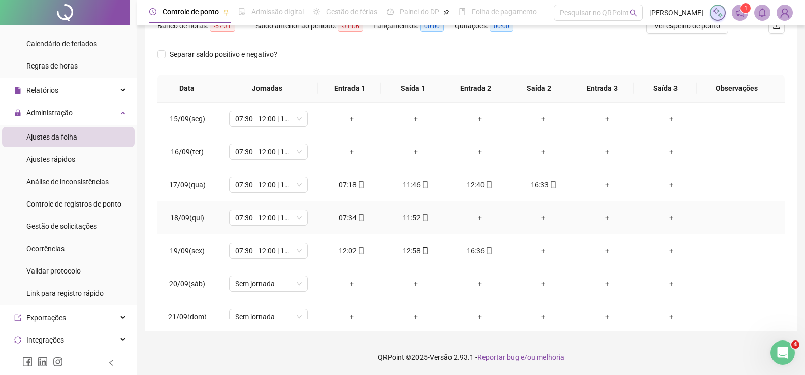
click at [473, 217] on div "+" at bounding box center [480, 217] width 48 height 11
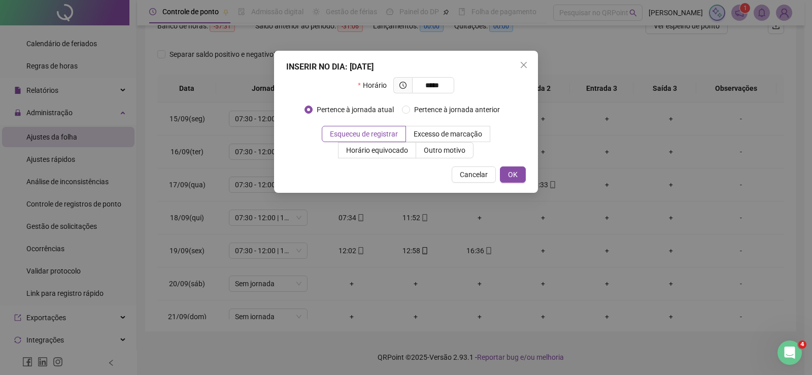
type input "*****"
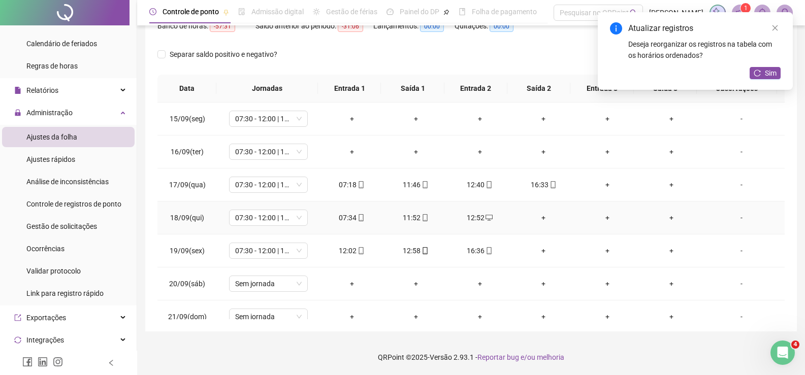
click at [540, 215] on div "+" at bounding box center [543, 217] width 48 height 11
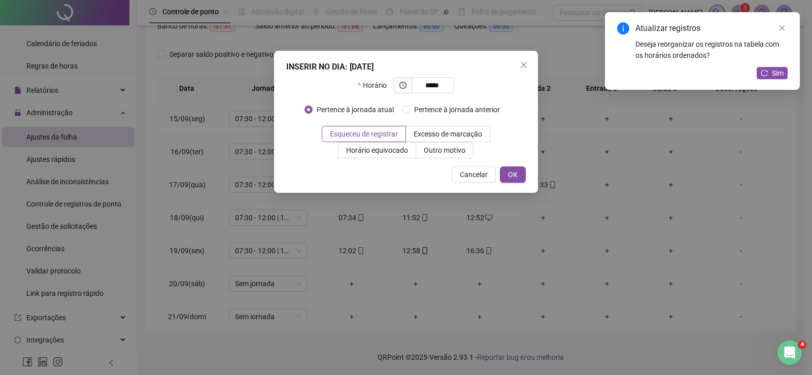
type input "*****"
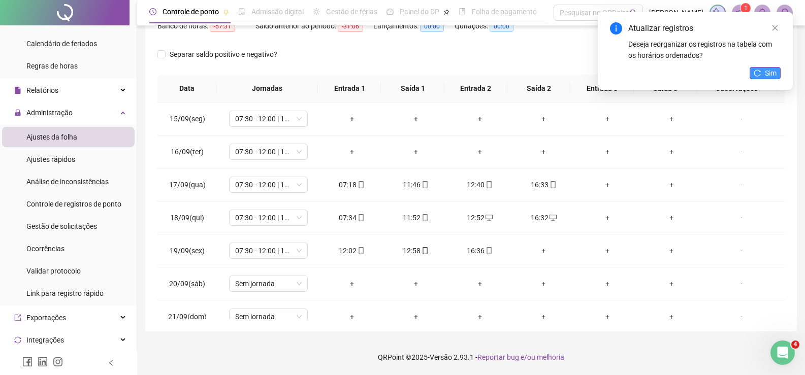
click at [753, 74] on icon "reload" at bounding box center [756, 73] width 7 height 7
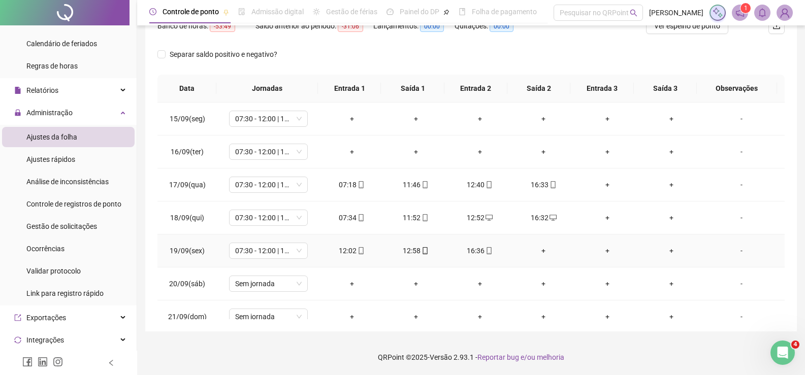
click at [537, 246] on div "+" at bounding box center [543, 250] width 48 height 11
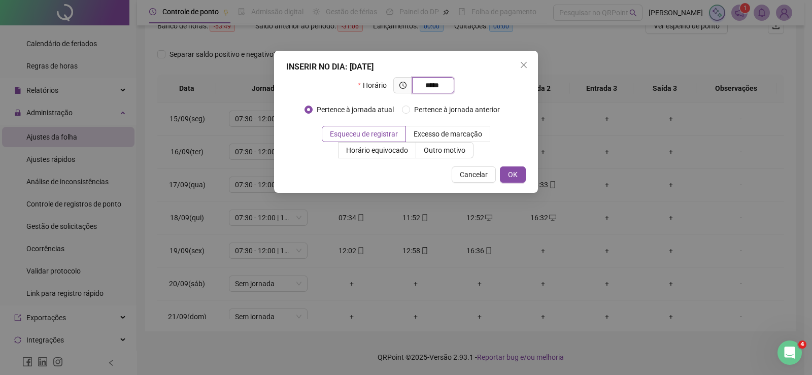
type input "*****"
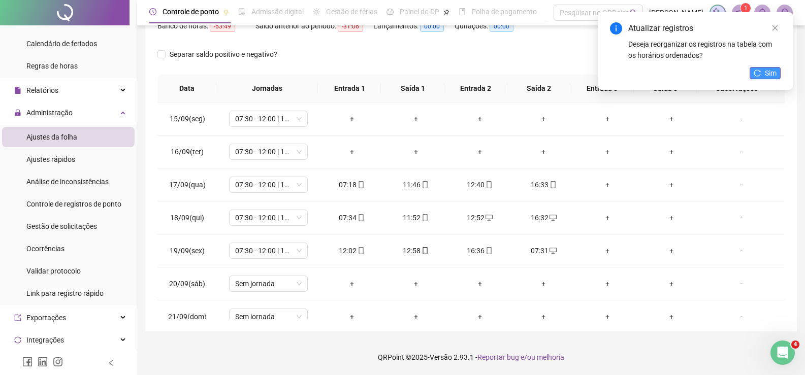
click at [767, 72] on span "Sim" at bounding box center [771, 73] width 12 height 11
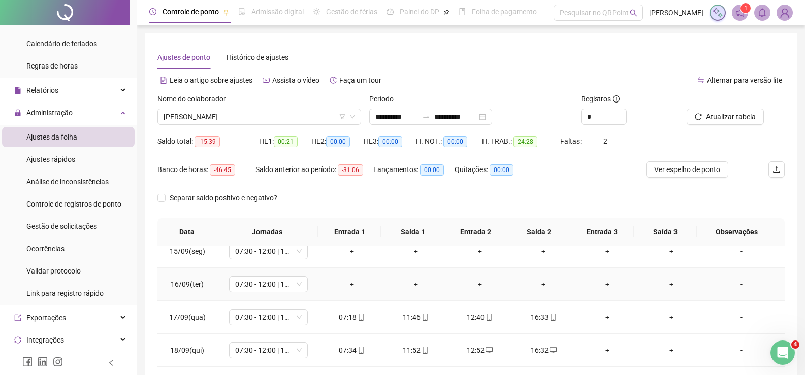
scroll to position [14, 0]
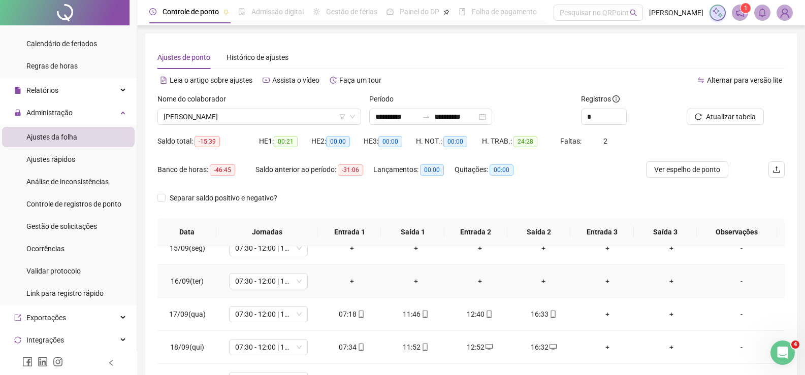
click at [350, 286] on div "+" at bounding box center [352, 281] width 48 height 11
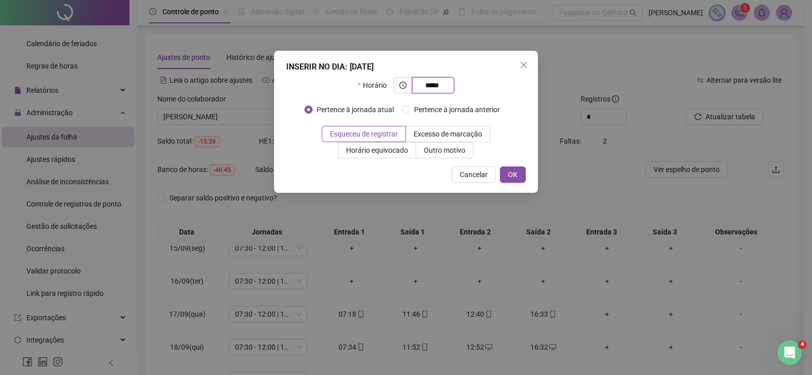
type input "*****"
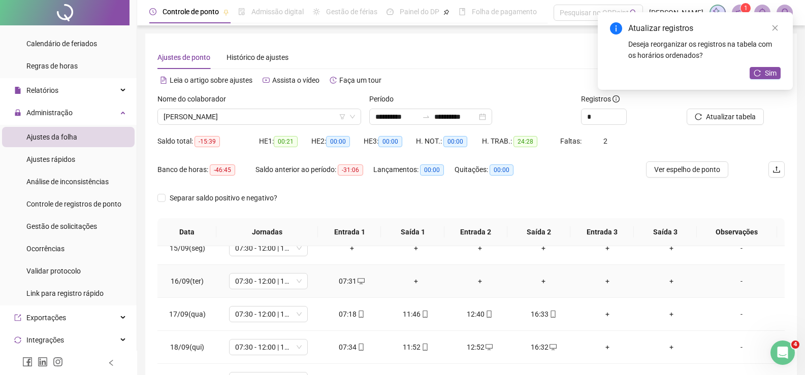
click at [405, 280] on div "+" at bounding box center [416, 281] width 48 height 11
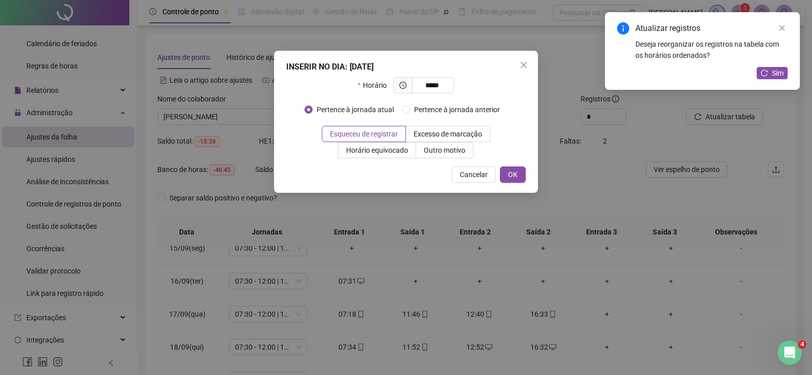
type input "*****"
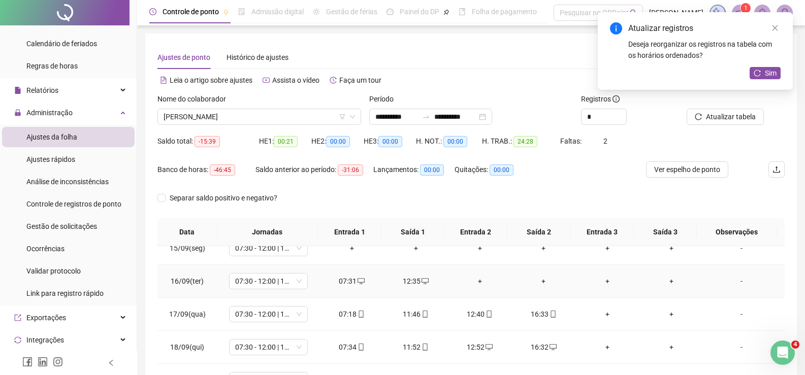
click at [463, 285] on div "+" at bounding box center [480, 281] width 48 height 11
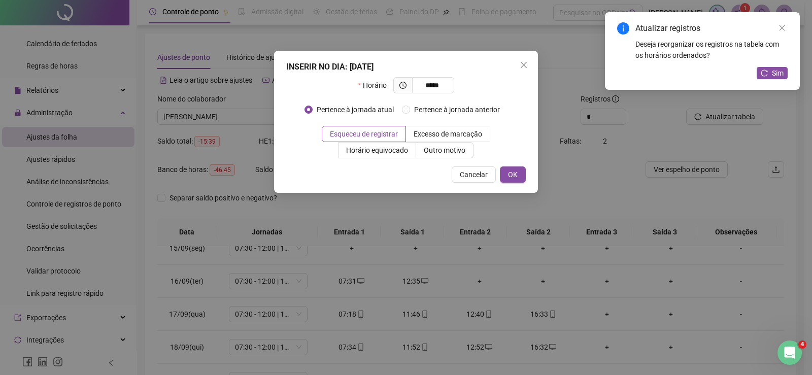
type input "*****"
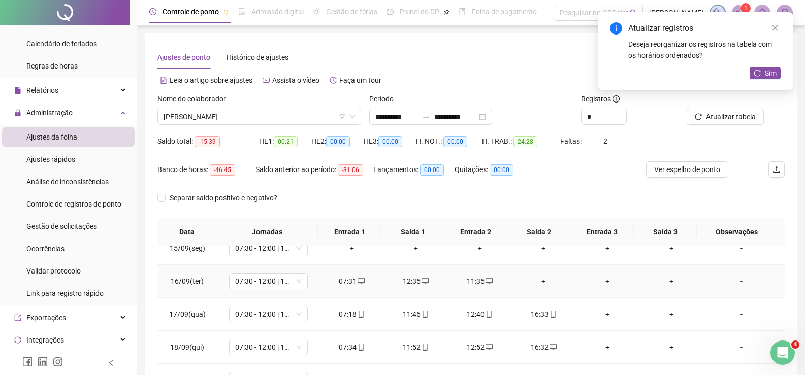
click at [523, 282] on div "+" at bounding box center [543, 281] width 48 height 11
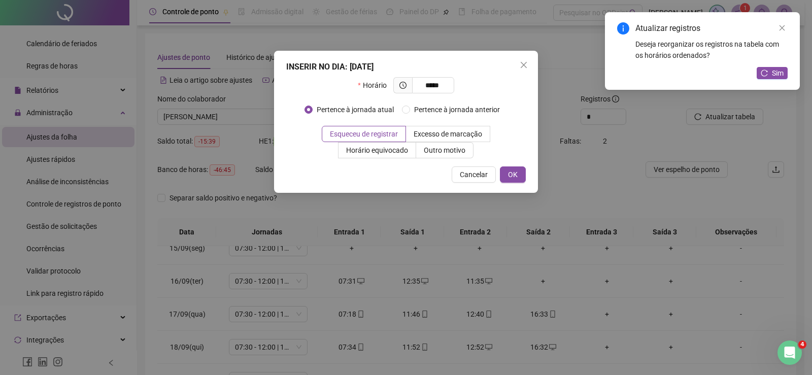
type input "*****"
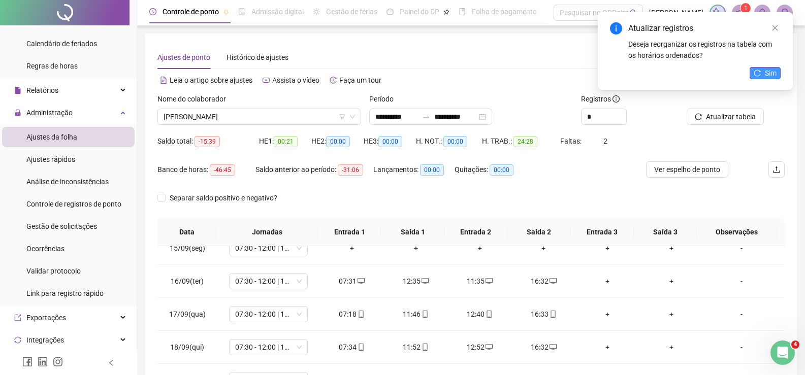
click at [767, 71] on span "Sim" at bounding box center [771, 73] width 12 height 11
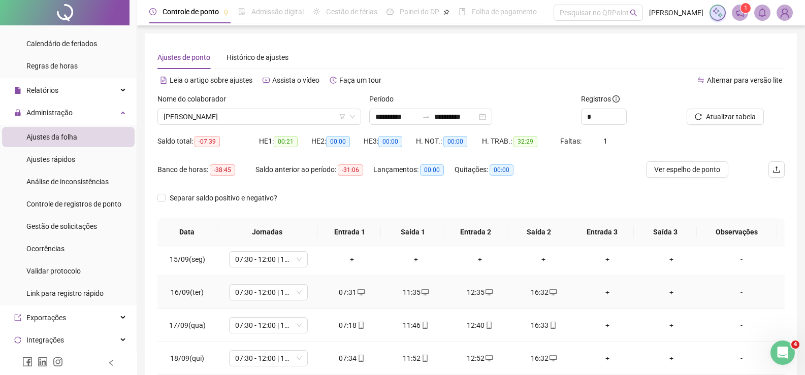
scroll to position [0, 0]
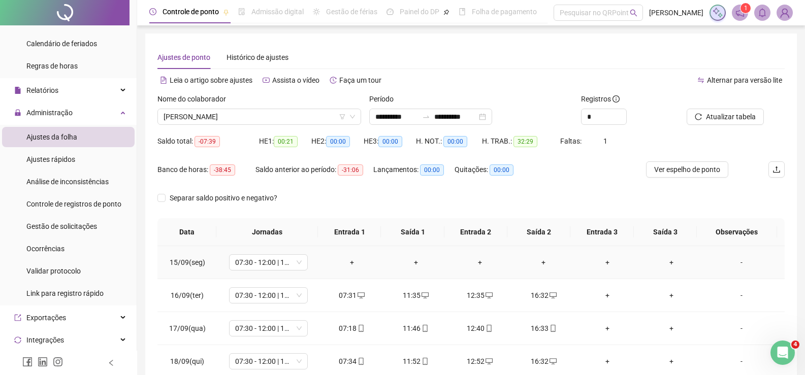
click at [358, 262] on div "+" at bounding box center [352, 262] width 48 height 11
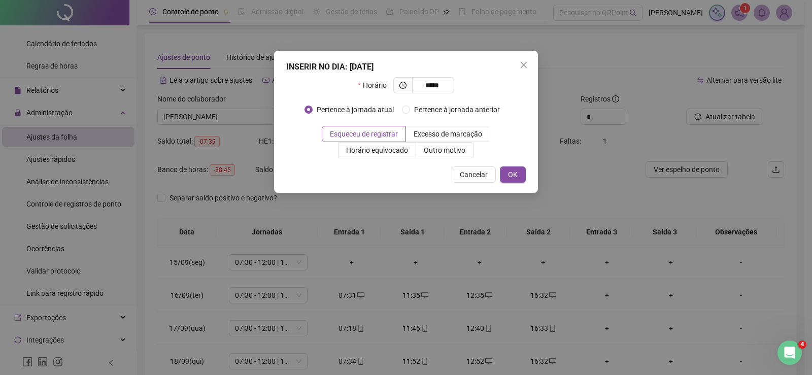
type input "*****"
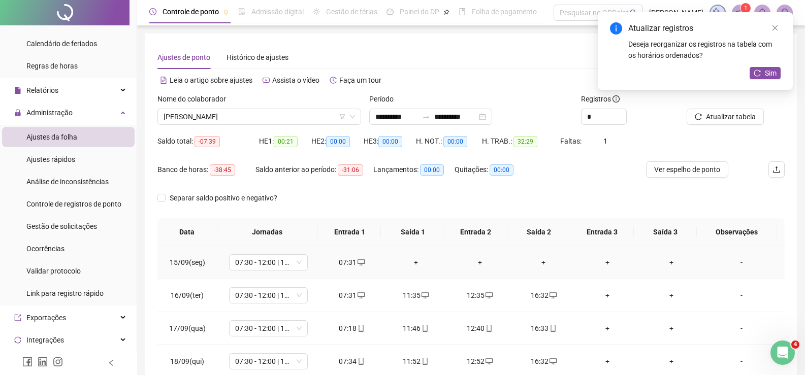
click at [418, 264] on div "+" at bounding box center [416, 262] width 48 height 11
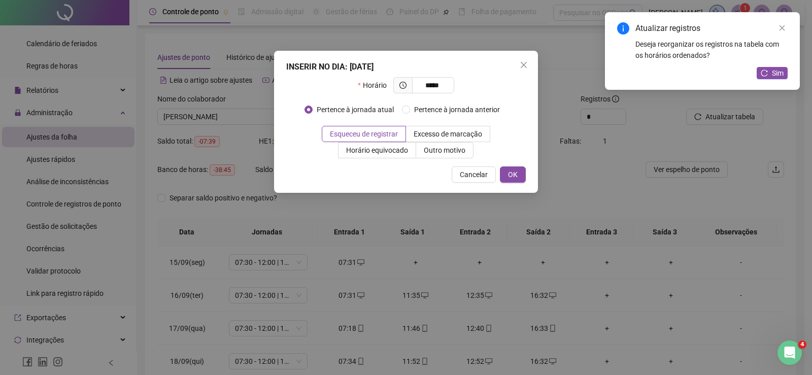
type input "*****"
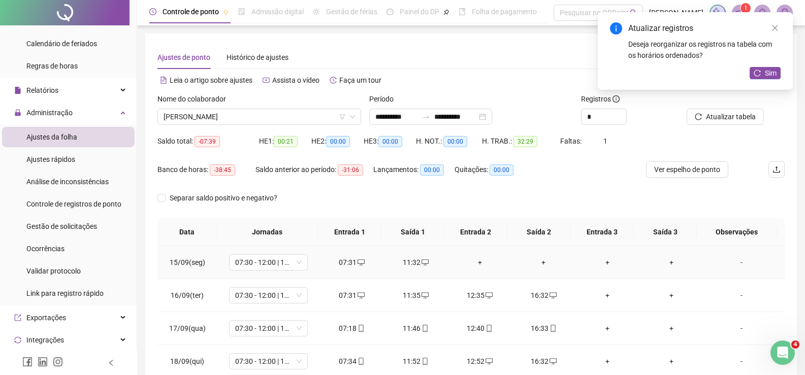
click at [471, 265] on div "+" at bounding box center [480, 262] width 48 height 11
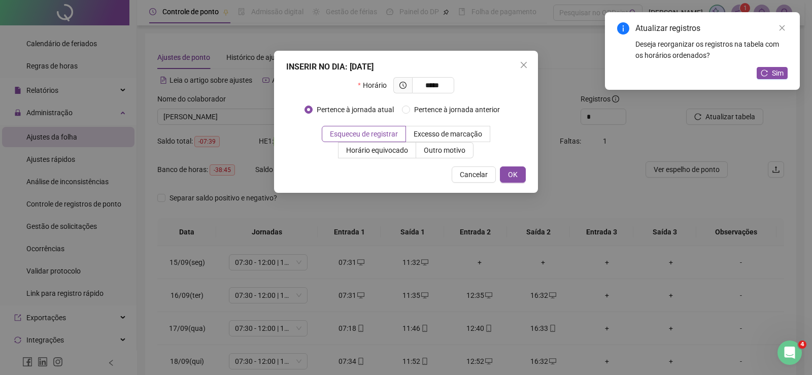
type input "*****"
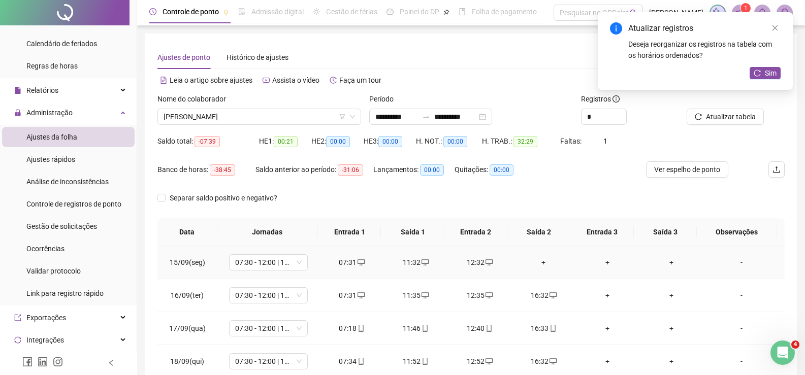
click at [541, 261] on div "+" at bounding box center [543, 262] width 48 height 11
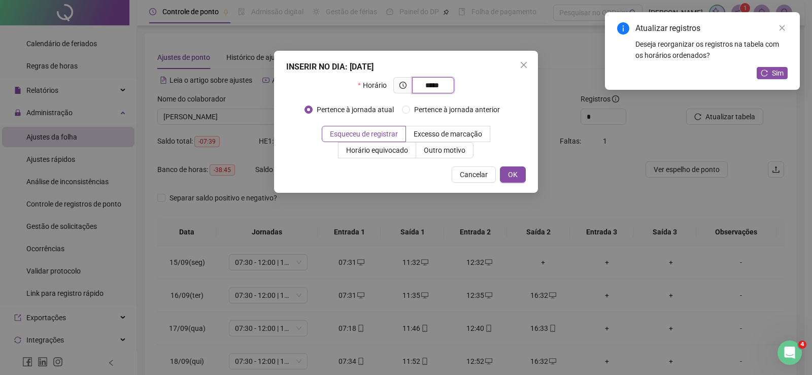
type input "*****"
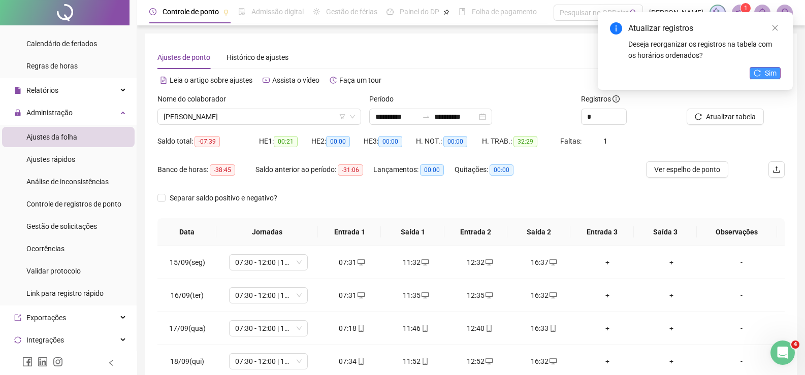
click at [771, 71] on span "Sim" at bounding box center [771, 73] width 12 height 11
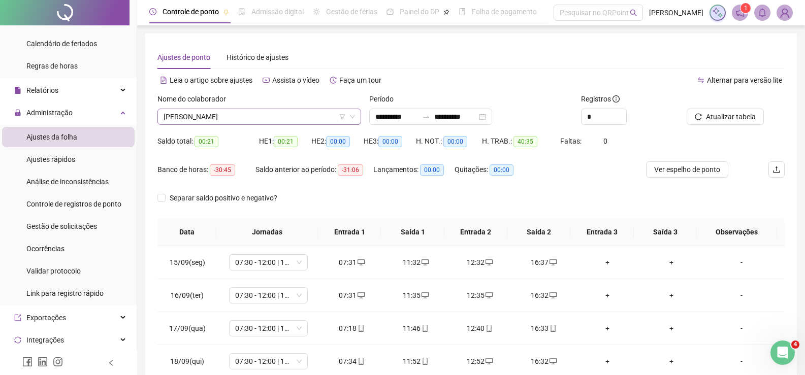
click at [260, 115] on span "[PERSON_NAME]" at bounding box center [258, 116] width 191 height 15
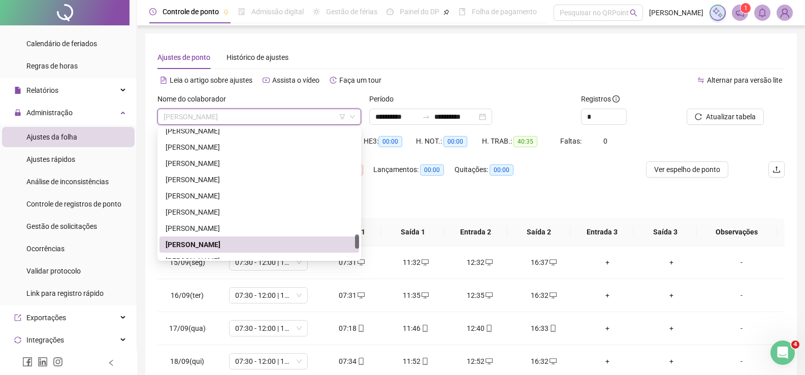
scroll to position [1015, 0]
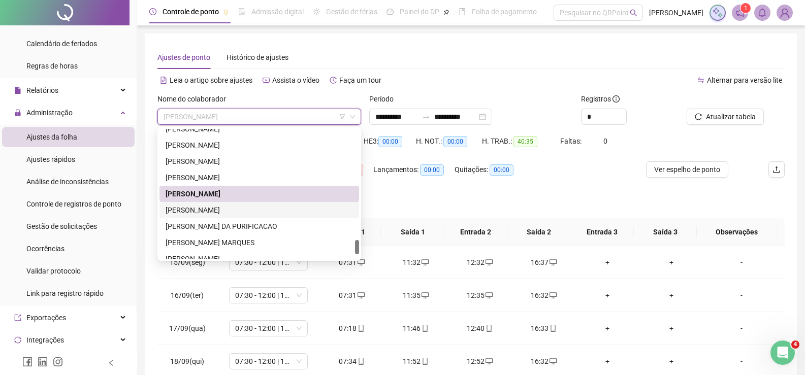
click at [236, 211] on div "[PERSON_NAME]" at bounding box center [258, 210] width 187 height 11
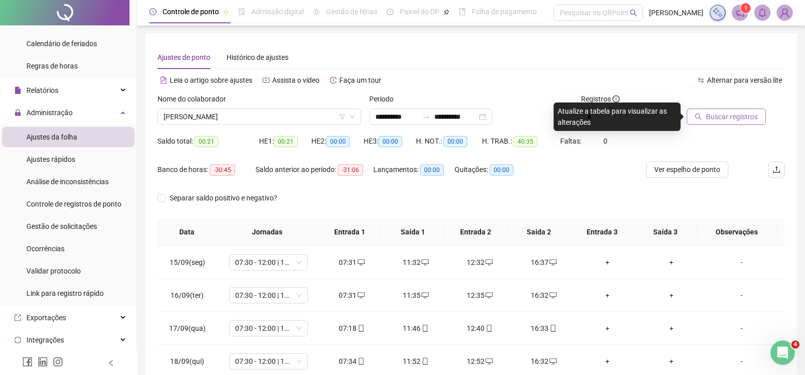
click at [696, 116] on icon "search" at bounding box center [697, 116] width 7 height 7
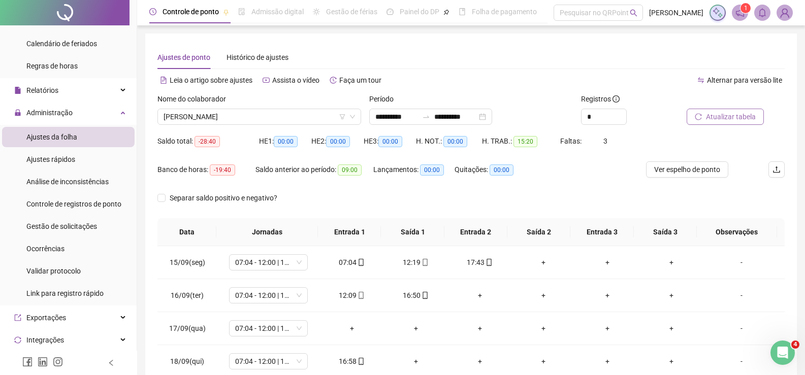
click at [716, 114] on span "Atualizar tabela" at bounding box center [731, 116] width 50 height 11
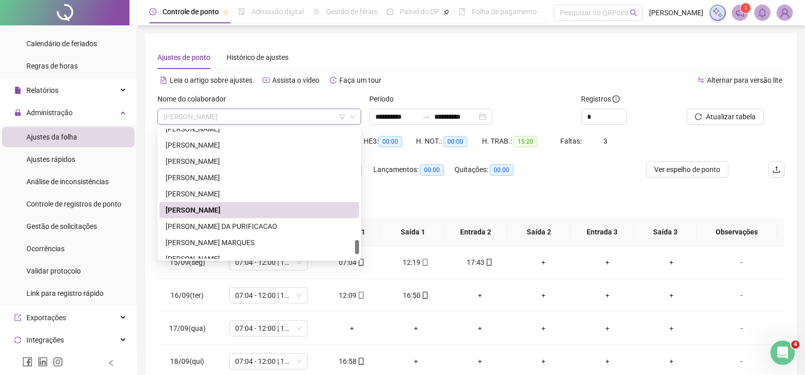
click at [244, 120] on span "[PERSON_NAME]" at bounding box center [258, 116] width 191 height 15
click at [306, 206] on div "[PERSON_NAME]" at bounding box center [258, 210] width 187 height 11
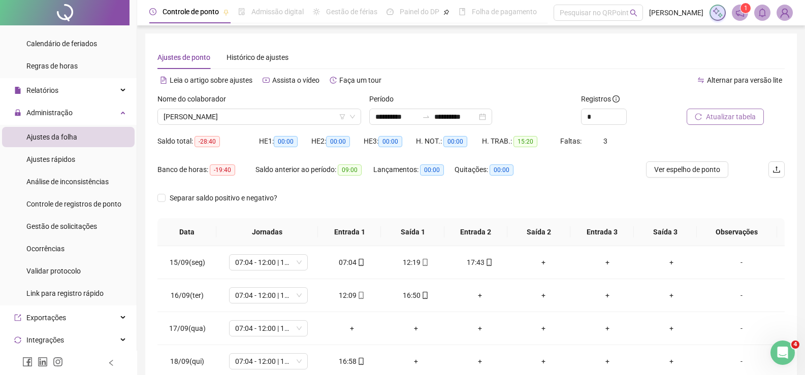
click at [740, 113] on span "Atualizar tabela" at bounding box center [731, 116] width 50 height 11
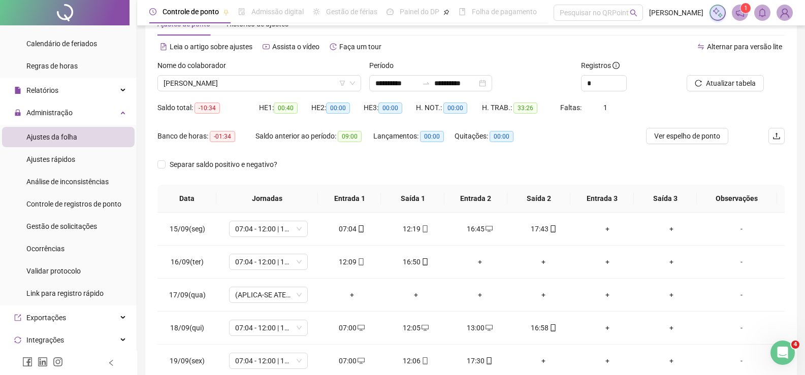
scroll to position [0, 0]
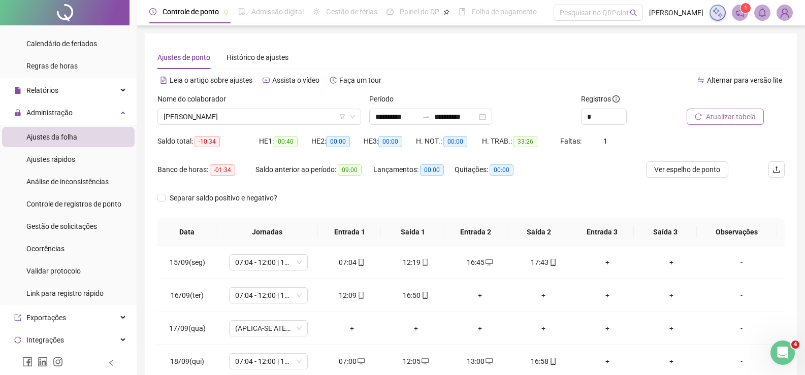
click at [713, 117] on span "Atualizar tabela" at bounding box center [731, 116] width 50 height 11
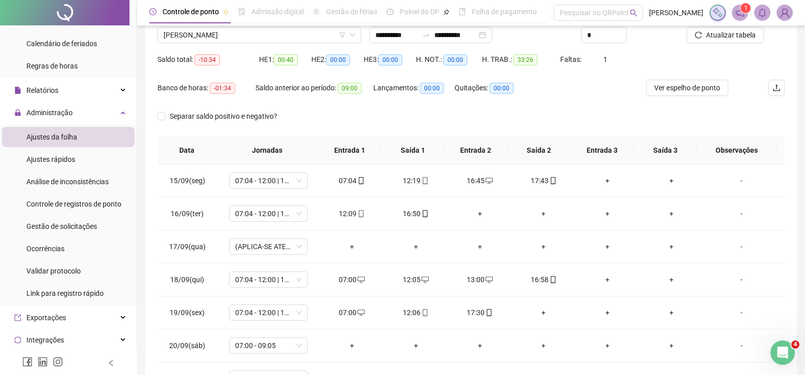
scroll to position [144, 0]
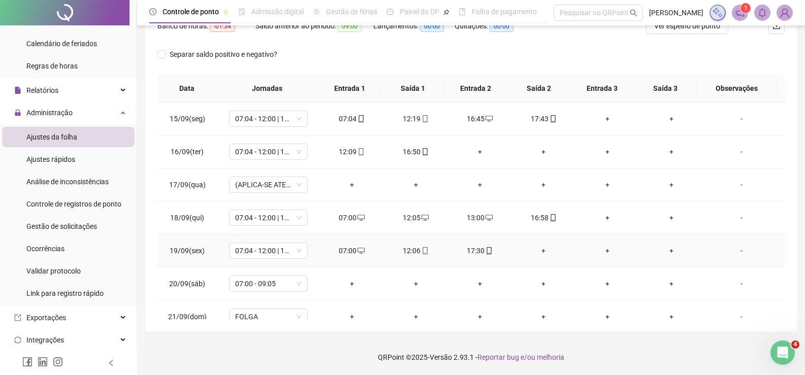
click at [527, 250] on div "+" at bounding box center [543, 250] width 48 height 11
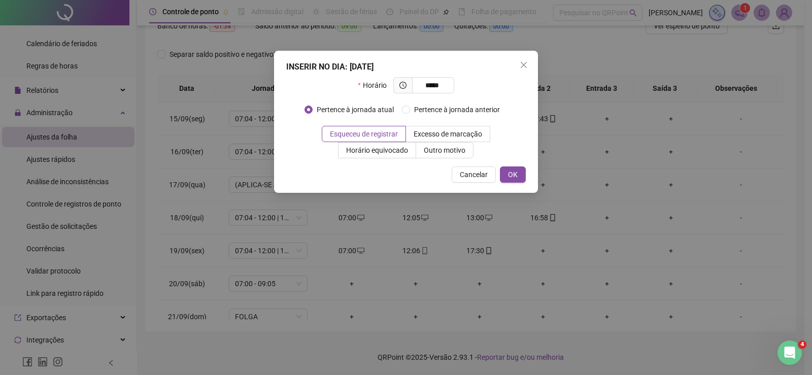
type input "*****"
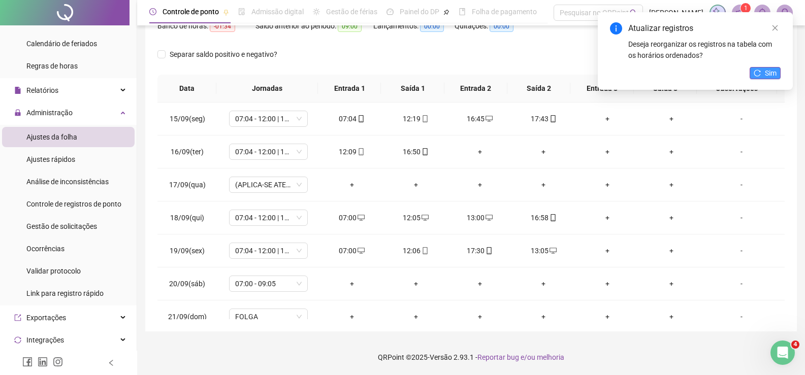
click at [763, 71] on button "Sim" at bounding box center [764, 73] width 31 height 12
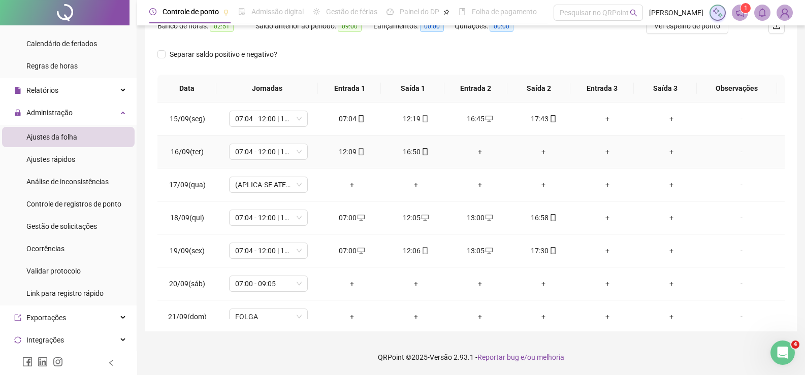
click at [475, 154] on div "+" at bounding box center [480, 151] width 48 height 11
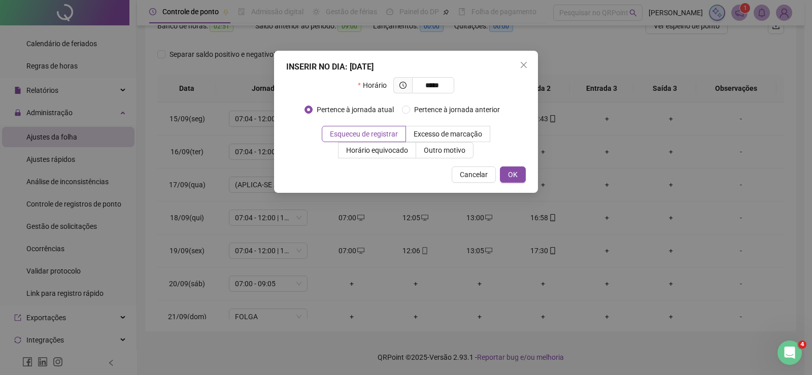
type input "*****"
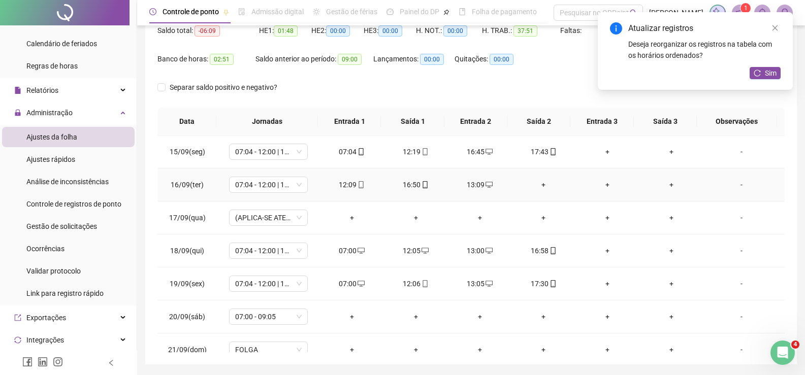
scroll to position [93, 0]
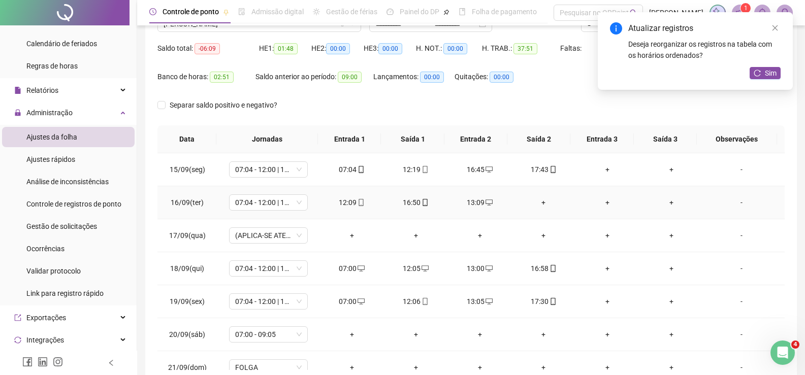
click at [548, 202] on div "+" at bounding box center [543, 202] width 48 height 11
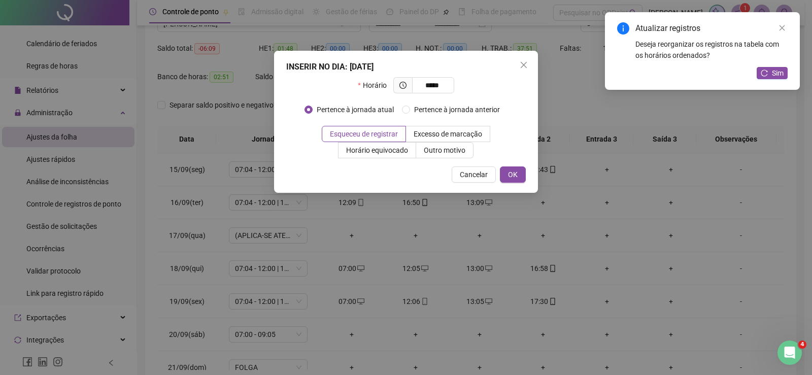
type input "*****"
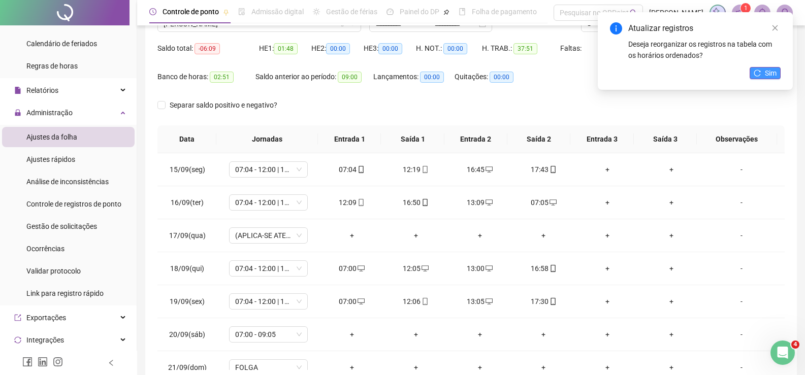
click at [771, 75] on span "Sim" at bounding box center [771, 73] width 12 height 11
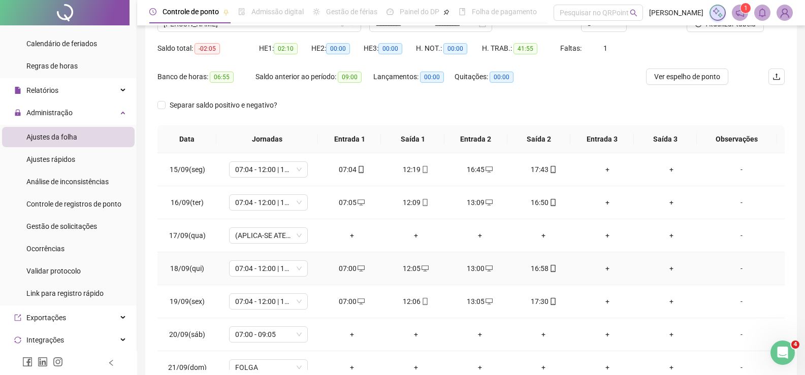
scroll to position [14, 0]
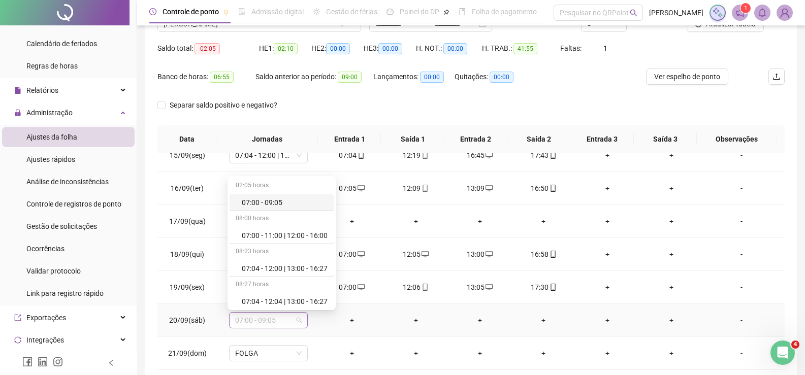
click at [282, 320] on span "07:00 - 09:05" at bounding box center [268, 320] width 67 height 15
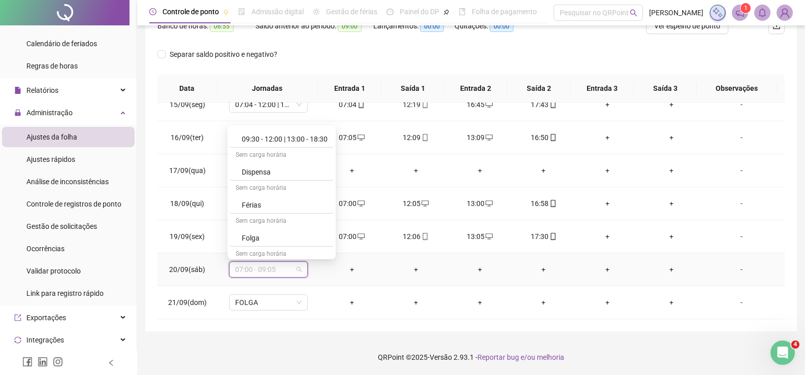
scroll to position [329, 0]
click at [272, 220] on div "Dispensa" at bounding box center [285, 218] width 86 height 11
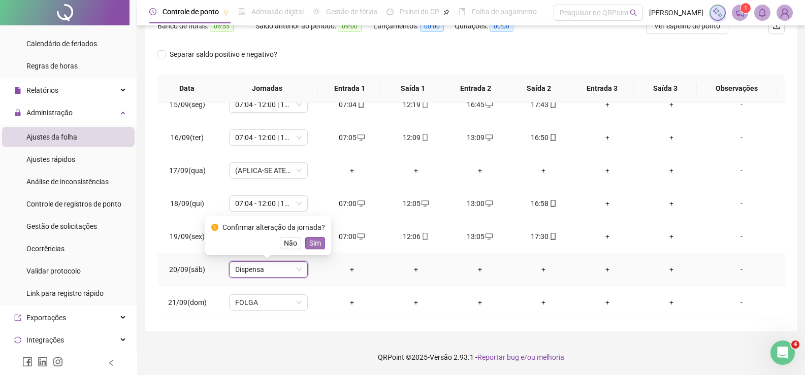
click at [309, 239] on span "Sim" at bounding box center [315, 243] width 12 height 11
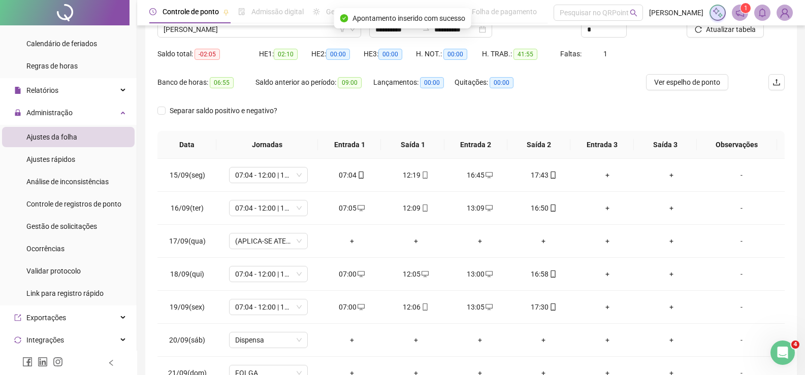
scroll to position [0, 0]
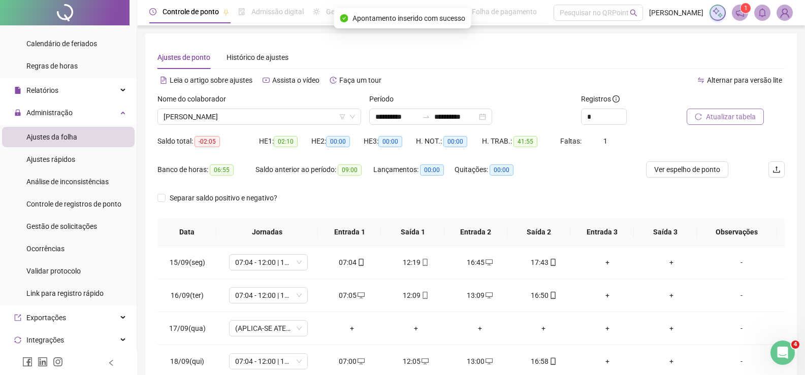
click at [716, 122] on button "Atualizar tabela" at bounding box center [724, 117] width 77 height 16
click at [749, 118] on span "Atualizar tabela" at bounding box center [731, 116] width 50 height 11
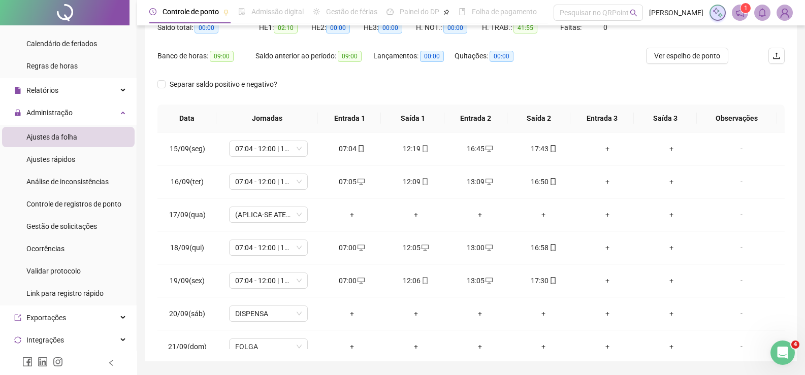
scroll to position [144, 0]
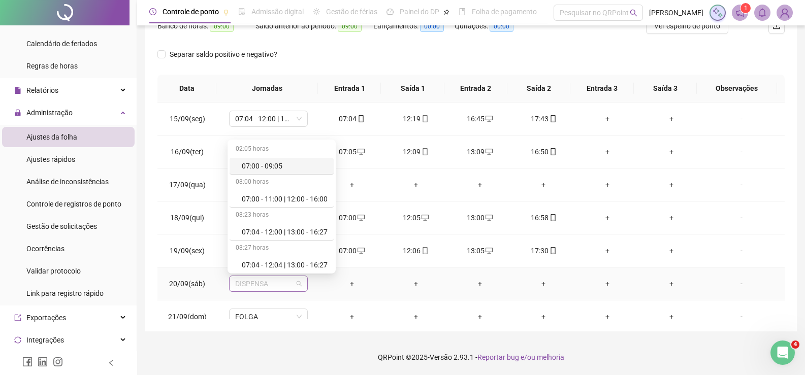
click at [254, 281] on span "DISPENSA" at bounding box center [268, 283] width 67 height 15
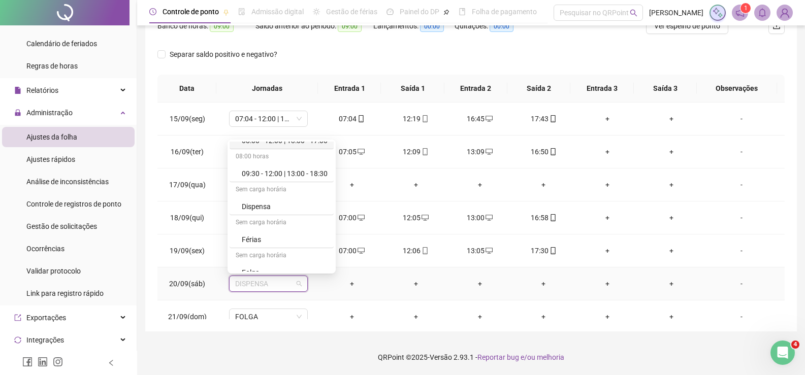
scroll to position [431, 0]
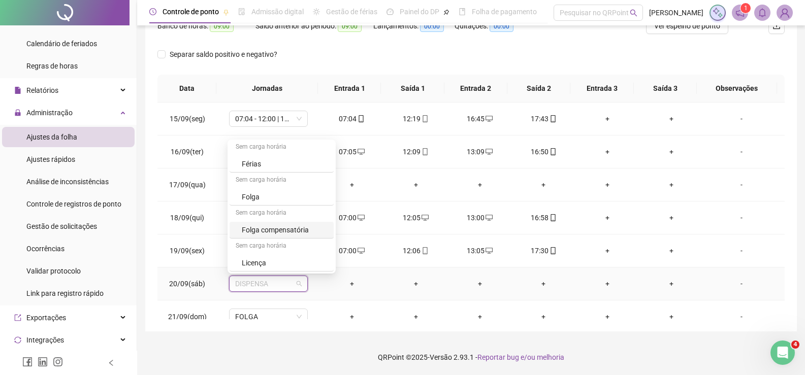
click at [294, 226] on div "Folga compensatória" at bounding box center [285, 229] width 86 height 11
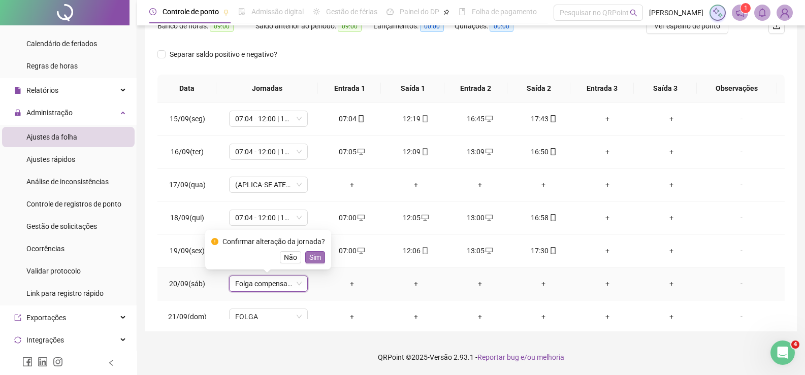
click at [315, 257] on span "Sim" at bounding box center [315, 257] width 12 height 11
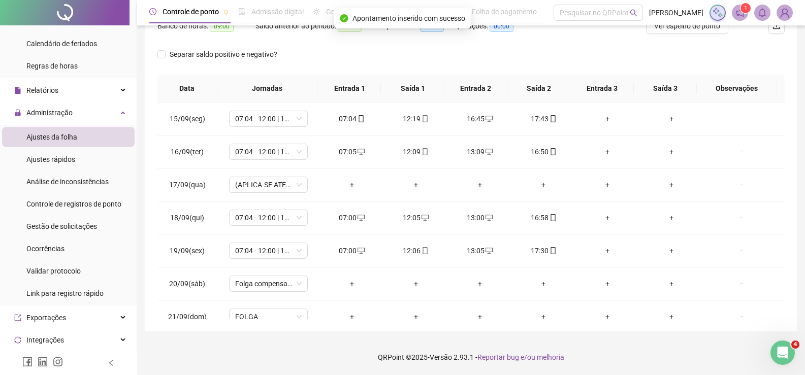
scroll to position [0, 0]
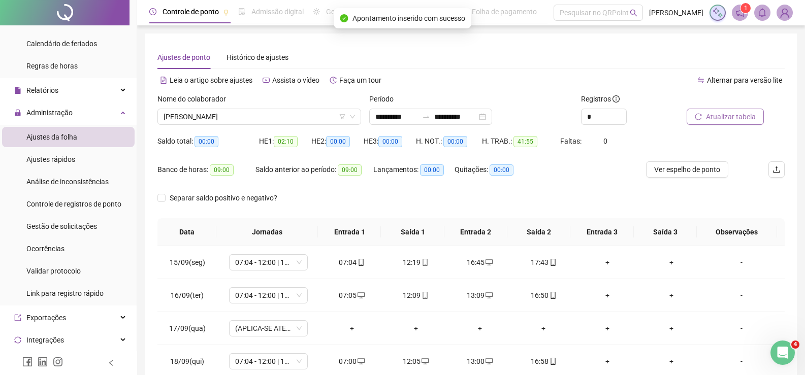
click at [734, 118] on span "Atualizar tabela" at bounding box center [731, 116] width 50 height 11
click at [715, 116] on span "Atualizar tabela" at bounding box center [731, 116] width 50 height 11
click at [241, 113] on span "[PERSON_NAME]" at bounding box center [258, 116] width 191 height 15
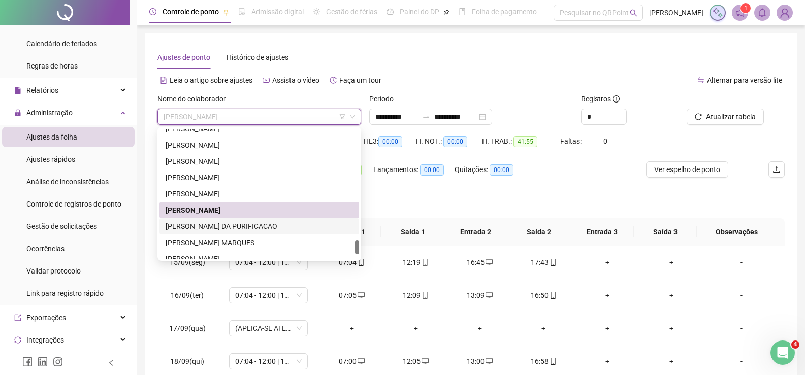
click at [242, 223] on div "[PERSON_NAME] DA PURIFICACAO" at bounding box center [258, 226] width 187 height 11
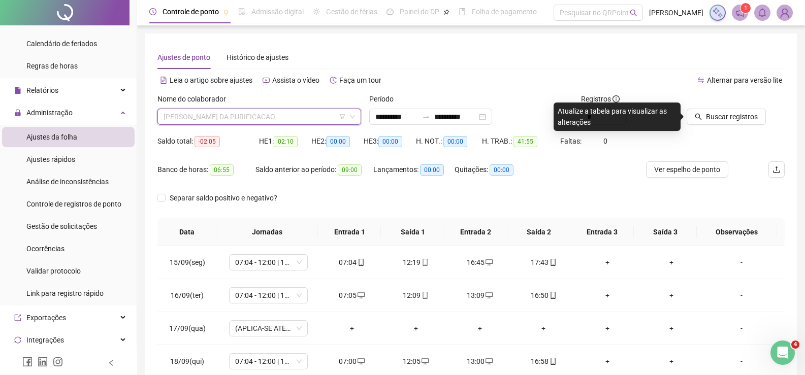
click at [286, 114] on span "[PERSON_NAME] DA PURIFICACAO" at bounding box center [258, 116] width 191 height 15
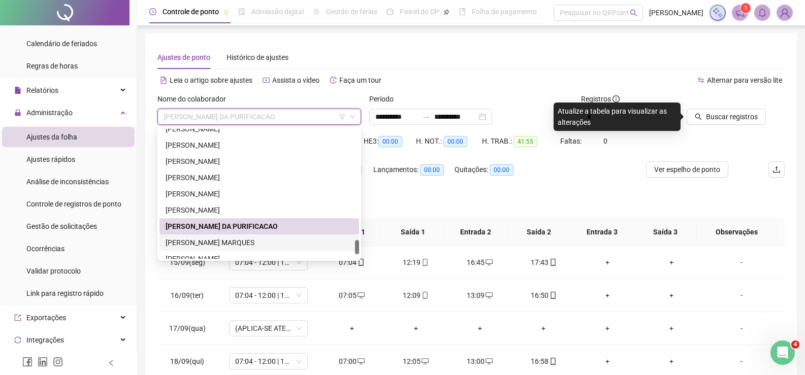
click at [220, 243] on div "[PERSON_NAME] MARQUES" at bounding box center [258, 242] width 187 height 11
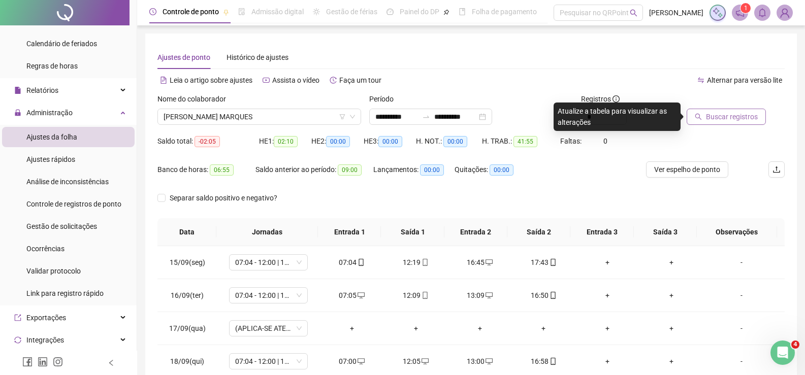
click at [740, 114] on span "Buscar registros" at bounding box center [732, 116] width 52 height 11
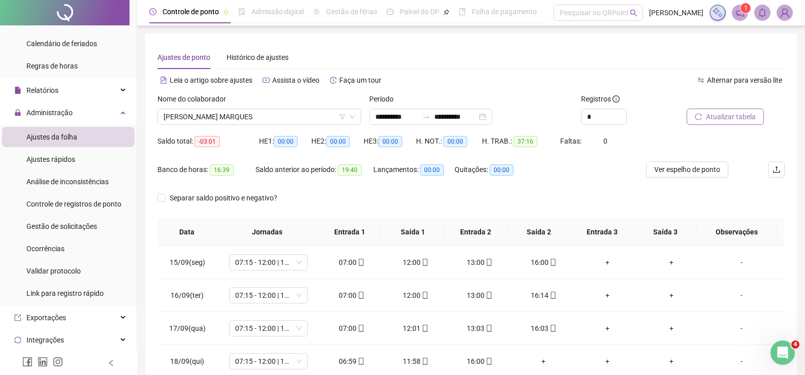
click at [725, 118] on span "Atualizar tabela" at bounding box center [731, 116] width 50 height 11
click at [240, 118] on span "[PERSON_NAME] MARQUES" at bounding box center [258, 116] width 191 height 15
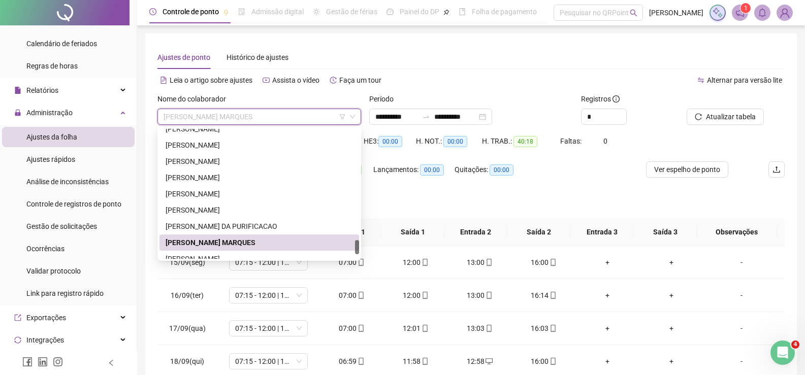
scroll to position [1056, 0]
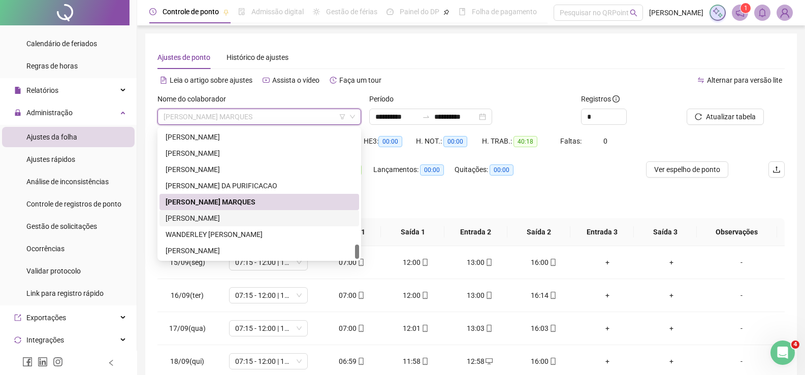
click at [234, 214] on div "[PERSON_NAME]" at bounding box center [258, 218] width 187 height 11
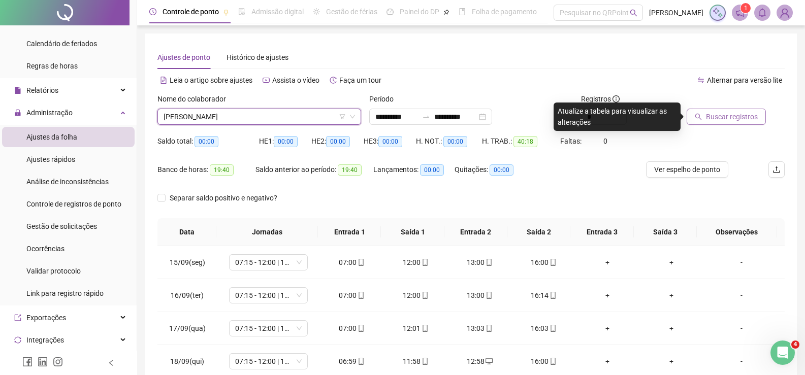
click at [731, 116] on span "Buscar registros" at bounding box center [732, 116] width 52 height 11
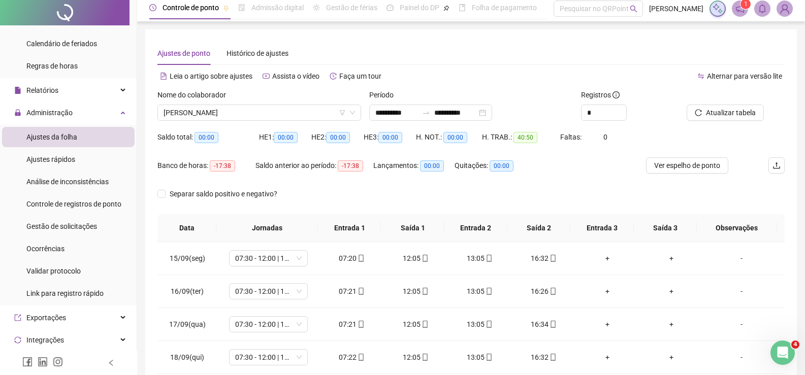
scroll to position [0, 0]
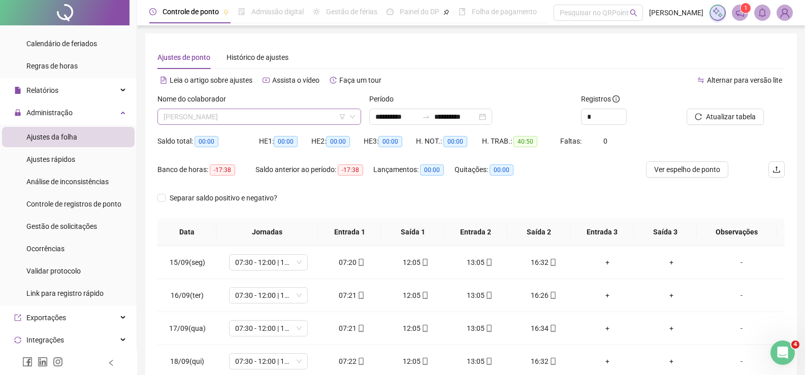
click at [278, 110] on span "[PERSON_NAME]" at bounding box center [258, 116] width 191 height 15
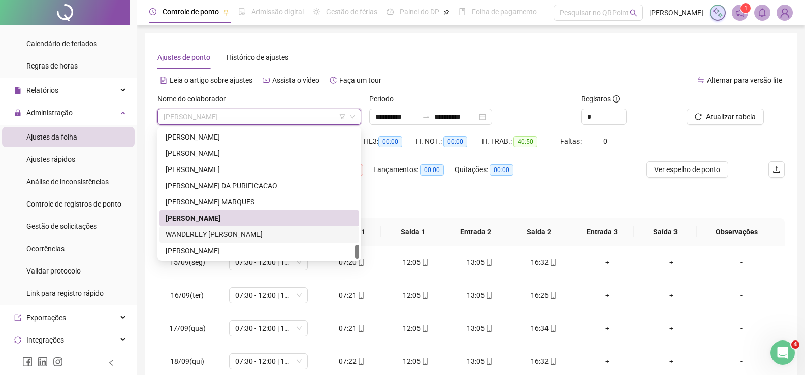
drag, startPoint x: 259, startPoint y: 243, endPoint x: 266, endPoint y: 232, distance: 12.4
click at [266, 232] on div "[PERSON_NAME] DA PURIFICACAO [PERSON_NAME] MARQUES [PERSON_NAME]" at bounding box center [259, 186] width 200 height 146
click at [269, 234] on div "WANDERLEY [PERSON_NAME]" at bounding box center [258, 234] width 187 height 11
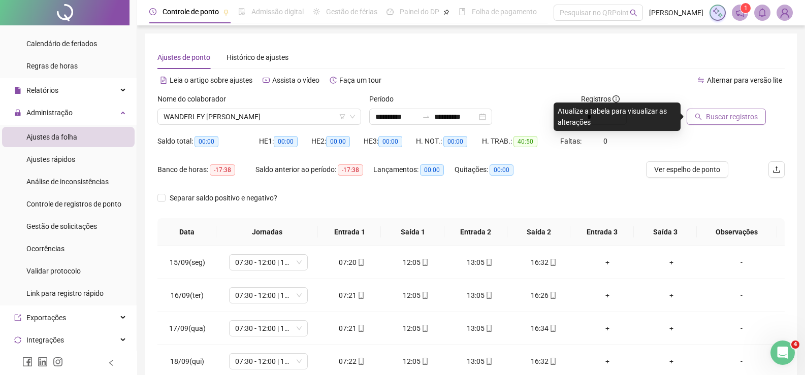
click at [714, 114] on span "Buscar registros" at bounding box center [732, 116] width 52 height 11
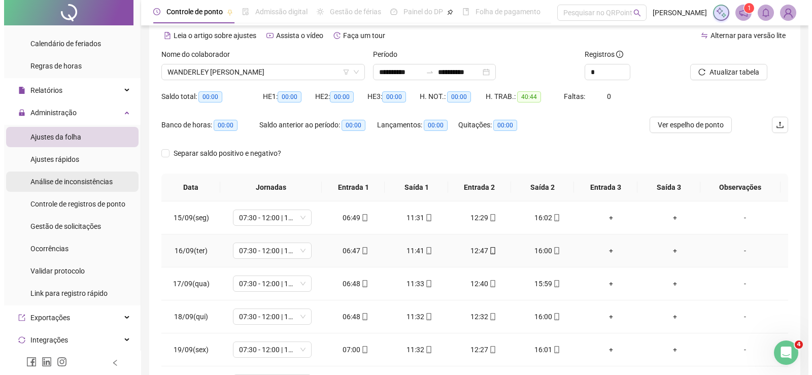
scroll to position [42, 0]
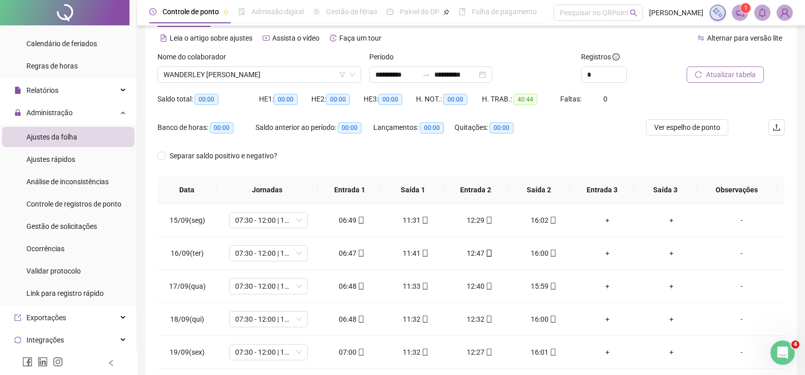
click at [745, 73] on span "Atualizar tabela" at bounding box center [731, 74] width 50 height 11
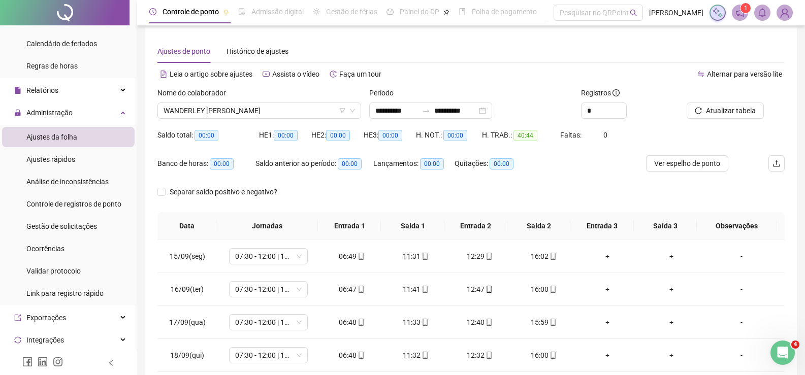
scroll to position [0, 0]
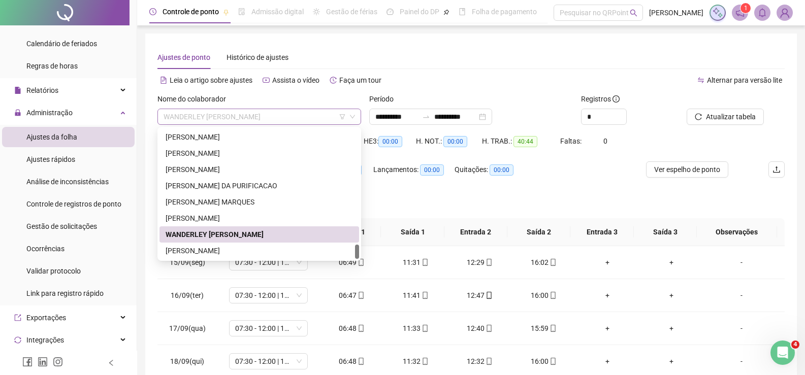
click at [168, 120] on span "WANDERLEY [PERSON_NAME]" at bounding box center [258, 116] width 191 height 15
click at [199, 248] on div "[PERSON_NAME]" at bounding box center [258, 250] width 187 height 11
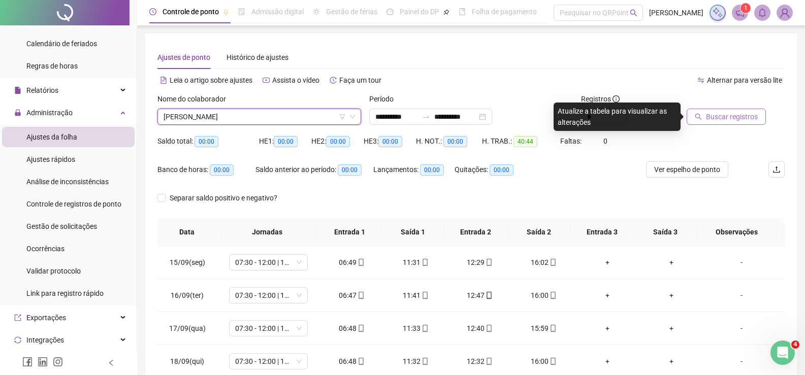
click at [724, 116] on span "Buscar registros" at bounding box center [732, 116] width 52 height 11
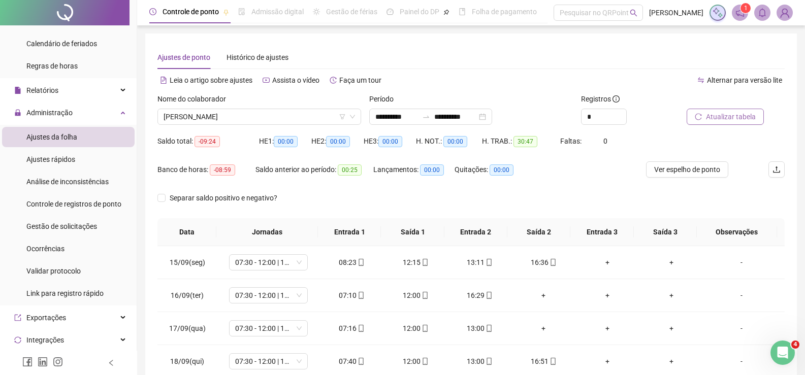
click at [726, 119] on span "Atualizar tabela" at bounding box center [731, 116] width 50 height 11
click at [245, 111] on span "[PERSON_NAME]" at bounding box center [258, 116] width 191 height 15
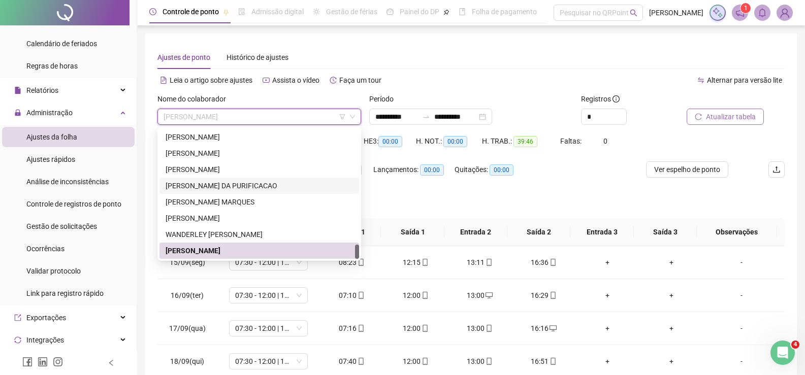
click at [735, 118] on span "Atualizar tabela" at bounding box center [731, 116] width 50 height 11
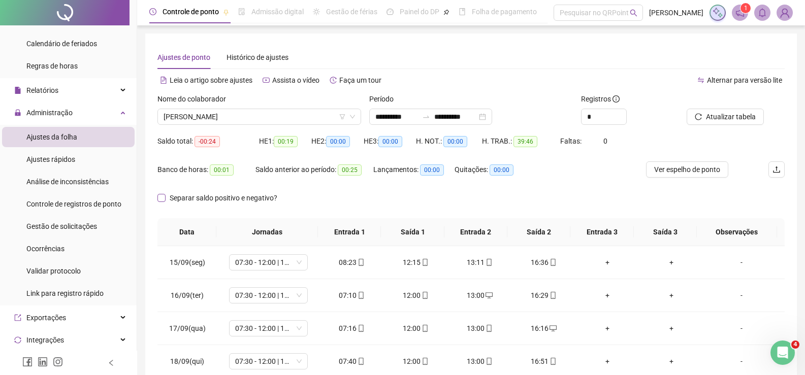
click at [248, 198] on span "Separar saldo positivo e negativo?" at bounding box center [223, 197] width 116 height 11
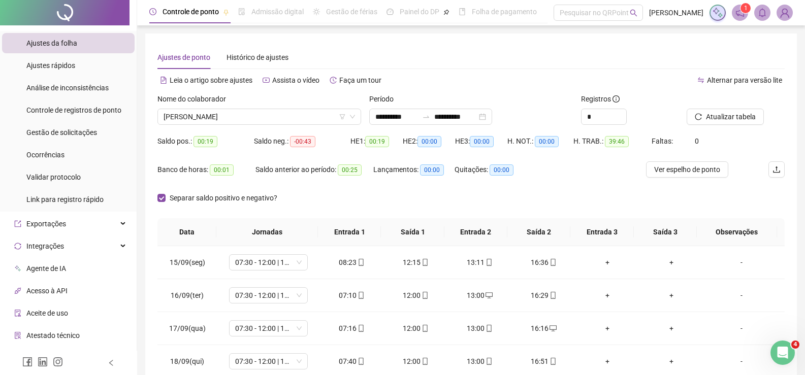
scroll to position [308, 0]
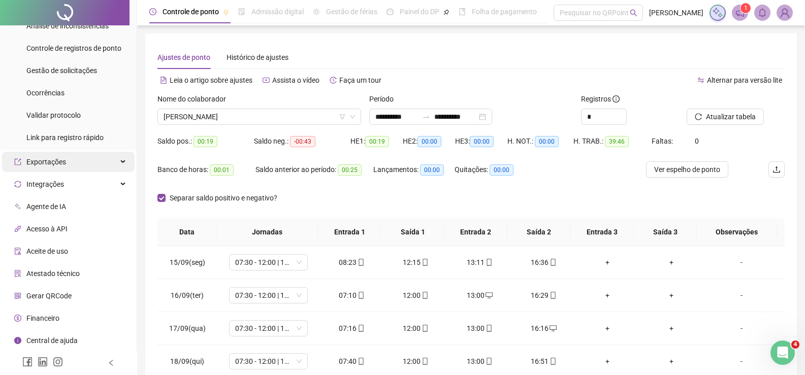
click at [75, 156] on div "Exportações" at bounding box center [68, 162] width 132 height 20
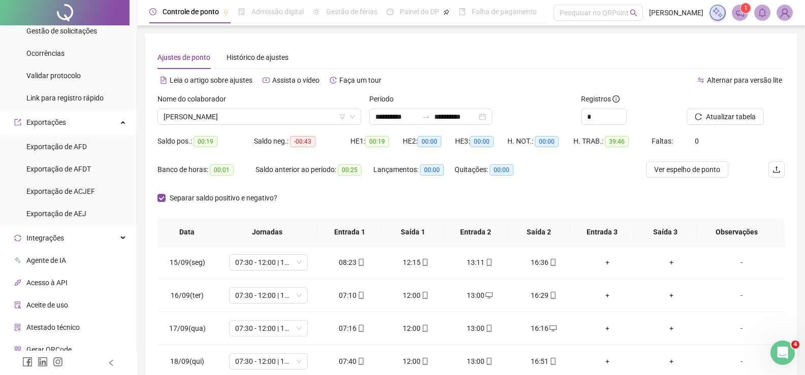
scroll to position [359, 0]
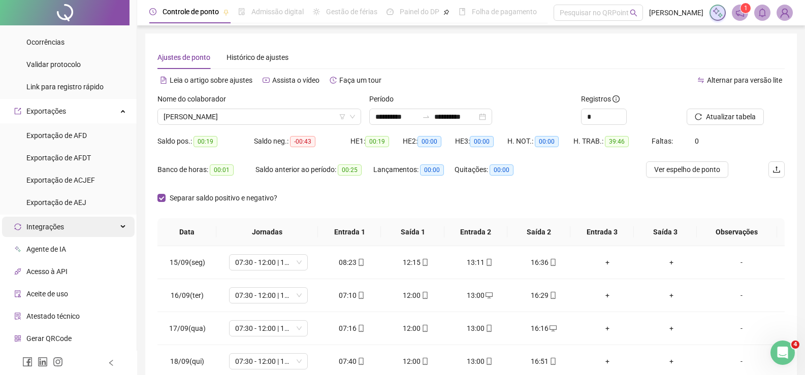
click at [95, 226] on div "Integrações" at bounding box center [68, 227] width 132 height 20
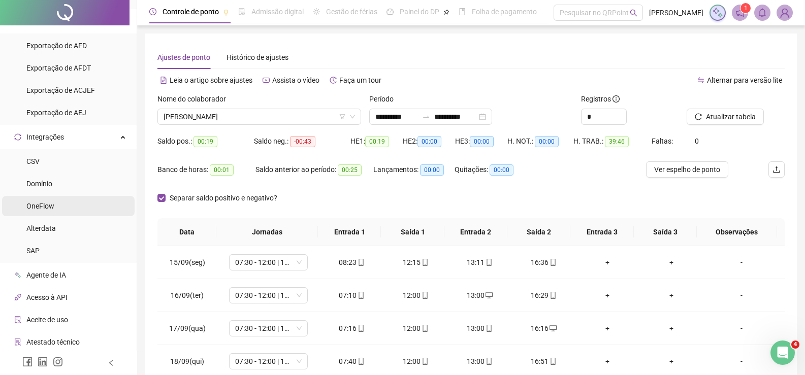
scroll to position [511, 0]
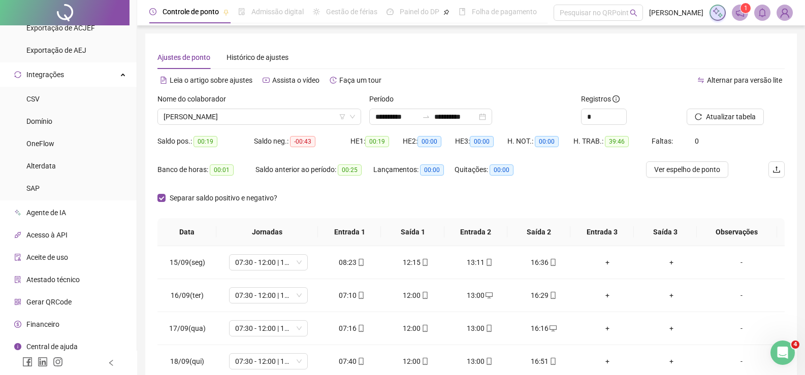
drag, startPoint x: 55, startPoint y: 211, endPoint x: 101, endPoint y: 226, distance: 48.3
click at [55, 211] on span "Agente de IA" at bounding box center [46, 213] width 40 height 8
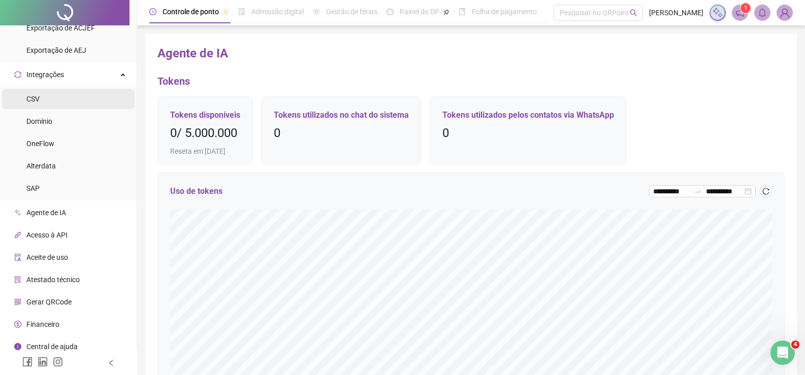
click at [90, 95] on li "CSV" at bounding box center [68, 99] width 132 height 20
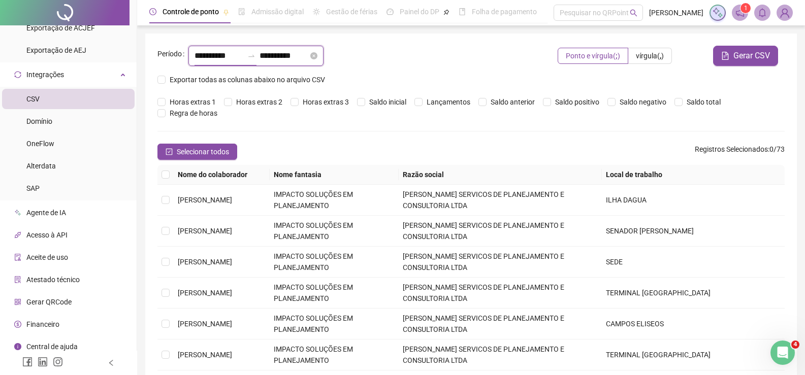
click at [210, 55] on input "**********" at bounding box center [218, 56] width 49 height 12
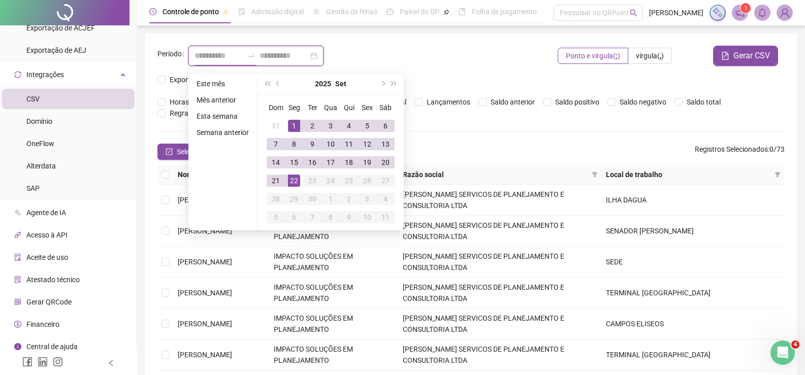
type input "**********"
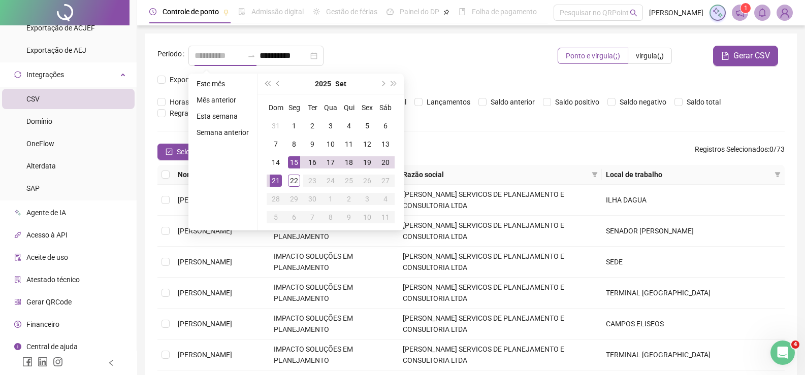
click at [291, 161] on div "15" at bounding box center [294, 162] width 12 height 12
type input "**********"
click at [456, 51] on div "**********" at bounding box center [355, 56] width 335 height 20
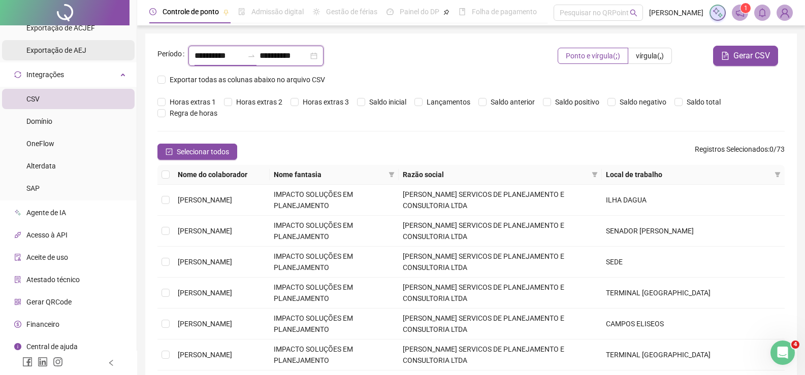
drag, startPoint x: 239, startPoint y: 56, endPoint x: 84, endPoint y: 46, distance: 155.1
click at [84, 46] on div "**********" at bounding box center [402, 289] width 805 height 579
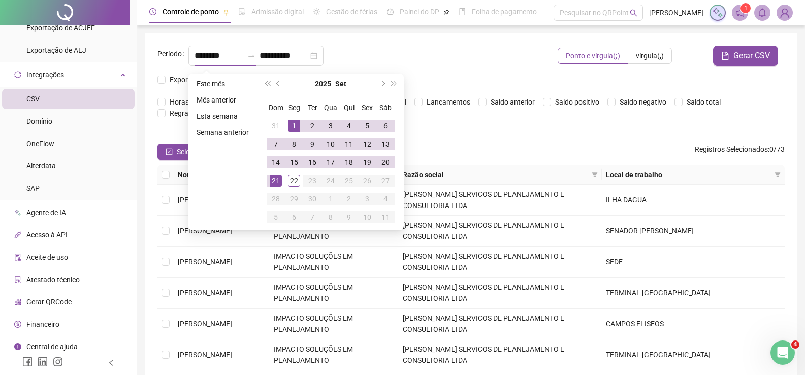
type input "**********"
click at [424, 63] on div "**********" at bounding box center [355, 56] width 335 height 20
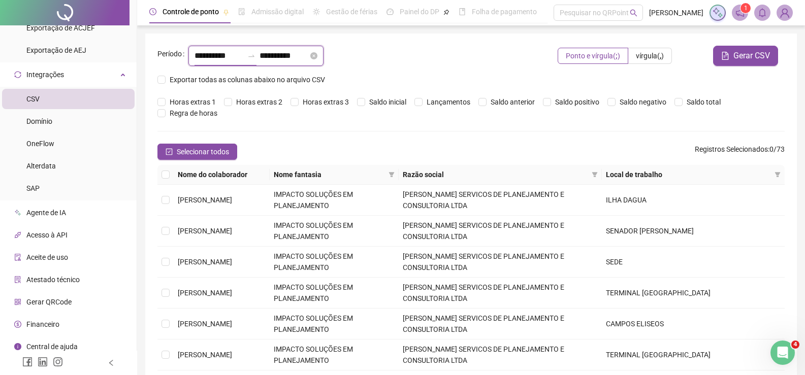
click at [232, 59] on input "**********" at bounding box center [218, 56] width 49 height 12
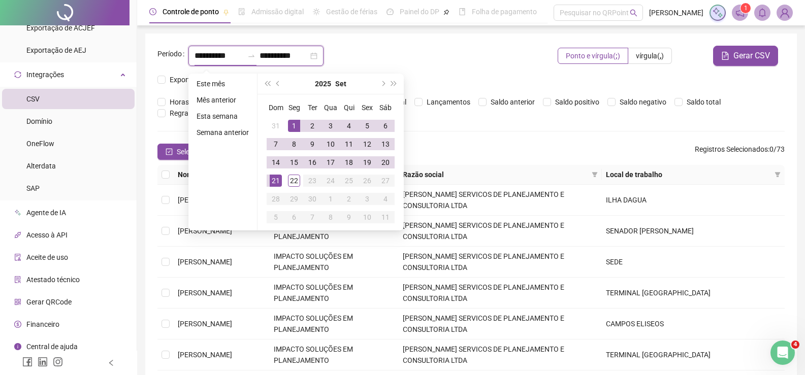
type input "**********"
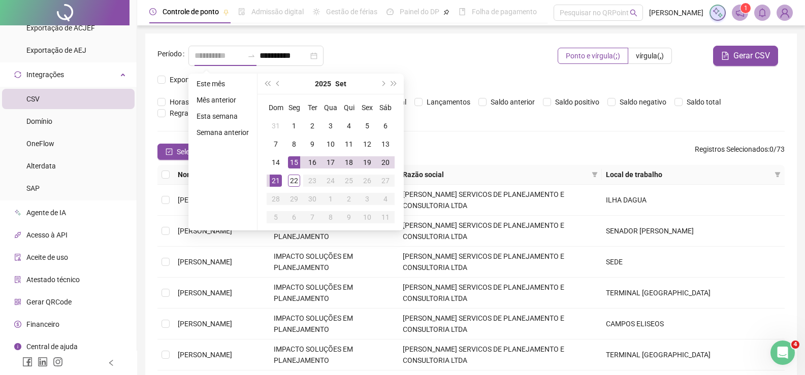
click at [288, 160] on div "15" at bounding box center [294, 162] width 12 height 12
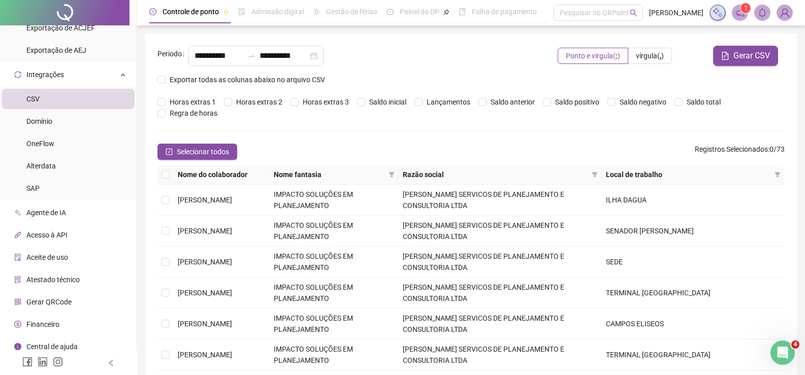
click at [472, 67] on div "**********" at bounding box center [339, 60] width 365 height 28
drag, startPoint x: 241, startPoint y: 58, endPoint x: 167, endPoint y: 49, distance: 74.7
click at [167, 49] on div "**********" at bounding box center [339, 56] width 365 height 20
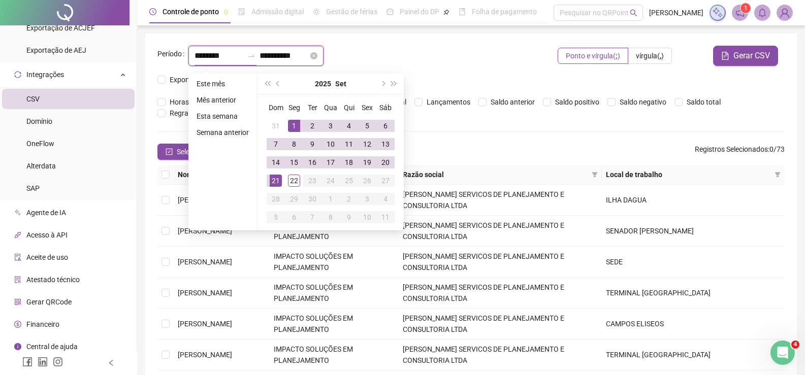
type input "**********"
click at [294, 53] on input "**********" at bounding box center [283, 56] width 49 height 12
click at [241, 61] on input "**********" at bounding box center [218, 56] width 49 height 12
click at [317, 54] on icon "close-circle" at bounding box center [313, 55] width 7 height 7
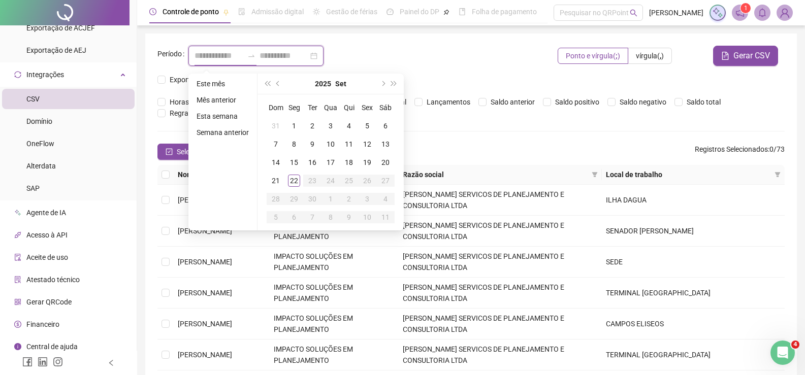
click at [232, 52] on input at bounding box center [218, 56] width 49 height 12
type input "**********"
click at [301, 57] on input at bounding box center [283, 56] width 49 height 12
type input "********"
type input "**********"
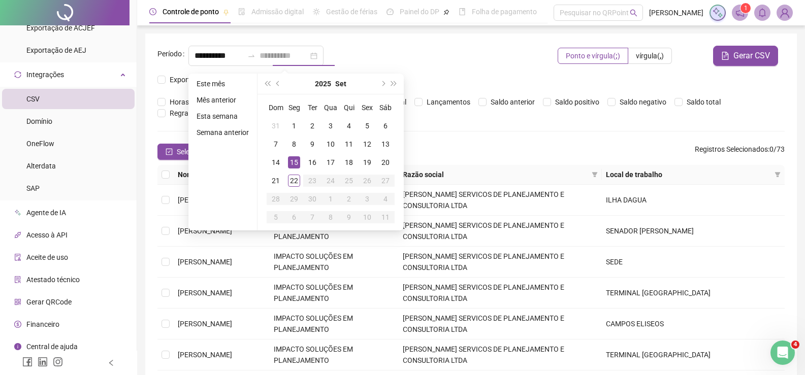
type input "**********"
click at [415, 48] on div "**********" at bounding box center [355, 56] width 335 height 20
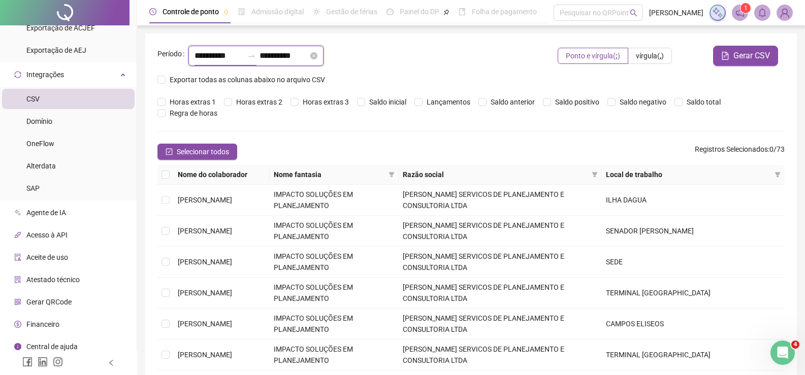
click at [198, 54] on input "**********" at bounding box center [218, 56] width 49 height 12
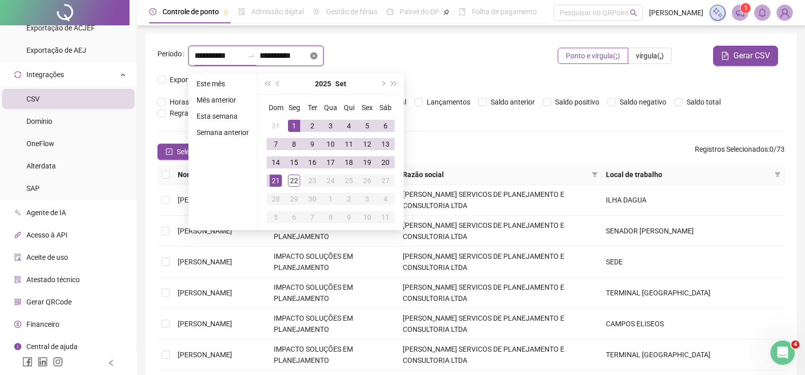
click at [317, 54] on icon "close-circle" at bounding box center [313, 55] width 7 height 7
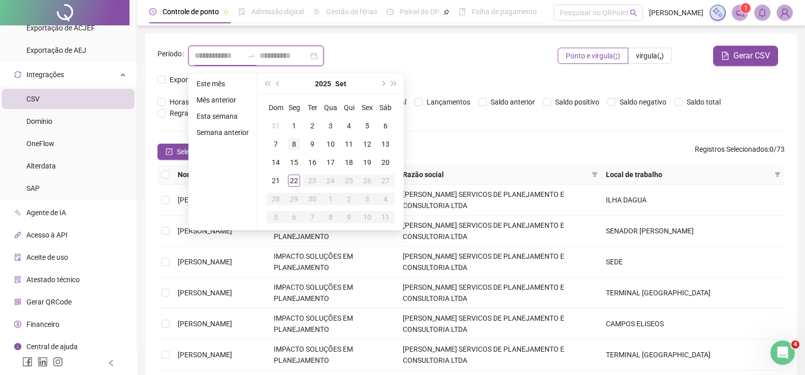
type input "**********"
click at [291, 159] on div "15" at bounding box center [294, 162] width 12 height 12
type input "**********"
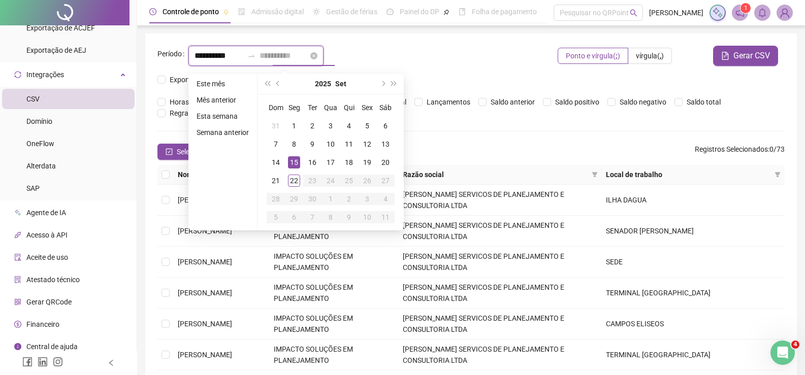
click at [288, 55] on input at bounding box center [283, 56] width 49 height 12
type input "**********"
click at [270, 180] on div "21" at bounding box center [276, 181] width 12 height 12
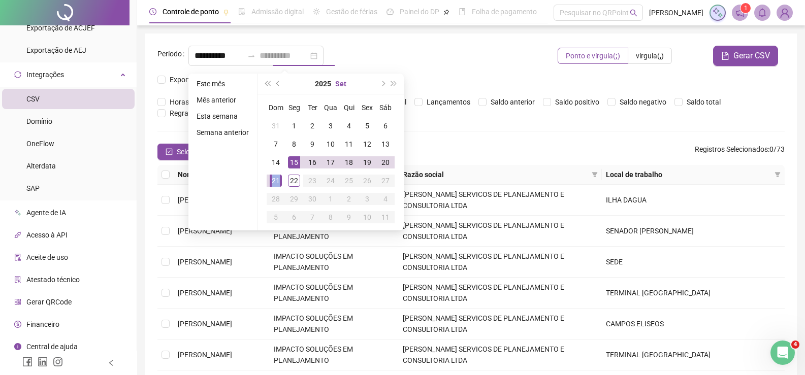
type input "**********"
click at [417, 45] on div "**********" at bounding box center [470, 285] width 651 height 502
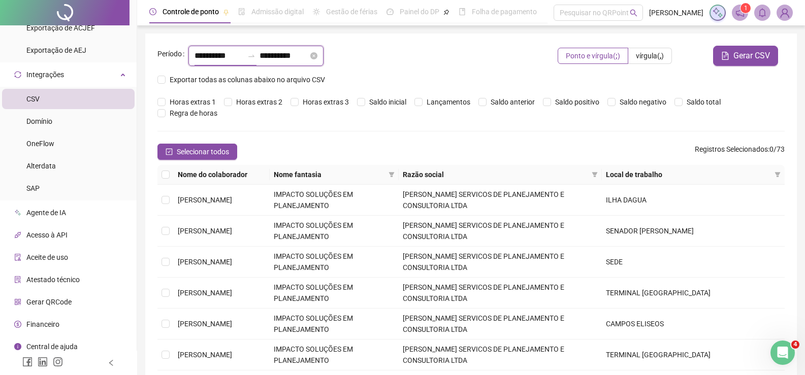
click at [243, 57] on input "**********" at bounding box center [218, 56] width 49 height 12
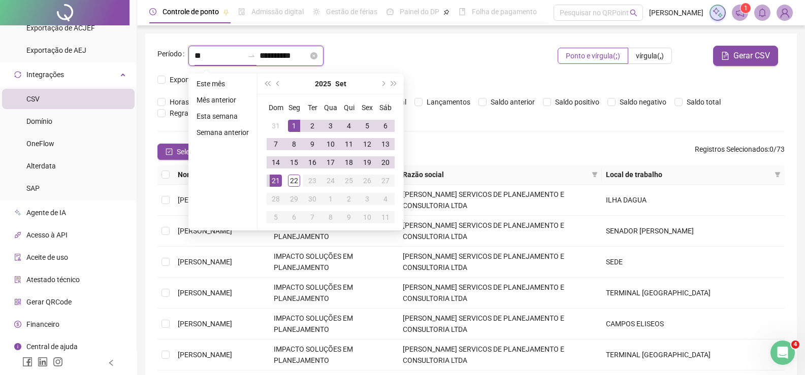
type input "*"
type input "**********"
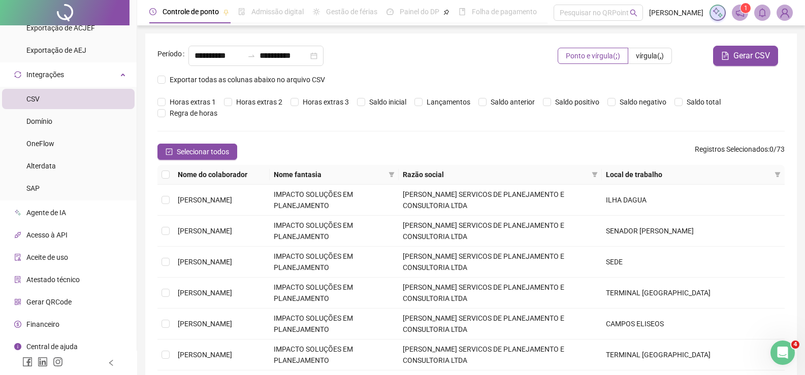
click at [444, 63] on div "**********" at bounding box center [355, 56] width 335 height 20
drag, startPoint x: 346, startPoint y: 56, endPoint x: 338, endPoint y: 58, distance: 8.4
click at [323, 58] on div "**********" at bounding box center [255, 56] width 135 height 20
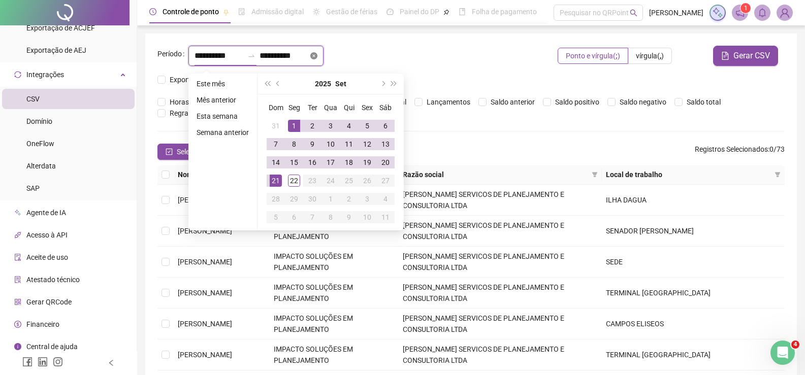
click at [317, 58] on icon "close-circle" at bounding box center [313, 55] width 7 height 7
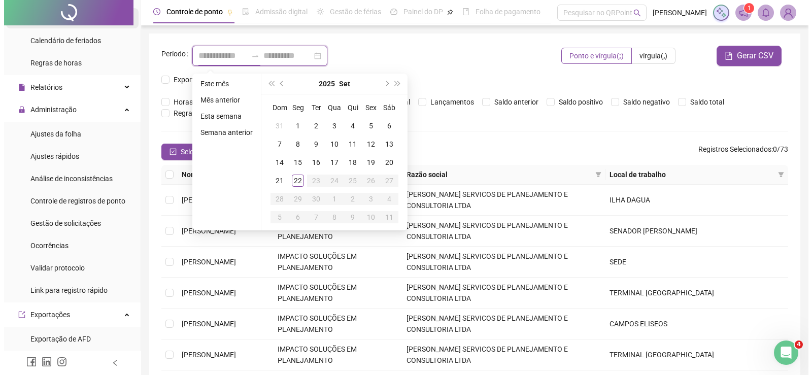
scroll to position [156, 0]
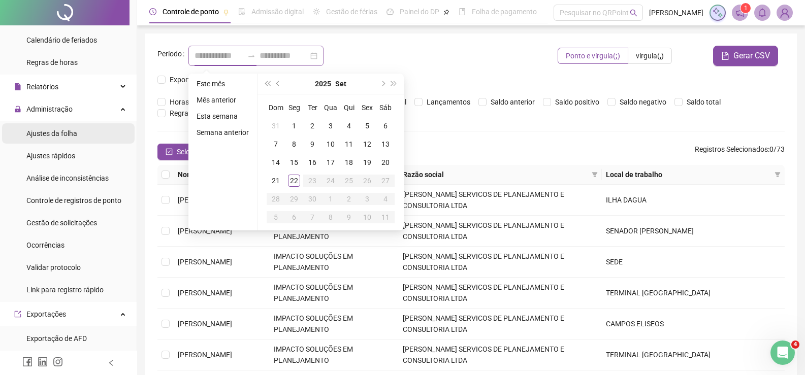
type input "**********"
click at [67, 134] on span "Ajustes da folha" at bounding box center [51, 133] width 51 height 8
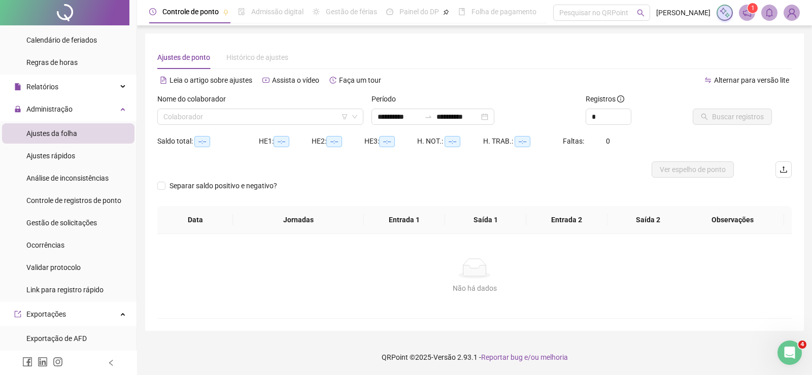
type input "**********"
type input "*"
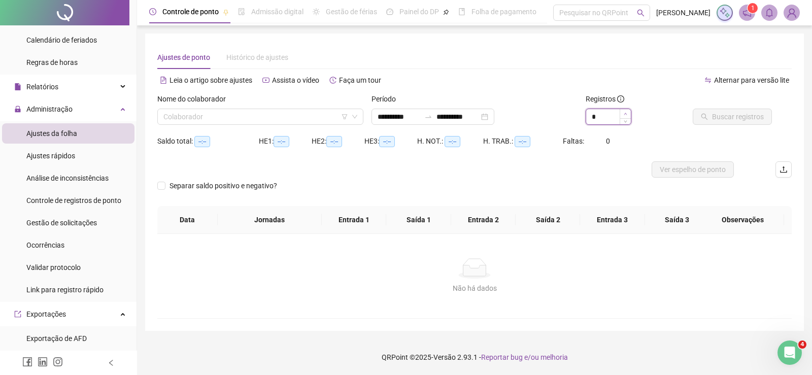
click at [623, 109] on span "Increase Value" at bounding box center [625, 113] width 11 height 9
click at [270, 112] on input "search" at bounding box center [255, 116] width 185 height 15
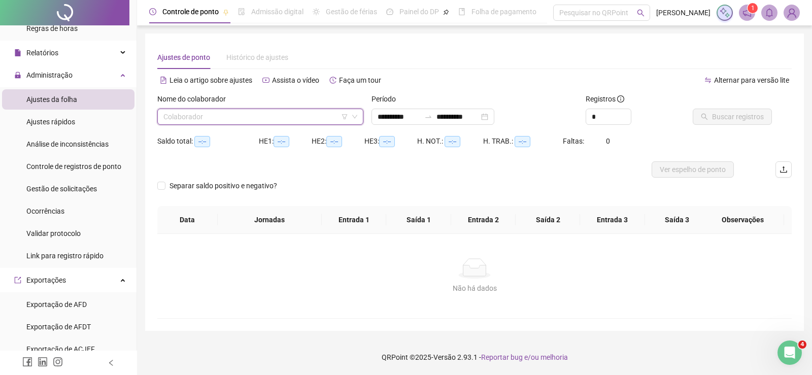
scroll to position [254, 0]
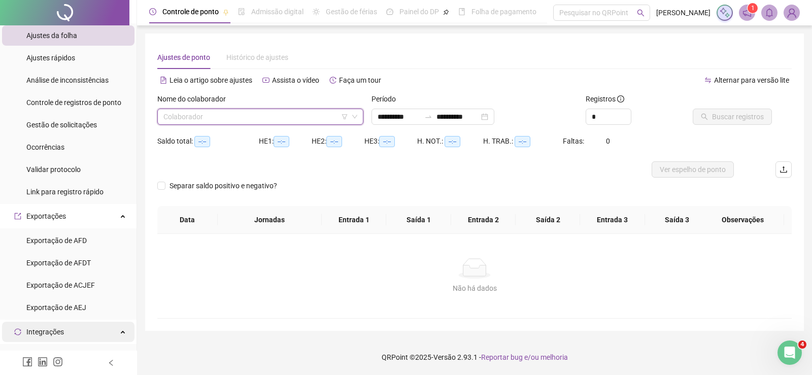
click at [110, 329] on div "Integrações" at bounding box center [68, 332] width 132 height 20
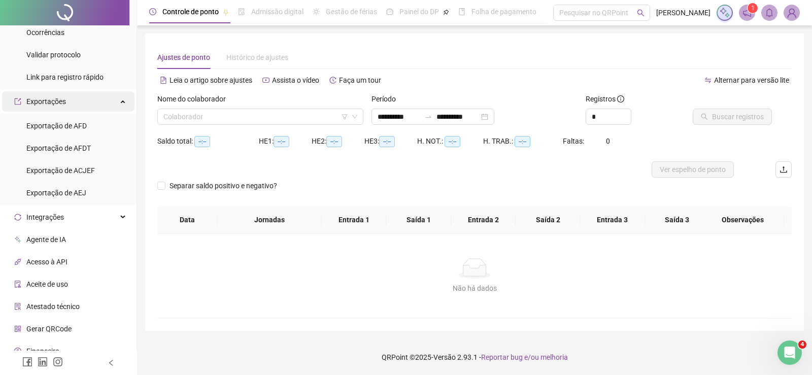
scroll to position [351, 0]
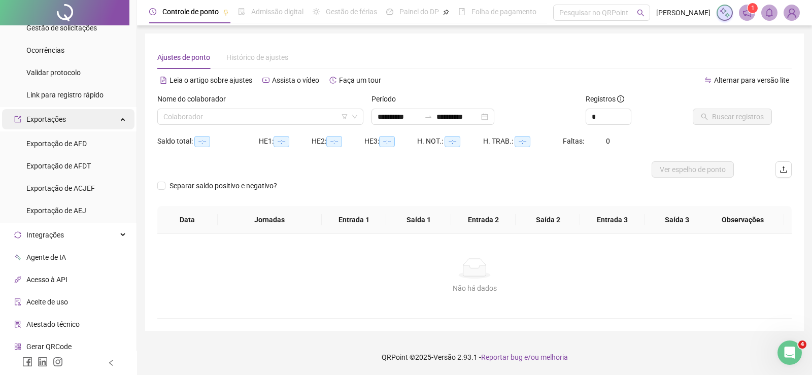
click at [119, 119] on div "Exportações" at bounding box center [68, 119] width 132 height 20
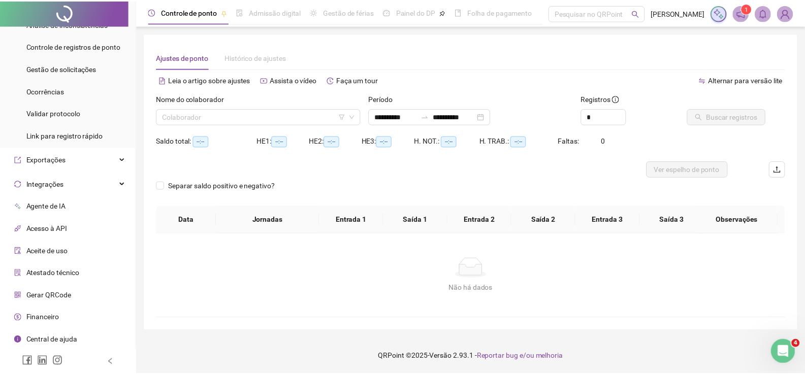
scroll to position [308, 0]
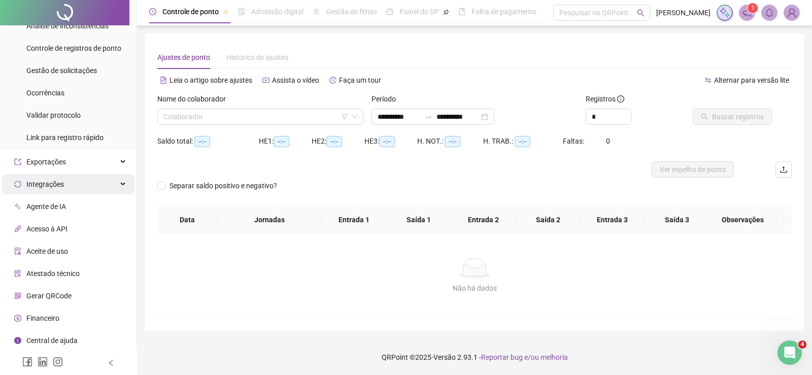
click at [108, 181] on div "Integrações" at bounding box center [68, 184] width 132 height 20
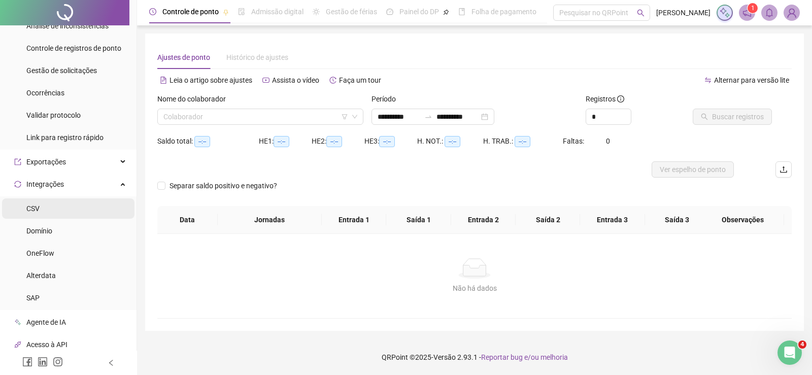
click at [61, 208] on li "CSV" at bounding box center [68, 208] width 132 height 20
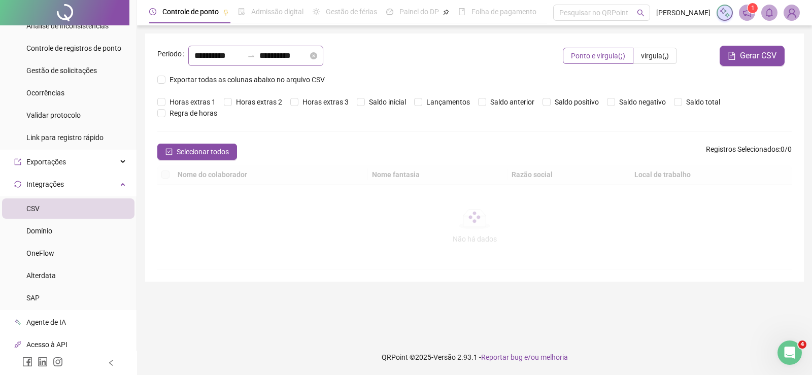
type input "**********"
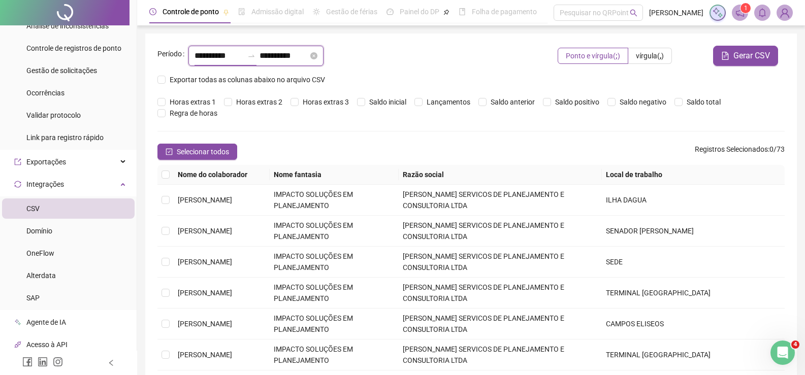
click at [242, 56] on input "**********" at bounding box center [218, 56] width 49 height 12
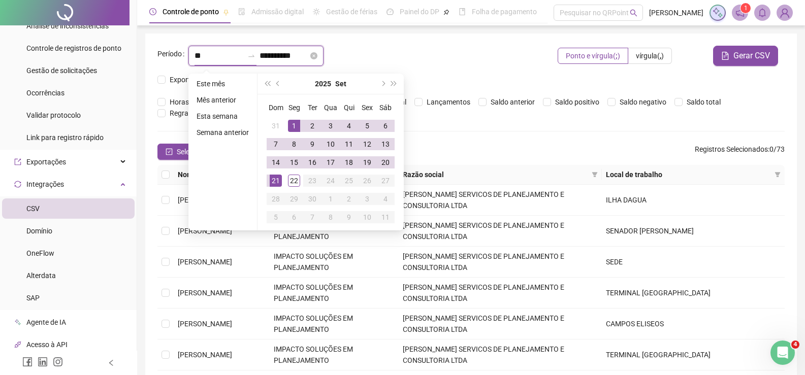
type input "*"
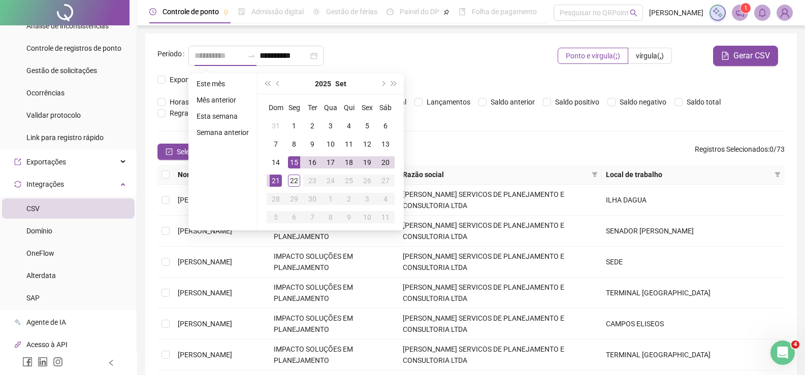
click at [291, 161] on div "15" at bounding box center [294, 162] width 12 height 12
type input "**********"
click at [410, 35] on div "**********" at bounding box center [470, 285] width 651 height 502
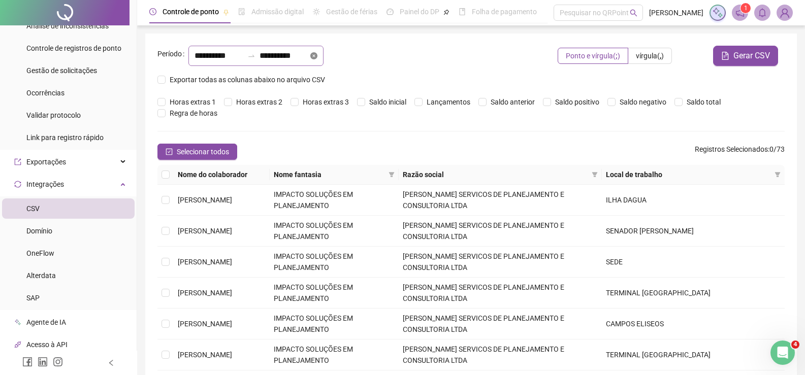
click at [317, 56] on icon "close-circle" at bounding box center [313, 55] width 7 height 7
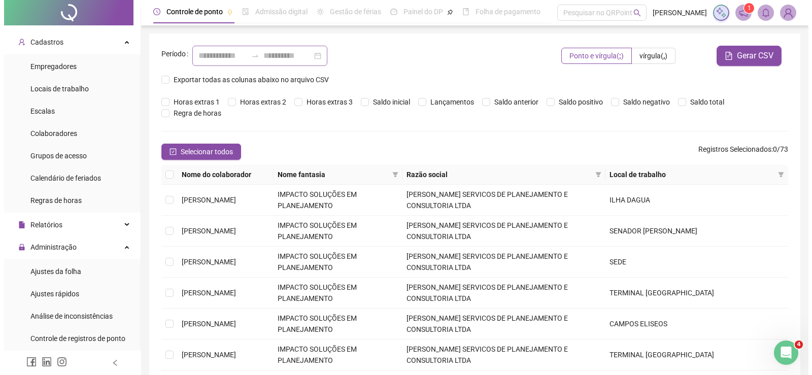
scroll to position [4, 0]
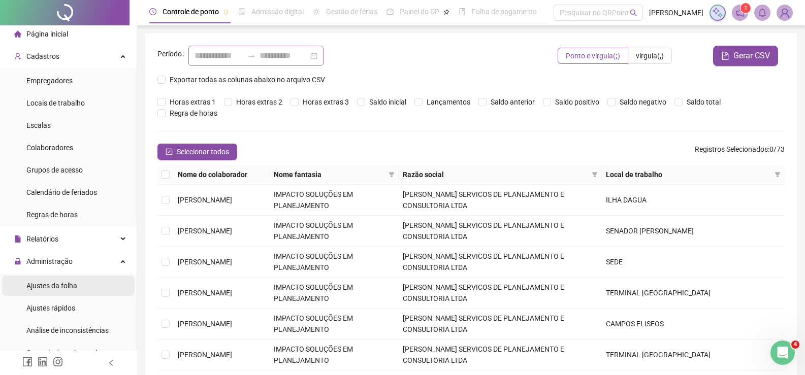
click at [60, 289] on span "Ajustes da folha" at bounding box center [51, 286] width 51 height 8
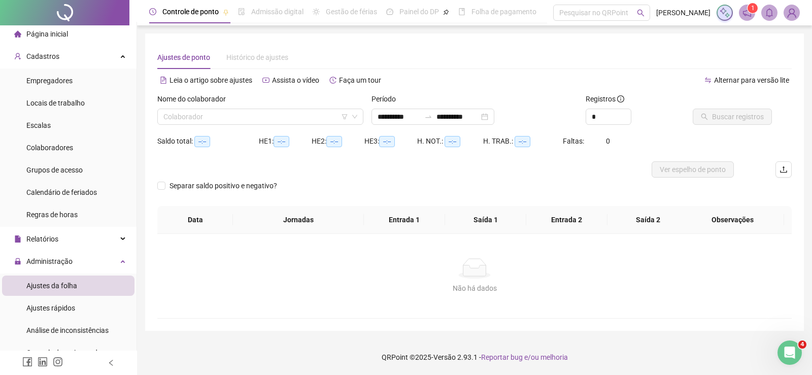
type input "**********"
click at [215, 119] on input "search" at bounding box center [255, 116] width 185 height 15
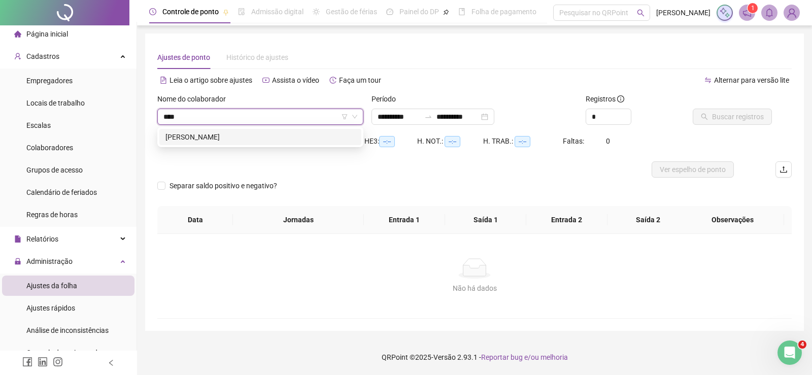
type input "*****"
click at [255, 139] on div "[PERSON_NAME]" at bounding box center [260, 136] width 190 height 11
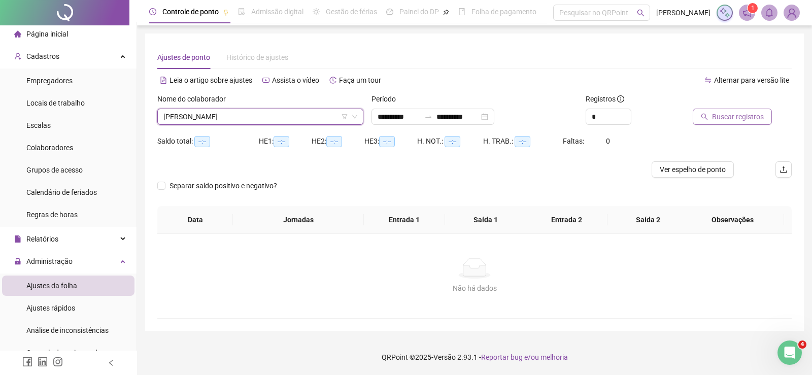
click at [729, 113] on span "Buscar registros" at bounding box center [738, 116] width 52 height 11
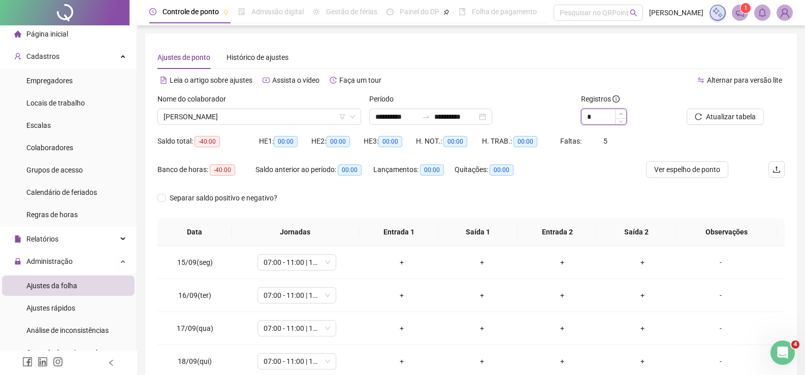
type input "*"
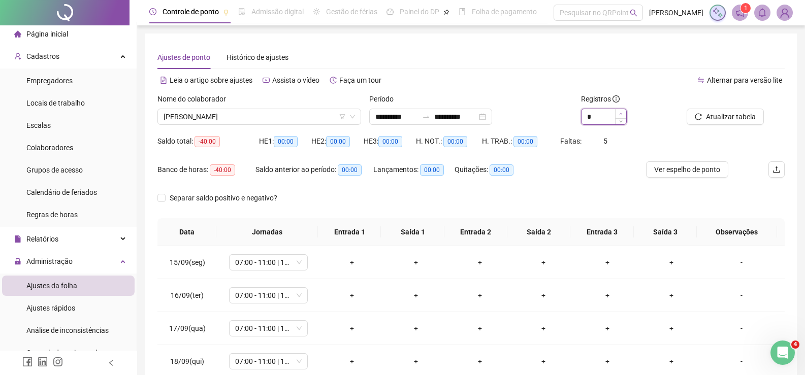
click at [616, 112] on span "Increase Value" at bounding box center [620, 113] width 11 height 9
click at [728, 116] on span "Atualizar tabela" at bounding box center [731, 116] width 50 height 11
click at [724, 112] on span "Atualizar tabela" at bounding box center [731, 116] width 50 height 11
click at [211, 194] on span "Separar saldo positivo e negativo?" at bounding box center [223, 197] width 116 height 11
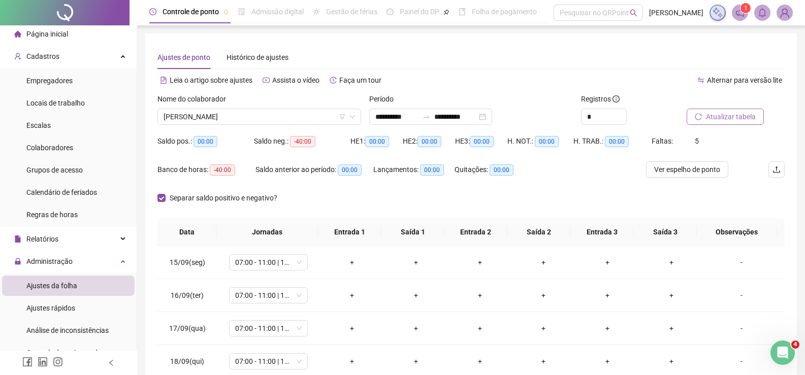
click at [709, 117] on span "Atualizar tabela" at bounding box center [731, 116] width 50 height 11
click at [224, 198] on span "Separar saldo positivo e negativo?" at bounding box center [223, 197] width 116 height 11
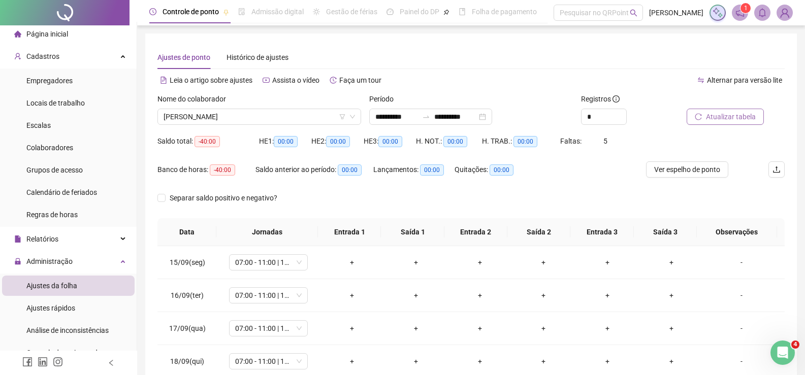
click at [717, 119] on span "Atualizar tabela" at bounding box center [731, 116] width 50 height 11
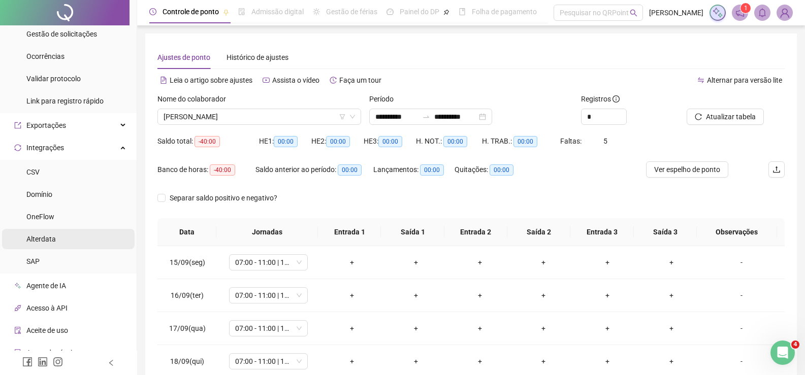
scroll to position [359, 0]
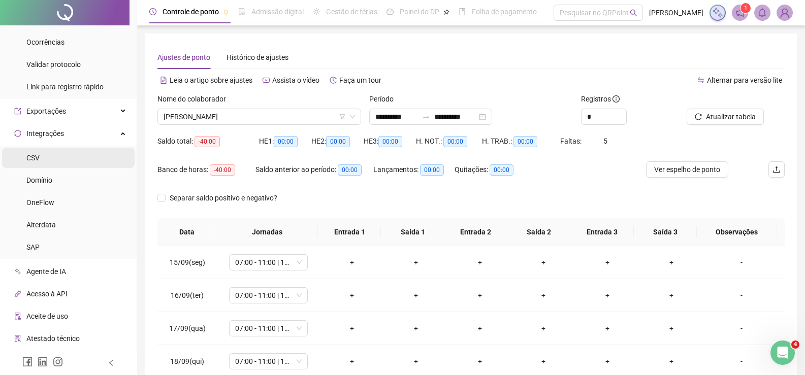
click at [69, 165] on li "CSV" at bounding box center [68, 158] width 132 height 20
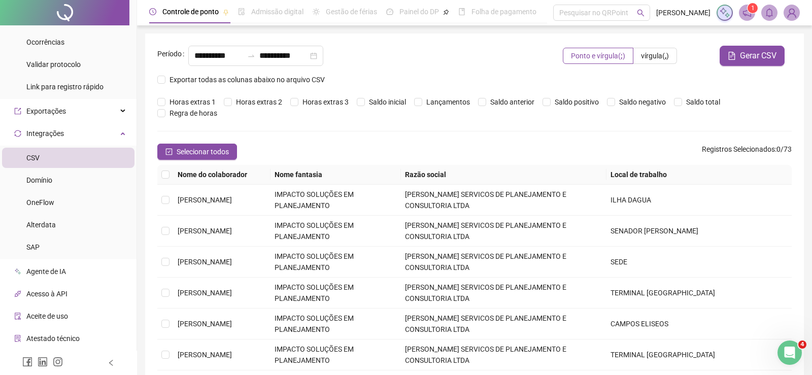
type input "**********"
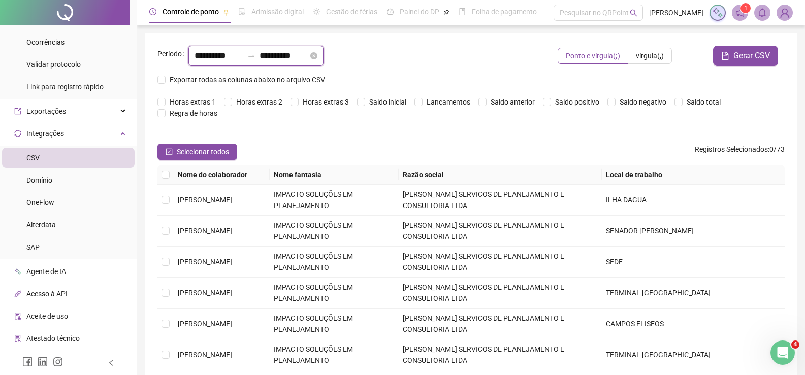
click at [222, 54] on input "**********" at bounding box center [218, 56] width 49 height 12
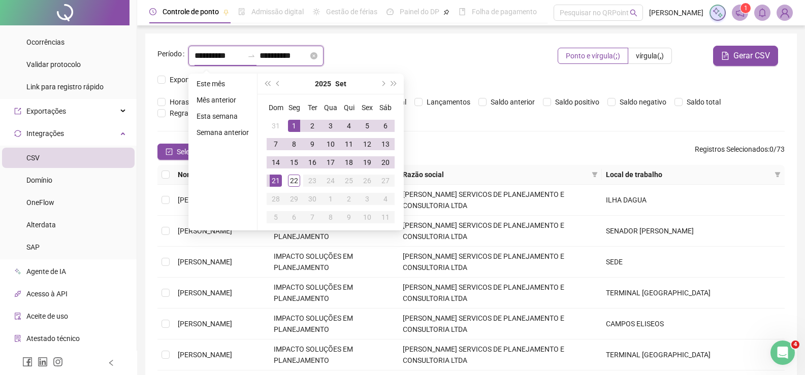
click at [317, 53] on icon "close-circle" at bounding box center [313, 55] width 7 height 7
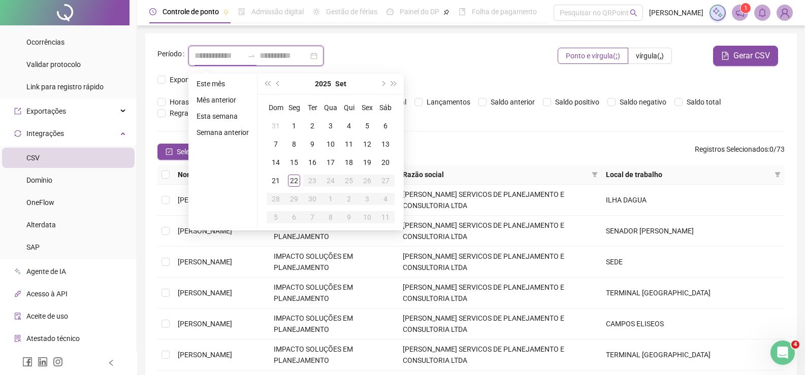
click at [240, 58] on input at bounding box center [218, 56] width 49 height 12
type input "********"
click at [285, 51] on input at bounding box center [283, 56] width 49 height 12
type input "**********"
click at [296, 163] on div "15" at bounding box center [294, 162] width 12 height 12
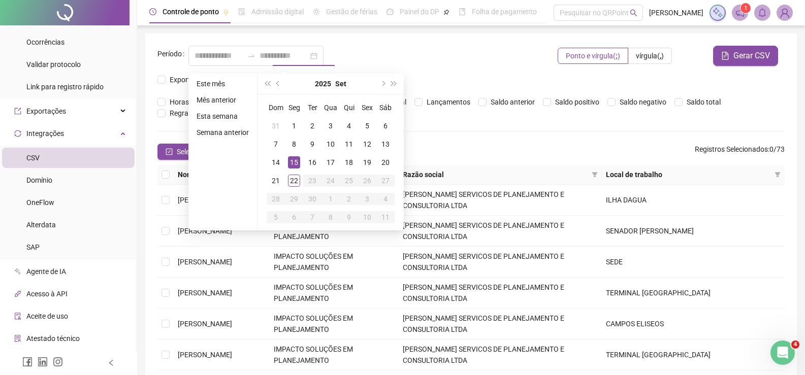
click at [296, 163] on div "15" at bounding box center [294, 162] width 12 height 12
type input "**********"
click at [317, 55] on icon "close-circle" at bounding box center [313, 55] width 7 height 7
click at [218, 53] on input at bounding box center [218, 56] width 49 height 12
type input "**********"
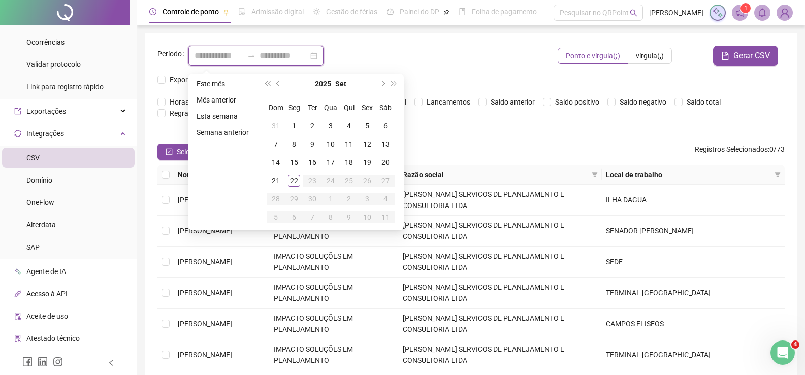
type input "**********"
click at [290, 160] on div "15" at bounding box center [294, 162] width 12 height 12
type input "**********"
click at [279, 58] on input at bounding box center [283, 56] width 49 height 12
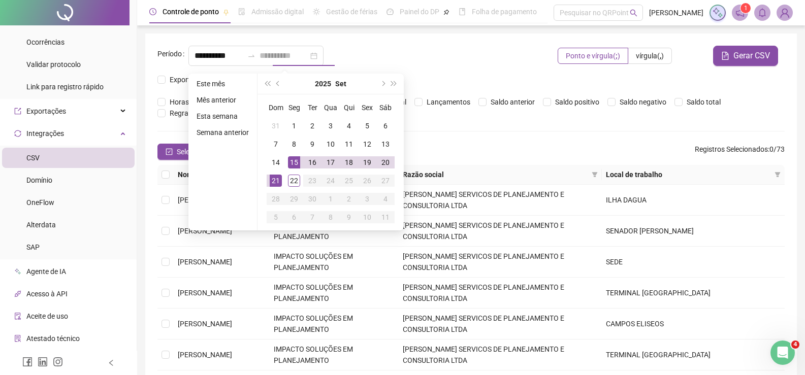
click at [271, 182] on div "21" at bounding box center [276, 181] width 12 height 12
type input "**********"
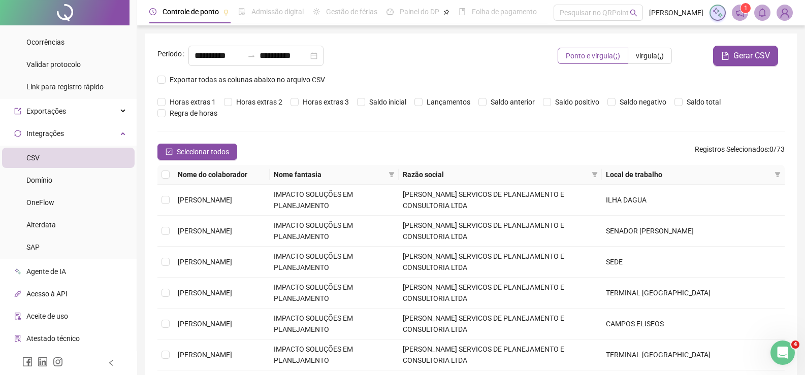
click at [485, 49] on div "**********" at bounding box center [355, 56] width 335 height 20
